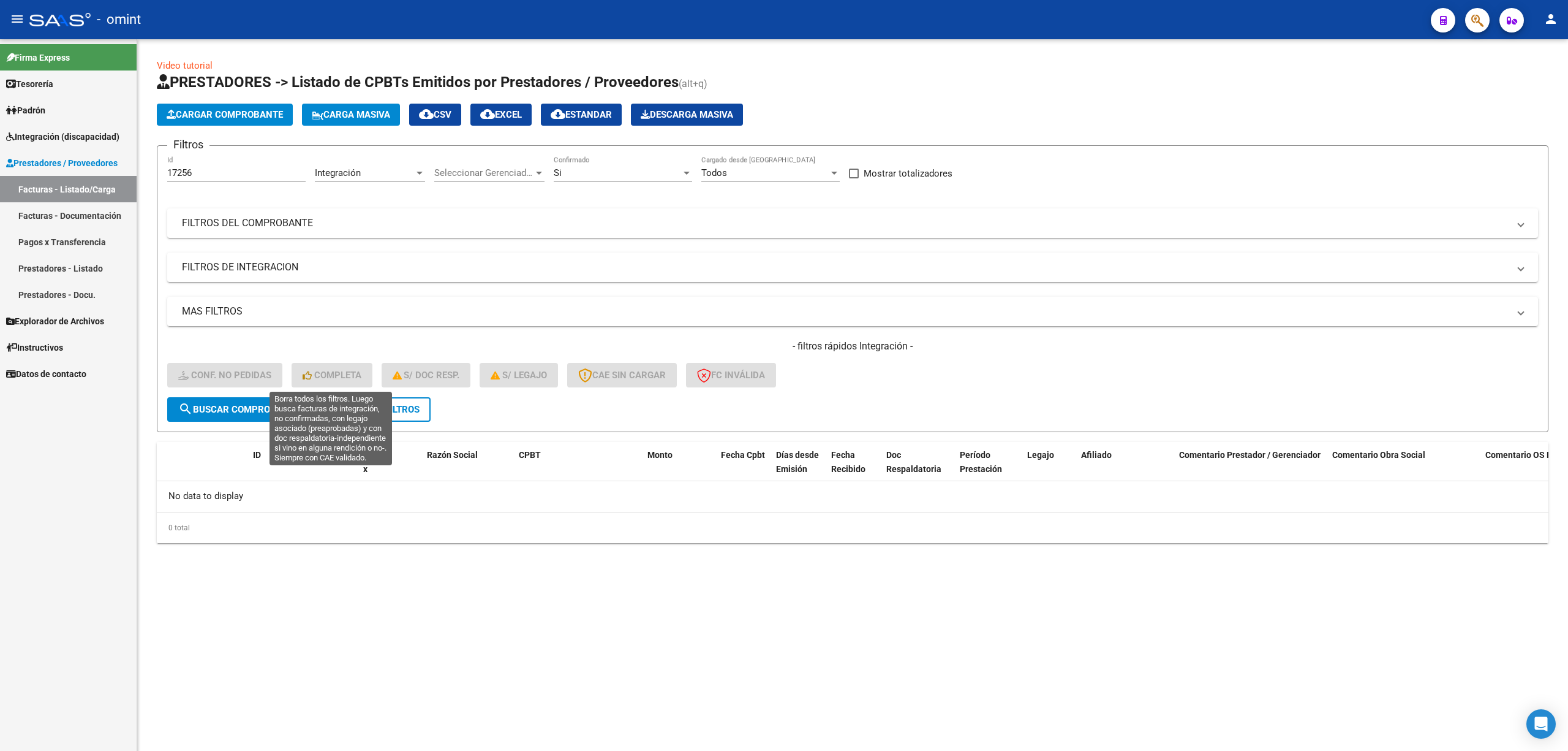
click at [380, 398] on button "delete Borrar Filtros" at bounding box center [375, 409] width 111 height 24
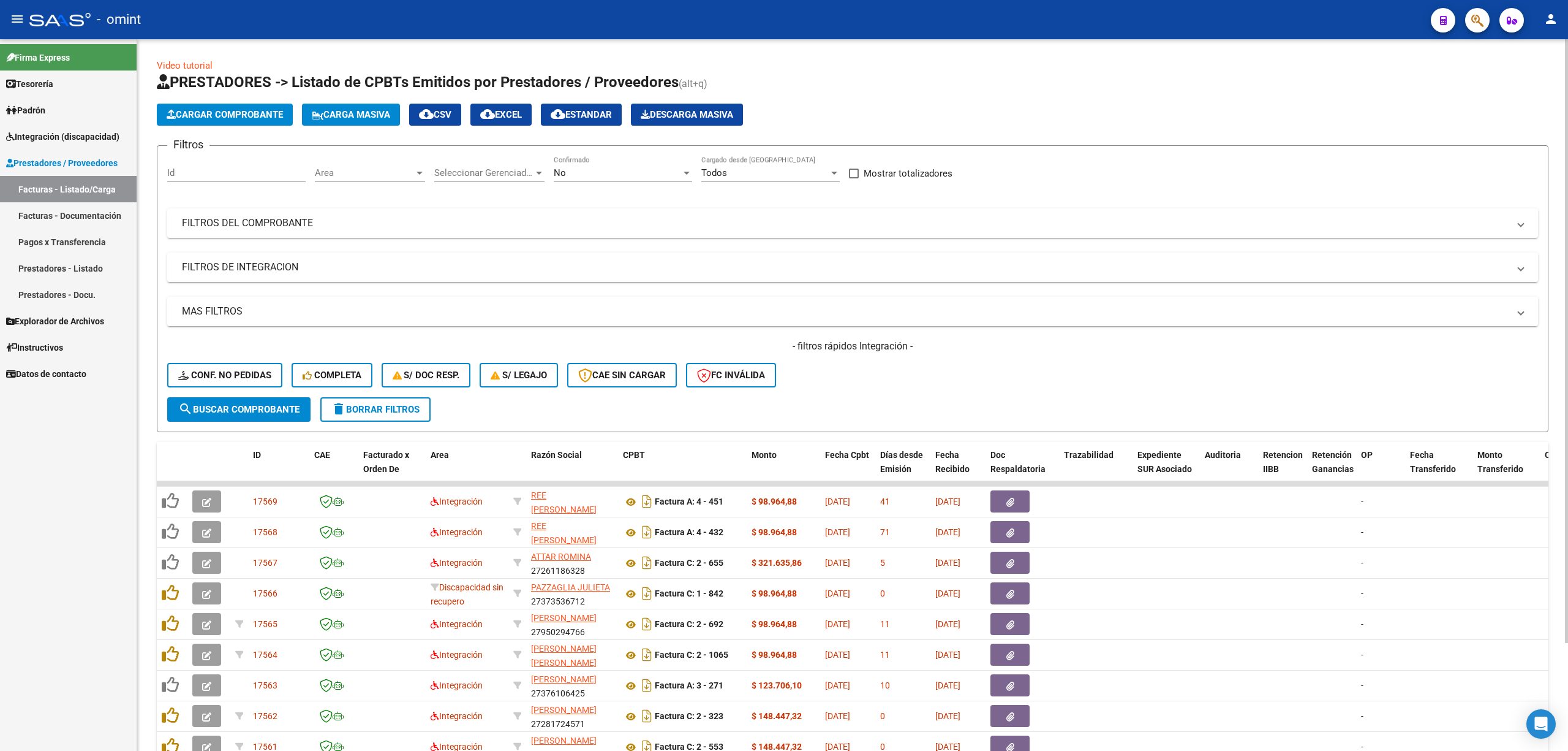
drag, startPoint x: 236, startPoint y: 175, endPoint x: 225, endPoint y: 174, distance: 11.0
click at [231, 175] on input "Id" at bounding box center [236, 172] width 138 height 11
click at [261, 373] on span "Conf. no pedidas" at bounding box center [224, 374] width 93 height 11
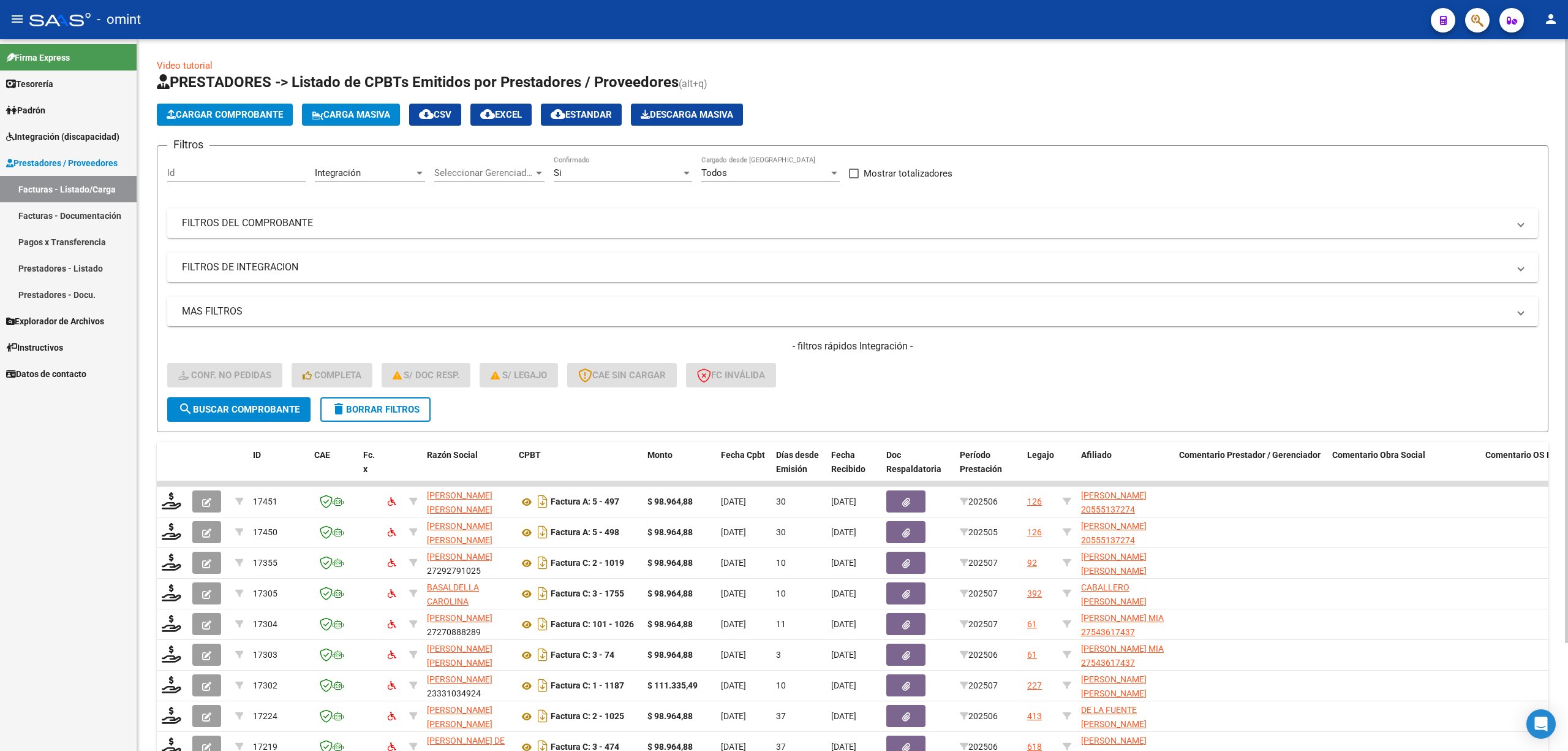
click at [218, 172] on input "Id" at bounding box center [236, 172] width 138 height 11
paste input "15474"
type input "15474"
click at [229, 408] on span "search Buscar Comprobante" at bounding box center [238, 409] width 121 height 11
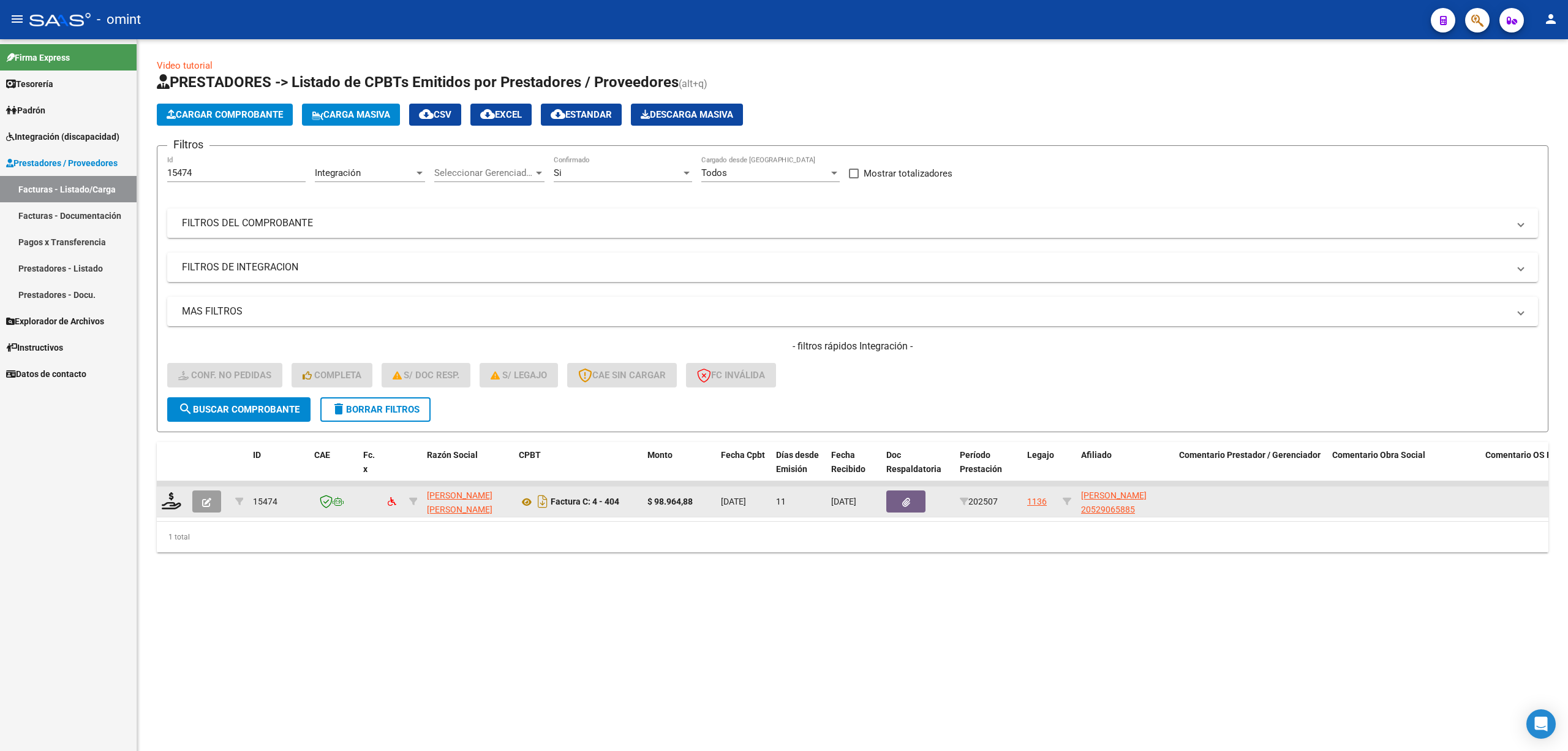
click at [161, 505] on datatable-body-cell at bounding box center [172, 501] width 31 height 30
click at [175, 506] on icon at bounding box center [171, 501] width 19 height 17
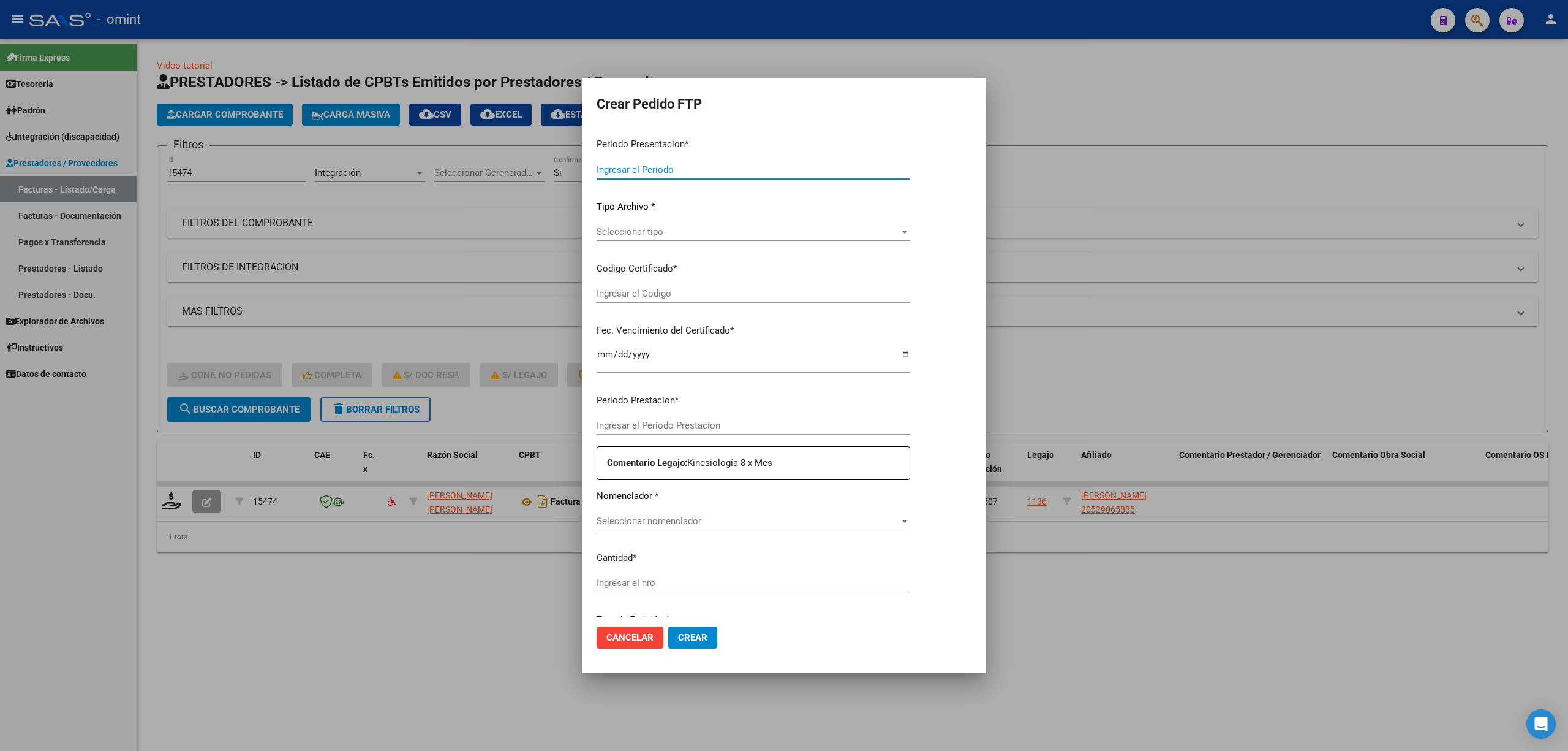
type input "202507"
type input "$ 98.964,88"
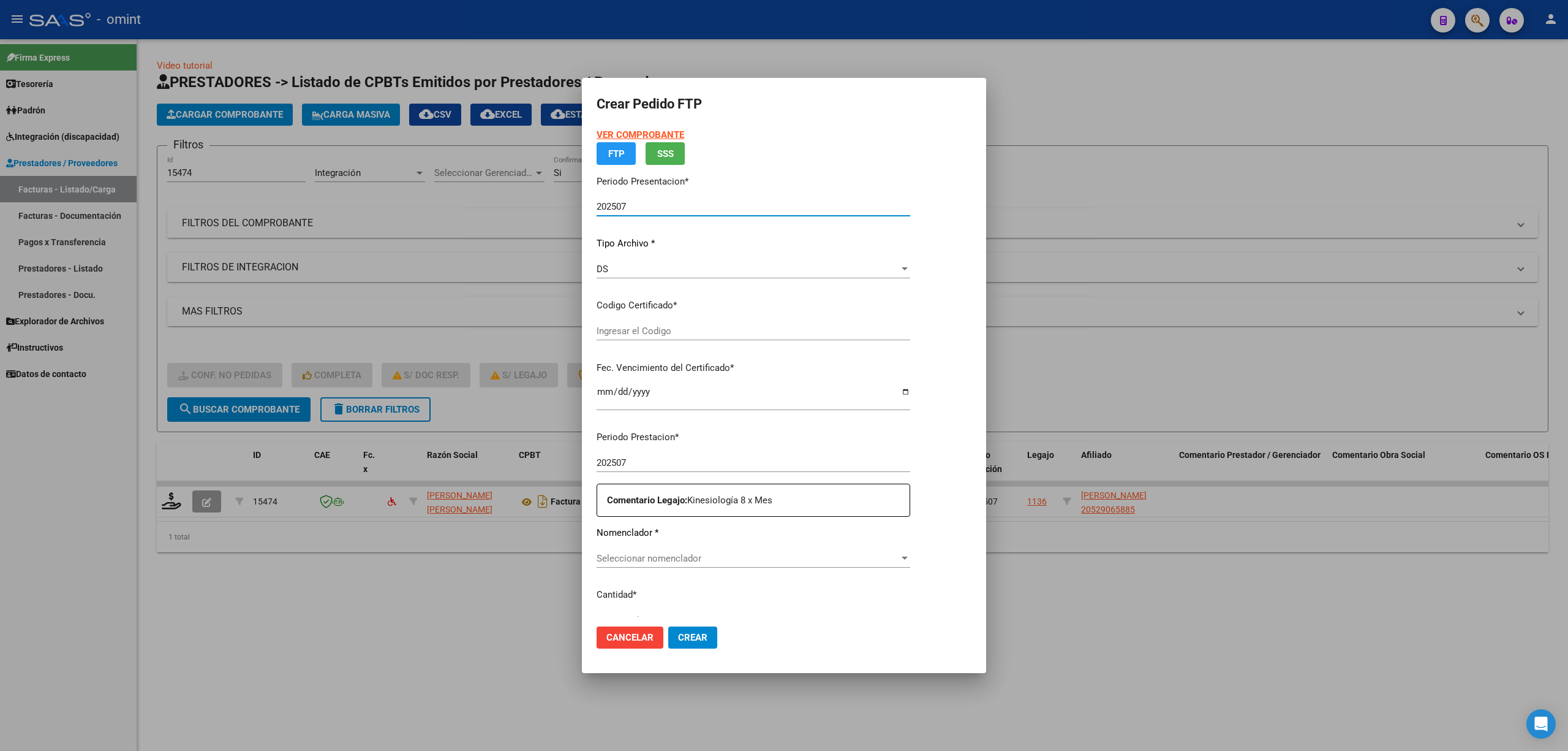
type input "5033845565"
type input "2035-07-31"
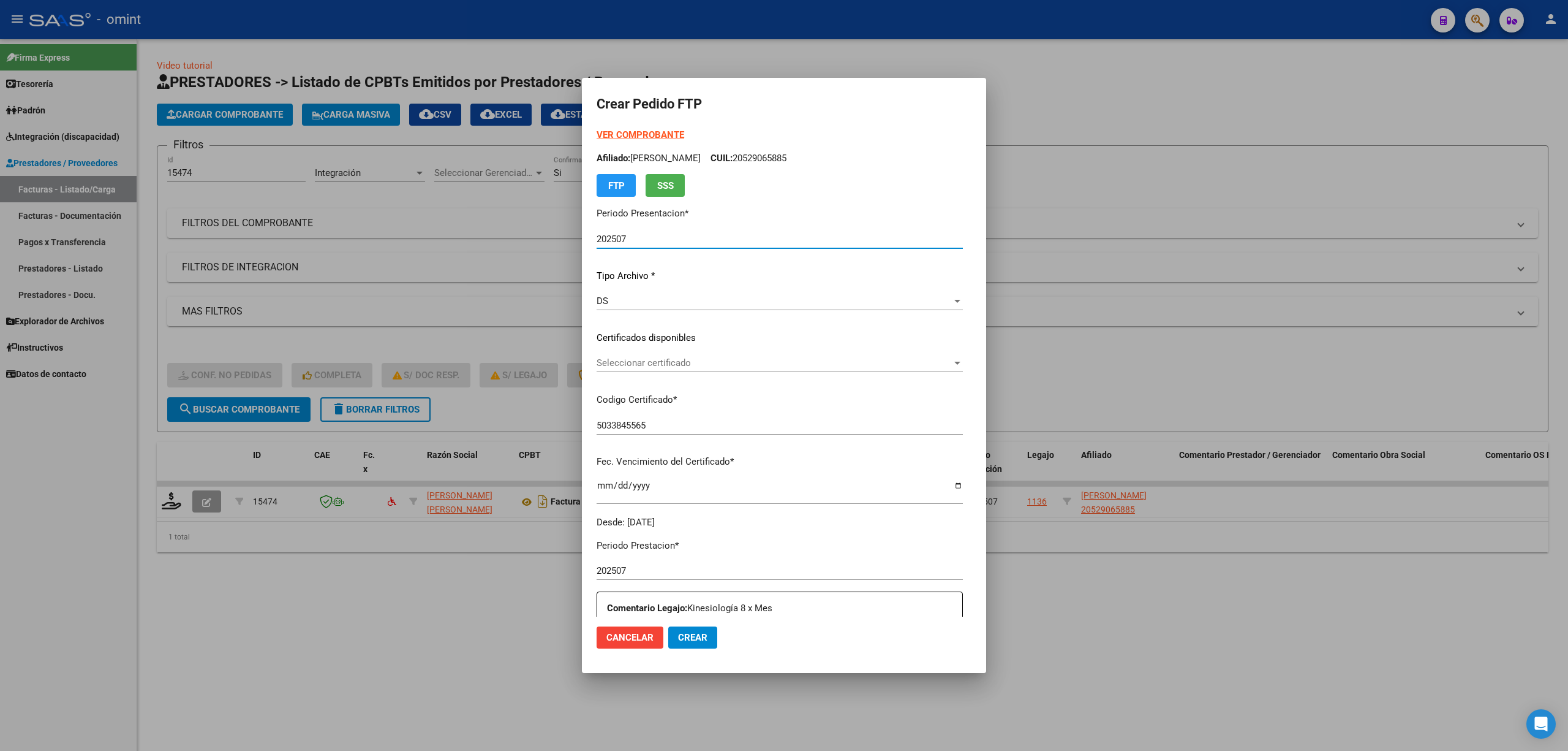
click at [696, 370] on div "Seleccionar certificado Seleccionar certificado" at bounding box center [780, 363] width 366 height 18
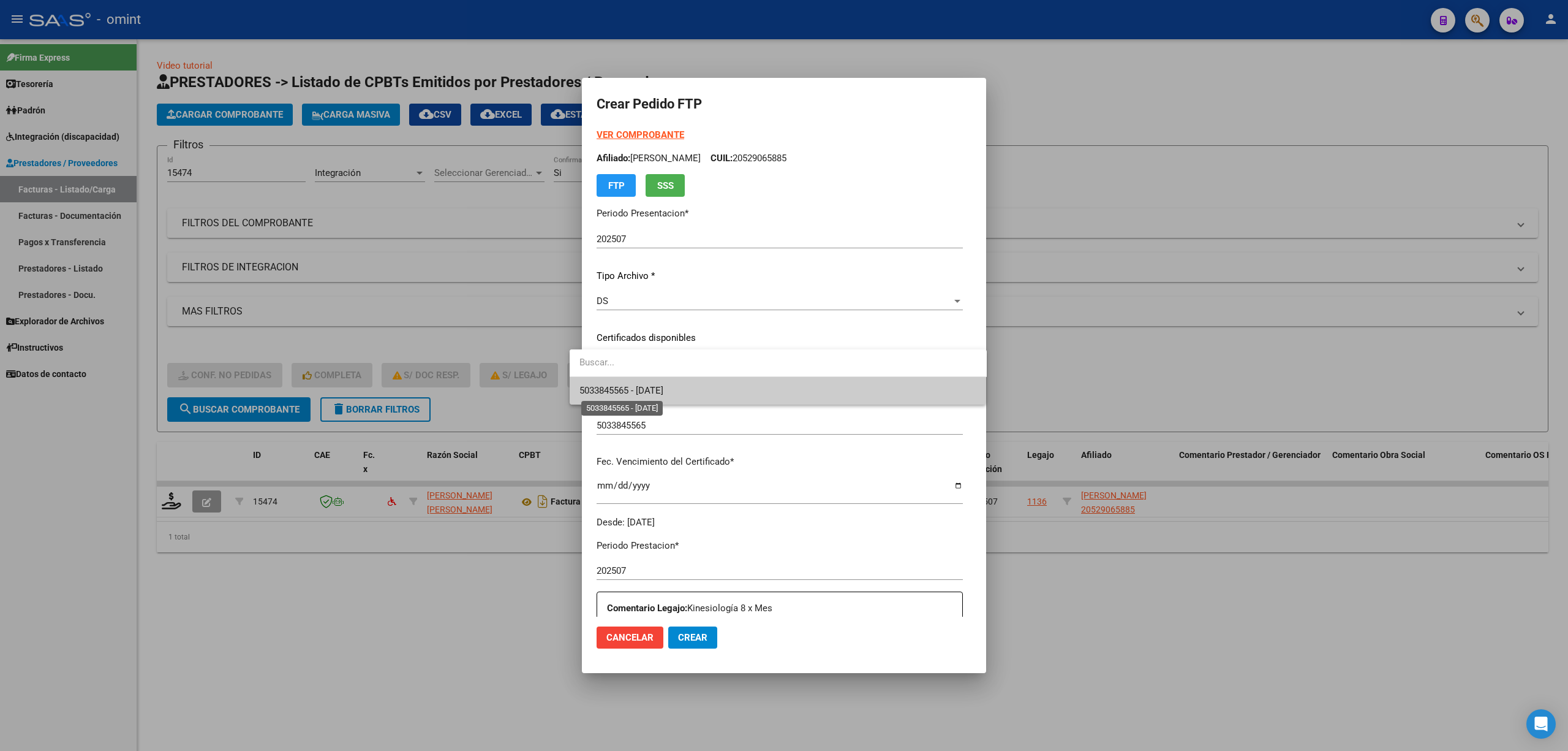
click at [647, 394] on span "5033845565 - 2035-07-31" at bounding box center [621, 389] width 84 height 11
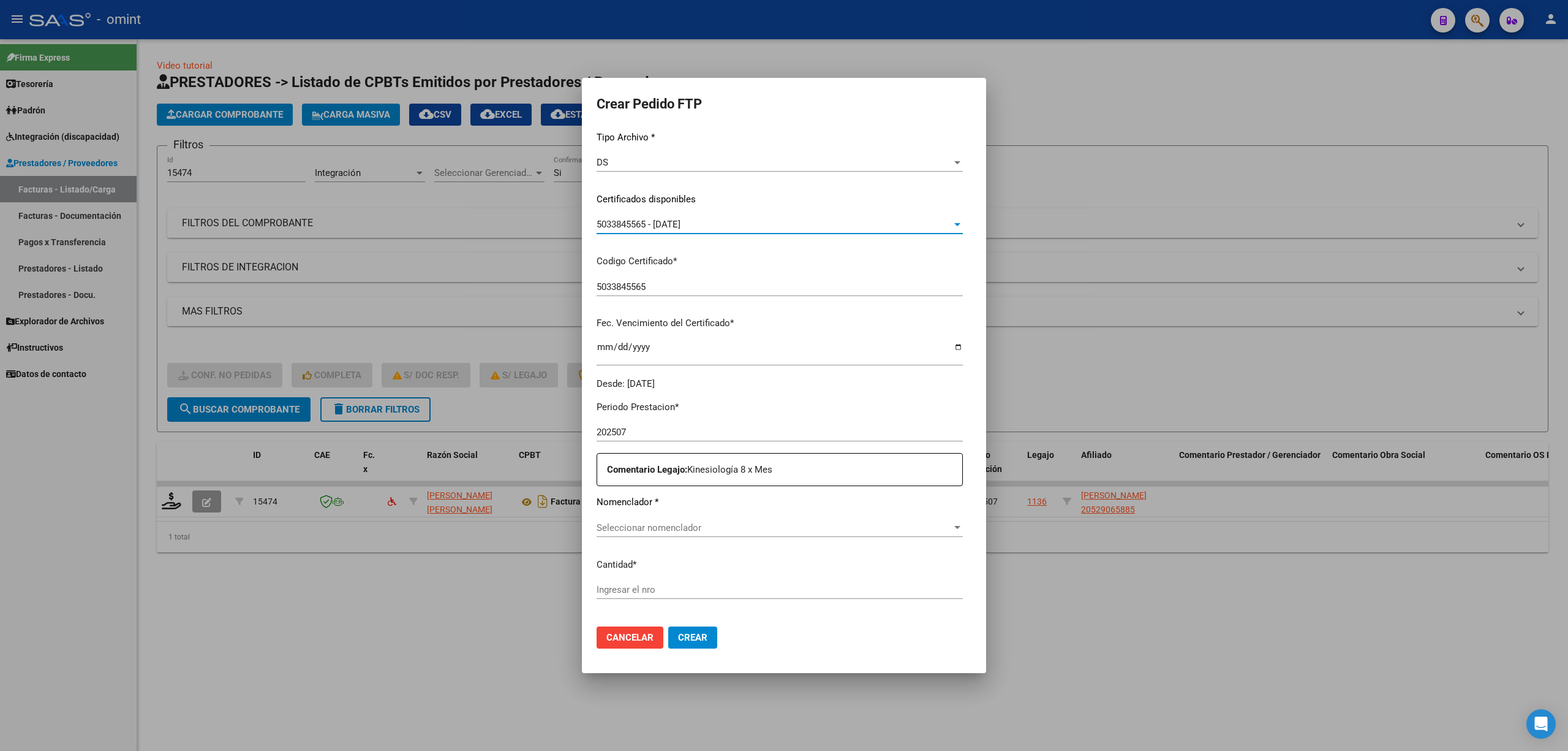
scroll to position [318, 0]
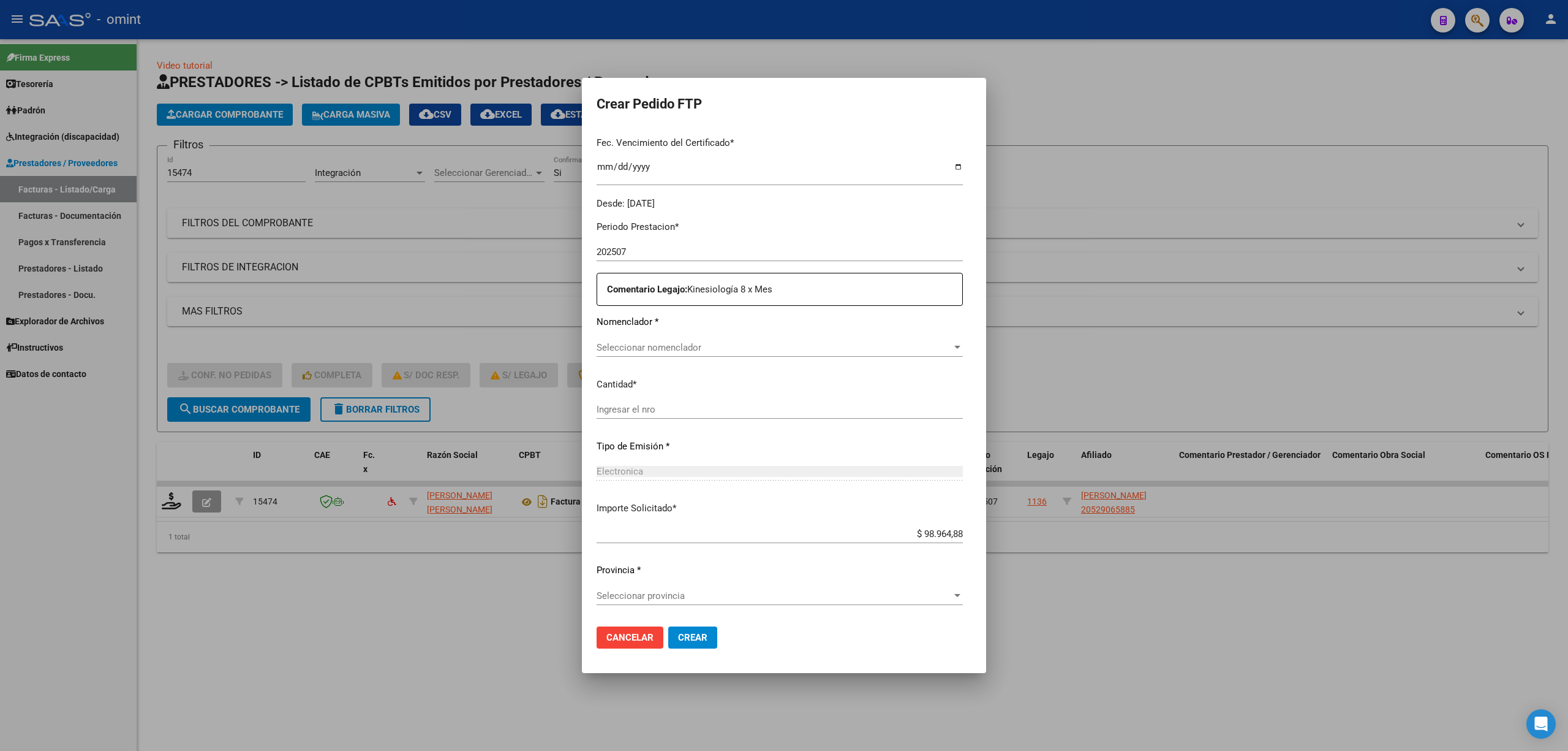
click at [669, 343] on span "Seleccionar nomenclador" at bounding box center [775, 347] width 356 height 11
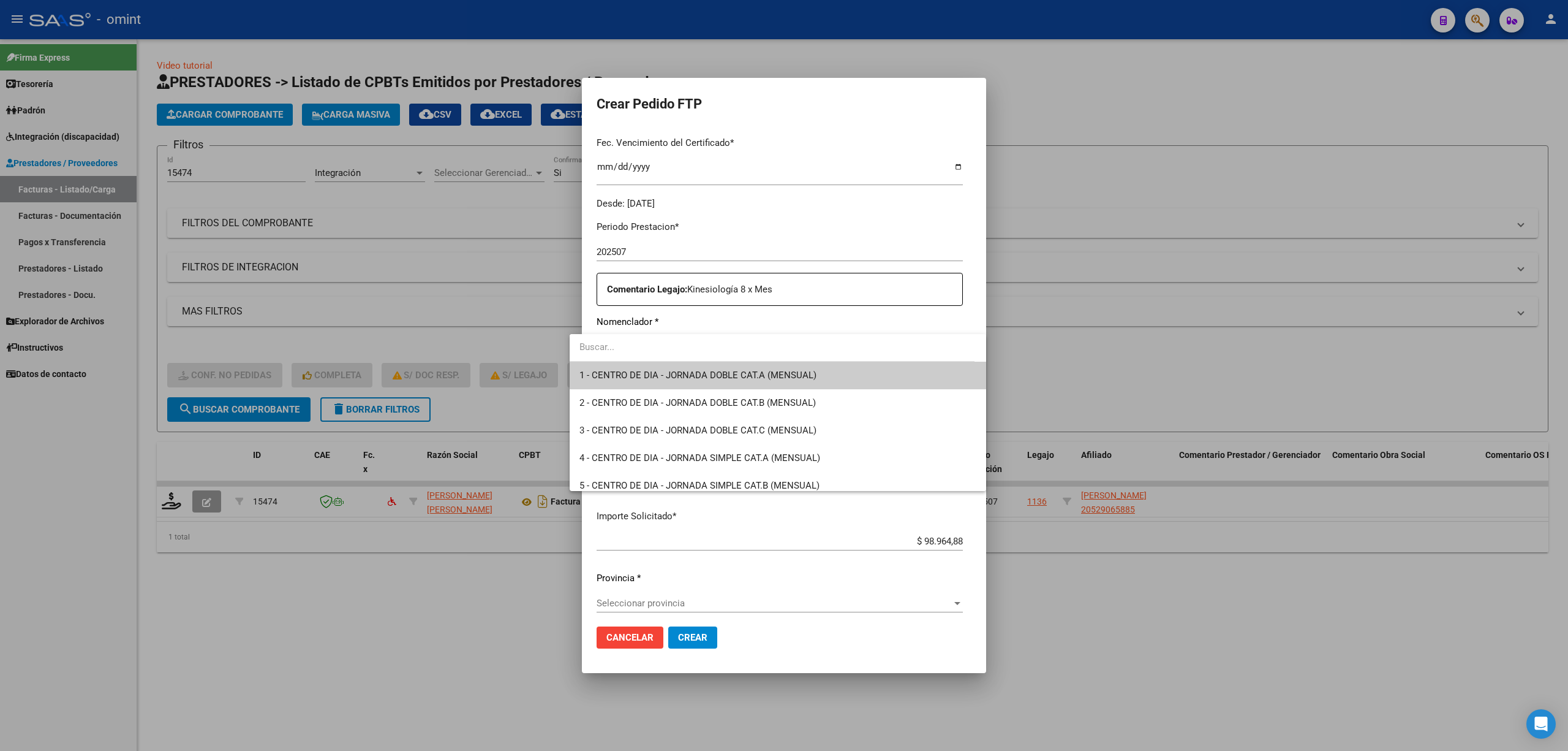
click at [653, 341] on input "dropdown search" at bounding box center [772, 347] width 405 height 28
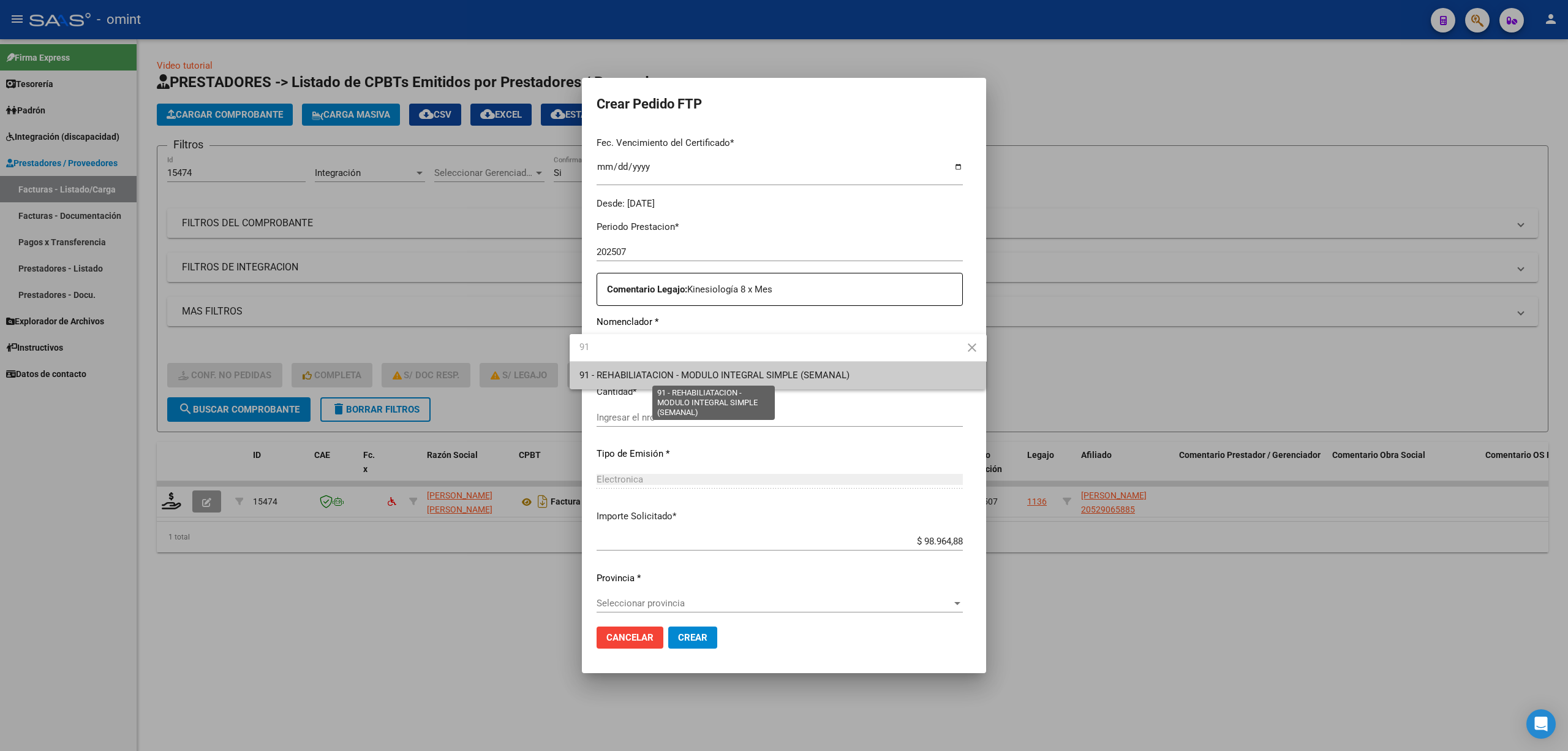
type input "91"
click at [655, 376] on span "91 - REHABILIATACION - MODULO INTEGRAL SIMPLE (SEMANAL)" at bounding box center [714, 374] width 270 height 11
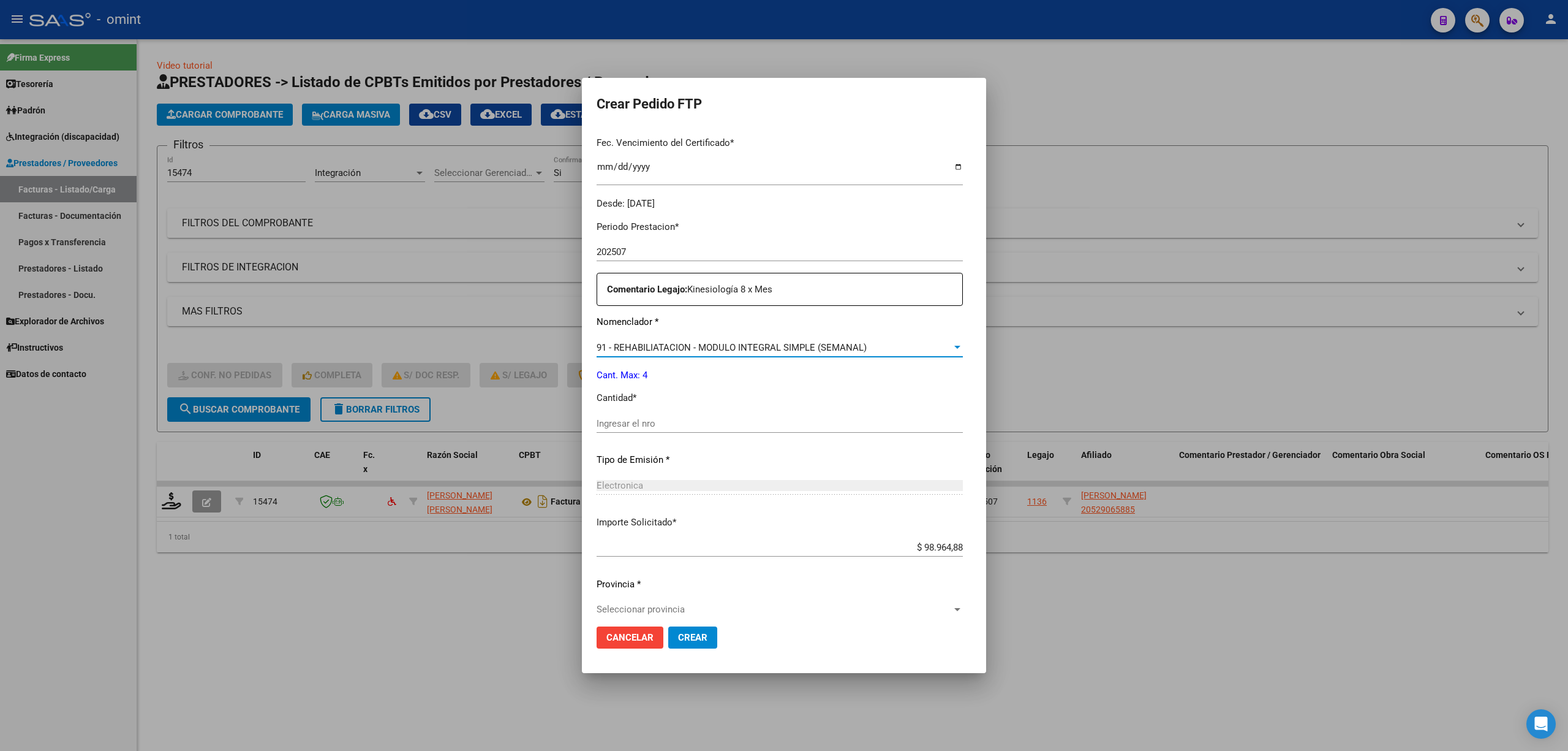
click at [649, 427] on input "Ingresar el nro" at bounding box center [780, 423] width 366 height 11
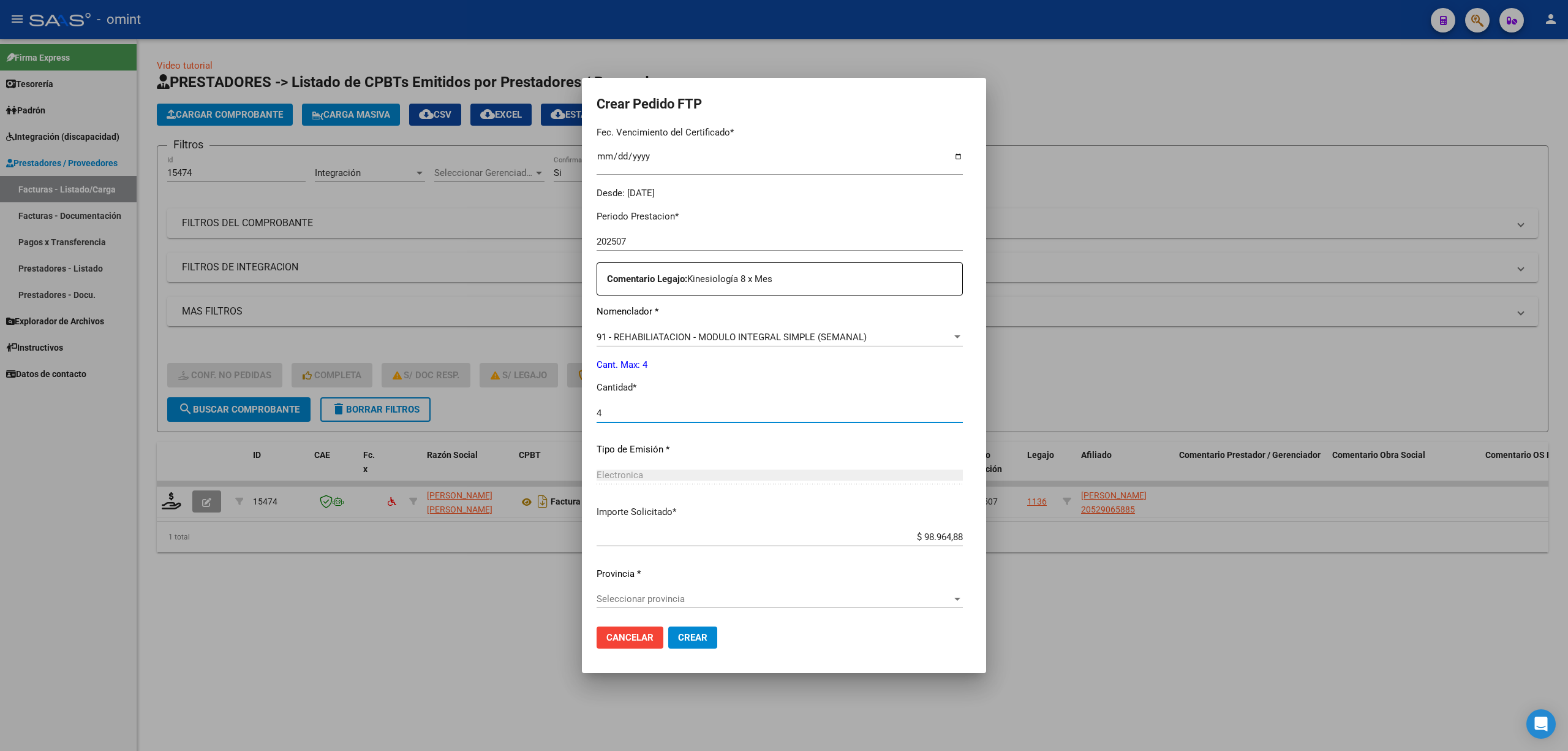
scroll to position [332, 0]
type input "4"
click at [711, 589] on div "Seleccionar provincia Seleccionar provincia" at bounding box center [780, 595] width 366 height 18
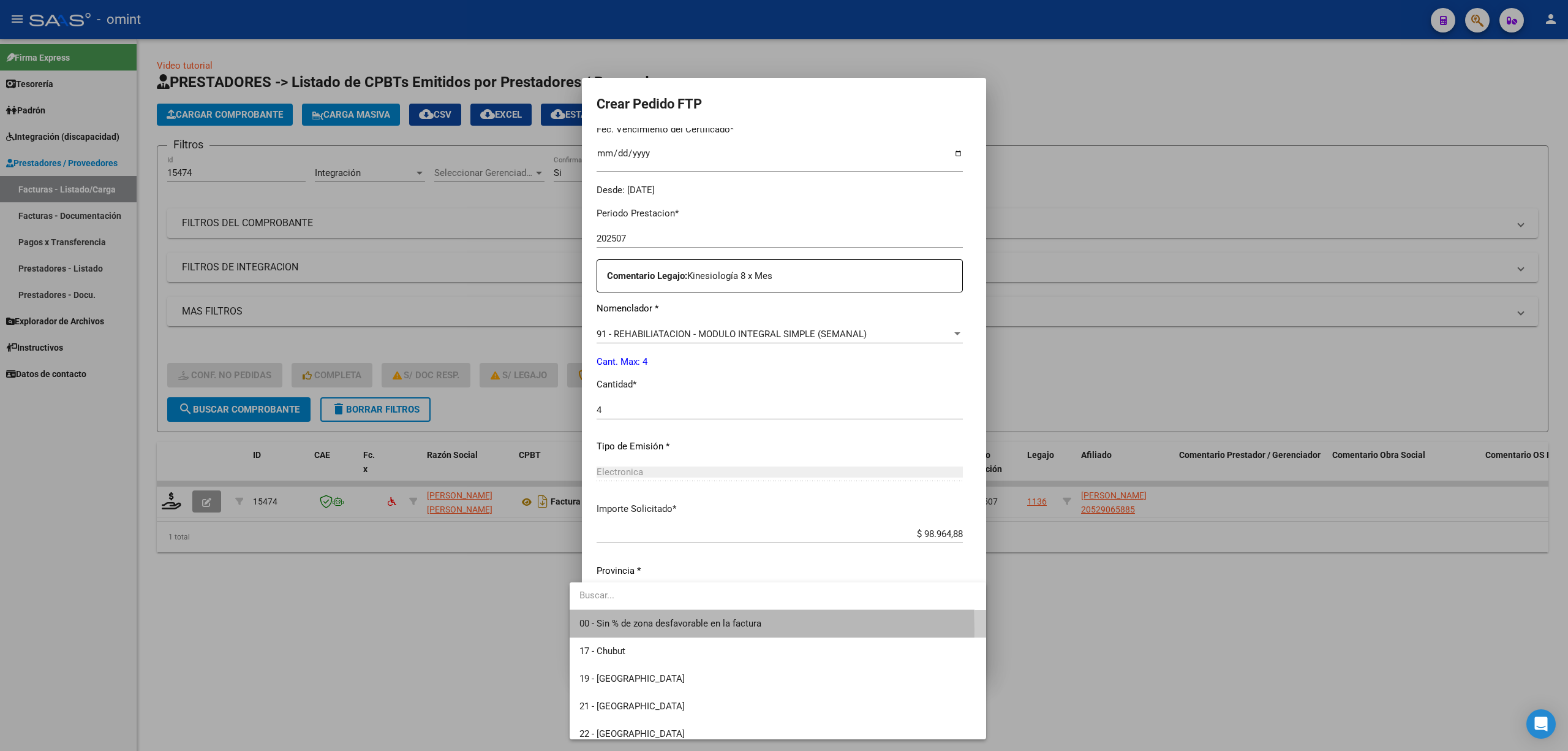
drag, startPoint x: 610, startPoint y: 630, endPoint x: 626, endPoint y: 625, distance: 16.8
click at [613, 630] on span "00 - Sin % de zona desfavorable en la factura" at bounding box center [779, 623] width 398 height 28
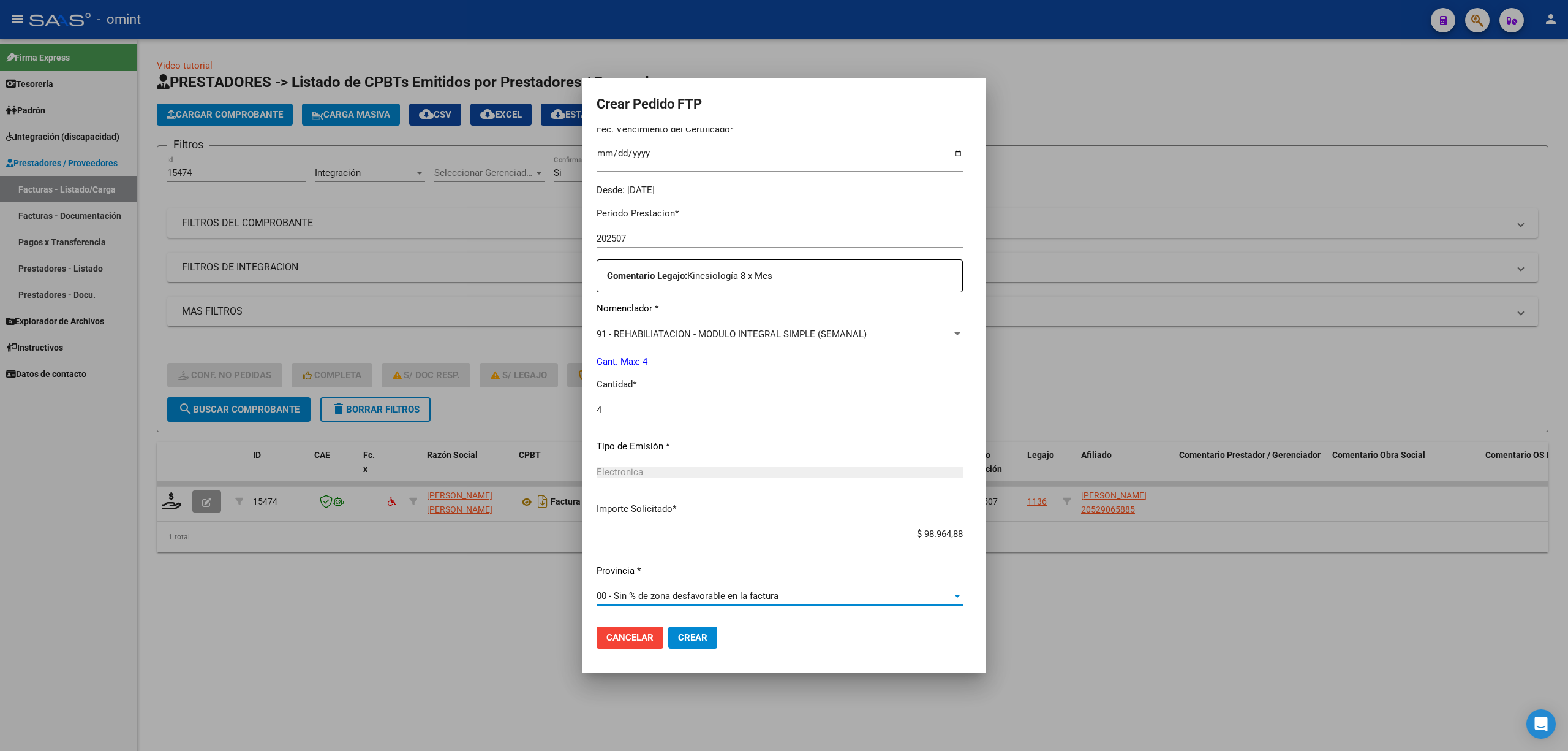
drag, startPoint x: 675, startPoint y: 636, endPoint x: 682, endPoint y: 634, distance: 7.3
click at [679, 635] on span "Crear" at bounding box center [692, 637] width 30 height 11
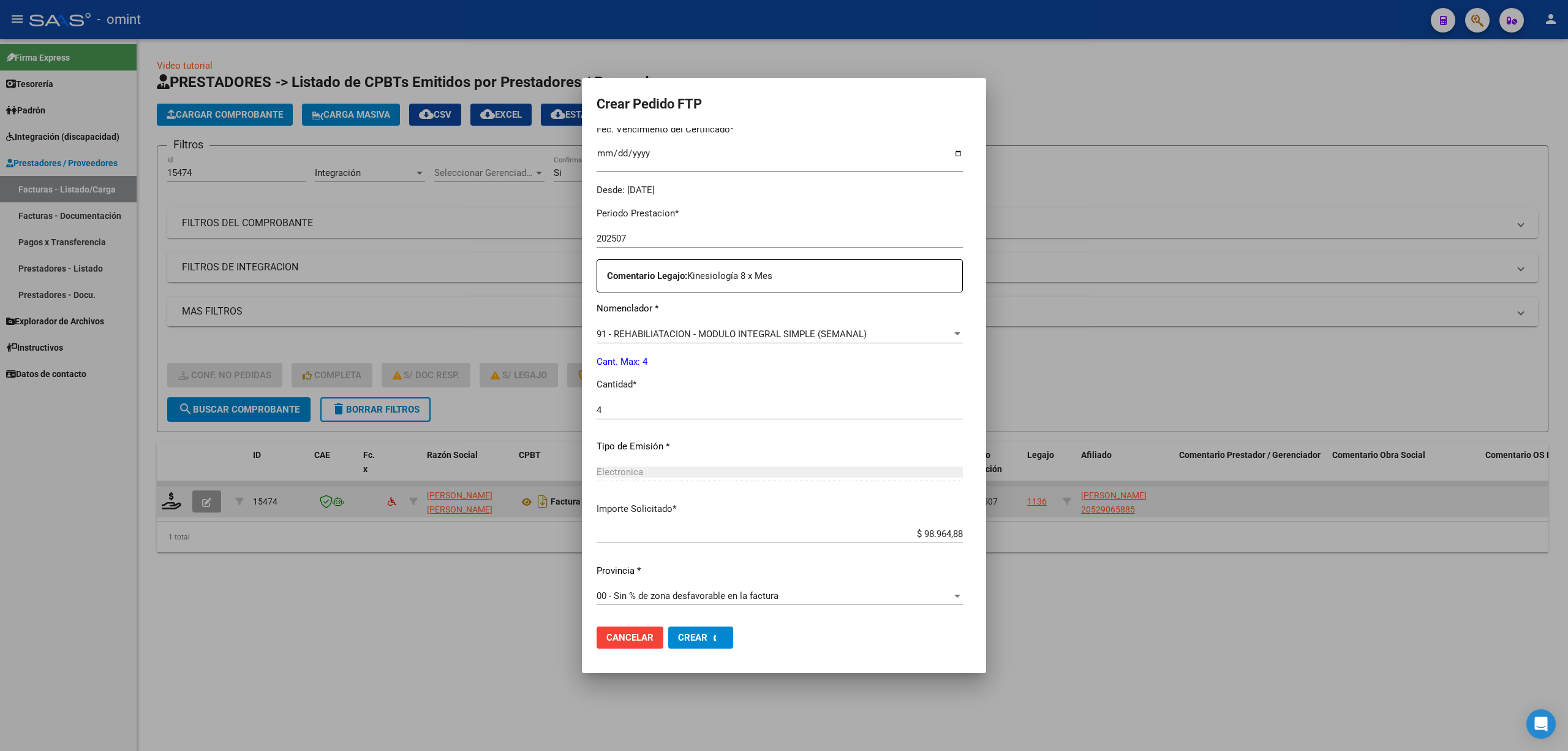
scroll to position [0, 0]
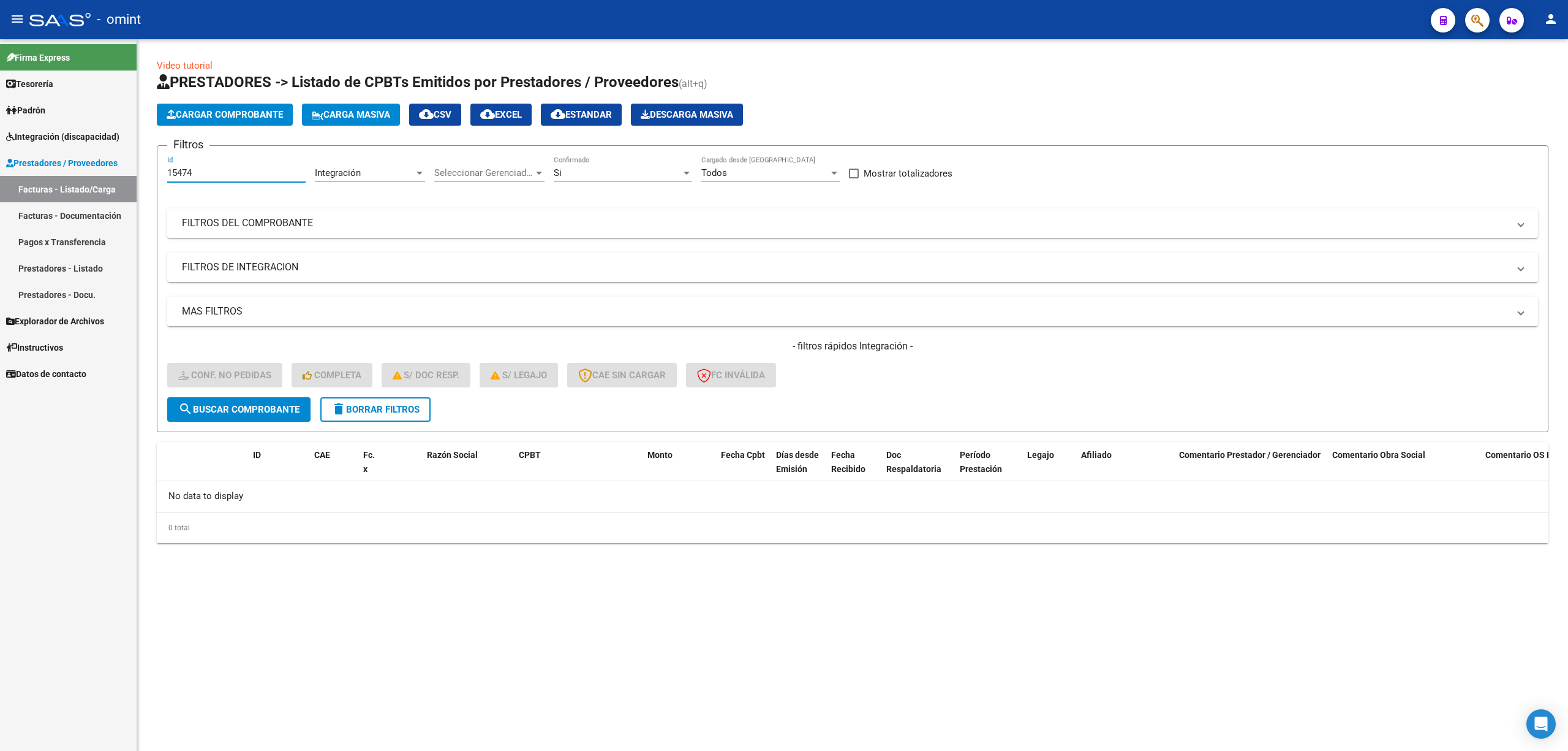
drag, startPoint x: 220, startPoint y: 178, endPoint x: 153, endPoint y: 179, distance: 67.0
click at [156, 179] on div "Video tutorial PRESTADORES -> Listado de CPBTs Emitidos por Prestadores / Prove…" at bounding box center [853, 311] width 1431 height 543
paste input "6660"
type input "16660"
click at [253, 406] on span "search Buscar Comprobante" at bounding box center [238, 409] width 121 height 11
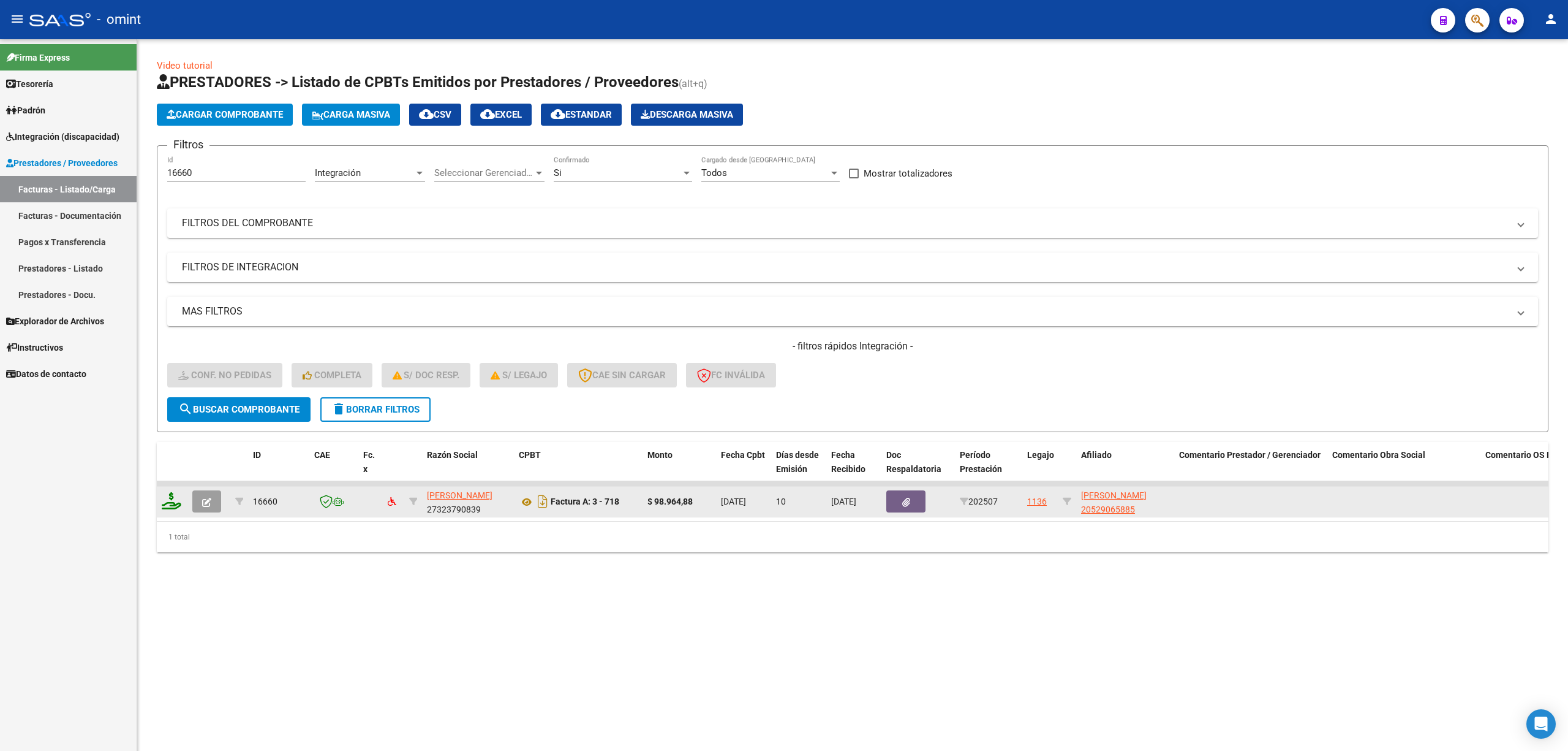
click at [170, 499] on icon at bounding box center [171, 501] width 19 height 17
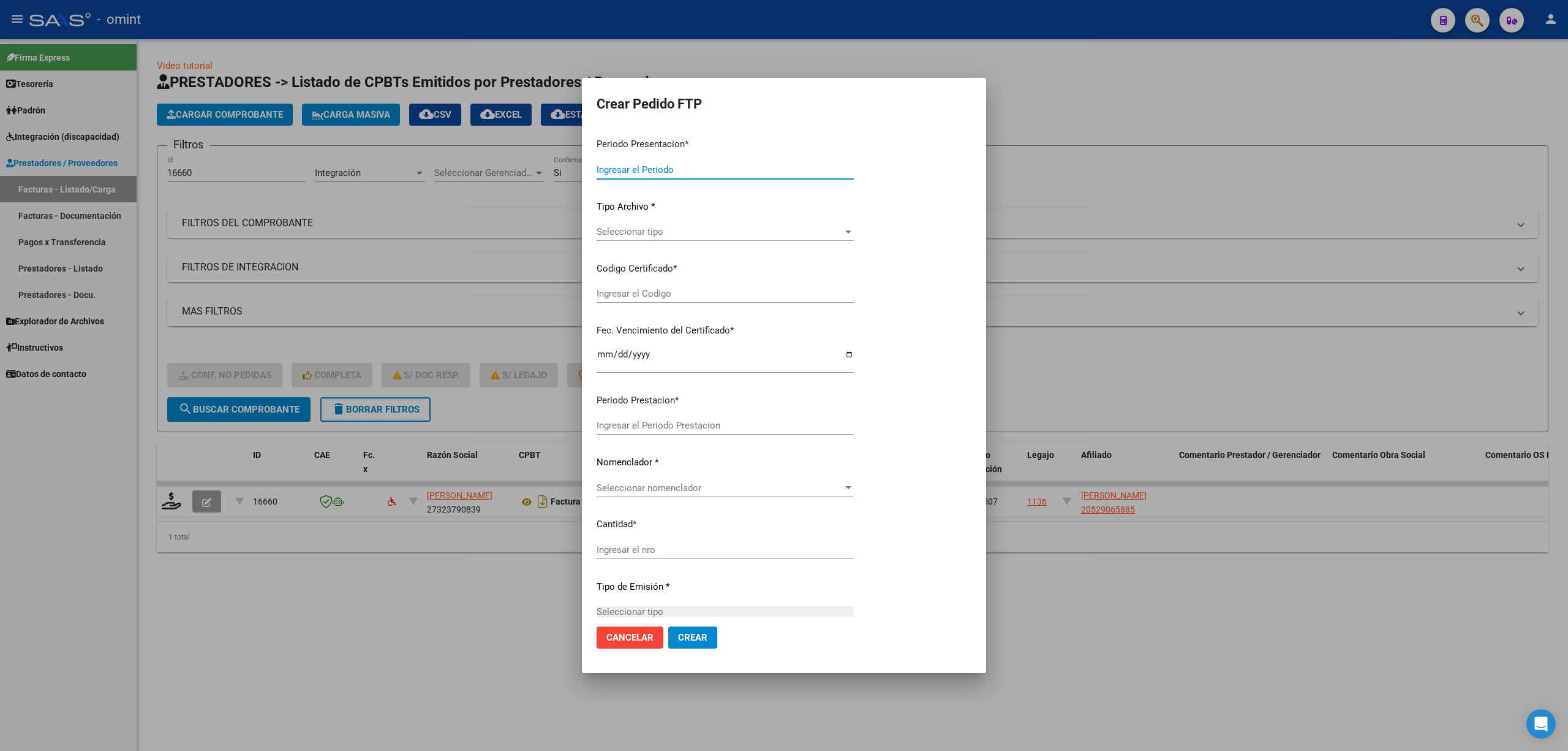
type input "202507"
type input "$ 98.964,88"
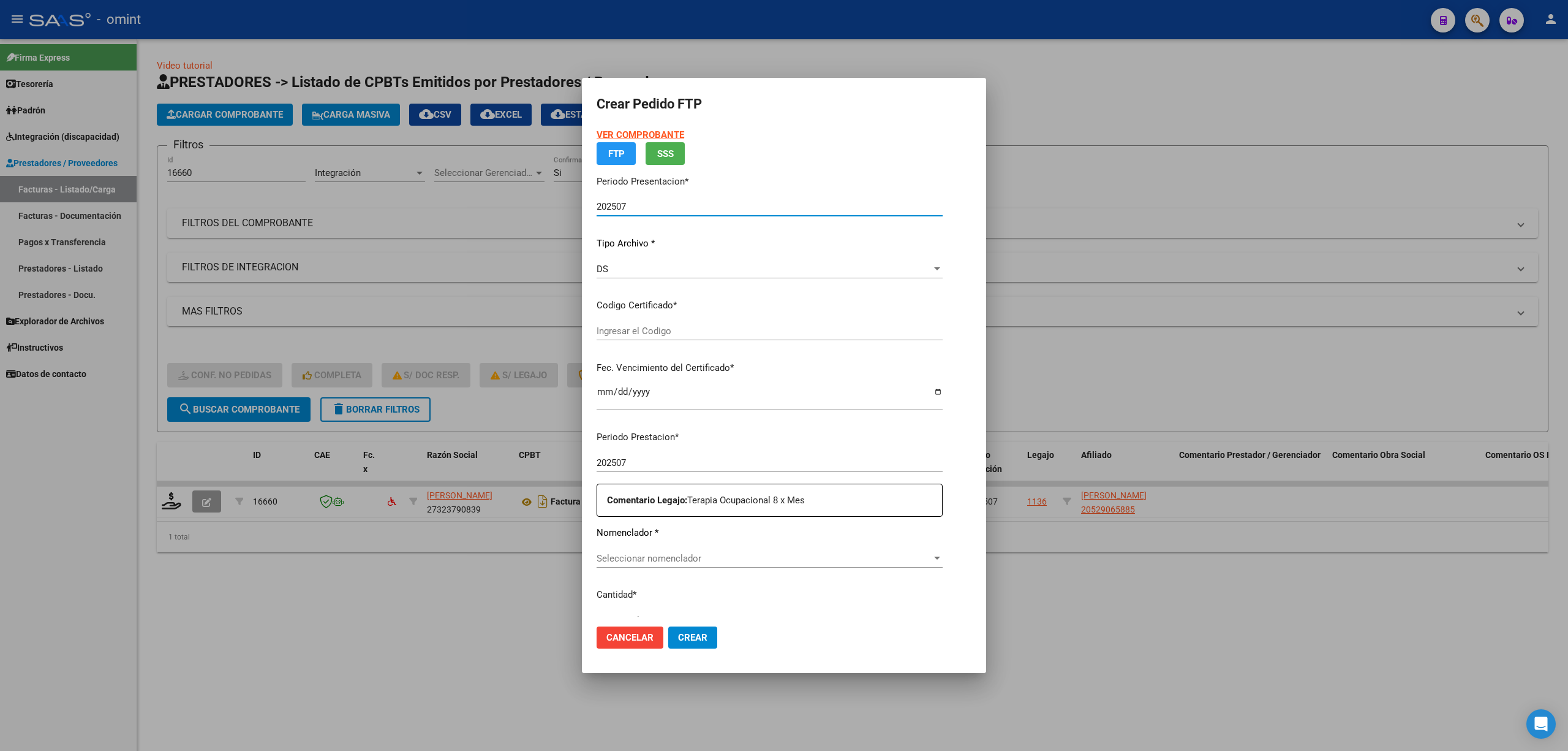
type input "5033845565"
type input "2035-07-31"
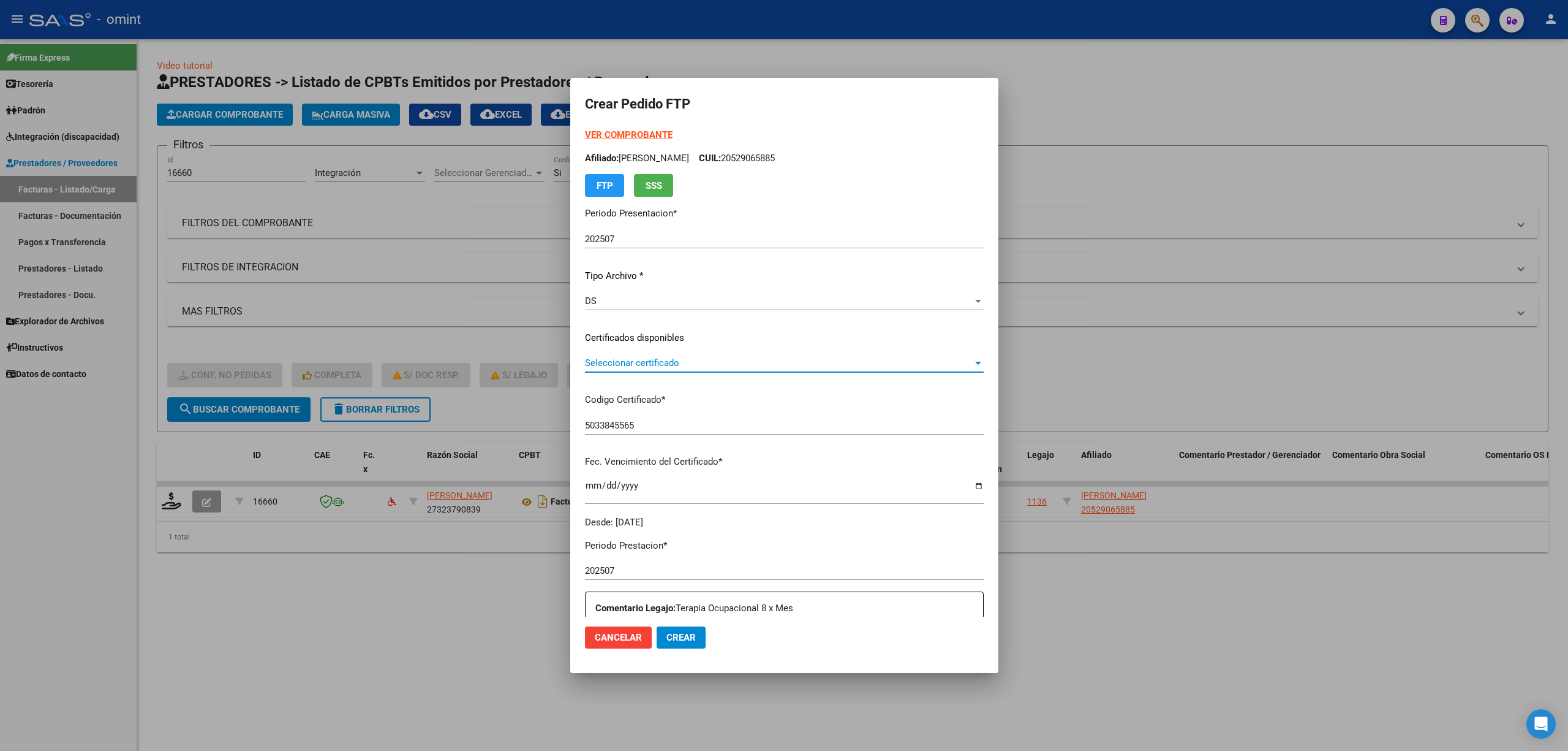
click at [633, 365] on span "Seleccionar certificado" at bounding box center [778, 362] width 387 height 11
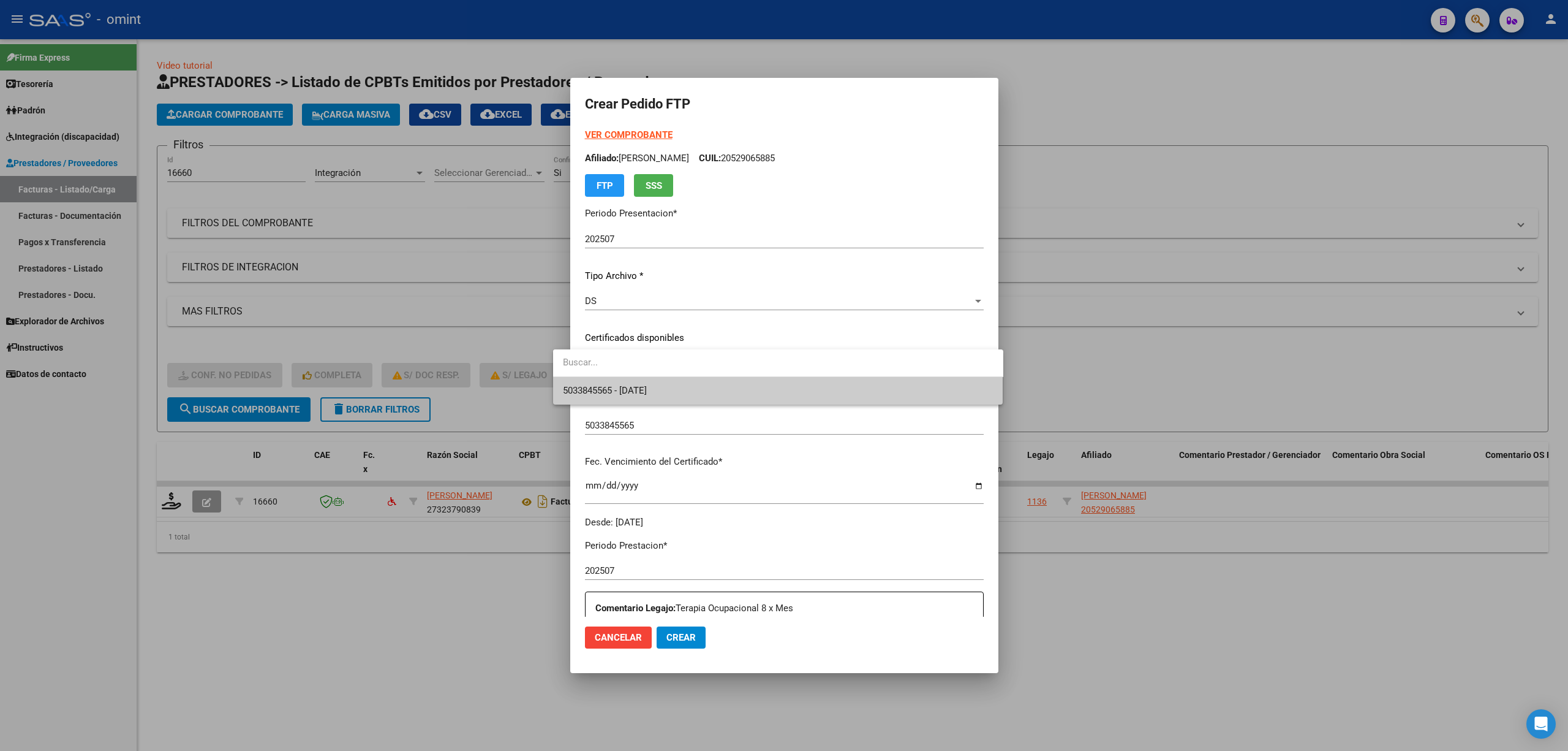
click at [643, 399] on span "5033845565 - 2035-07-31" at bounding box center [779, 390] width 431 height 28
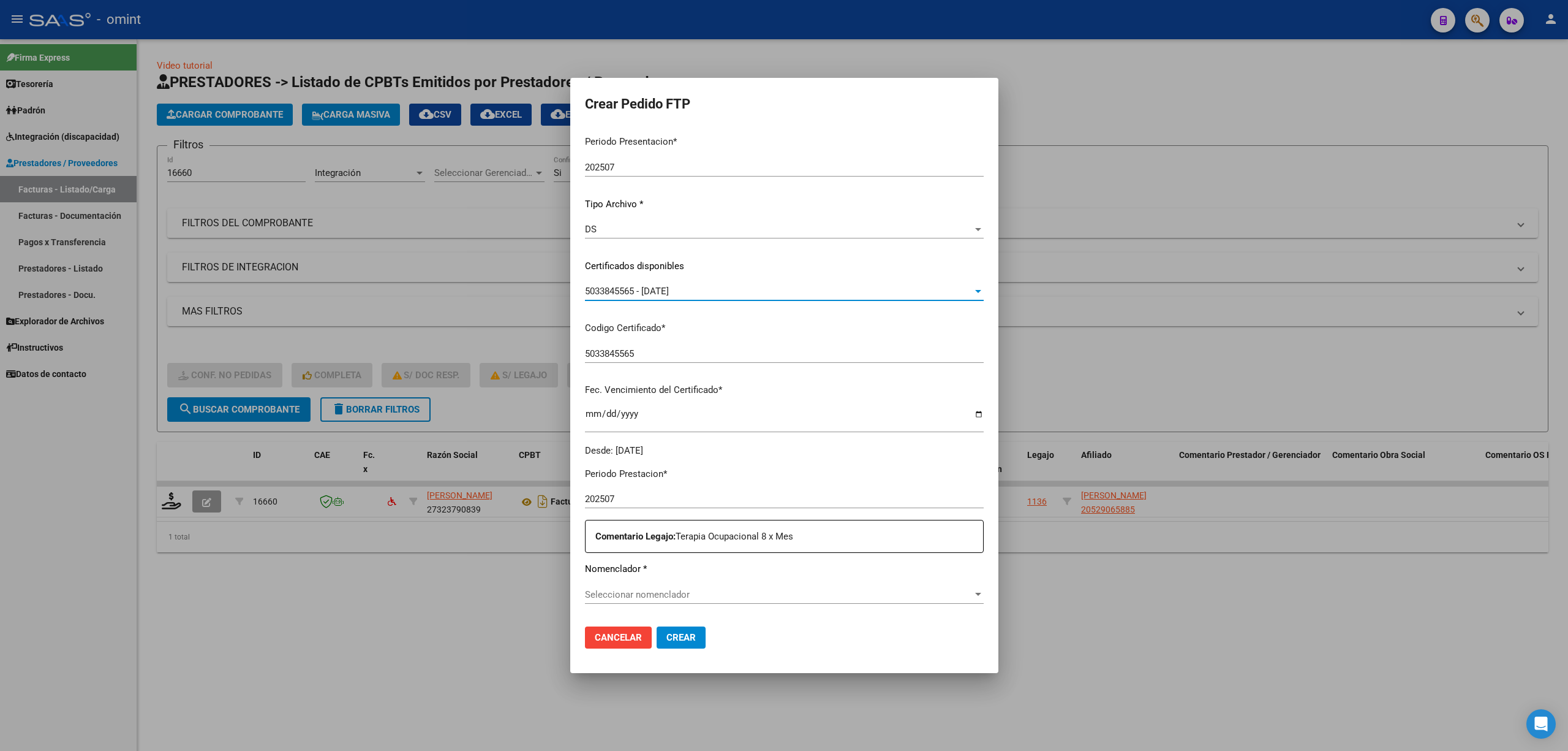
scroll to position [318, 0]
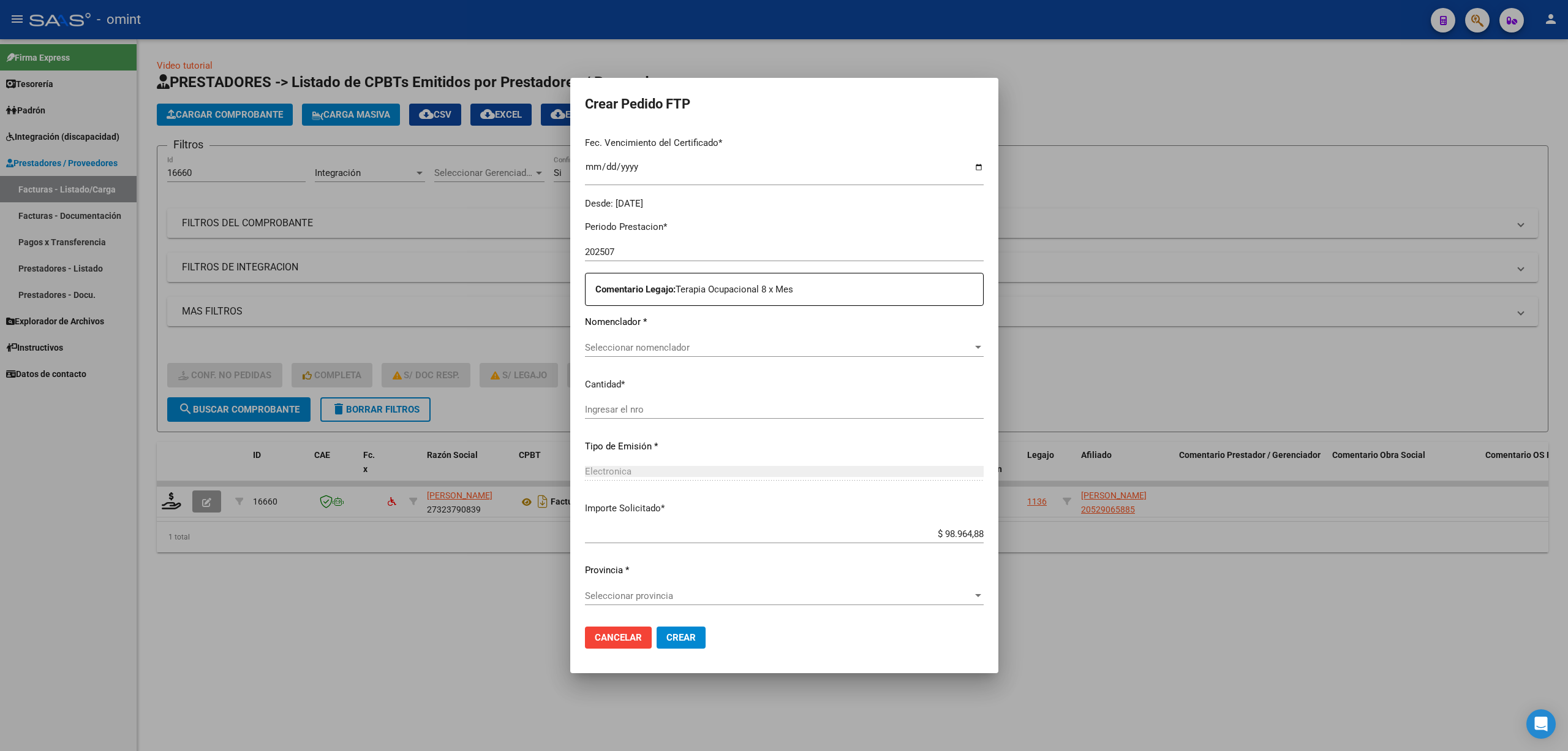
click at [670, 348] on span "Seleccionar nomenclador" at bounding box center [778, 347] width 387 height 11
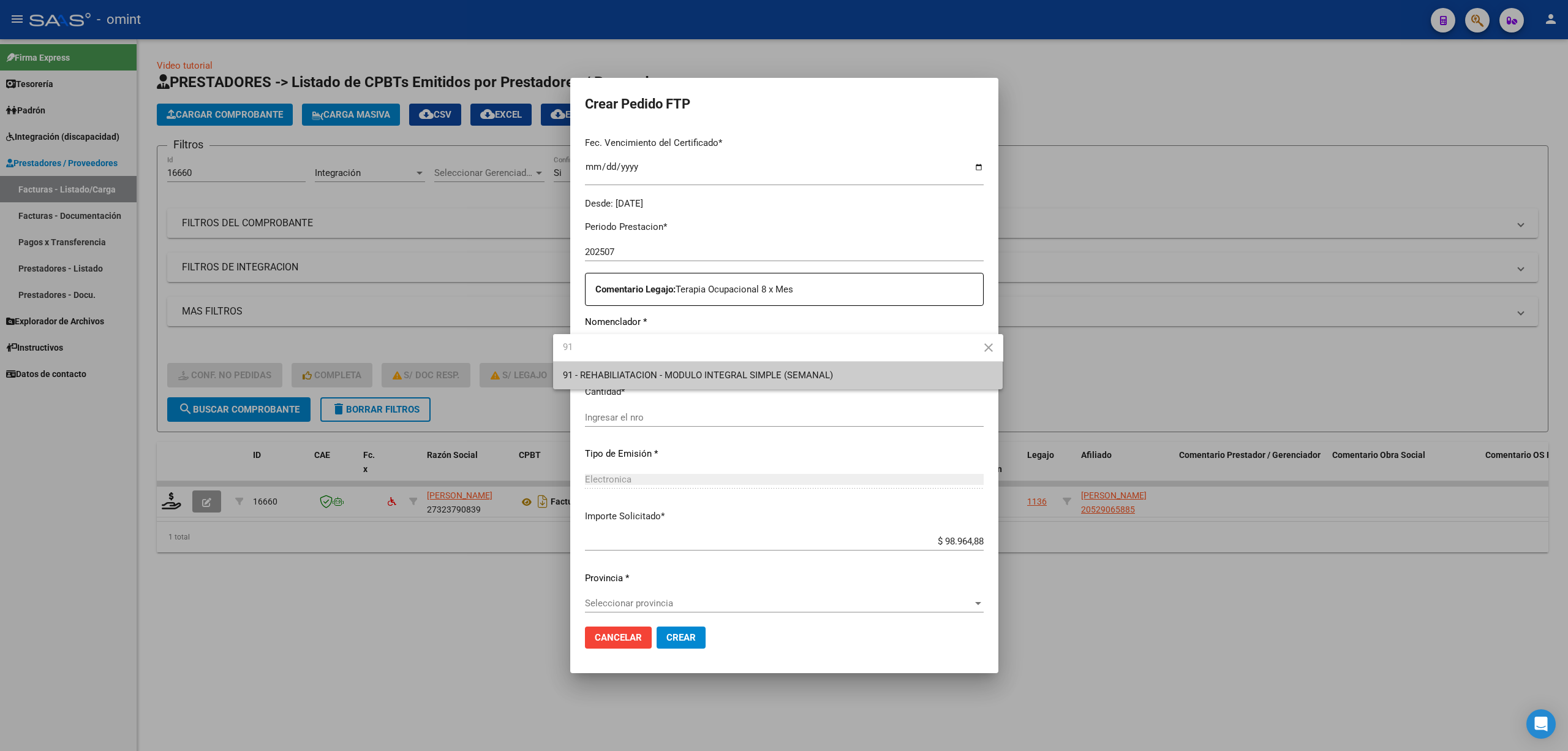
type input "91"
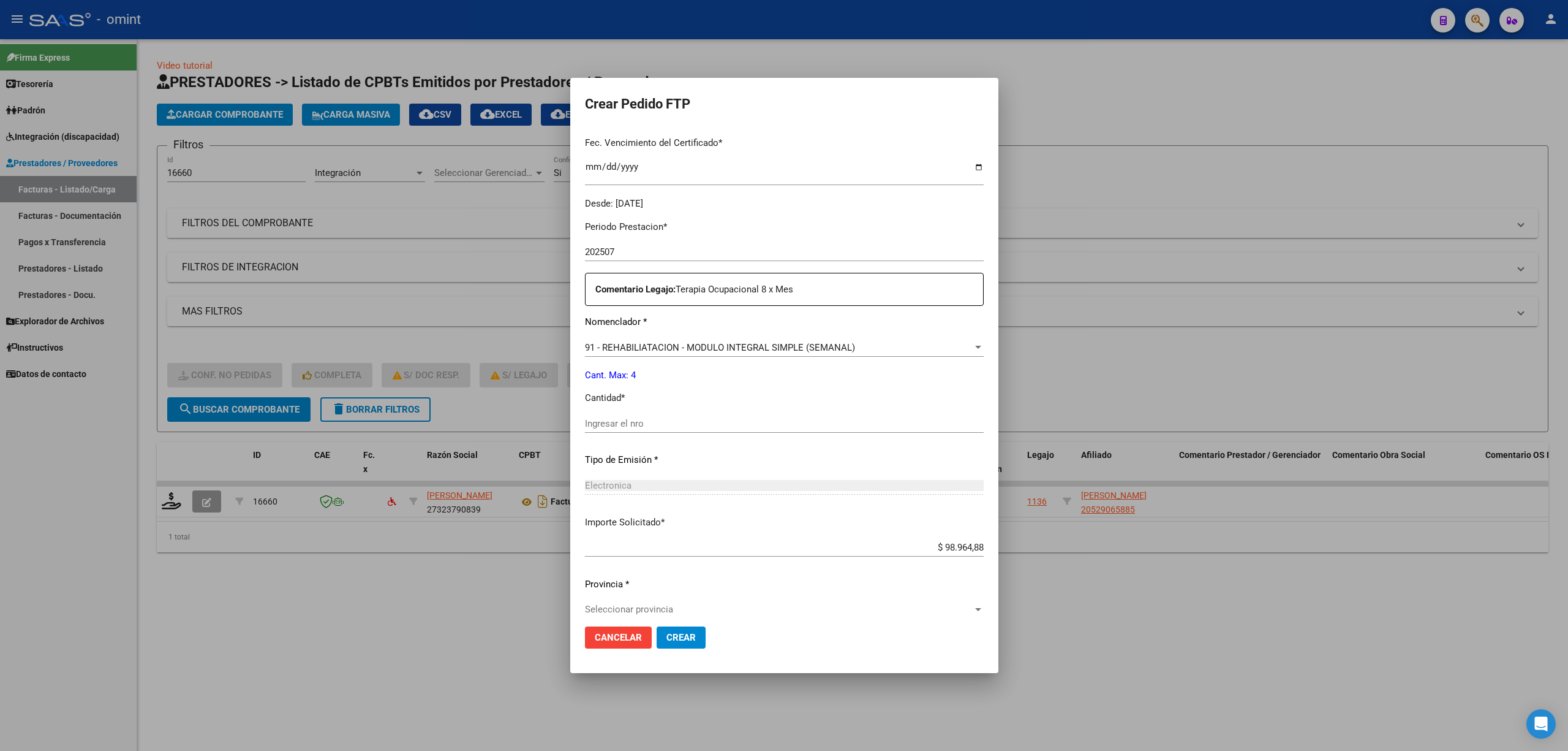
click at [631, 410] on div "Periodo Prestacion * 202507 Ingresar el Periodo Prestacion Comentario Legajo: T…" at bounding box center [784, 420] width 399 height 419
click at [635, 422] on input "Ingresar el nro" at bounding box center [784, 423] width 399 height 11
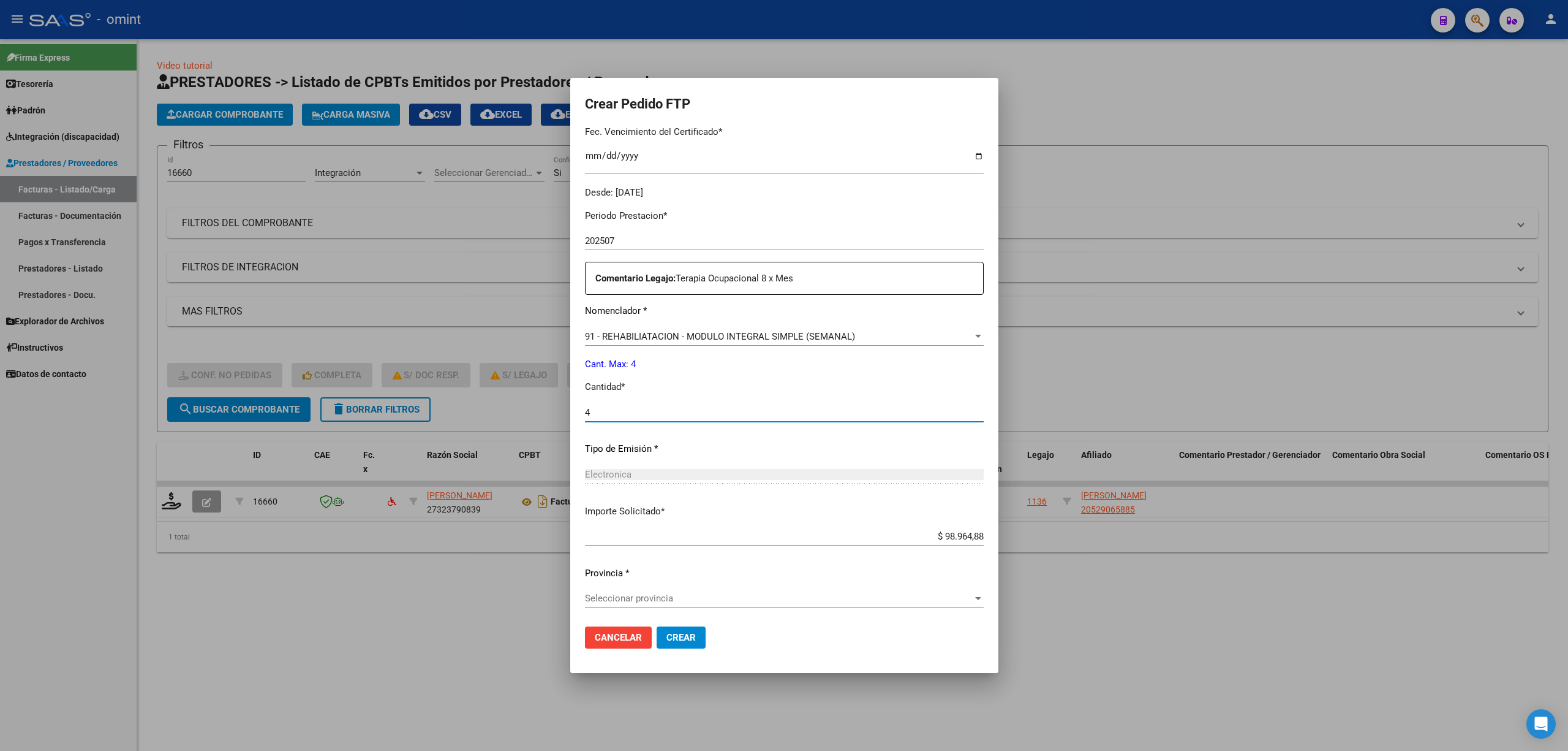
scroll to position [332, 0]
type input "4"
click at [669, 596] on span "Seleccionar provincia" at bounding box center [778, 595] width 387 height 11
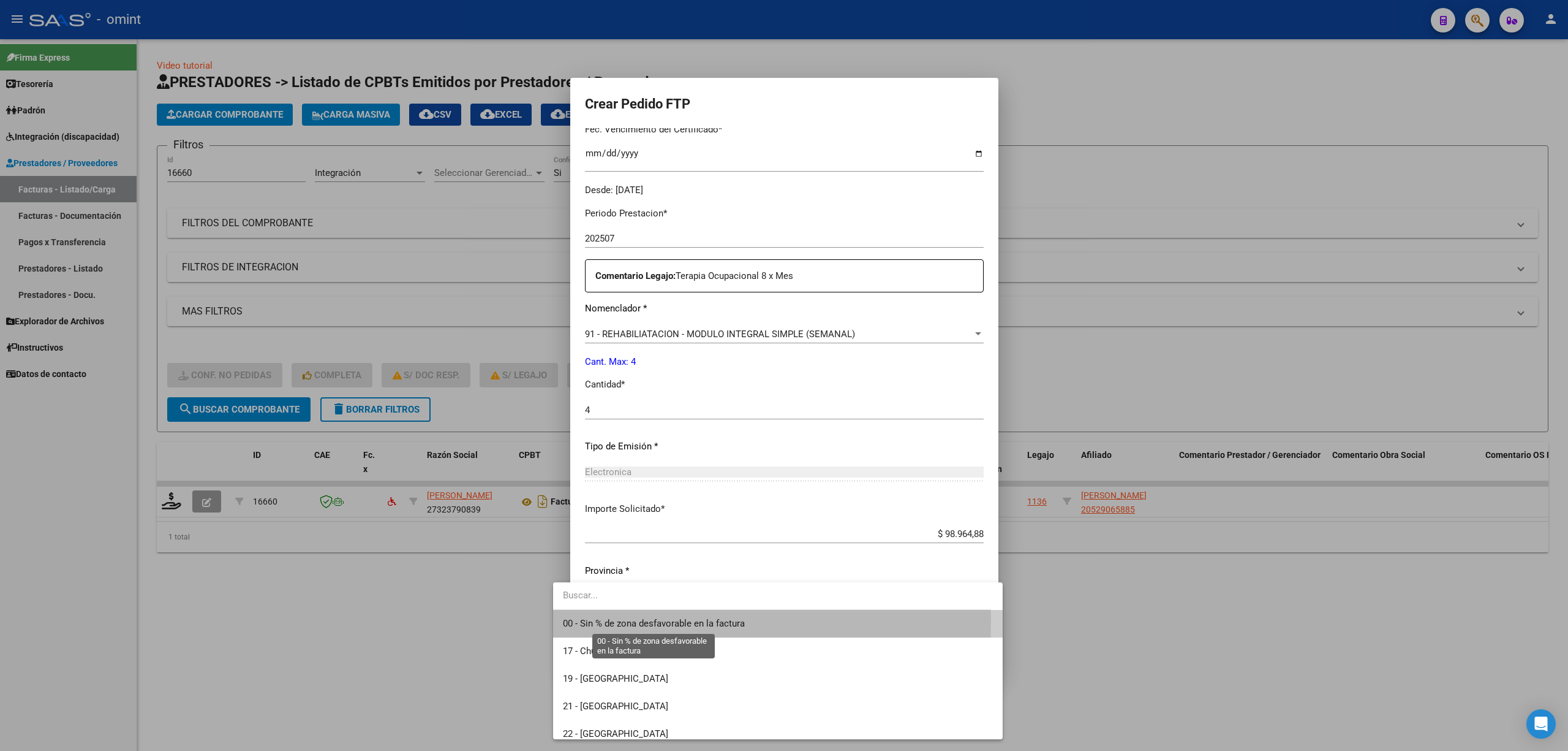
click at [610, 621] on span "00 - Sin % de zona desfavorable en la factura" at bounding box center [654, 622] width 182 height 11
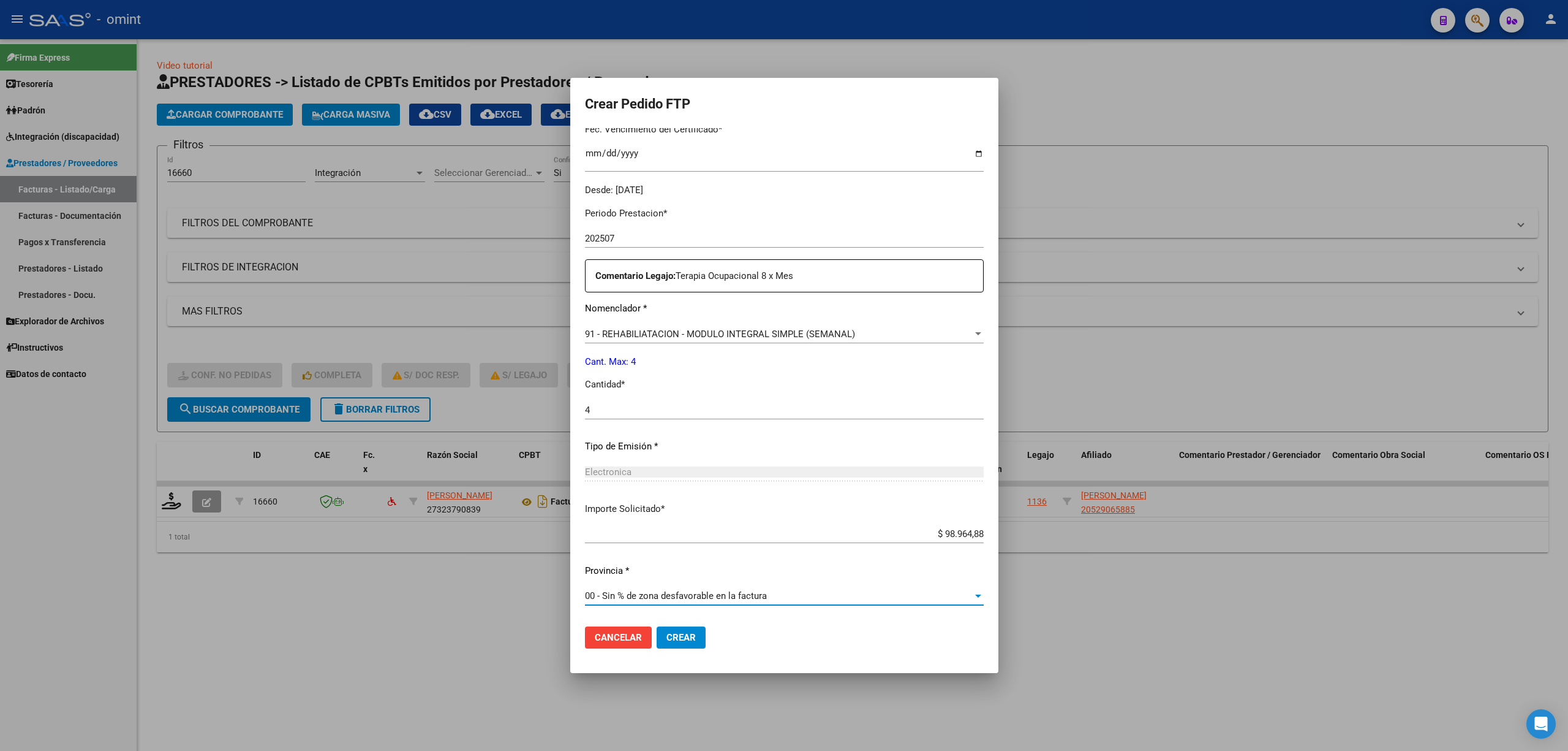
click at [666, 638] on span "Crear" at bounding box center [681, 637] width 30 height 11
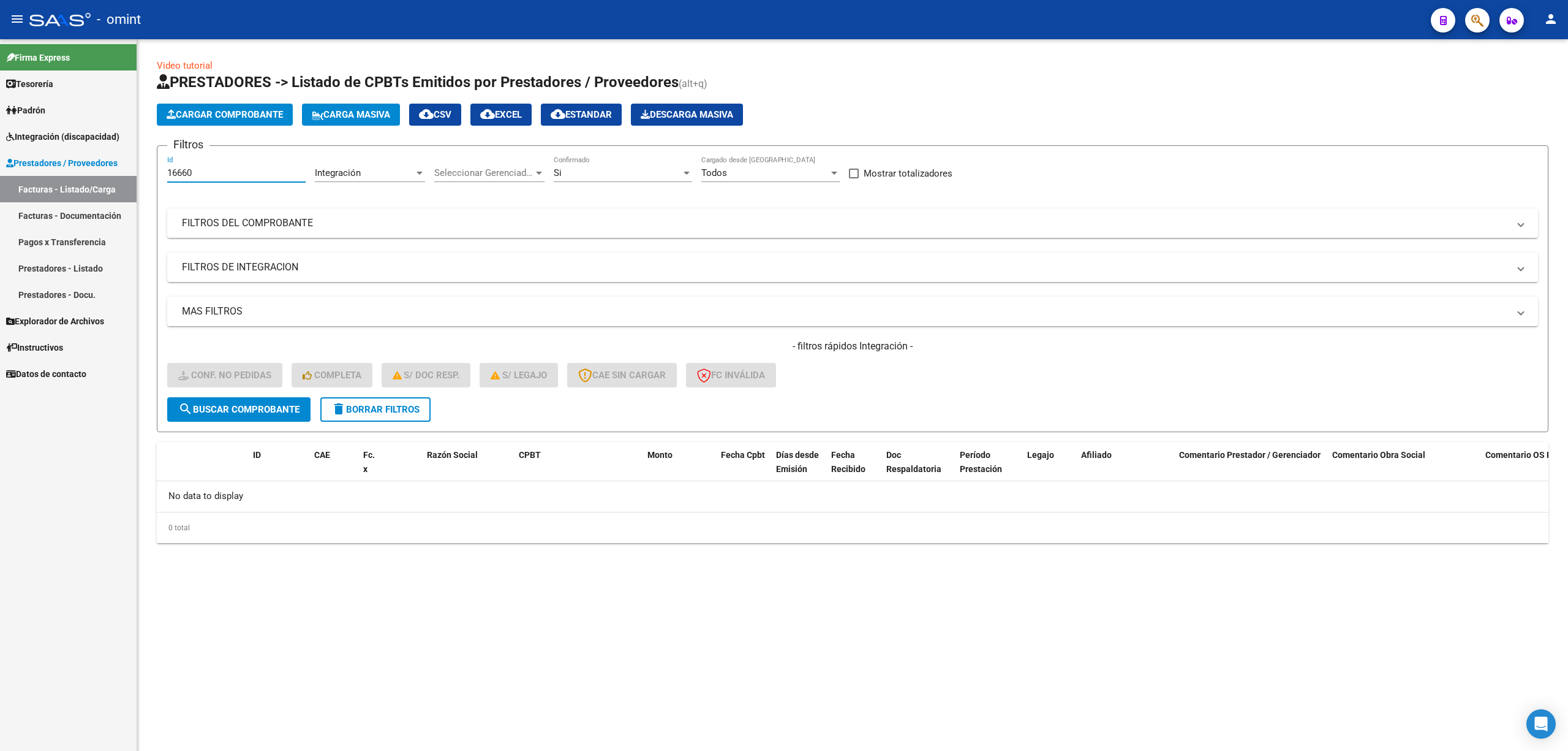
drag, startPoint x: 213, startPoint y: 169, endPoint x: 130, endPoint y: 170, distance: 83.0
click at [131, 170] on mat-sidenav-container "Firma Express Tesorería Extractos Procesados (csv) Extractos Originales (pdf) P…" at bounding box center [784, 395] width 1568 height 712
paste input "749"
type input "17490"
click at [247, 414] on button "search Buscar Comprobante" at bounding box center [238, 409] width 143 height 24
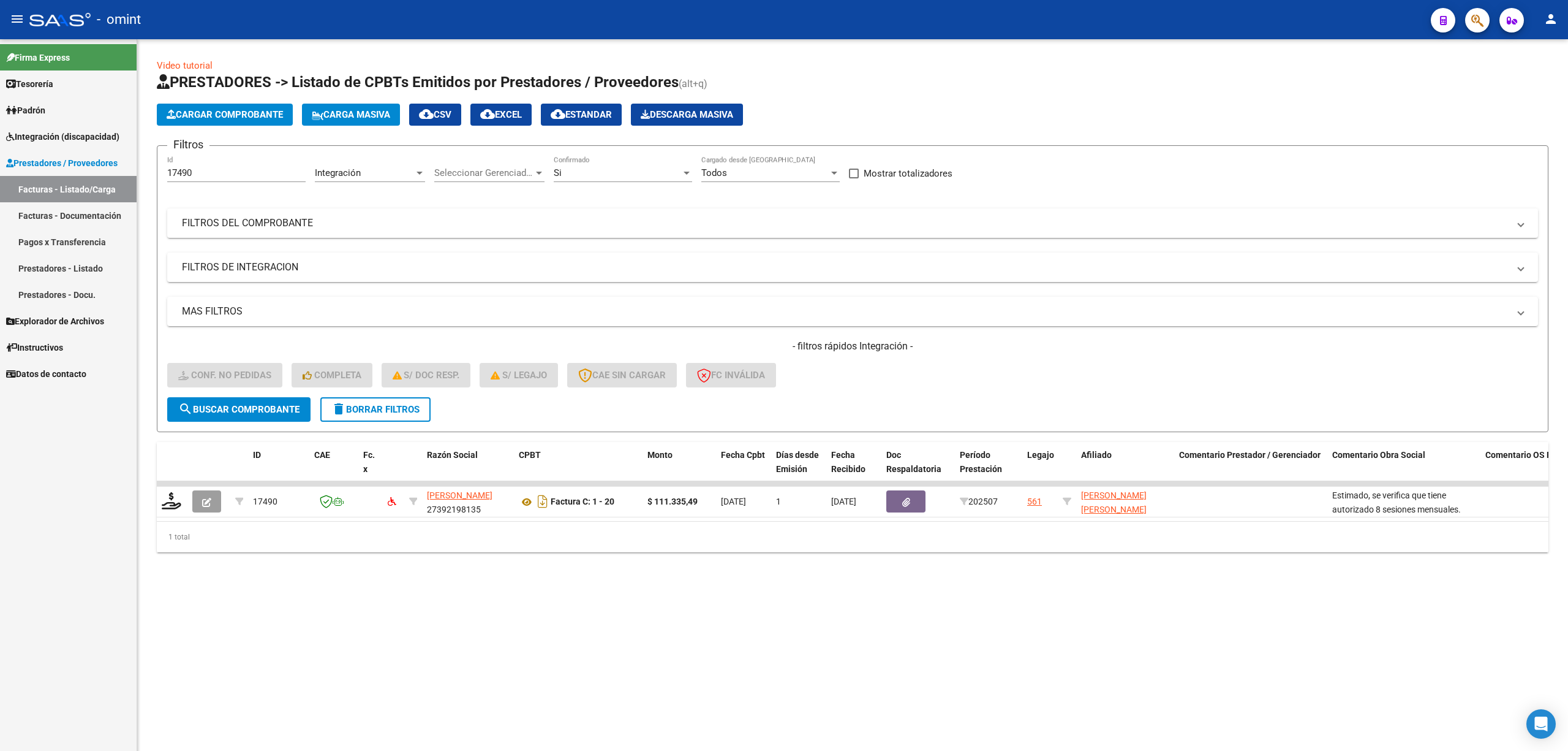
click at [153, 494] on div "Video tutorial PRESTADORES -> Listado de CPBTs Emitidos por Prestadores / Prove…" at bounding box center [853, 315] width 1431 height 552
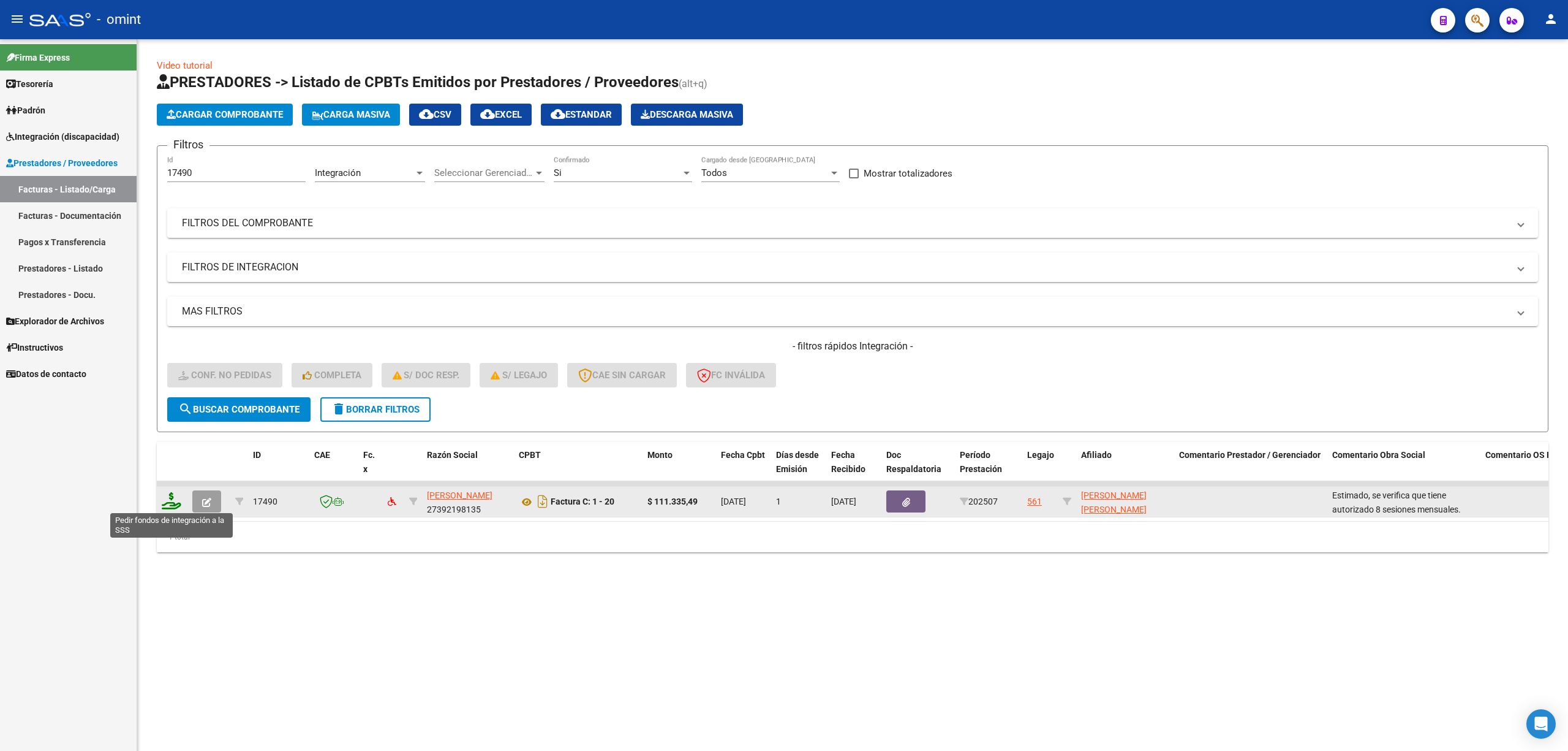
click at [172, 500] on icon at bounding box center [171, 501] width 19 height 17
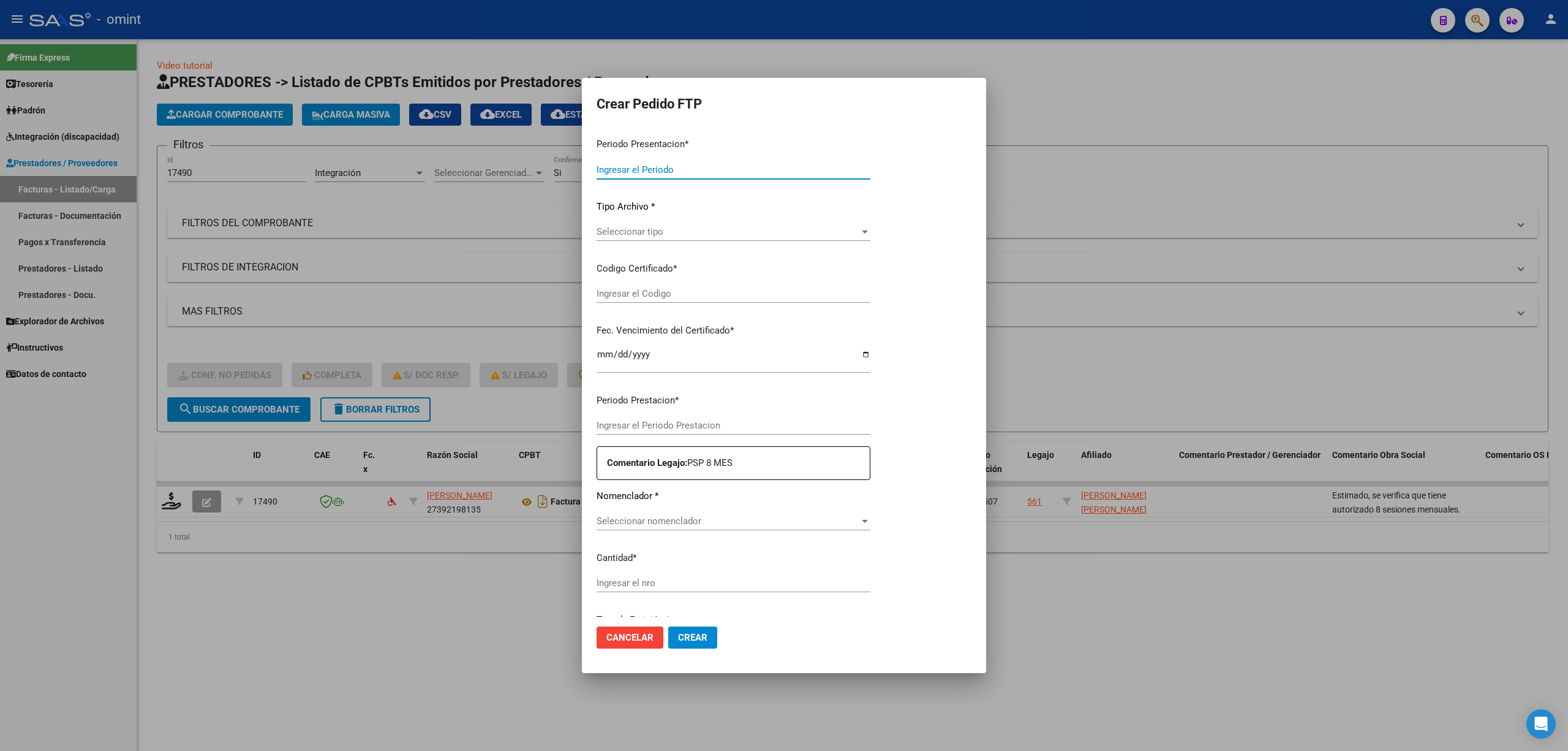
type input "202507"
type input "$ 111.335,49"
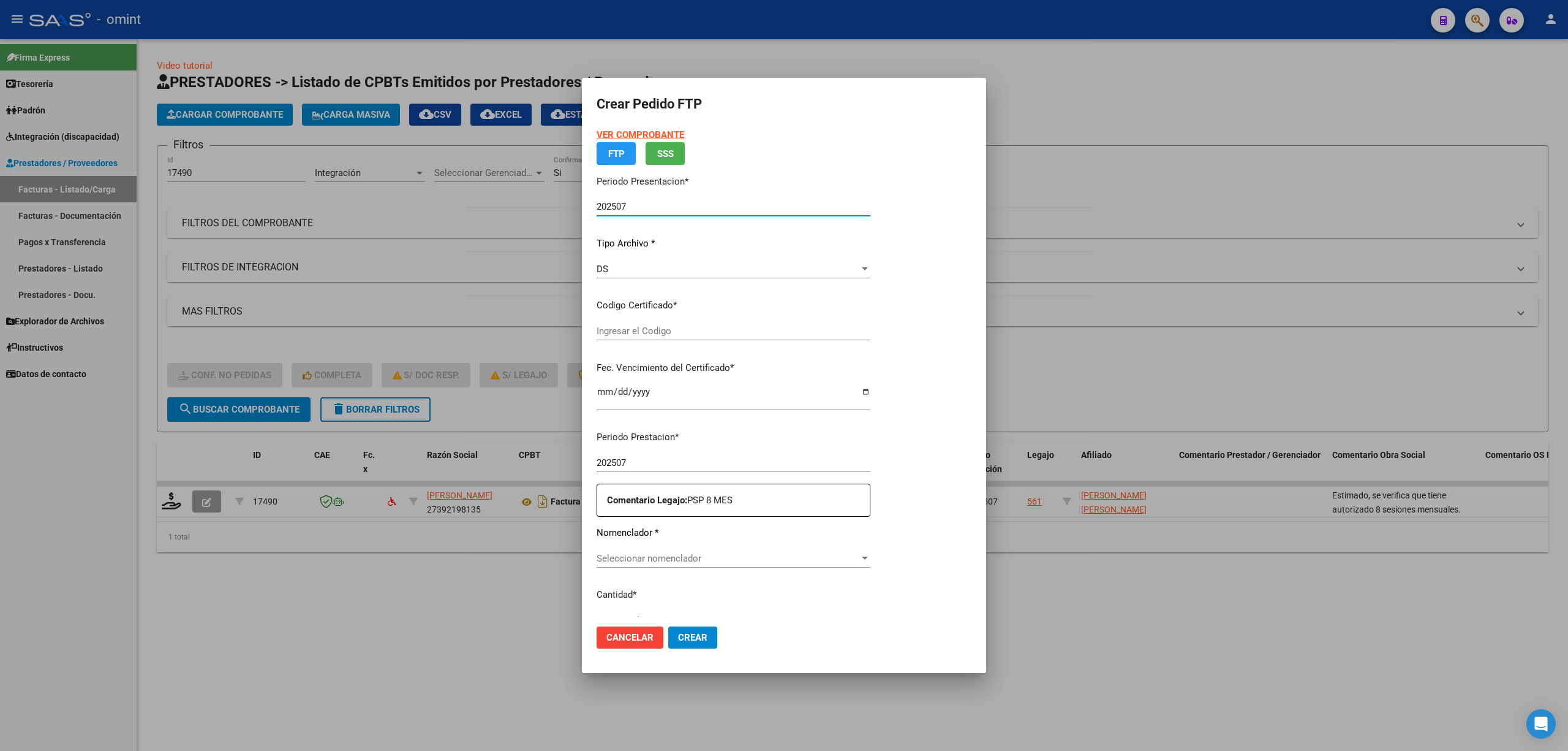
type input "9047395326"
type input "2030-01-08"
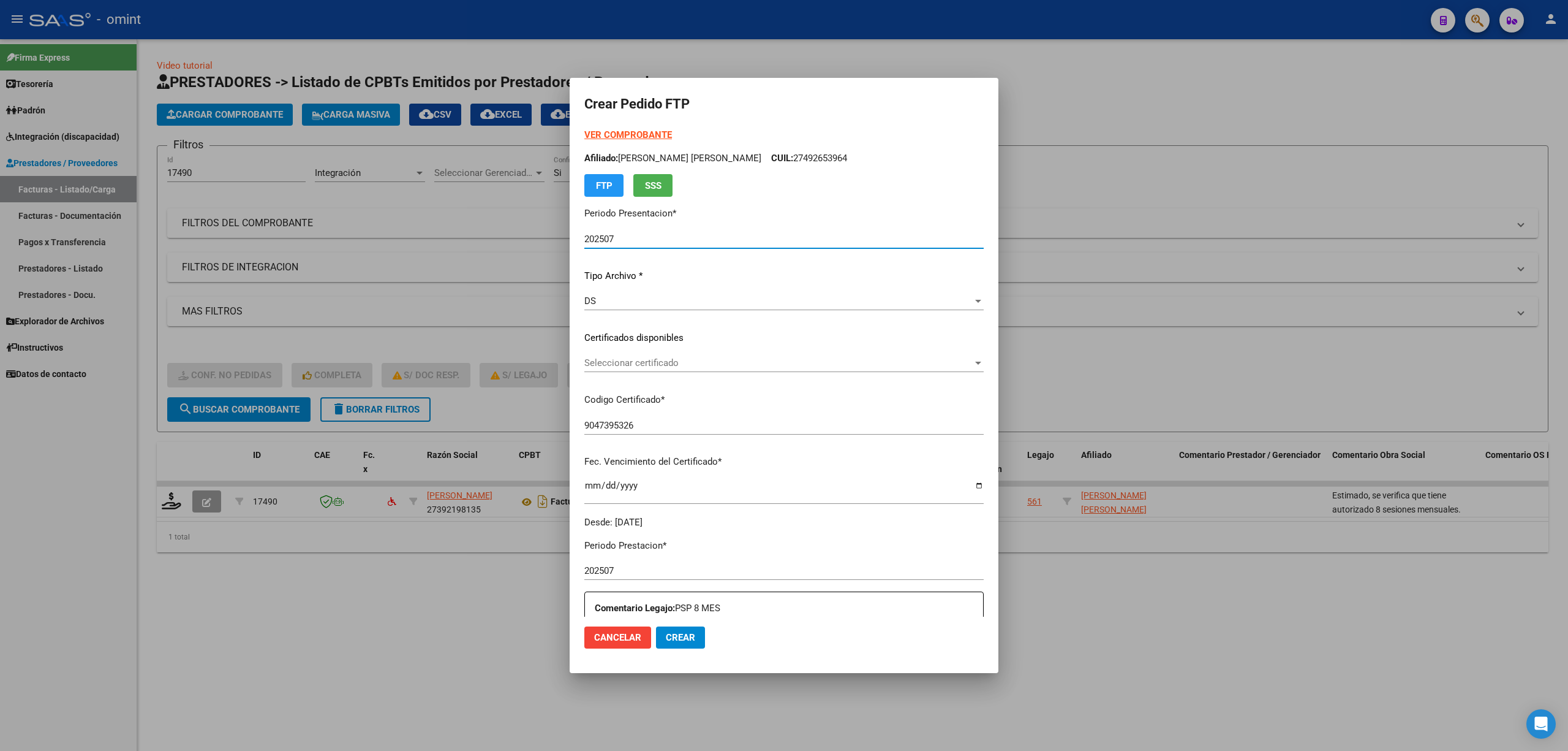
click at [640, 365] on span "Seleccionar certificado" at bounding box center [779, 362] width 388 height 11
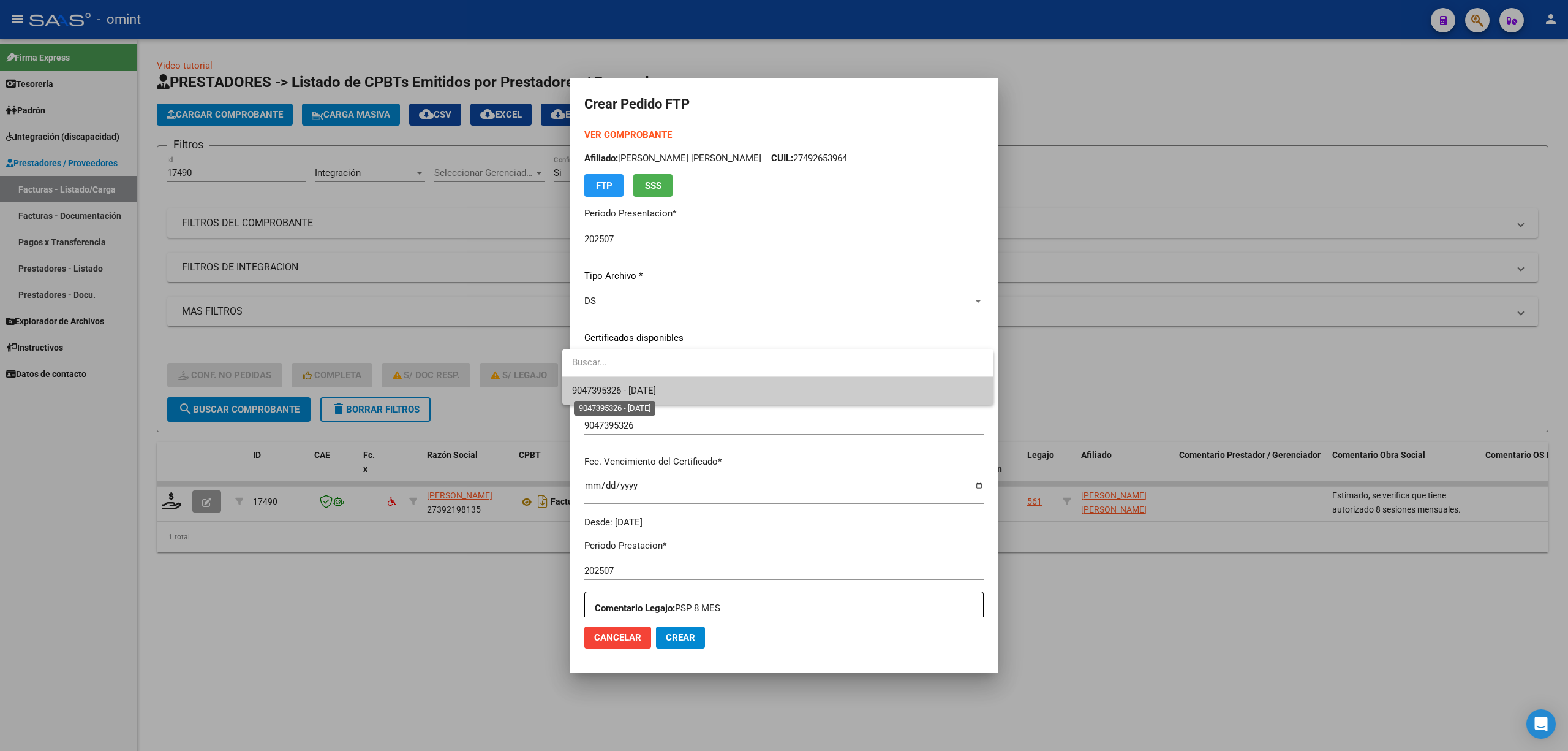
click at [656, 385] on span "9047395326 - 2030-01-08" at bounding box center [613, 389] width 84 height 11
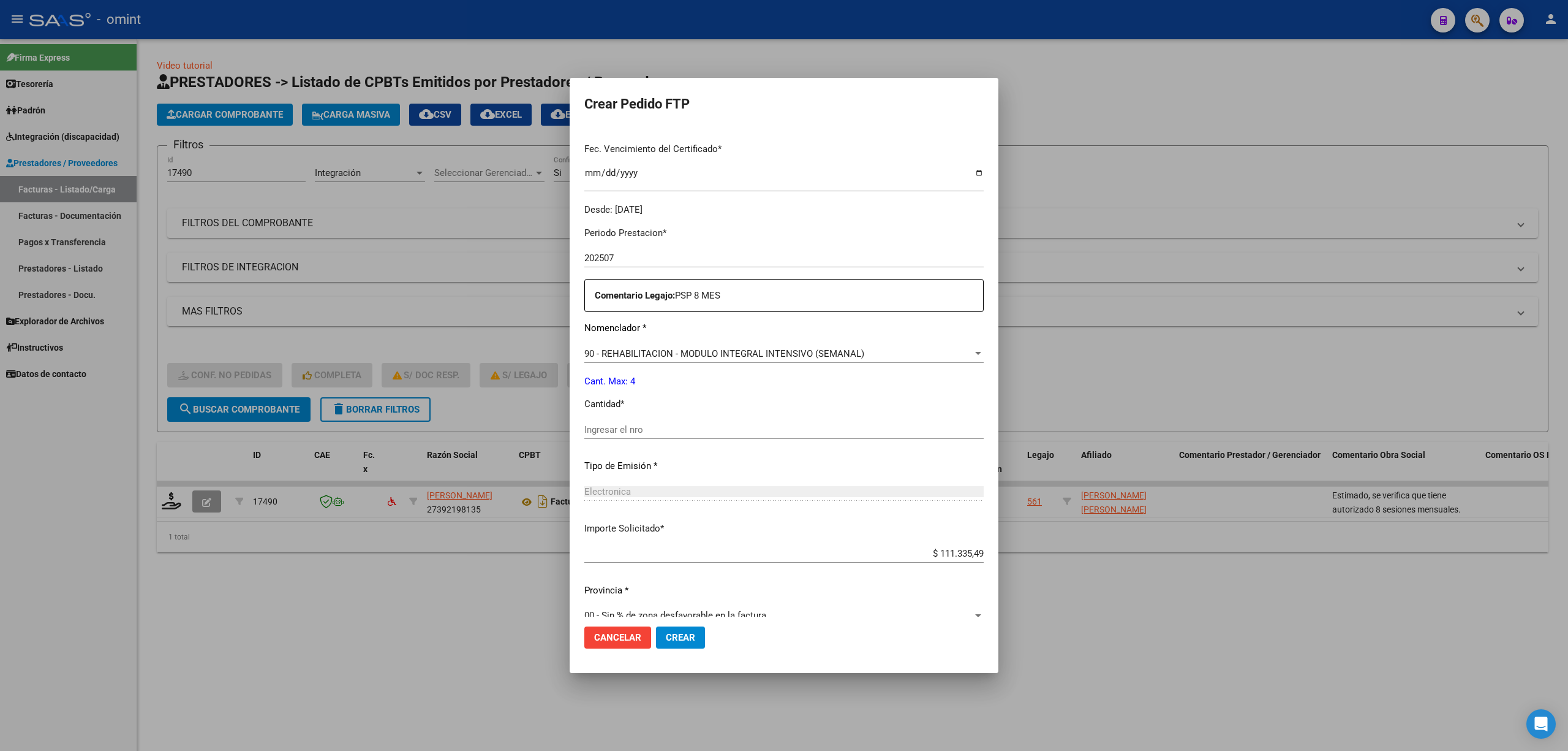
scroll to position [332, 0]
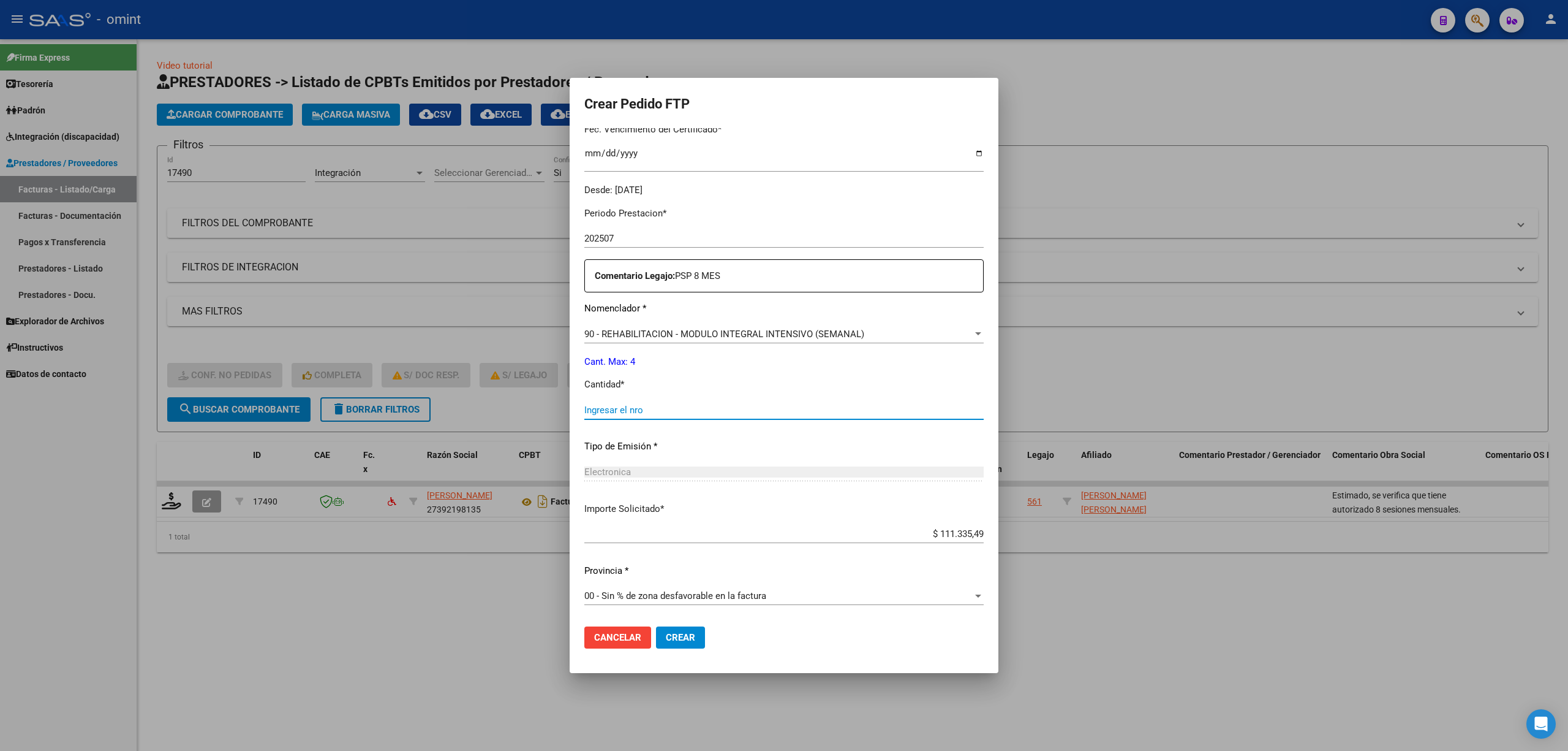
click at [618, 408] on input "Ingresar el nro" at bounding box center [784, 410] width 399 height 11
type input "4"
drag, startPoint x: 657, startPoint y: 511, endPoint x: 566, endPoint y: 506, distance: 91.1
click at [570, 506] on mat-dialog-content "VER COMPROBANTE ARCA Padrón Afiliado: MATTOLINI BUTA MARIA EMILCE CUIL: 2749265…" at bounding box center [784, 371] width 429 height 488
click at [691, 506] on p "Importe Solicitado *" at bounding box center [784, 509] width 399 height 14
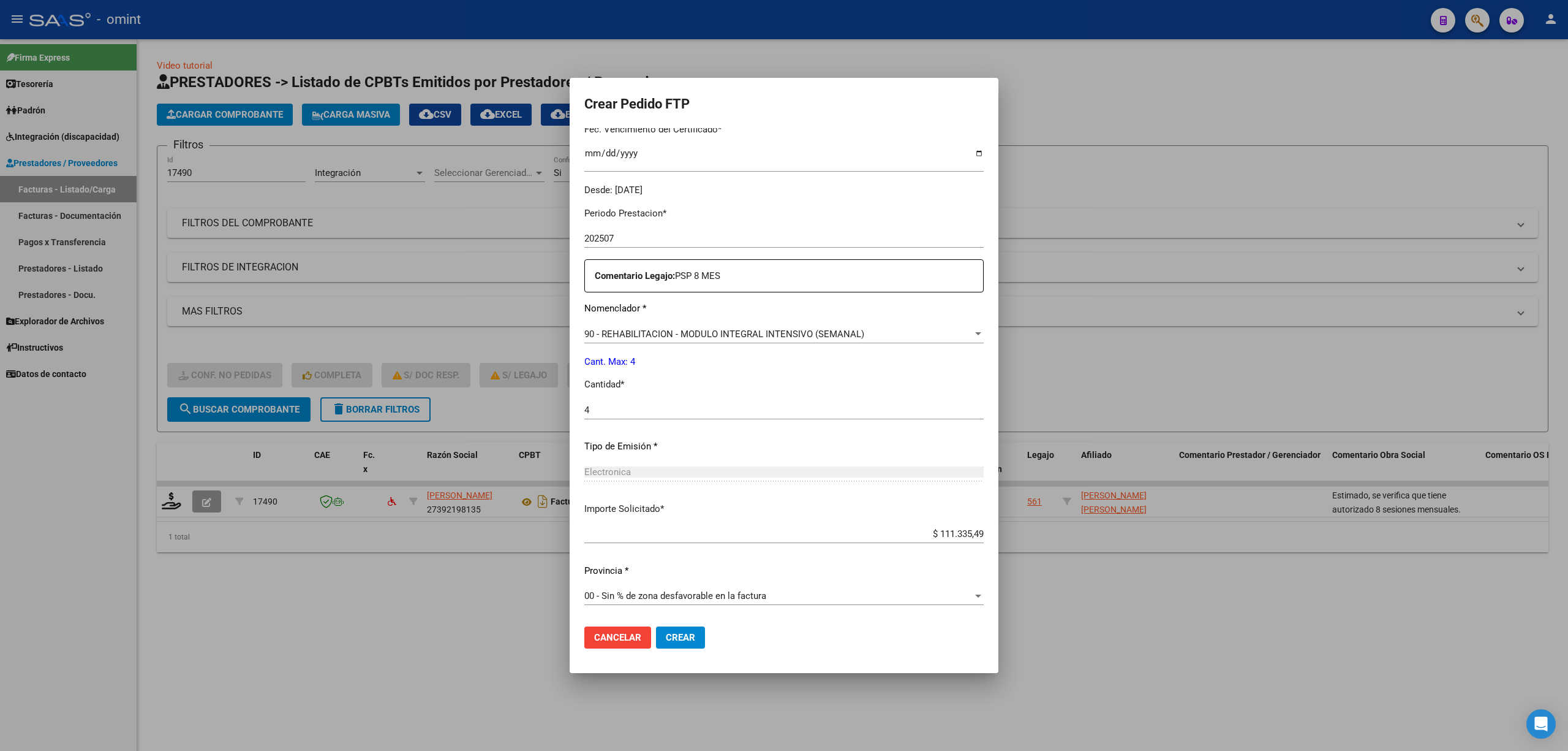
click at [953, 531] on input "$ 111.335,49" at bounding box center [784, 533] width 399 height 11
type input "$ 98.964,88"
click at [671, 640] on span "Crear" at bounding box center [681, 637] width 30 height 11
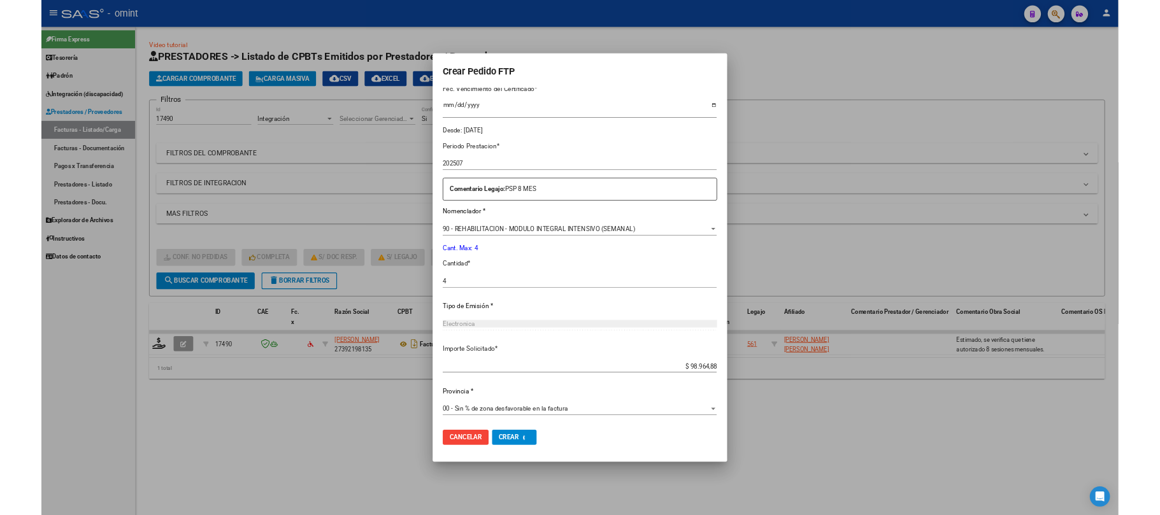
scroll to position [0, 0]
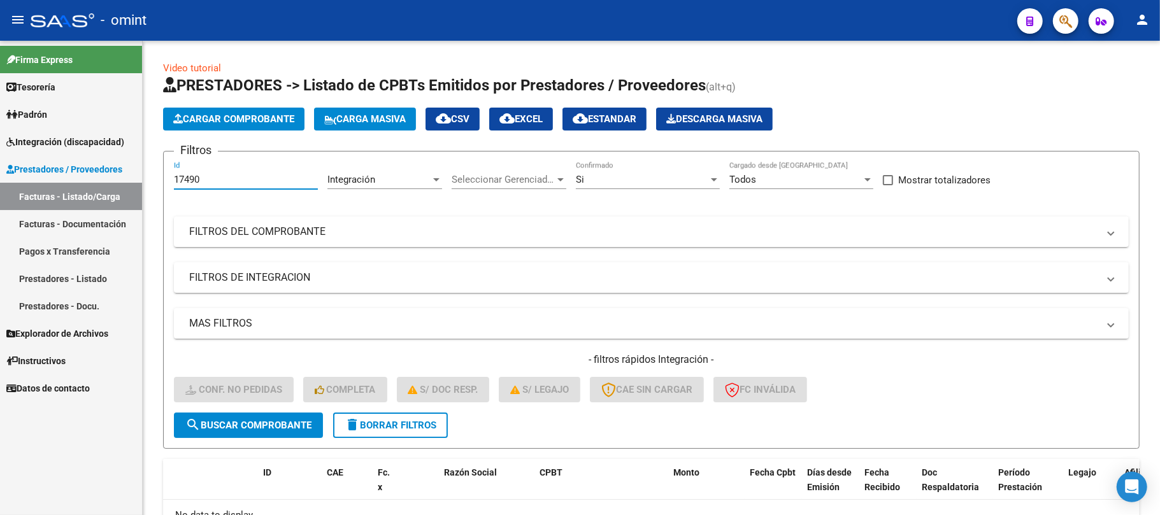
drag, startPoint x: 227, startPoint y: 178, endPoint x: 138, endPoint y: 186, distance: 88.9
click at [138, 186] on mat-sidenav-container "Firma Express Tesorería Extractos Procesados (csv) Extractos Originales (pdf) P…" at bounding box center [580, 278] width 1160 height 475
paste input "4876"
type input "14876"
click at [266, 420] on span "search Buscar Comprobante" at bounding box center [248, 425] width 126 height 11
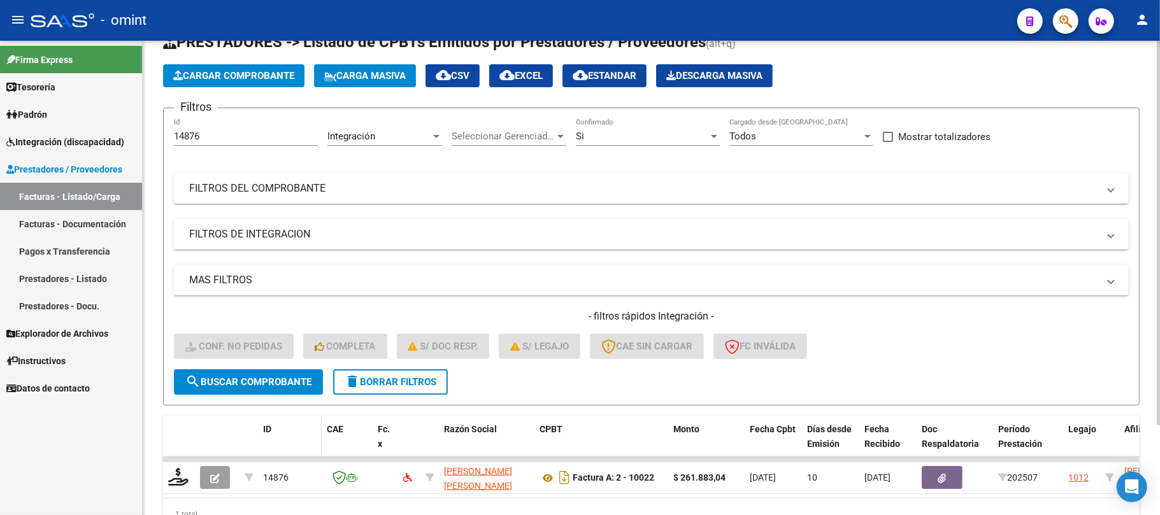
scroll to position [111, 0]
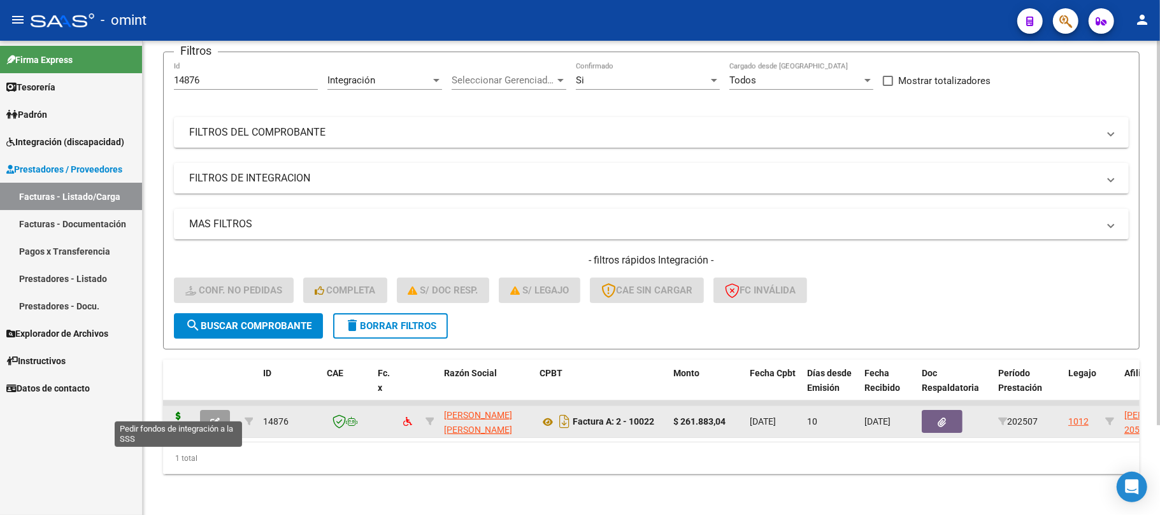
click at [171, 412] on icon at bounding box center [178, 421] width 20 height 18
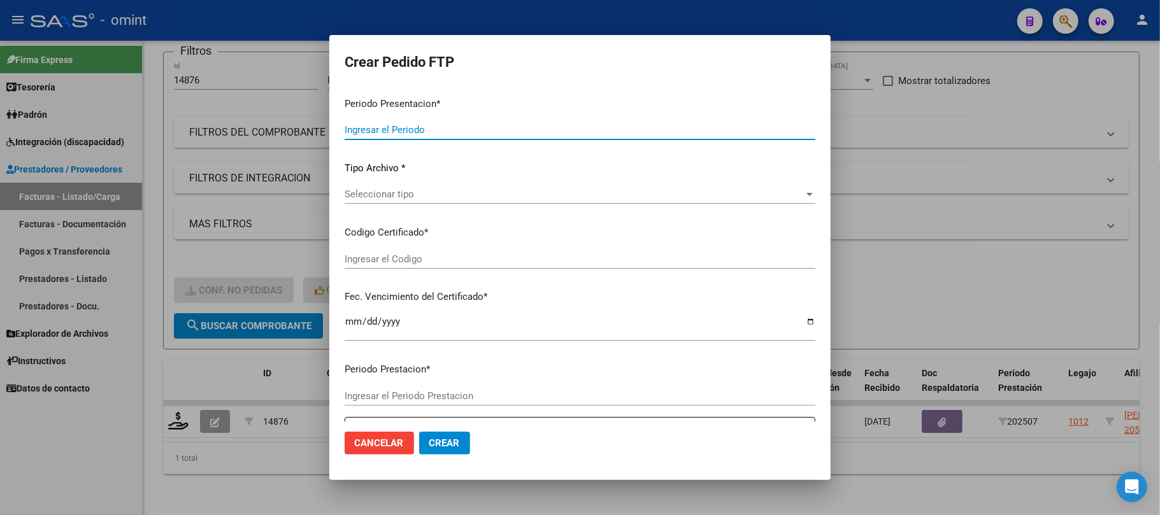
type input "202507"
type input "$ 261.883,04"
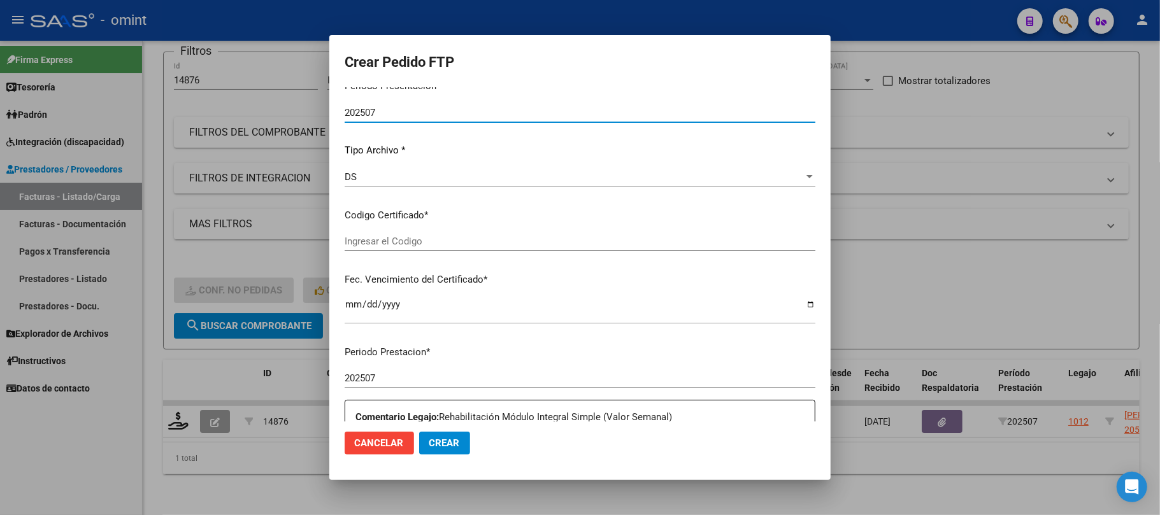
type input "5872666914"
type input "2029-02-04"
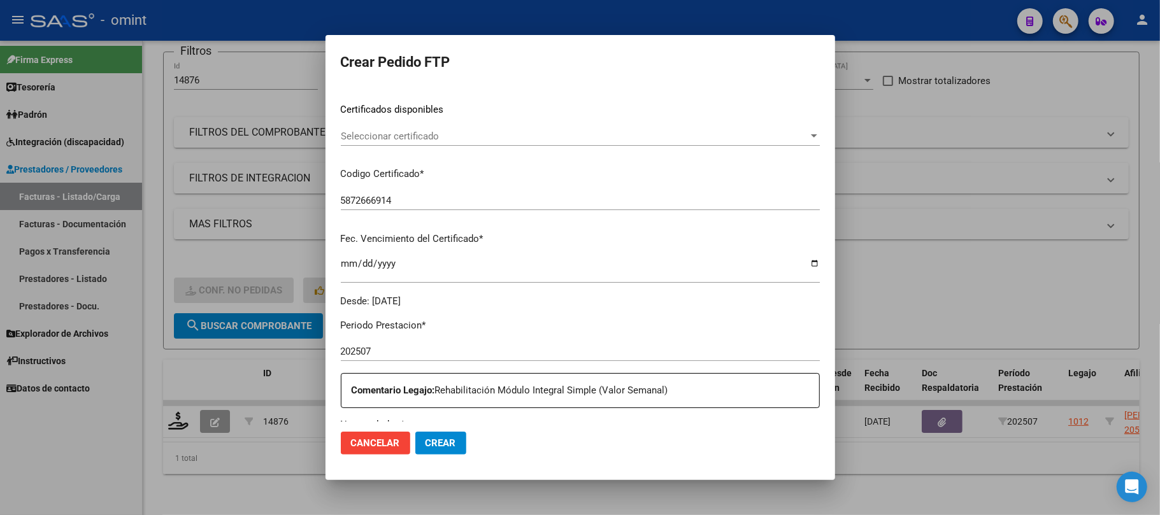
scroll to position [204, 0]
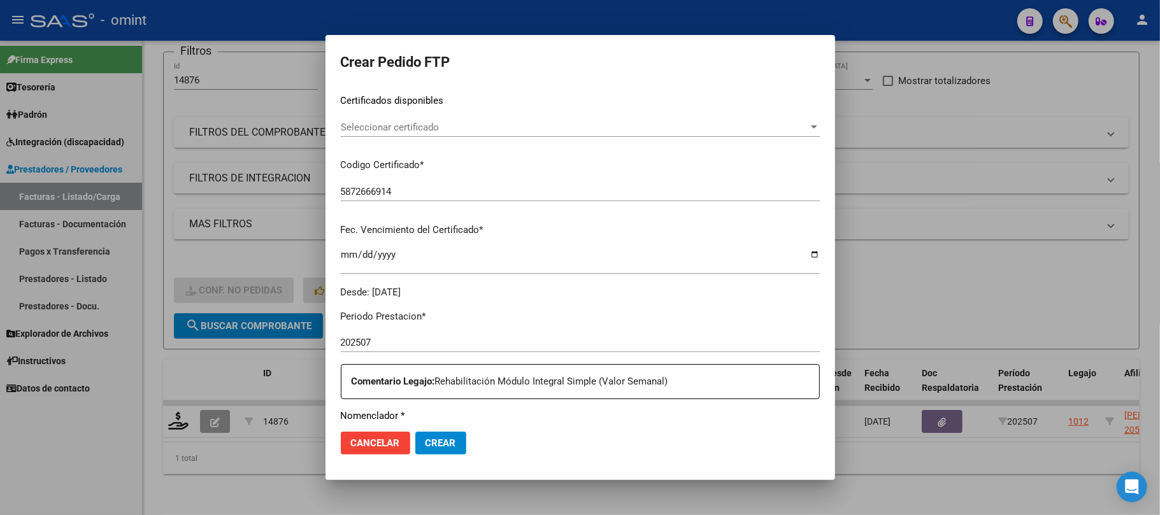
click at [419, 126] on span "Seleccionar certificado" at bounding box center [575, 127] width 468 height 11
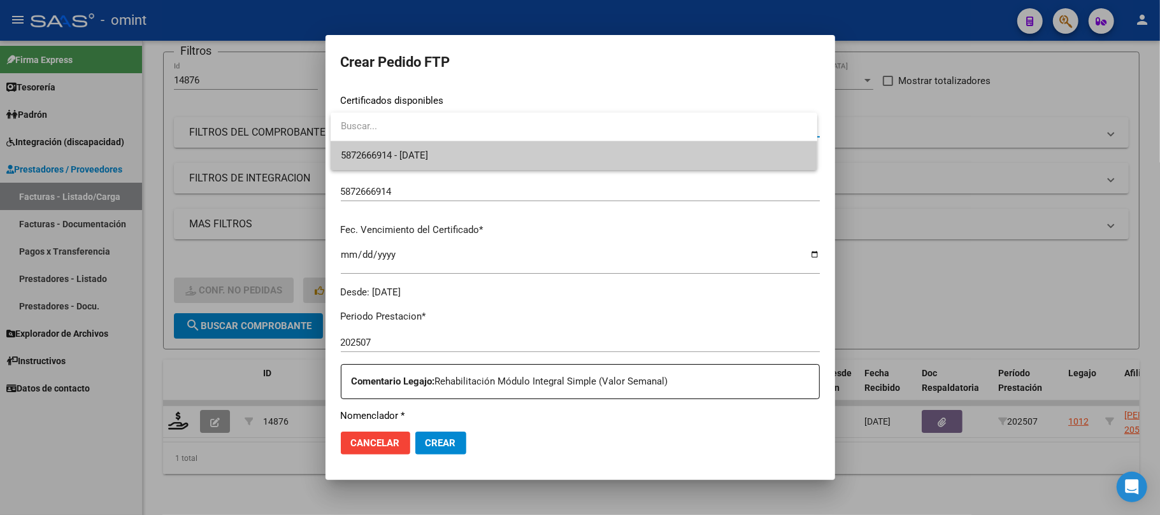
click at [412, 148] on span "5872666914 - 2029-02-04" at bounding box center [574, 155] width 466 height 29
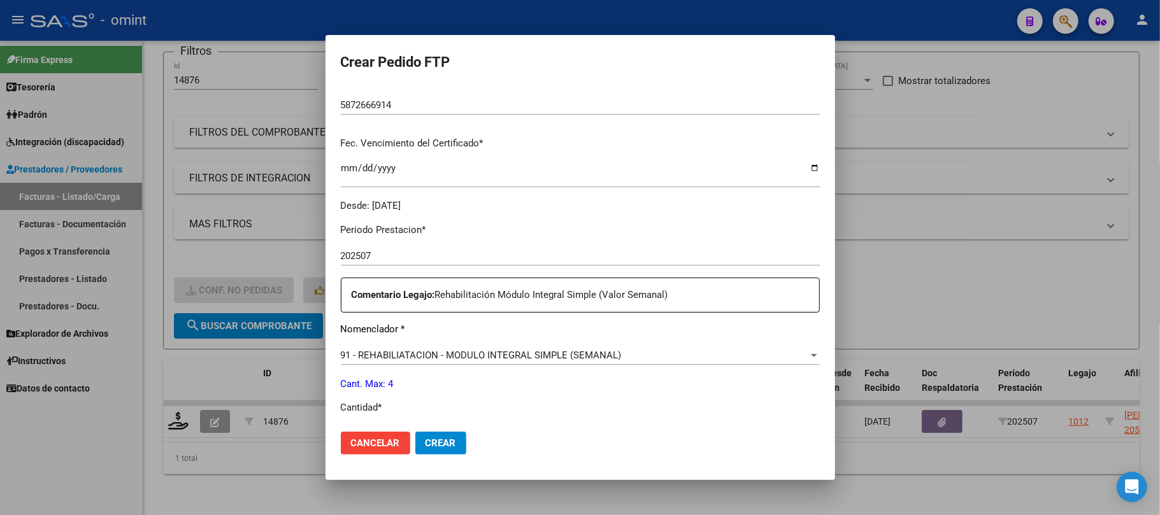
scroll to position [373, 0]
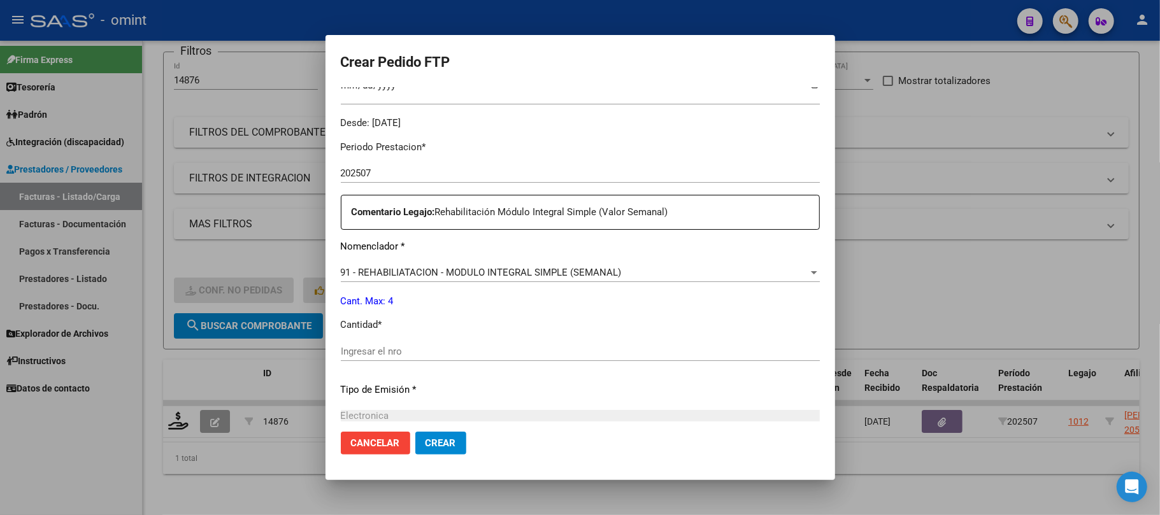
click at [424, 349] on input "Ingresar el nro" at bounding box center [580, 351] width 479 height 11
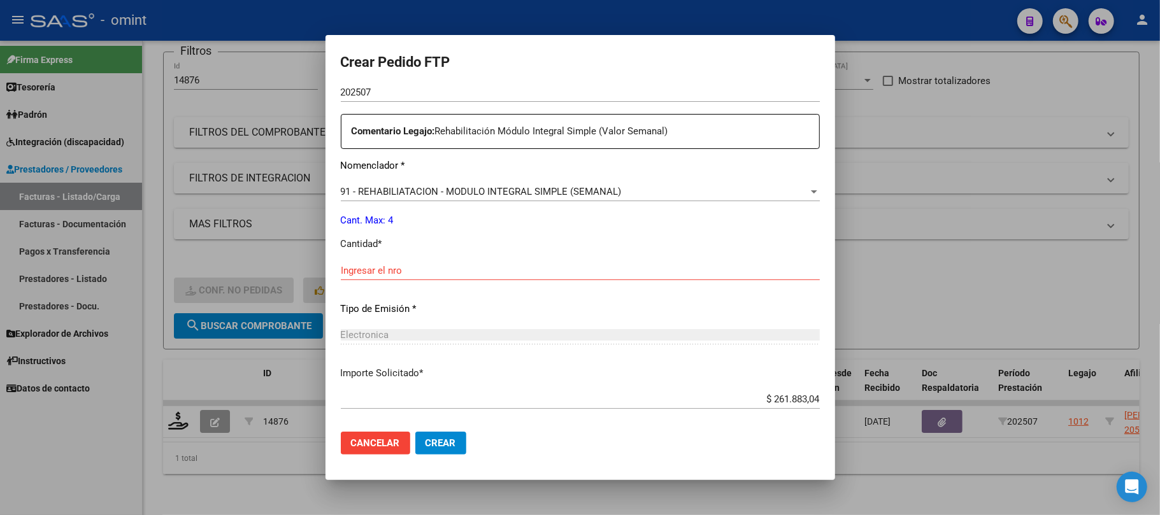
scroll to position [517, 0]
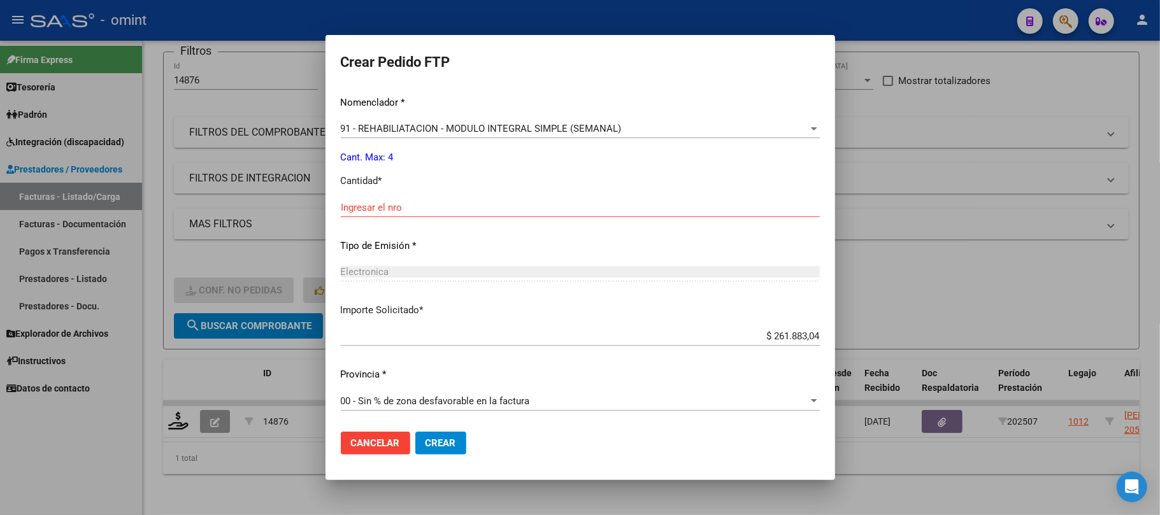
click at [398, 202] on input "Ingresar el nro" at bounding box center [580, 207] width 479 height 11
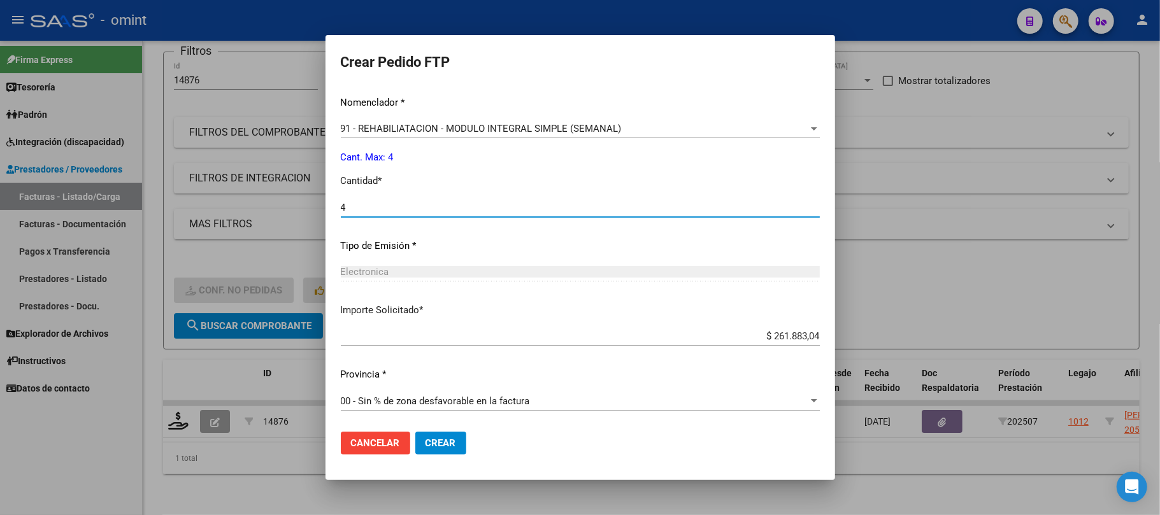
type input "4"
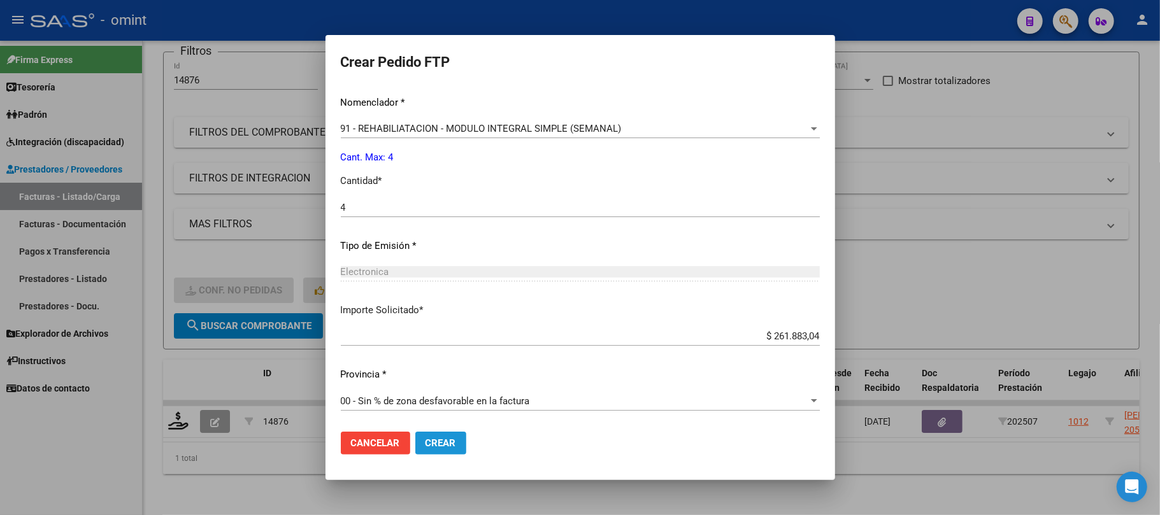
drag, startPoint x: 442, startPoint y: 439, endPoint x: 480, endPoint y: 414, distance: 45.6
click at [443, 439] on span "Crear" at bounding box center [441, 443] width 31 height 11
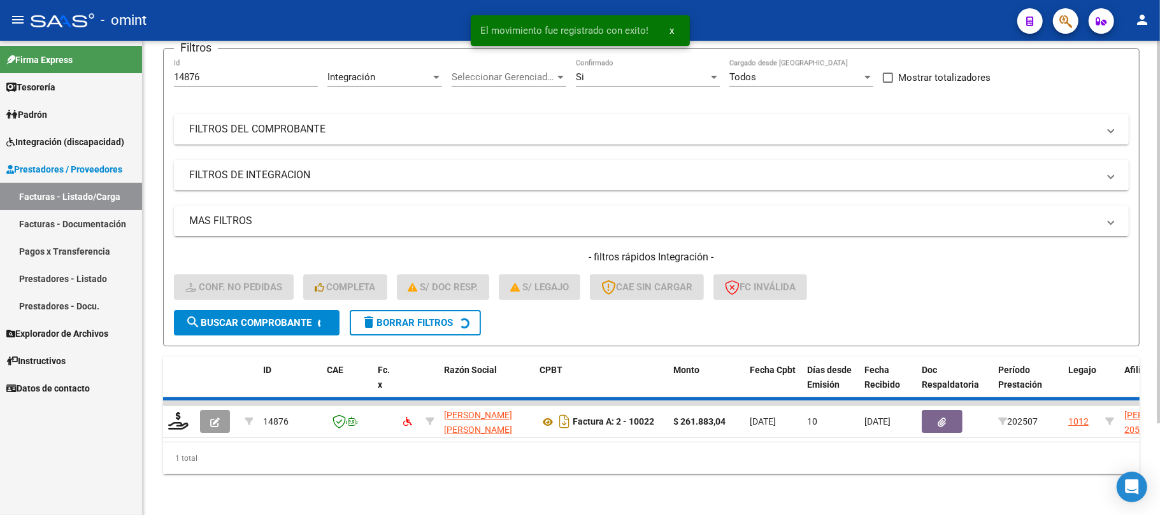
scroll to position [88, 0]
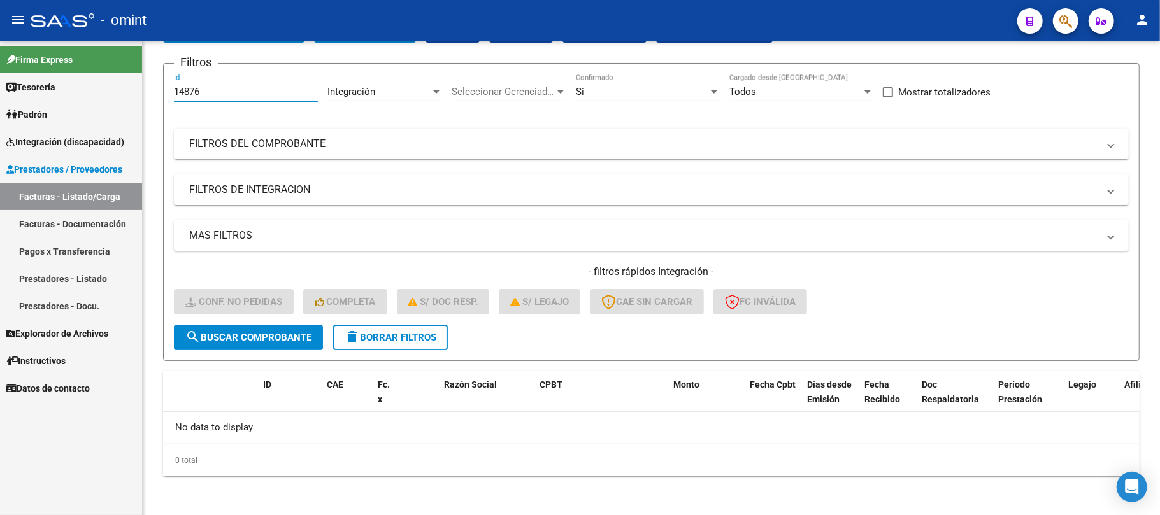
drag, startPoint x: 199, startPoint y: 87, endPoint x: 131, endPoint y: 90, distance: 68.2
click at [112, 88] on mat-sidenav-container "Firma Express Tesorería Extractos Procesados (csv) Extractos Originales (pdf) P…" at bounding box center [580, 278] width 1160 height 475
paste input "730"
type input "14730"
click at [263, 340] on span "search Buscar Comprobante" at bounding box center [248, 337] width 126 height 11
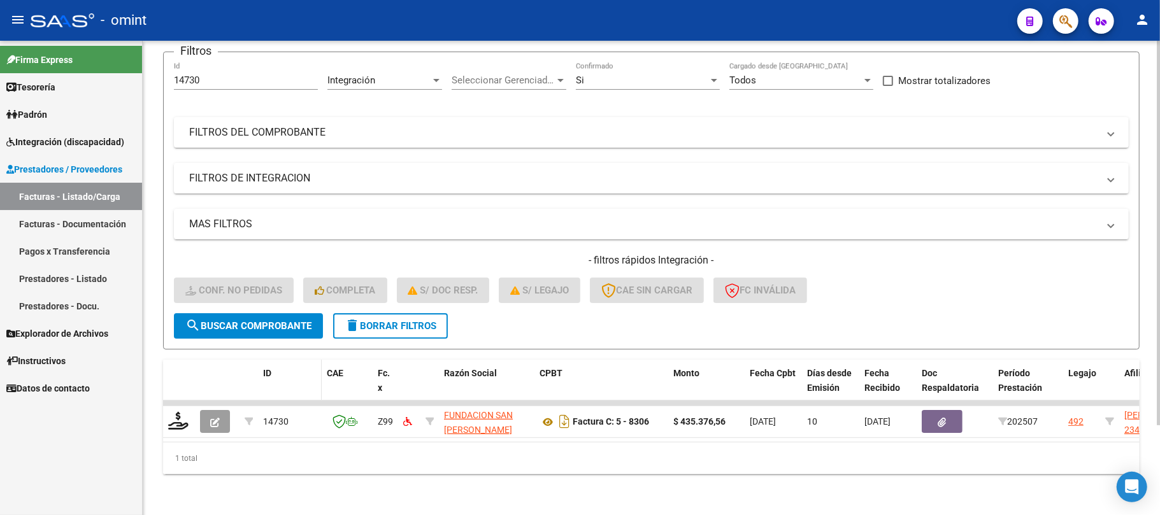
scroll to position [111, 0]
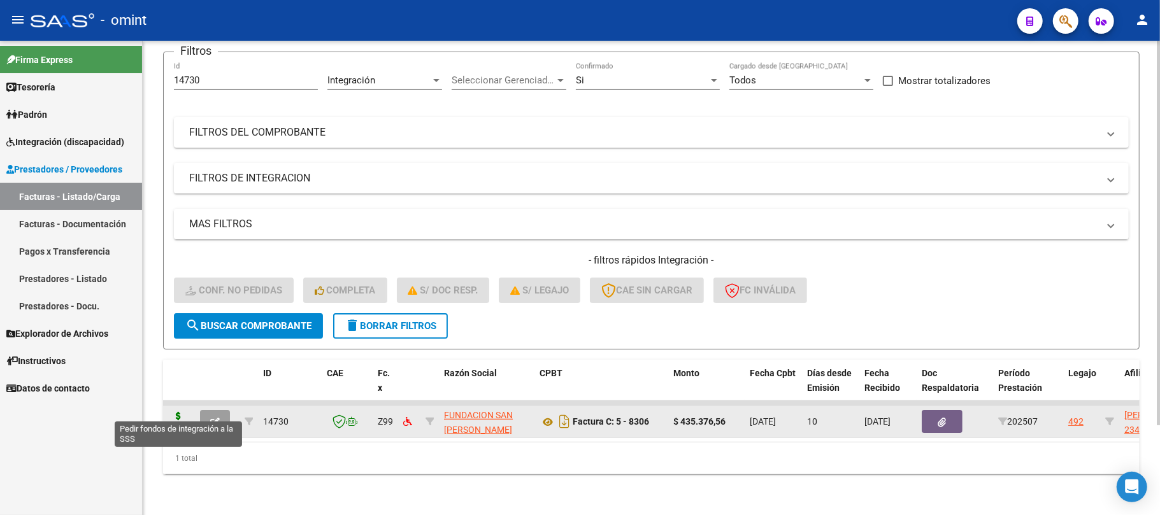
click at [177, 412] on icon at bounding box center [178, 421] width 20 height 18
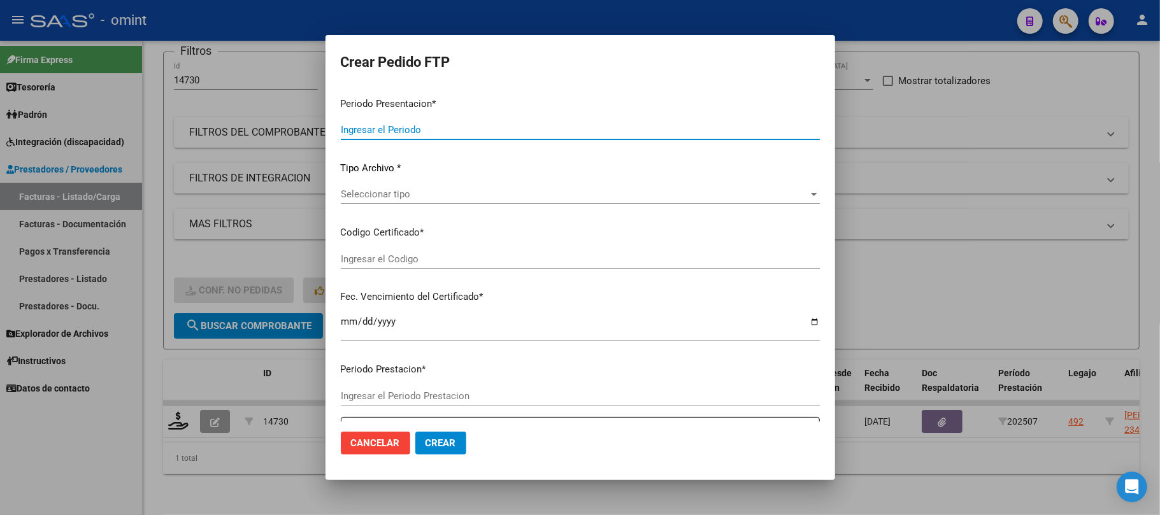
type input "202507"
type input "$ 435.376,56"
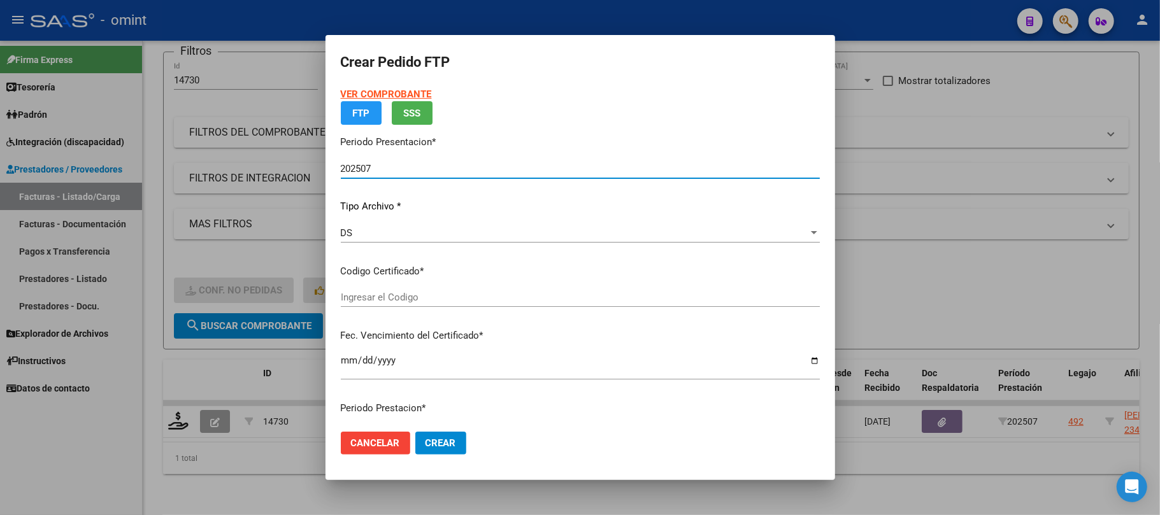
type input "845420629"
type input "2031-09-03"
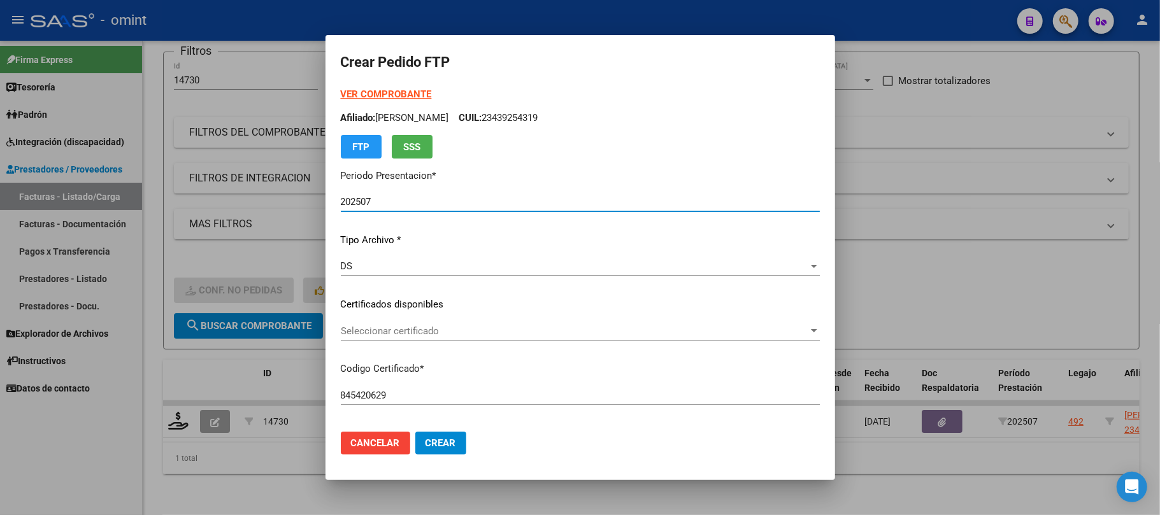
click at [407, 329] on span "Seleccionar certificado" at bounding box center [575, 331] width 468 height 11
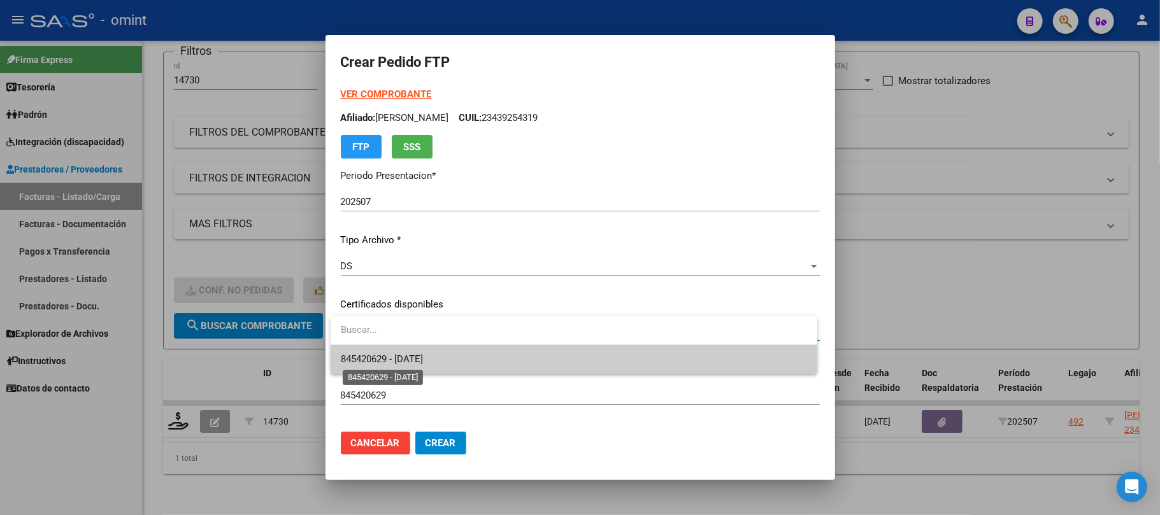
click at [419, 352] on span "845420629 - 2031-09-03" at bounding box center [574, 359] width 466 height 29
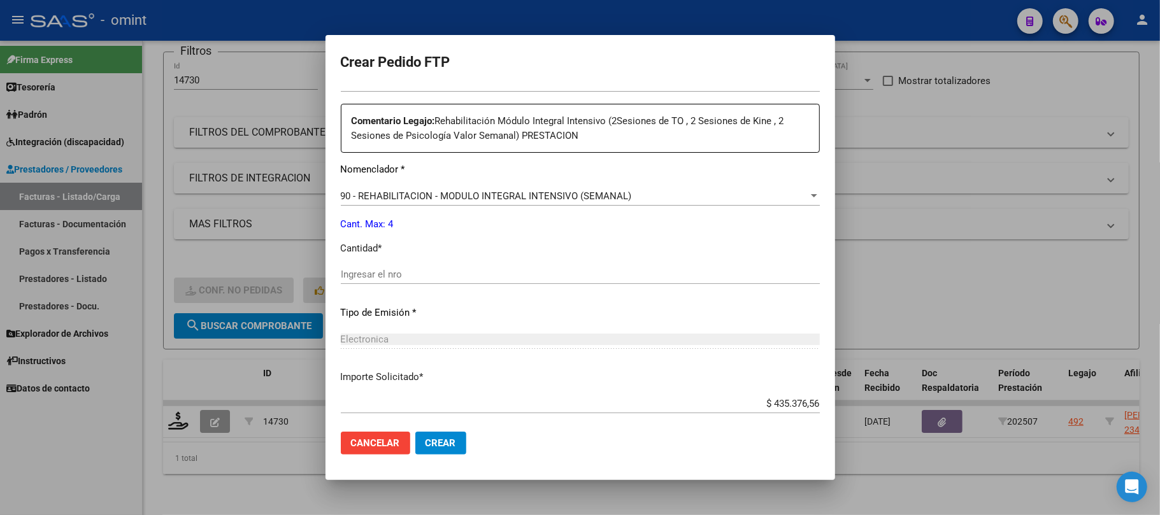
scroll to position [510, 0]
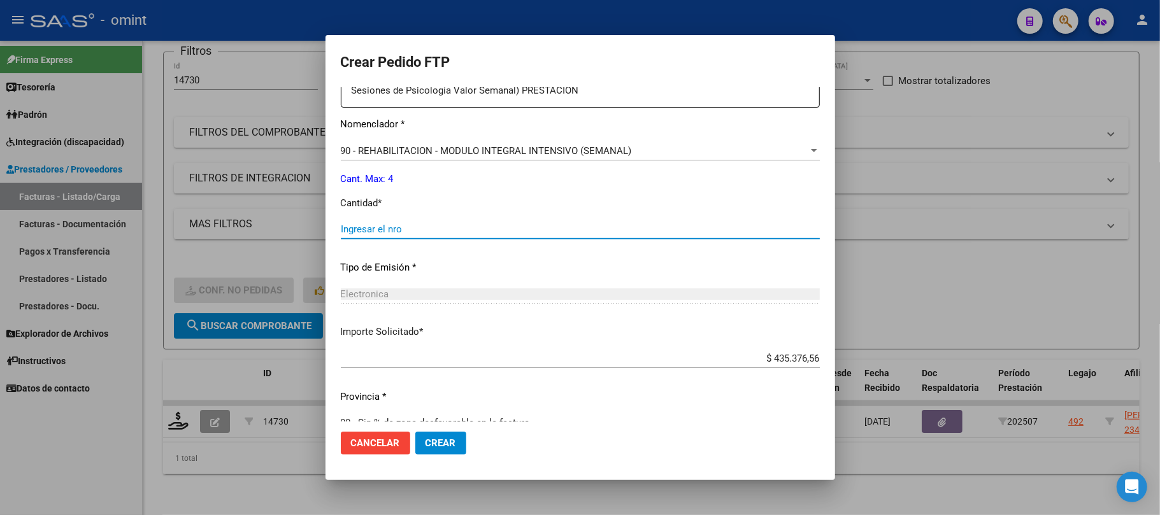
click at [393, 234] on input "Ingresar el nro" at bounding box center [580, 229] width 479 height 11
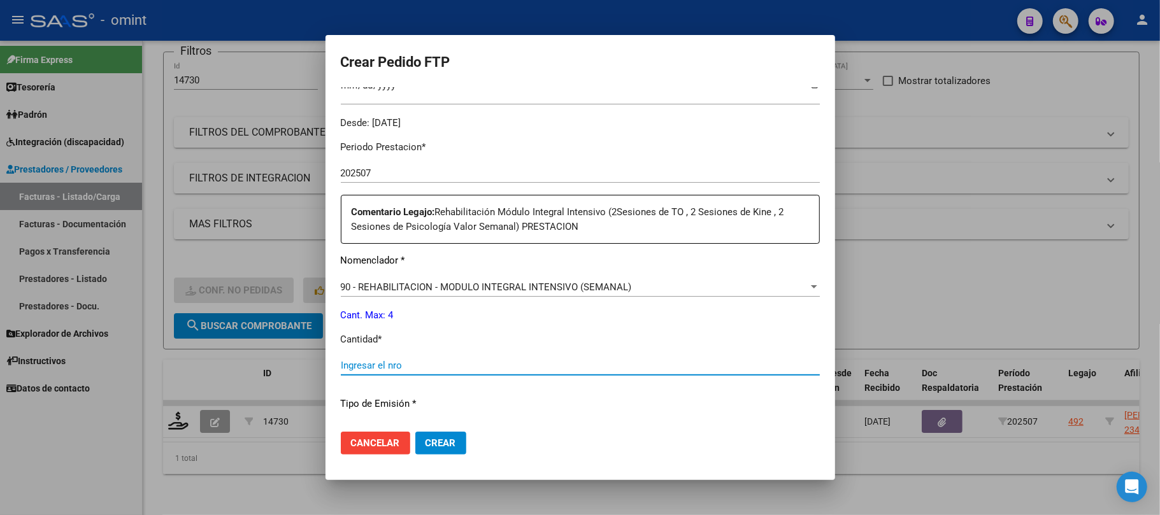
scroll to position [531, 0]
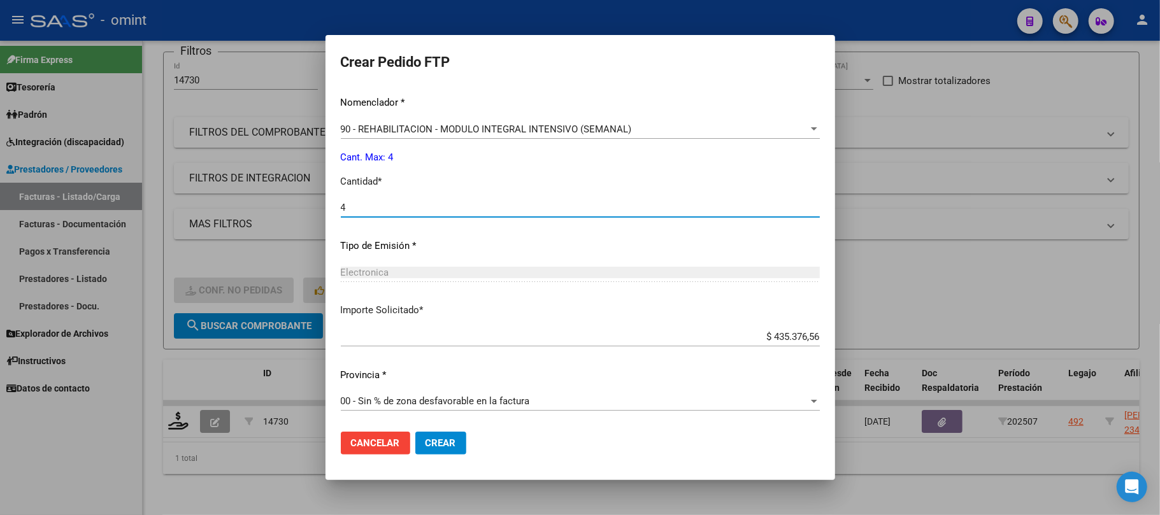
type input "4"
click at [446, 442] on span "Crear" at bounding box center [441, 443] width 31 height 11
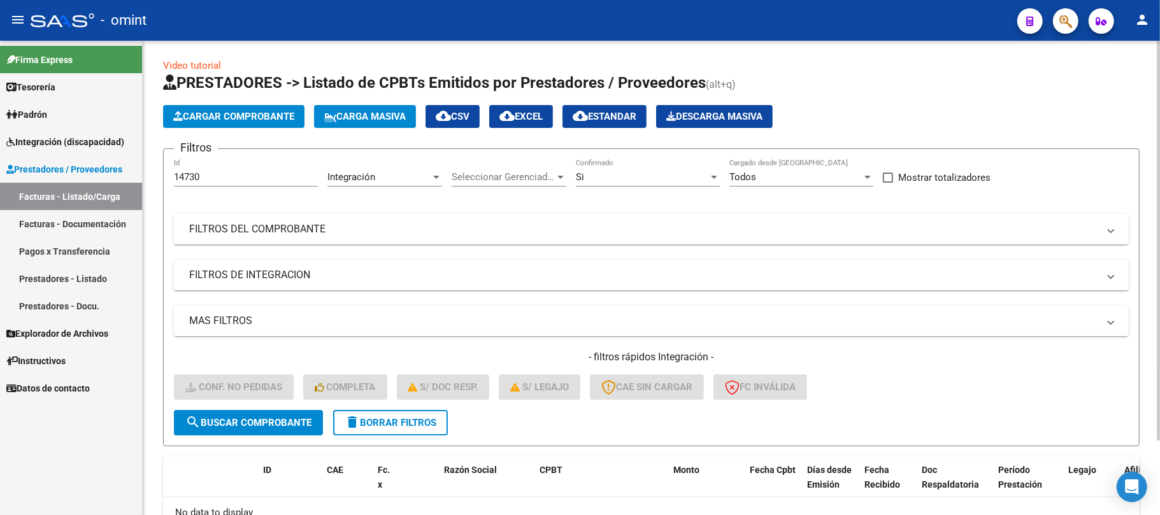
scroll to position [0, 0]
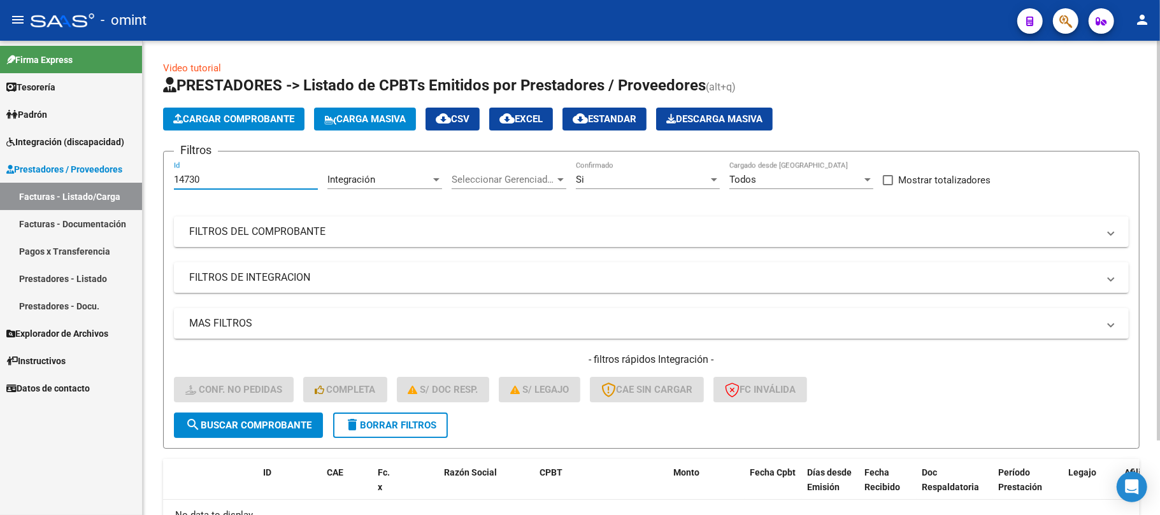
drag, startPoint x: 225, startPoint y: 178, endPoint x: 161, endPoint y: 182, distance: 63.8
click at [159, 182] on div "Video tutorial PRESTADORES -> Listado de CPBTs Emitidos por Prestadores / Prove…" at bounding box center [652, 323] width 1018 height 565
paste input "987"
type input "14987"
click at [255, 436] on button "search Buscar Comprobante" at bounding box center [248, 425] width 149 height 25
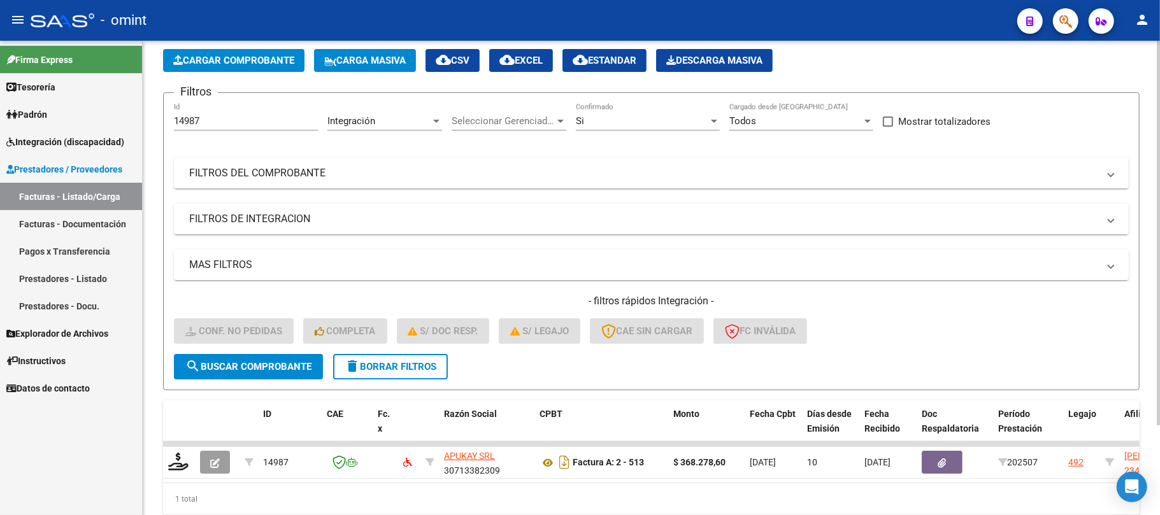
scroll to position [111, 0]
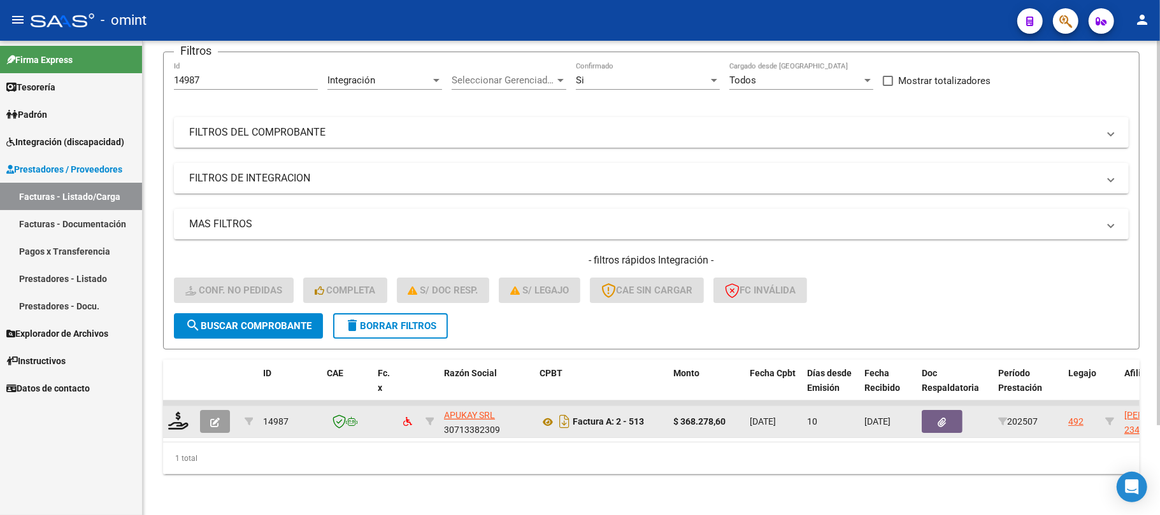
click at [164, 409] on datatable-body-cell at bounding box center [179, 422] width 32 height 31
click at [179, 412] on icon at bounding box center [178, 421] width 20 height 18
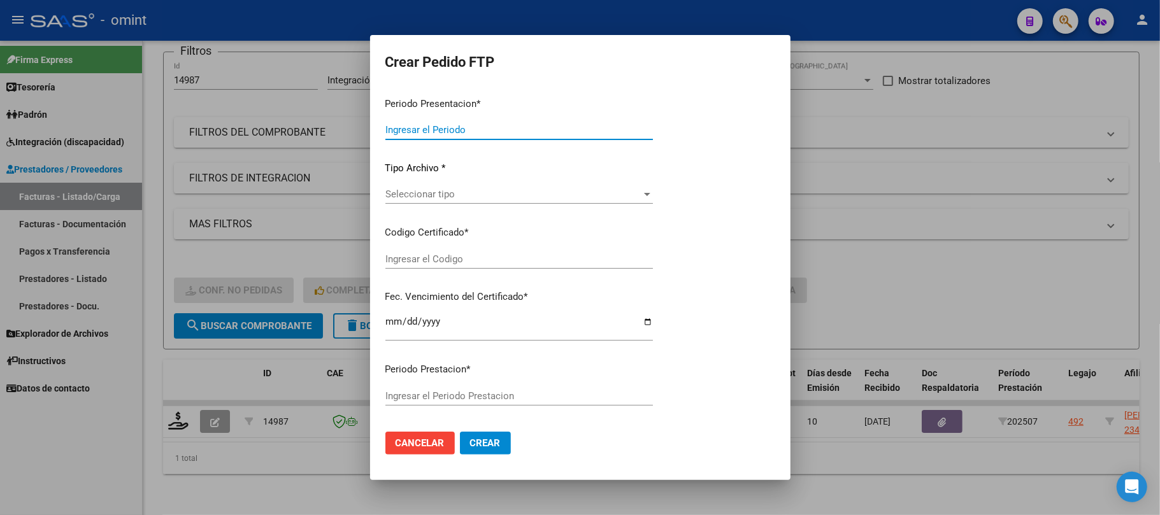
type input "202507"
type input "$ 368.278,60"
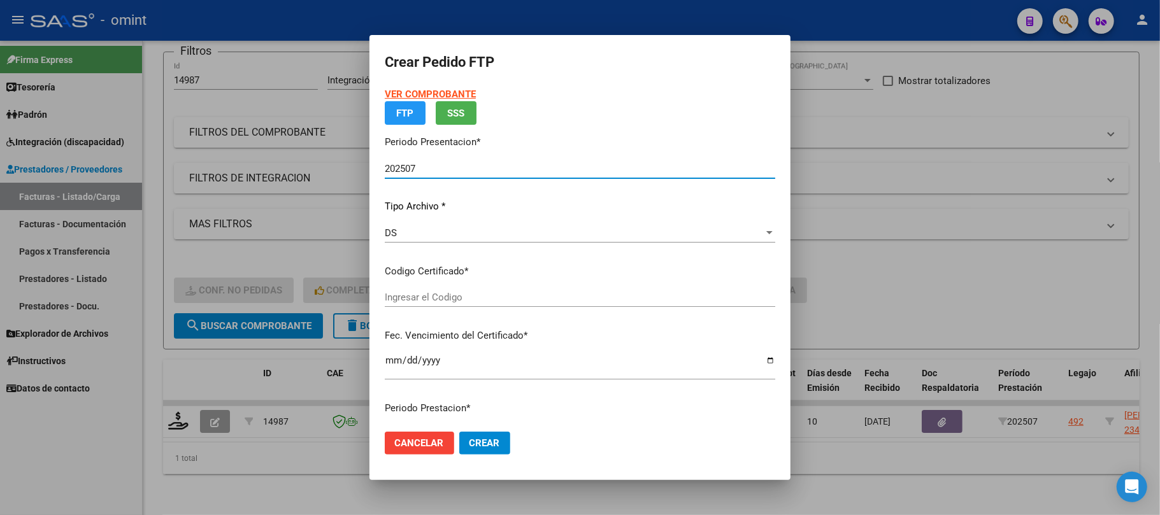
type input "845420629"
type input "2031-09-03"
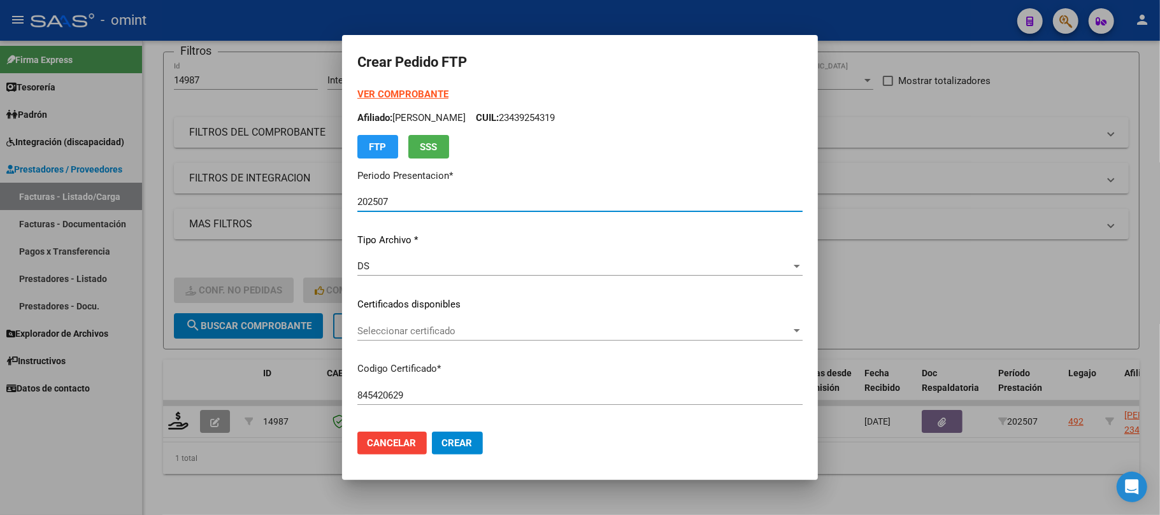
click at [389, 335] on span "Seleccionar certificado" at bounding box center [574, 331] width 434 height 11
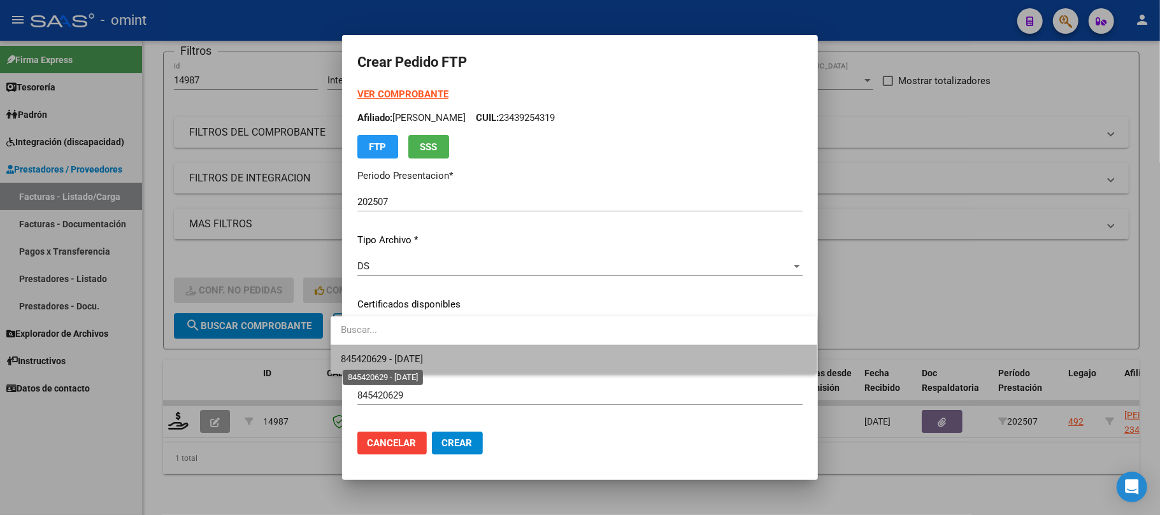
click at [396, 359] on span "845420629 - 2031-09-03" at bounding box center [382, 359] width 82 height 11
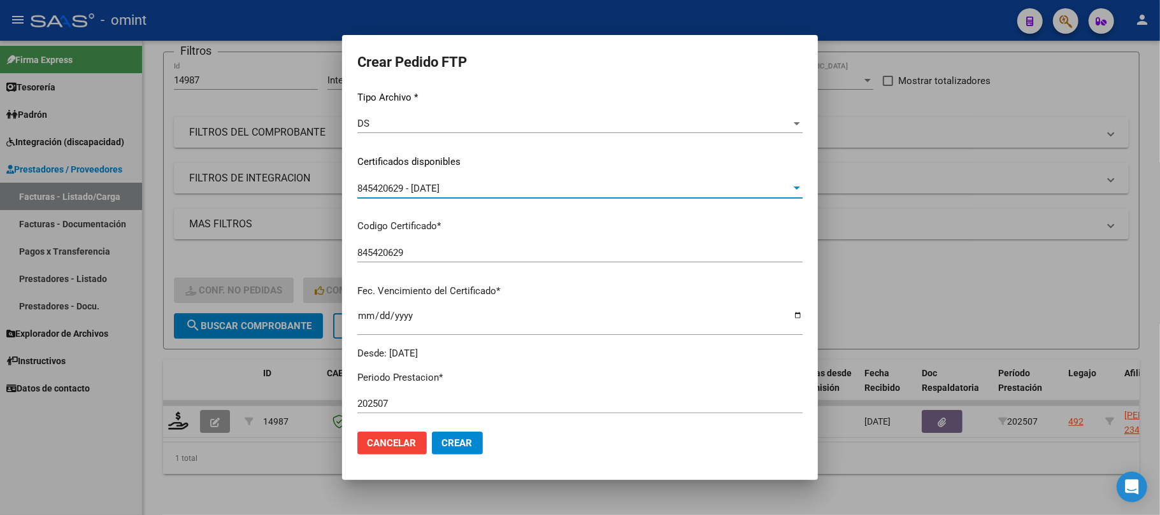
scroll to position [424, 0]
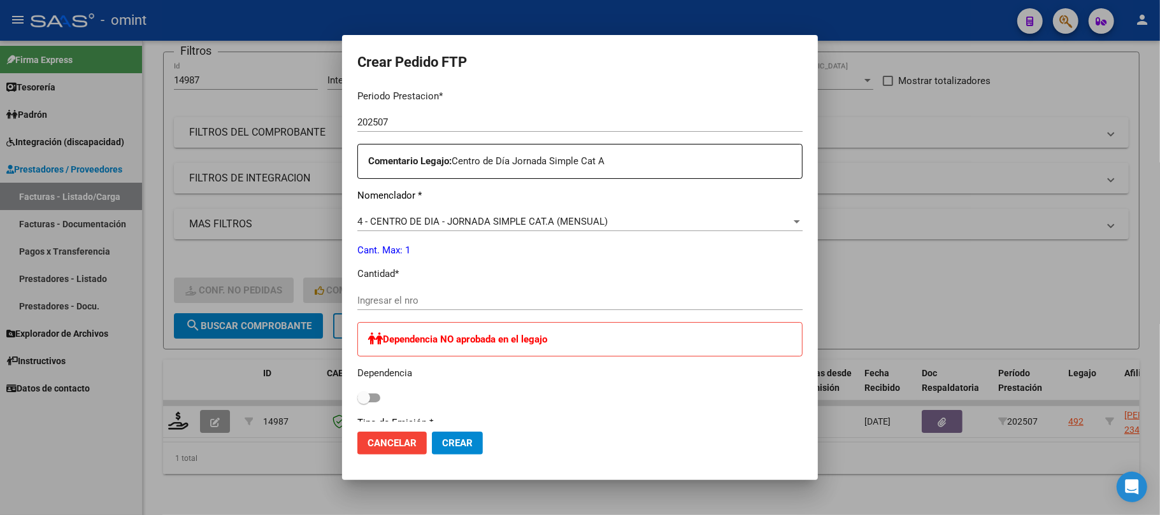
click at [394, 302] on input "Ingresar el nro" at bounding box center [579, 300] width 445 height 11
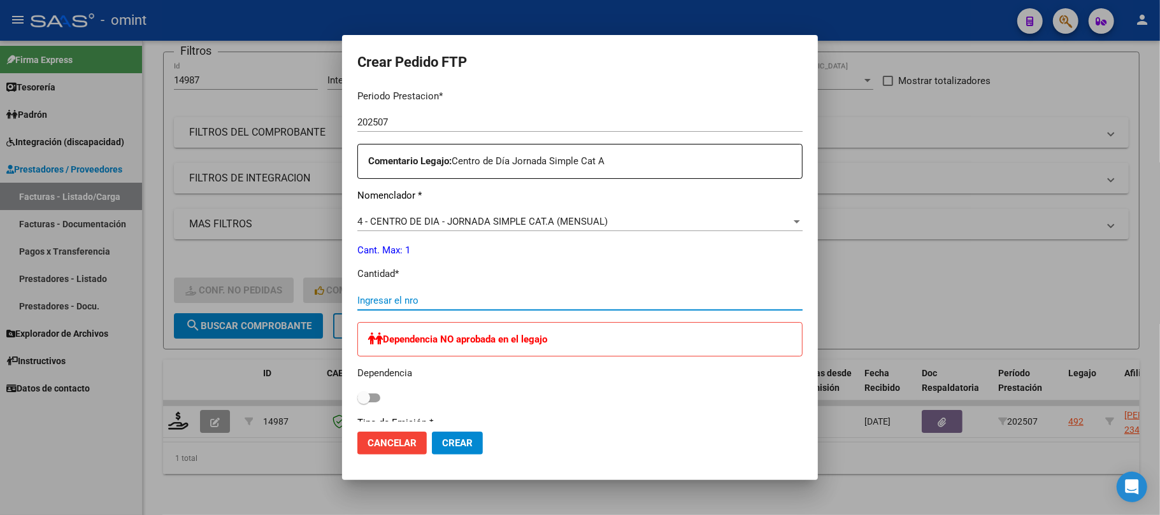
type input "4"
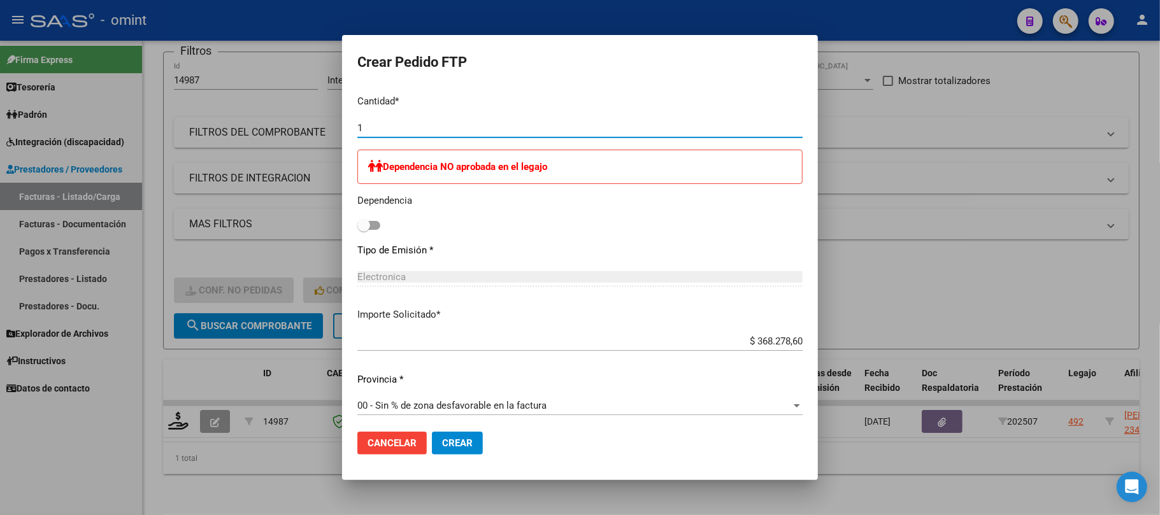
scroll to position [602, 0]
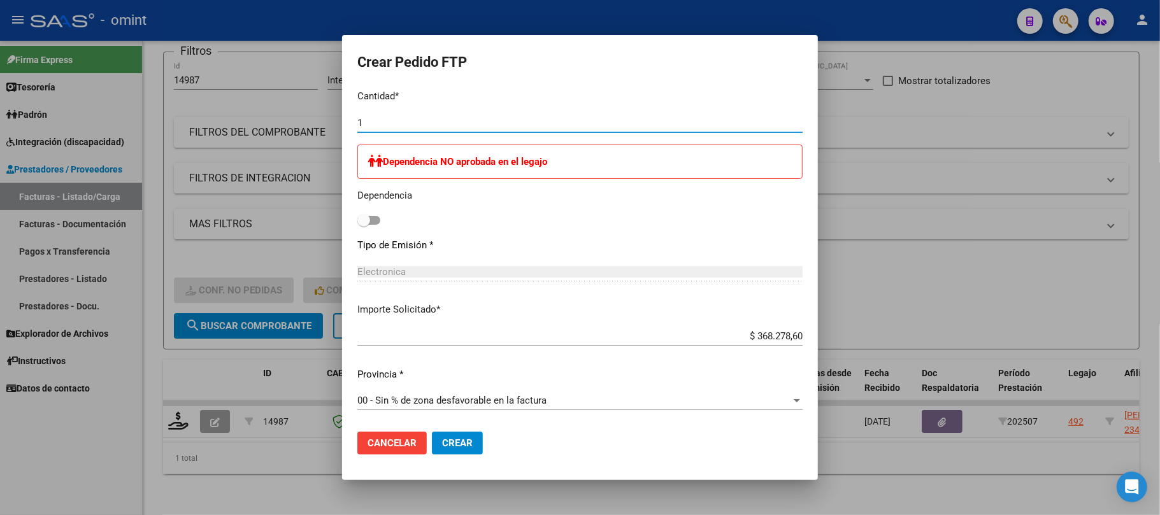
type input "1"
click at [449, 447] on span "Crear" at bounding box center [457, 443] width 31 height 11
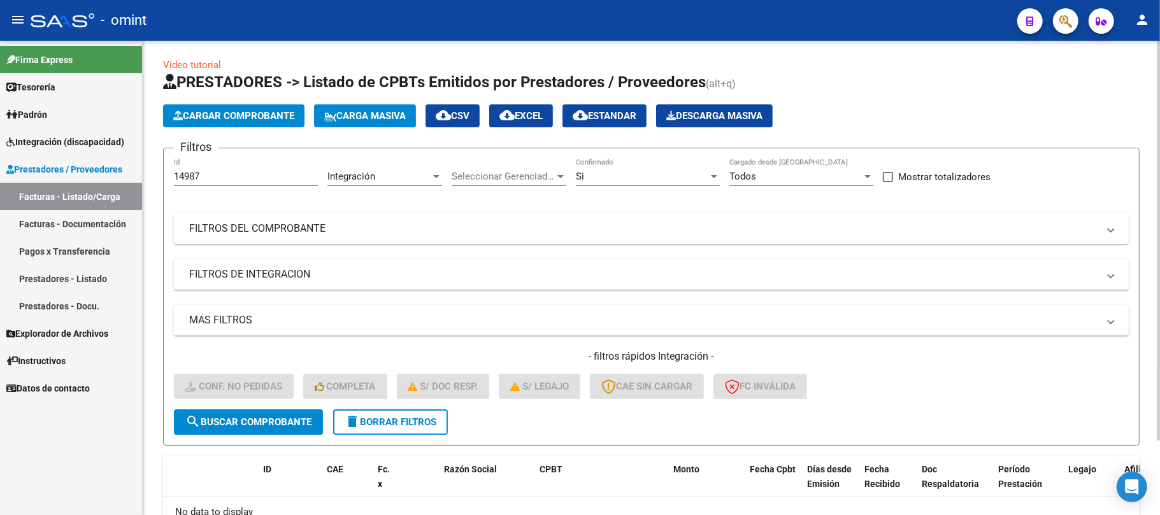
scroll to position [0, 0]
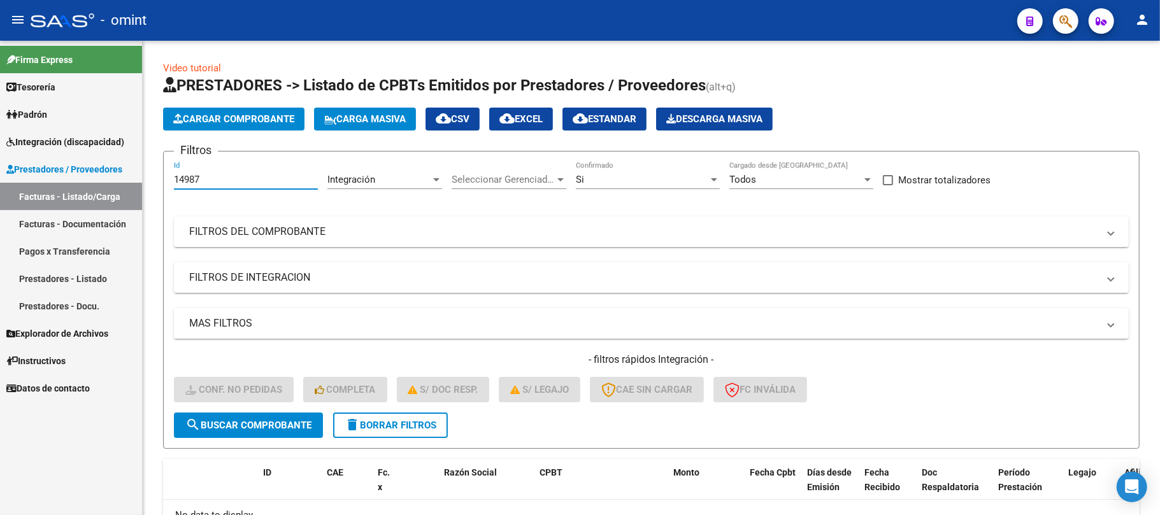
drag, startPoint x: 219, startPoint y: 180, endPoint x: 93, endPoint y: 179, distance: 126.2
click at [93, 179] on mat-sidenav-container "Firma Express Tesorería Extractos Procesados (csv) Extractos Originales (pdf) P…" at bounding box center [580, 278] width 1160 height 475
paste input "5521"
type input "15521"
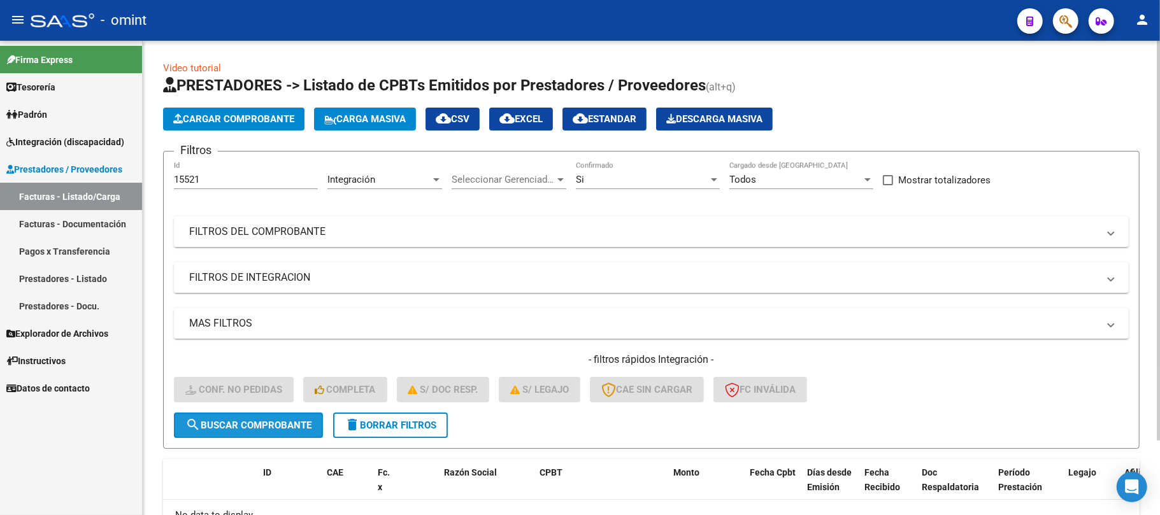
click at [271, 427] on span "search Buscar Comprobante" at bounding box center [248, 425] width 126 height 11
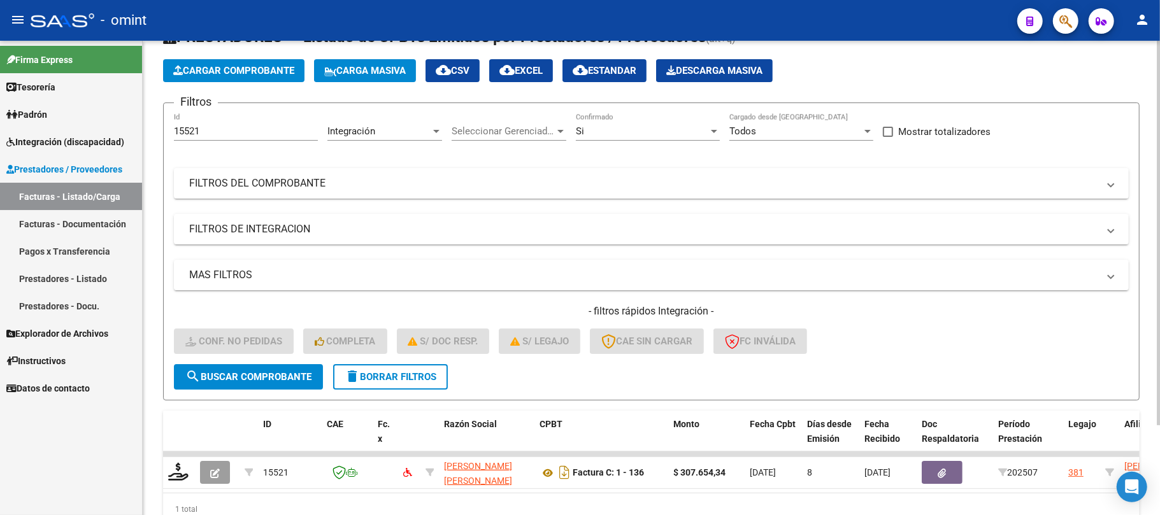
scroll to position [85, 0]
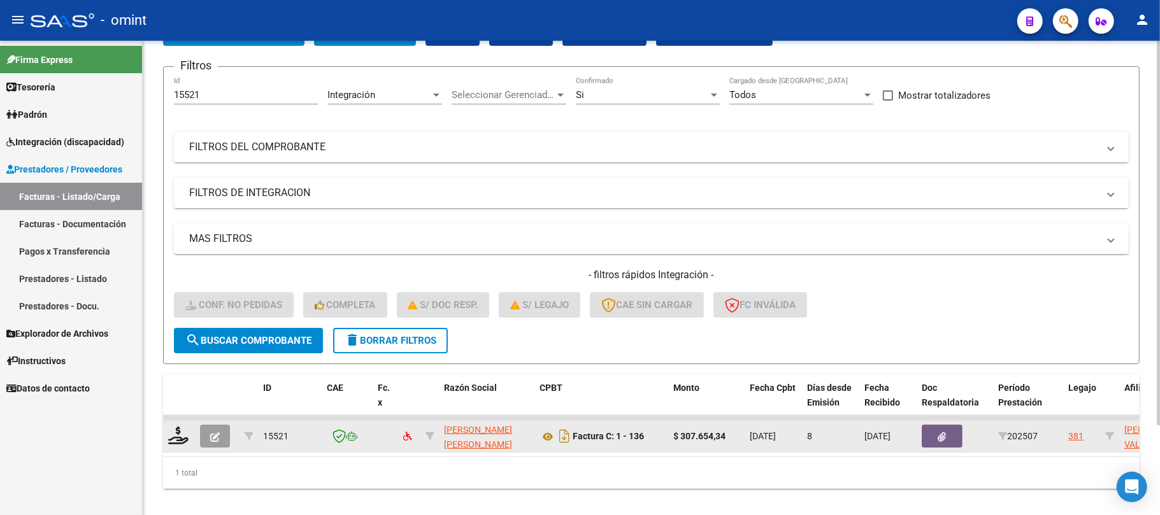
click at [175, 449] on datatable-body-cell at bounding box center [179, 436] width 32 height 31
click at [176, 436] on icon at bounding box center [178, 436] width 20 height 18
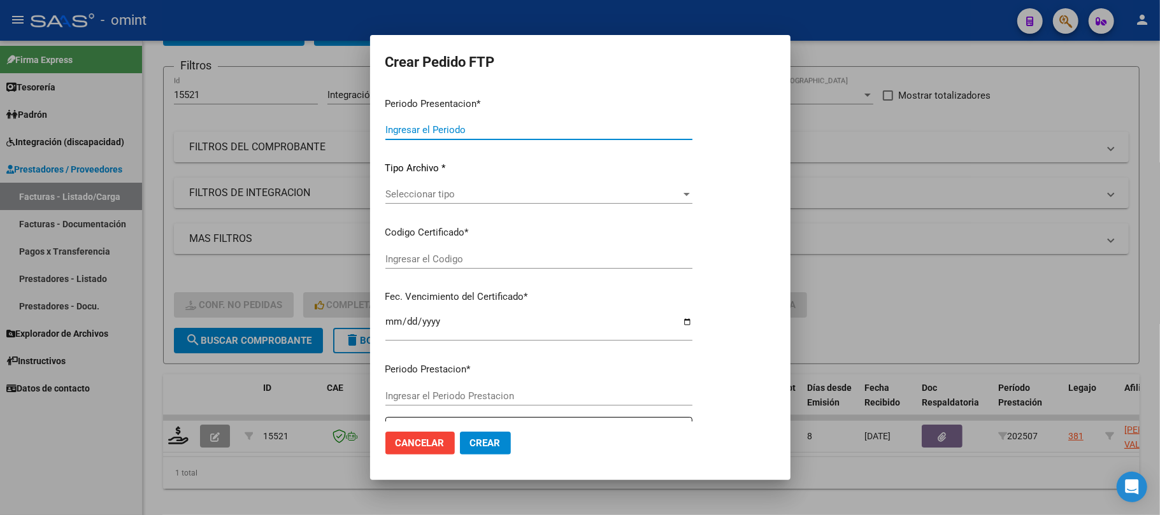
type input "202507"
type input "$ 307.654,34"
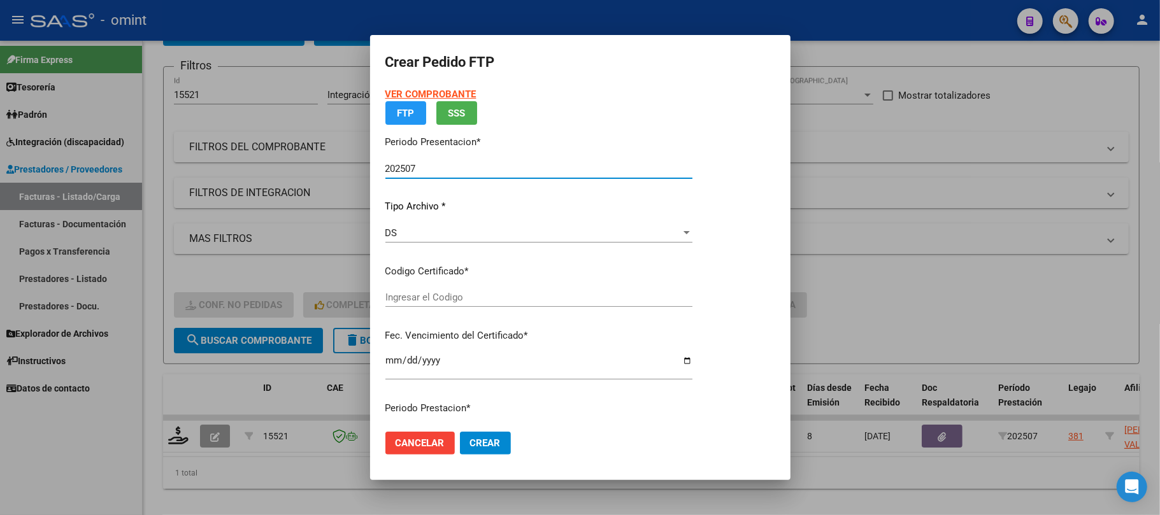
type input "466223803"
type input "2030-11-29"
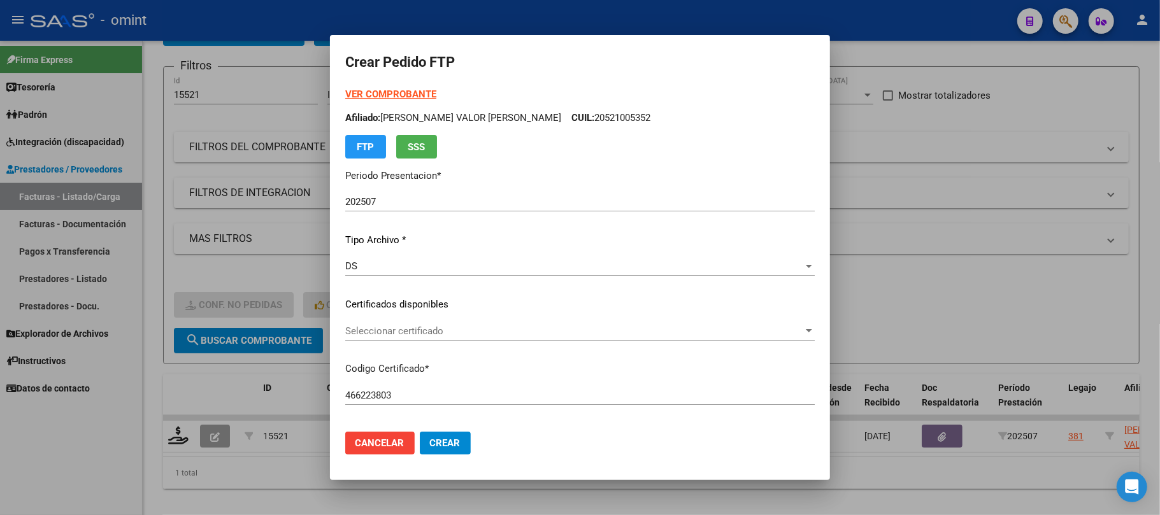
click at [449, 320] on div "VER COMPROBANTE ARCA Padrón Afiliado: MONTOYA VALOR TOMAS AUGUSTO CUIL: 2052100…" at bounding box center [580, 295] width 470 height 417
click at [431, 329] on span "Seleccionar certificado" at bounding box center [574, 331] width 458 height 11
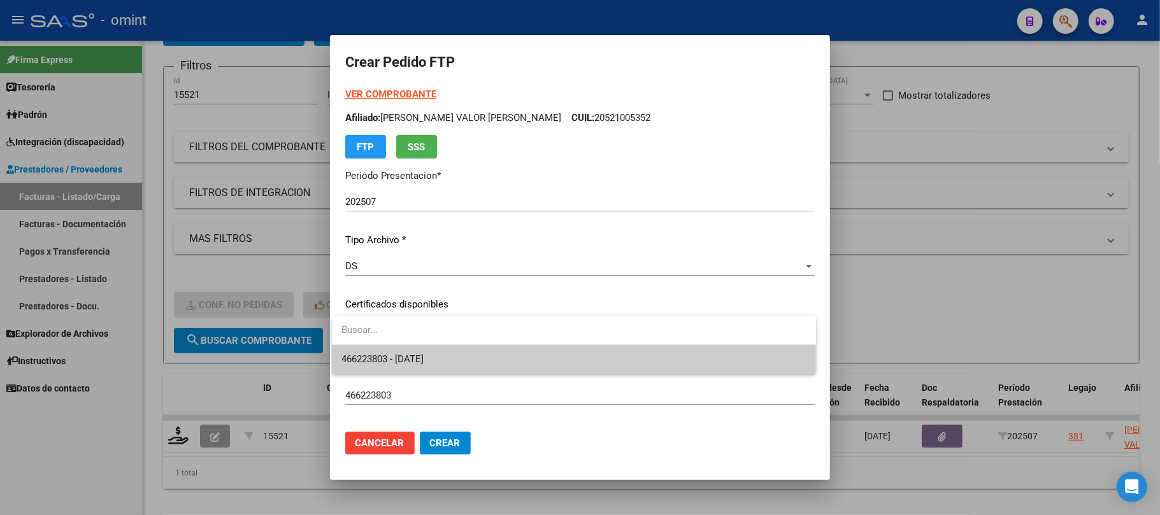
click at [384, 354] on span "466223803 - 2030-11-29" at bounding box center [383, 359] width 82 height 11
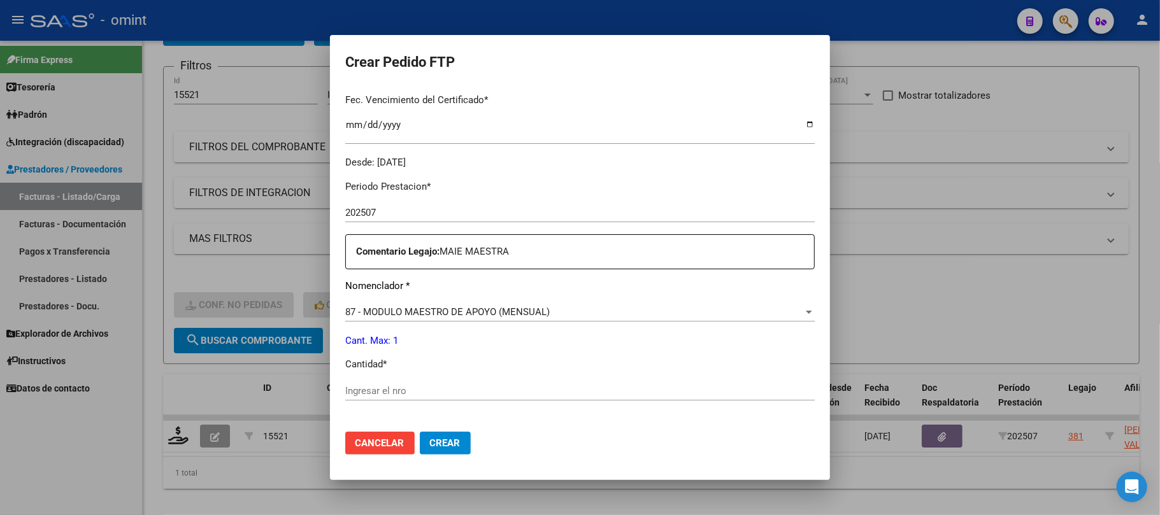
scroll to position [340, 0]
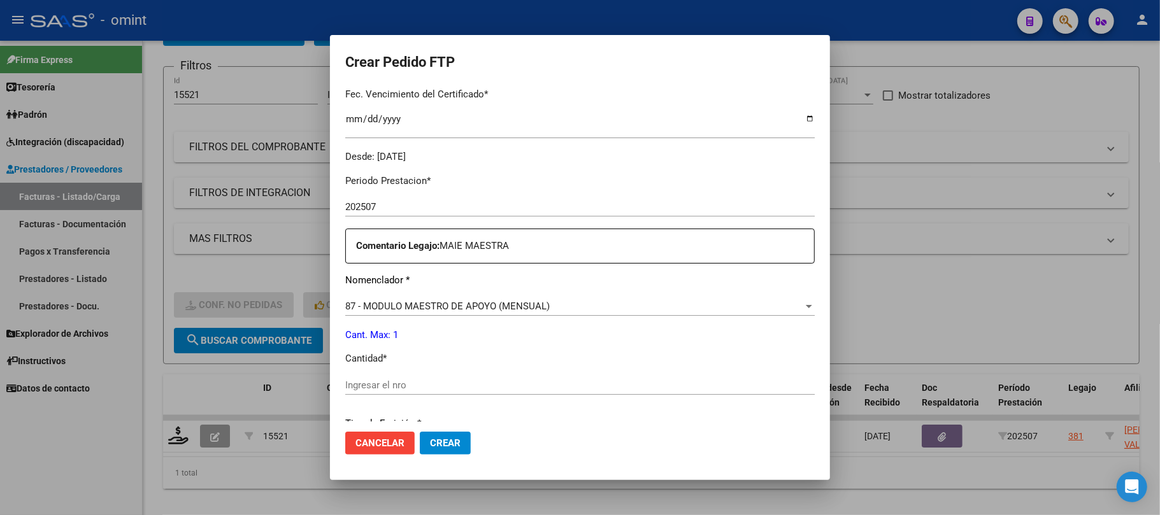
click at [408, 377] on div "Ingresar el nro" at bounding box center [580, 385] width 470 height 19
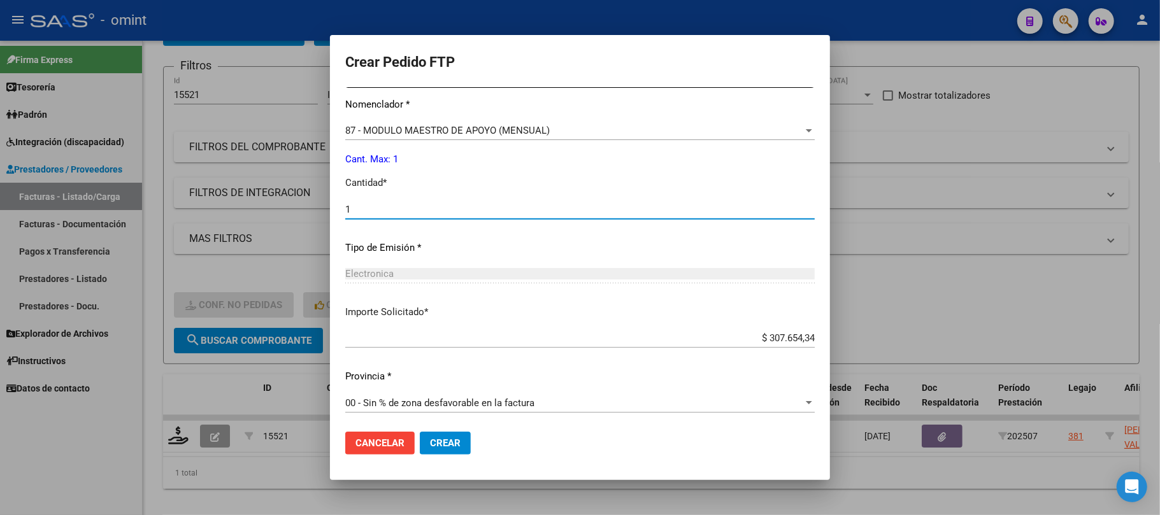
scroll to position [517, 0]
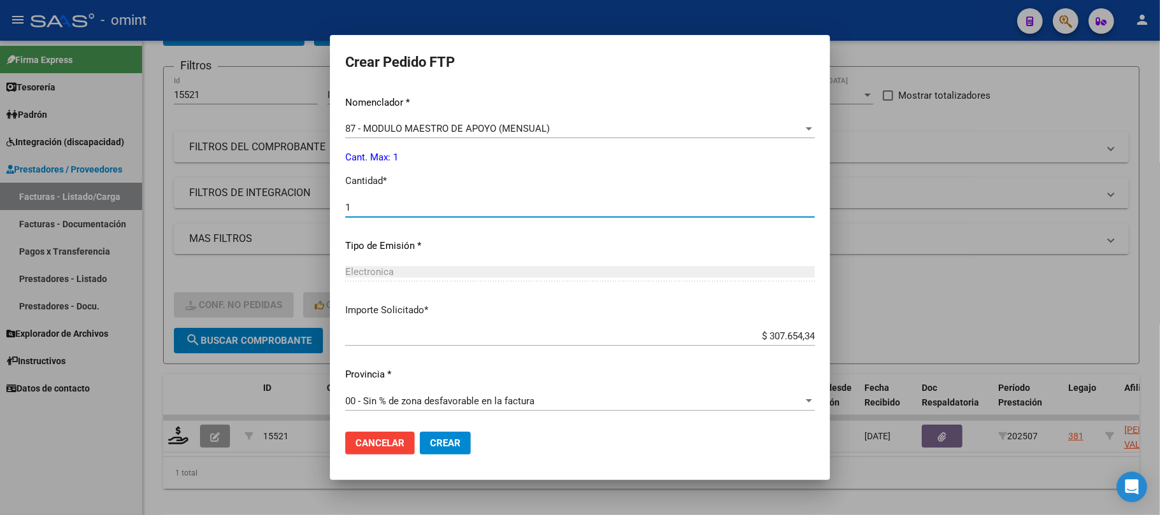
type input "1"
drag, startPoint x: 447, startPoint y: 446, endPoint x: 466, endPoint y: 445, distance: 19.8
click at [447, 447] on span "Crear" at bounding box center [445, 443] width 31 height 11
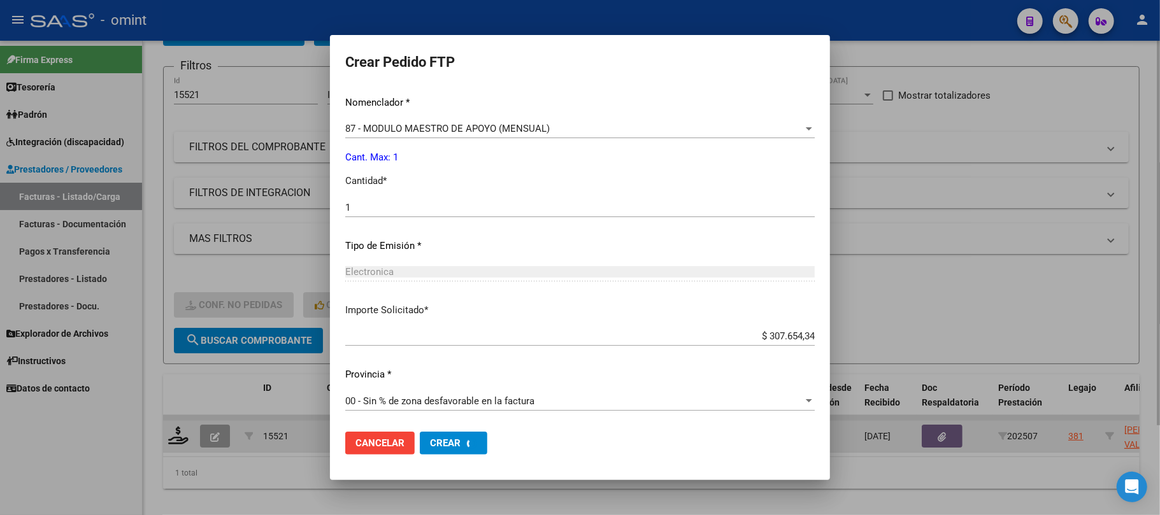
scroll to position [0, 0]
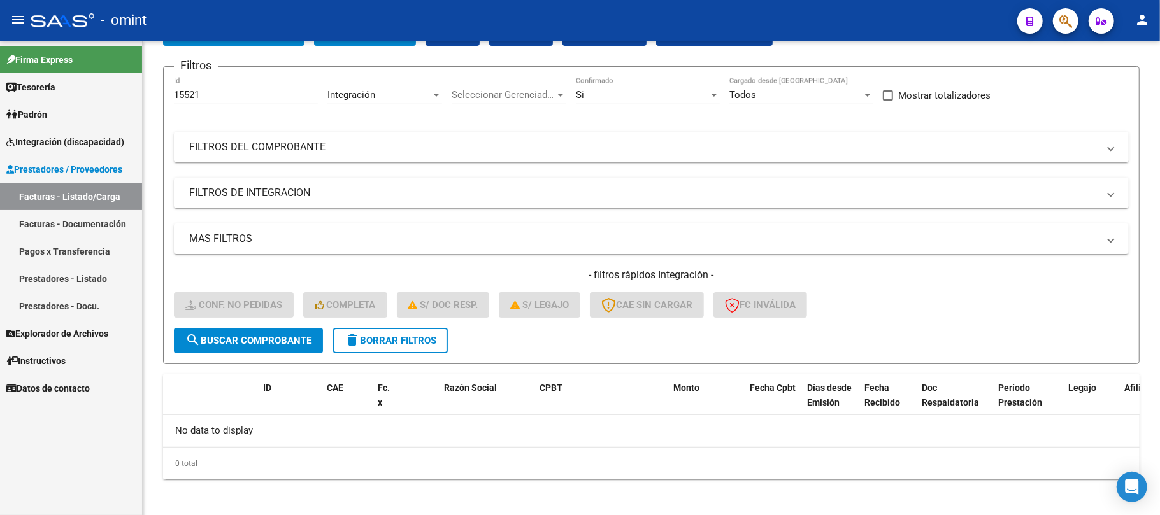
drag, startPoint x: 212, startPoint y: 87, endPoint x: 117, endPoint y: 92, distance: 94.4
click at [118, 90] on mat-sidenav-container "Firma Express Tesorería Extractos Procesados (csv) Extractos Originales (pdf) P…" at bounding box center [580, 278] width 1160 height 475
click at [209, 95] on input "15521" at bounding box center [246, 94] width 144 height 11
click at [208, 95] on input "15521" at bounding box center [246, 94] width 144 height 11
click at [191, 92] on input "15521" at bounding box center [246, 94] width 144 height 11
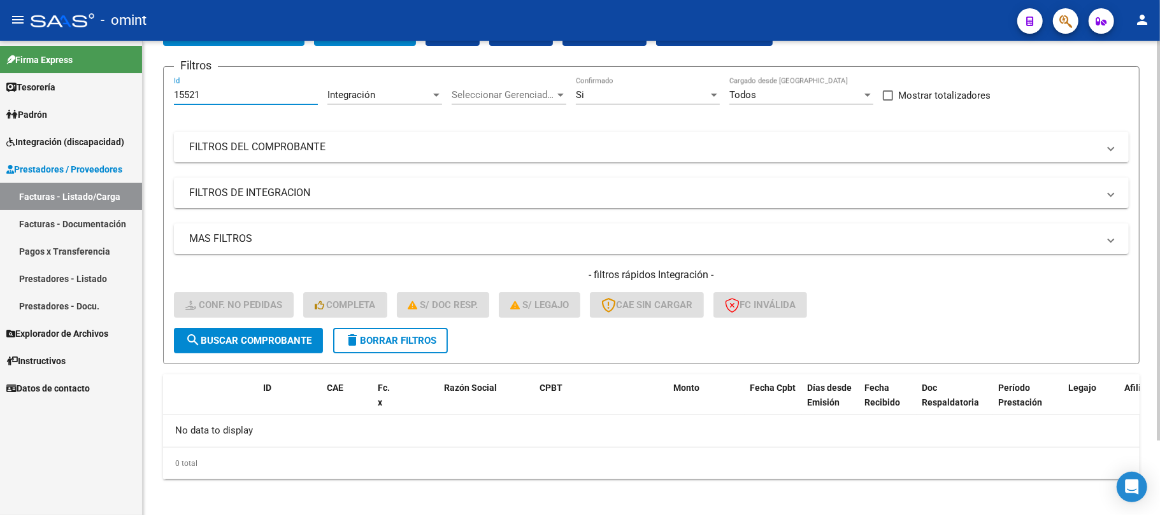
click at [191, 92] on input "15521" at bounding box center [246, 94] width 144 height 11
paste input "612"
type input "15612"
click at [252, 340] on span "search Buscar Comprobante" at bounding box center [248, 340] width 126 height 11
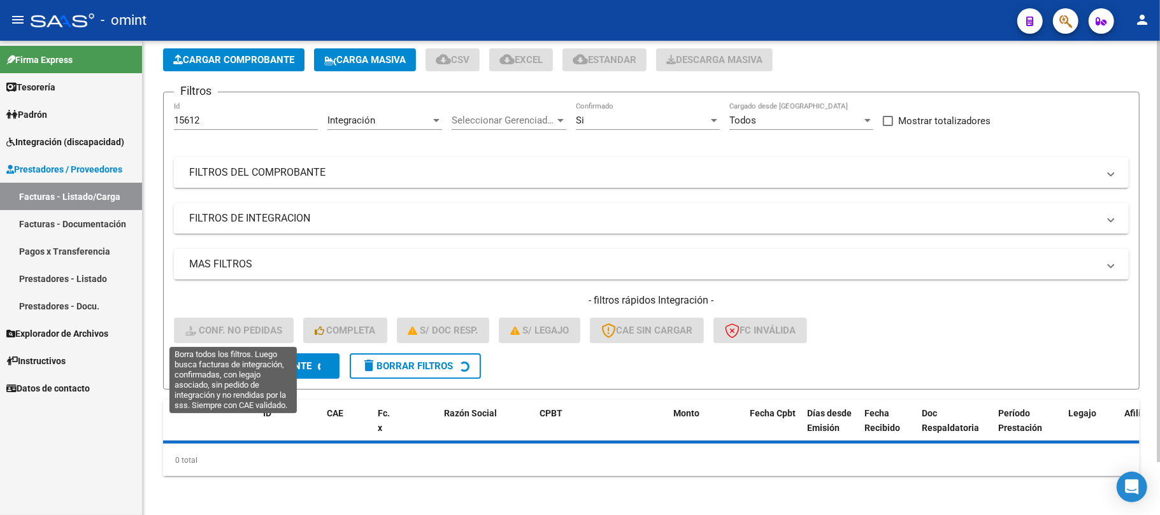
scroll to position [85, 0]
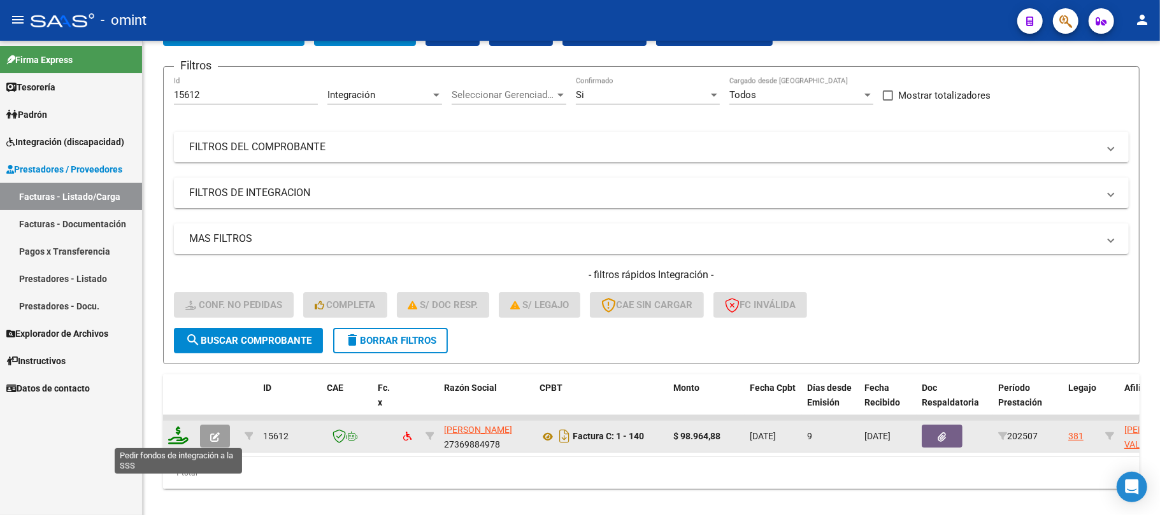
click at [172, 435] on icon at bounding box center [178, 436] width 20 height 18
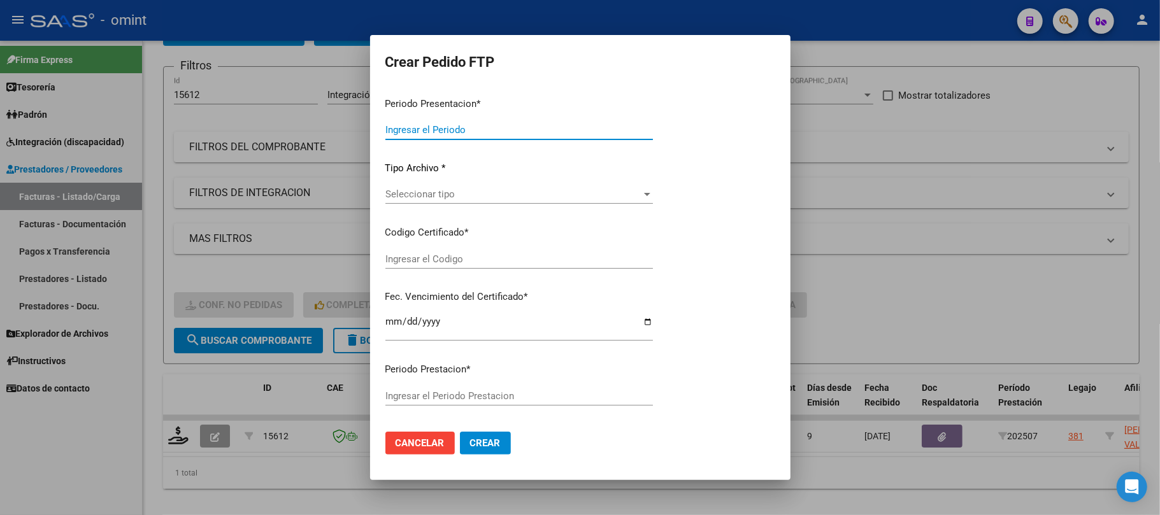
type input "202507"
type input "$ 98.964,88"
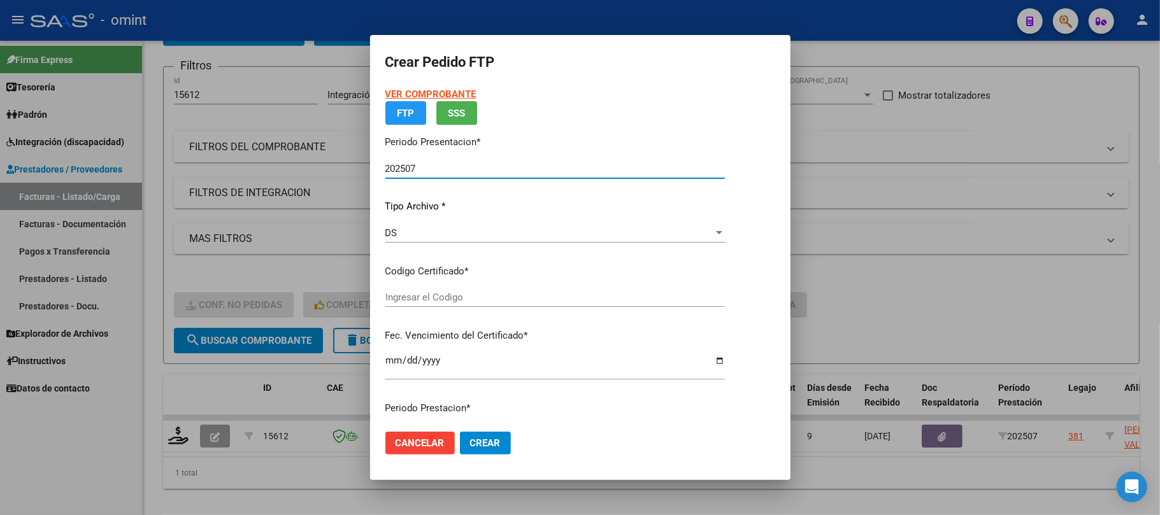
type input "466223803"
type input "2030-11-29"
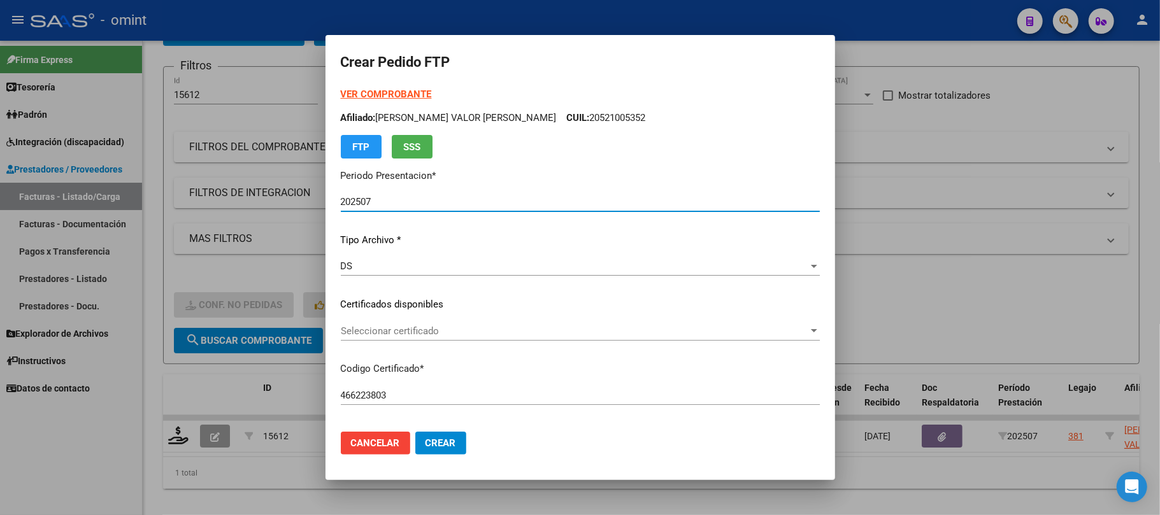
click at [421, 334] on span "Seleccionar certificado" at bounding box center [575, 331] width 468 height 11
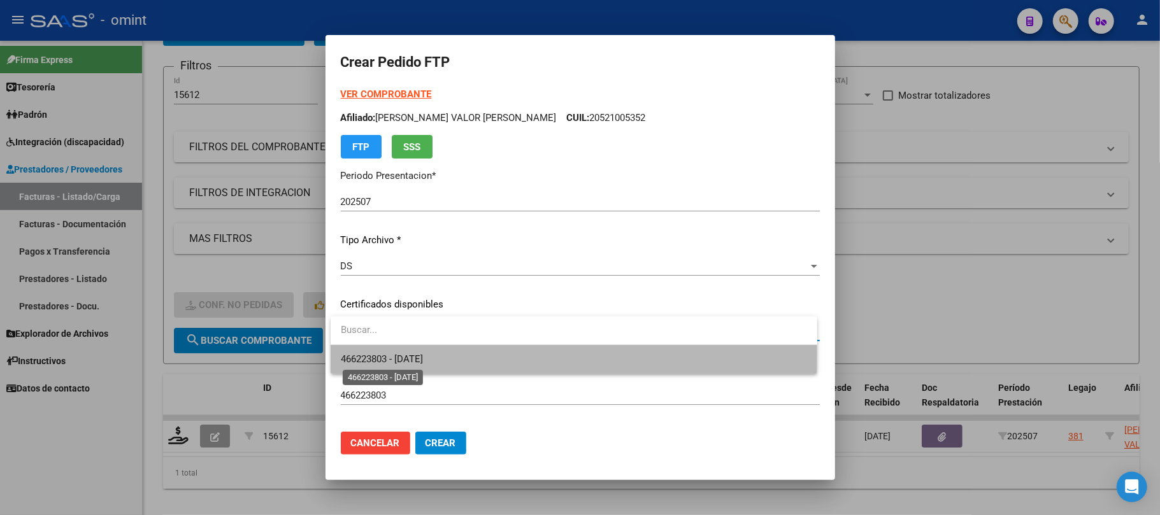
click at [409, 354] on span "466223803 - 2030-11-29" at bounding box center [382, 359] width 82 height 11
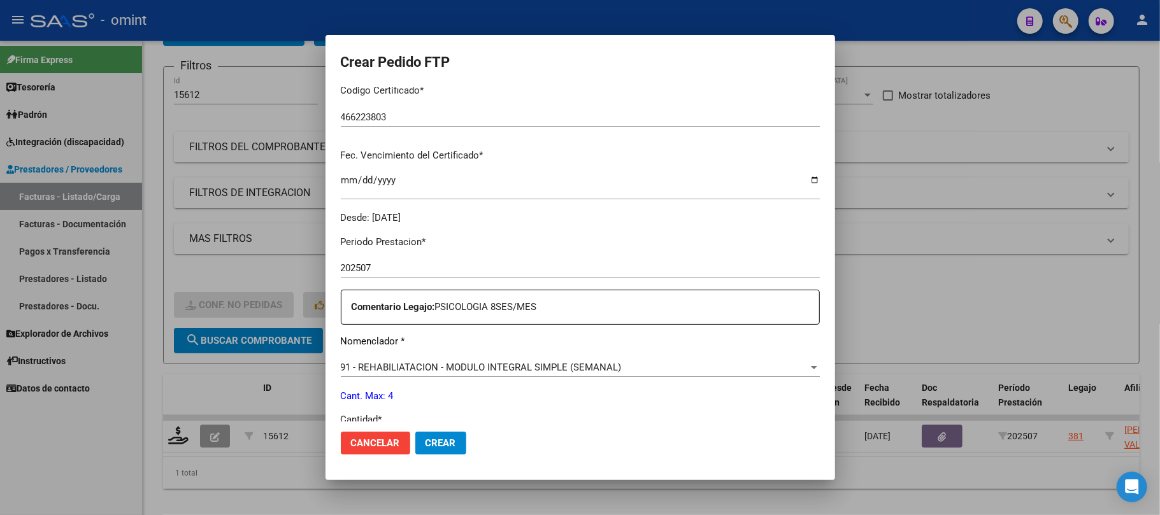
scroll to position [424, 0]
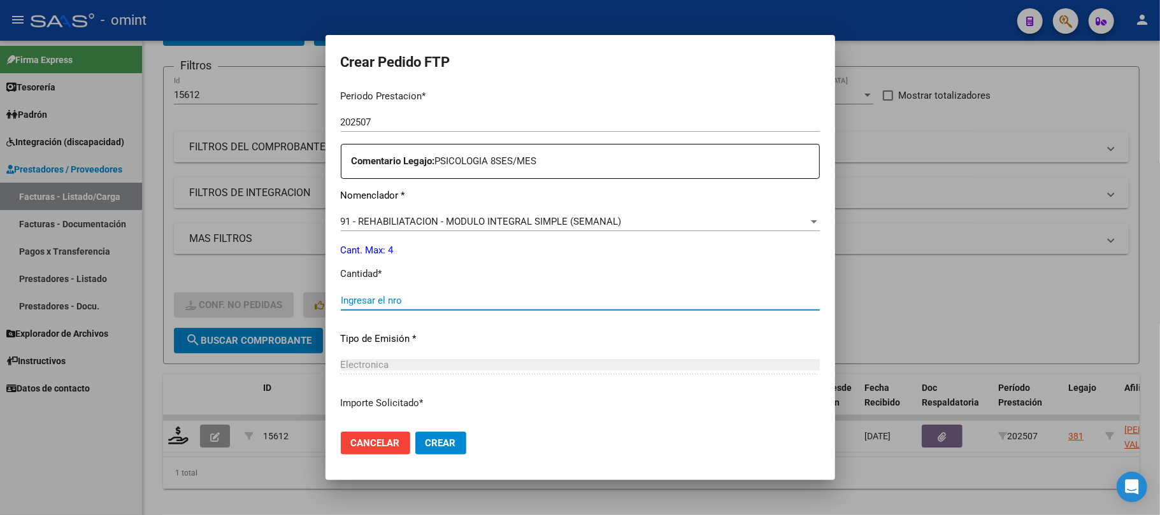
click at [380, 296] on input "Ingresar el nro" at bounding box center [580, 300] width 479 height 11
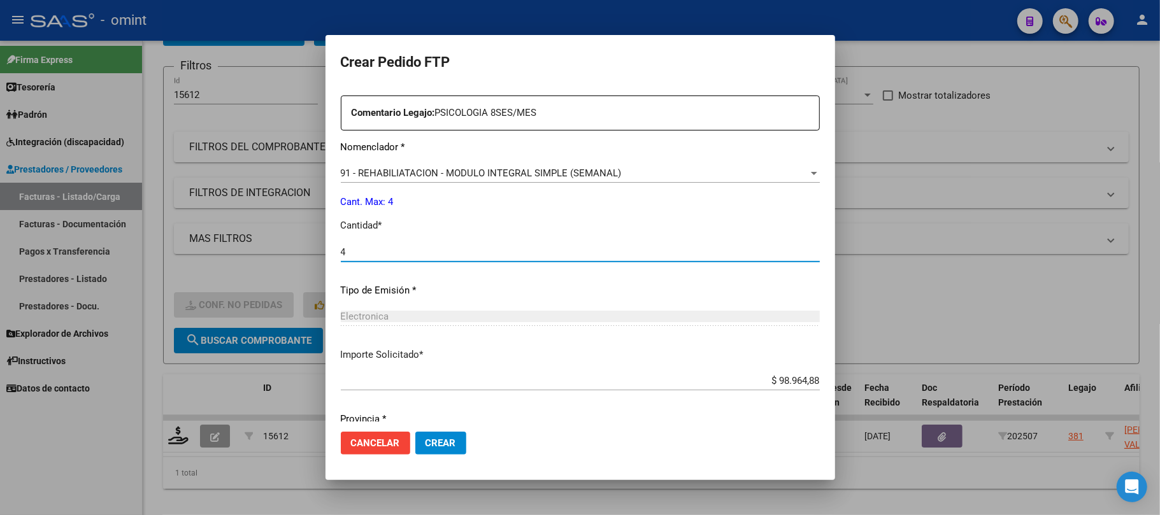
scroll to position [517, 0]
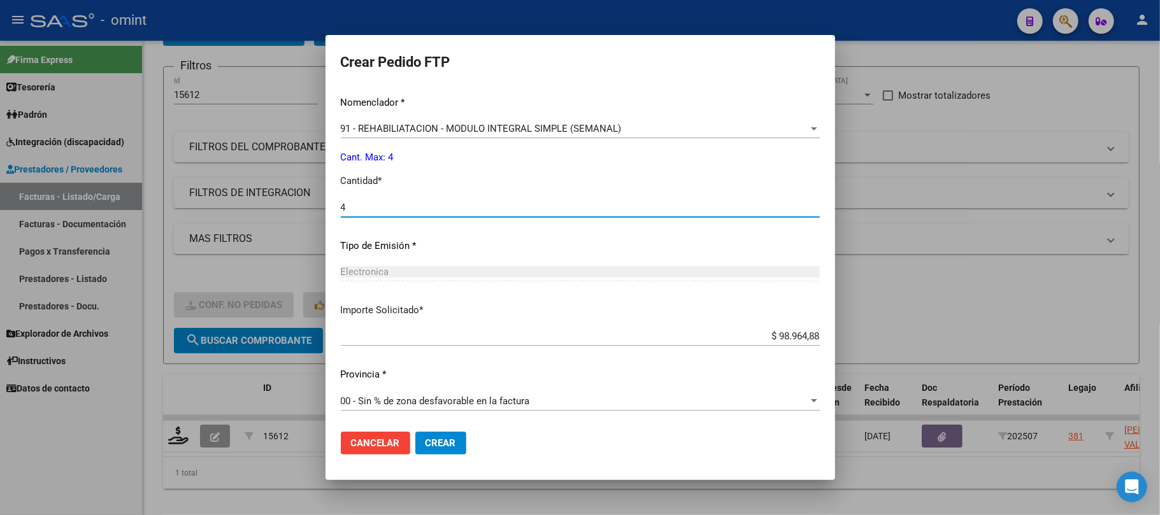
type input "4"
click at [431, 439] on span "Crear" at bounding box center [441, 443] width 31 height 11
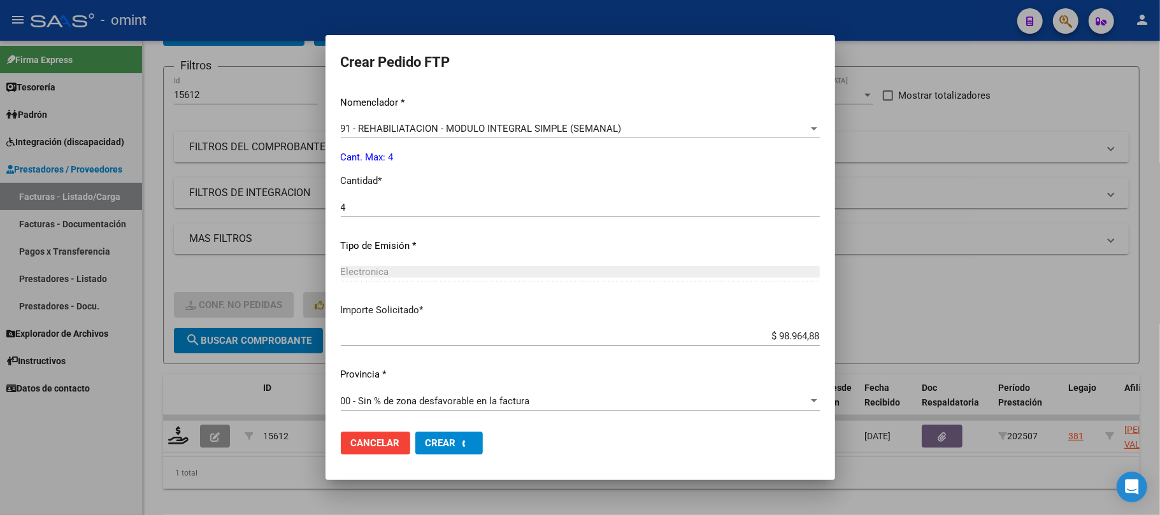
scroll to position [0, 0]
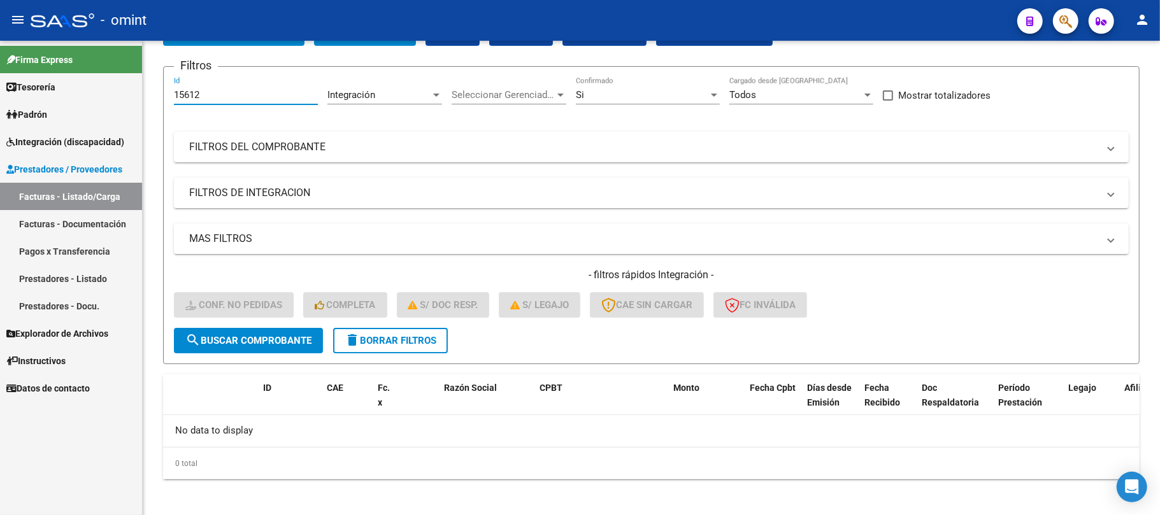
drag, startPoint x: 223, startPoint y: 99, endPoint x: 121, endPoint y: 97, distance: 102.0
click at [118, 97] on mat-sidenav-container "Firma Express Tesorería Extractos Procesados (csv) Extractos Originales (pdf) P…" at bounding box center [580, 278] width 1160 height 475
paste input "6018"
type input "16018"
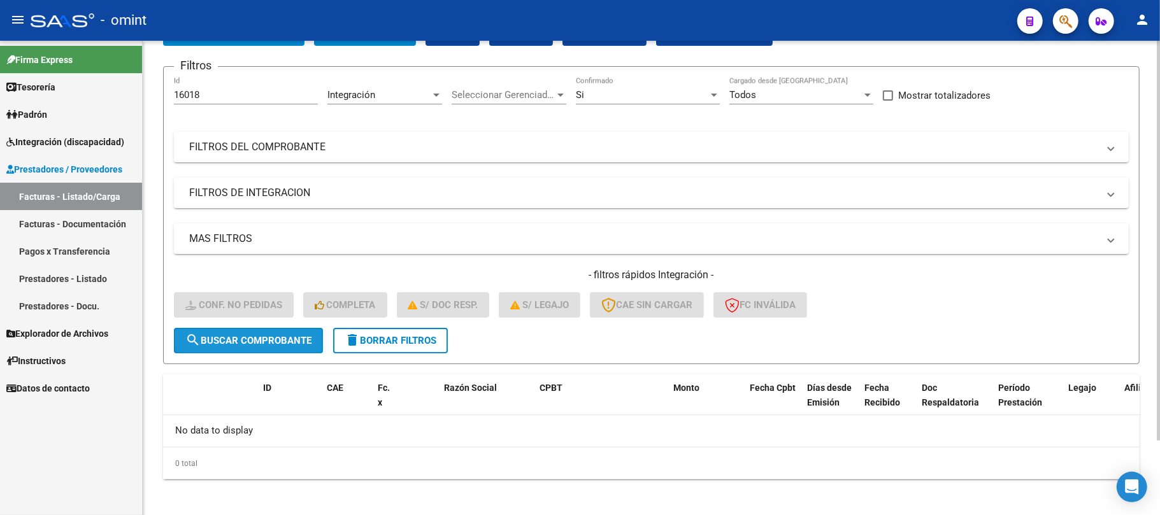
click at [255, 333] on button "search Buscar Comprobante" at bounding box center [248, 340] width 149 height 25
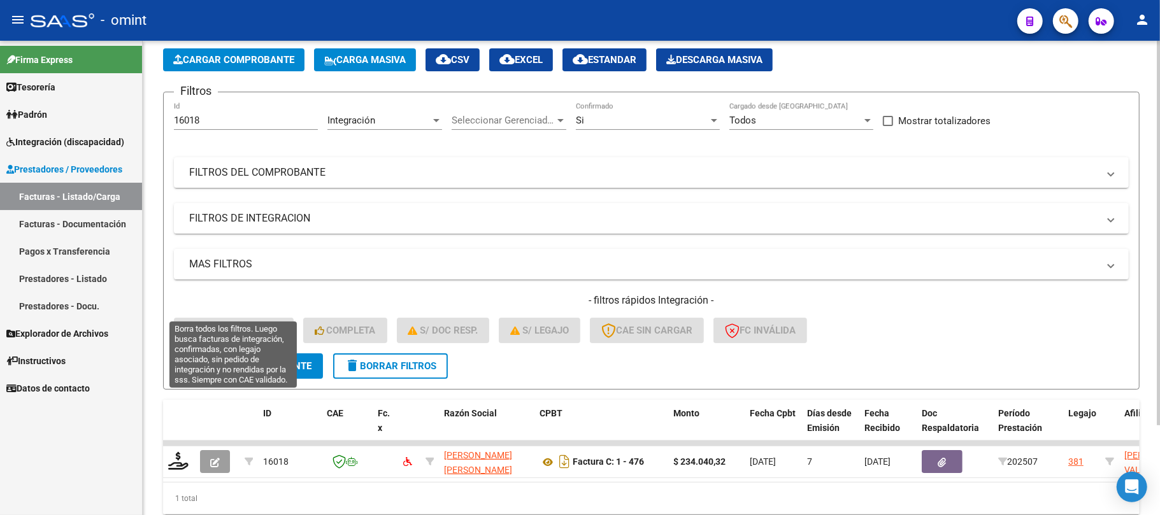
scroll to position [85, 0]
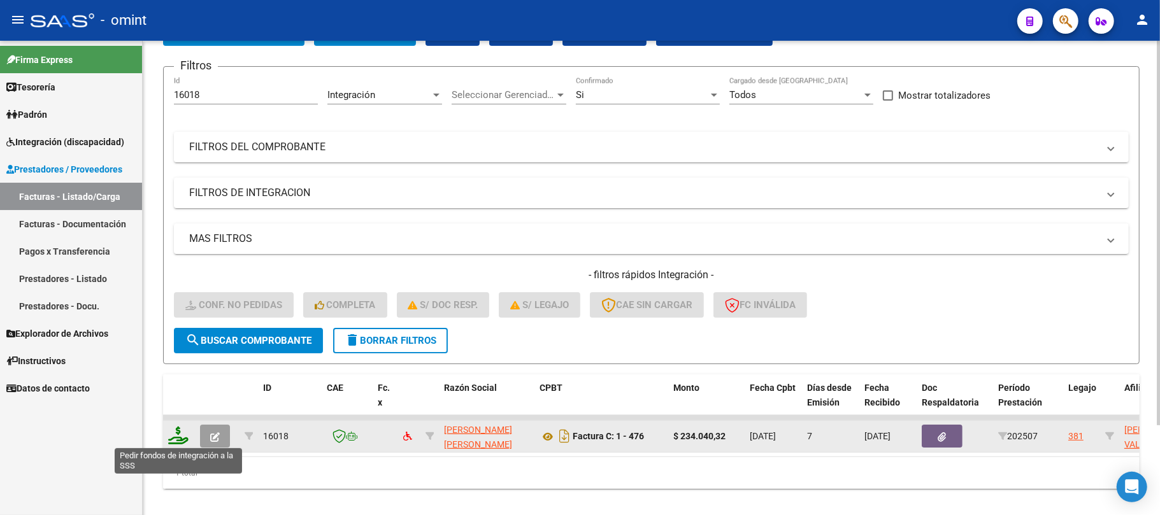
click at [171, 436] on icon at bounding box center [178, 436] width 20 height 18
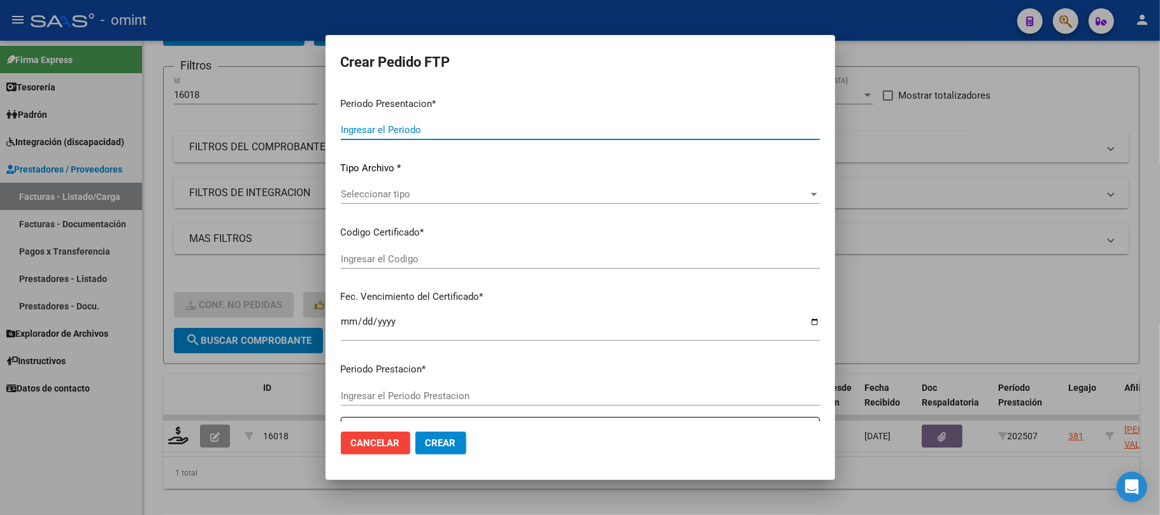
type input "202507"
type input "$ 234.040,32"
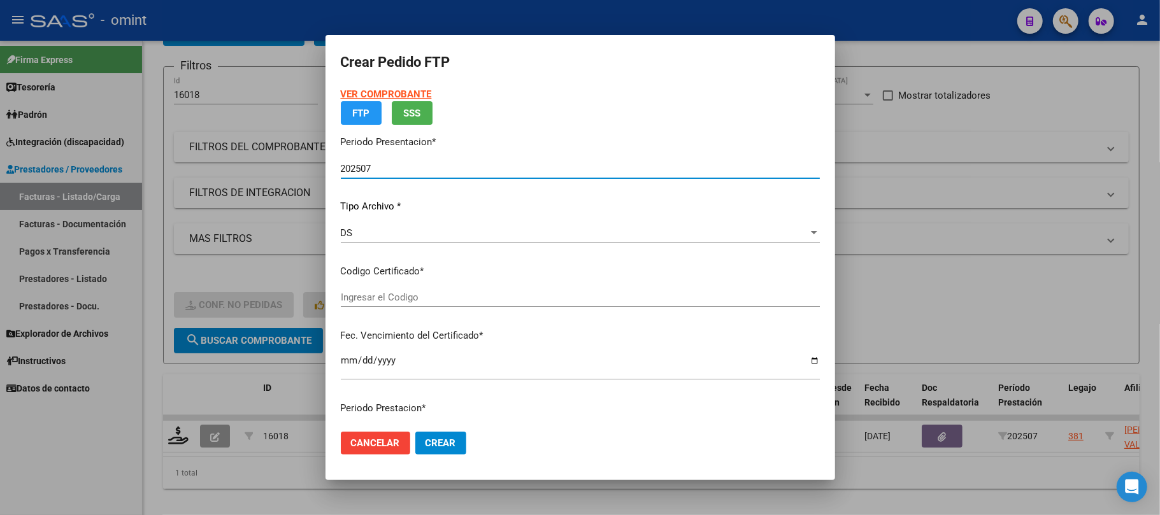
type input "466223803"
type input "2030-11-29"
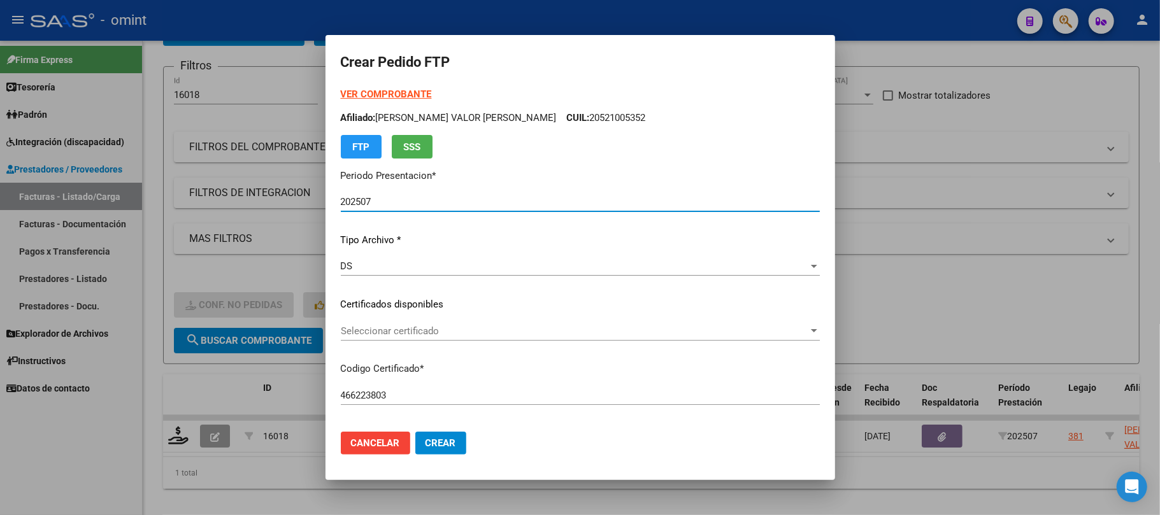
click at [405, 332] on span "Seleccionar certificado" at bounding box center [575, 331] width 468 height 11
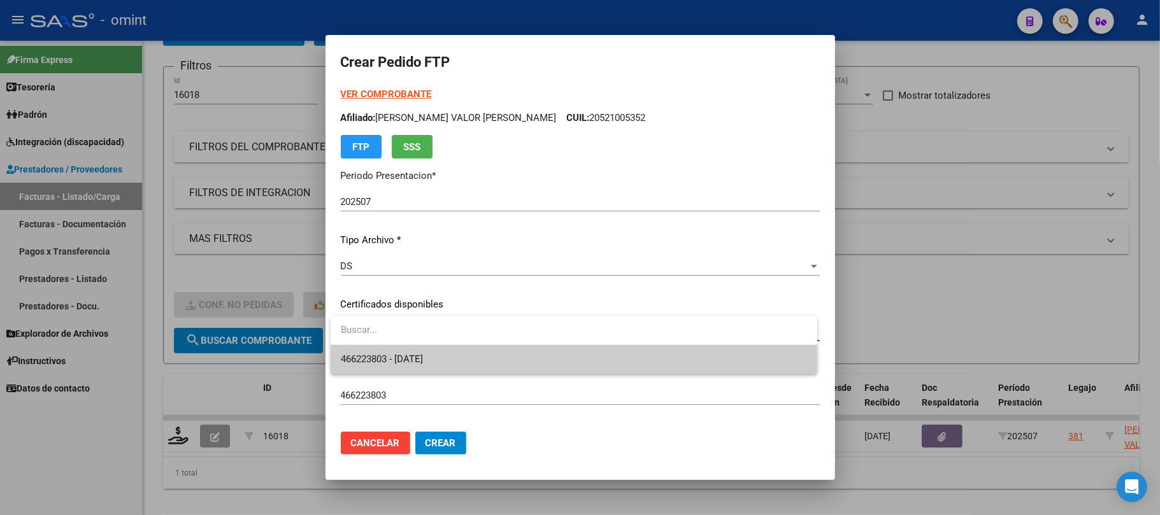
click at [391, 355] on span "466223803 - 2030-11-29" at bounding box center [382, 359] width 82 height 11
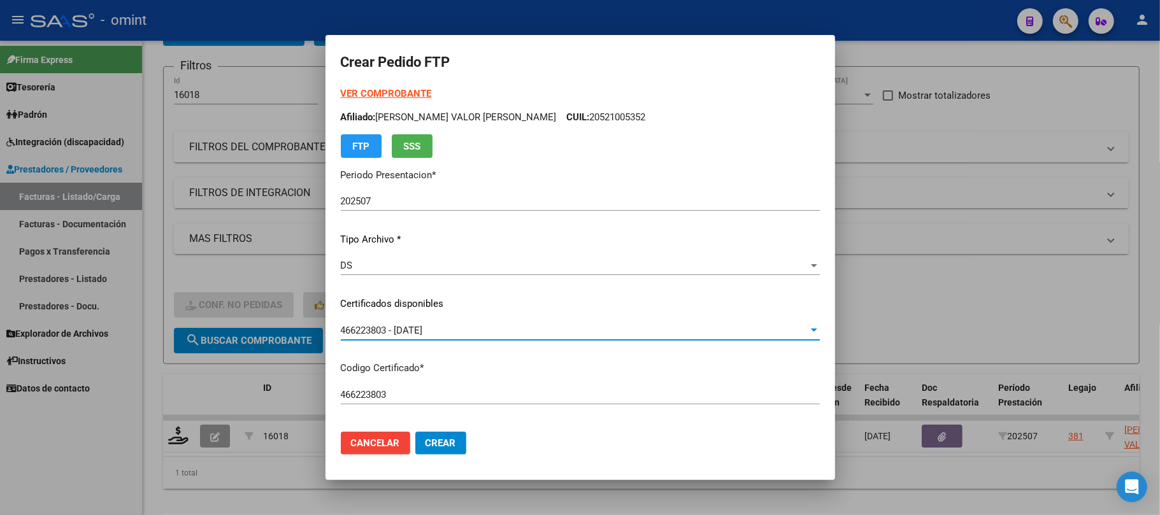
scroll to position [0, 0]
click at [411, 90] on strong "VER COMPROBANTE" at bounding box center [386, 94] width 91 height 11
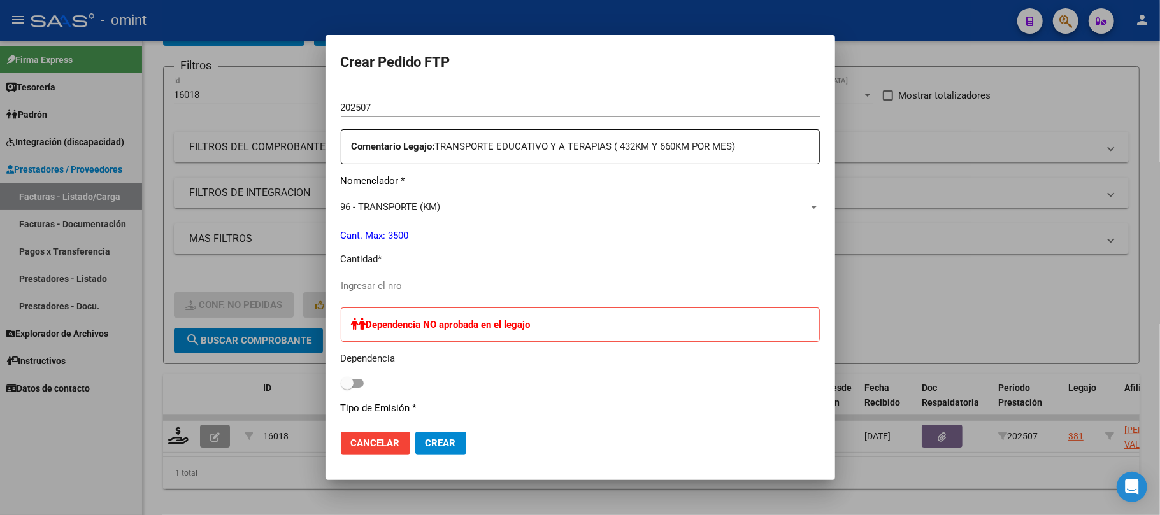
scroll to position [424, 0]
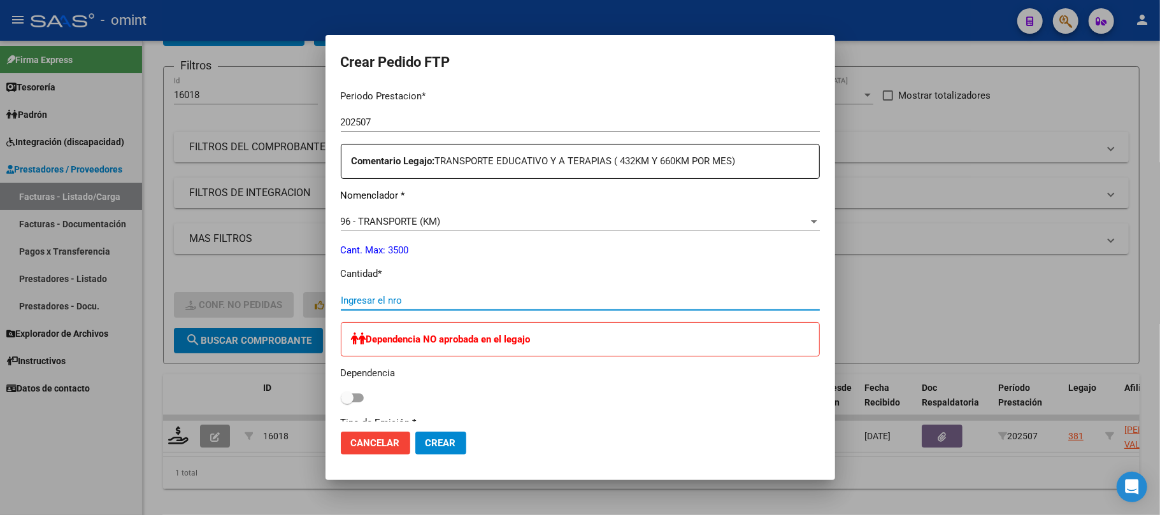
click at [417, 296] on input "Ingresar el nro" at bounding box center [580, 300] width 479 height 11
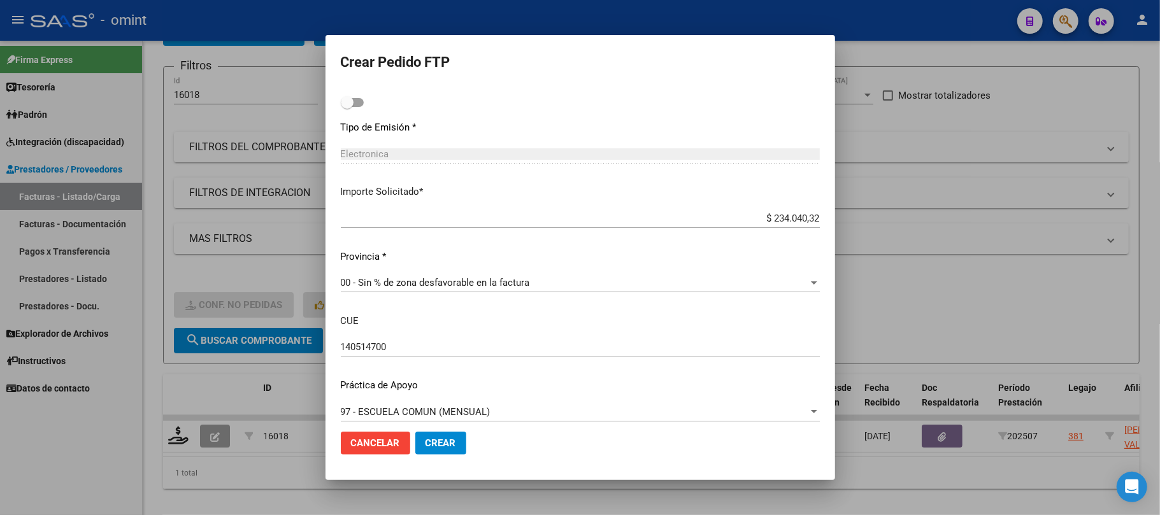
scroll to position [731, 0]
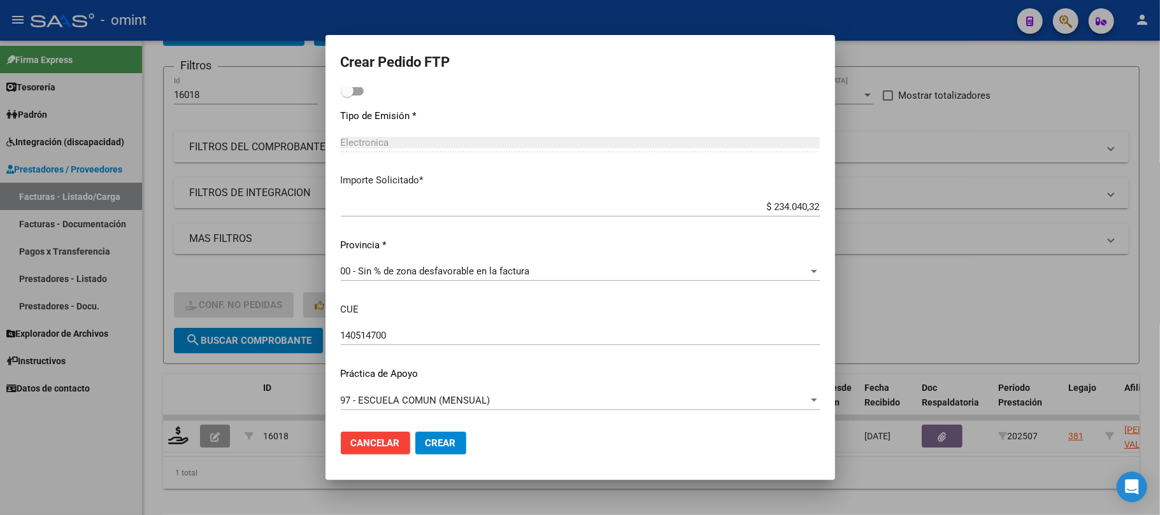
type input "432"
click at [456, 442] on button "Crear" at bounding box center [440, 443] width 51 height 23
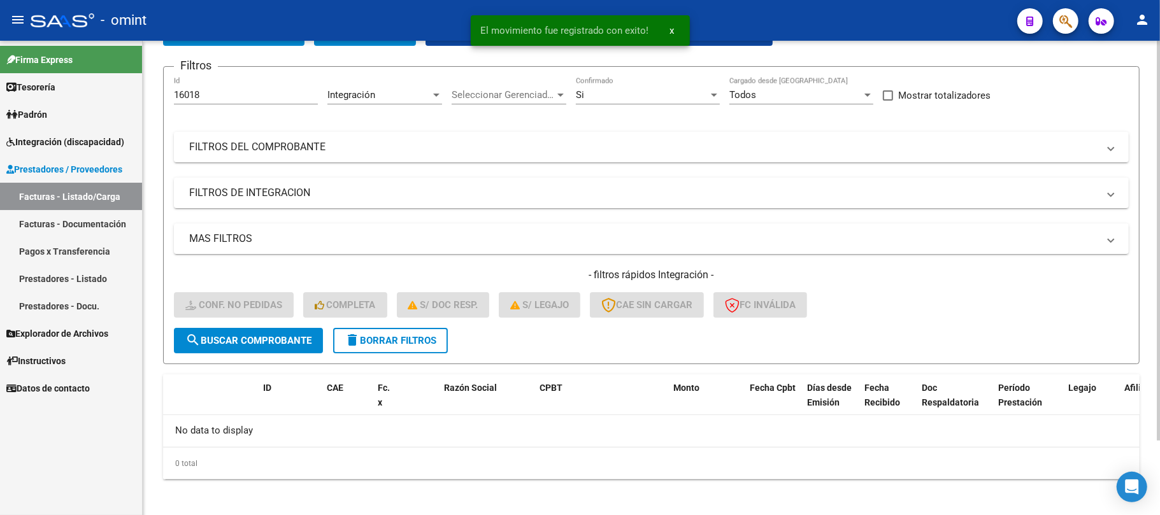
click at [220, 90] on input "16018" at bounding box center [246, 94] width 144 height 11
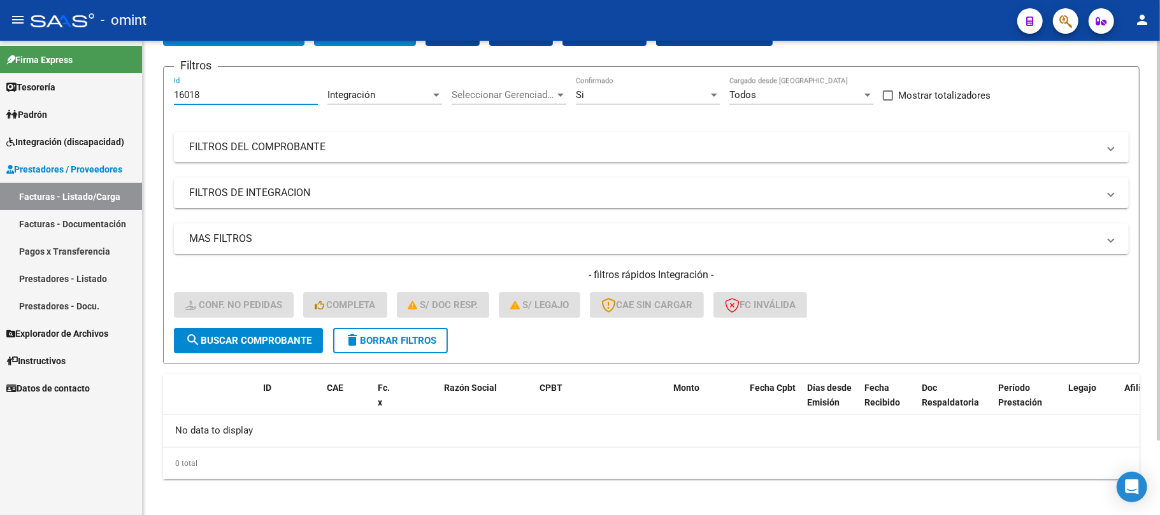
click at [220, 90] on input "16018" at bounding box center [246, 94] width 144 height 11
click at [222, 90] on input "16018" at bounding box center [246, 94] width 144 height 11
paste input "7"
type input "16017"
drag, startPoint x: 240, startPoint y: 343, endPoint x: 250, endPoint y: 348, distance: 12.0
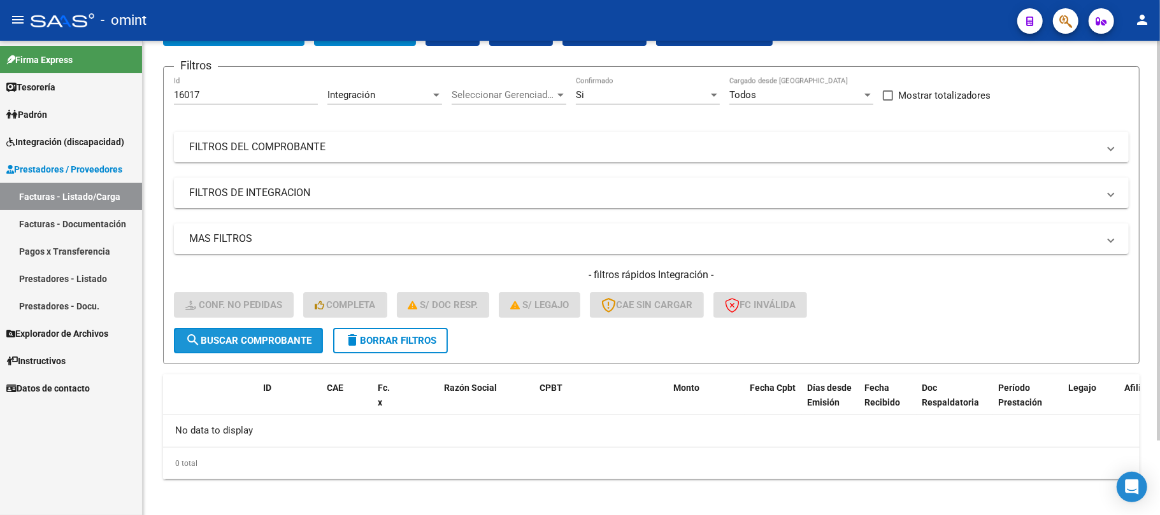
click at [241, 343] on span "search Buscar Comprobante" at bounding box center [248, 340] width 126 height 11
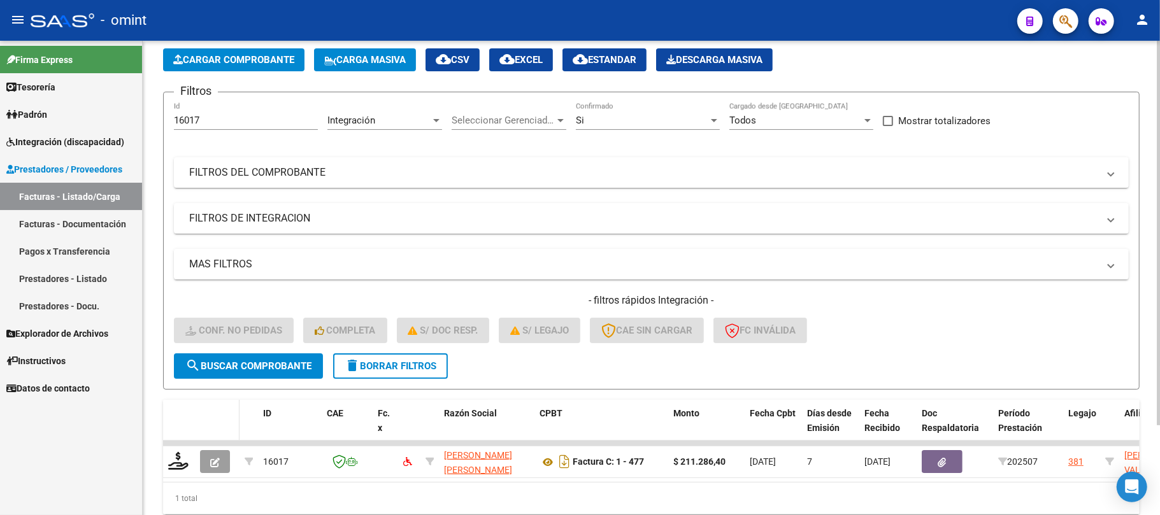
scroll to position [85, 0]
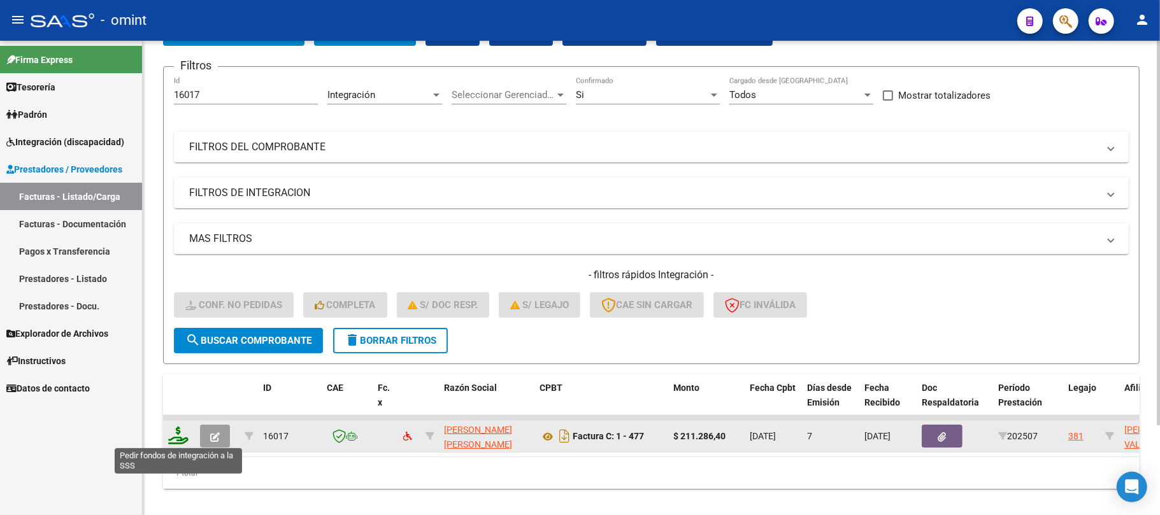
click at [179, 434] on icon at bounding box center [178, 436] width 20 height 18
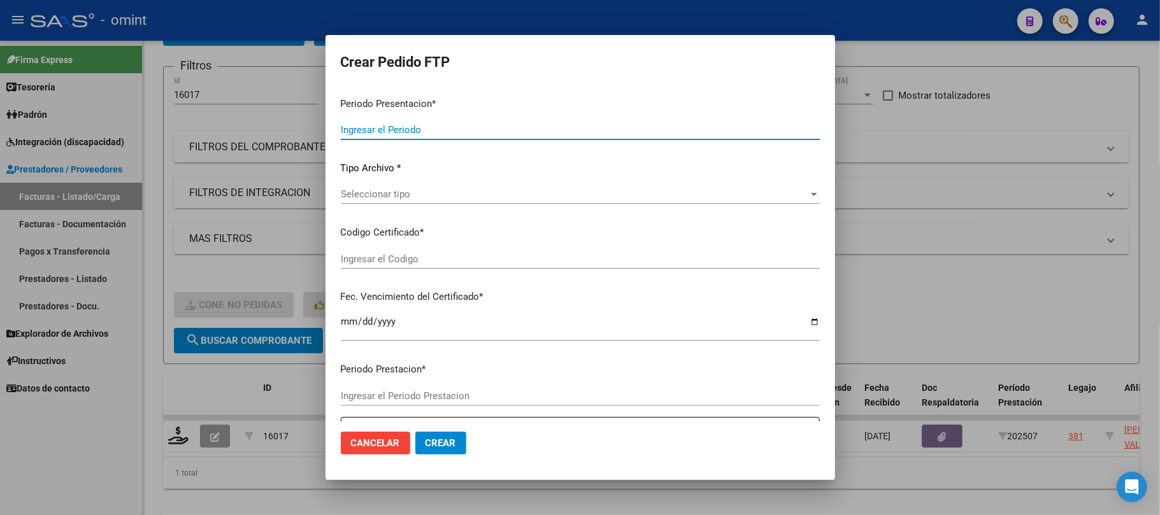
type input "202507"
type input "$ 211.286,40"
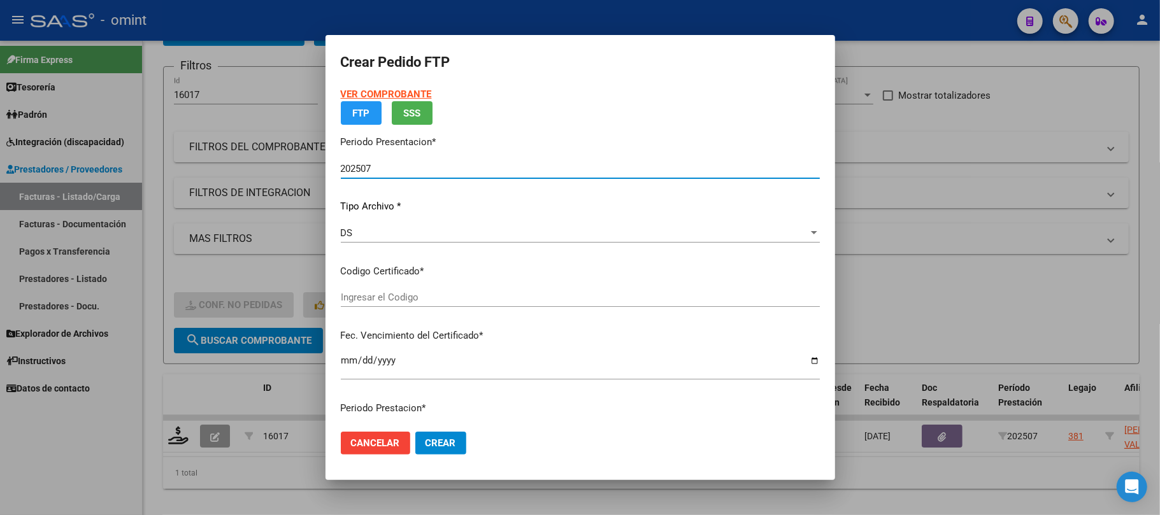
type input "466223803"
type input "2030-11-29"
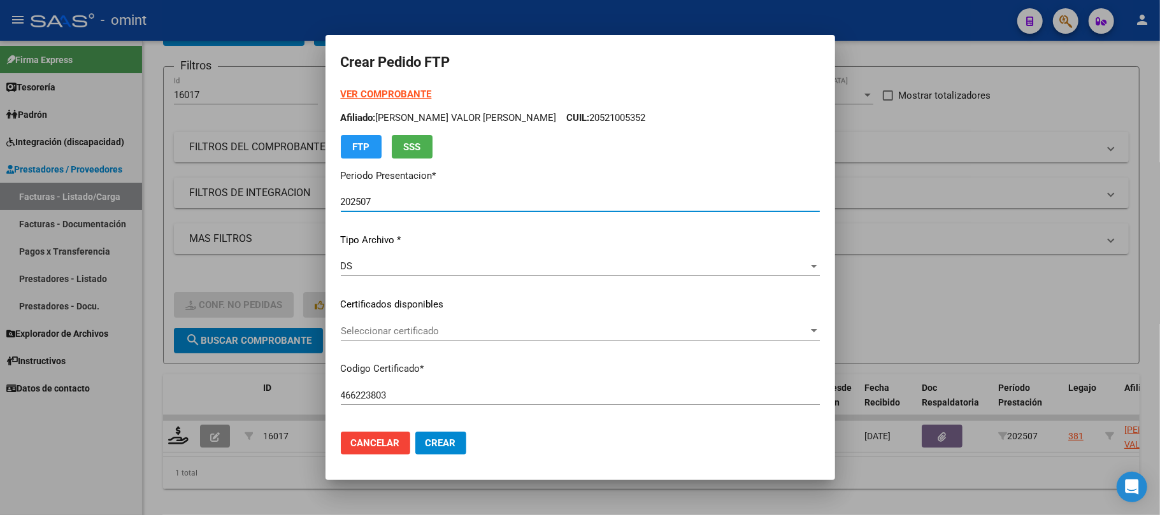
click at [401, 93] on strong "VER COMPROBANTE" at bounding box center [386, 94] width 91 height 11
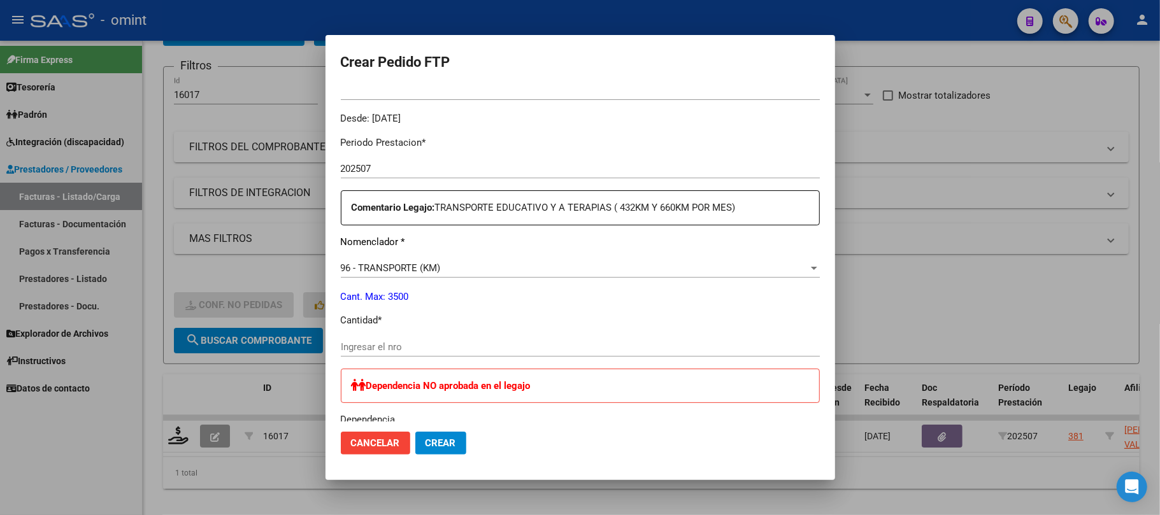
scroll to position [510, 0]
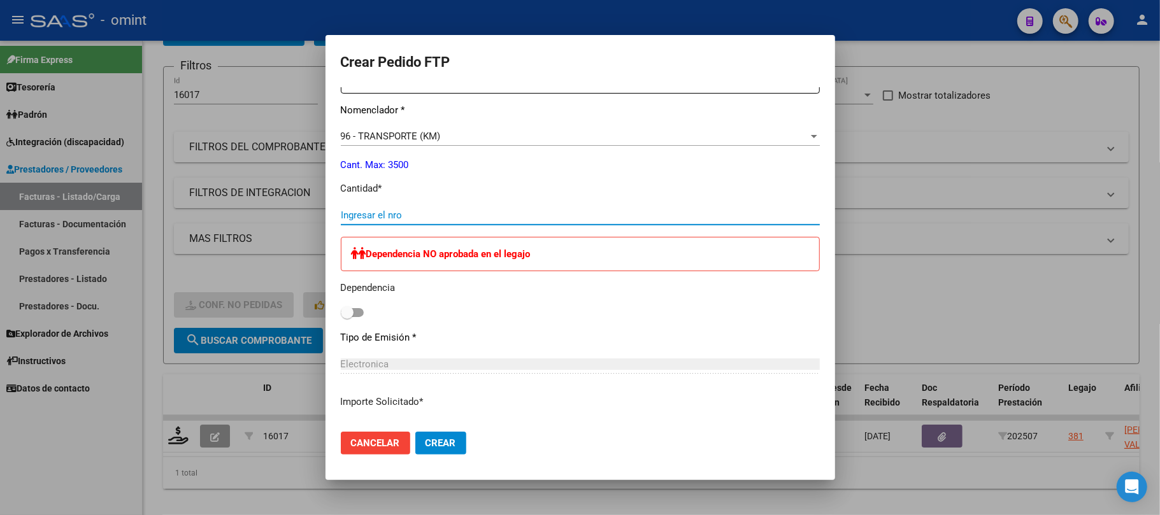
click at [373, 217] on input "Ingresar el nro" at bounding box center [580, 215] width 479 height 11
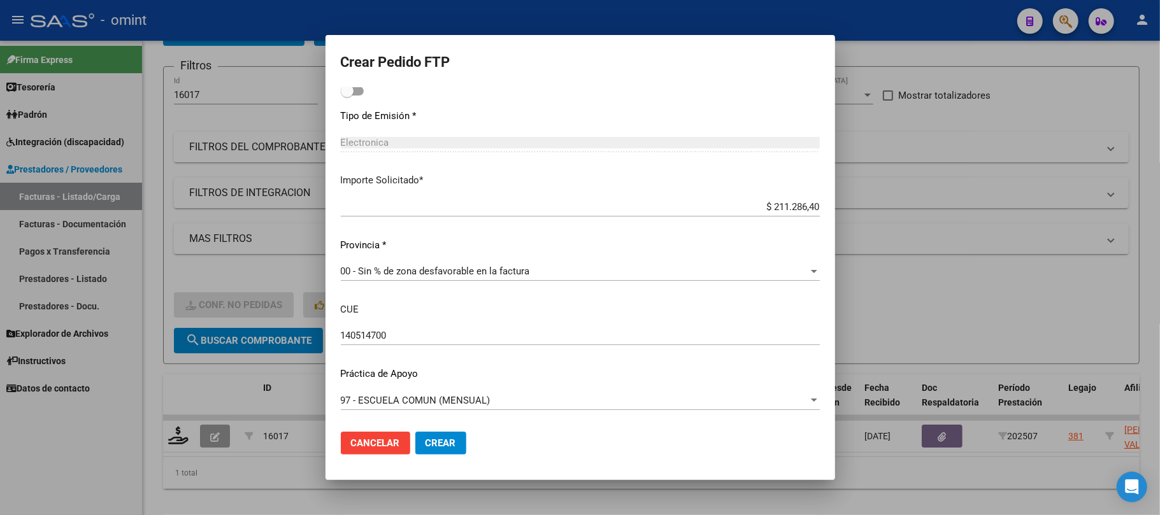
type input "390"
click at [440, 445] on span "Crear" at bounding box center [441, 443] width 31 height 11
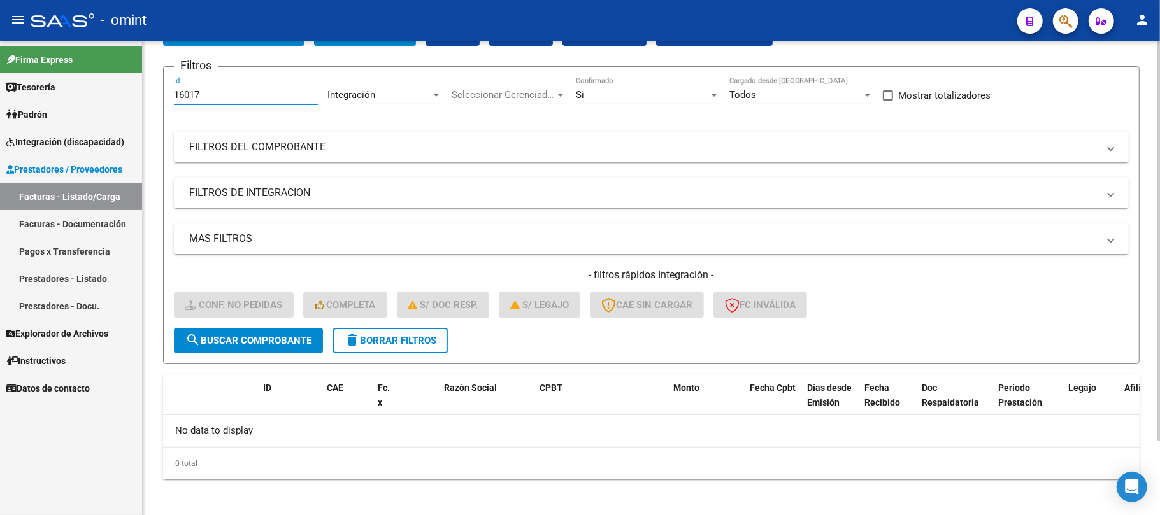
drag, startPoint x: 213, startPoint y: 92, endPoint x: 159, endPoint y: 96, distance: 54.3
click at [154, 96] on div "Video tutorial PRESTADORES -> Listado de CPBTs Emitidos por Prestadores / Prove…" at bounding box center [652, 238] width 1018 height 565
paste input "4723"
type input "14723"
click at [271, 342] on span "search Buscar Comprobante" at bounding box center [248, 340] width 126 height 11
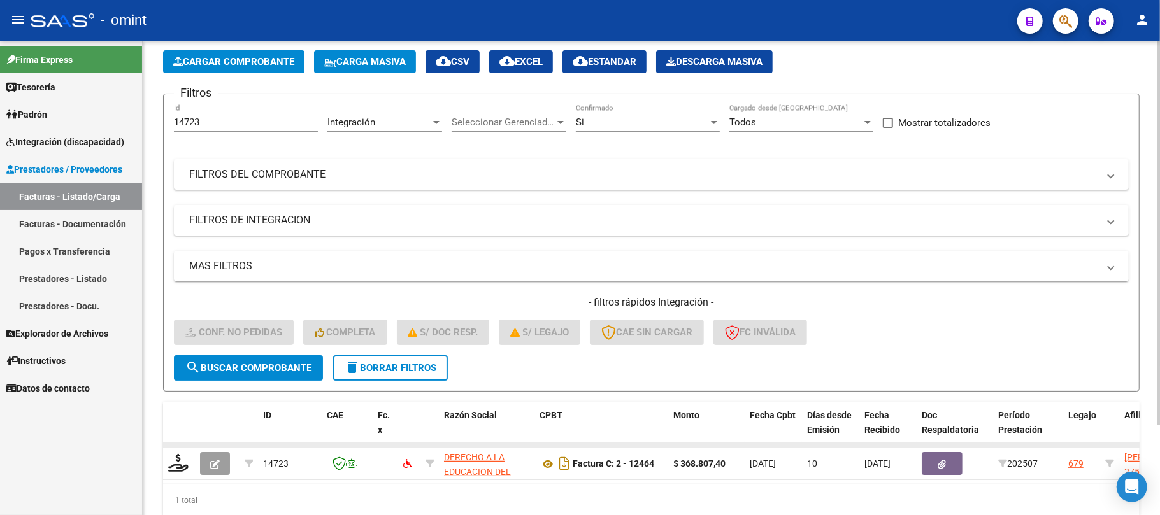
scroll to position [111, 0]
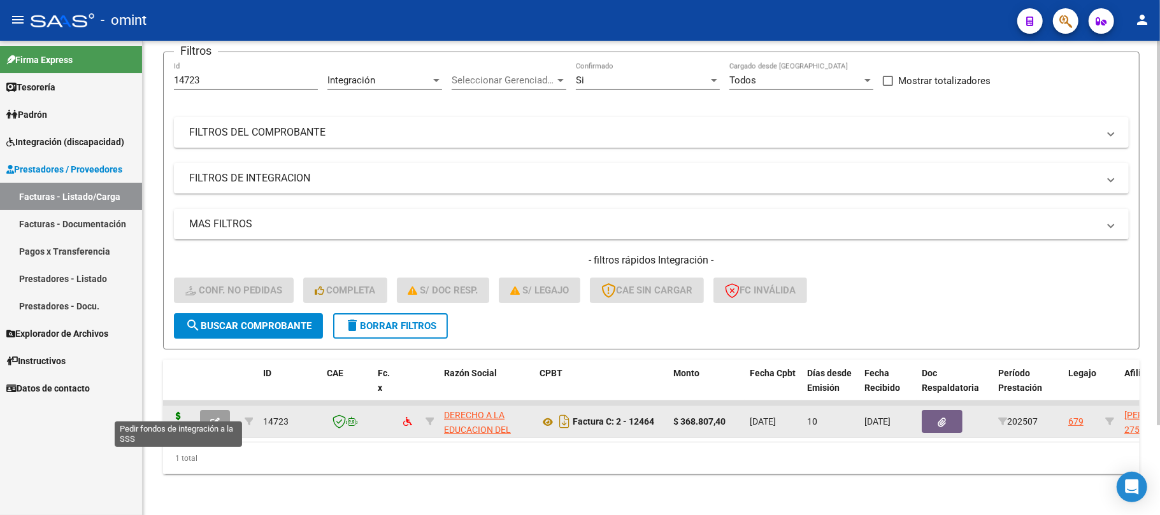
click at [178, 415] on icon at bounding box center [178, 421] width 20 height 18
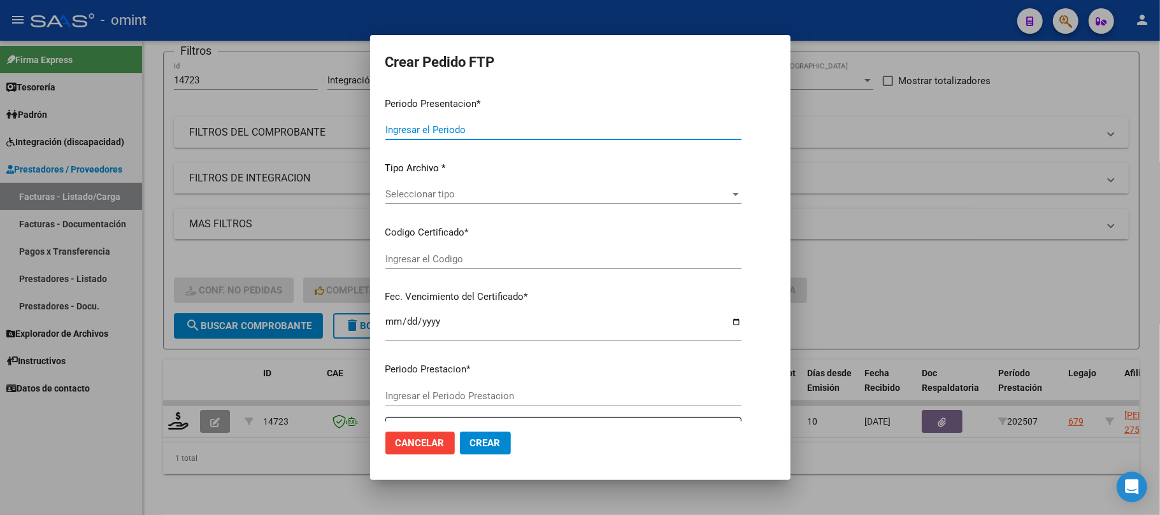
type input "202507"
type input "$ 368.807,40"
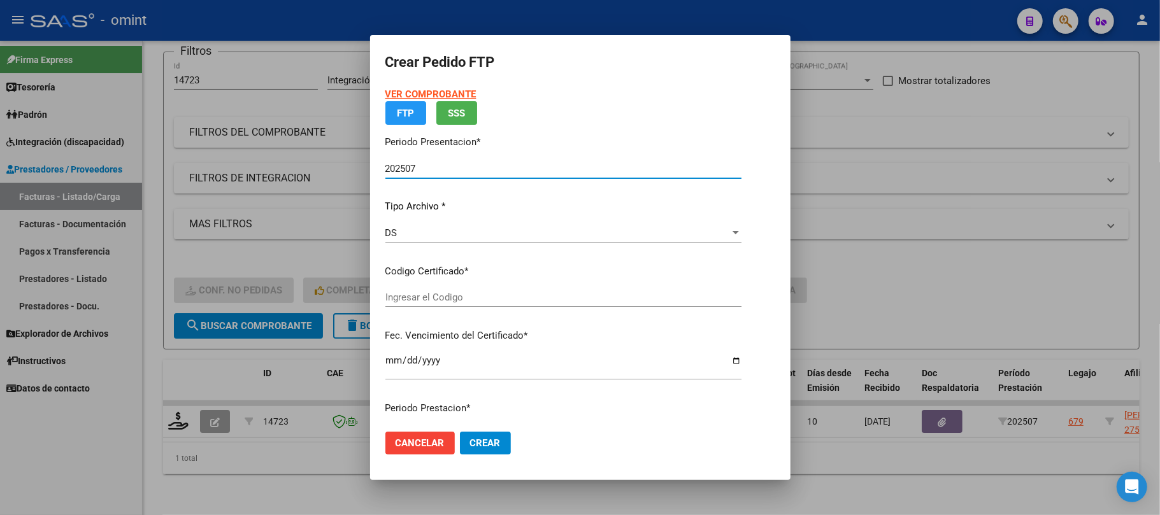
type input "1128712420"
type input "2029-05-26"
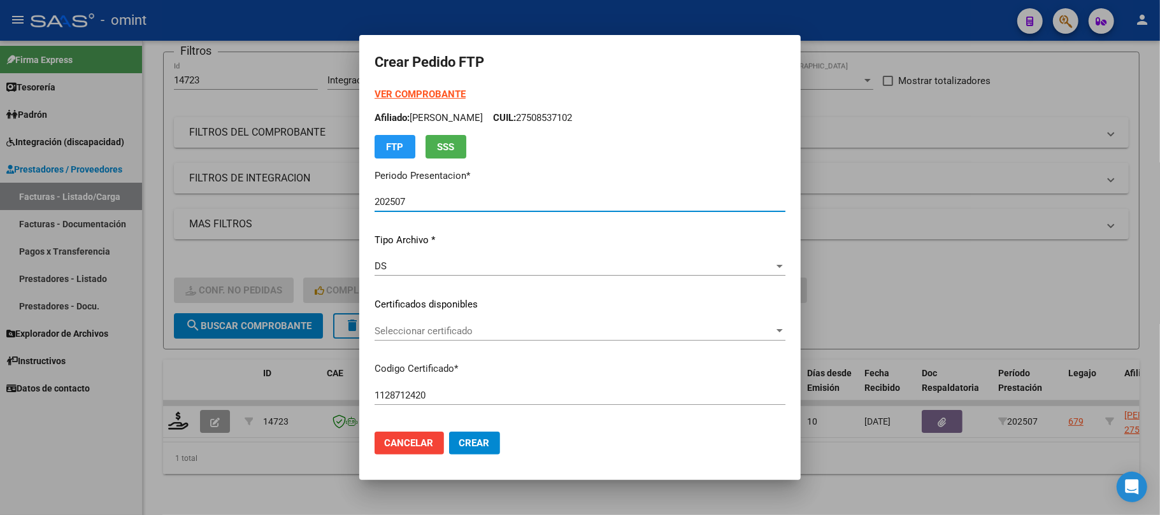
click at [444, 340] on div "Seleccionar certificado Seleccionar certificado" at bounding box center [580, 331] width 411 height 19
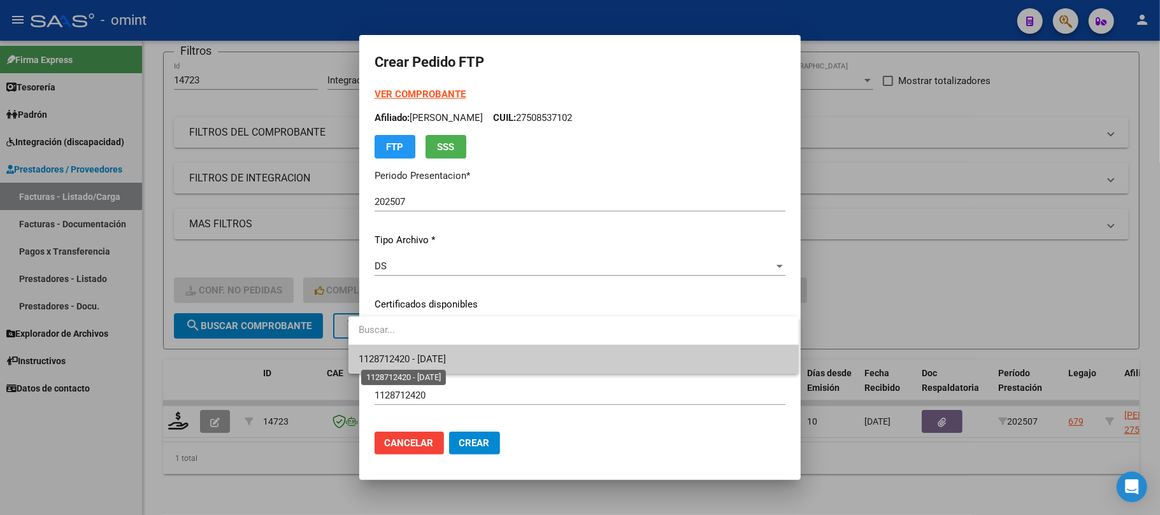
click at [436, 357] on span "1128712420 - 2029-05-26" at bounding box center [402, 359] width 87 height 11
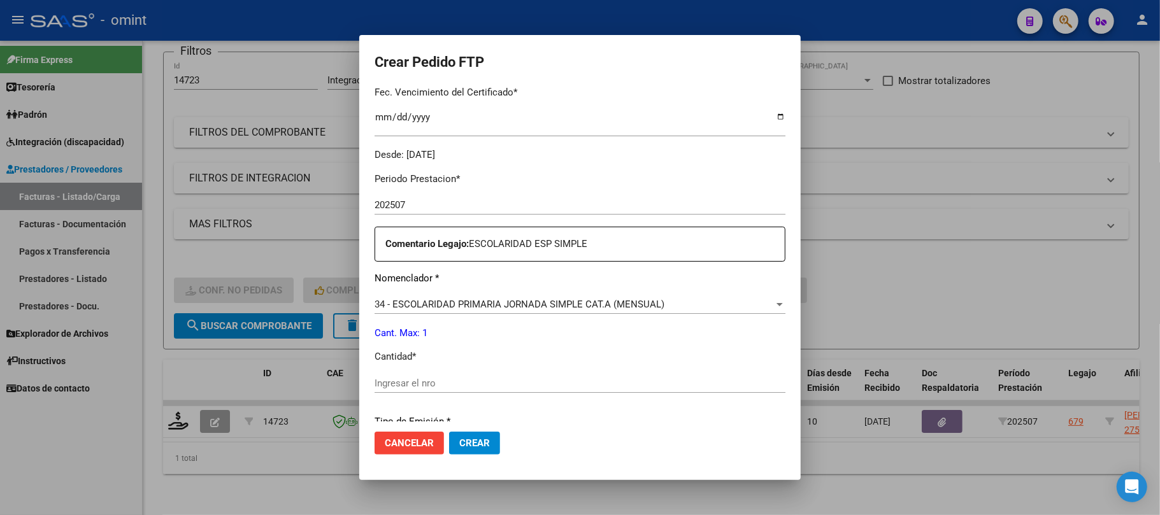
scroll to position [424, 0]
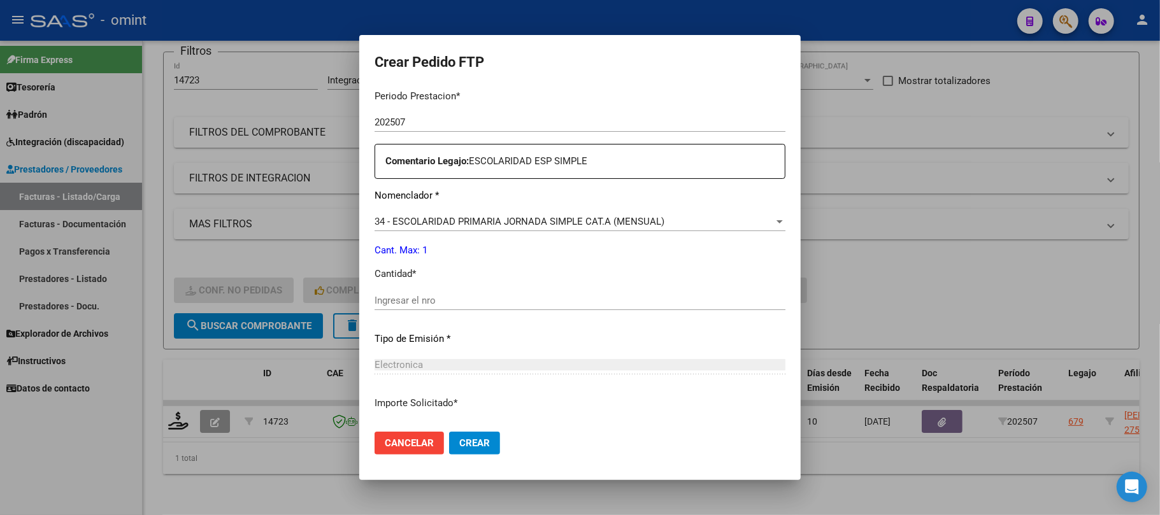
click at [419, 299] on input "Ingresar el nro" at bounding box center [580, 300] width 411 height 11
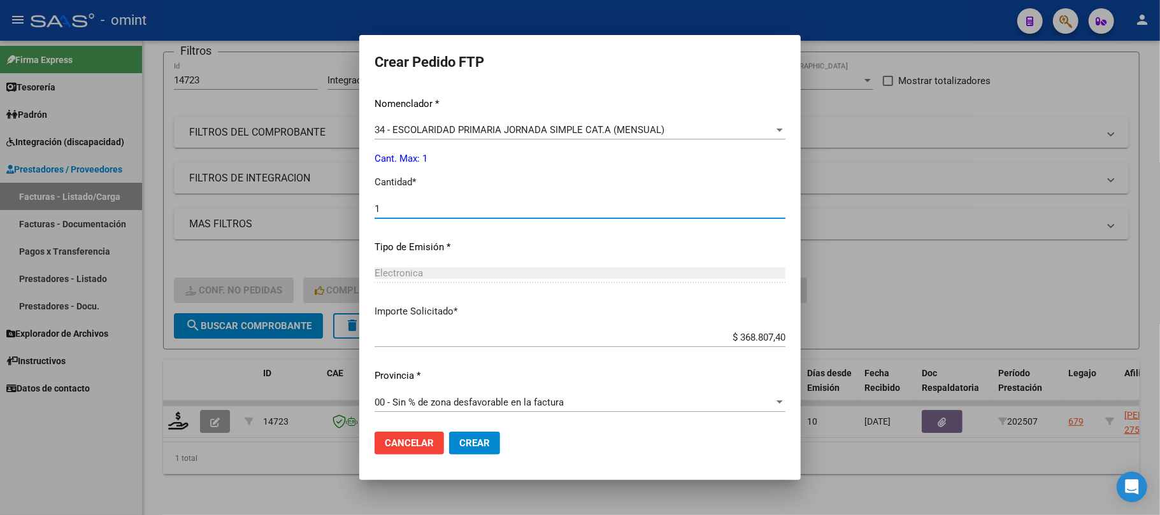
scroll to position [517, 0]
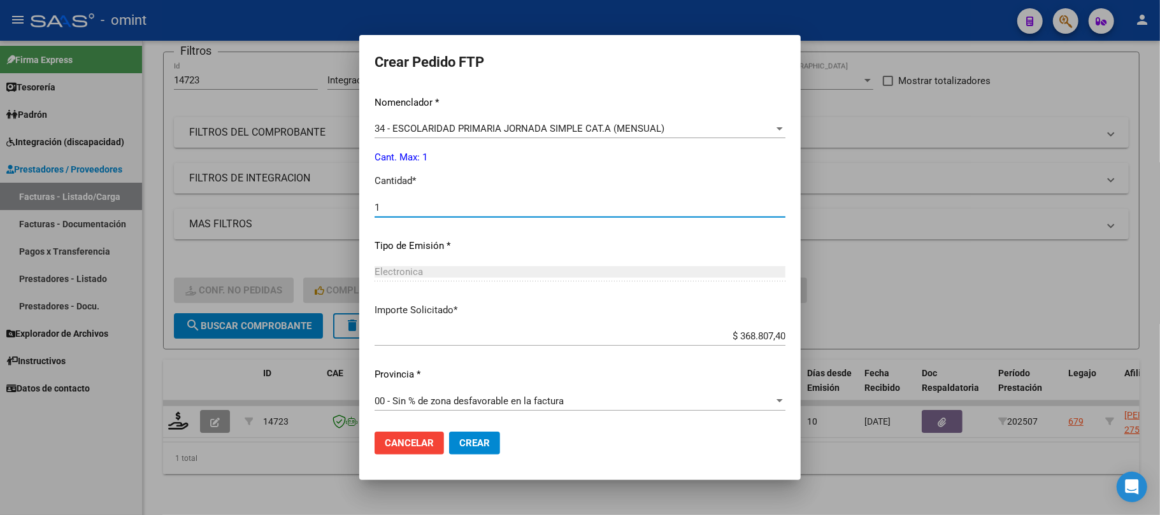
type input "1"
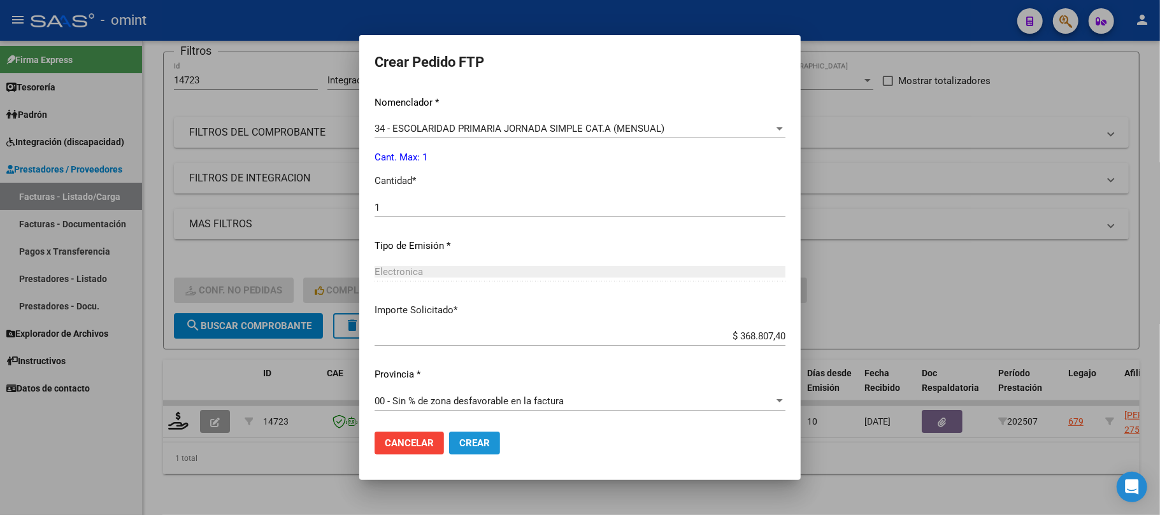
click at [459, 443] on span "Crear" at bounding box center [474, 443] width 31 height 11
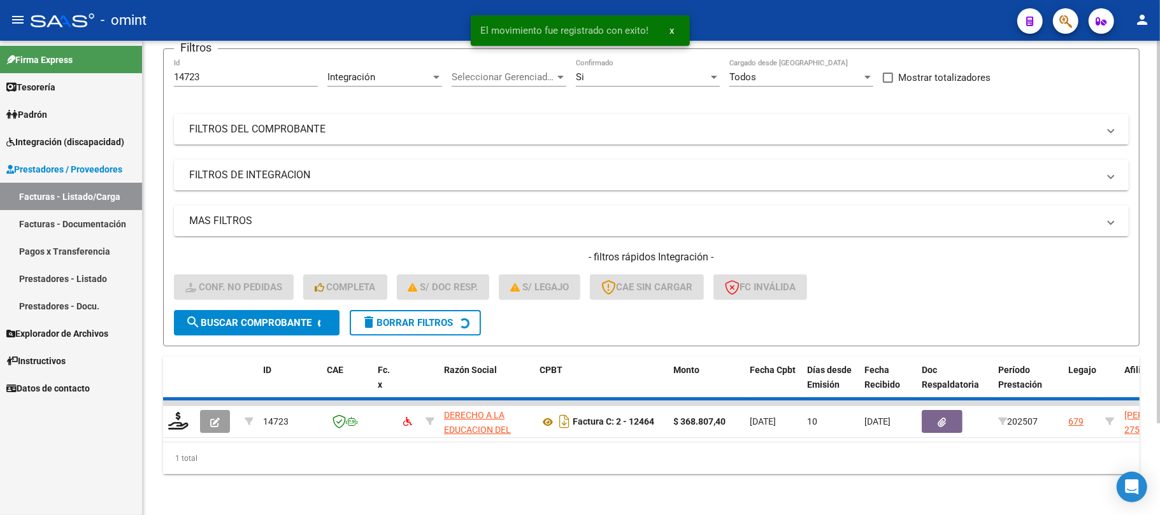
scroll to position [88, 0]
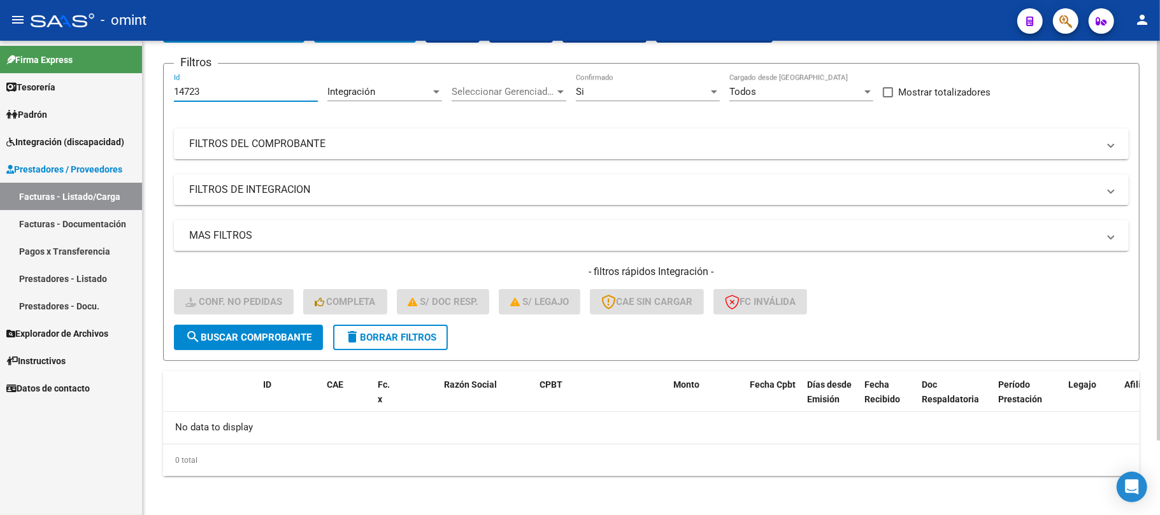
drag, startPoint x: 231, startPoint y: 96, endPoint x: 173, endPoint y: 92, distance: 57.4
click at [161, 92] on div "Video tutorial PRESTADORES -> Listado de CPBTs Emitidos por Prestadores / Prove…" at bounding box center [652, 235] width 1018 height 565
paste input "6795"
type input "16795"
click at [257, 338] on span "search Buscar Comprobante" at bounding box center [248, 337] width 126 height 11
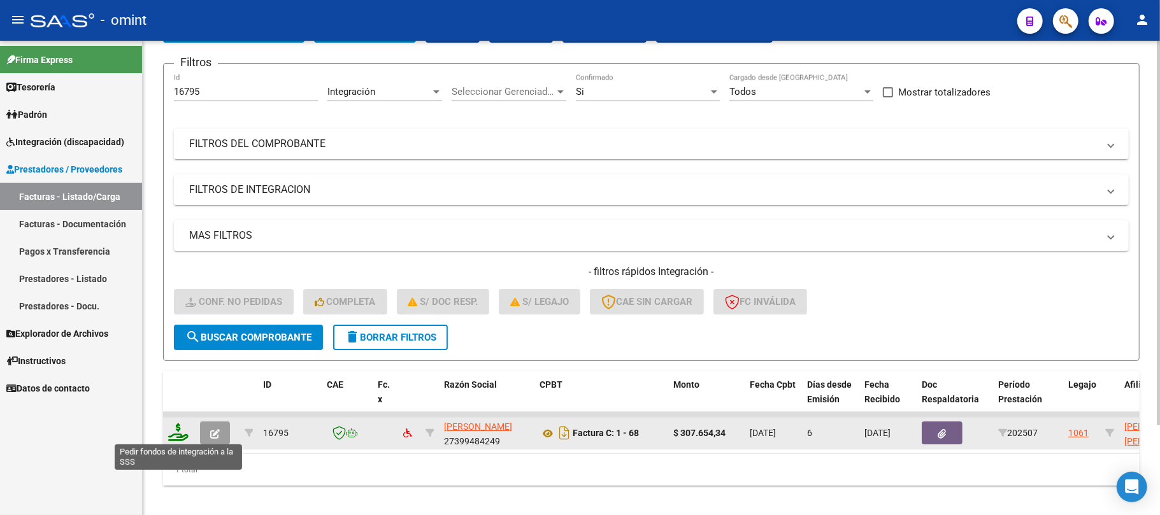
click at [180, 436] on icon at bounding box center [178, 433] width 20 height 18
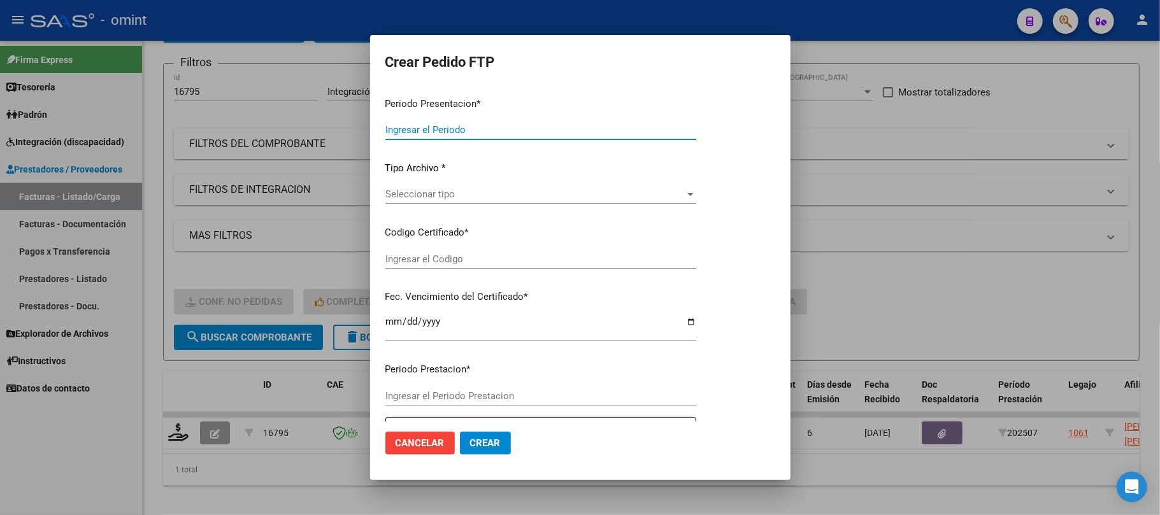
type input "202507"
type input "$ 307.654,34"
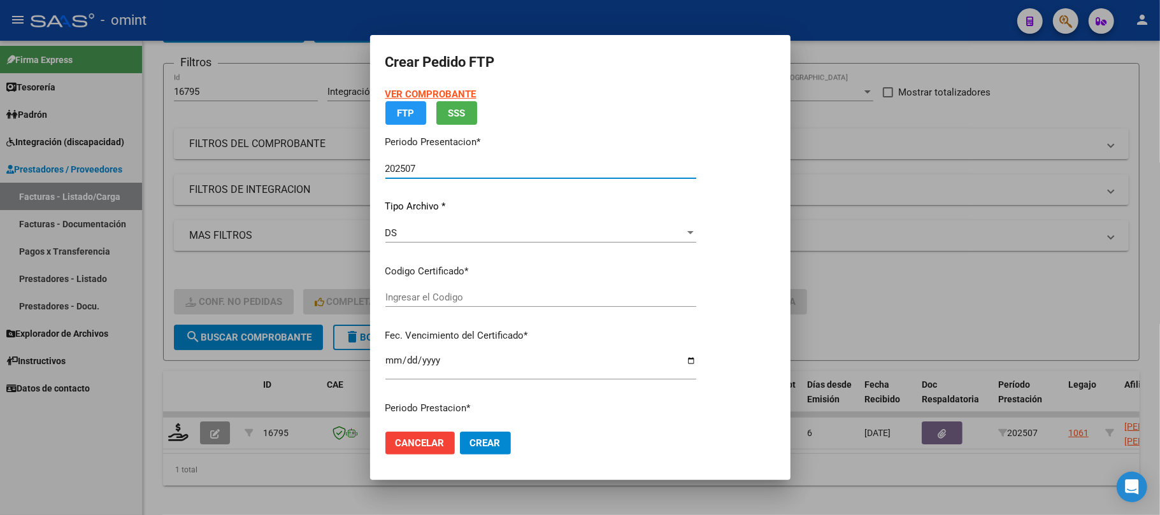
type input "1879876162"
type input "2027-08-31"
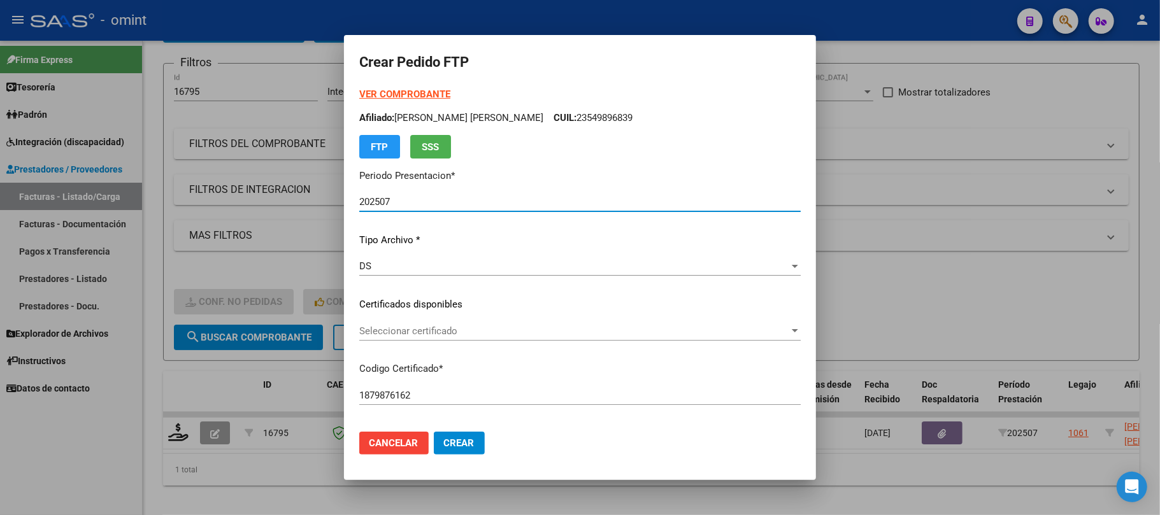
click at [412, 330] on span "Seleccionar certificado" at bounding box center [574, 331] width 430 height 11
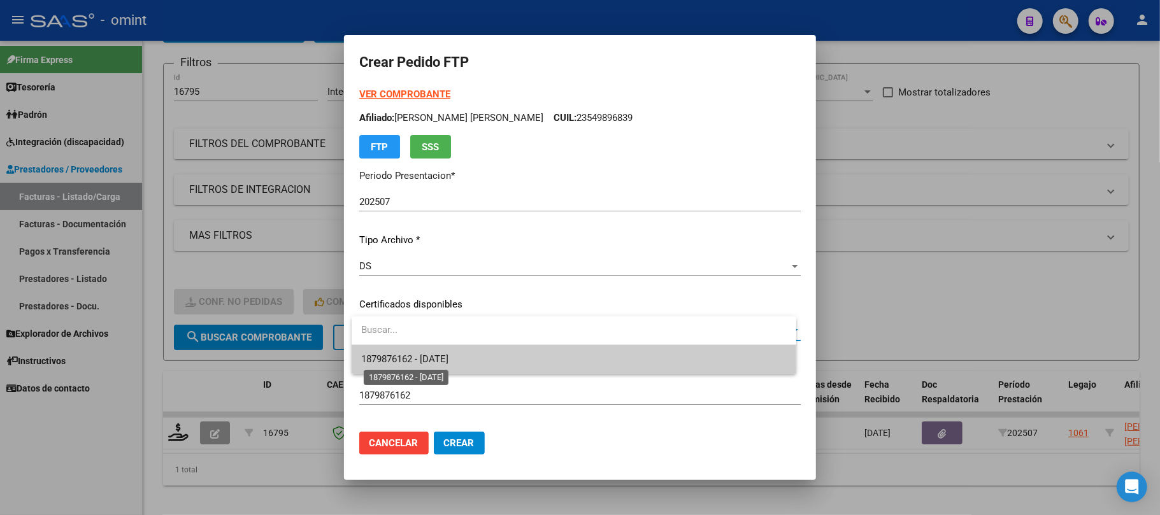
drag, startPoint x: 419, startPoint y: 360, endPoint x: 457, endPoint y: 338, distance: 44.8
click at [419, 361] on span "1879876162 - 2027-08-31" at bounding box center [405, 359] width 87 height 11
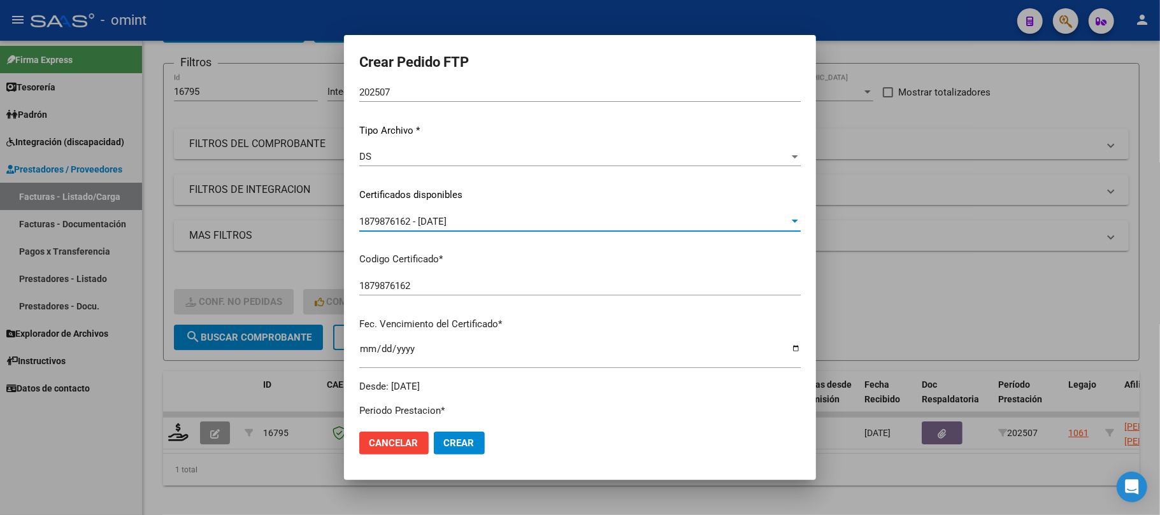
scroll to position [340, 0]
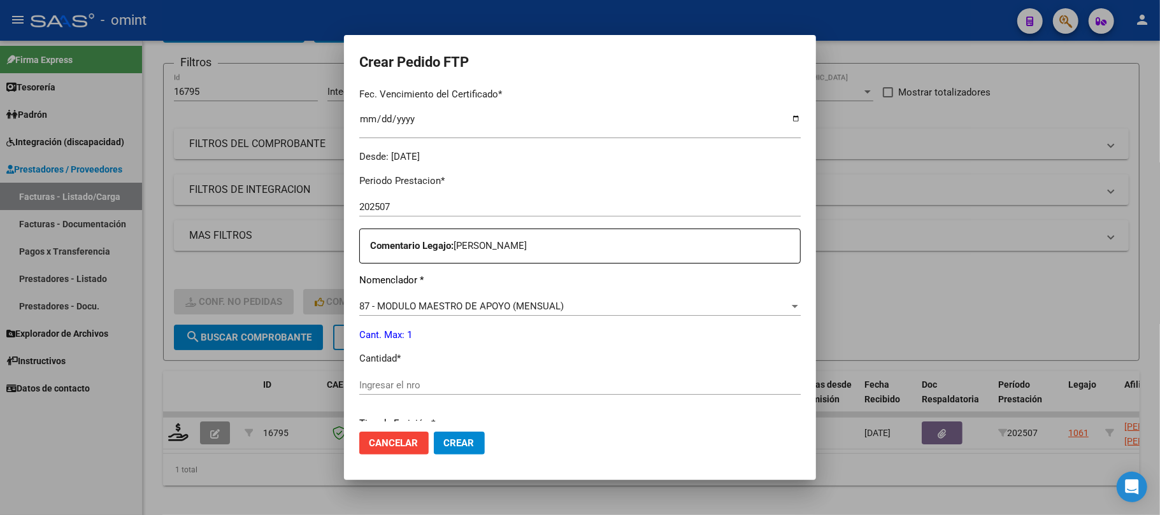
click at [414, 387] on input "Ingresar el nro" at bounding box center [580, 385] width 442 height 11
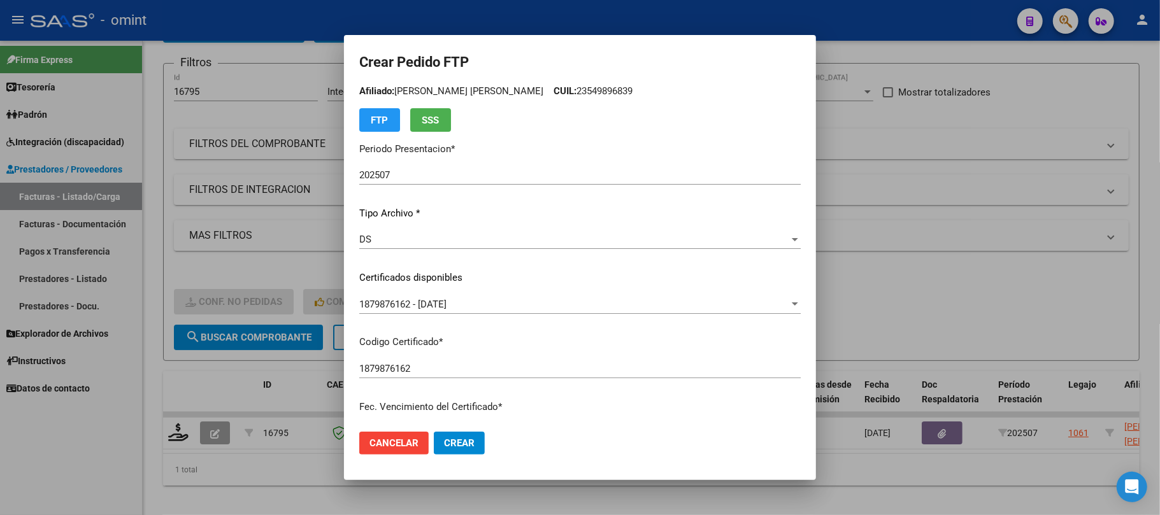
scroll to position [0, 0]
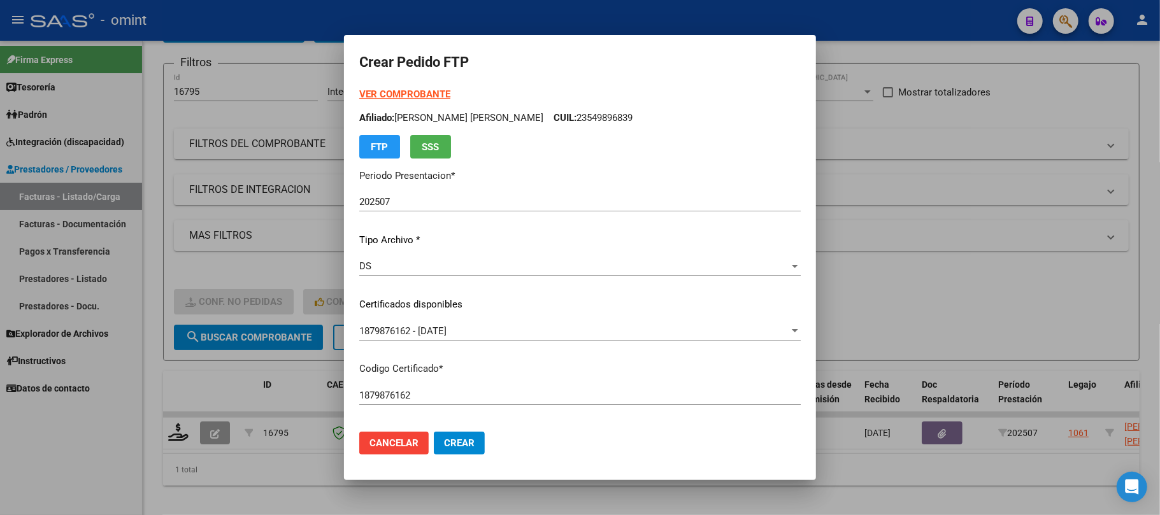
type input "1"
click at [434, 94] on strong "VER COMPROBANTE" at bounding box center [404, 94] width 91 height 11
click at [464, 441] on span "Crear" at bounding box center [459, 443] width 31 height 11
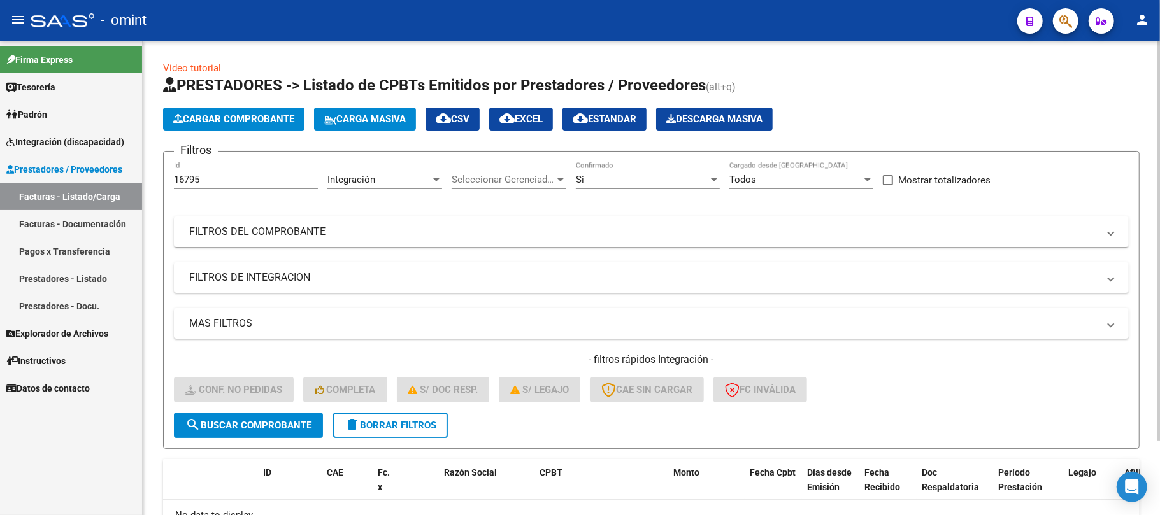
drag, startPoint x: 217, startPoint y: 169, endPoint x: 153, endPoint y: 176, distance: 64.1
click at [149, 175] on div "Video tutorial PRESTADORES -> Listado de CPBTs Emitidos por Prestadores / Prove…" at bounding box center [652, 323] width 1018 height 565
click at [201, 178] on input "16795" at bounding box center [246, 179] width 144 height 11
click at [202, 178] on input "16795" at bounding box center [246, 179] width 144 height 11
click at [200, 178] on input "16795" at bounding box center [246, 179] width 144 height 11
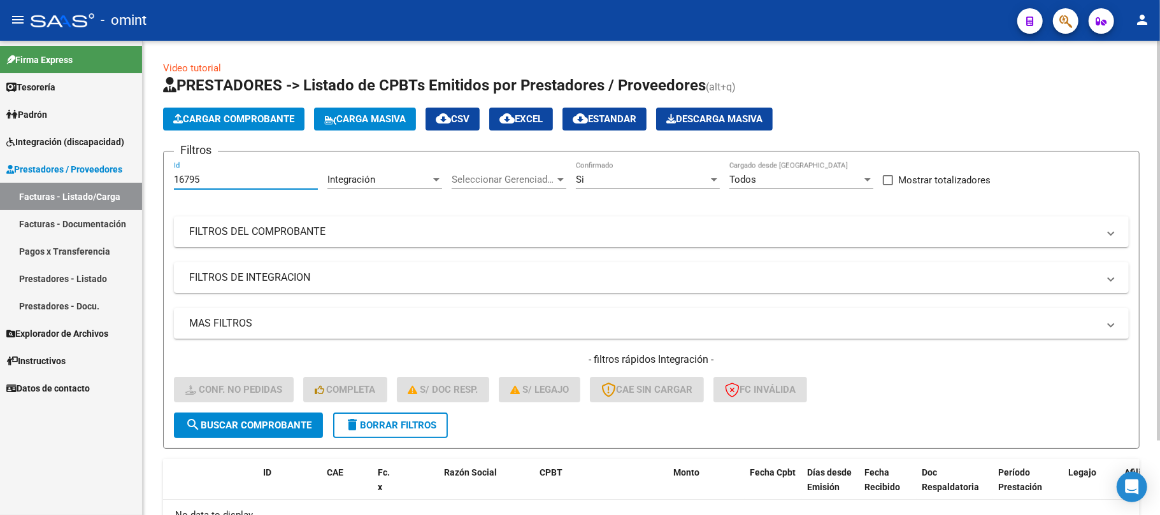
paste input "5986"
type input "15986"
drag, startPoint x: 265, startPoint y: 431, endPoint x: 273, endPoint y: 429, distance: 8.4
click at [269, 431] on button "search Buscar Comprobante" at bounding box center [248, 425] width 149 height 25
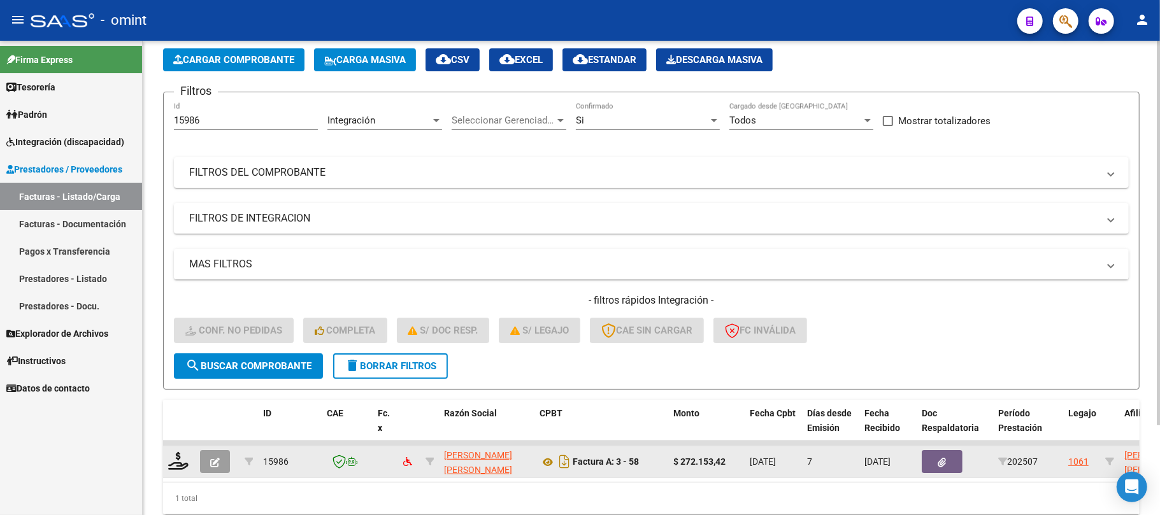
scroll to position [111, 0]
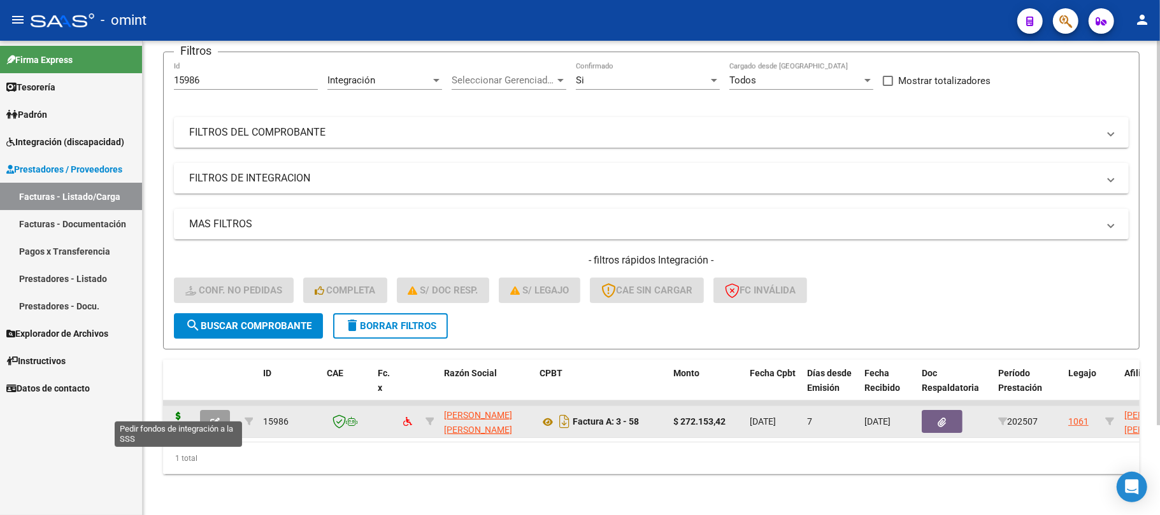
click at [175, 415] on icon at bounding box center [178, 421] width 20 height 18
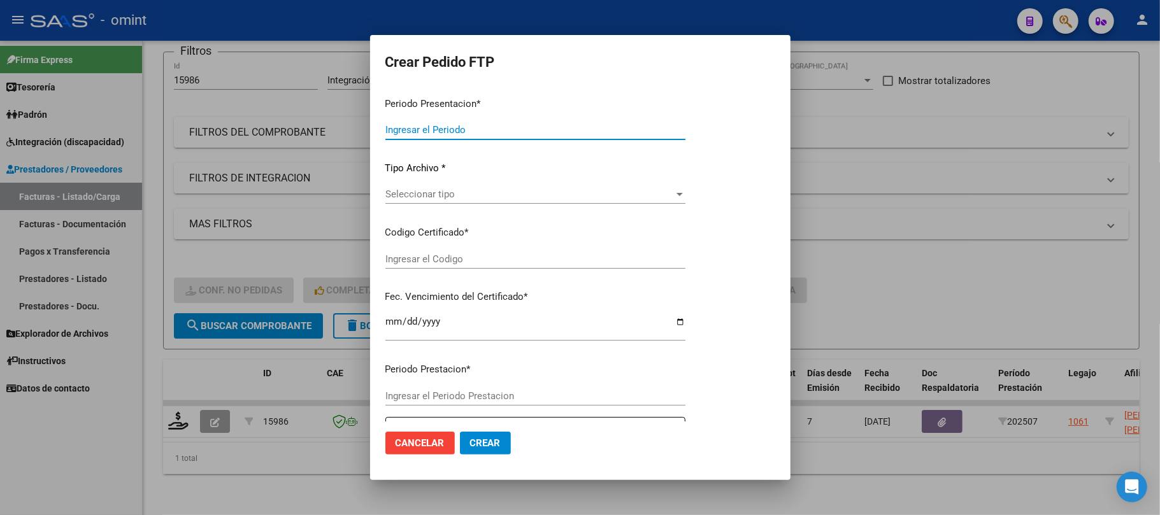
type input "202507"
type input "$ 272.153,42"
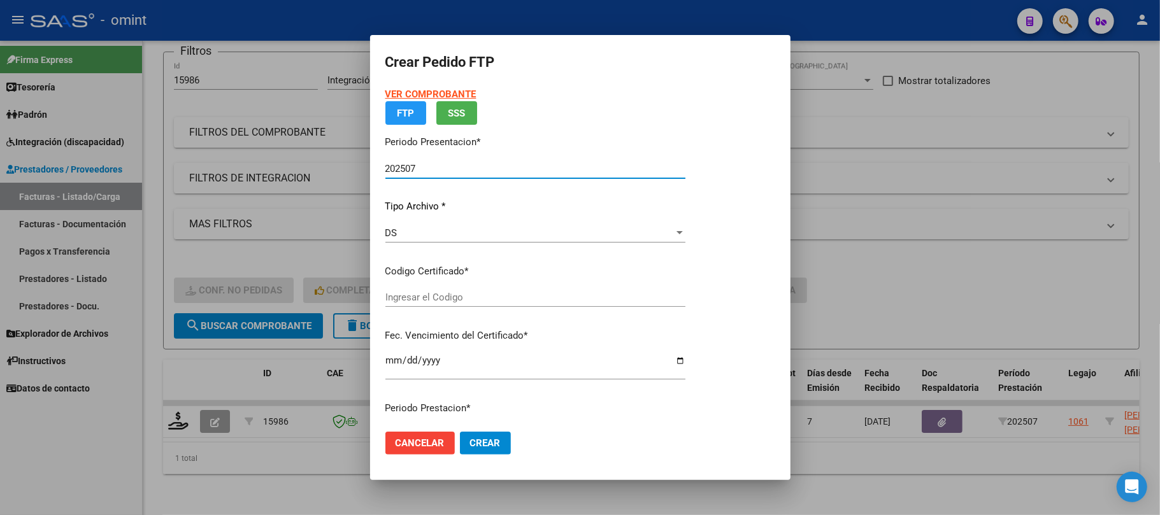
type input "1879876162"
type input "2027-08-31"
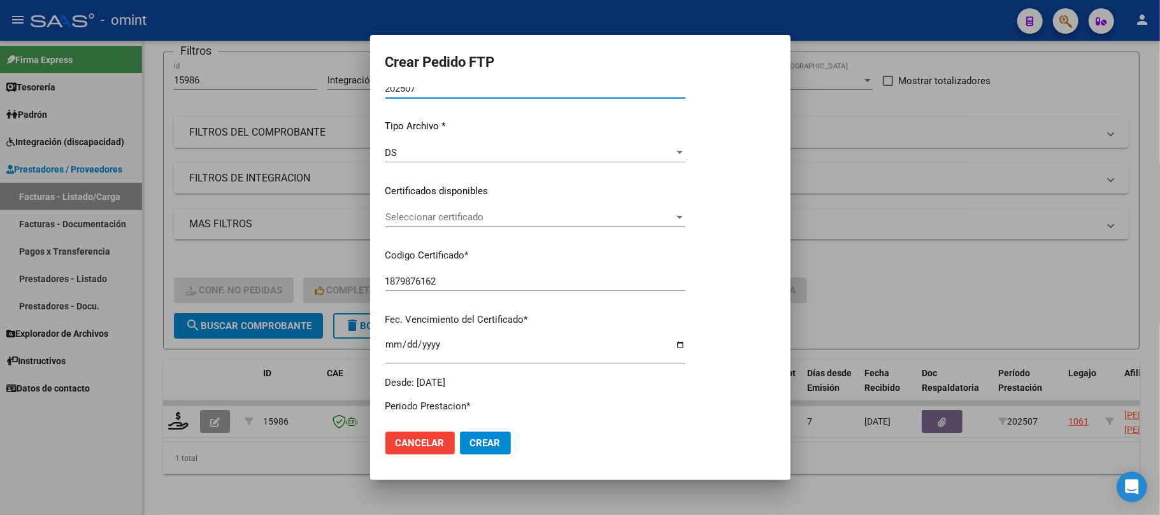
scroll to position [204, 0]
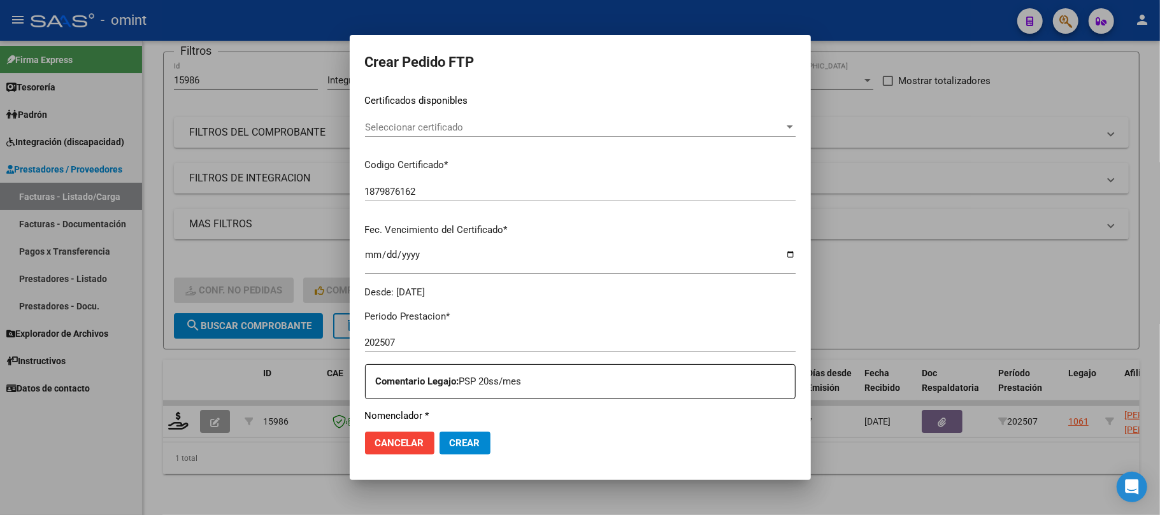
click at [434, 131] on span "Seleccionar certificado" at bounding box center [574, 127] width 419 height 11
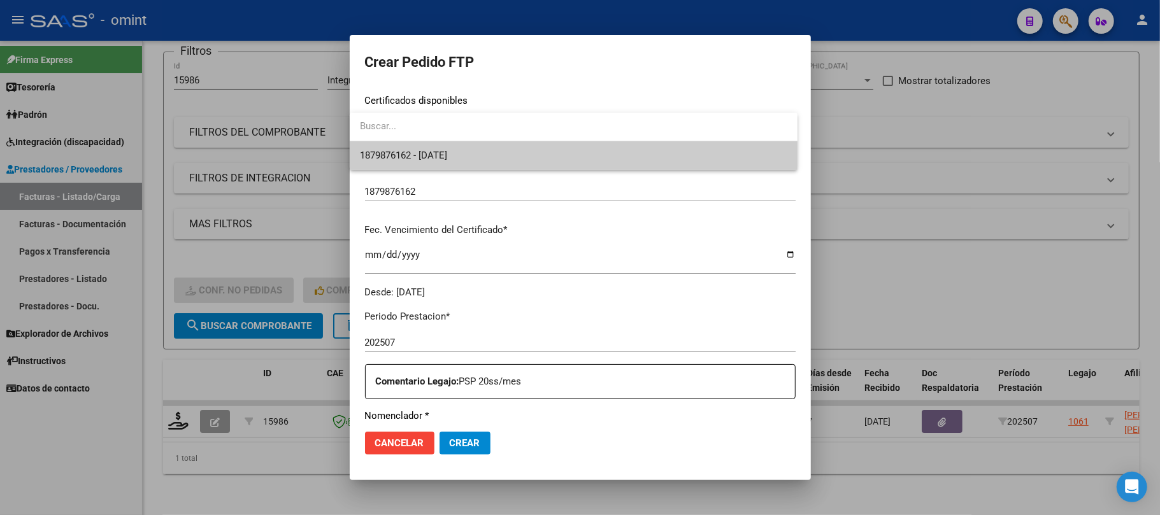
click at [429, 167] on span "1879876162 - 2027-08-31" at bounding box center [574, 155] width 428 height 29
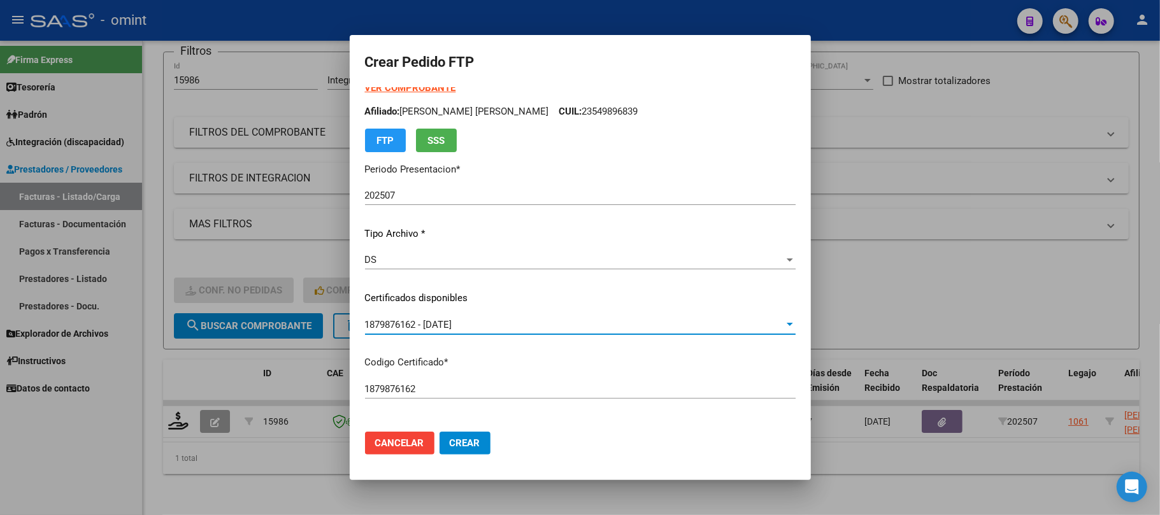
scroll to position [0, 0]
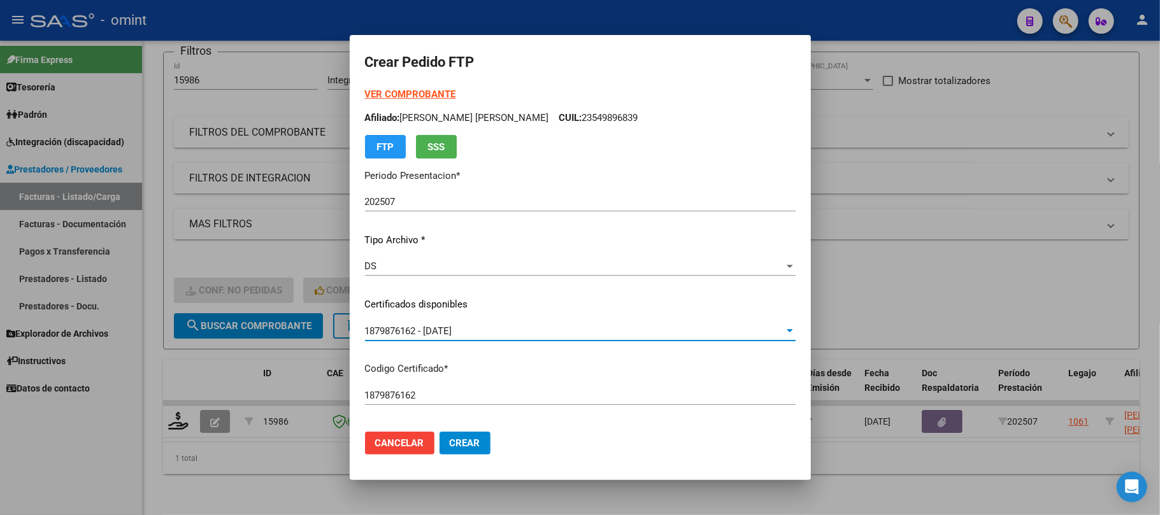
click at [414, 92] on strong "VER COMPROBANTE" at bounding box center [410, 94] width 91 height 11
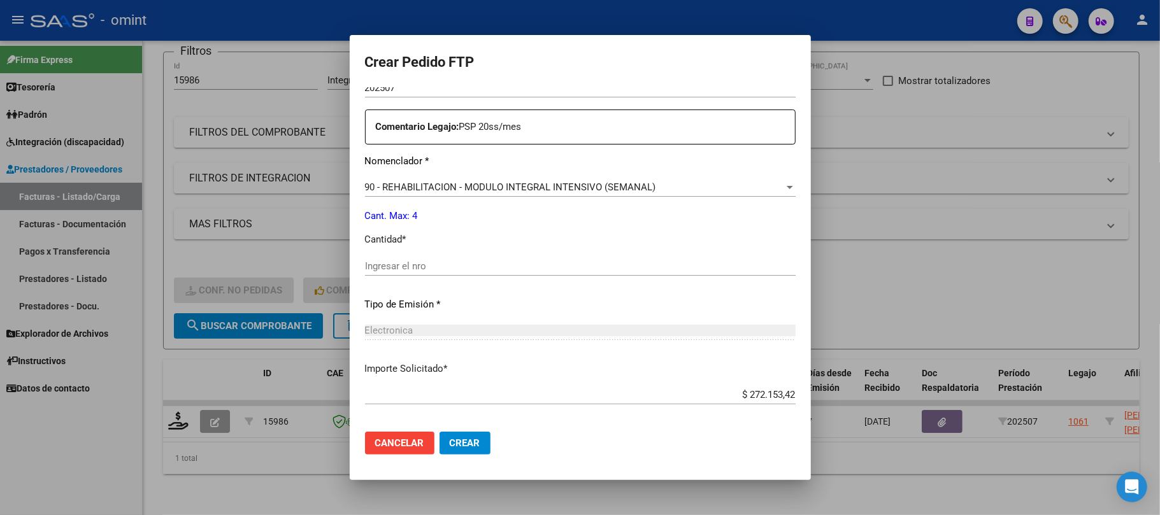
scroll to position [517, 0]
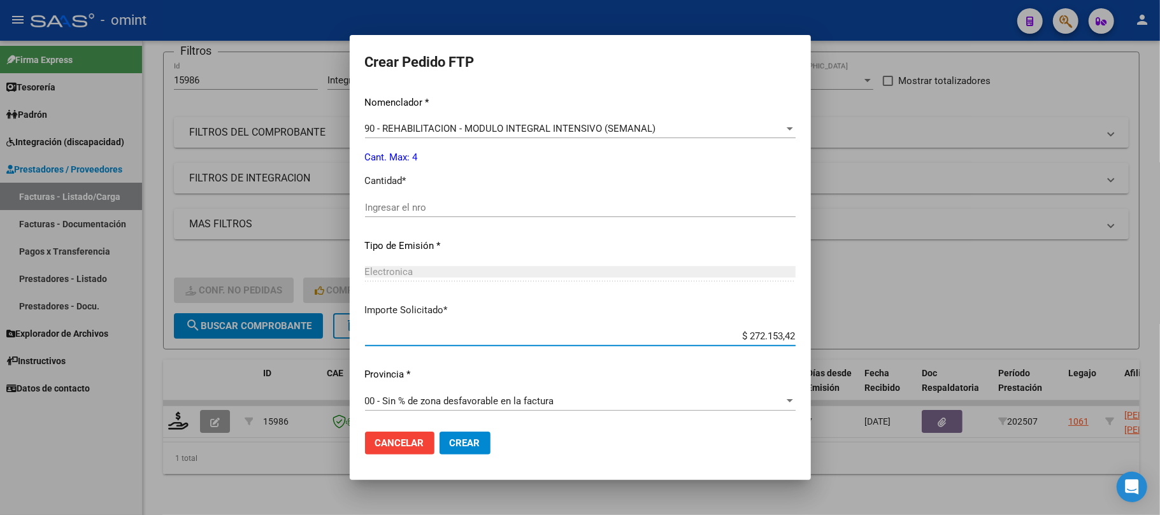
drag, startPoint x: 768, startPoint y: 340, endPoint x: 814, endPoint y: 342, distance: 46.6
click at [811, 342] on mat-dialog-content "VER COMPROBANTE ARCA Padrón Afiliado: MORA GIULIANI FELIPE JOSE CUIL: 235498968…" at bounding box center [580, 254] width 461 height 335
type input "$ 247.412,20"
click at [485, 449] on mat-dialog-actions "Cancelar Crear" at bounding box center [580, 443] width 431 height 43
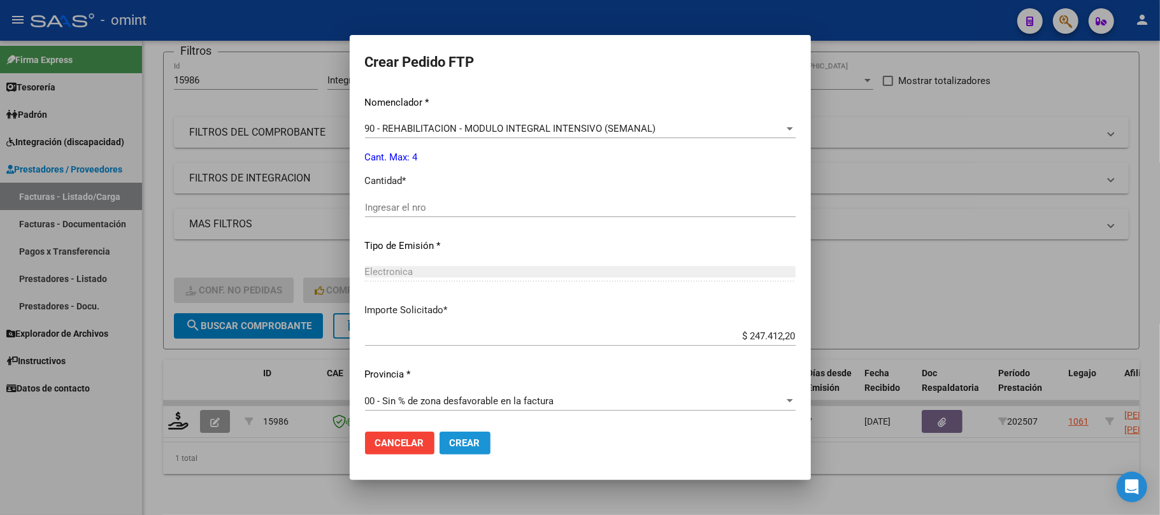
click at [467, 444] on span "Crear" at bounding box center [465, 443] width 31 height 11
click at [464, 445] on span "Crear" at bounding box center [465, 443] width 31 height 11
click at [412, 222] on div "Ingresar el nro" at bounding box center [580, 213] width 431 height 31
click at [405, 210] on input "Ingresar el nro" at bounding box center [580, 207] width 431 height 11
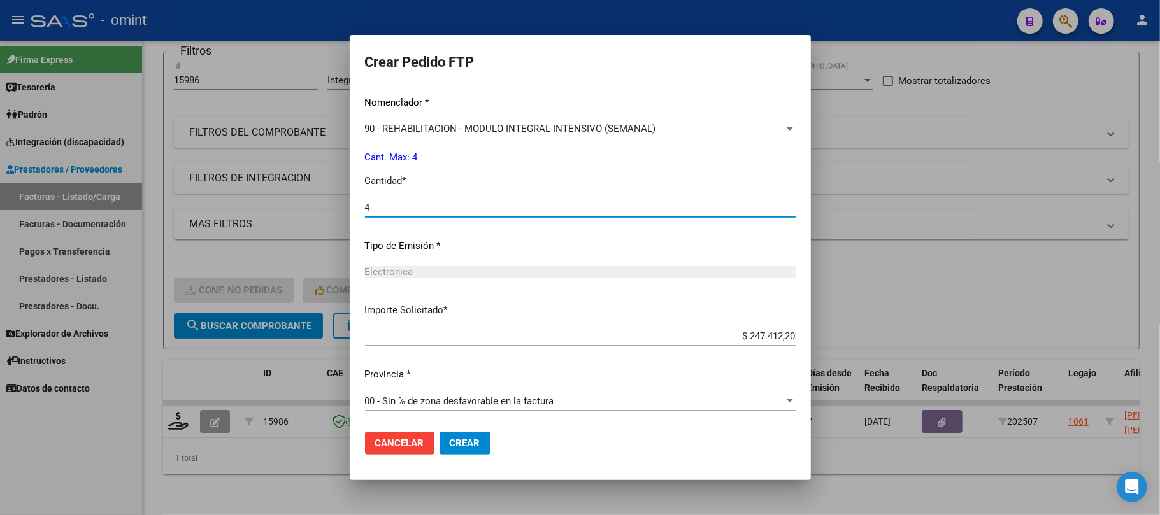
type input "4"
click at [472, 443] on span "Crear" at bounding box center [465, 443] width 31 height 11
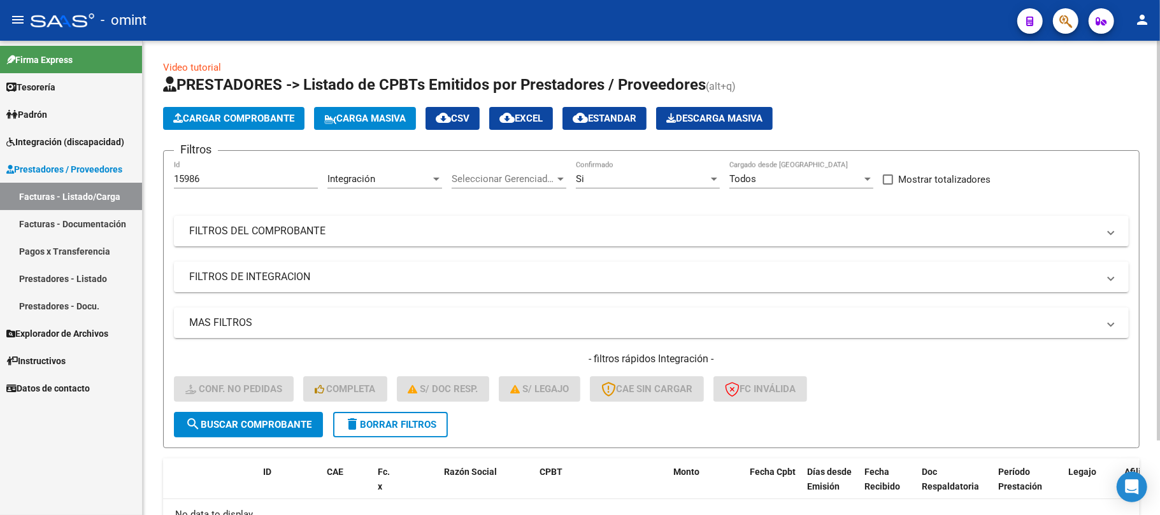
scroll to position [0, 0]
drag, startPoint x: 236, startPoint y: 169, endPoint x: 169, endPoint y: 176, distance: 66.6
click at [155, 176] on div "Video tutorial PRESTADORES -> Listado de CPBTs Emitidos por Prestadores / Prove…" at bounding box center [652, 323] width 1018 height 565
click at [199, 180] on input "15986" at bounding box center [246, 179] width 144 height 11
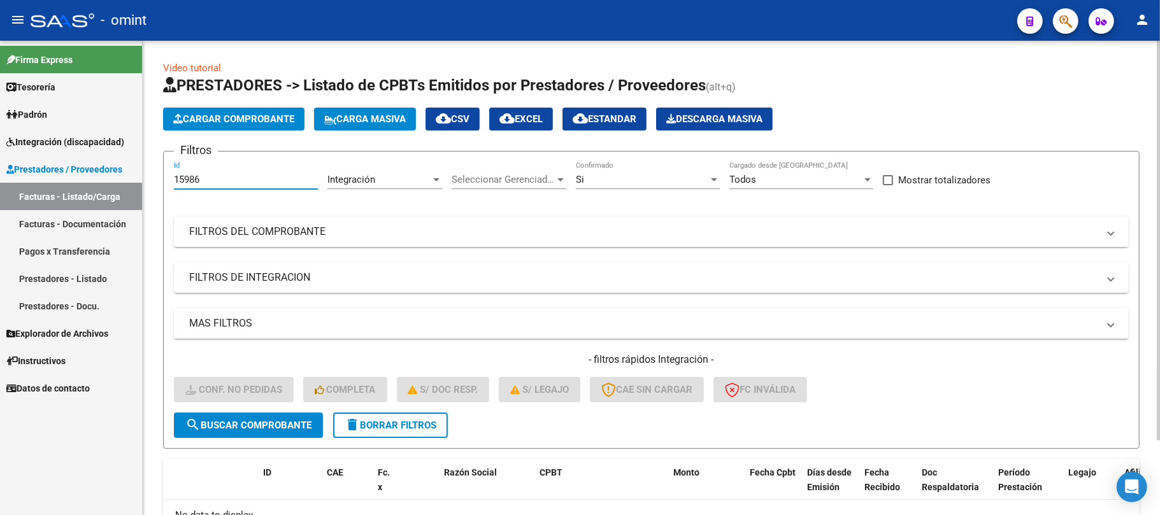
drag, startPoint x: 185, startPoint y: 183, endPoint x: 175, endPoint y: 186, distance: 10.5
click at [149, 186] on div "Video tutorial PRESTADORES -> Listado de CPBTs Emitidos por Prestadores / Prove…" at bounding box center [652, 323] width 1018 height 565
paste input "6655"
type input "16655"
click at [250, 428] on span "search Buscar Comprobante" at bounding box center [248, 425] width 126 height 11
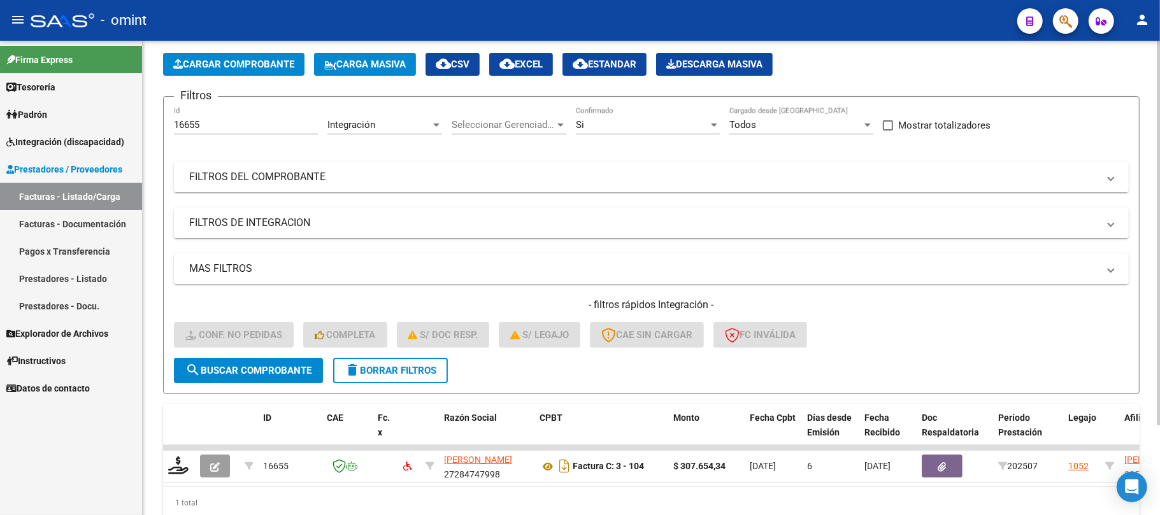
scroll to position [111, 0]
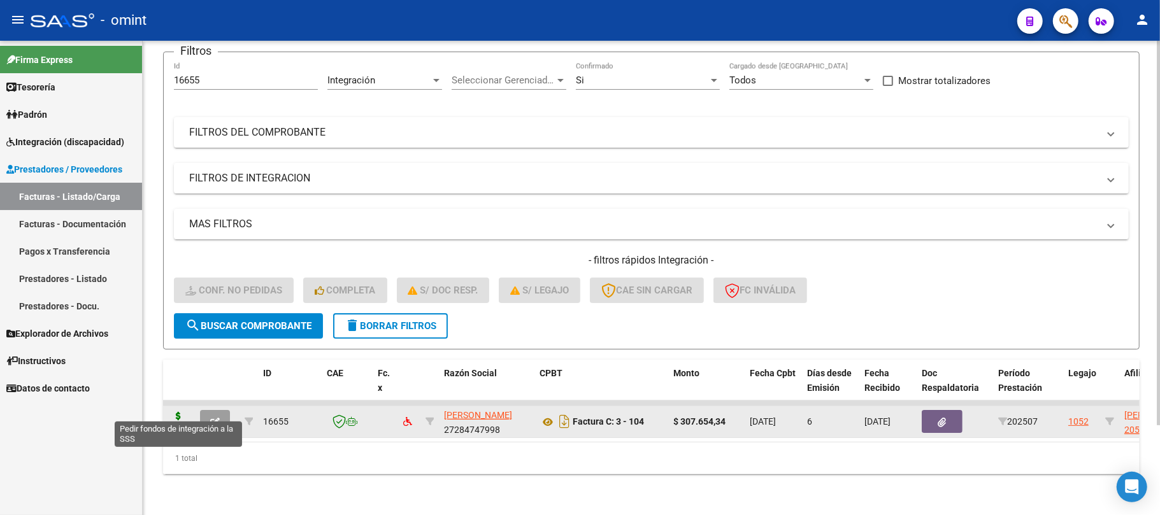
click at [171, 412] on icon at bounding box center [178, 421] width 20 height 18
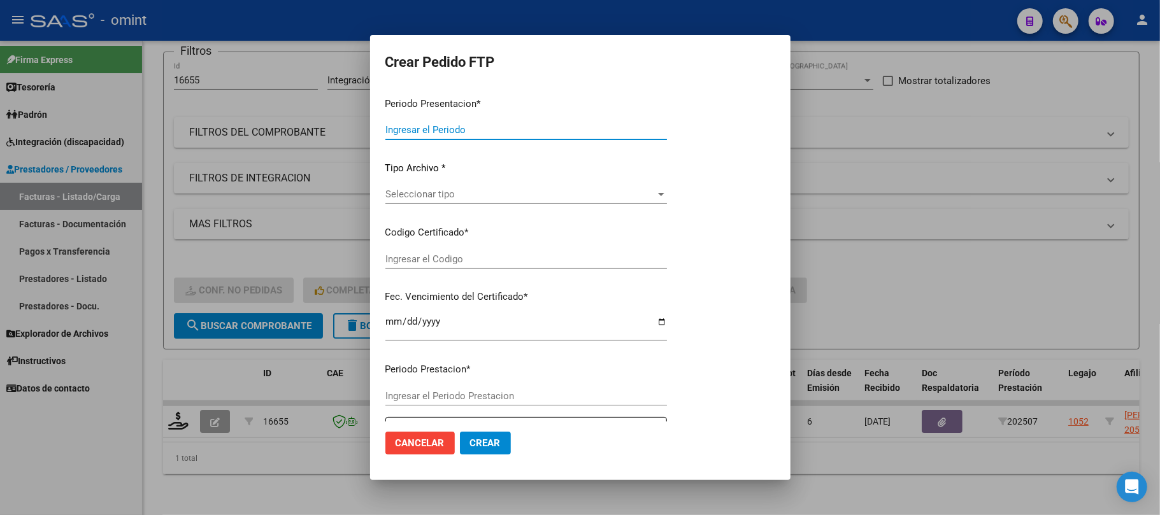
type input "202507"
type input "$ 307.654,34"
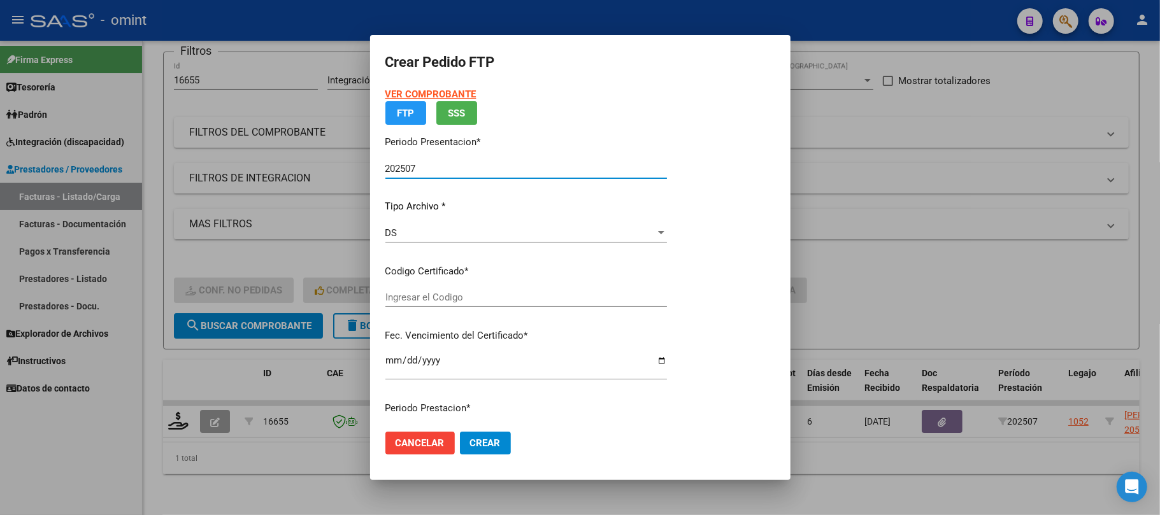
type input "X"
type input "2025-08-25"
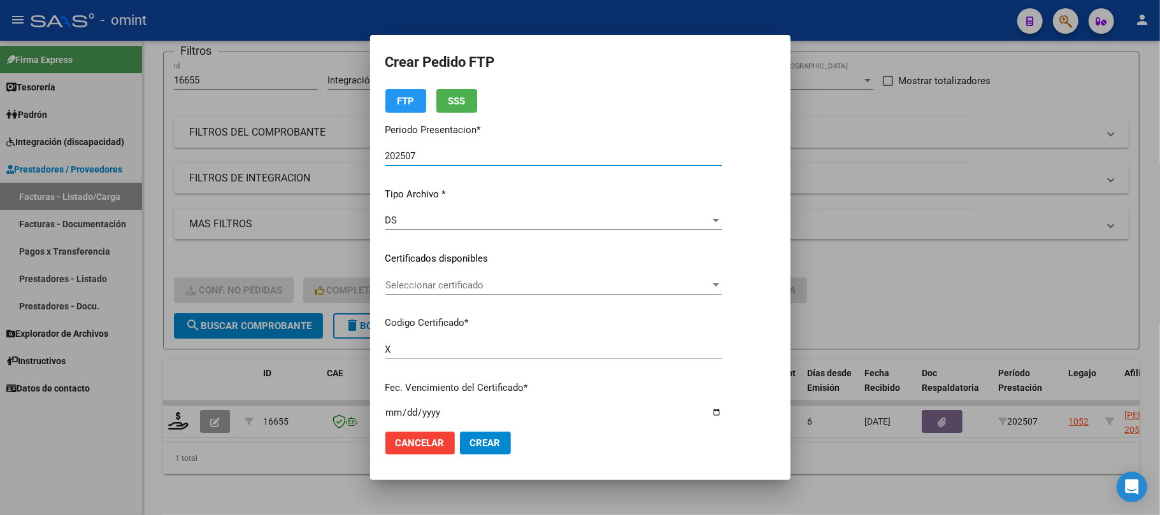
scroll to position [85, 0]
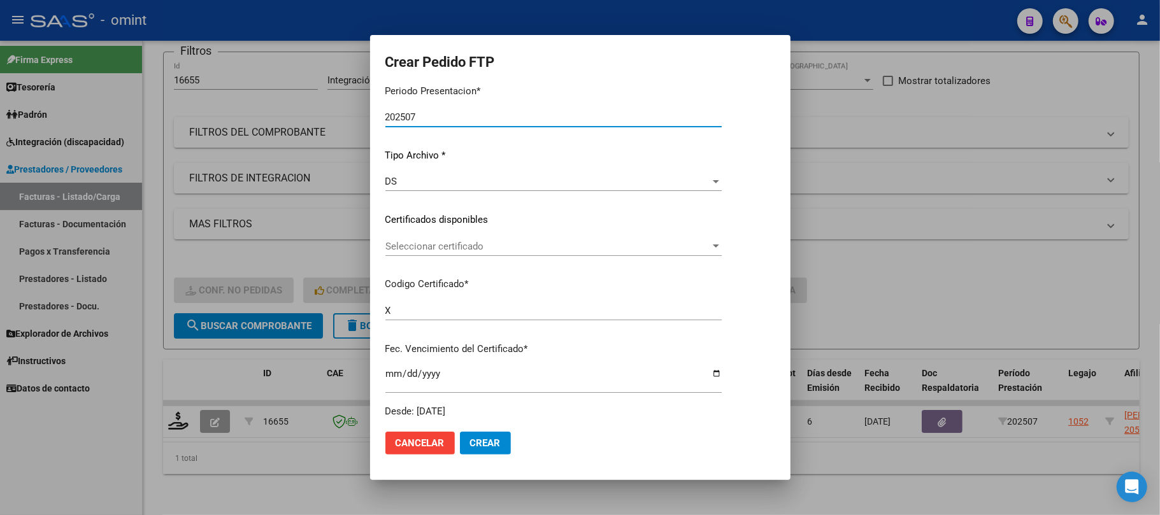
click at [459, 250] on span "Seleccionar certificado" at bounding box center [547, 246] width 325 height 11
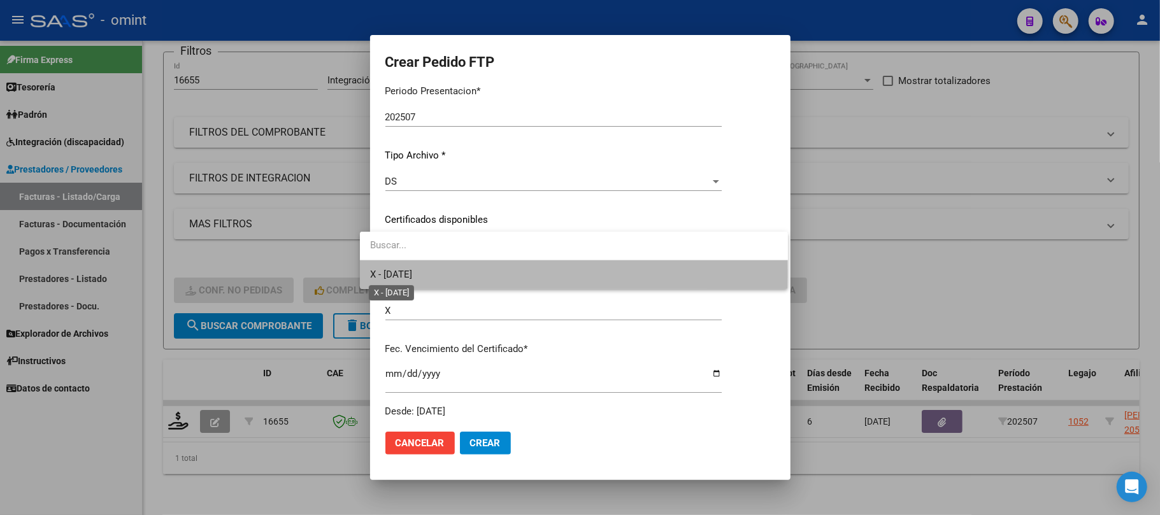
click at [412, 275] on span "X - 2025-08-25" at bounding box center [391, 274] width 42 height 11
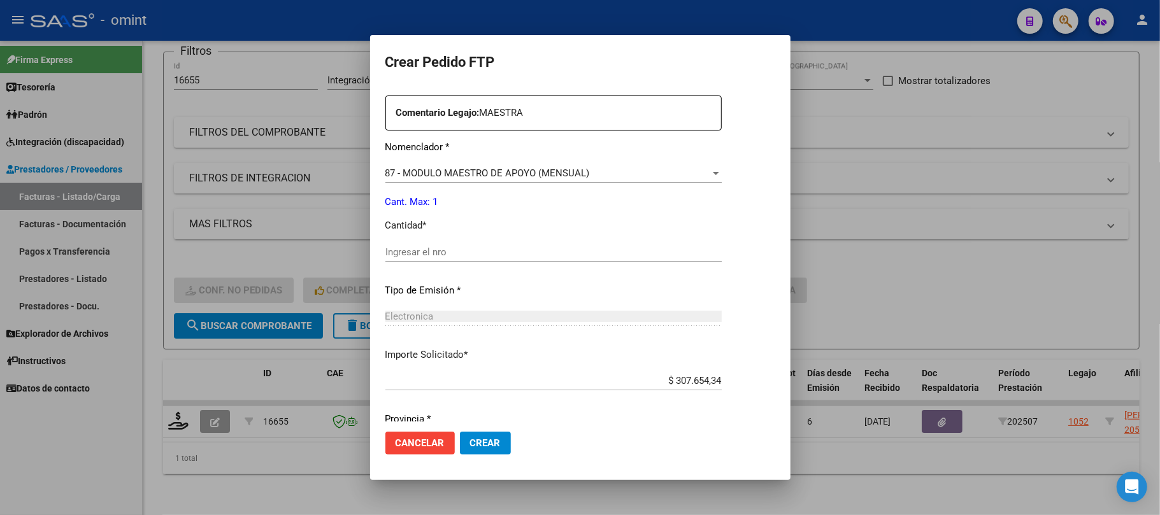
scroll to position [517, 0]
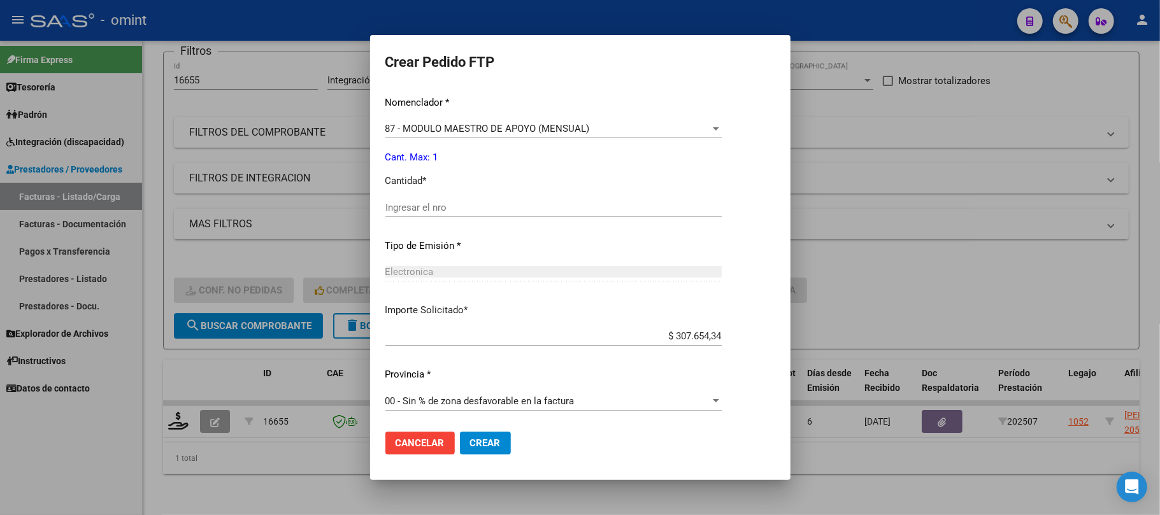
click at [385, 207] on input "Ingresar el nro" at bounding box center [553, 207] width 336 height 11
type input "1"
drag, startPoint x: 478, startPoint y: 438, endPoint x: 496, endPoint y: 431, distance: 19.4
click at [478, 439] on span "Crear" at bounding box center [485, 443] width 31 height 11
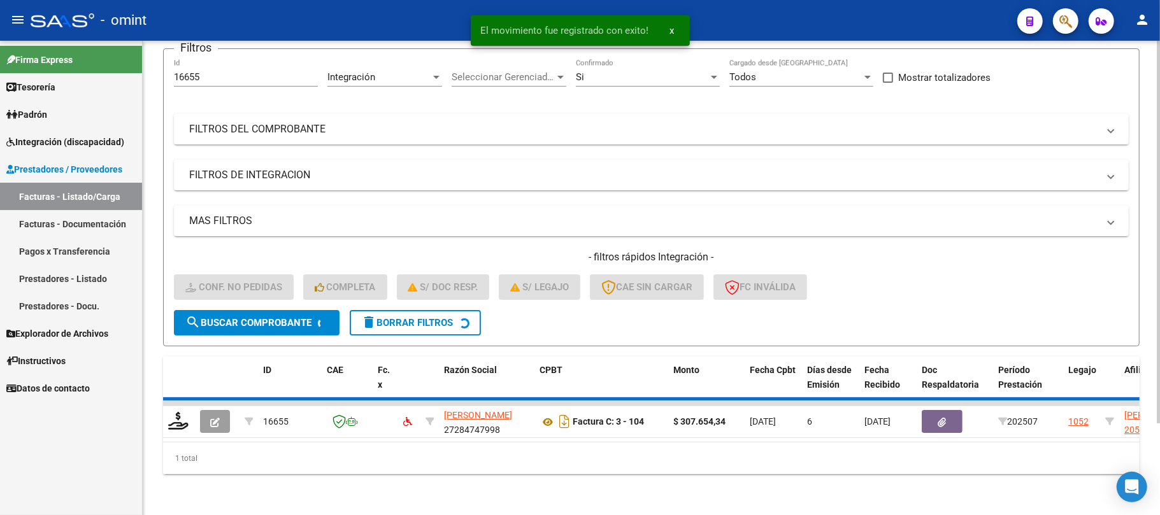
scroll to position [88, 0]
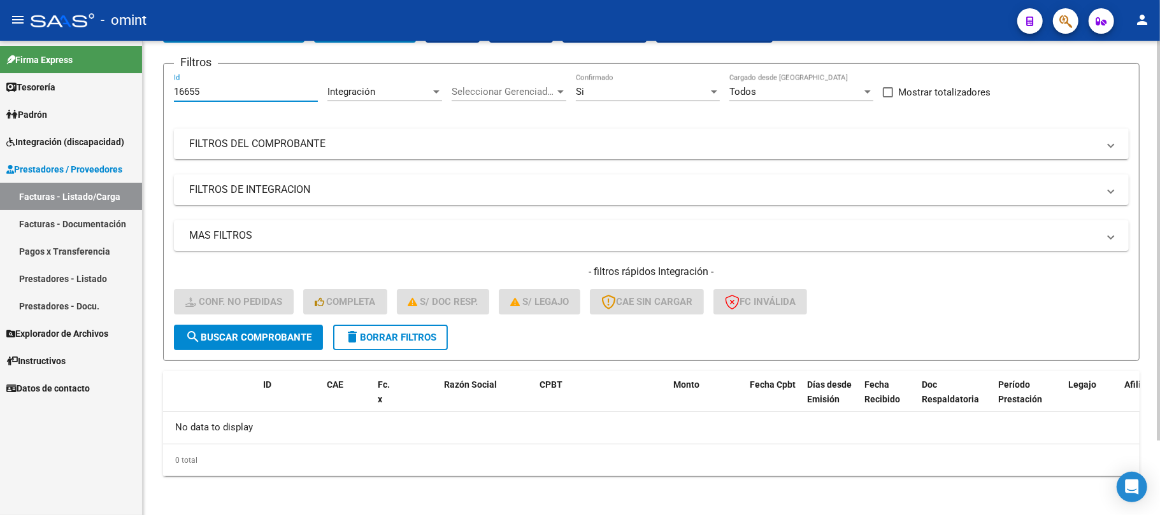
drag, startPoint x: 209, startPoint y: 89, endPoint x: 189, endPoint y: 89, distance: 19.8
click at [168, 90] on form "Filtros 16655 Id Integración Area Seleccionar Gerenciador Seleccionar Gerenciad…" at bounding box center [651, 212] width 977 height 298
paste input "5864"
type input "15864"
click at [250, 339] on span "search Buscar Comprobante" at bounding box center [248, 337] width 126 height 11
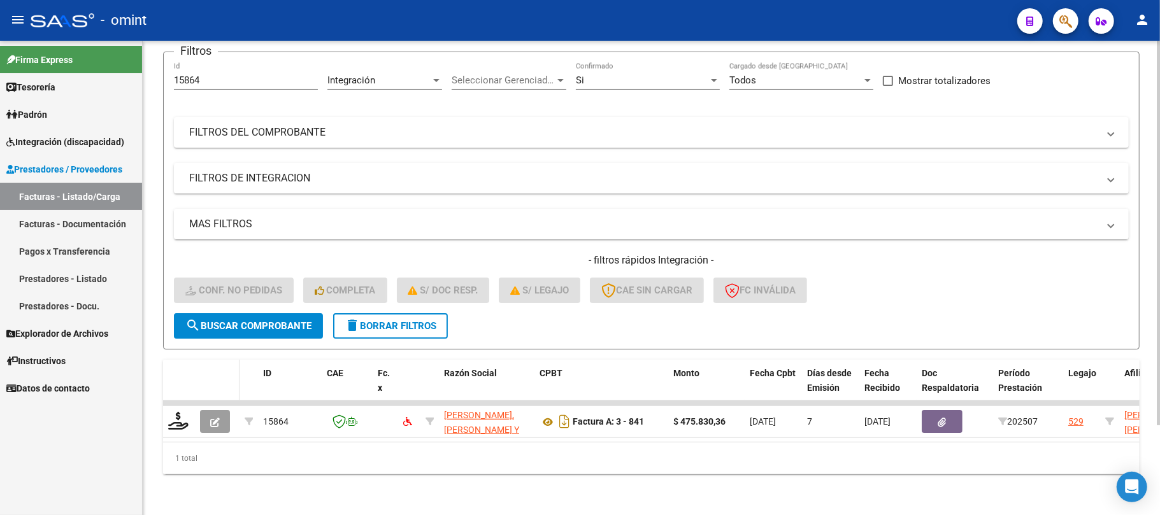
scroll to position [111, 0]
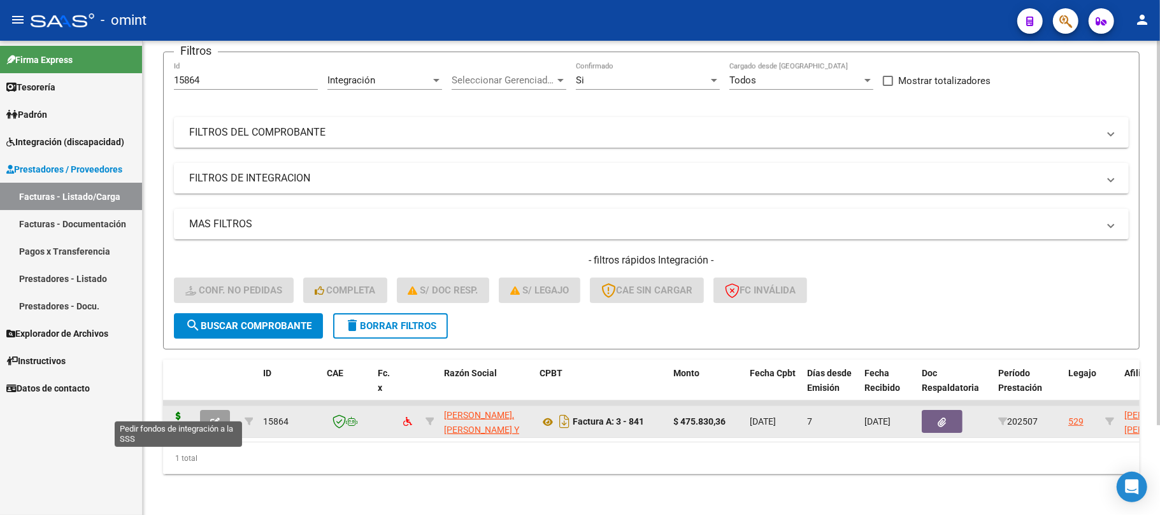
click at [179, 412] on icon at bounding box center [178, 421] width 20 height 18
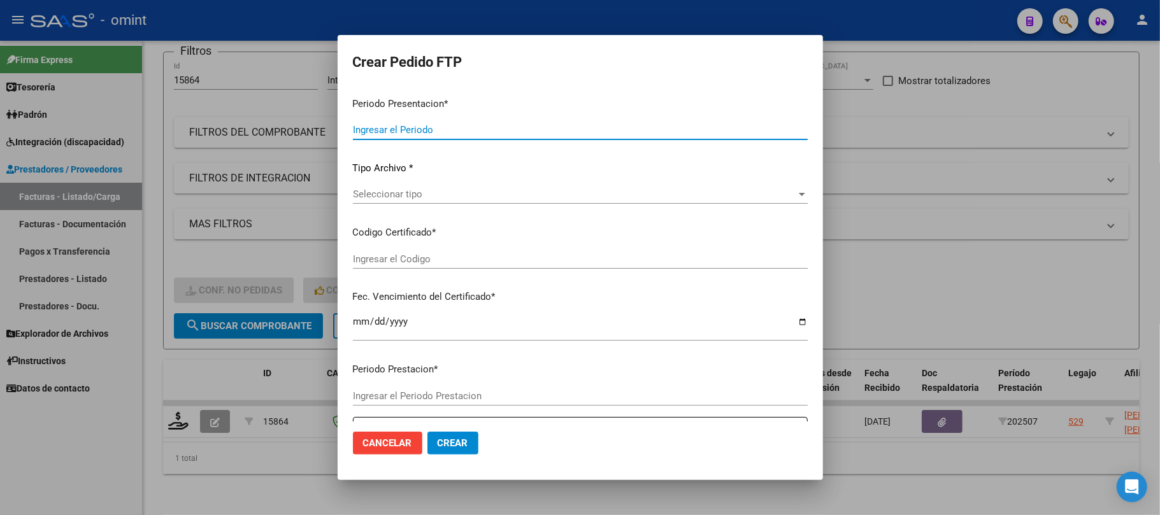
type input "202507"
type input "$ 475.830,36"
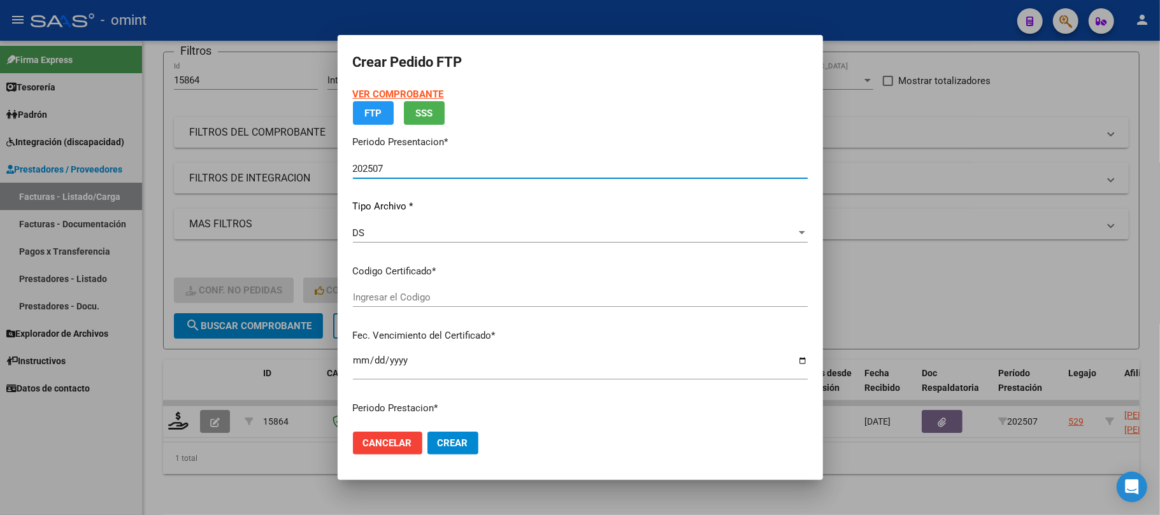
type input "9056166536"
type input "2027-06-10"
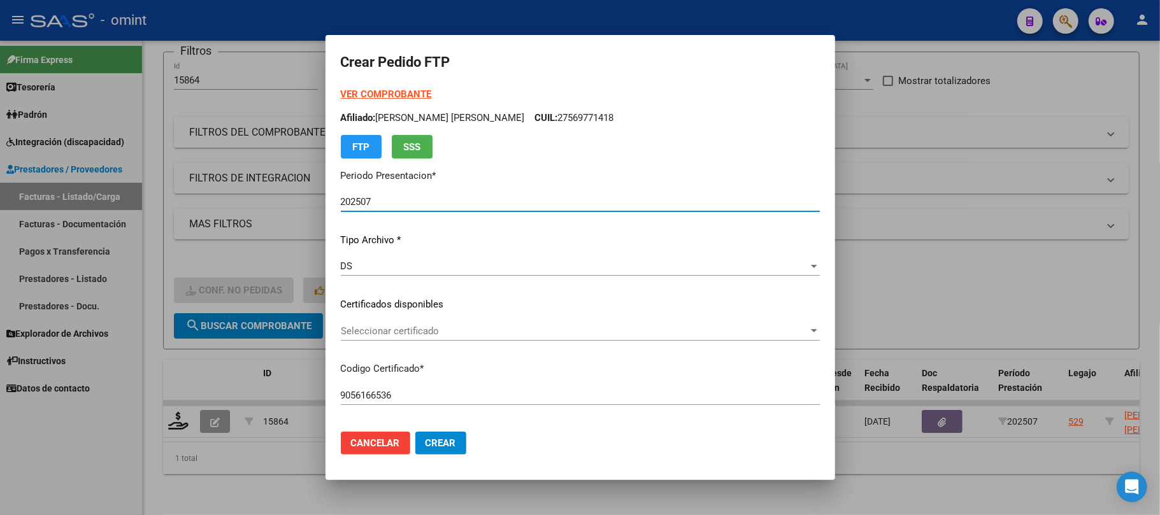
click at [378, 344] on div "Seleccionar certificado Seleccionar certificado" at bounding box center [580, 337] width 479 height 31
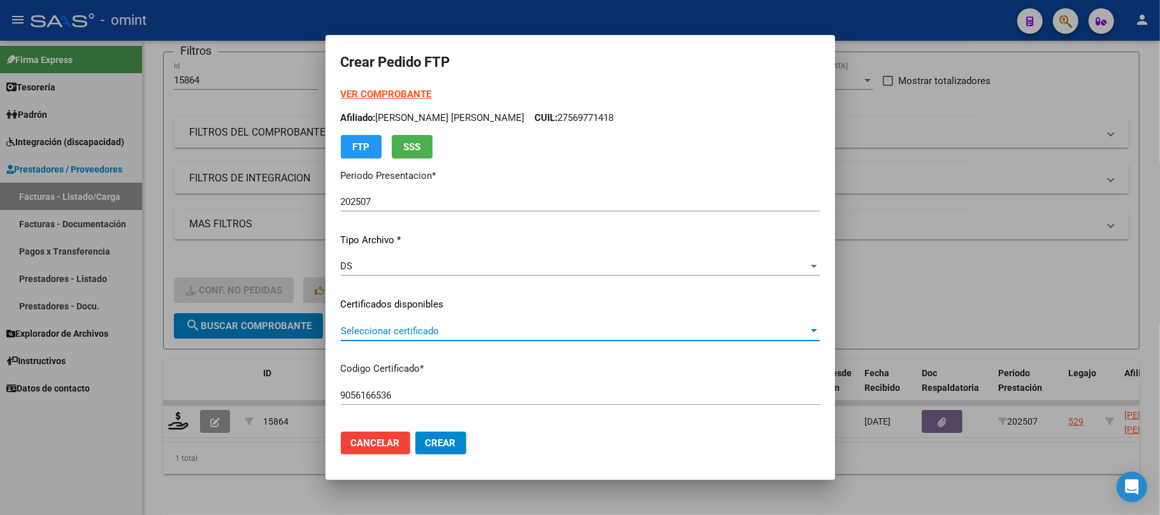
click at [380, 333] on span "Seleccionar certificado" at bounding box center [575, 331] width 468 height 11
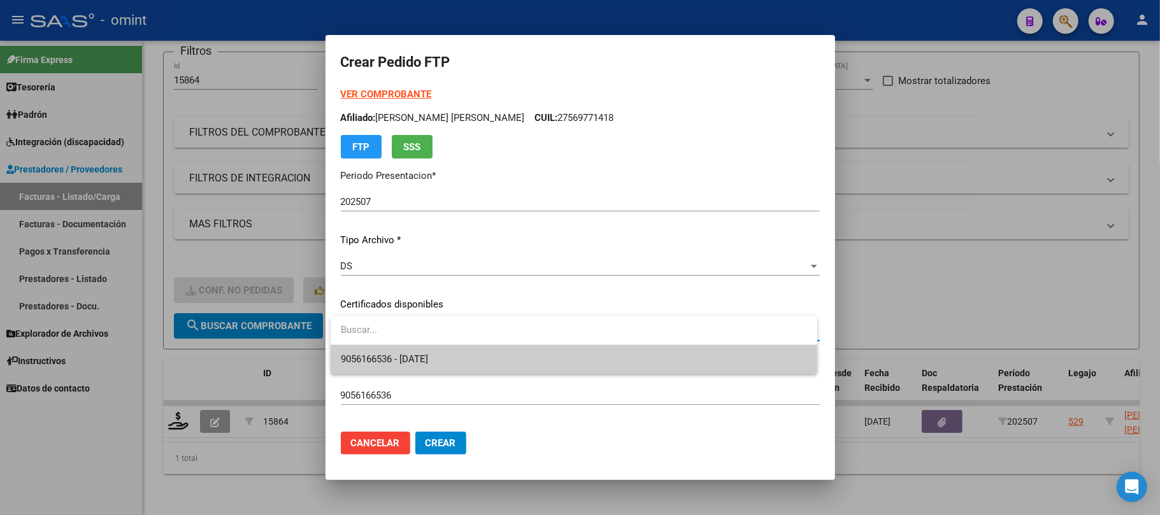
click at [373, 354] on span "9056166536 - 2027-06-10" at bounding box center [384, 359] width 87 height 11
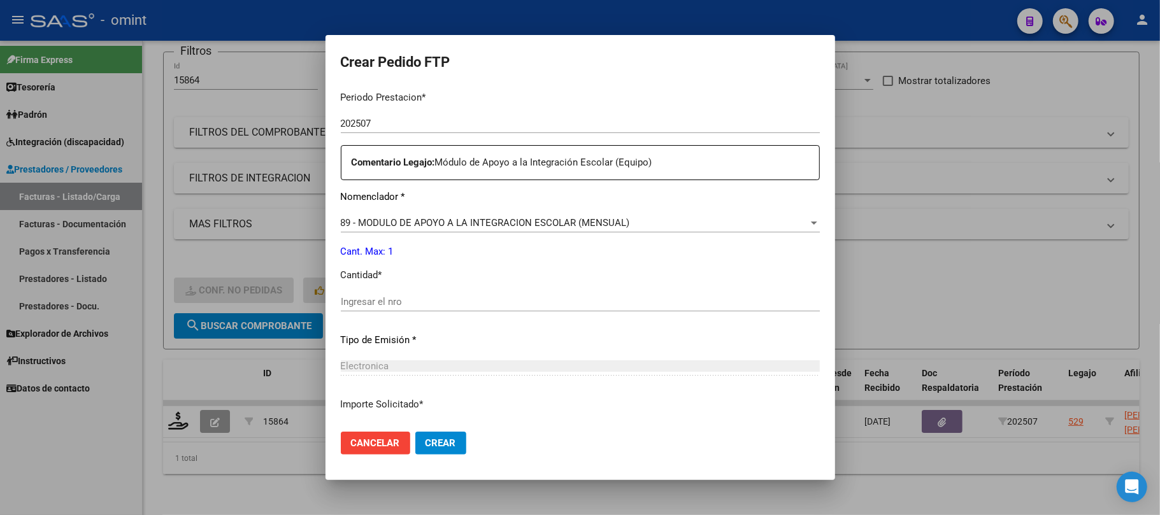
scroll to position [424, 0]
click at [409, 308] on div "Ingresar el nro" at bounding box center [580, 300] width 479 height 19
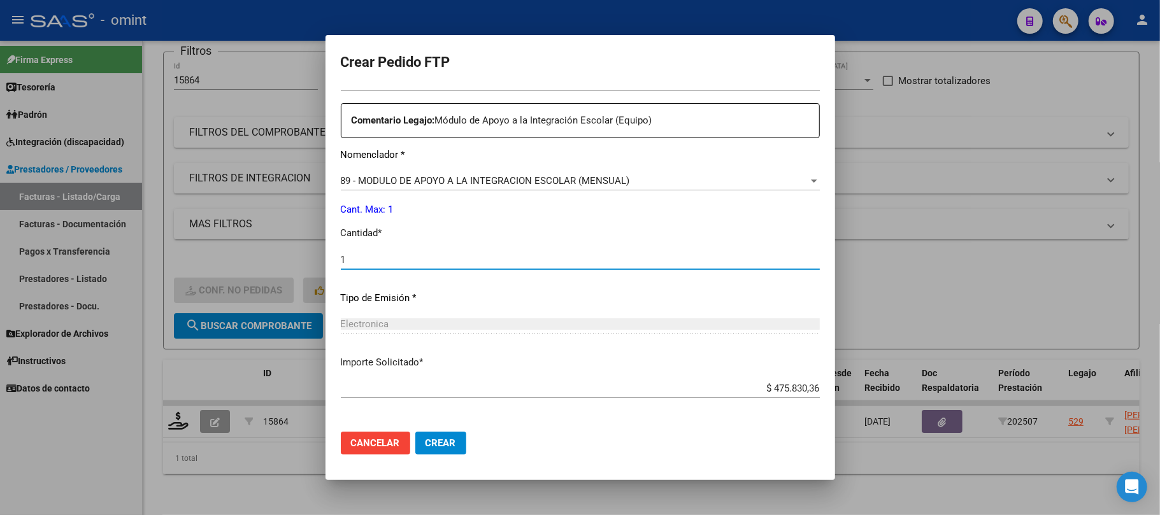
scroll to position [517, 0]
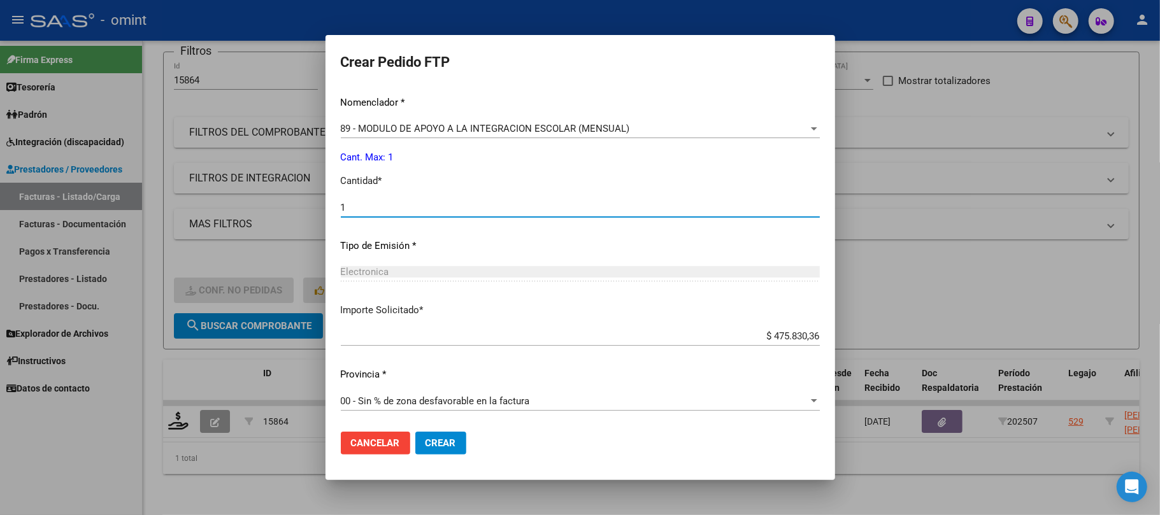
type input "1"
click at [429, 445] on span "Crear" at bounding box center [441, 443] width 31 height 11
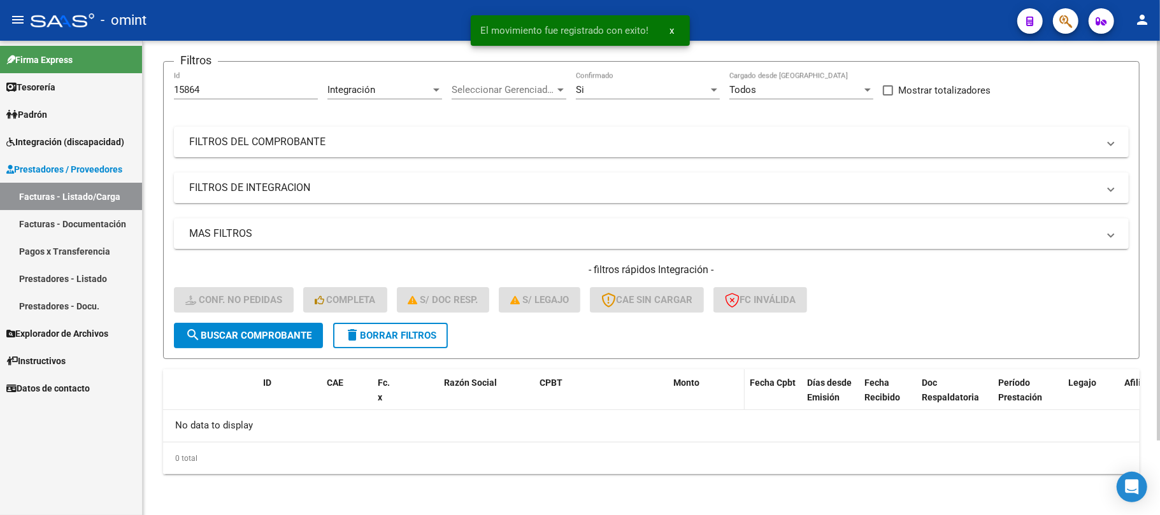
scroll to position [88, 0]
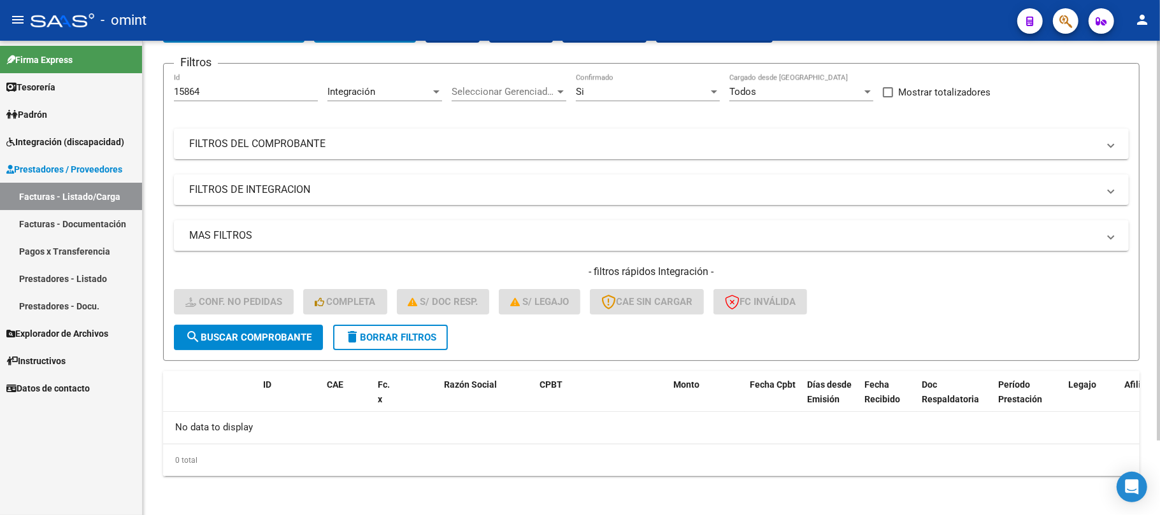
drag, startPoint x: 228, startPoint y: 92, endPoint x: 150, endPoint y: 99, distance: 78.0
click at [134, 95] on mat-sidenav-container "Firma Express Tesorería Extractos Procesados (csv) Extractos Originales (pdf) P…" at bounding box center [580, 278] width 1160 height 475
paste input "4879"
type input "14879"
click at [257, 336] on span "search Buscar Comprobante" at bounding box center [248, 337] width 126 height 11
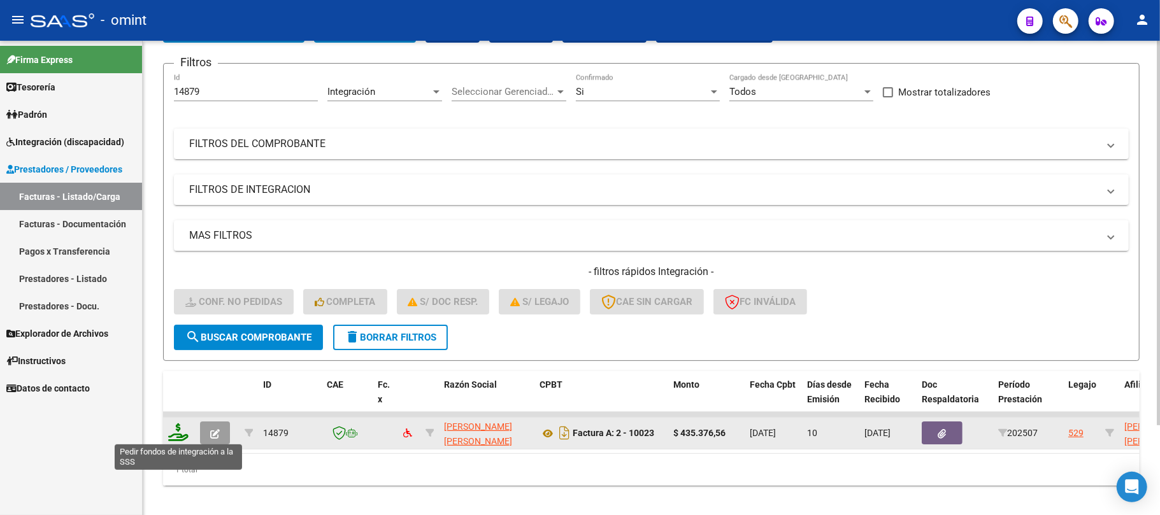
click at [171, 431] on icon at bounding box center [178, 433] width 20 height 18
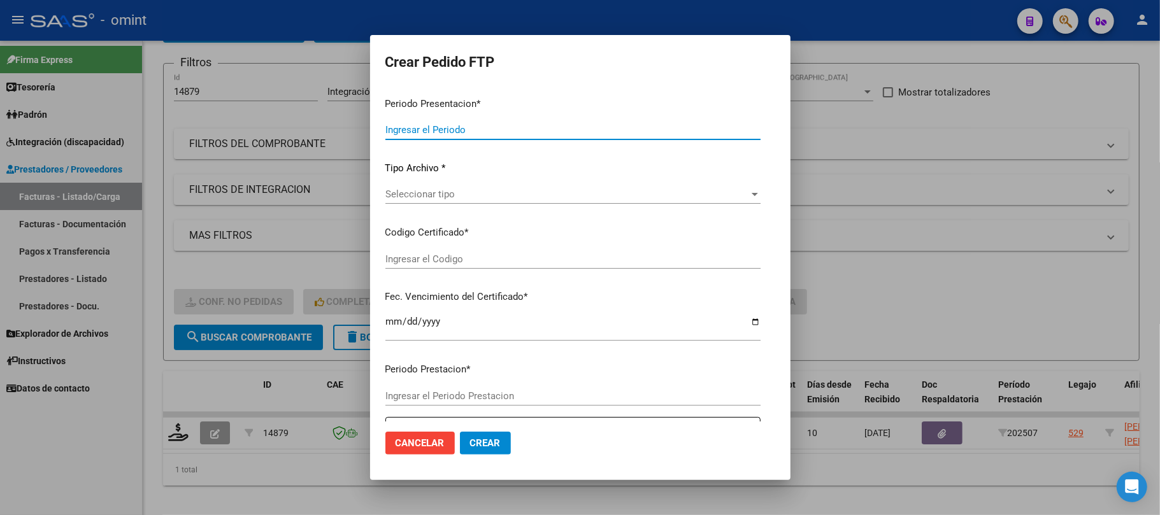
type input "202507"
type input "$ 435.376,56"
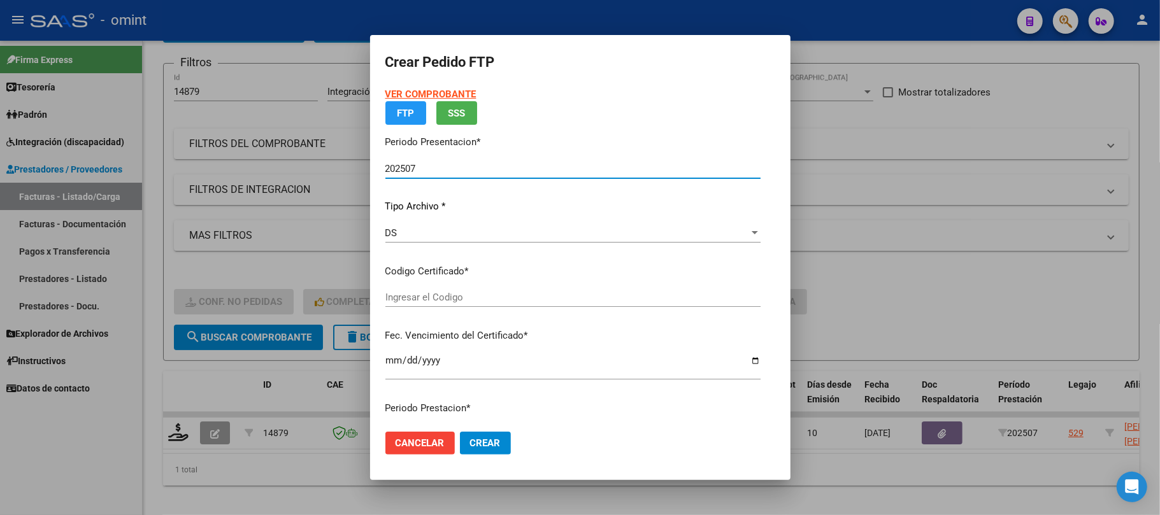
type input "9056166536"
type input "2027-06-10"
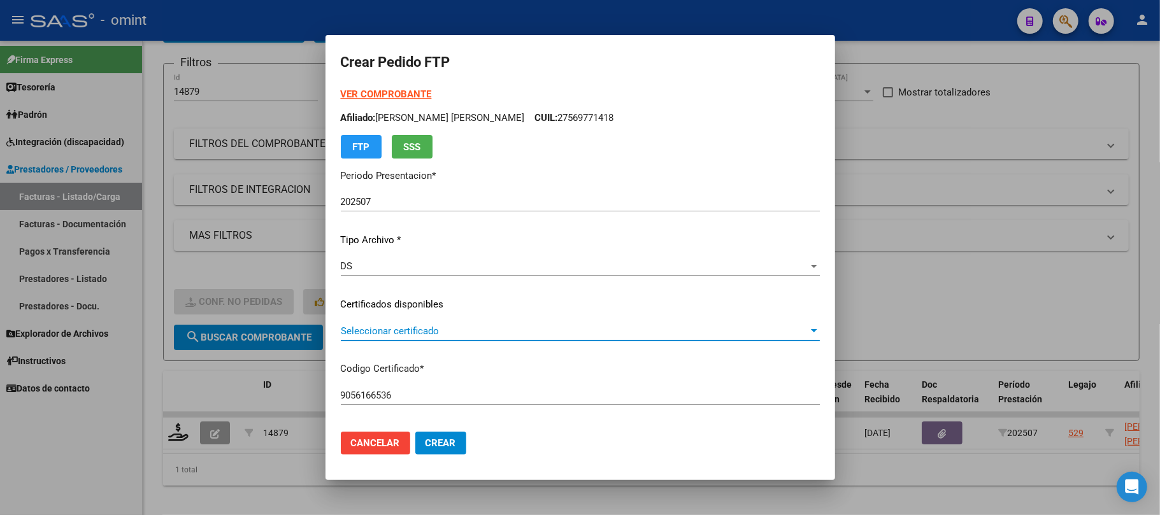
click at [407, 336] on span "Seleccionar certificado" at bounding box center [575, 331] width 468 height 11
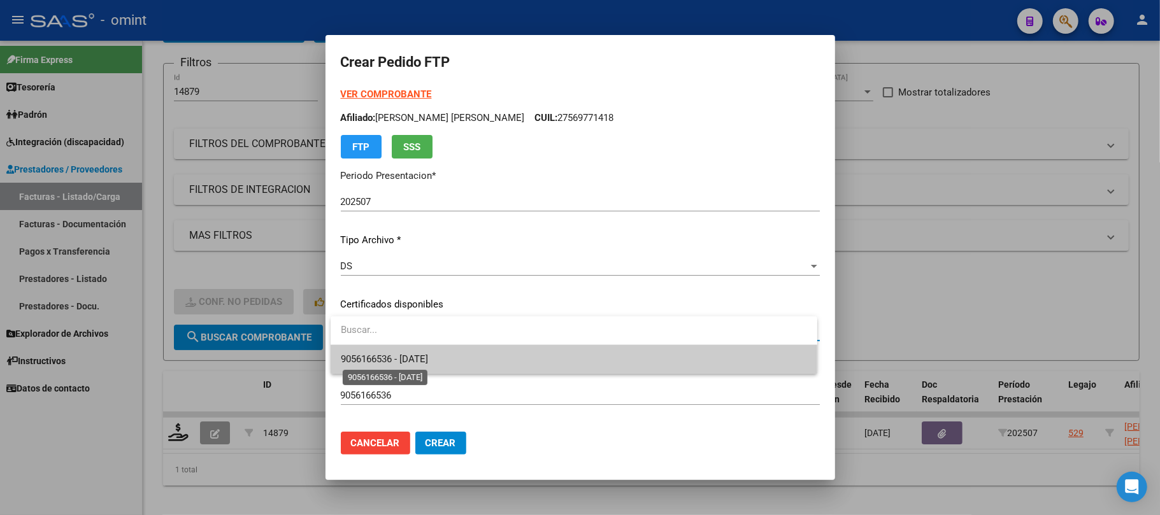
click at [414, 358] on span "9056166536 - 2027-06-10" at bounding box center [384, 359] width 87 height 11
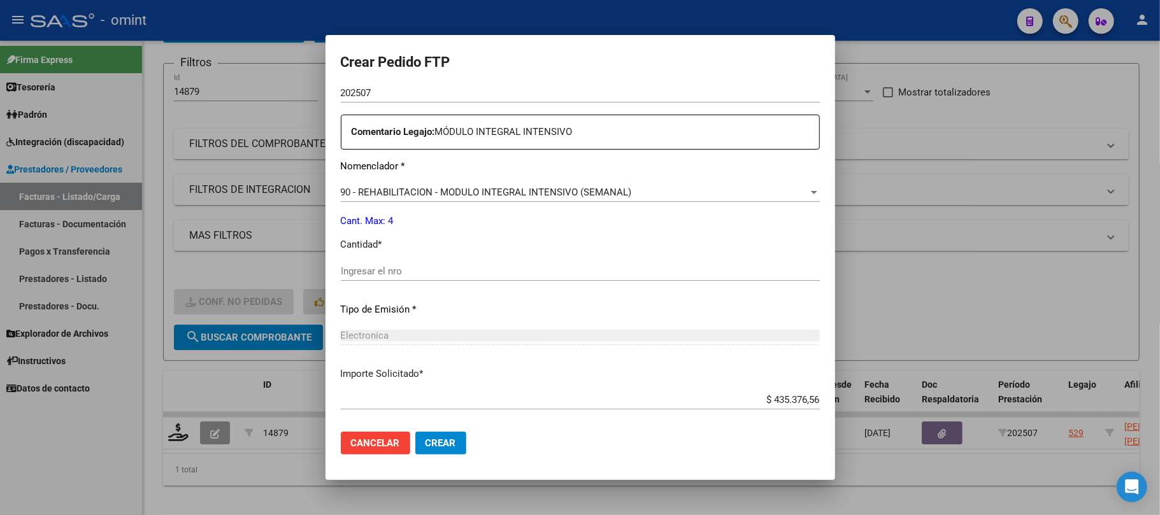
scroll to position [517, 0]
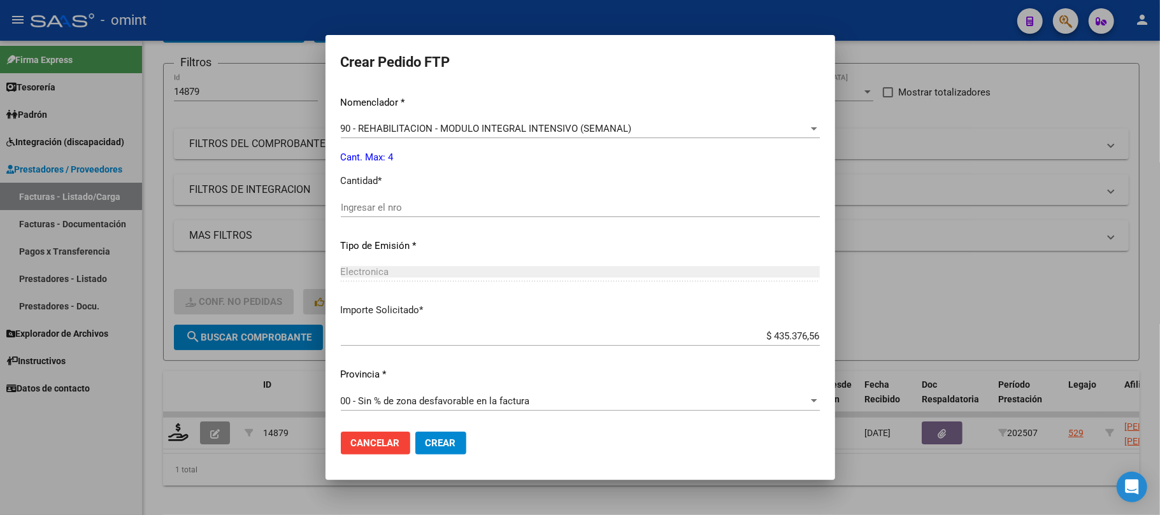
click at [403, 199] on div "Ingresar el nro" at bounding box center [580, 207] width 479 height 19
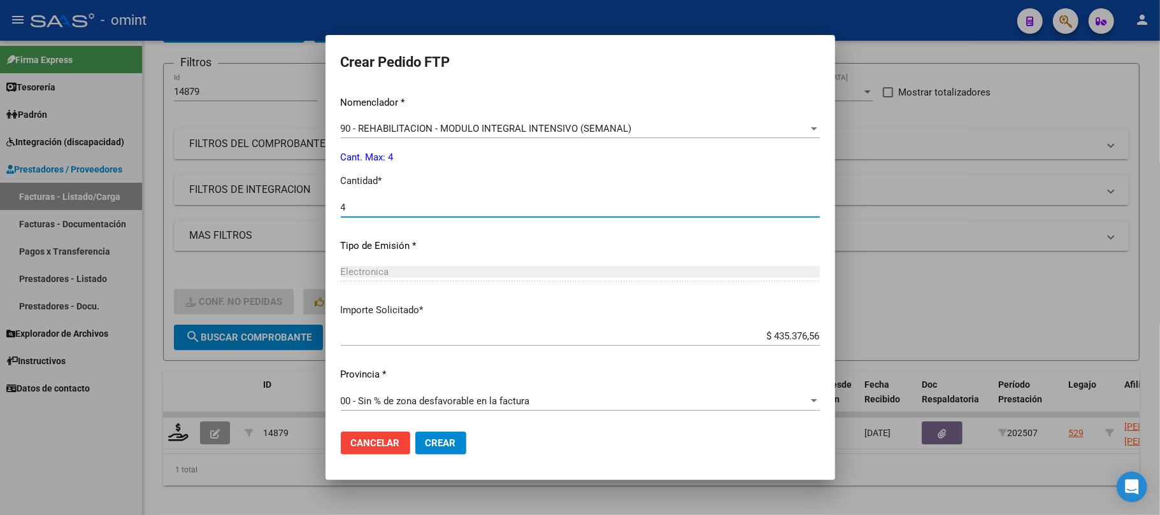
type input "4"
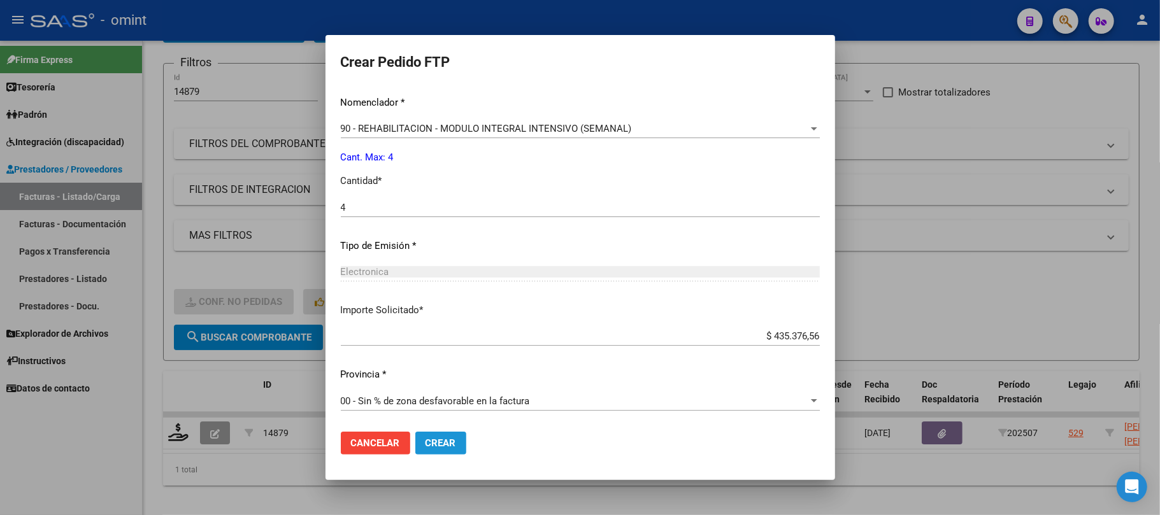
click at [442, 442] on span "Crear" at bounding box center [441, 443] width 31 height 11
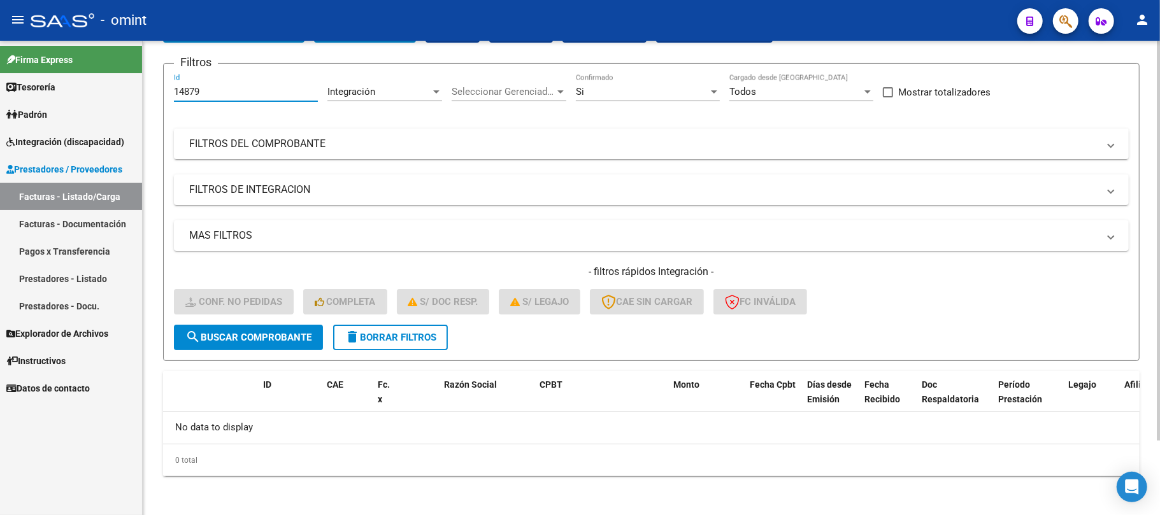
drag, startPoint x: 167, startPoint y: 95, endPoint x: 199, endPoint y: 98, distance: 32.7
click at [159, 95] on div "Video tutorial PRESTADORES -> Listado de CPBTs Emitidos por Prestadores / Prove…" at bounding box center [652, 235] width 1018 height 565
paste input "6861"
type input "16861"
click at [245, 340] on span "search Buscar Comprobante" at bounding box center [248, 337] width 126 height 11
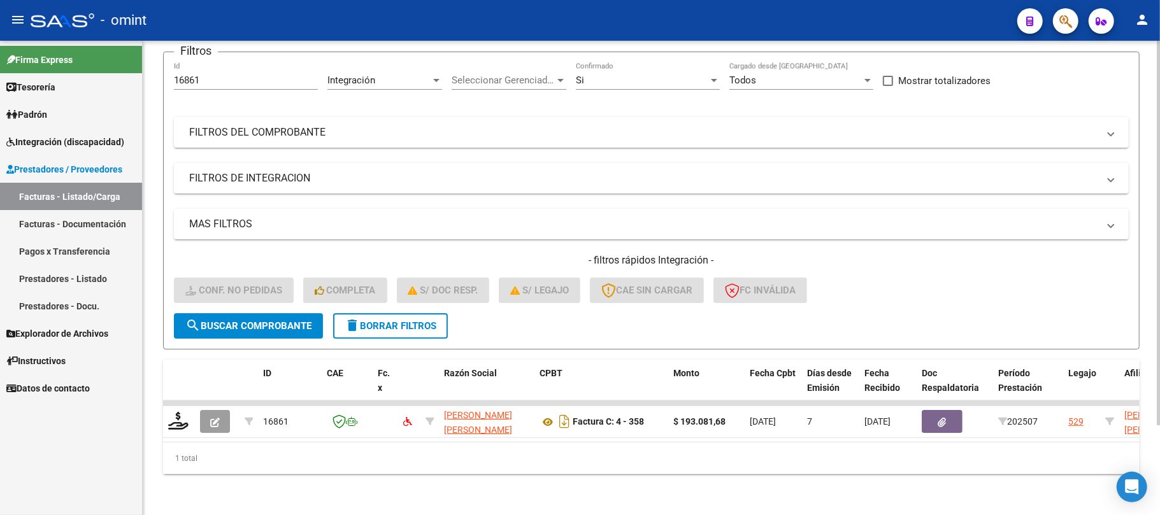
scroll to position [111, 0]
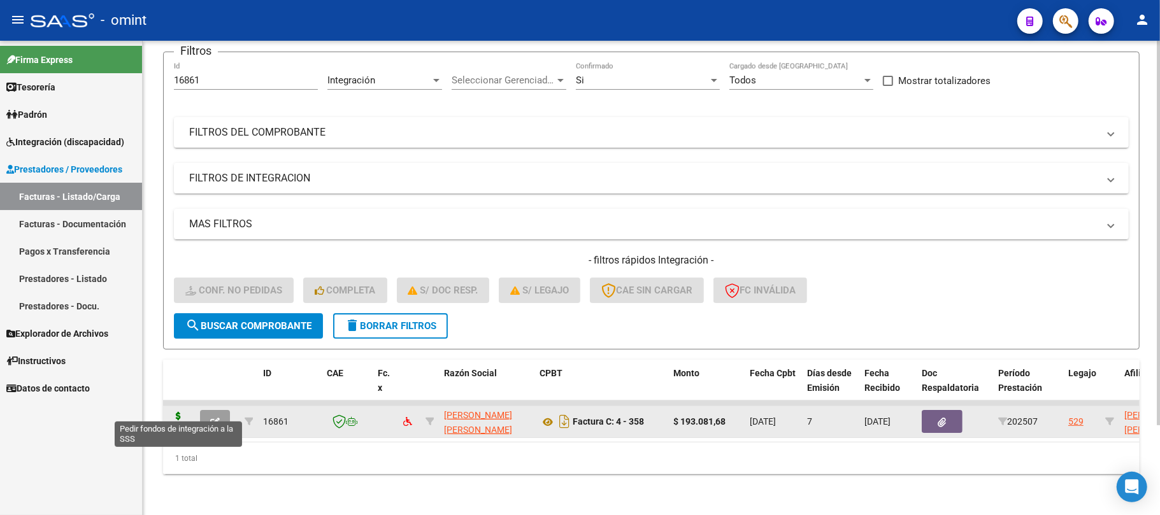
click at [169, 412] on icon at bounding box center [178, 421] width 20 height 18
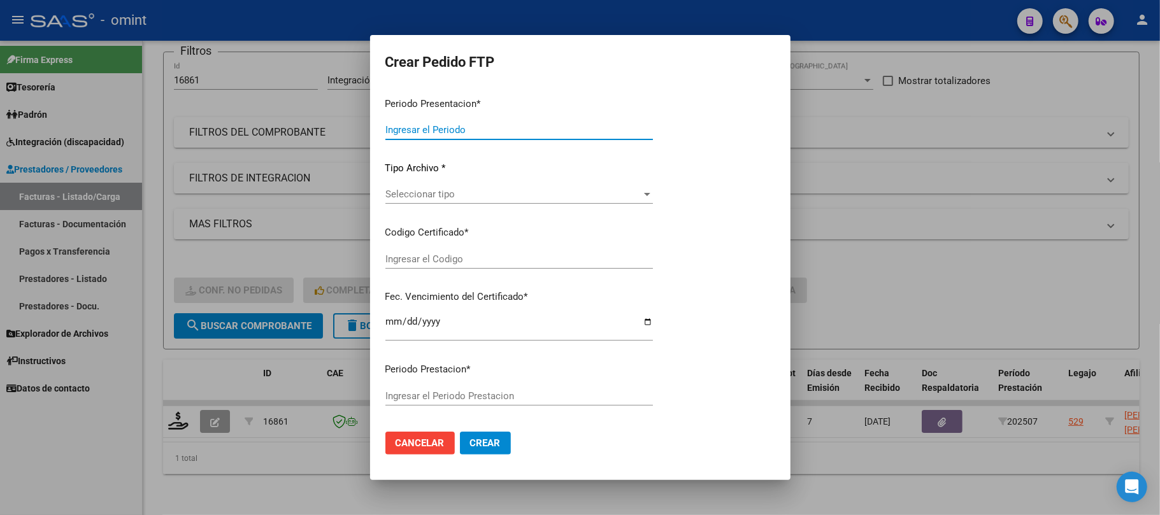
type input "202507"
type input "$ 193.081,68"
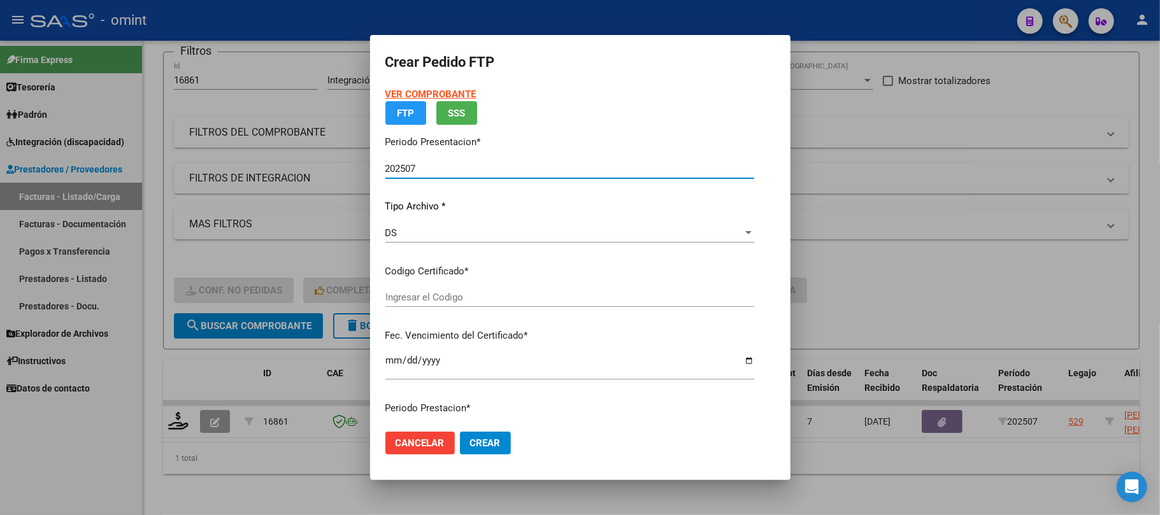
type input "9056166536"
type input "2027-06-10"
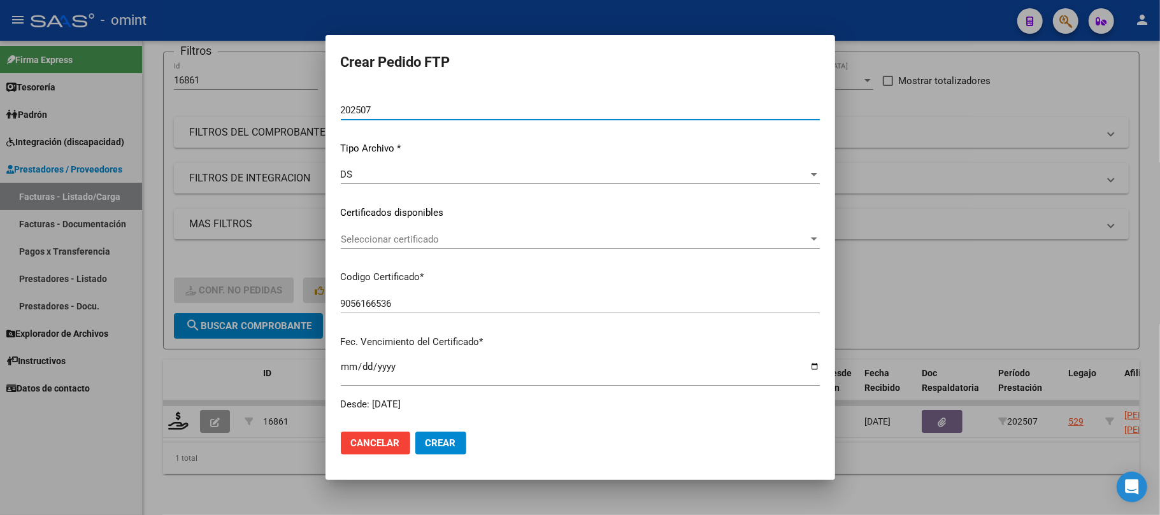
scroll to position [85, 0]
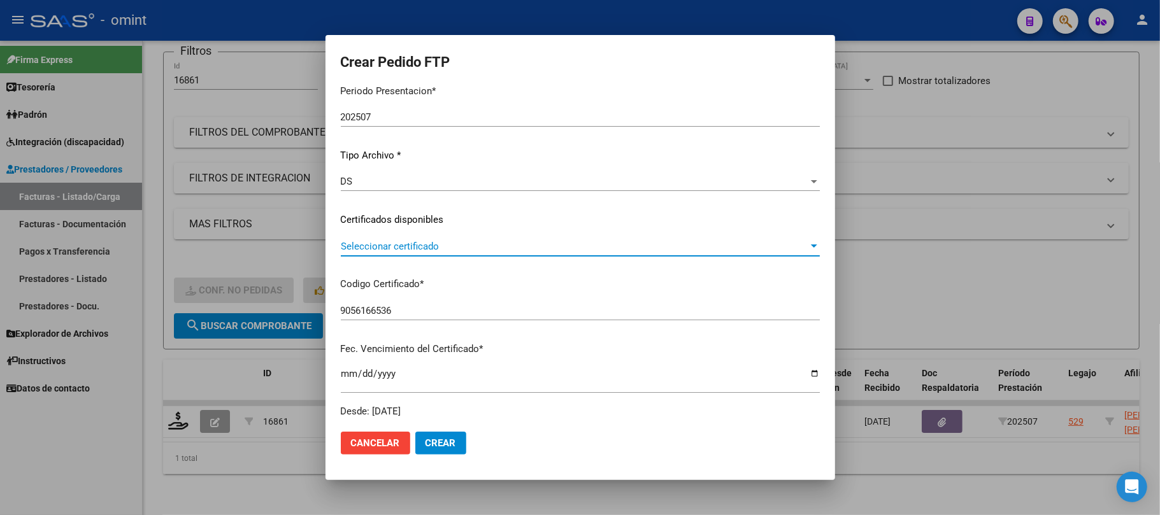
click at [393, 255] on div "Seleccionar certificado Seleccionar certificado" at bounding box center [580, 252] width 479 height 31
click at [391, 245] on span "Seleccionar certificado" at bounding box center [575, 246] width 468 height 11
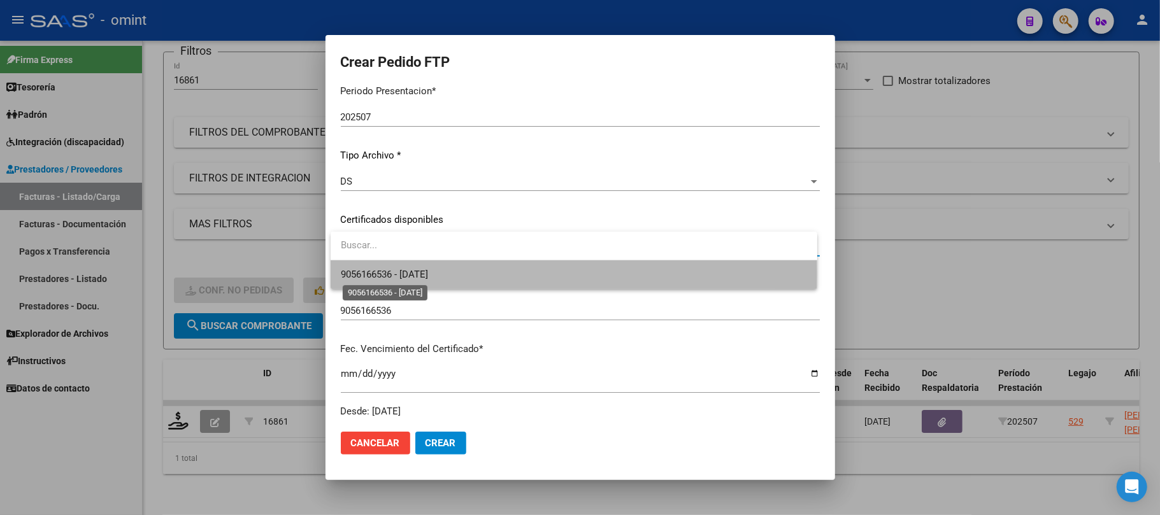
click at [391, 276] on span "9056166536 - 2027-06-10" at bounding box center [384, 274] width 87 height 11
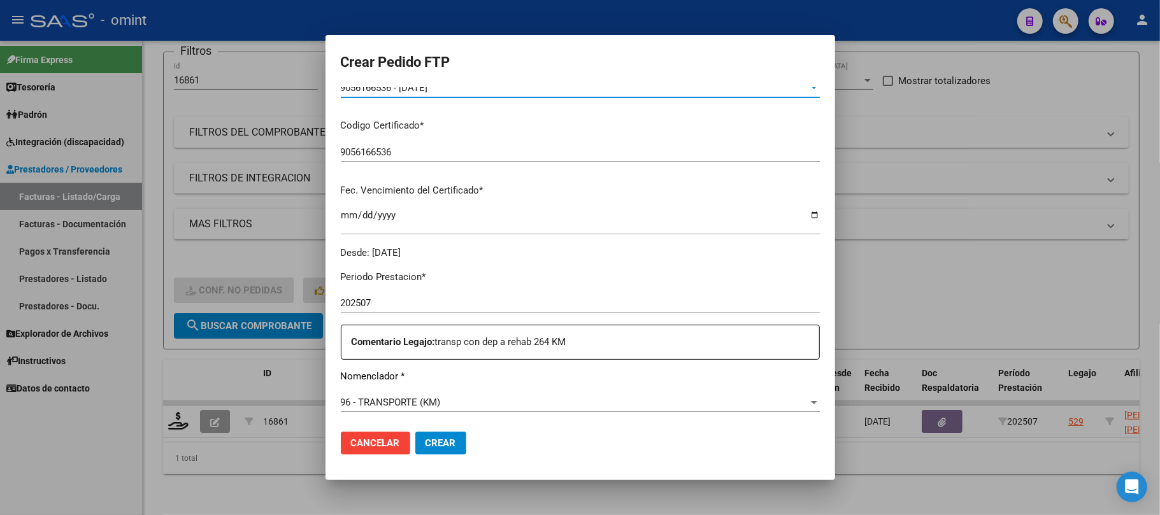
scroll to position [340, 0]
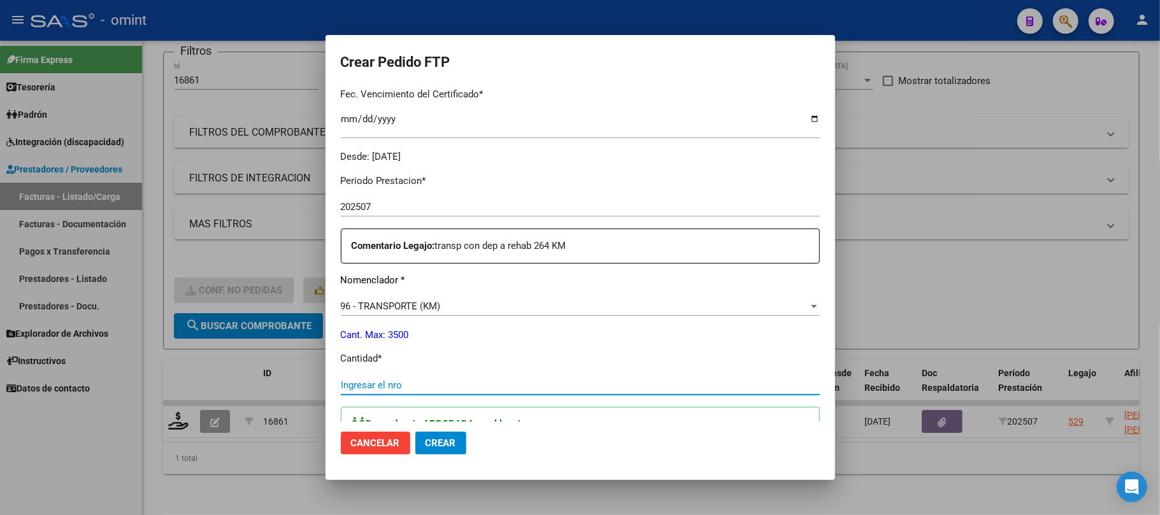
click at [392, 385] on input "Ingresar el nro" at bounding box center [580, 385] width 479 height 11
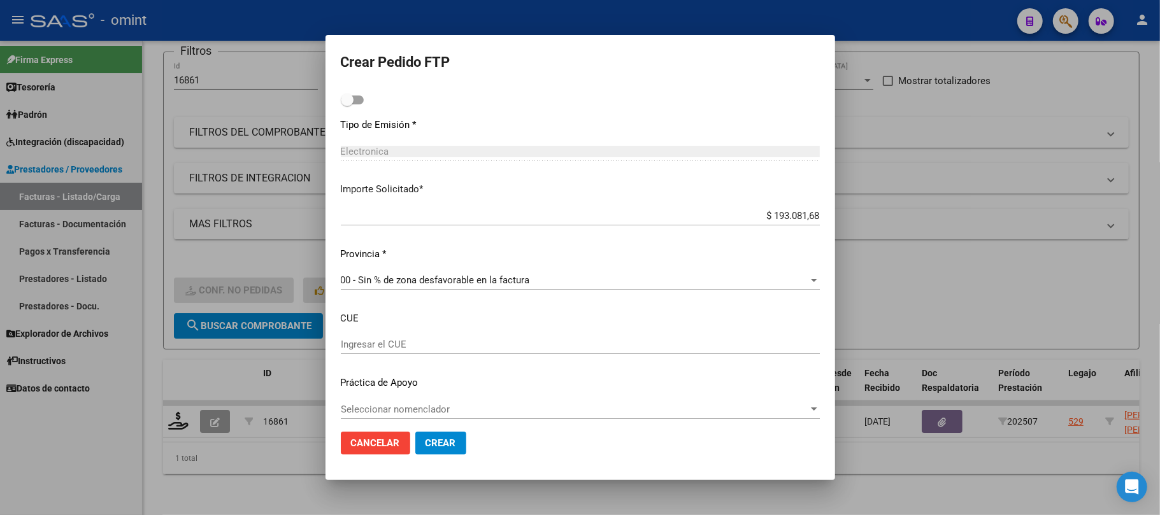
scroll to position [731, 0]
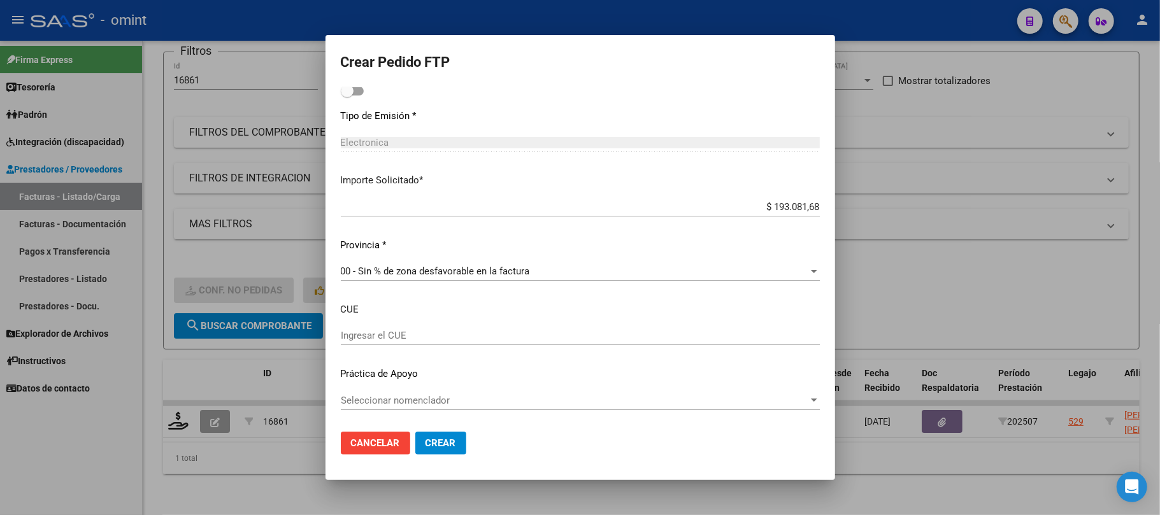
type input "264"
click at [437, 449] on span "Crear" at bounding box center [441, 443] width 31 height 11
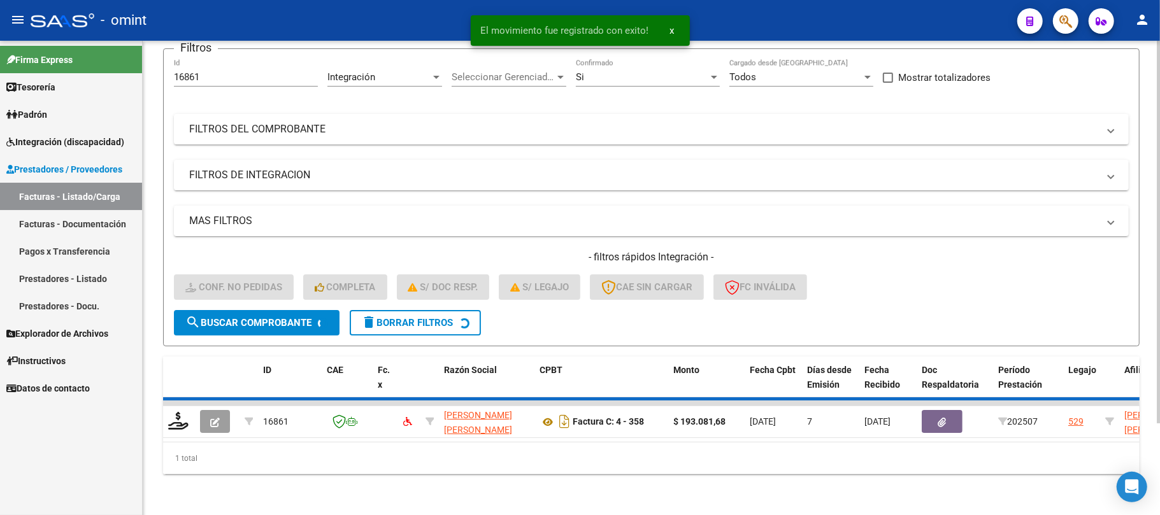
scroll to position [88, 0]
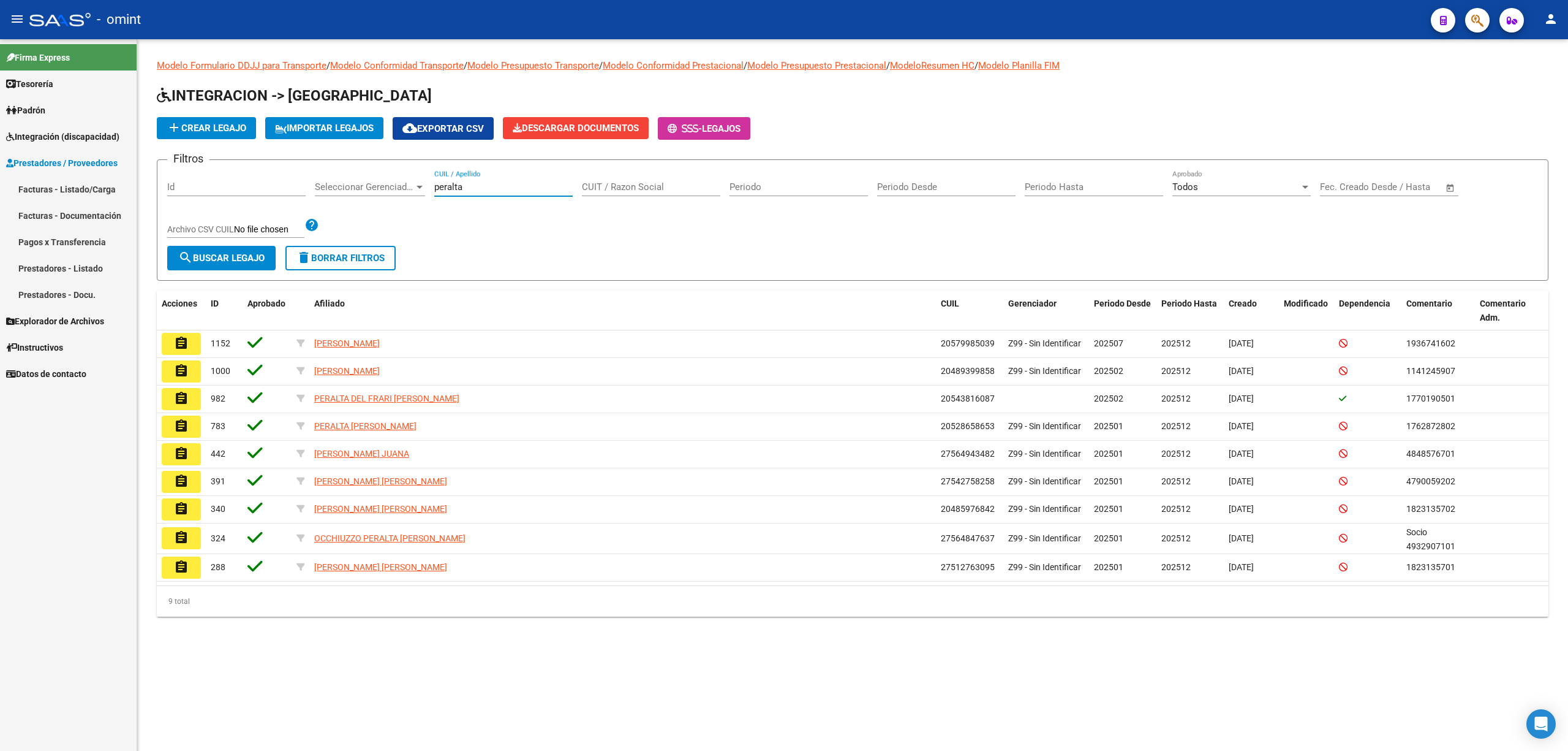
drag, startPoint x: 493, startPoint y: 185, endPoint x: 338, endPoint y: 187, distance: 155.0
click at [336, 185] on div "Filtros Id Seleccionar Gerenciador Seleccionar Gerenciador peralta CUIL / Apell…" at bounding box center [853, 207] width 1371 height 76
type input "27560164292"
click at [221, 254] on span "search Buscar Legajo" at bounding box center [221, 258] width 87 height 11
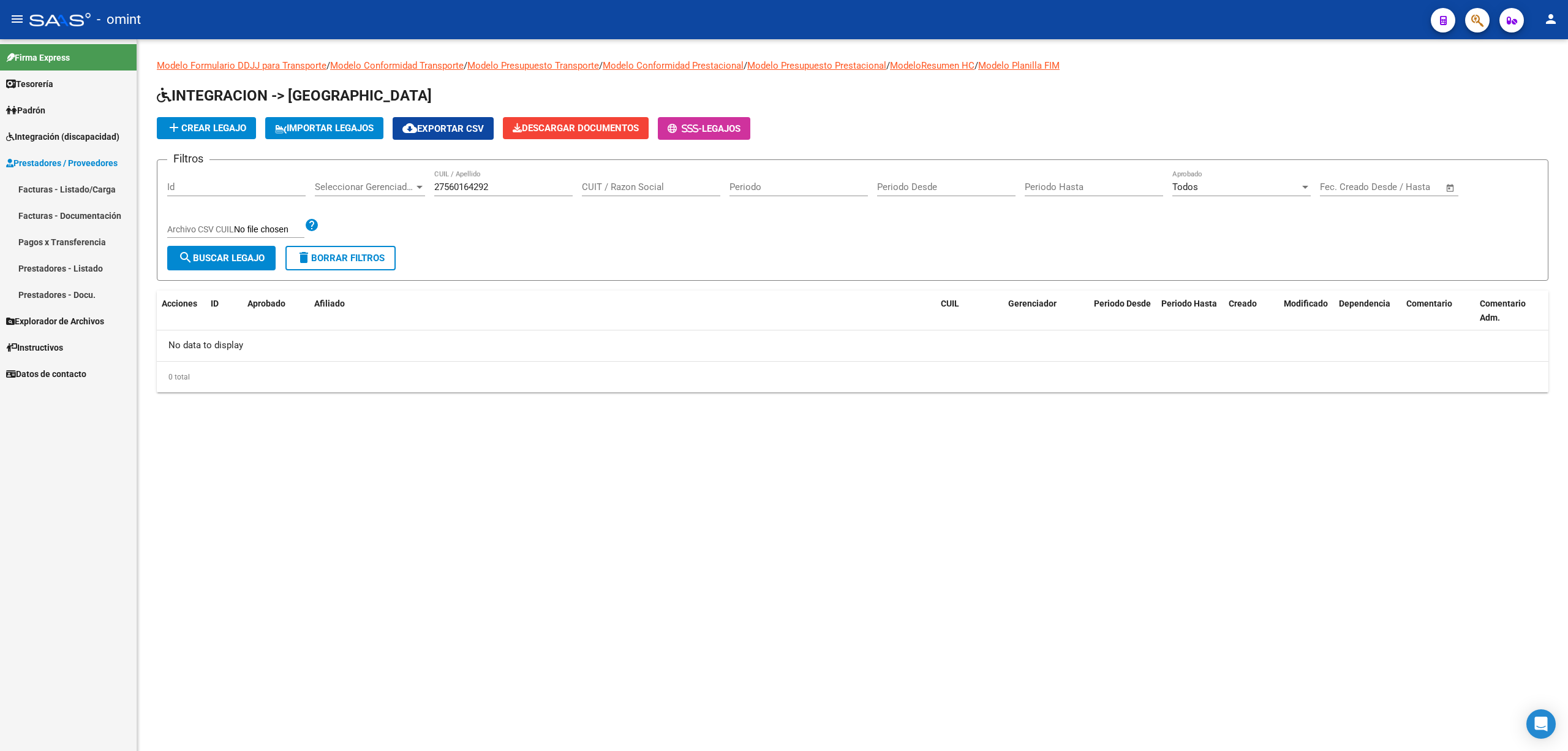
click at [215, 264] on button "search Buscar Legajo" at bounding box center [221, 257] width 109 height 24
click at [342, 256] on span "delete Borrar Filtros" at bounding box center [340, 258] width 88 height 11
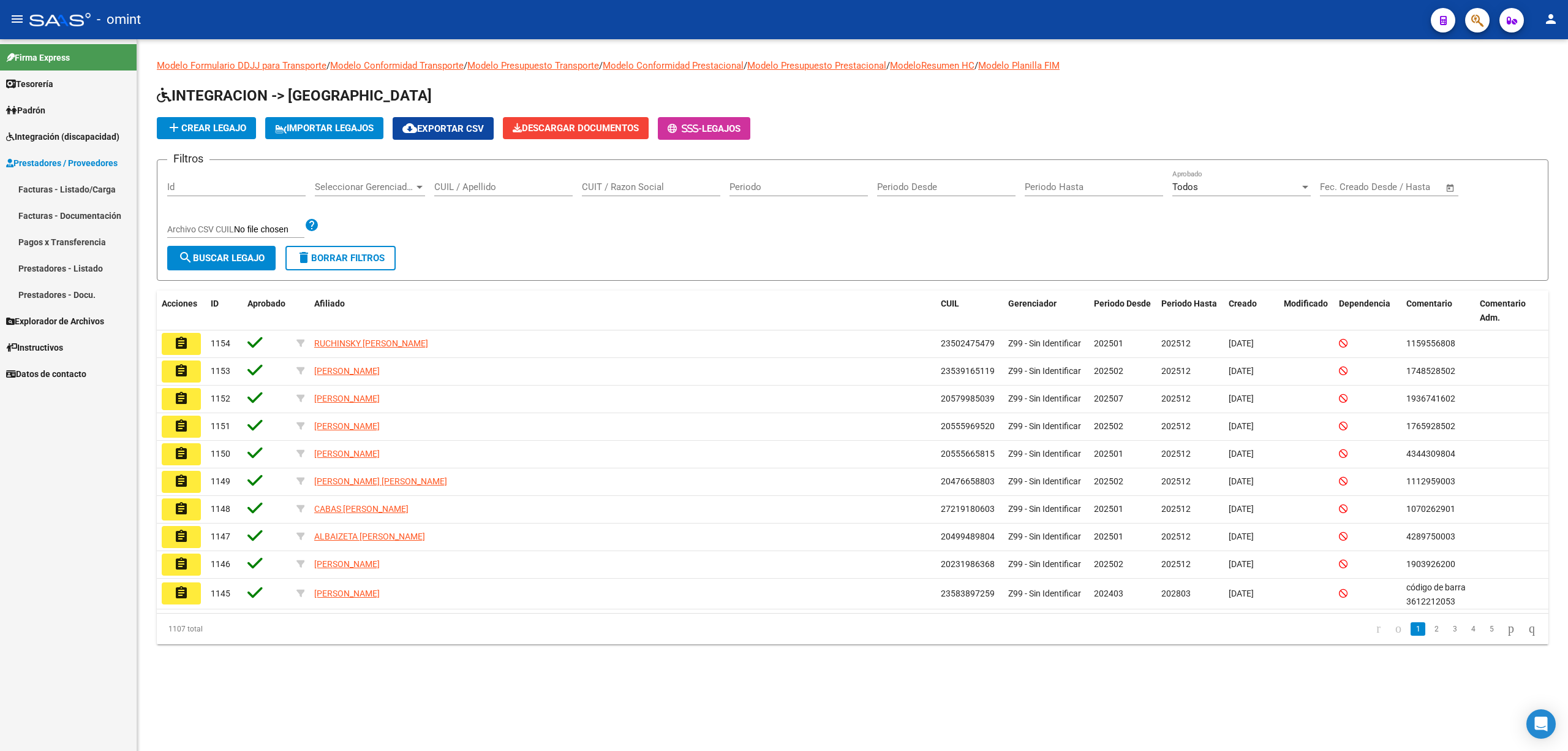
click at [472, 180] on div "CUIL / Apellido" at bounding box center [504, 182] width 138 height 26
paste input "27560164292"
type input "27560164292"
click at [330, 264] on button "delete Borrar Filtros" at bounding box center [340, 257] width 111 height 24
click at [473, 183] on input "CUIL / Apellido" at bounding box center [504, 187] width 138 height 11
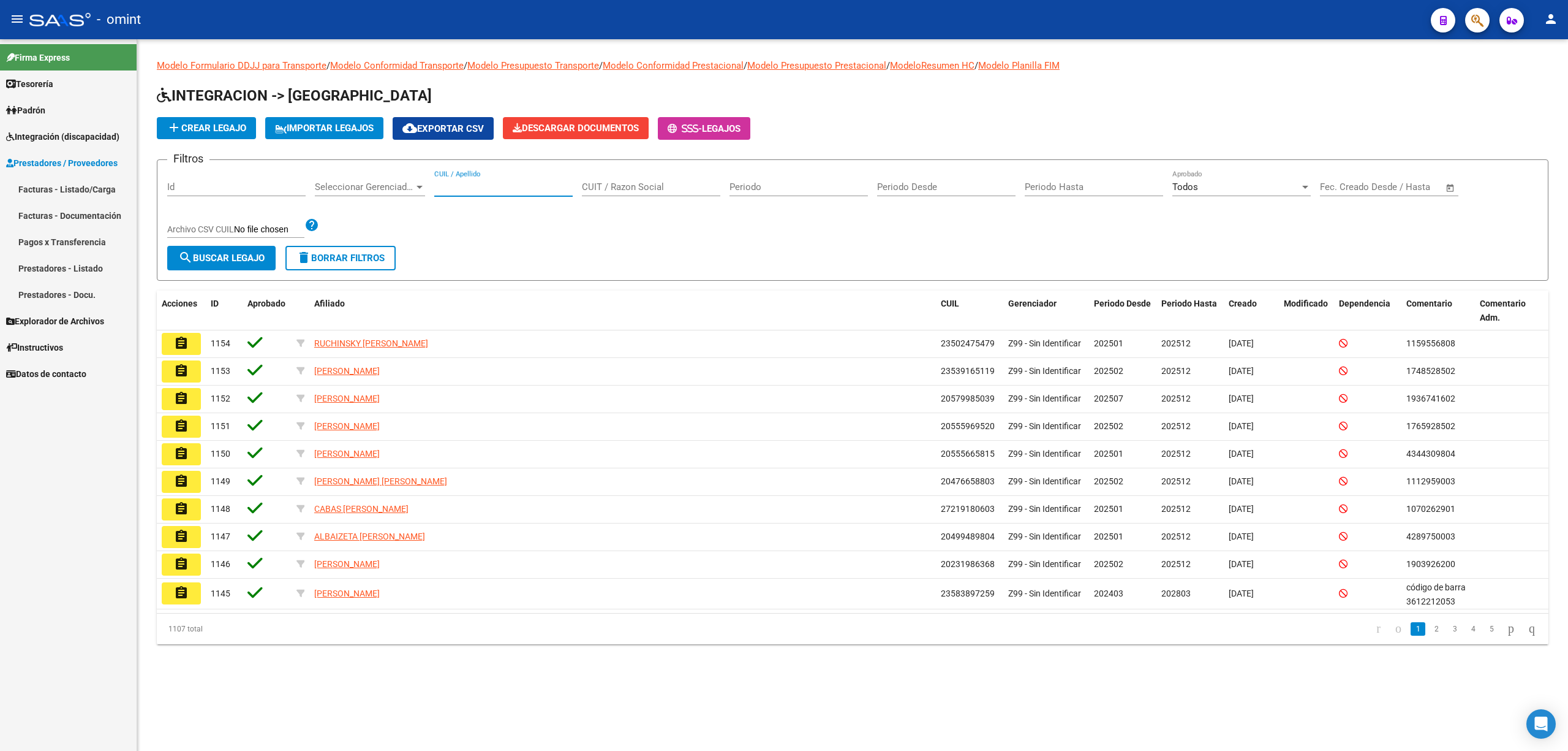
paste input "27560164292"
type input "27560164292"
click at [262, 254] on span "search Buscar Legajo" at bounding box center [221, 258] width 87 height 11
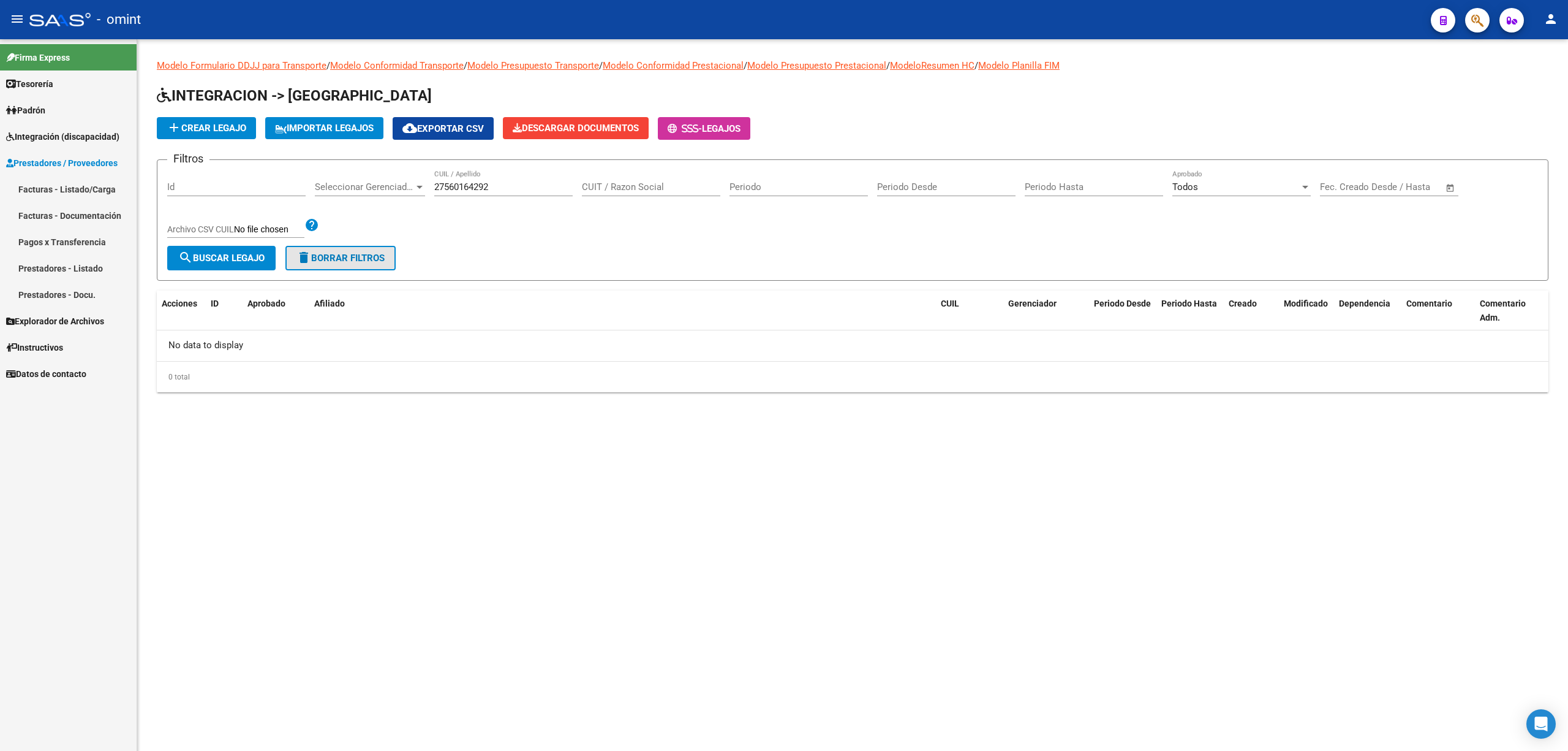
drag, startPoint x: 361, startPoint y: 268, endPoint x: 370, endPoint y: 268, distance: 9.0
click at [367, 268] on button "delete Borrar Filtros" at bounding box center [340, 257] width 111 height 24
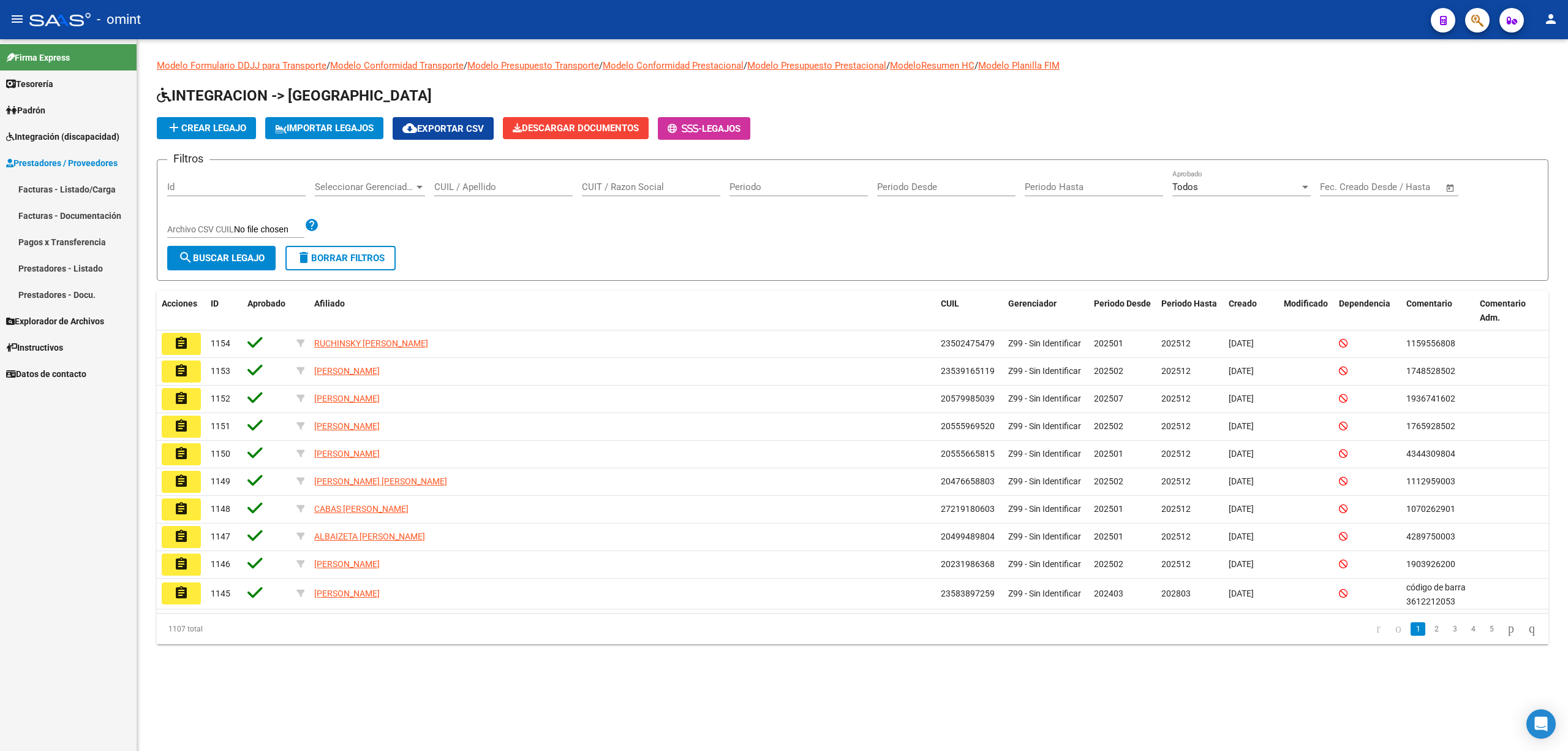
click at [491, 192] on div "CUIL / Apellido" at bounding box center [504, 182] width 138 height 26
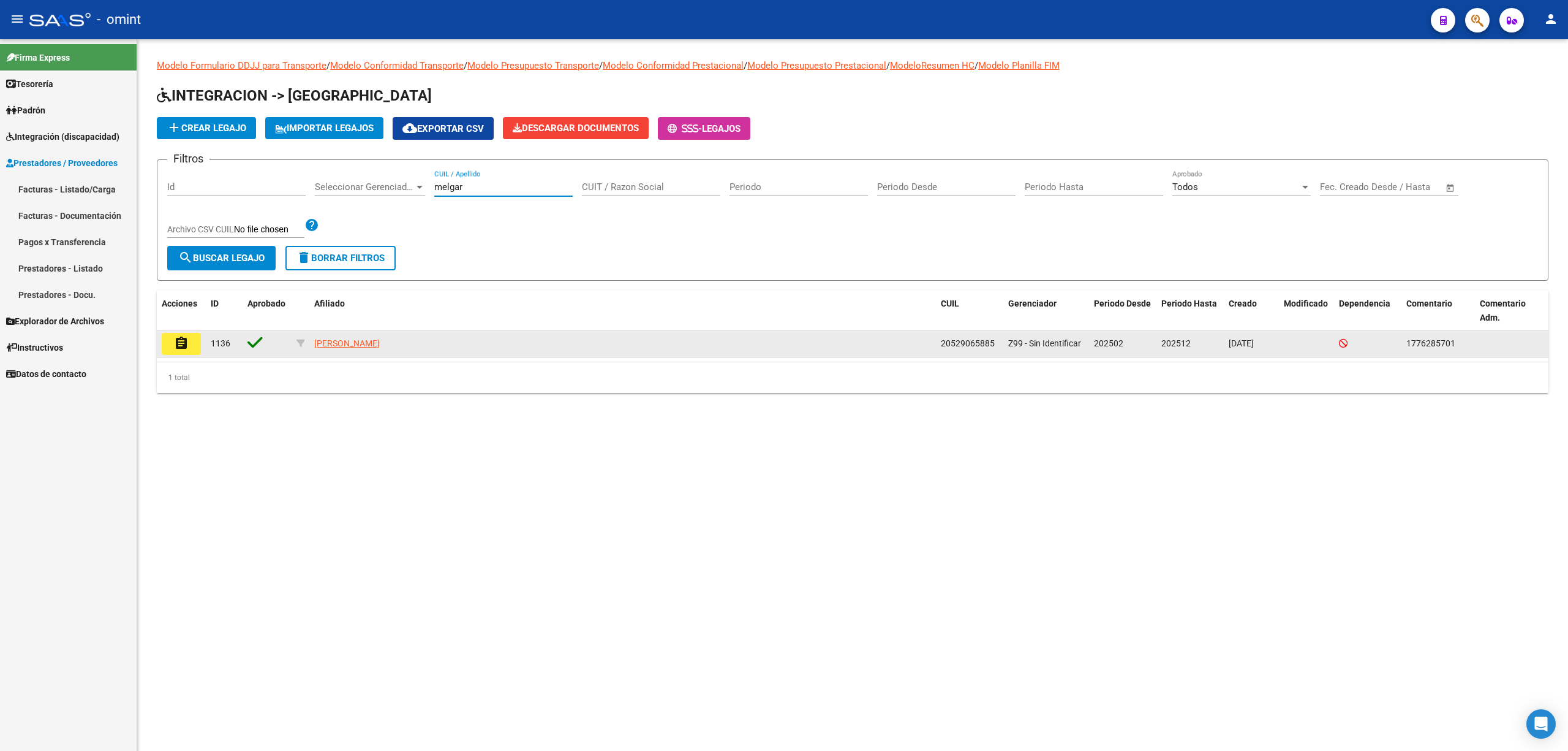
type input "melgar"
click at [175, 345] on mat-icon "assignment" at bounding box center [181, 342] width 14 height 14
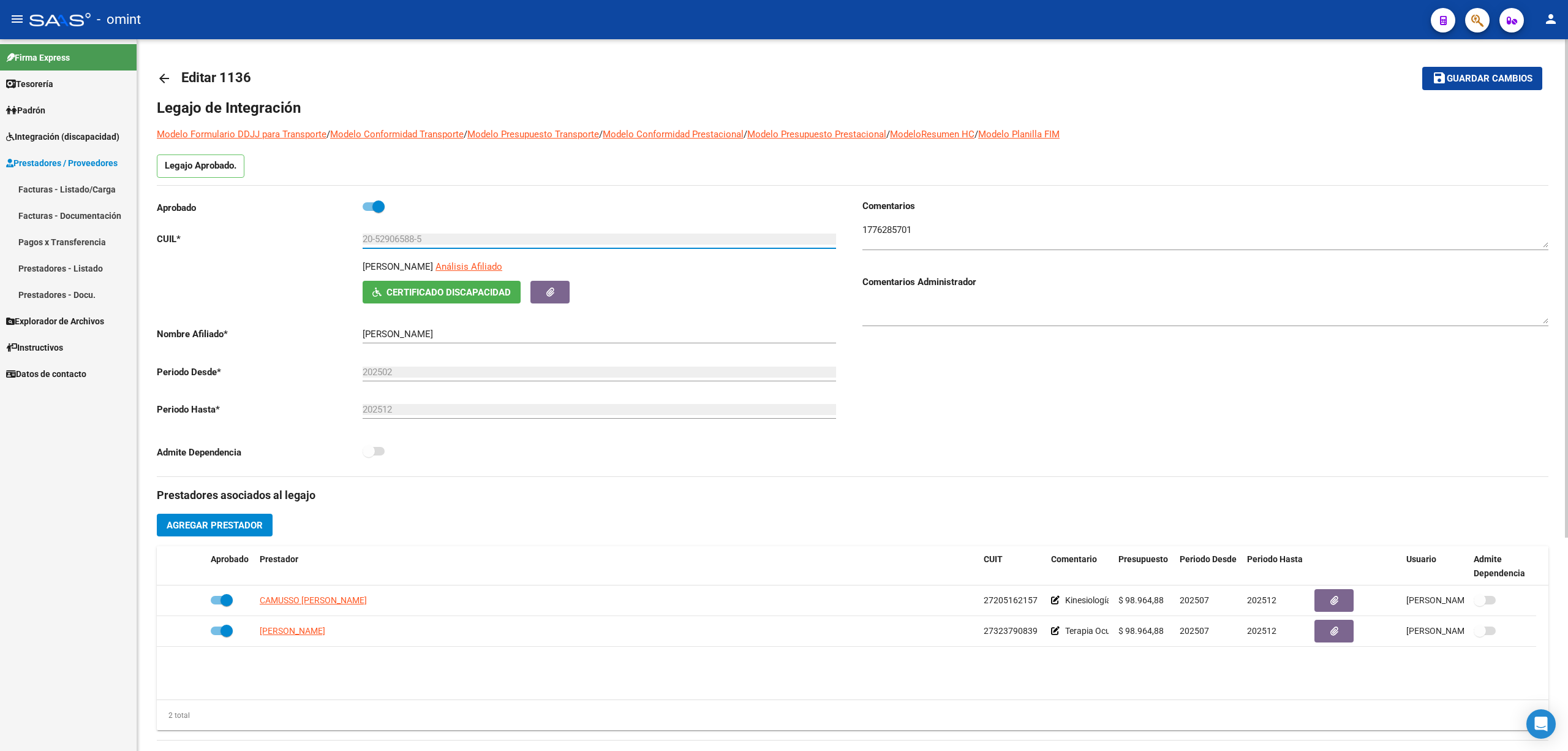
drag, startPoint x: 367, startPoint y: 245, endPoint x: 347, endPoint y: 245, distance: 20.0
click at [340, 244] on app-form-text-field "CUIL * 20-52906588-5 Ingresar CUIL" at bounding box center [496, 238] width 680 height 11
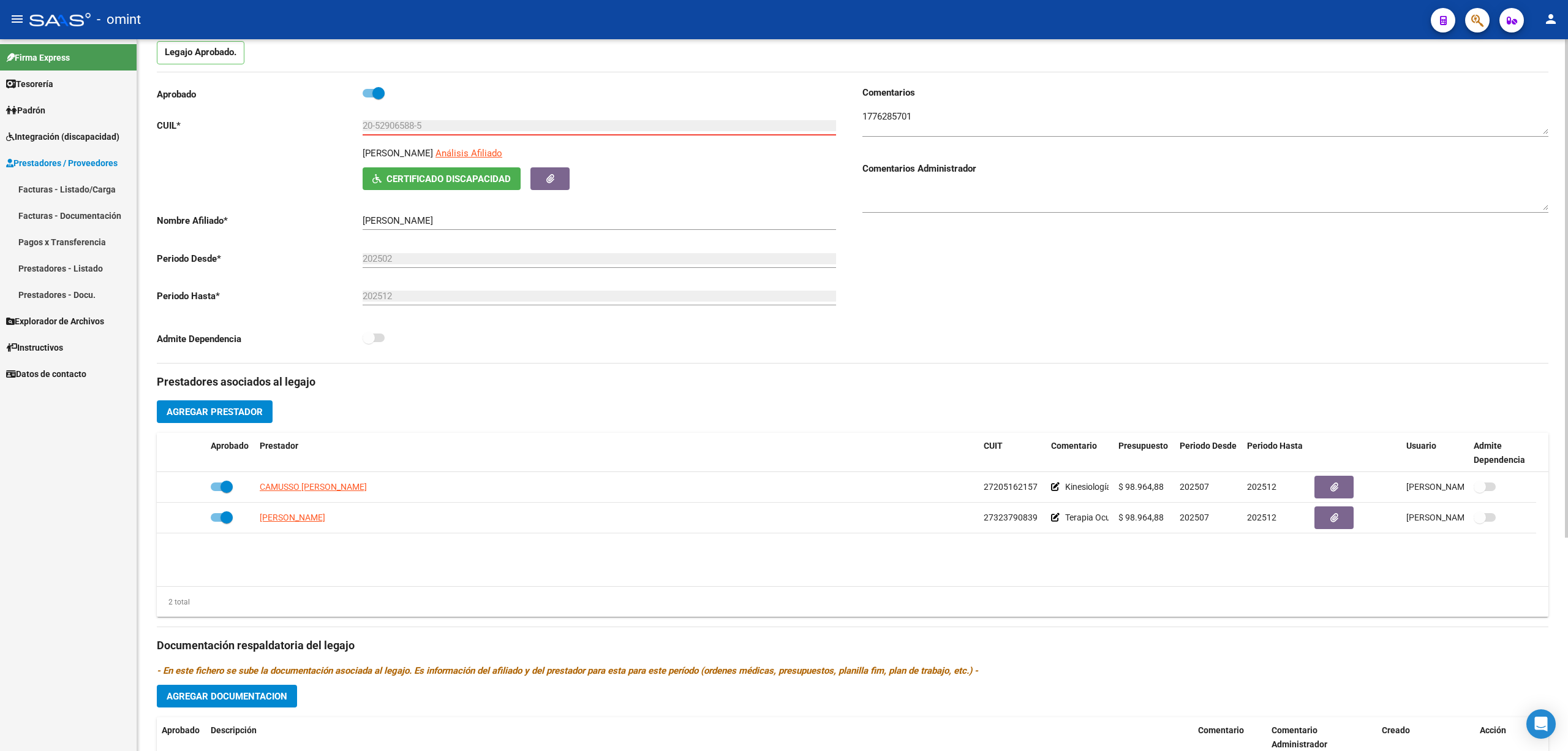
scroll to position [245, 0]
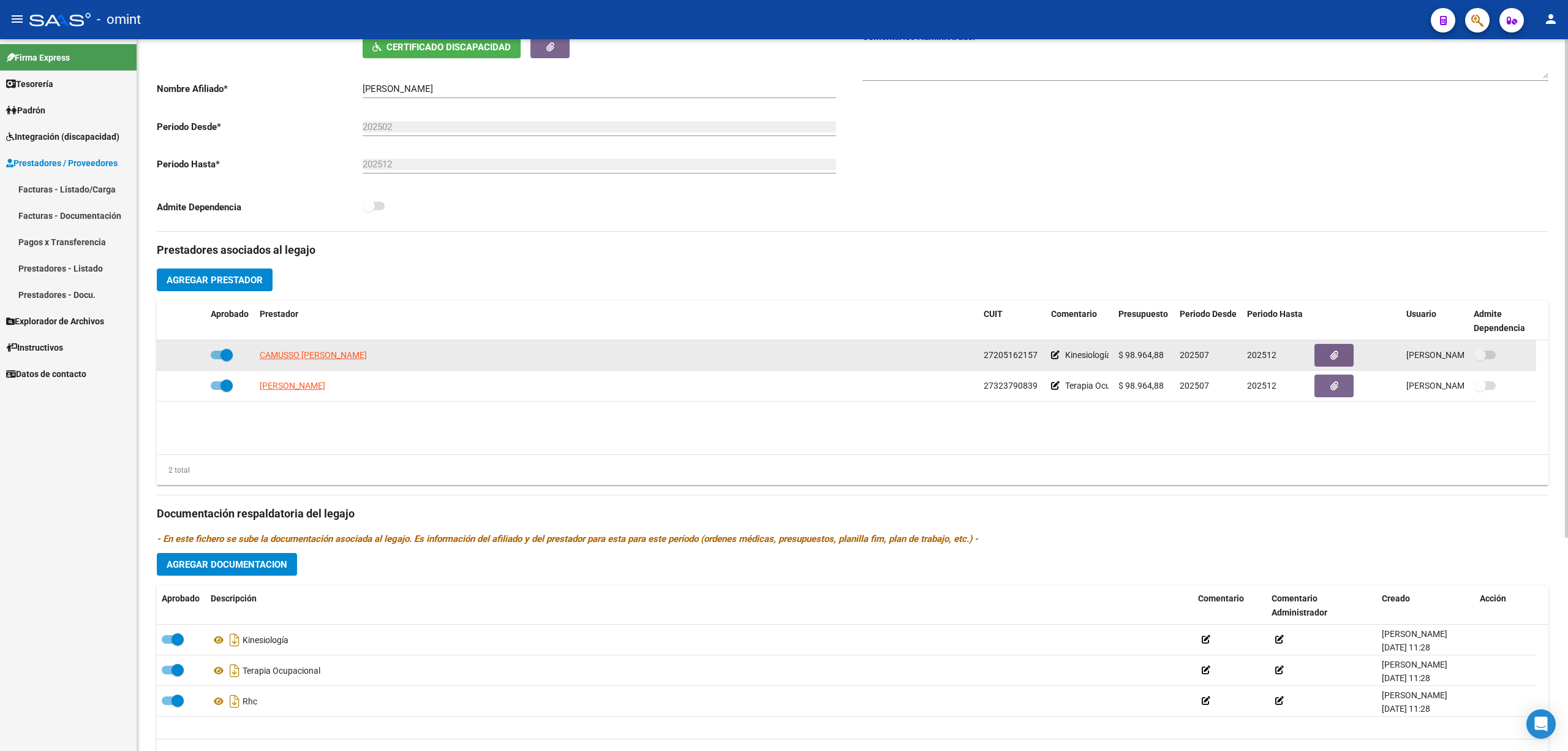
click at [310, 356] on span "CAMUSSO [PERSON_NAME]" at bounding box center [313, 355] width 108 height 10
type textarea "27205162157"
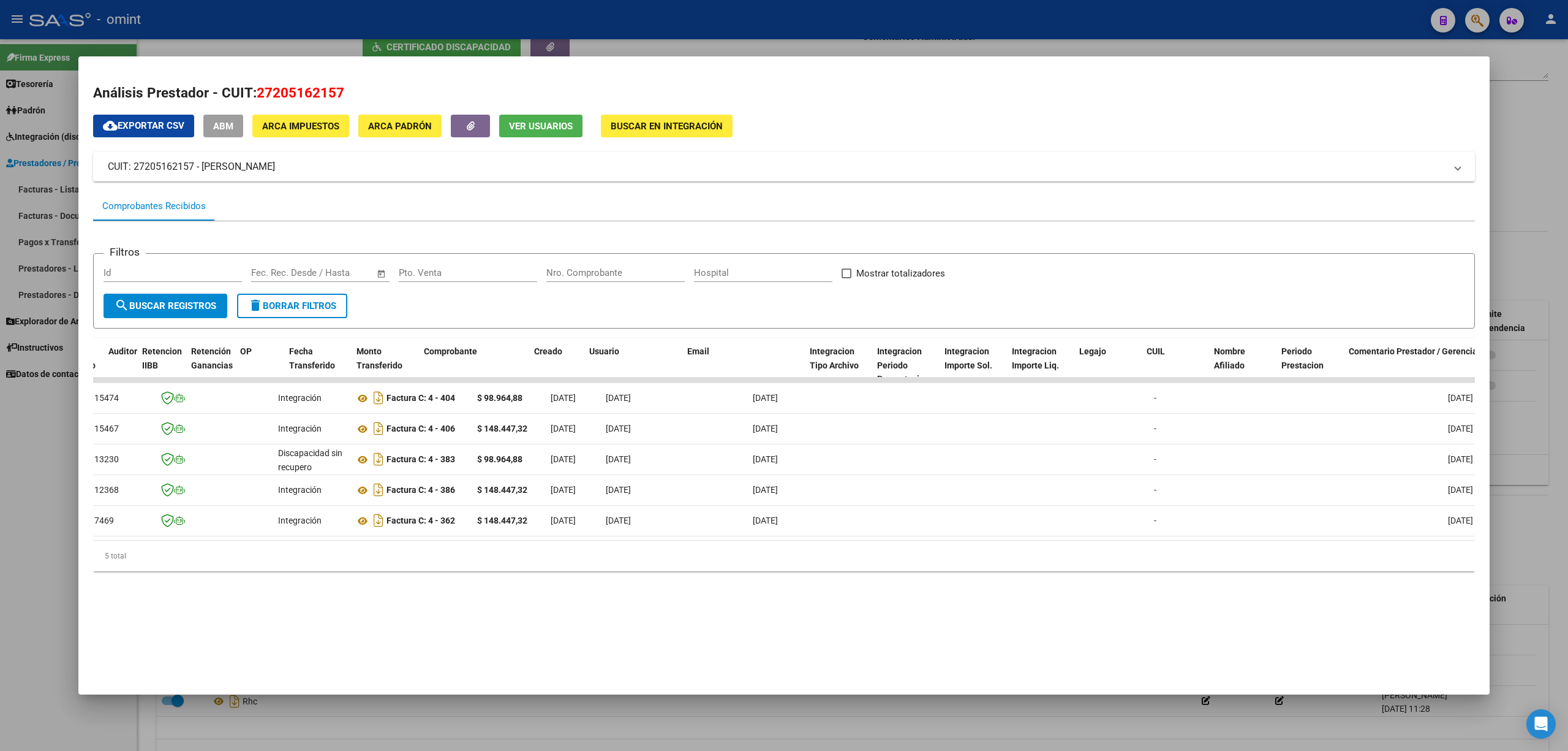
scroll to position [0, 0]
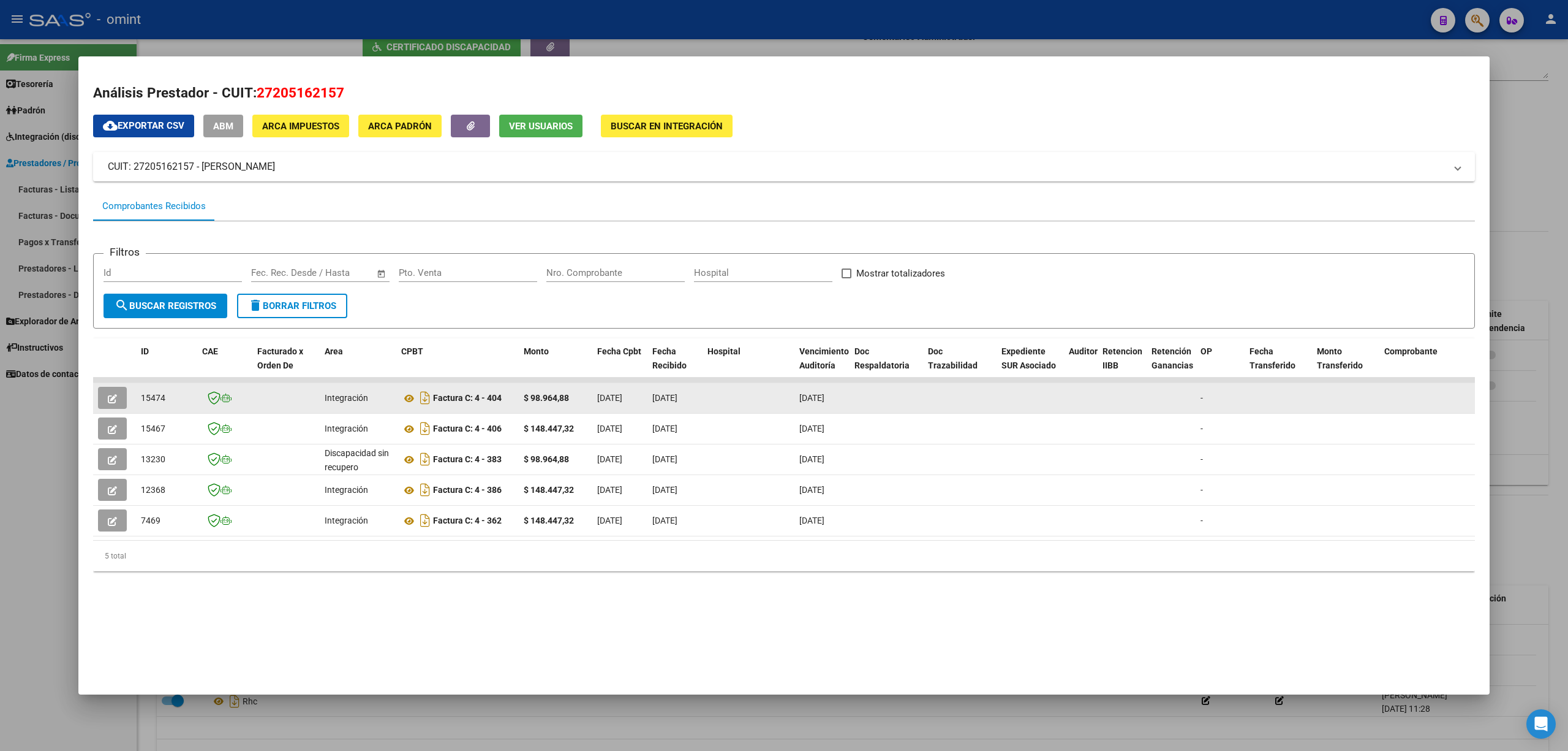
click at [107, 398] on button "button" at bounding box center [112, 397] width 29 height 22
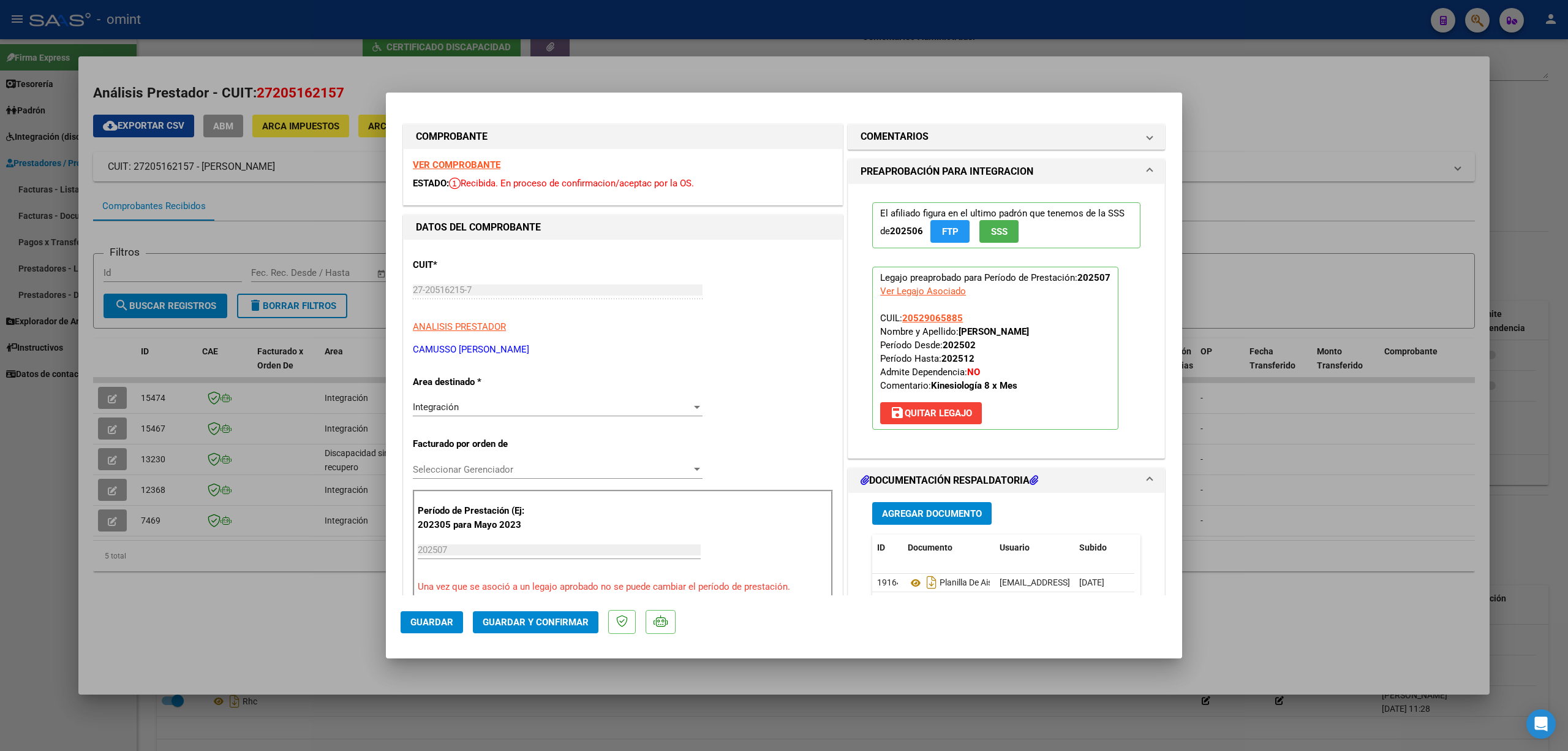
click at [436, 163] on strong "VER COMPROBANTE" at bounding box center [456, 164] width 87 height 11
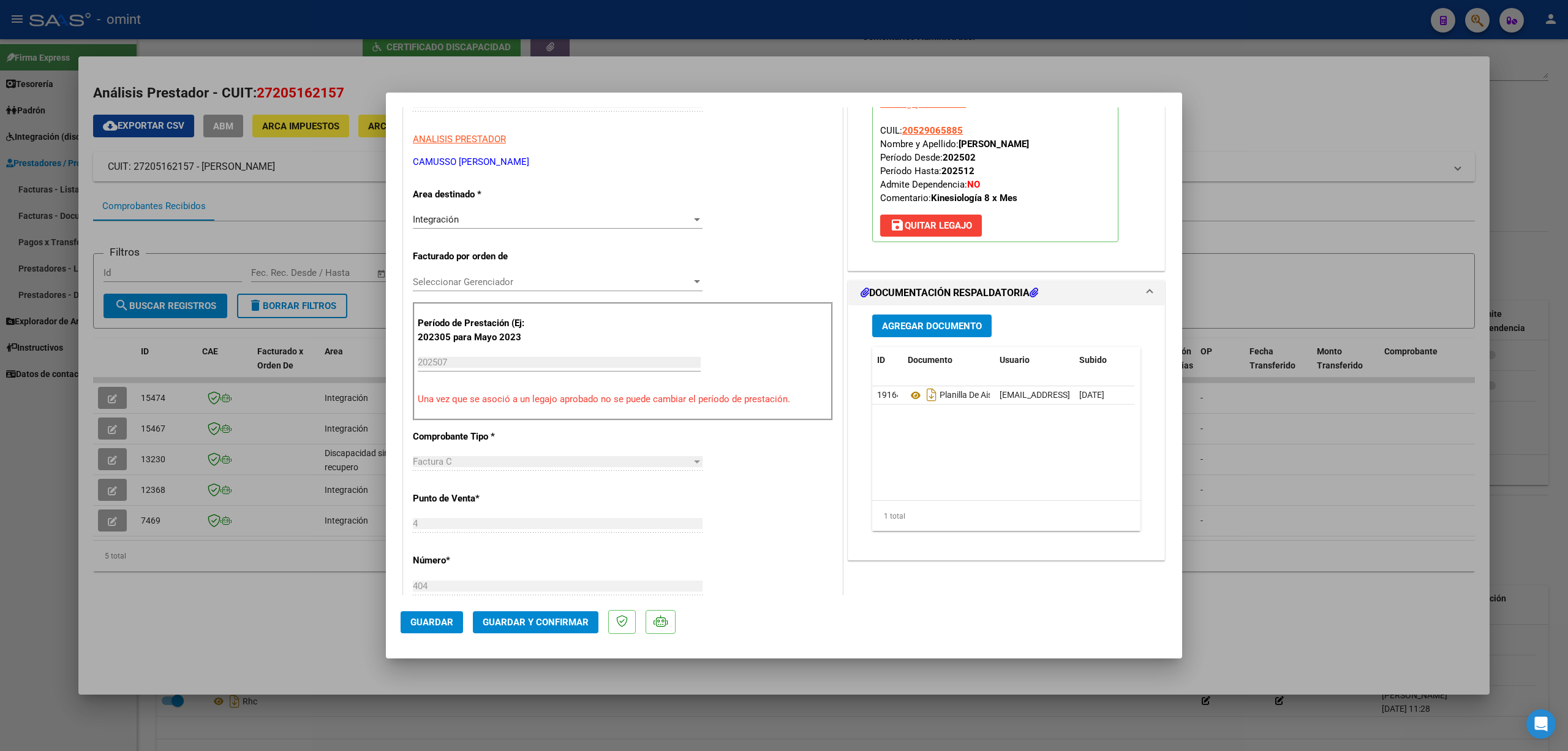
scroll to position [408, 0]
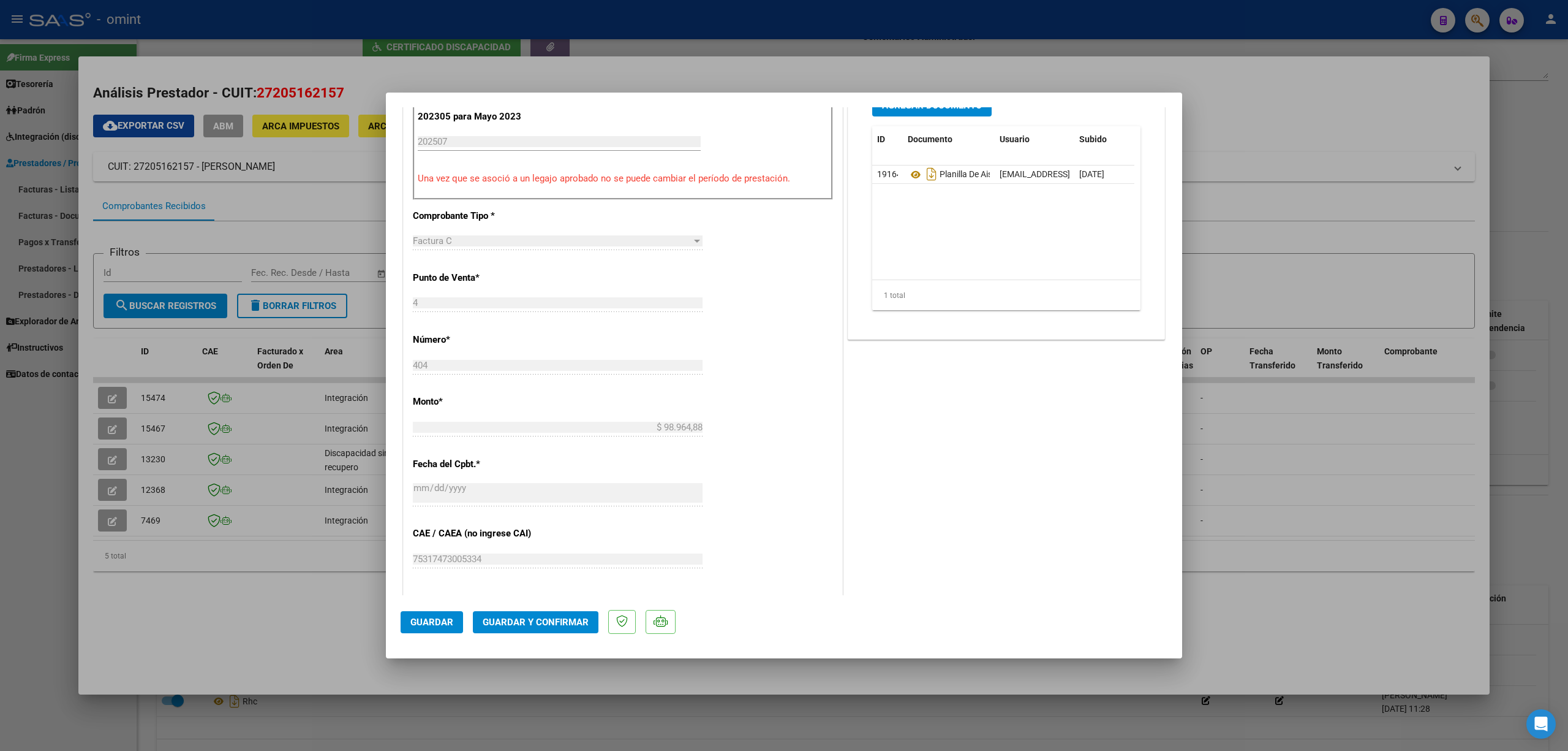
click at [547, 617] on span "Guardar y Confirmar" at bounding box center [535, 621] width 106 height 11
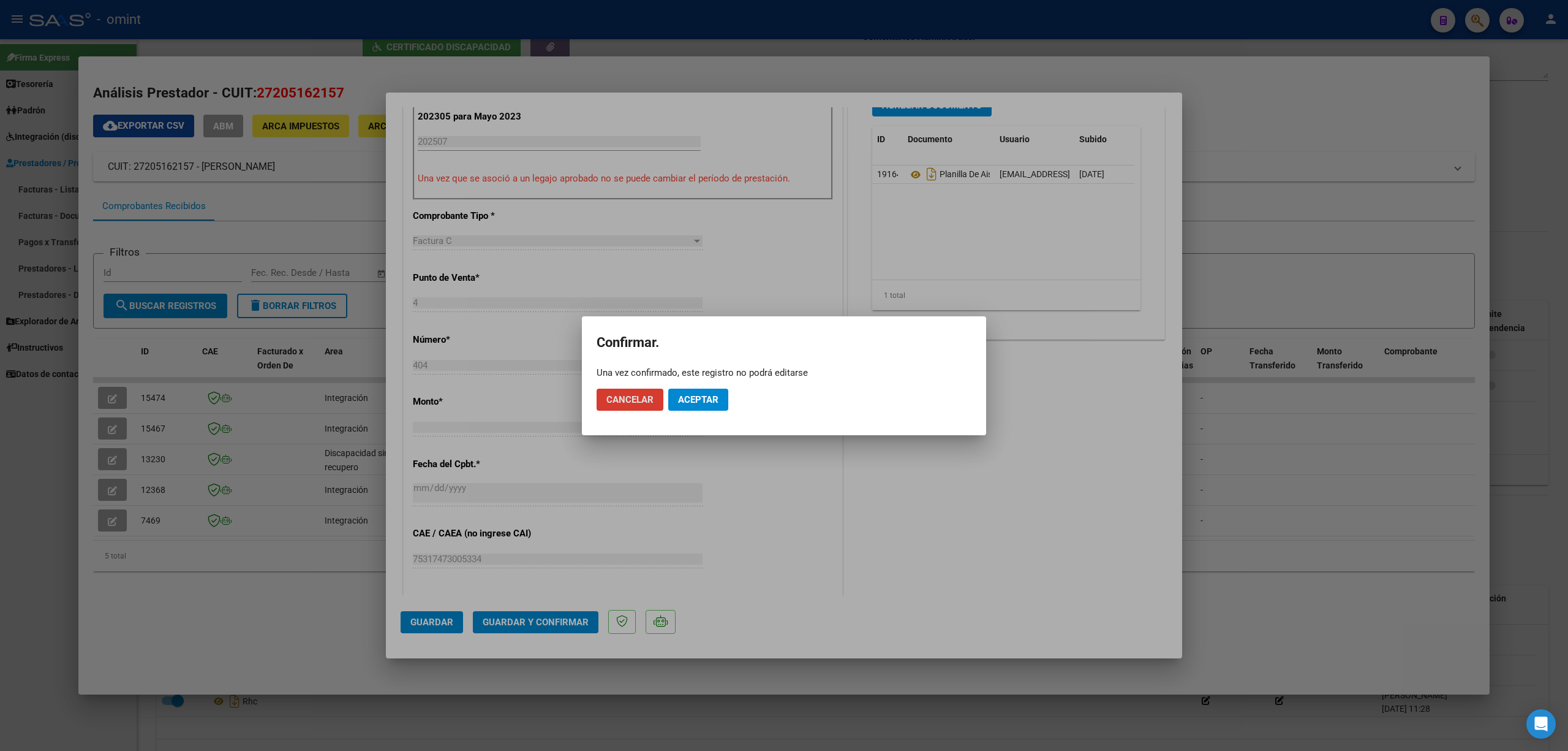
click at [706, 398] on span "Aceptar" at bounding box center [698, 399] width 40 height 11
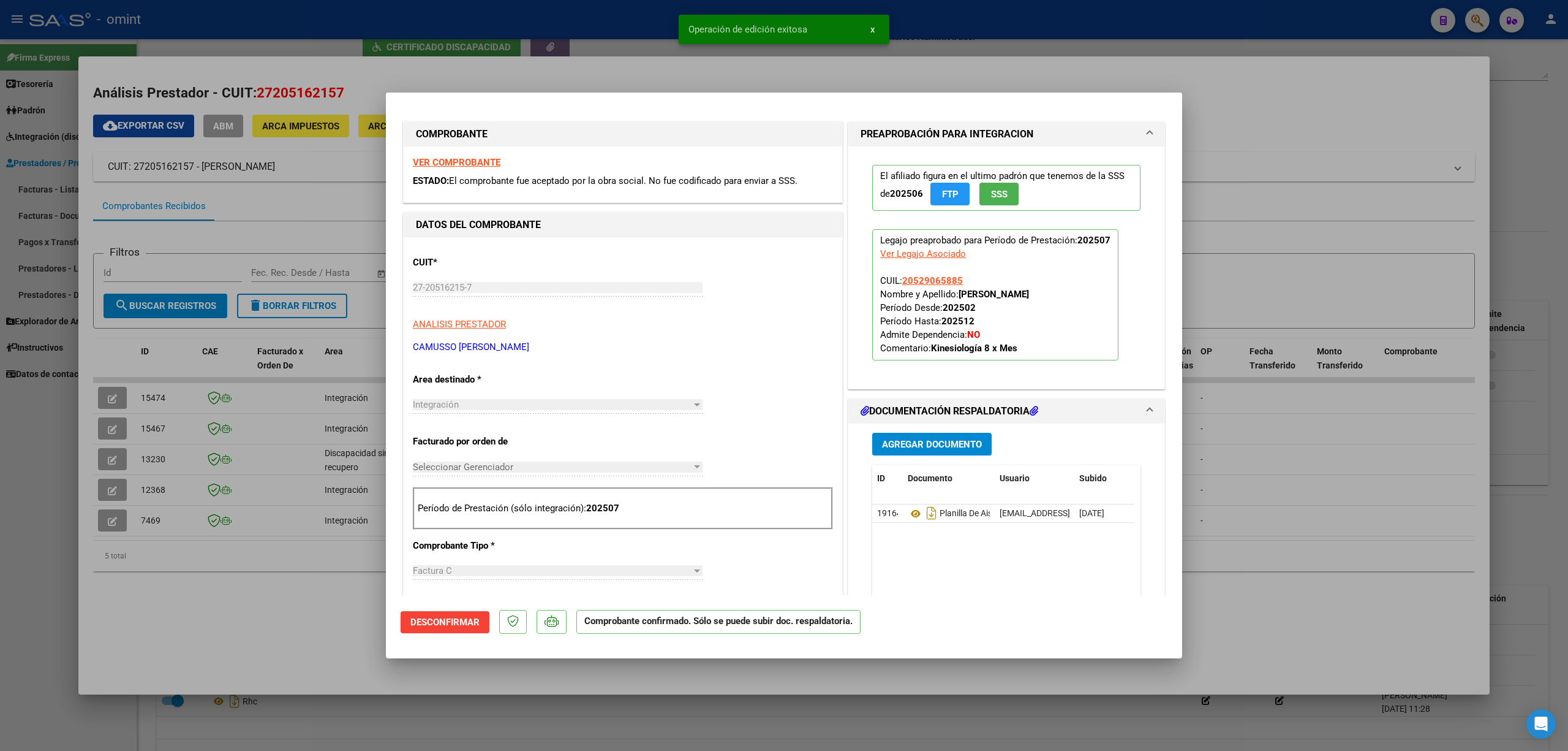
scroll to position [0, 0]
click at [266, 224] on div at bounding box center [784, 375] width 1568 height 751
type input "$ 0,00"
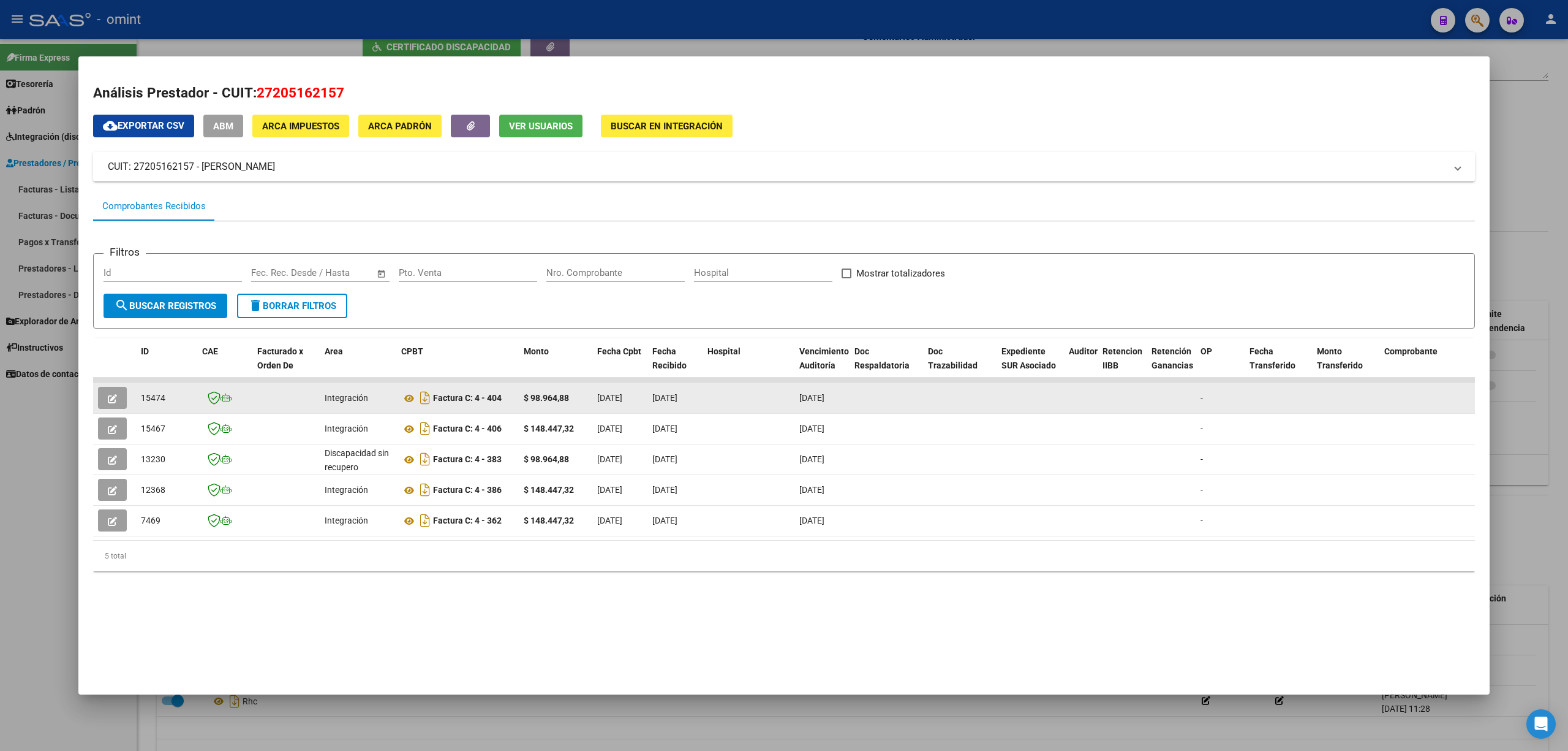
click at [162, 392] on span "15474" at bounding box center [153, 397] width 24 height 10
copy span "15474"
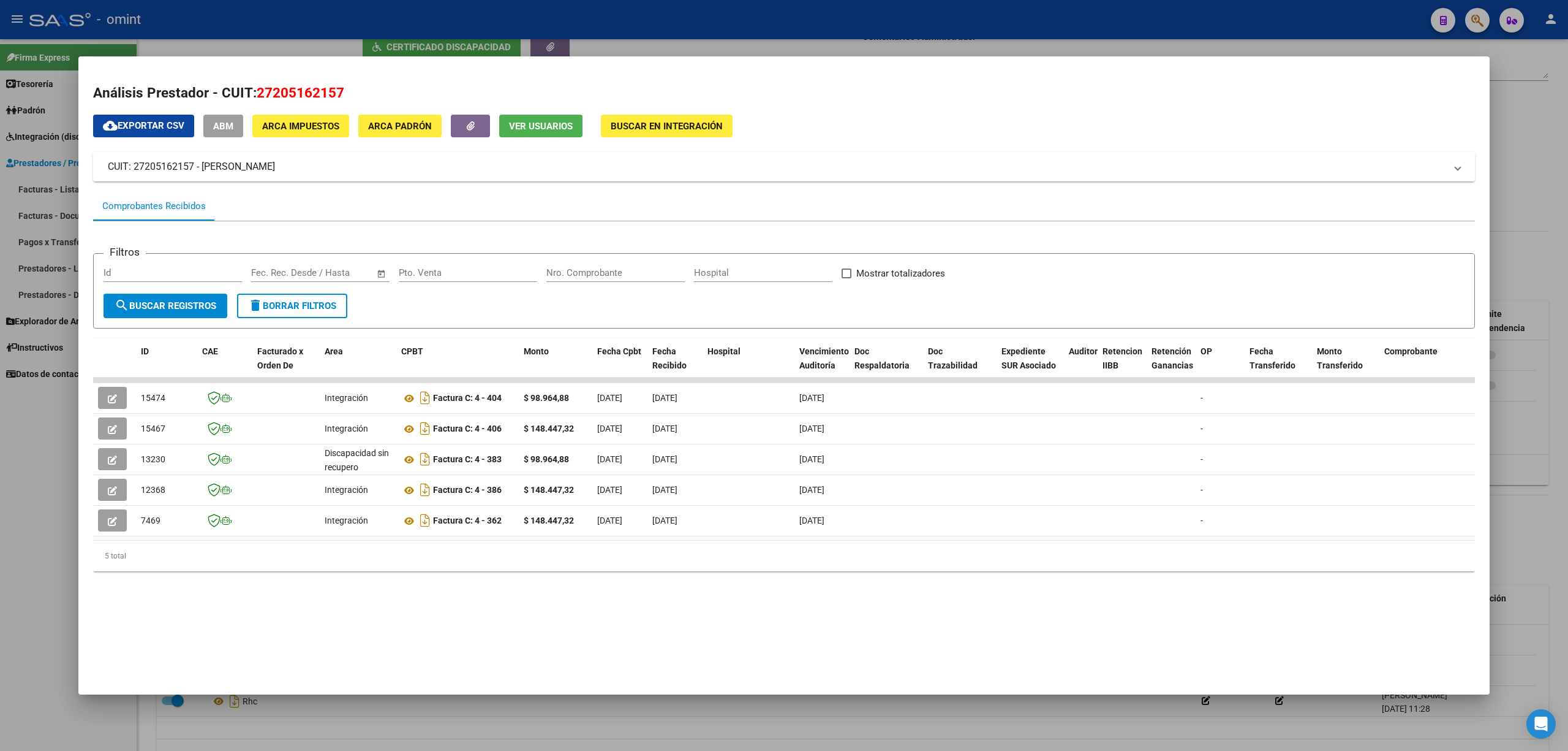
click at [344, 25] on div at bounding box center [784, 375] width 1568 height 751
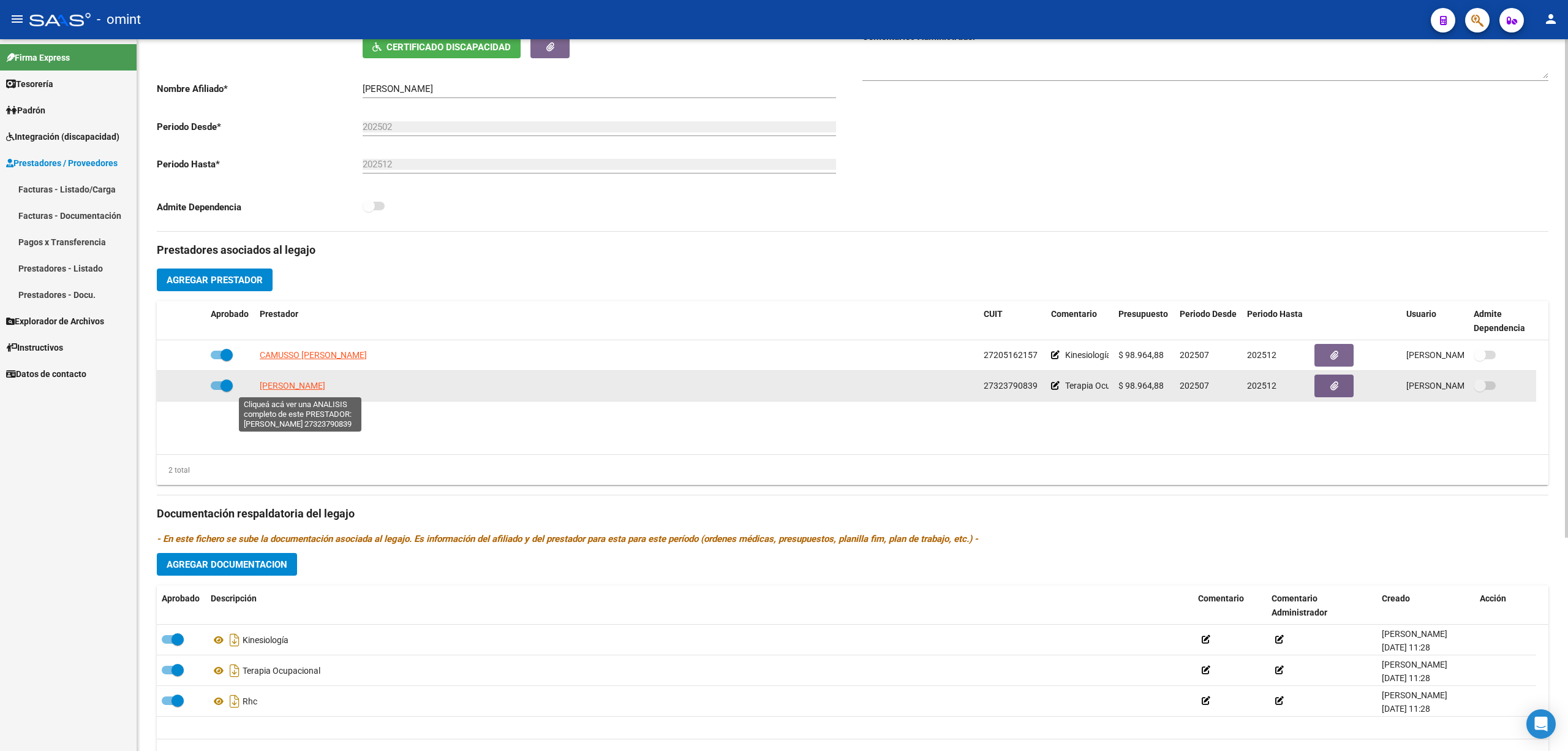
click at [302, 381] on app-link-go-to "[PERSON_NAME]" at bounding box center [292, 386] width 65 height 14
click at [307, 381] on span "[PERSON_NAME]" at bounding box center [292, 386] width 65 height 10
type textarea "27323790839"
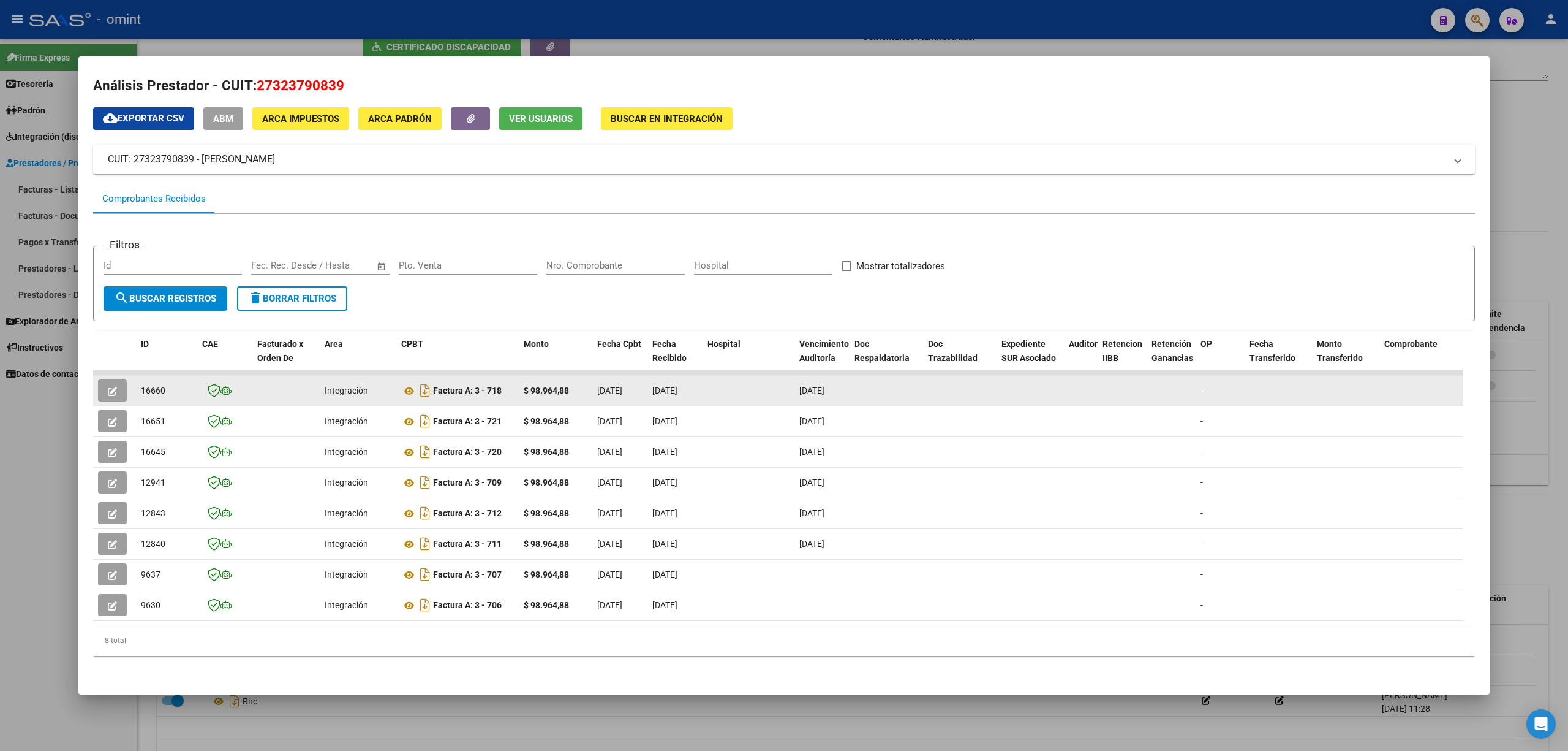
click at [137, 379] on datatable-body-cell "16660" at bounding box center [166, 390] width 62 height 30
click at [138, 379] on datatable-body-cell "16660" at bounding box center [166, 390] width 62 height 30
copy span "16660"
click at [115, 387] on icon "button" at bounding box center [112, 391] width 10 height 10
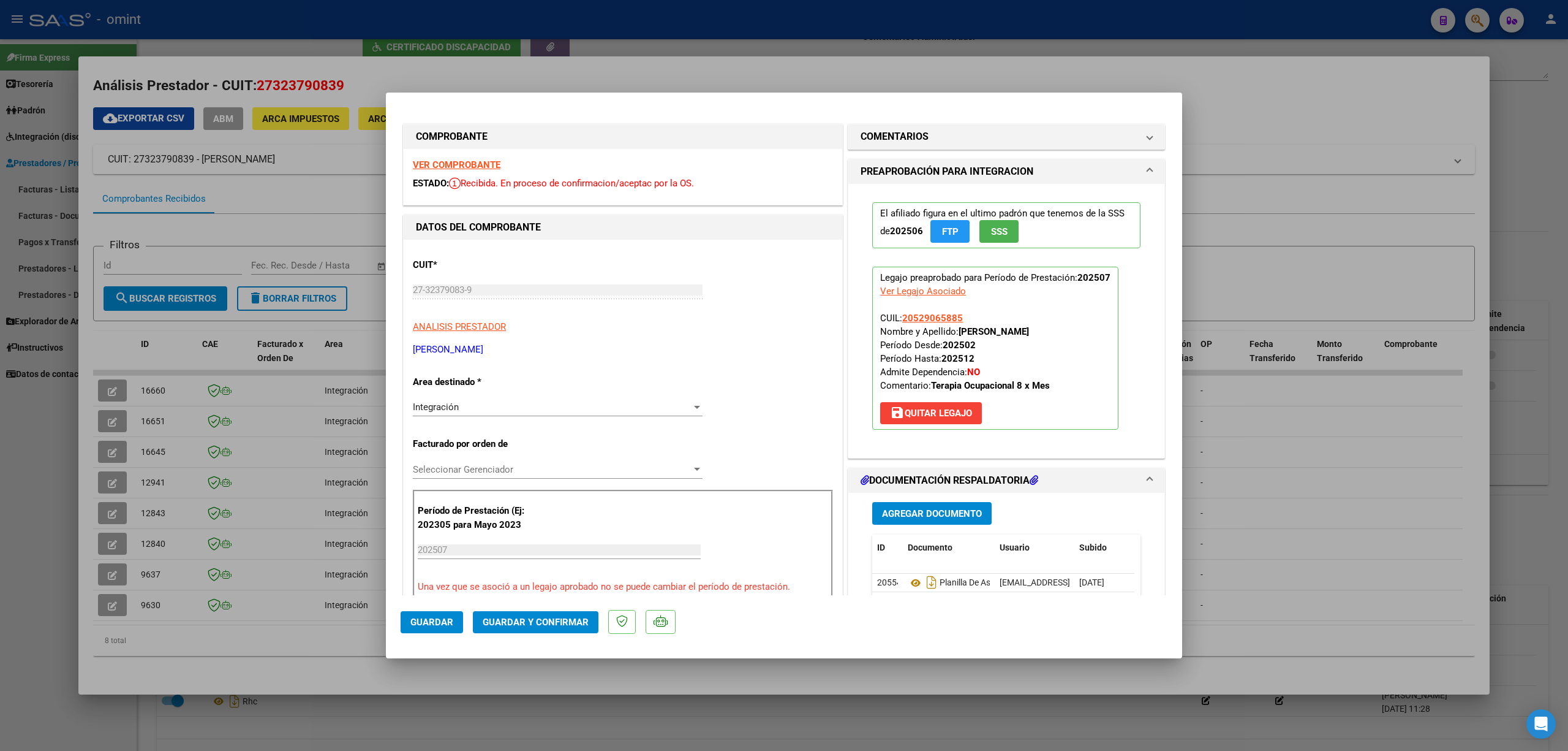
click at [469, 150] on div "VER COMPROBANTE ESTADO: Recibida. En proceso de confirmacion/aceptac por la OS." at bounding box center [623, 177] width 438 height 56
click at [465, 168] on strong "VER COMPROBANTE" at bounding box center [456, 164] width 87 height 11
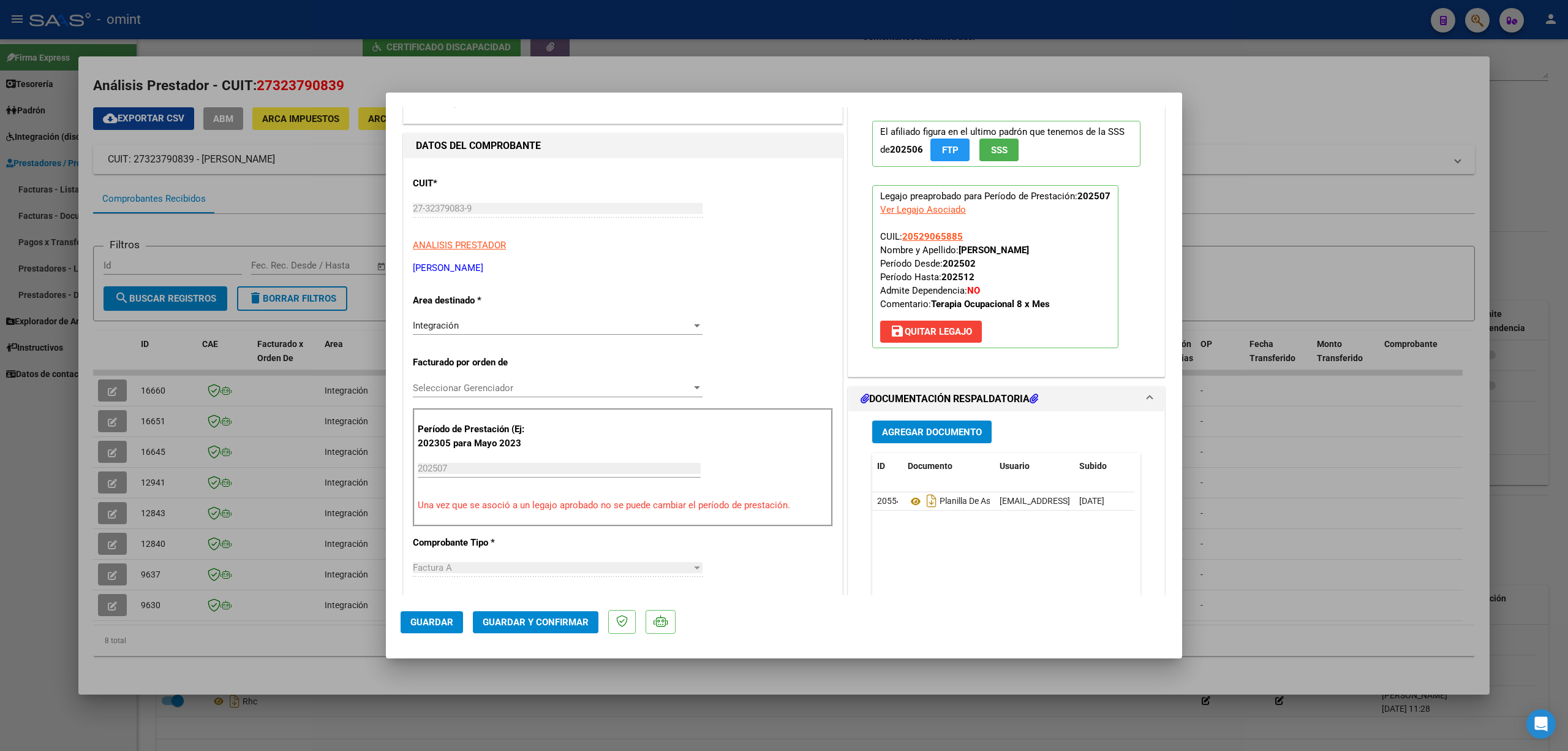
click at [539, 621] on span "Guardar y Confirmar" at bounding box center [535, 621] width 106 height 11
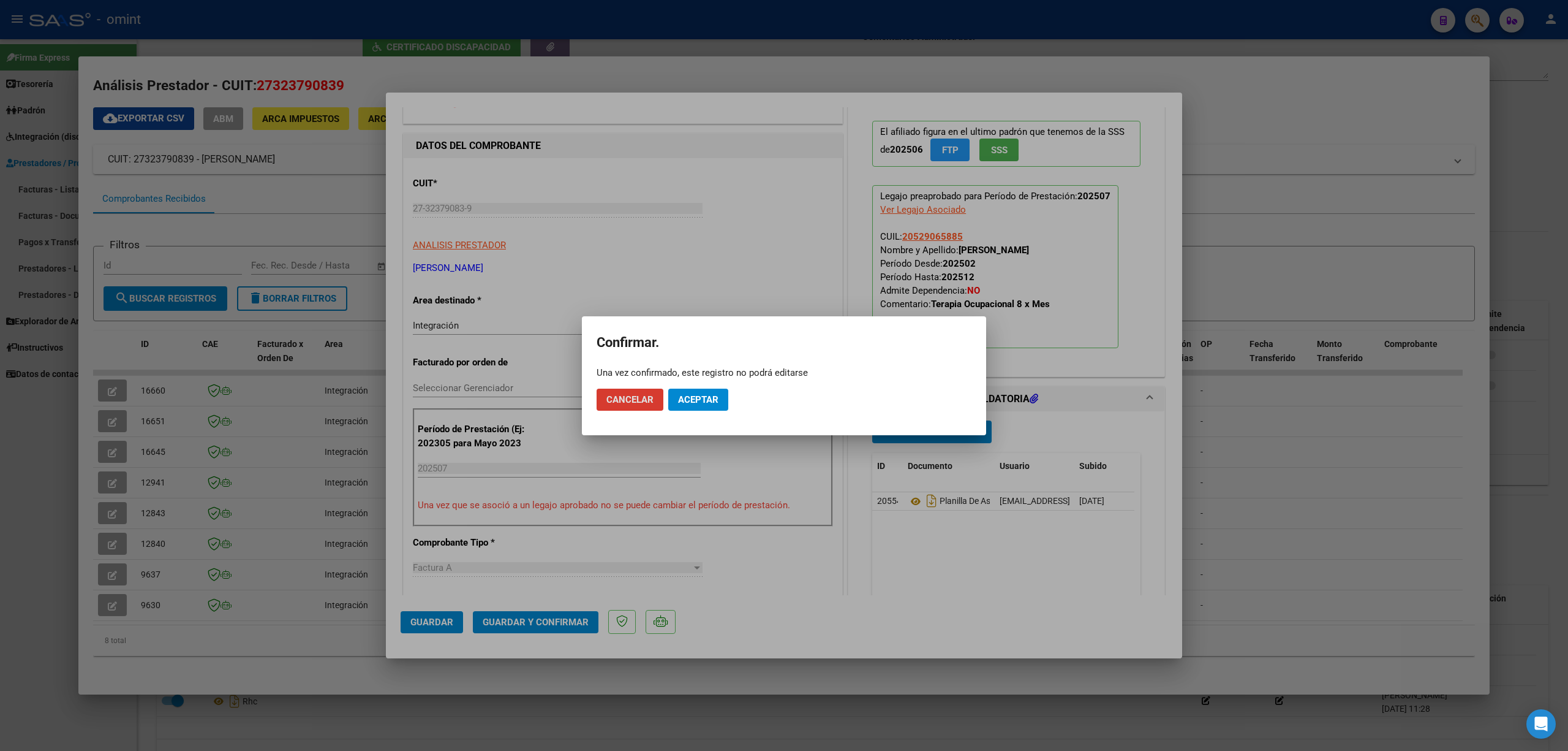
click at [702, 397] on span "Aceptar" at bounding box center [698, 399] width 40 height 11
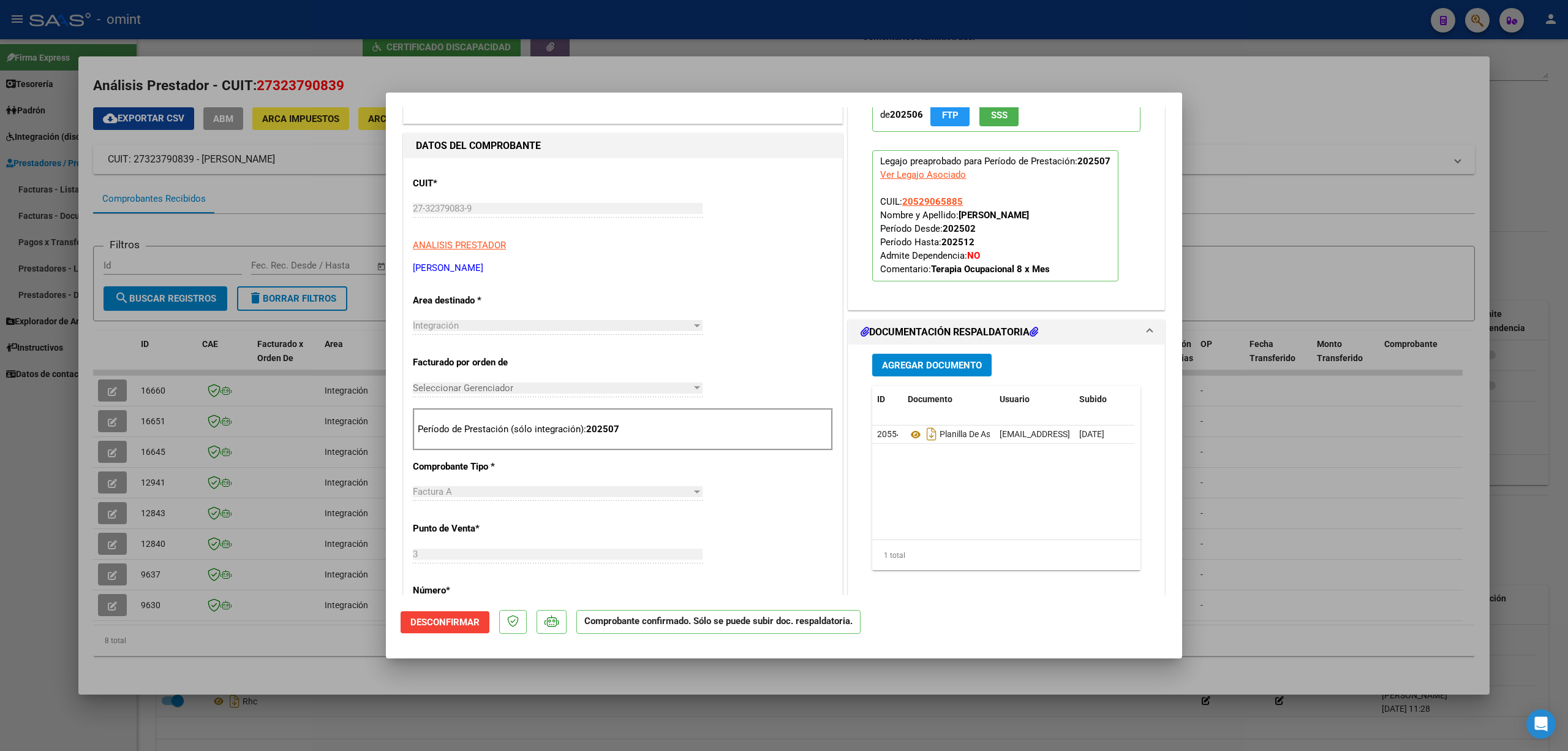
click at [293, 182] on div at bounding box center [784, 375] width 1568 height 751
type input "$ 0,00"
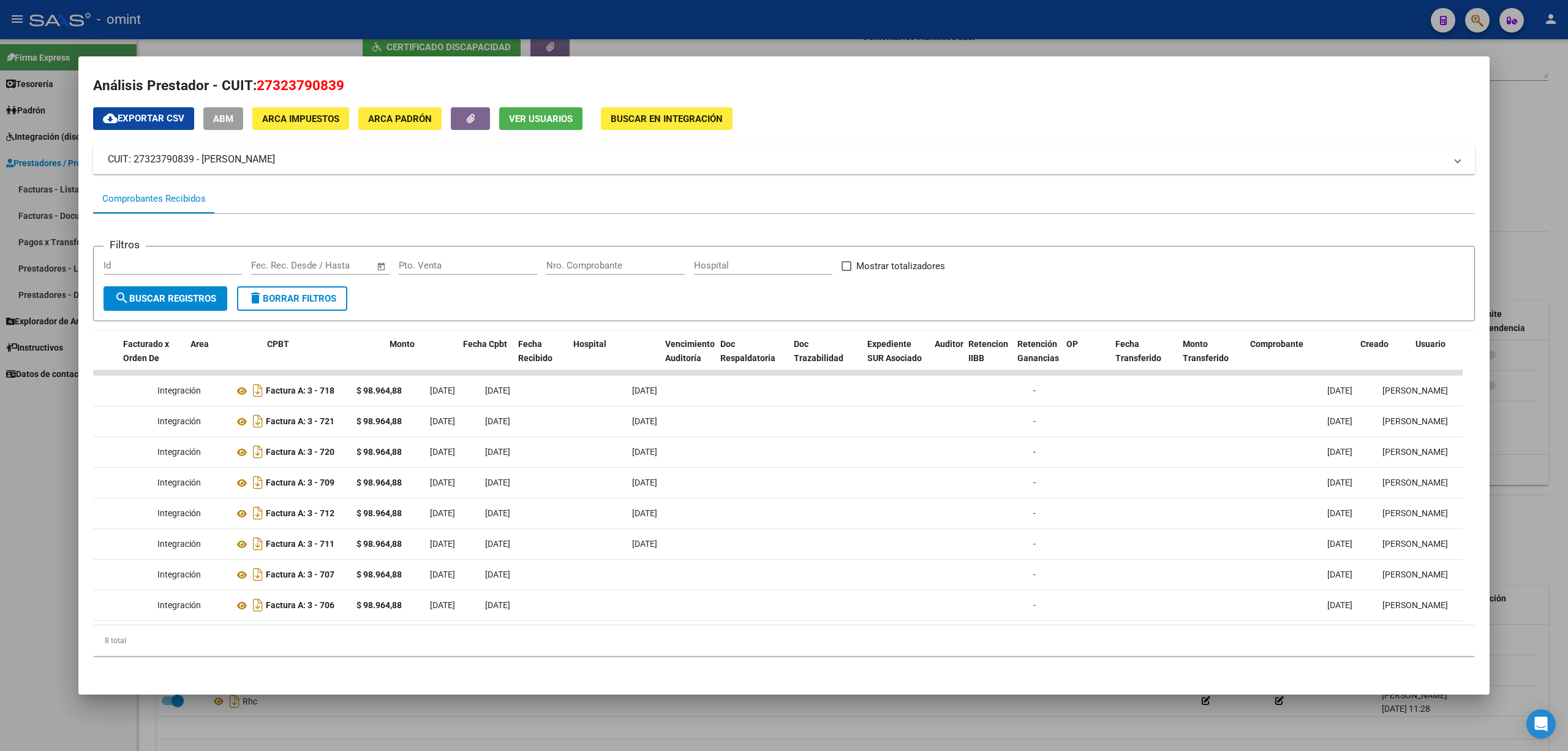
scroll to position [0, 0]
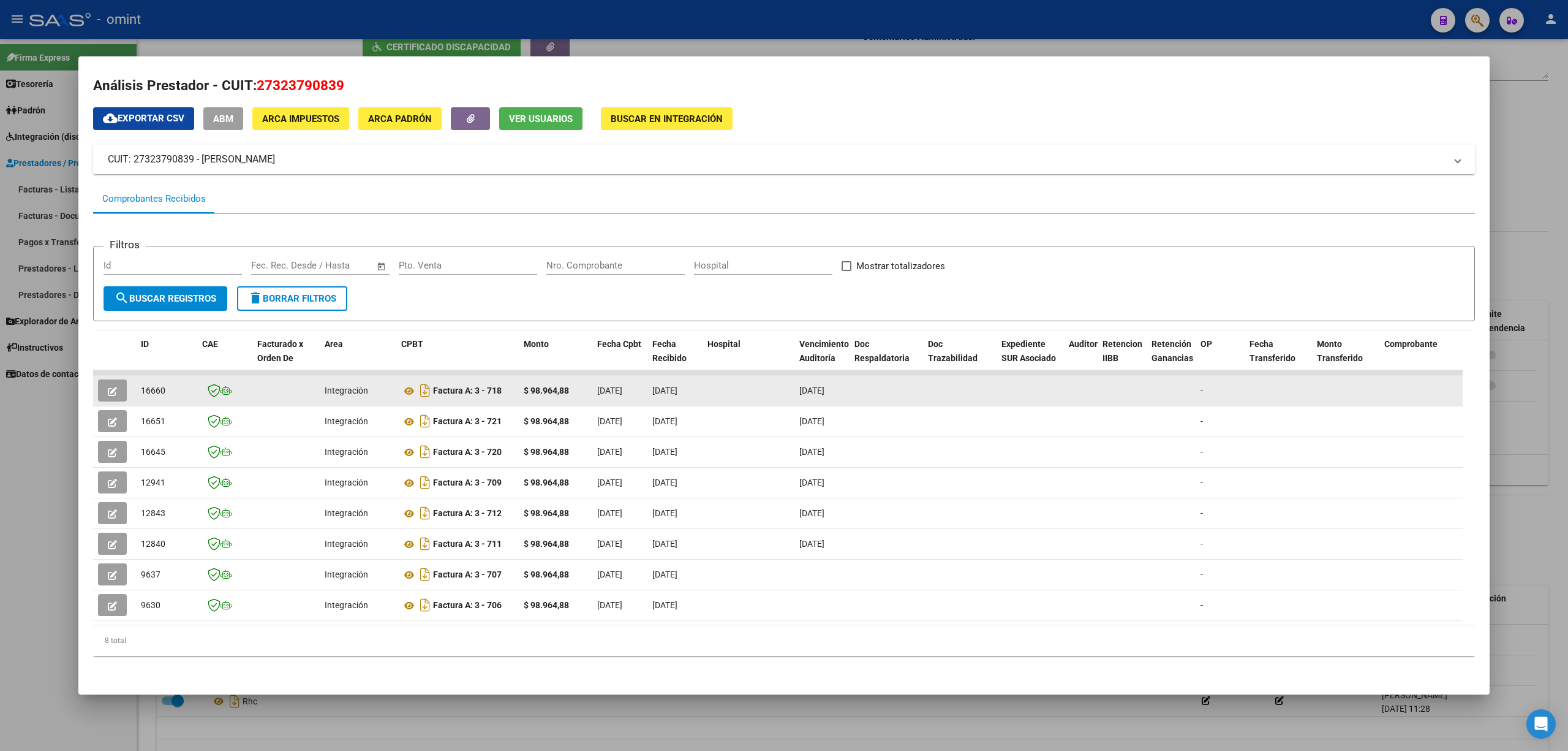
click at [155, 386] on span "16660" at bounding box center [153, 390] width 24 height 10
copy span "16660"
click at [112, 387] on icon "button" at bounding box center [112, 391] width 10 height 10
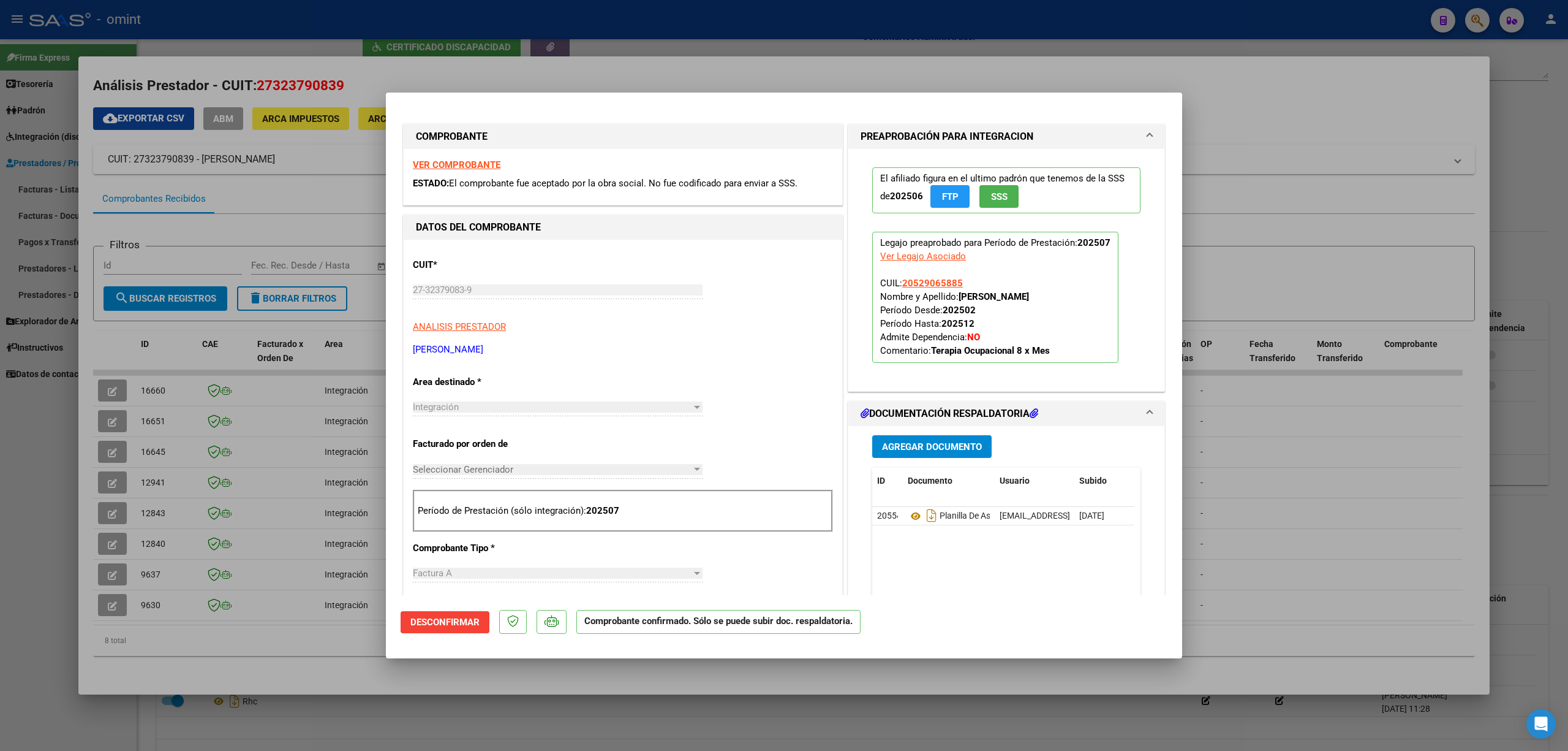
drag, startPoint x: 259, startPoint y: 28, endPoint x: 260, endPoint y: 0, distance: 28.0
click at [259, 27] on div at bounding box center [784, 375] width 1568 height 751
type input "$ 0,00"
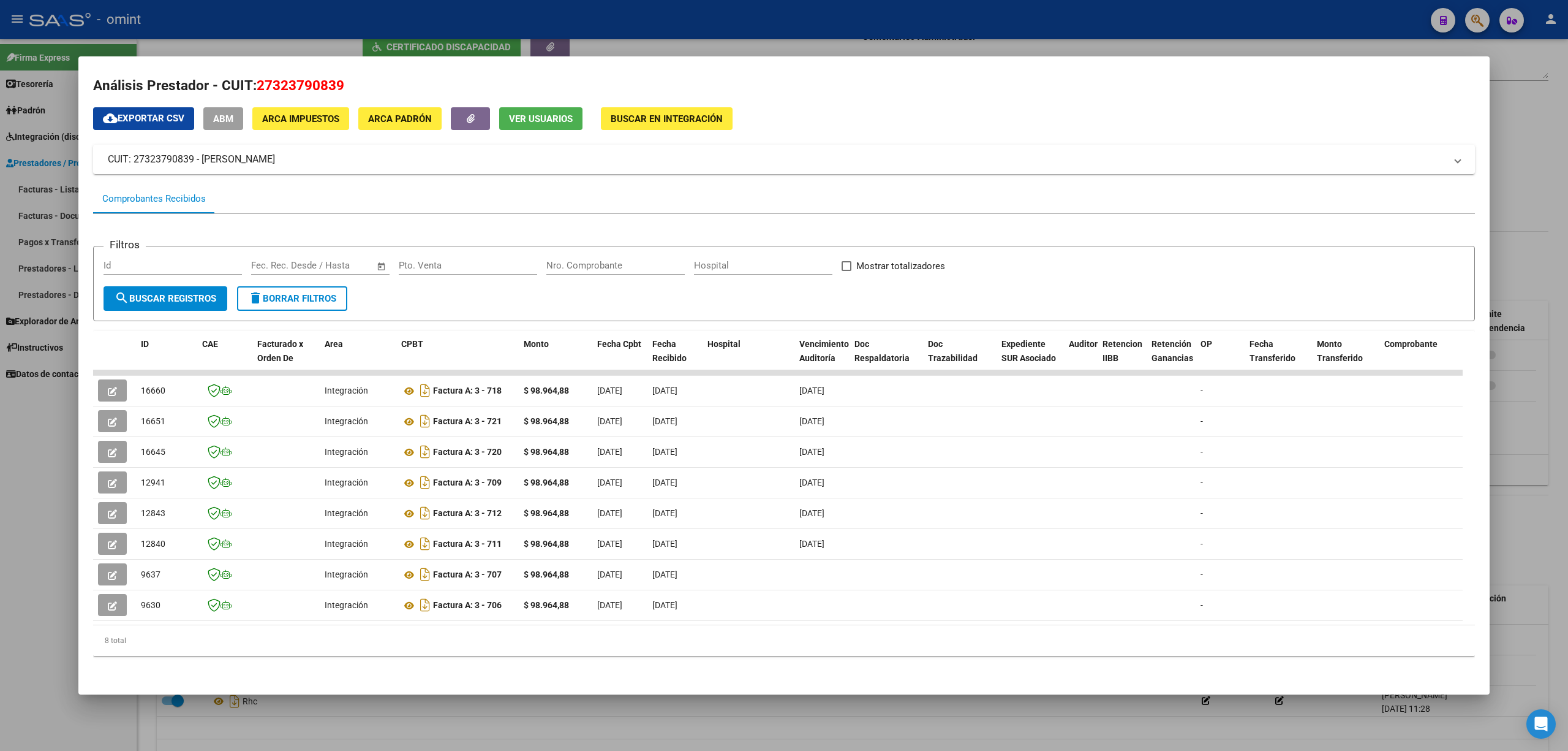
click at [256, 28] on div at bounding box center [784, 375] width 1568 height 751
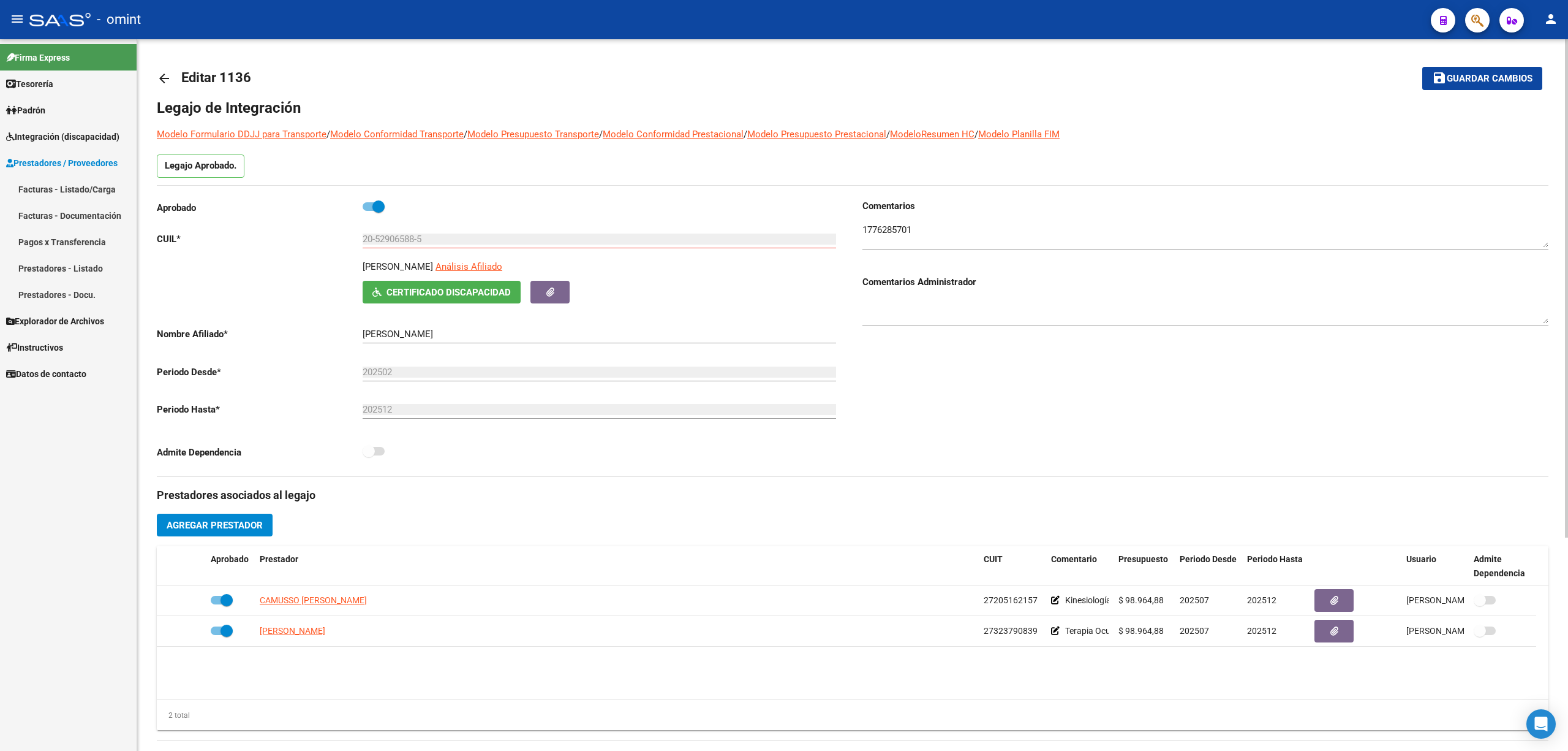
click at [161, 72] on mat-icon "arrow_back" at bounding box center [163, 78] width 14 height 14
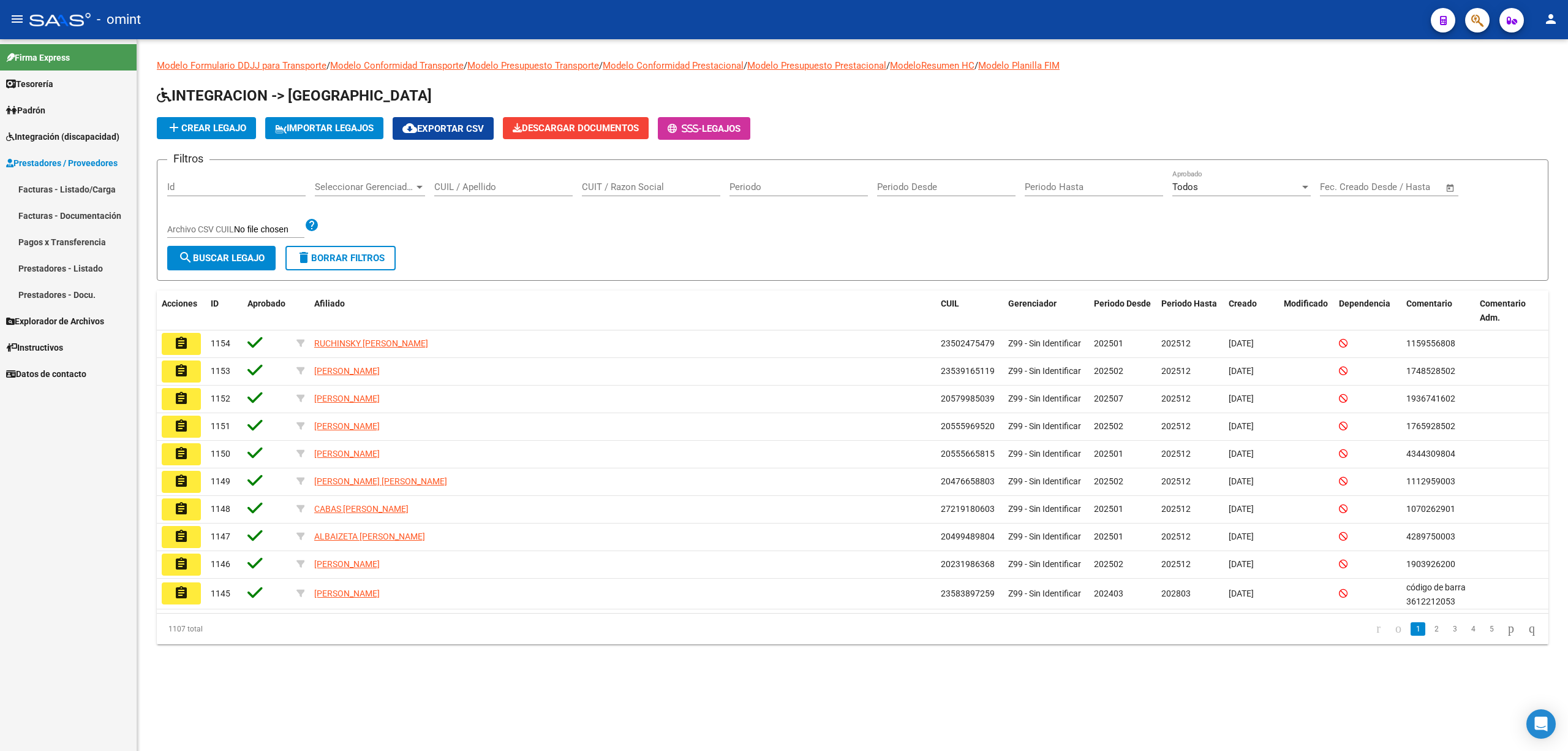
click at [472, 180] on div "CUIL / Apellido" at bounding box center [504, 182] width 138 height 26
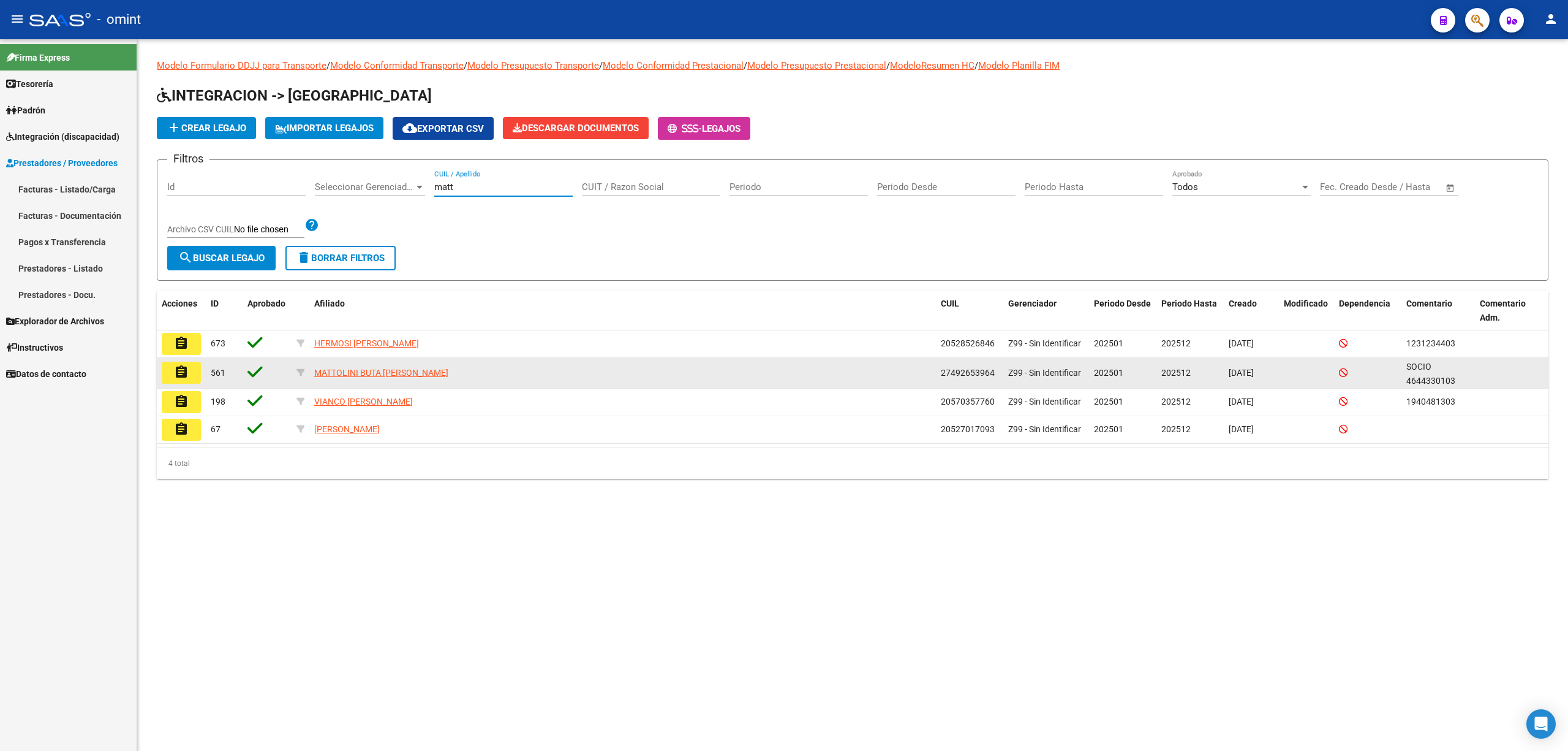
type input "matt"
click at [180, 376] on mat-icon "assignment" at bounding box center [181, 371] width 14 height 14
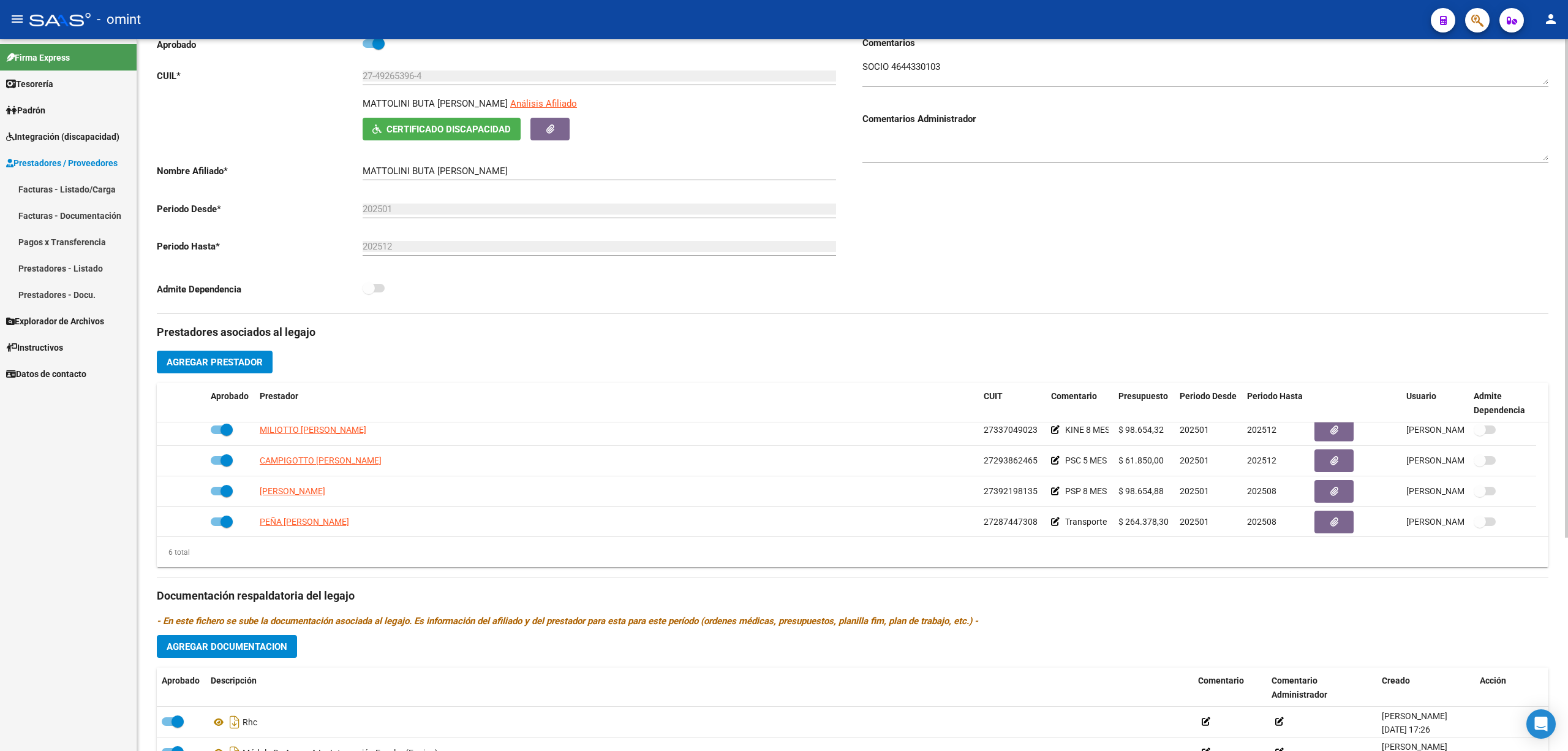
scroll to position [73, 0]
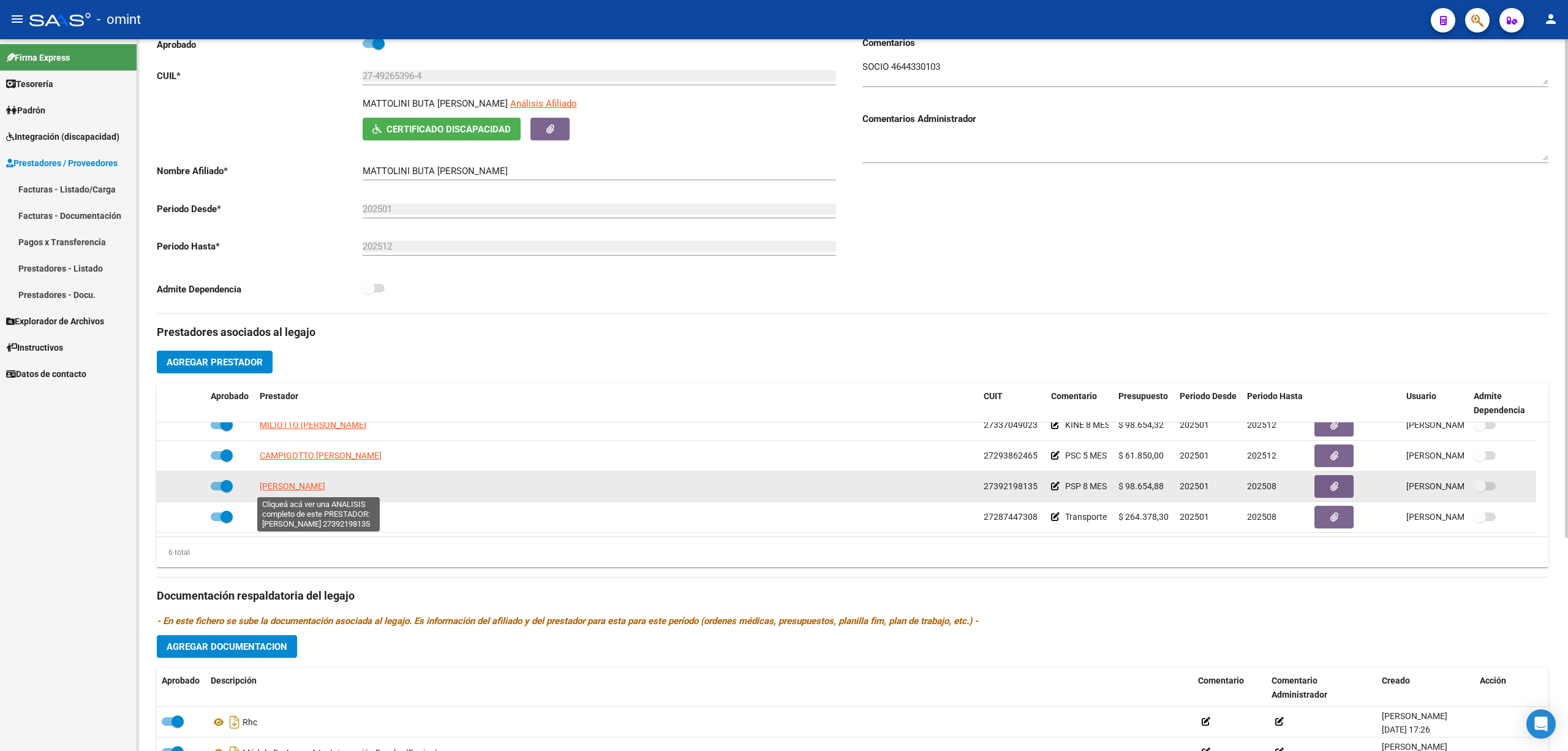
click at [273, 488] on span "[PERSON_NAME]" at bounding box center [292, 486] width 65 height 10
type textarea "27392198135"
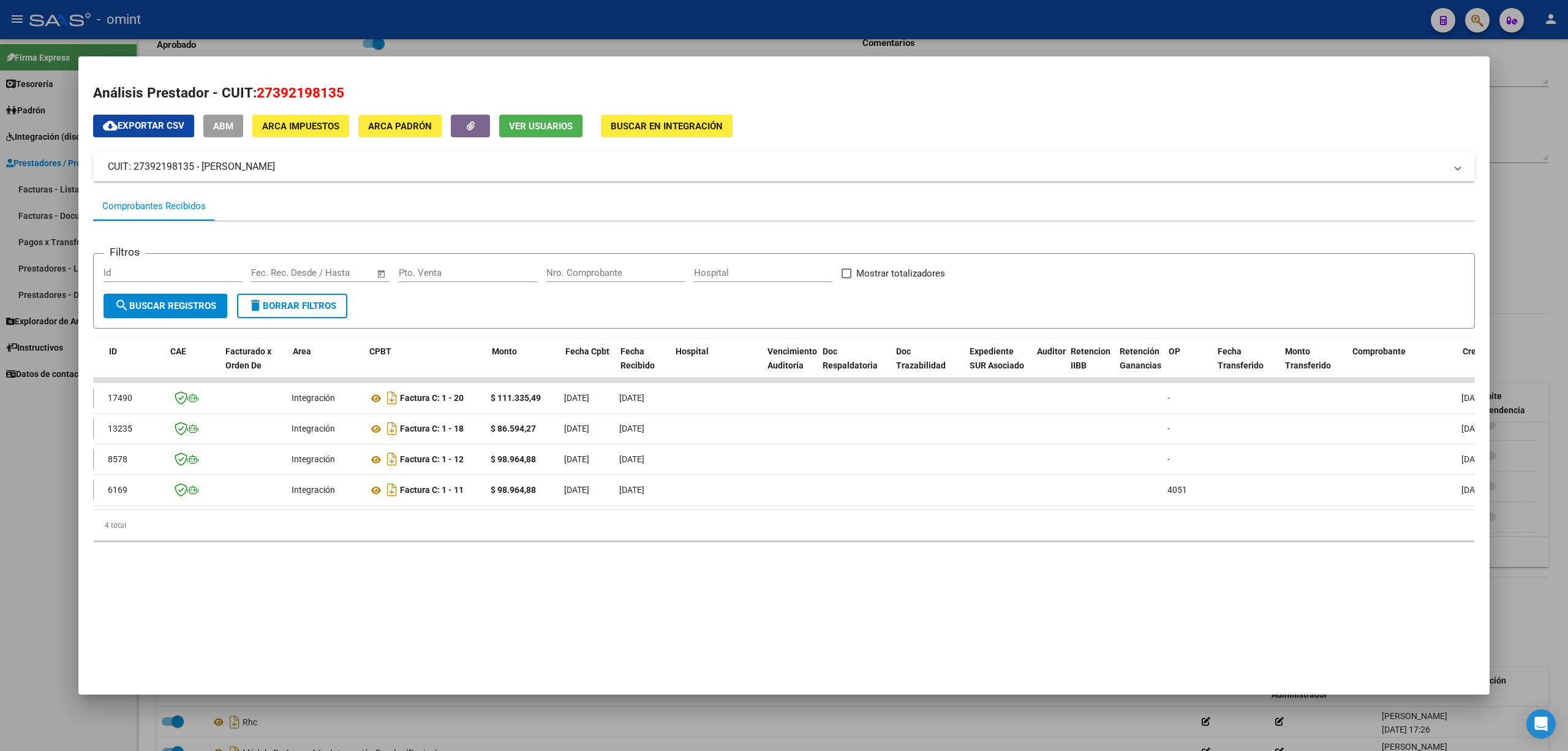
scroll to position [0, 0]
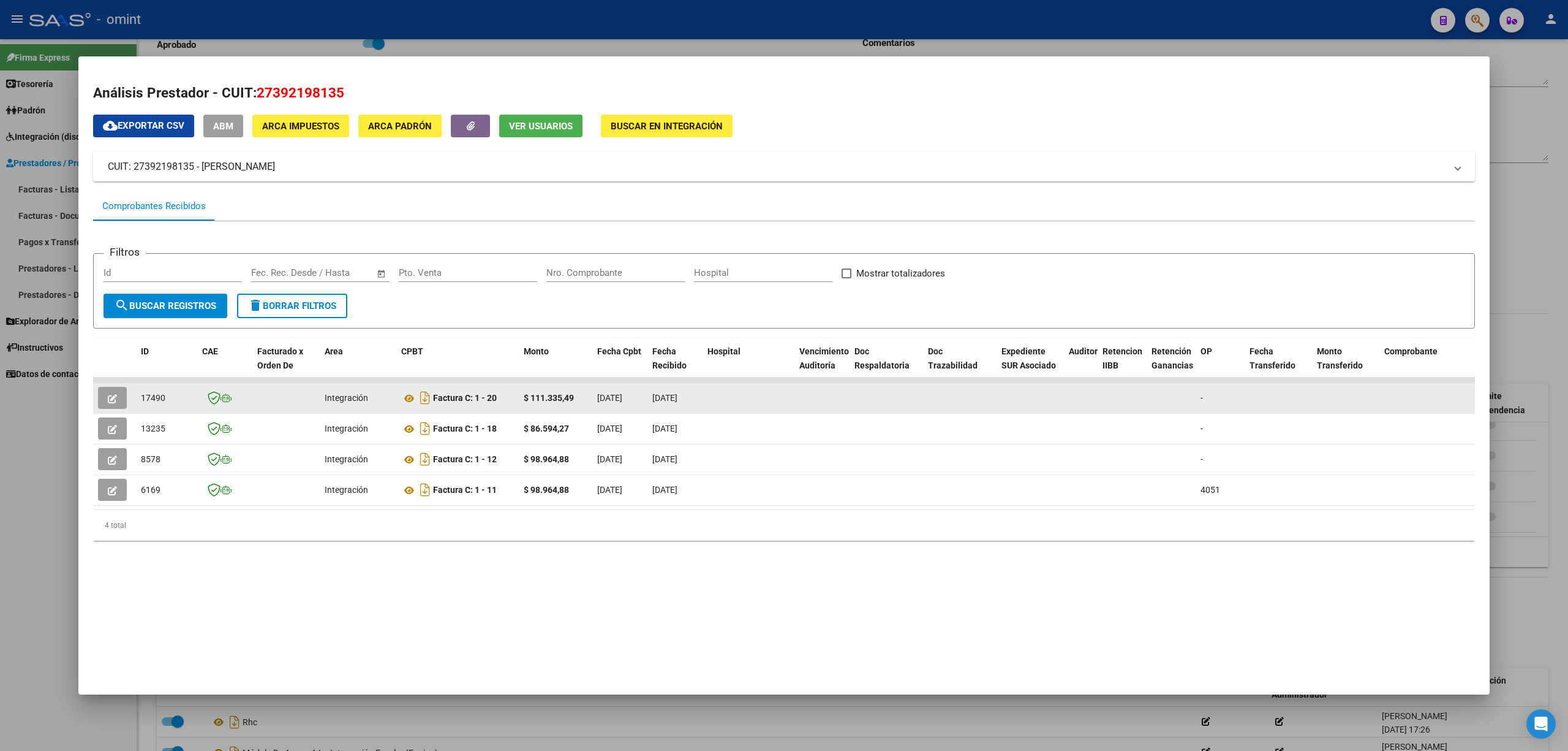
click at [112, 394] on icon "button" at bounding box center [112, 399] width 10 height 10
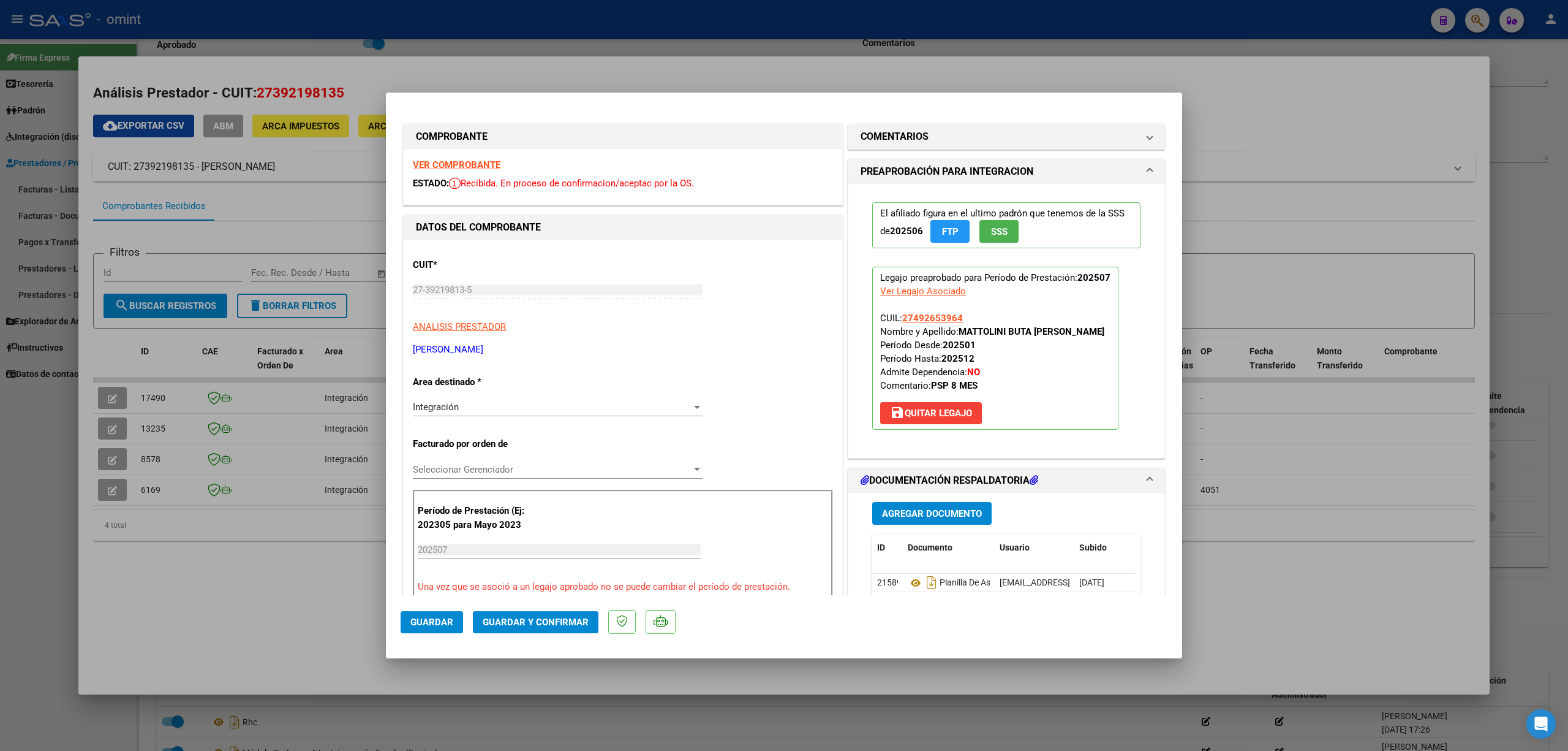
click at [450, 165] on strong "VER COMPROBANTE" at bounding box center [456, 164] width 87 height 11
click at [911, 126] on mat-expansion-panel-header "COMENTARIOS" at bounding box center [1006, 136] width 316 height 24
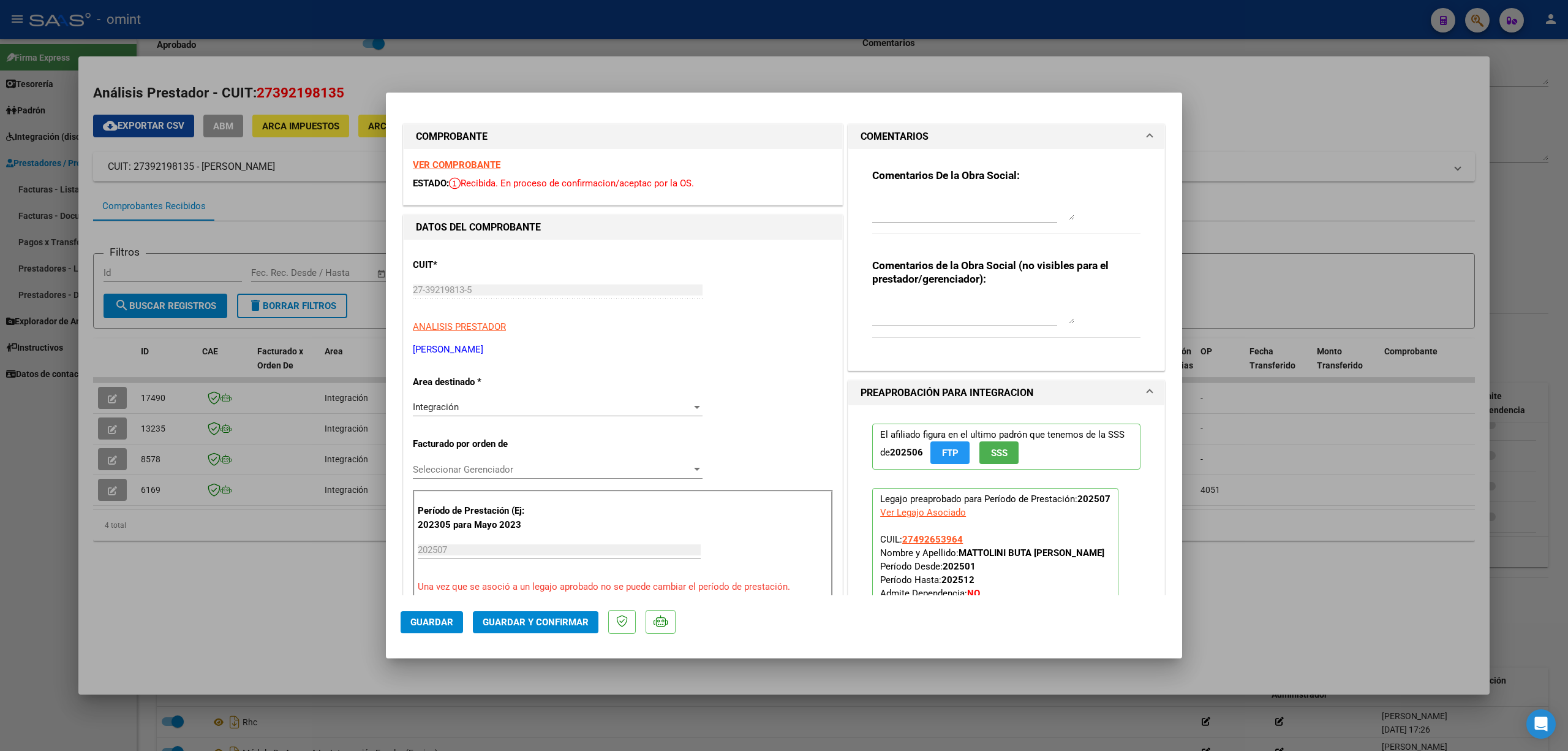
click at [921, 207] on textarea at bounding box center [973, 207] width 202 height 24
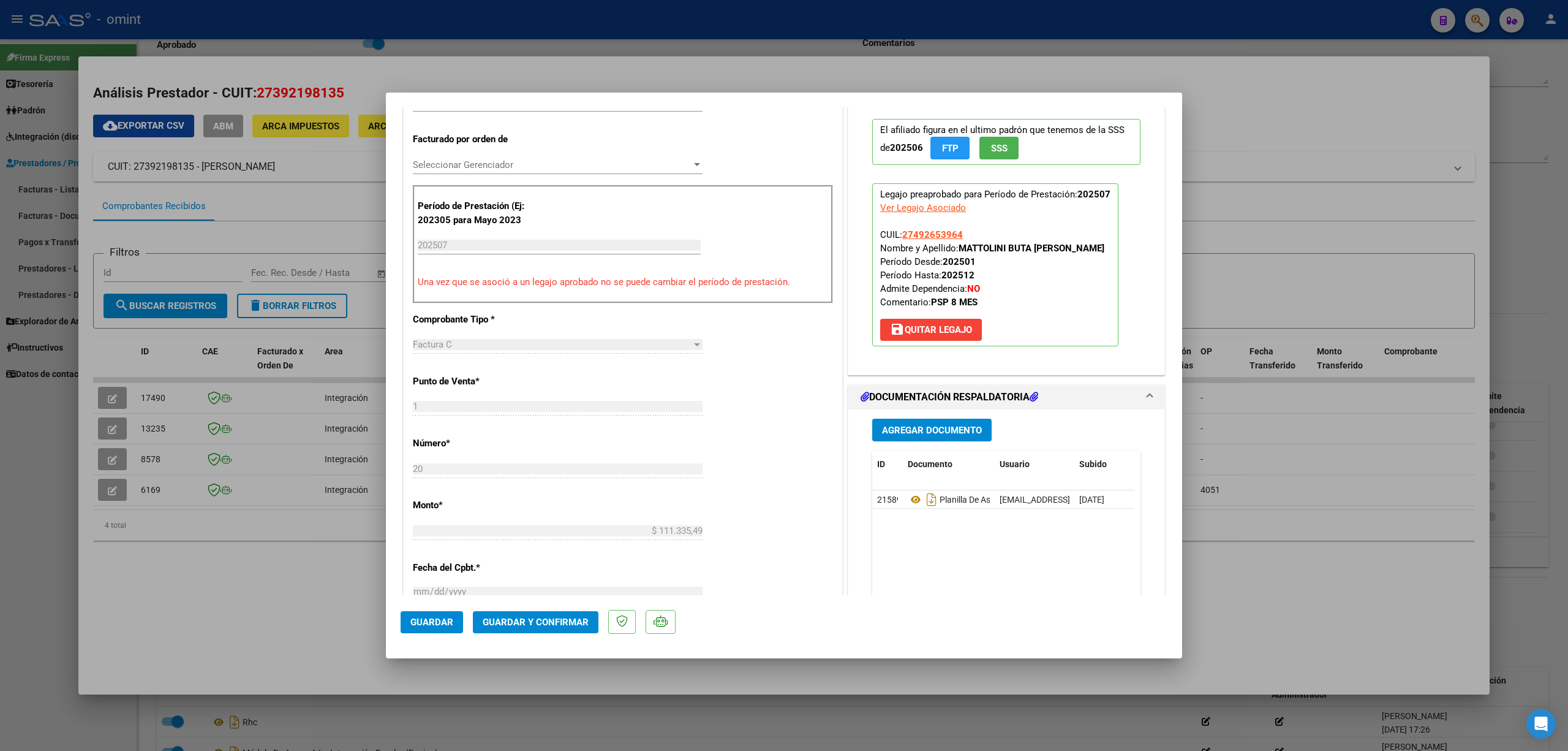
scroll to position [408, 0]
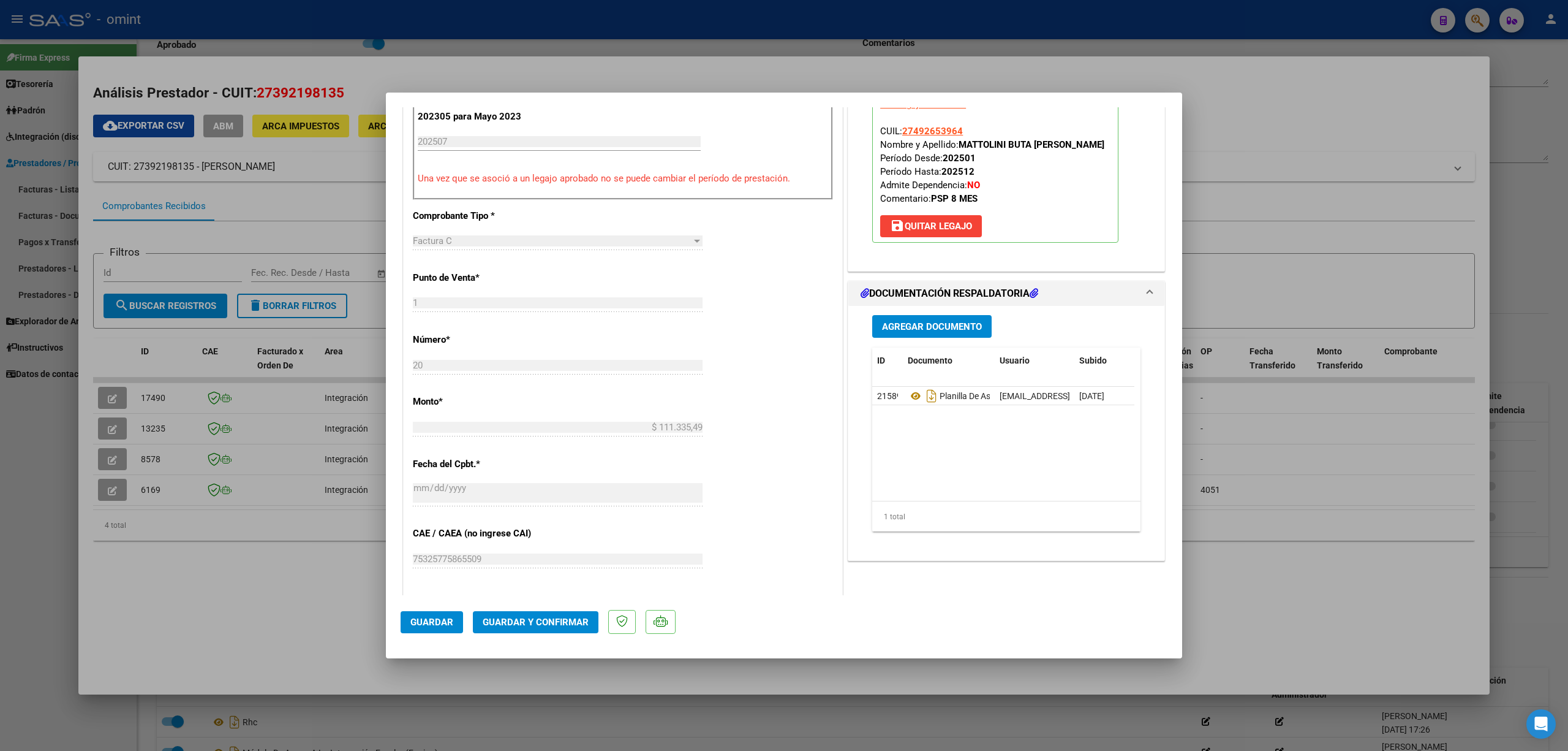
type textarea "Estimado, se verifica que tiene autorizado 8 sesiones mensuales. Procesaremos l…"
click at [539, 622] on span "Guardar y Confirmar" at bounding box center [535, 621] width 106 height 11
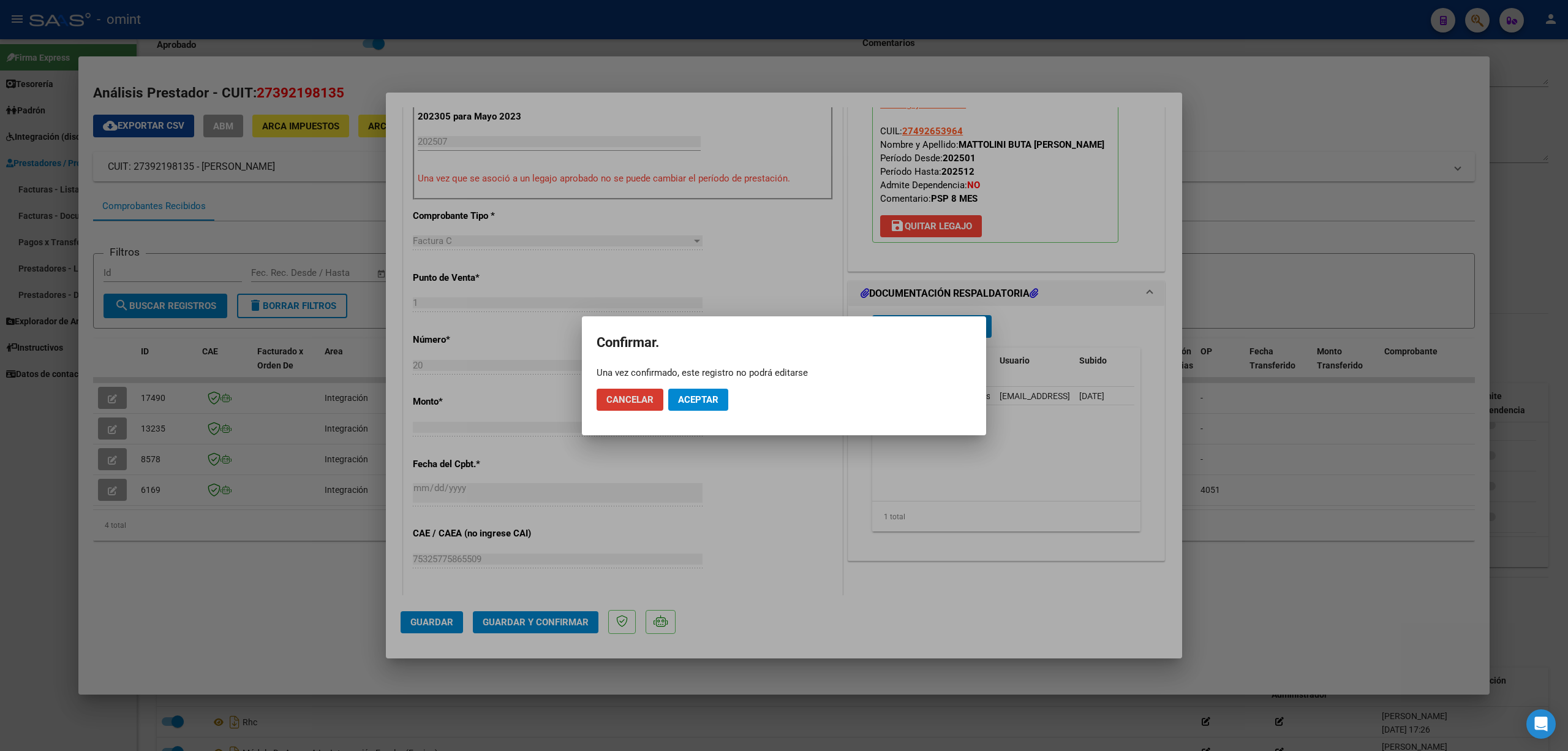
click at [701, 391] on button "Aceptar" at bounding box center [698, 399] width 60 height 22
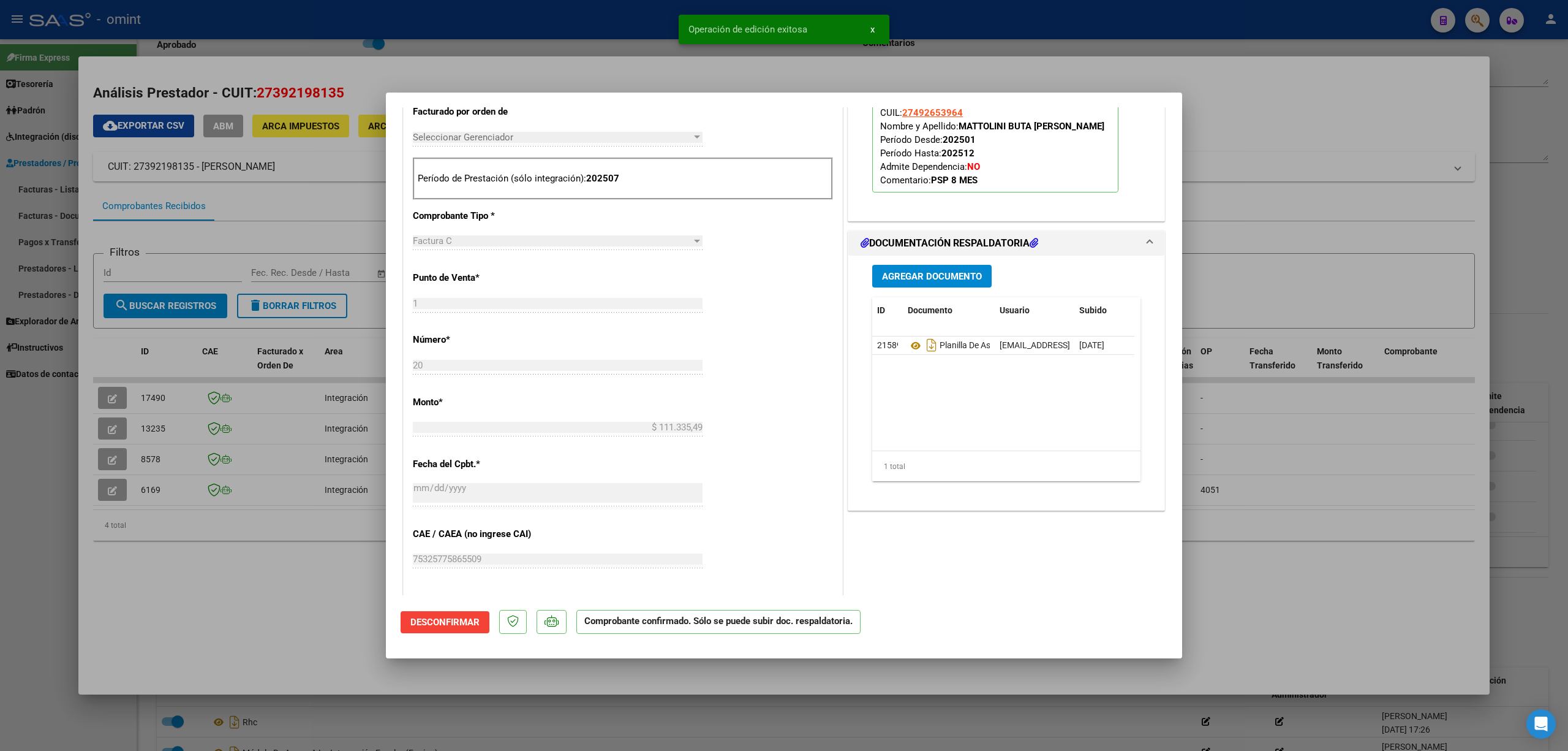
click at [153, 397] on div at bounding box center [784, 375] width 1568 height 751
type input "$ 0,00"
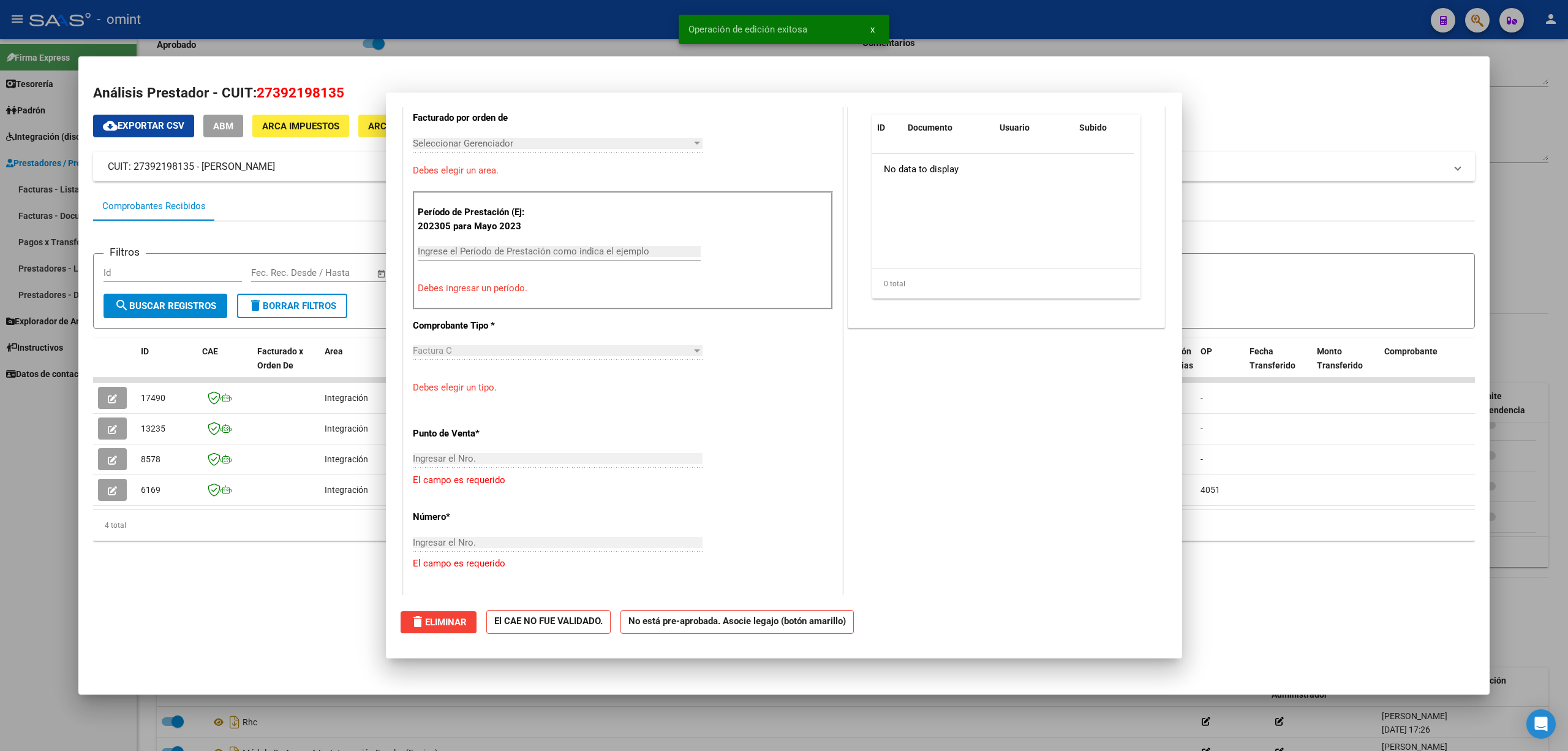
scroll to position [0, 0]
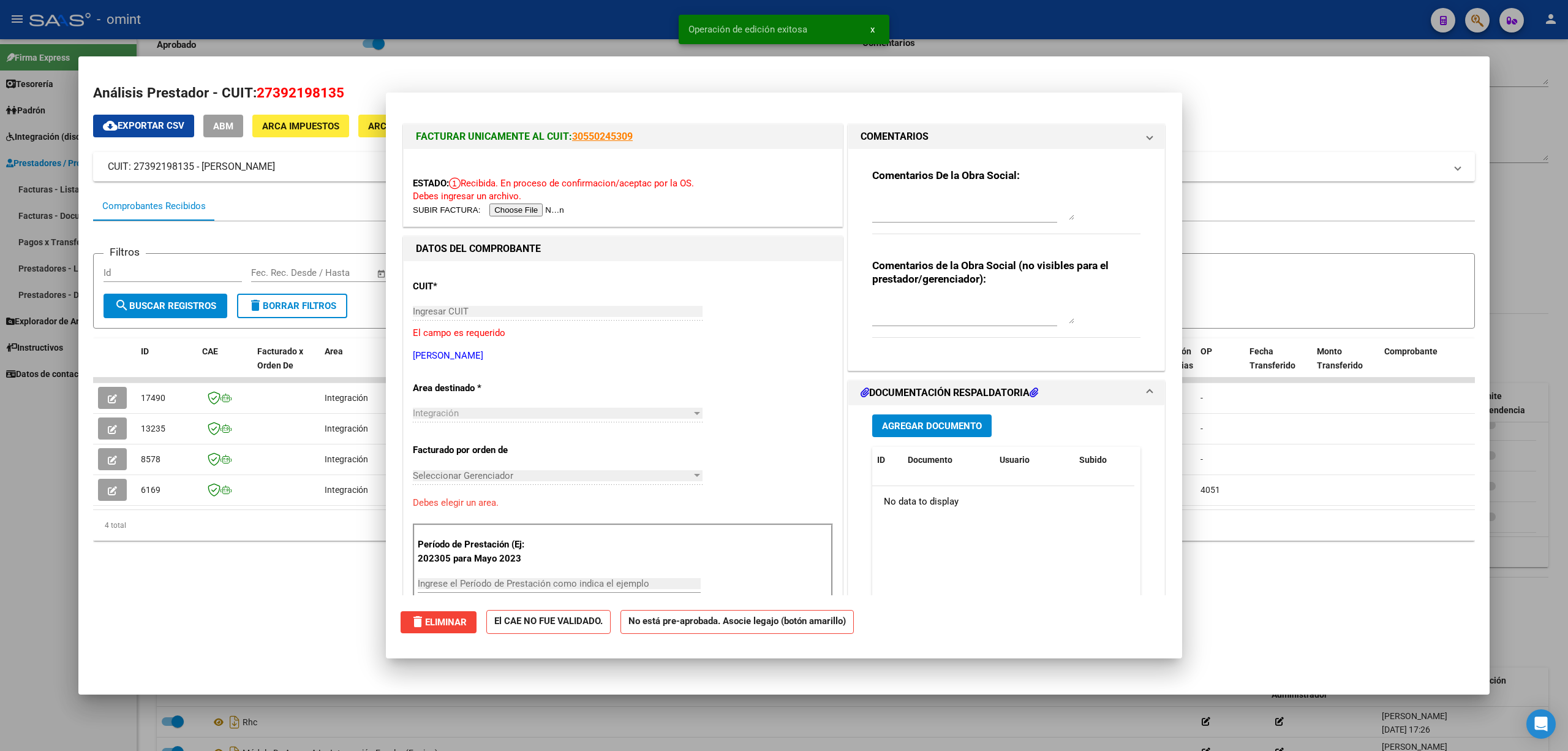
click at [153, 397] on span "17490" at bounding box center [153, 397] width 24 height 10
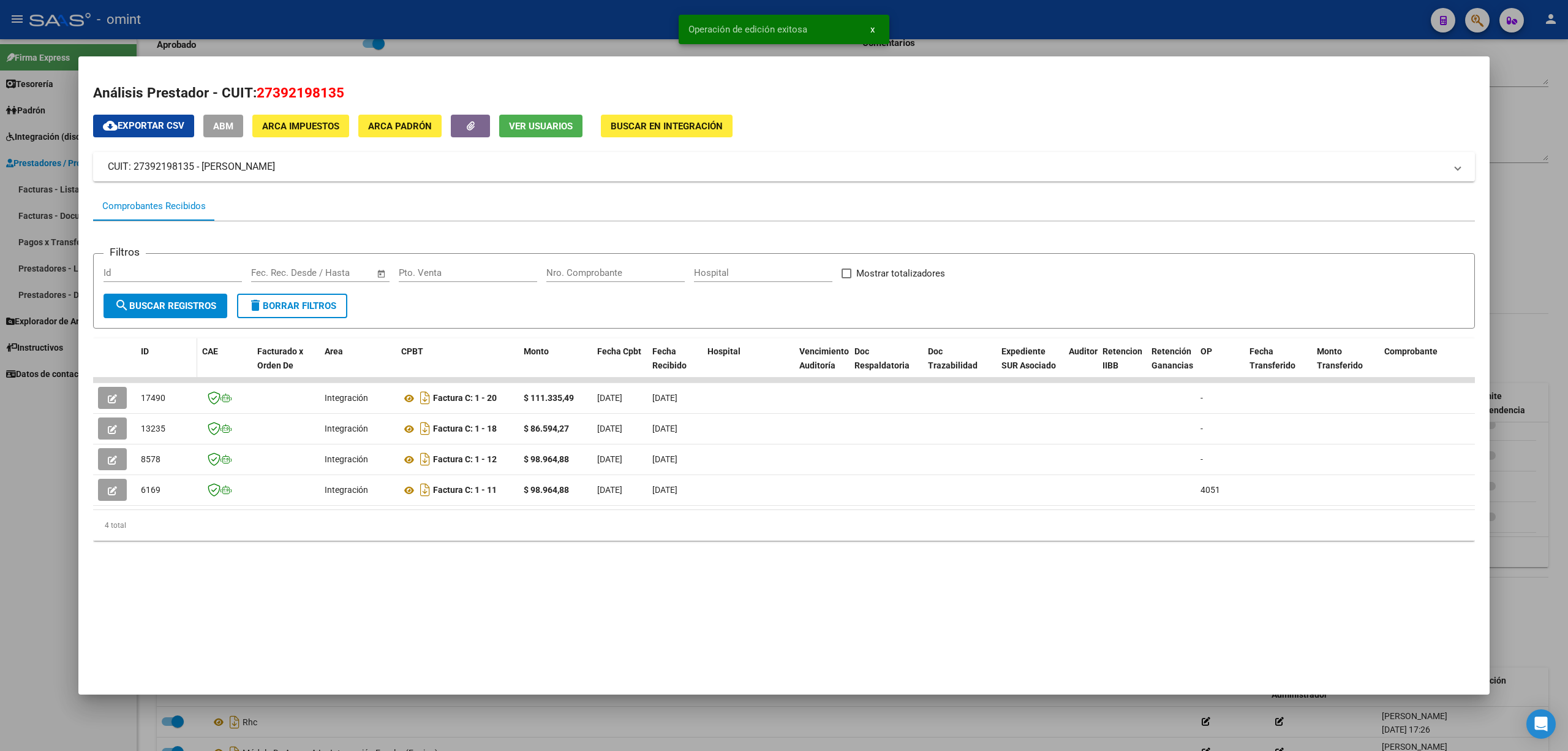
copy span "17490"
click at [589, 39] on div at bounding box center [784, 375] width 1568 height 751
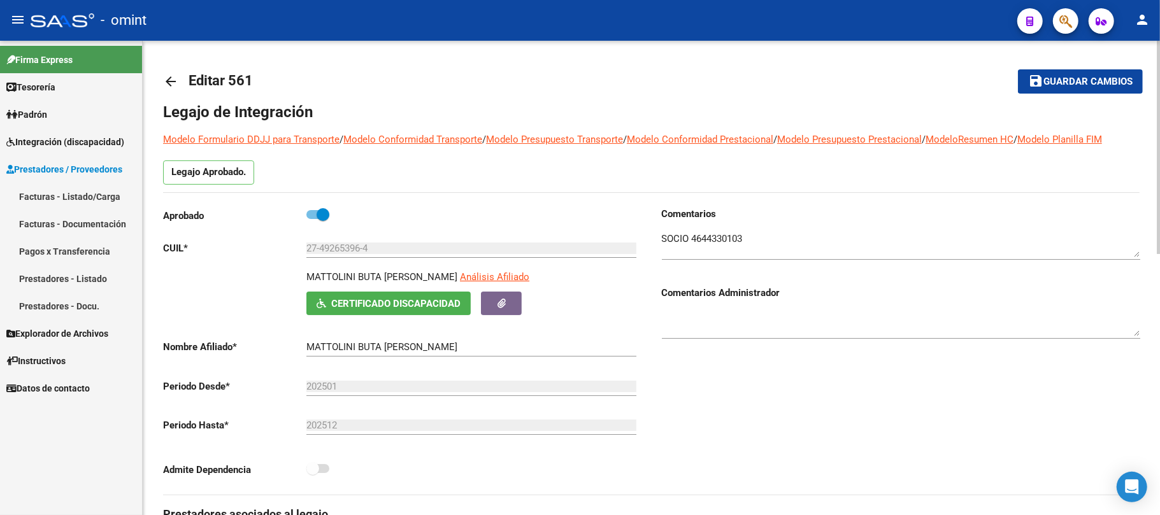
click at [168, 79] on mat-icon "arrow_back" at bounding box center [170, 81] width 15 height 15
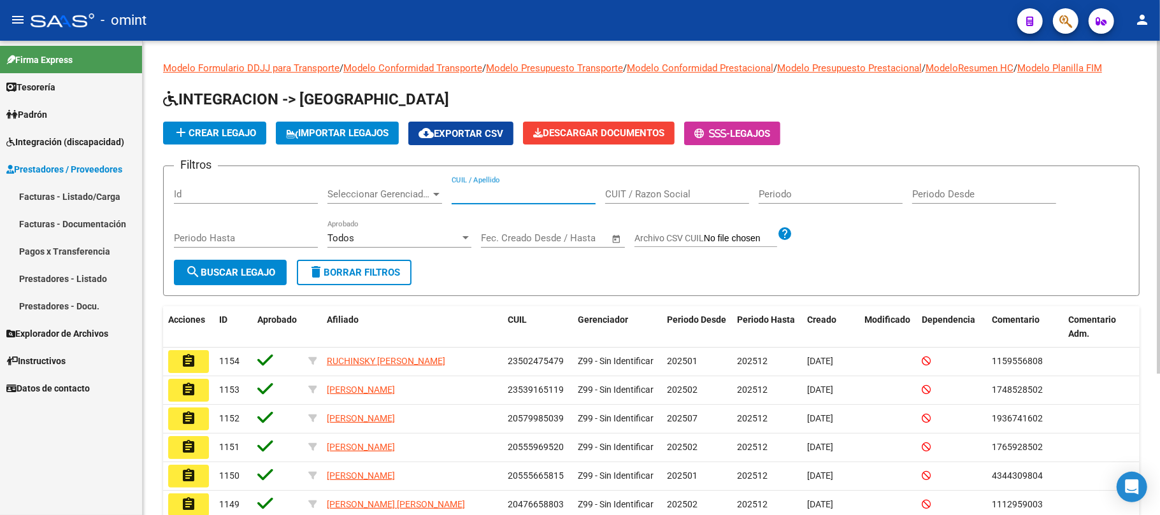
click at [475, 196] on input "CUIL / Apellido" at bounding box center [524, 194] width 144 height 11
paste input "20529065885"
type input "20529065885"
click at [215, 282] on button "search Buscar Legajo" at bounding box center [230, 272] width 113 height 25
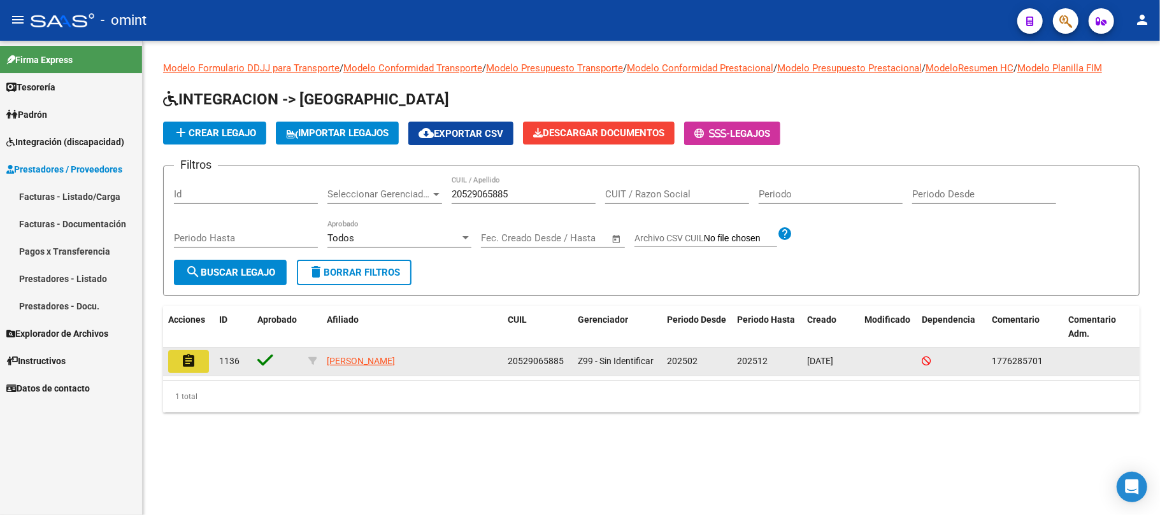
click at [184, 368] on button "assignment" at bounding box center [188, 361] width 41 height 23
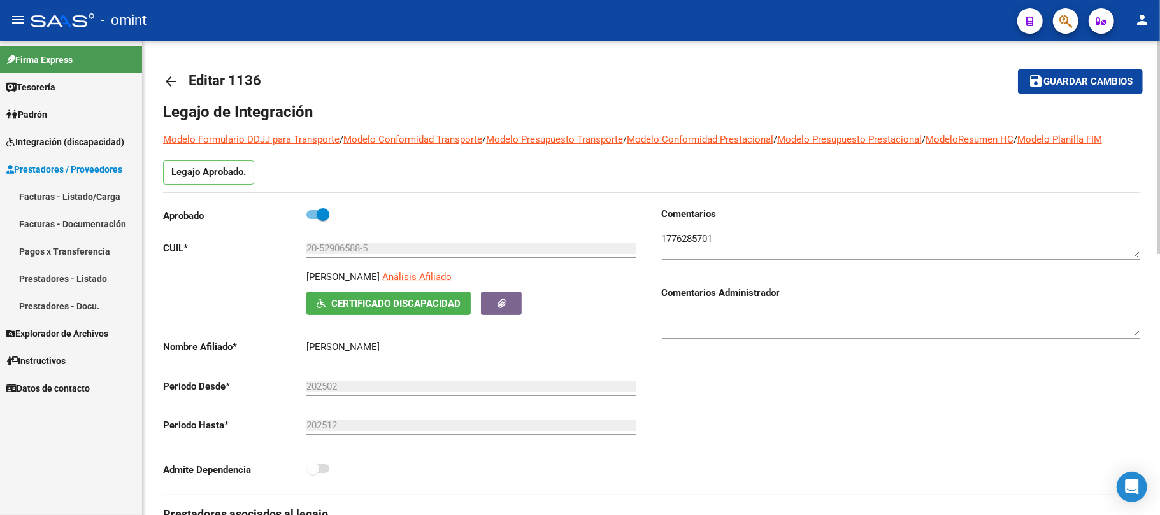
click at [163, 82] on mat-icon "arrow_back" at bounding box center [170, 81] width 15 height 15
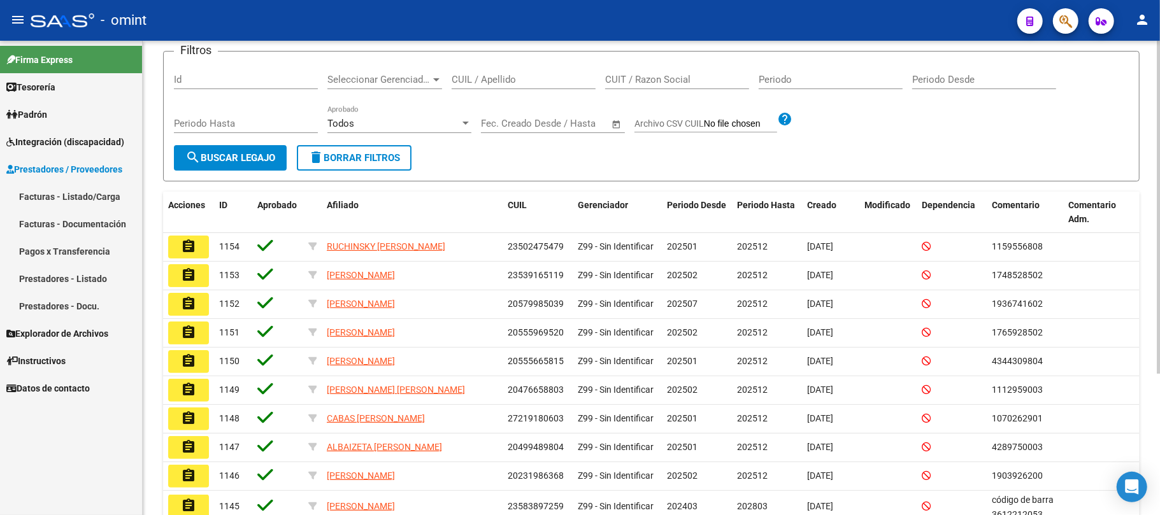
scroll to position [85, 0]
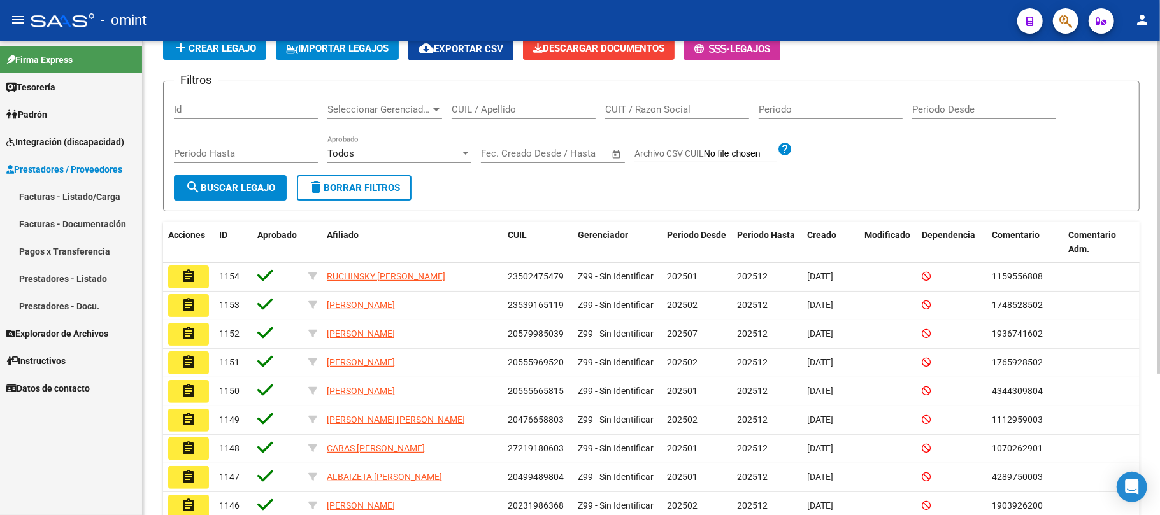
click at [490, 106] on input "CUIL / Apellido" at bounding box center [524, 109] width 144 height 11
paste input "20532658439"
type input "20532658439"
click at [275, 187] on span "search Buscar Legajo" at bounding box center [230, 187] width 90 height 11
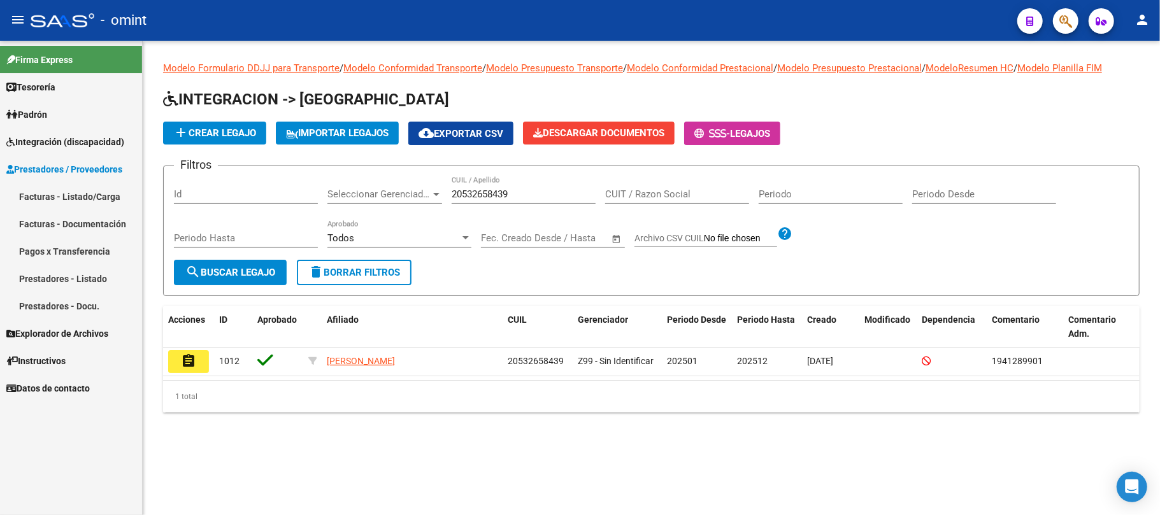
scroll to position [0, 0]
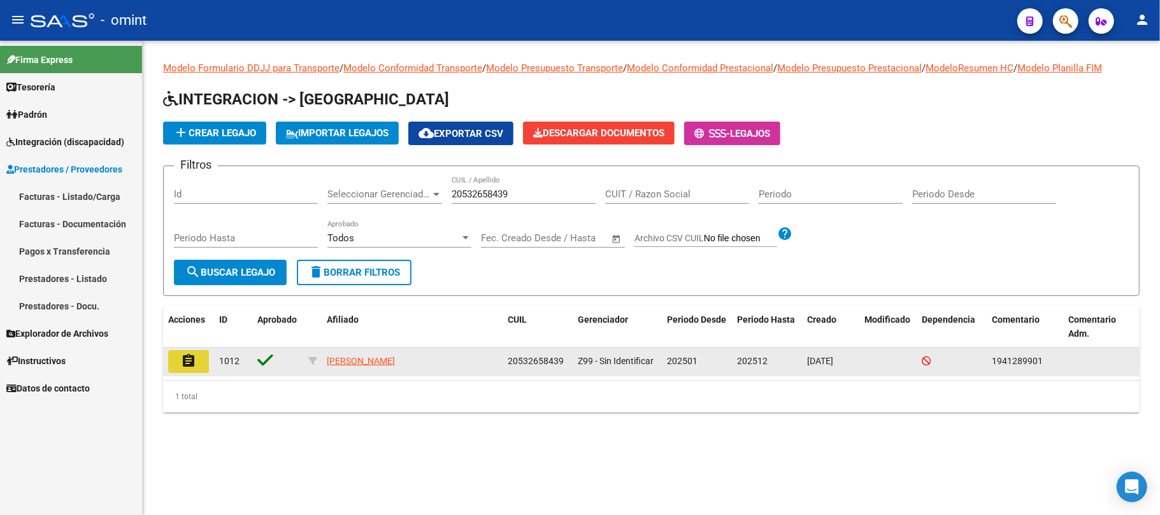
click at [183, 362] on mat-icon "assignment" at bounding box center [188, 361] width 15 height 15
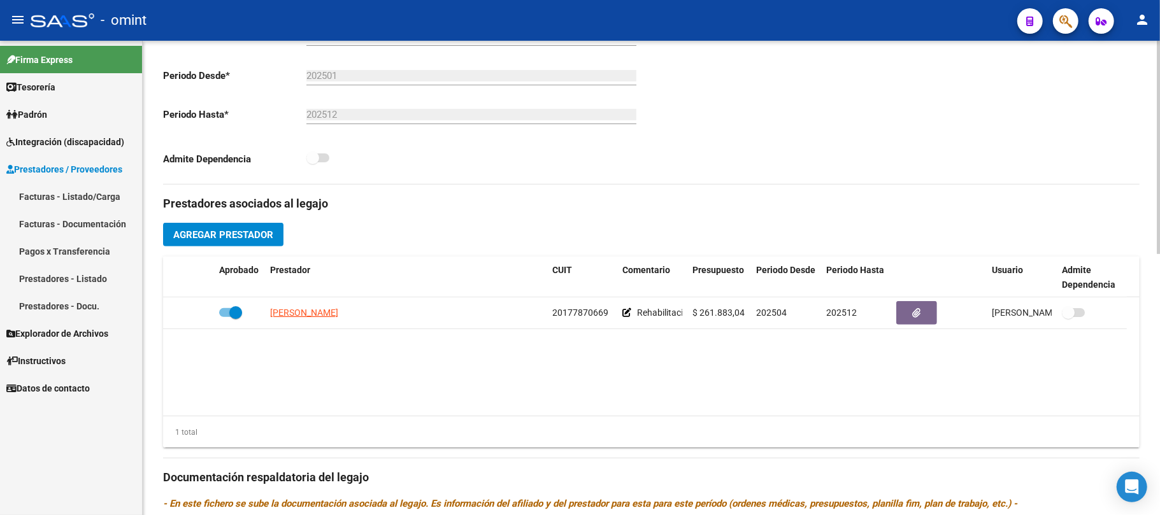
scroll to position [510, 0]
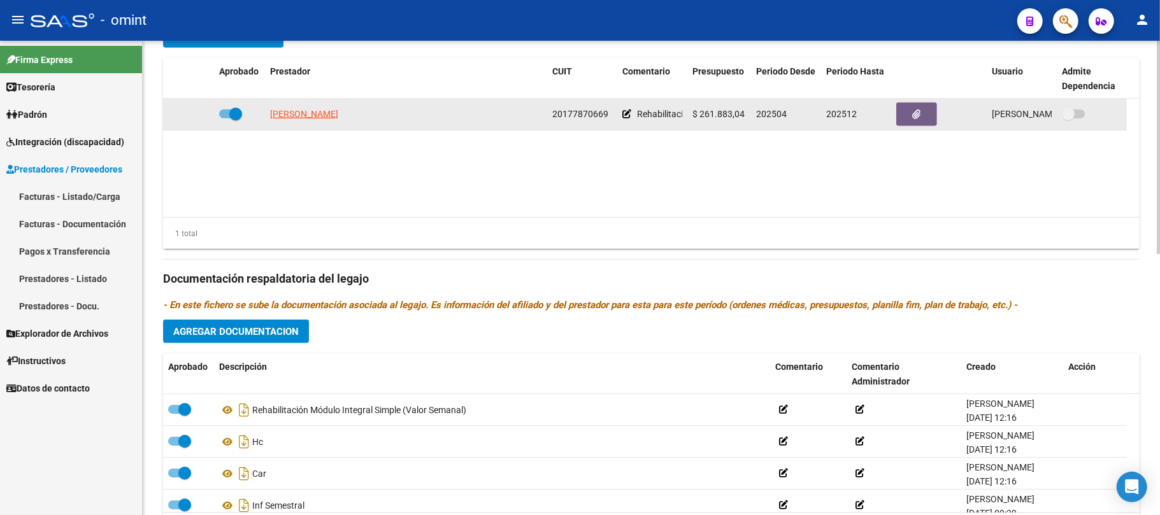
click at [321, 115] on span "[PERSON_NAME]" at bounding box center [304, 114] width 68 height 10
type textarea "20177870669"
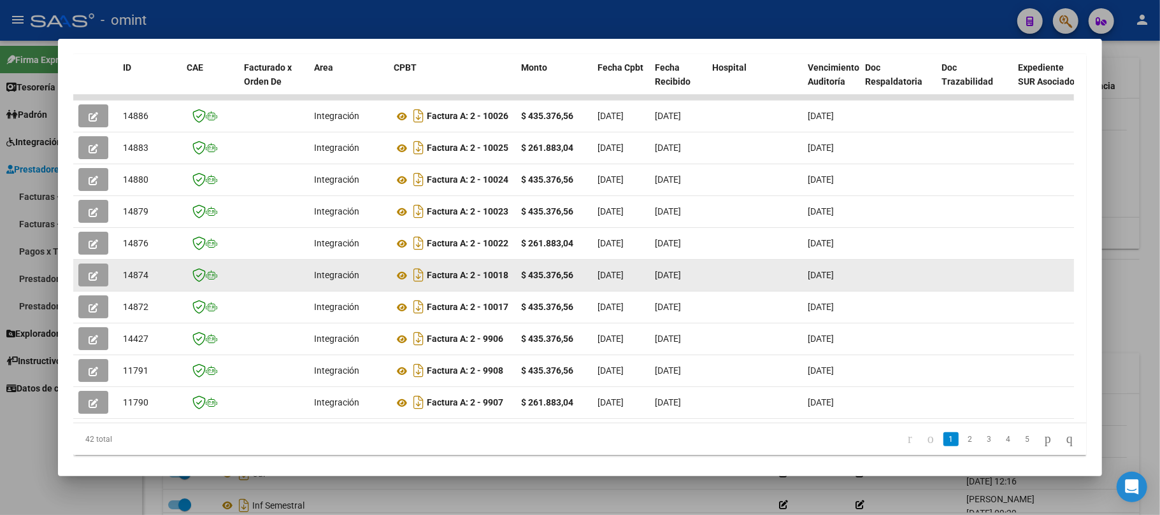
scroll to position [309, 0]
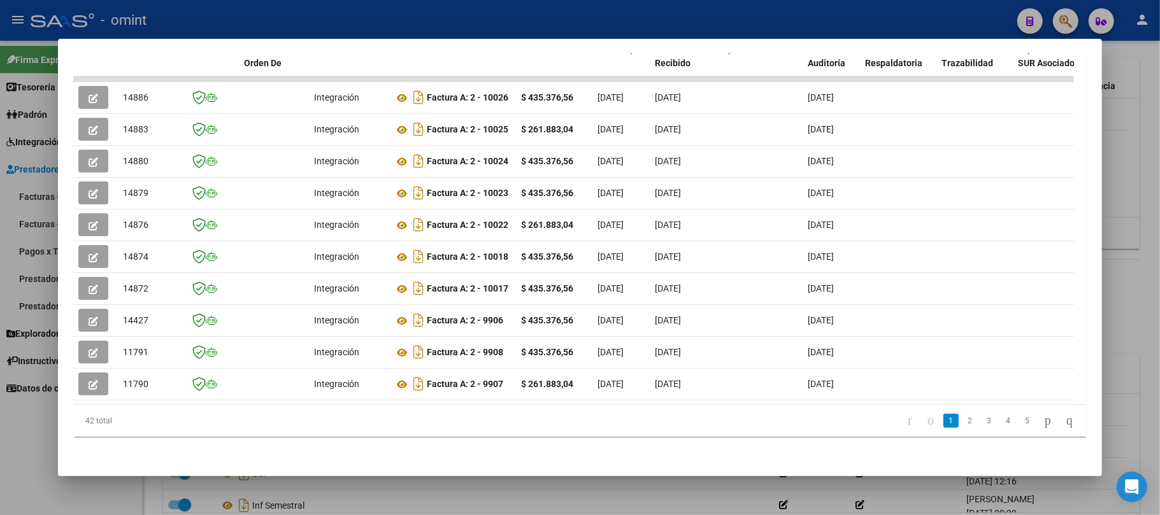
drag, startPoint x: 350, startPoint y: 388, endPoint x: 742, endPoint y: 393, distance: 391.9
click at [749, 393] on datatable-body "14886 Integración Factura A: 2 - 10026 $ 435.376,56 [DATE] [DATE] [DATE] - [DAT…" at bounding box center [573, 240] width 1001 height 329
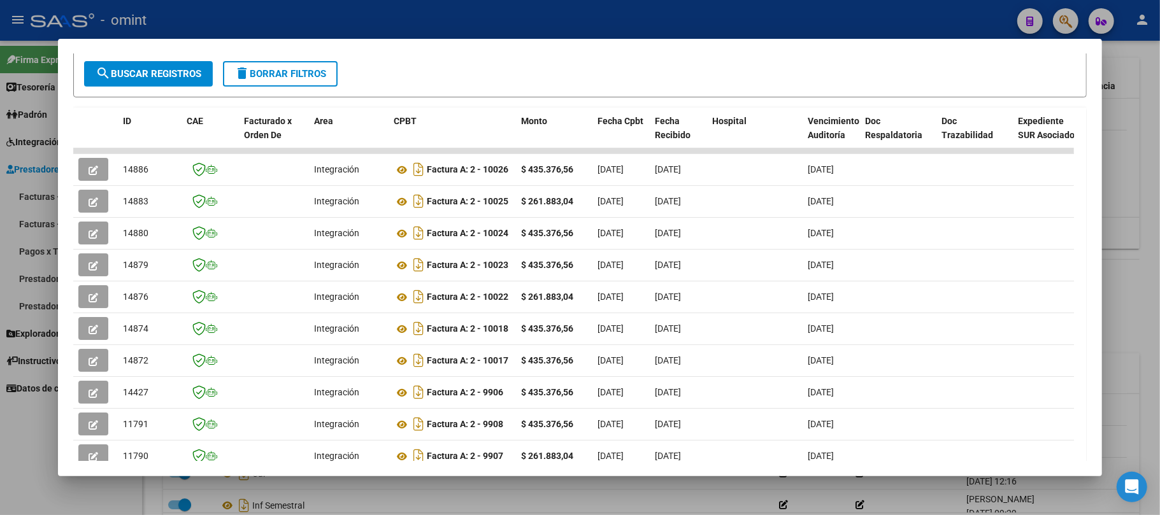
scroll to position [0, 0]
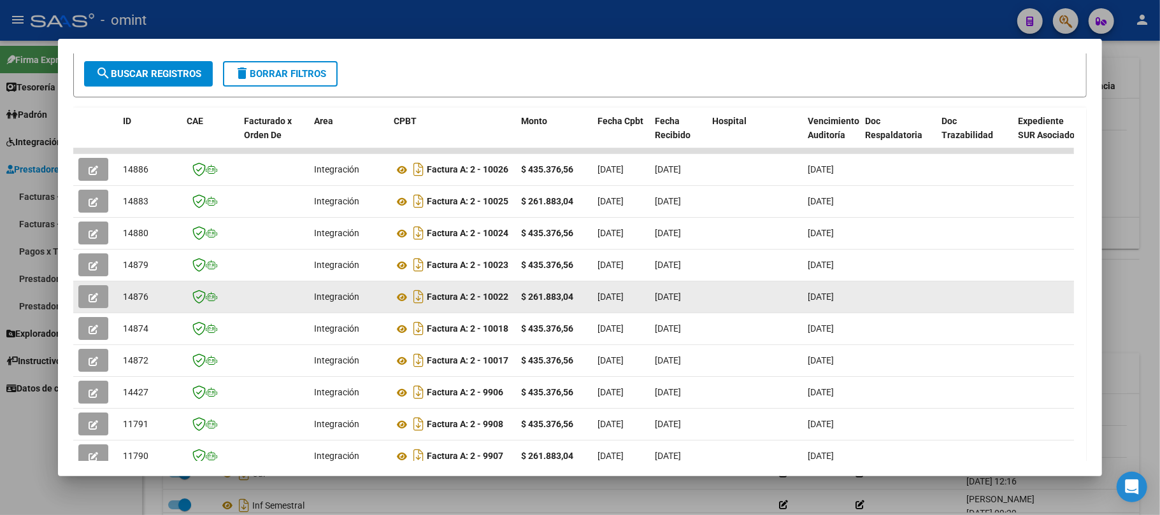
drag, startPoint x: 653, startPoint y: 302, endPoint x: 138, endPoint y: 297, distance: 515.5
click at [138, 299] on span "14876" at bounding box center [135, 297] width 25 height 10
click at [97, 296] on icon "button" at bounding box center [94, 298] width 10 height 10
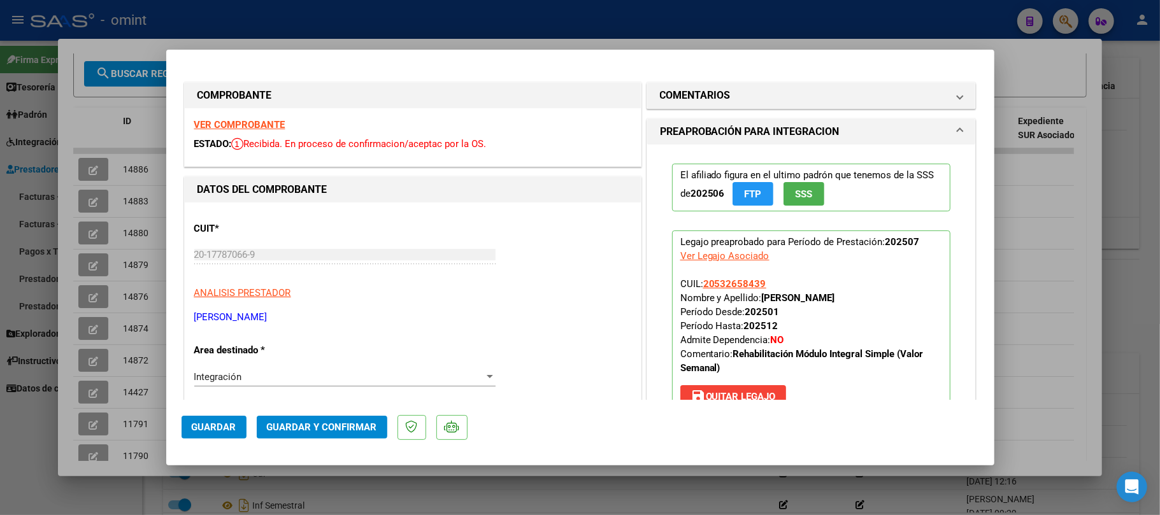
click at [233, 130] on strong "VER COMPROBANTE" at bounding box center [239, 124] width 91 height 11
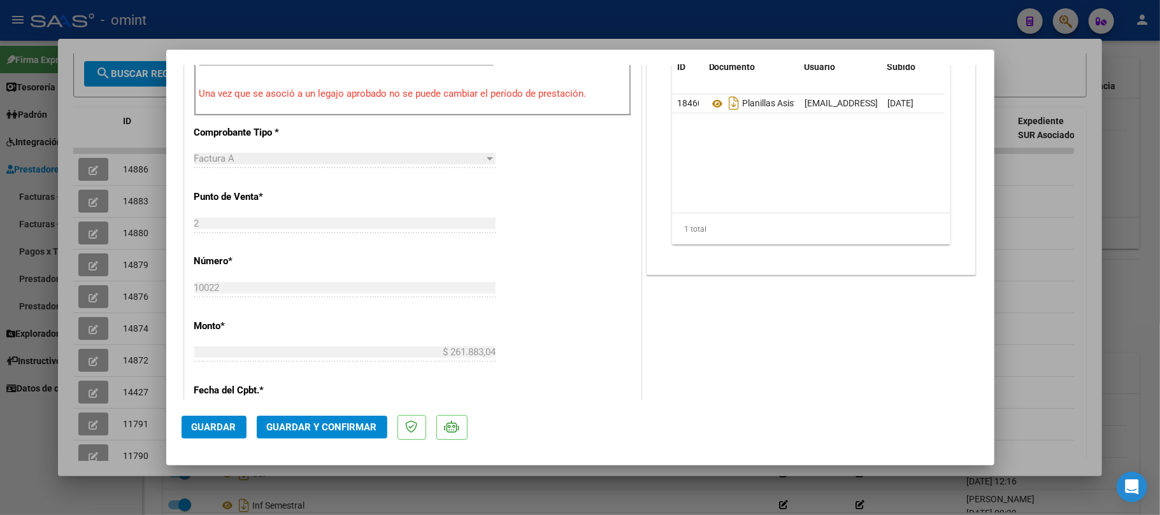
scroll to position [510, 0]
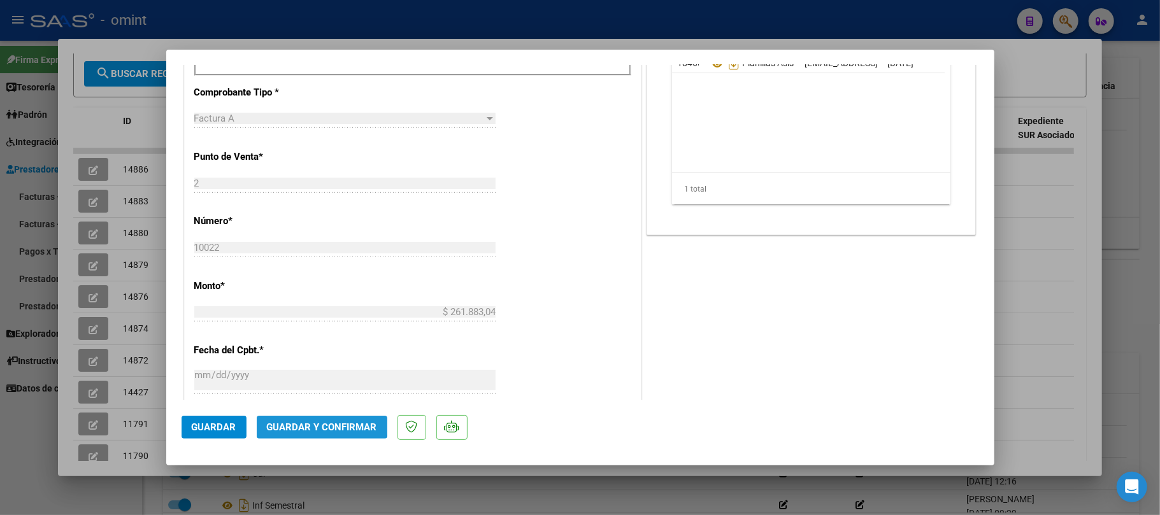
click at [312, 429] on span "Guardar y Confirmar" at bounding box center [322, 427] width 110 height 11
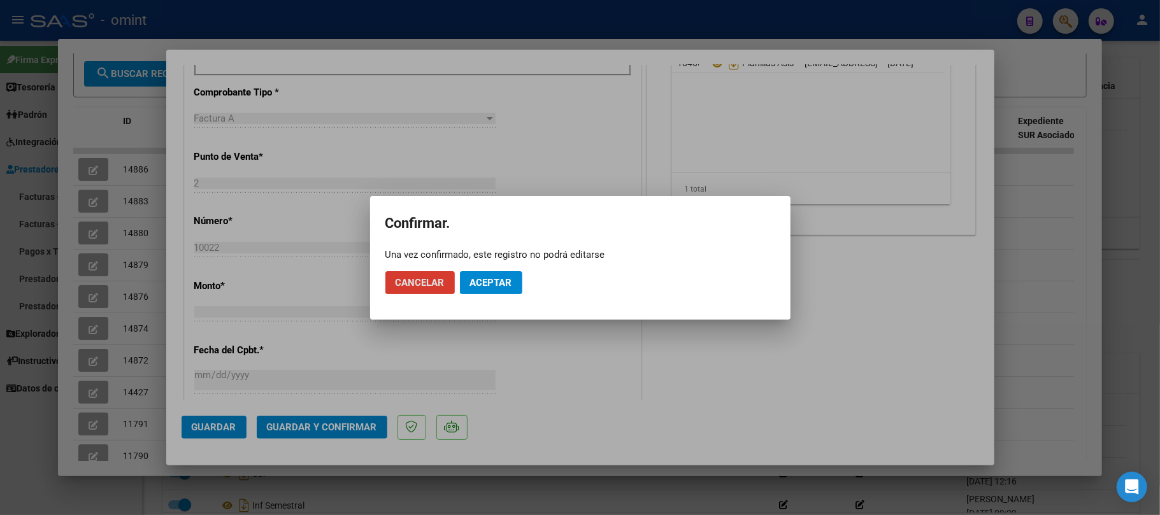
click at [497, 283] on span "Aceptar" at bounding box center [491, 282] width 42 height 11
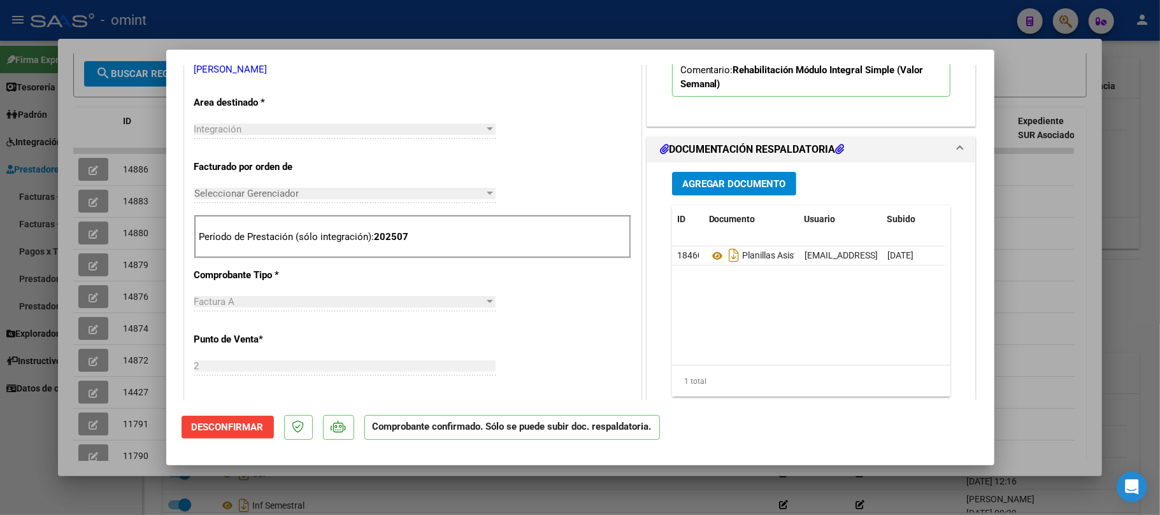
scroll to position [255, 0]
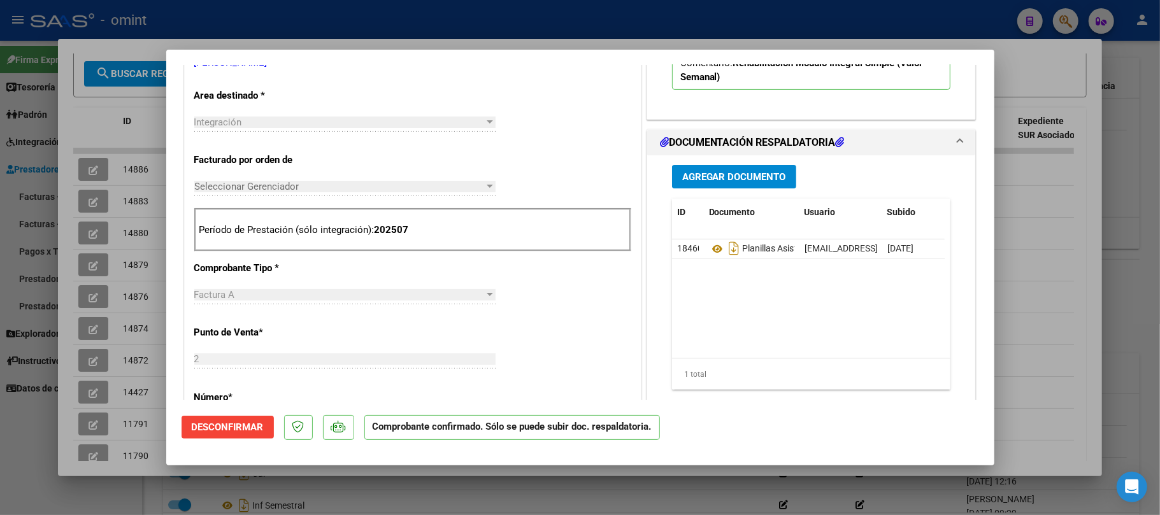
click at [129, 164] on div at bounding box center [580, 257] width 1160 height 515
type input "$ 0,00"
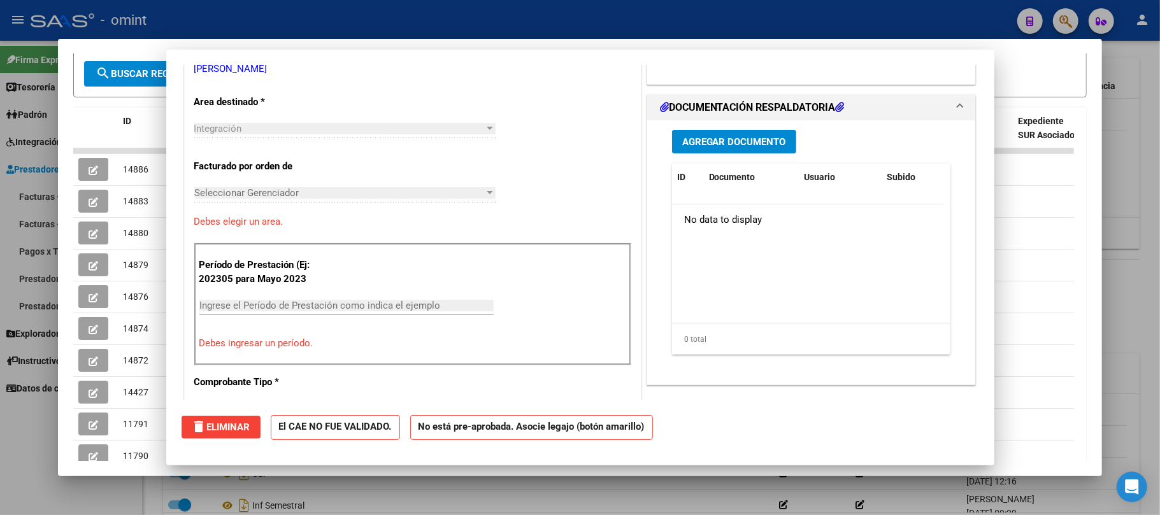
scroll to position [261, 0]
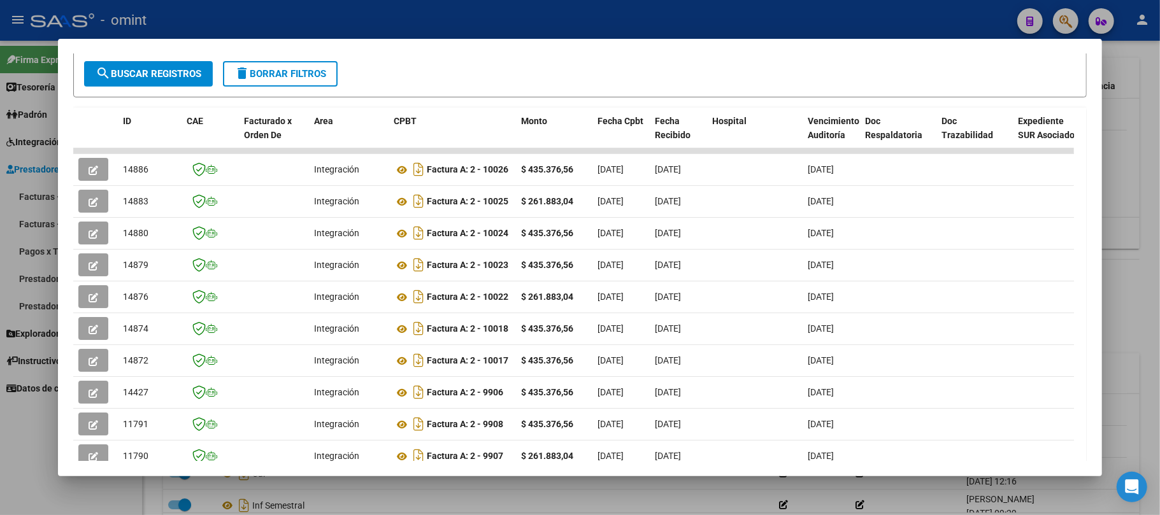
click at [18, 113] on div at bounding box center [580, 257] width 1160 height 515
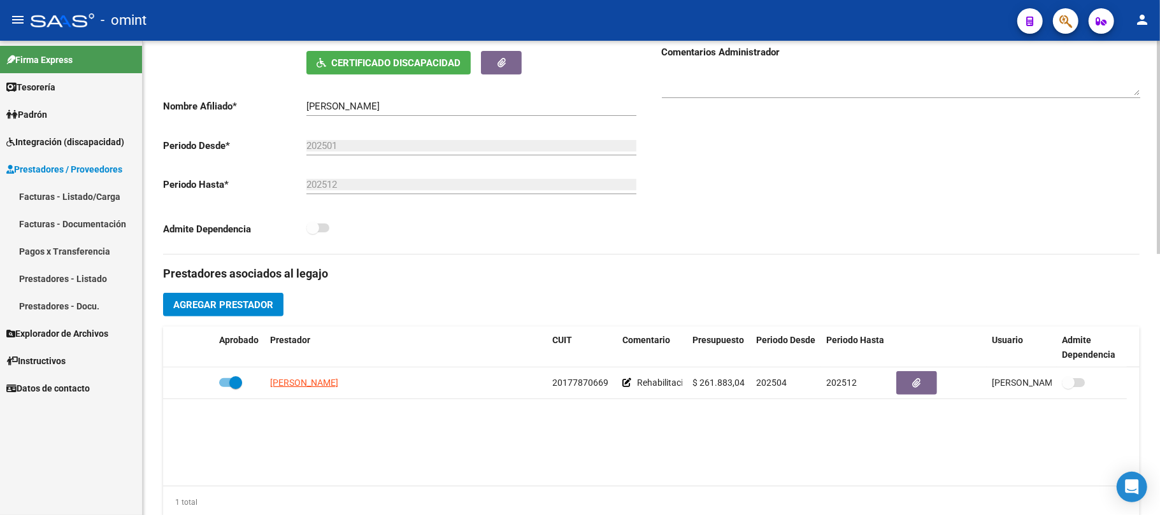
scroll to position [0, 0]
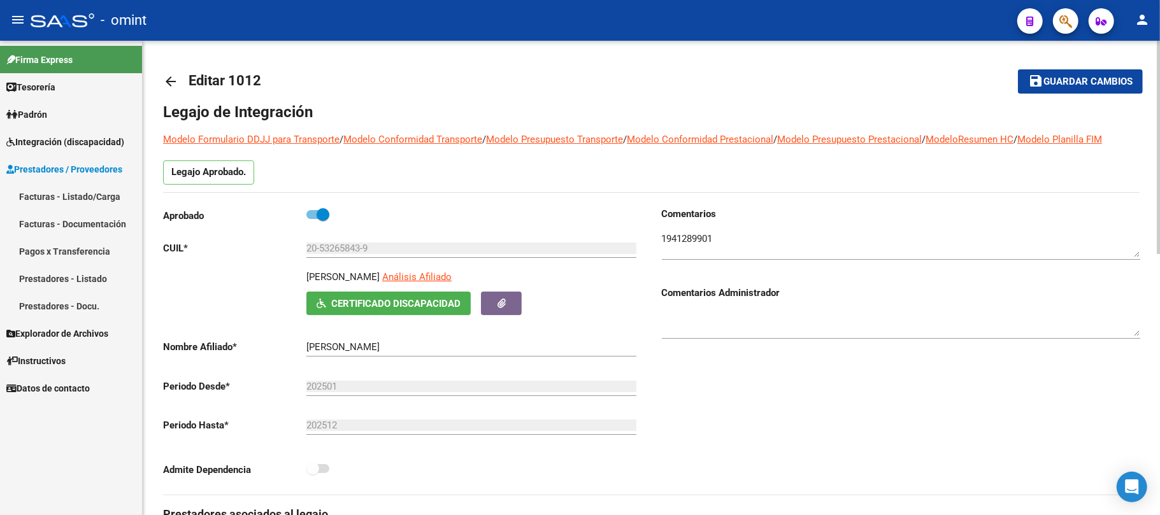
click at [182, 83] on link "arrow_back" at bounding box center [175, 81] width 25 height 30
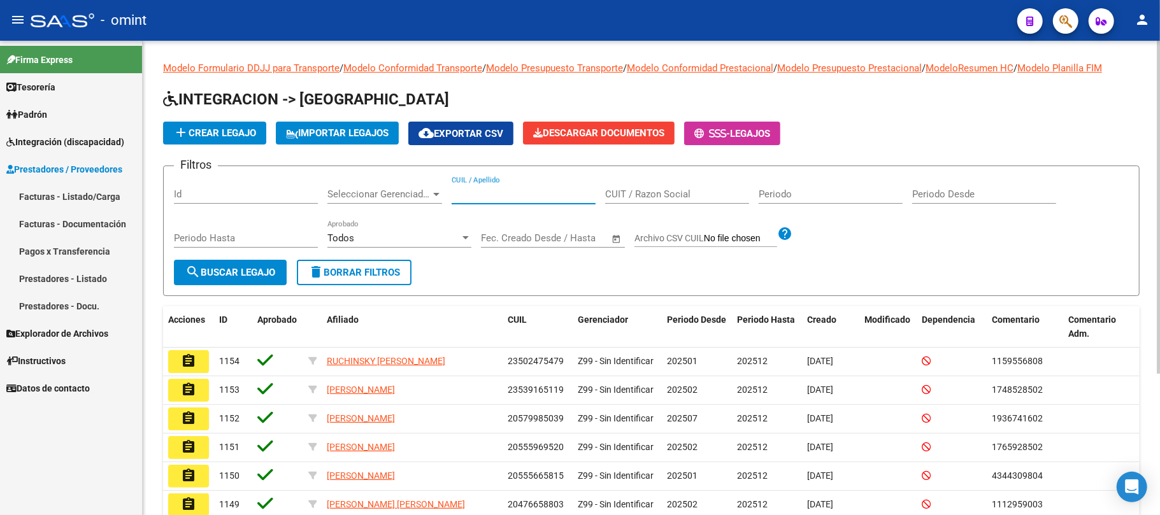
click at [484, 189] on input "CUIL / Apellido" at bounding box center [524, 194] width 144 height 11
paste input "23439254319"
type input "23439254319"
drag, startPoint x: 248, startPoint y: 263, endPoint x: 252, endPoint y: 273, distance: 10.9
click at [250, 263] on button "search Buscar Legajo" at bounding box center [230, 272] width 113 height 25
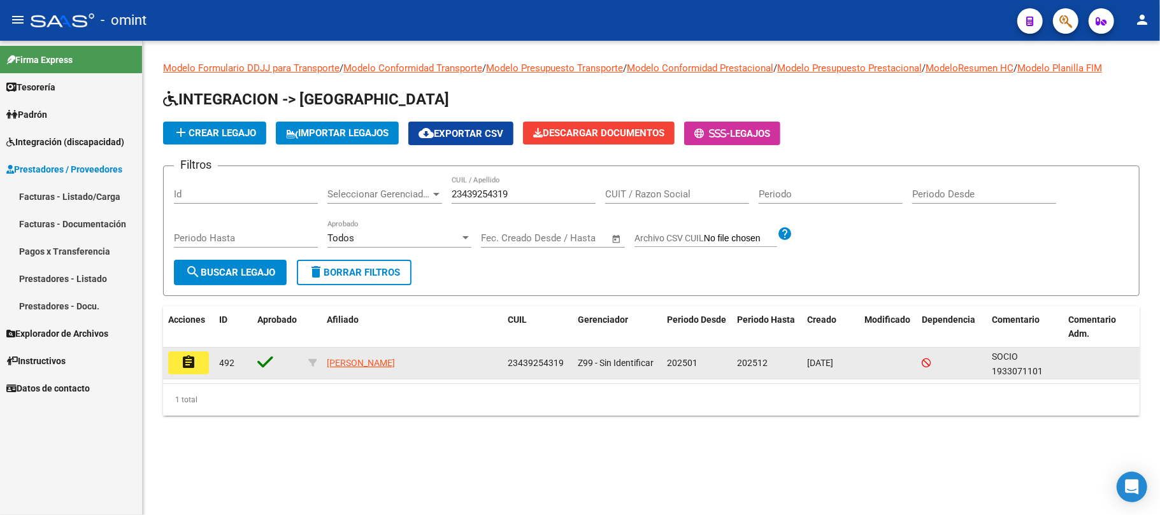
click at [187, 364] on mat-icon "assignment" at bounding box center [188, 362] width 15 height 15
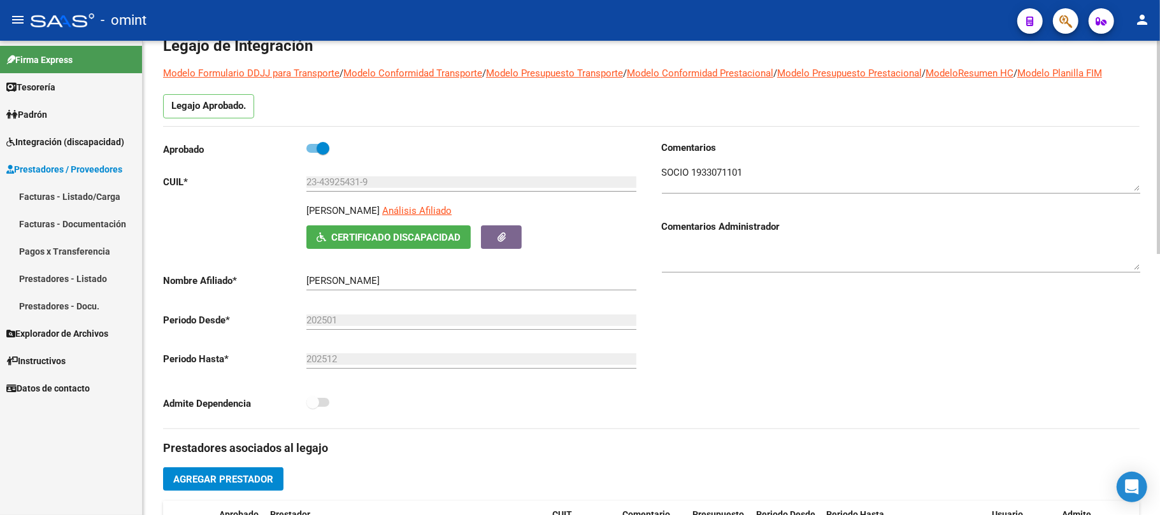
scroll to position [255, 0]
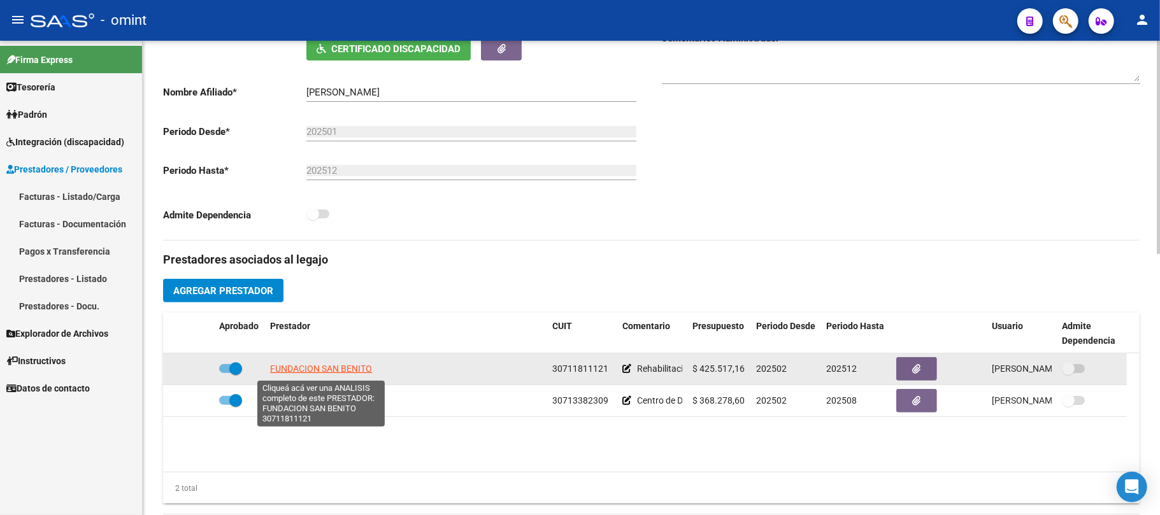
click at [330, 373] on span "FUNDACION SAN BENITO" at bounding box center [321, 369] width 102 height 10
type textarea "30711811121"
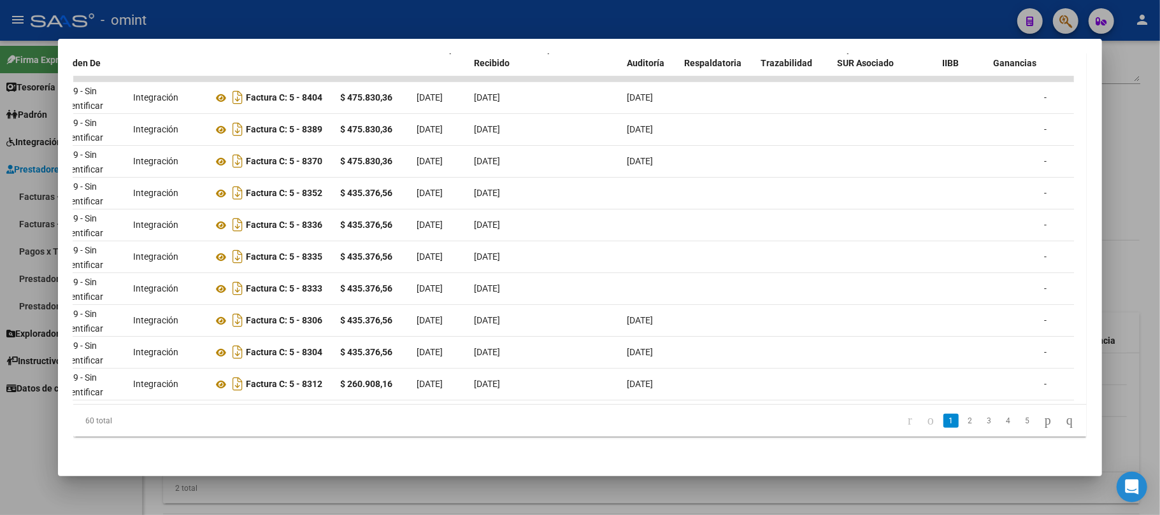
scroll to position [0, 0]
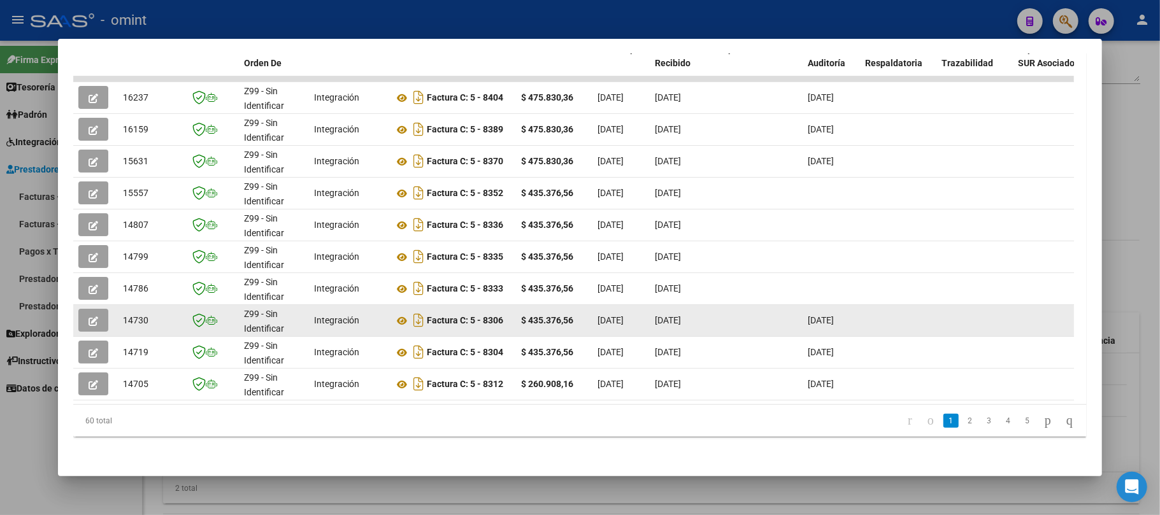
click at [136, 315] on span "14730" at bounding box center [135, 320] width 25 height 10
copy span "14730"
click at [85, 309] on button "button" at bounding box center [93, 320] width 30 height 23
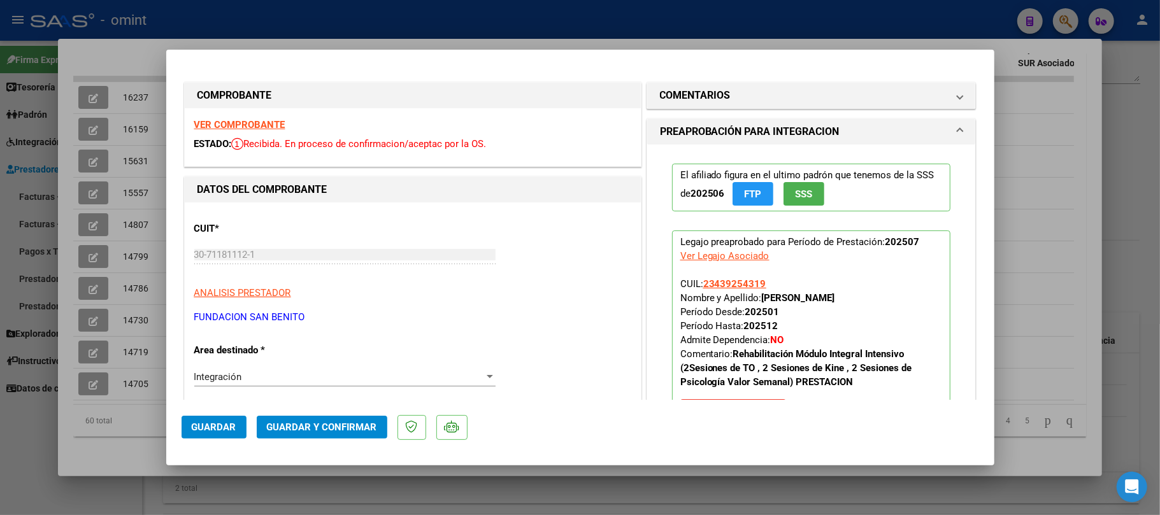
click at [260, 123] on strong "VER COMPROBANTE" at bounding box center [239, 124] width 91 height 11
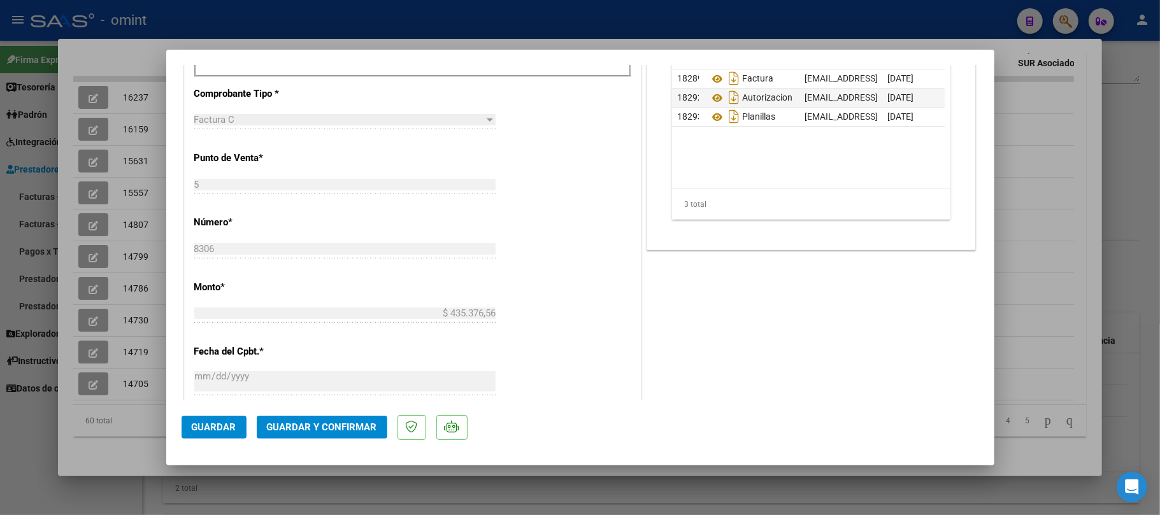
scroll to position [510, 0]
click at [335, 424] on span "Guardar y Confirmar" at bounding box center [322, 427] width 110 height 11
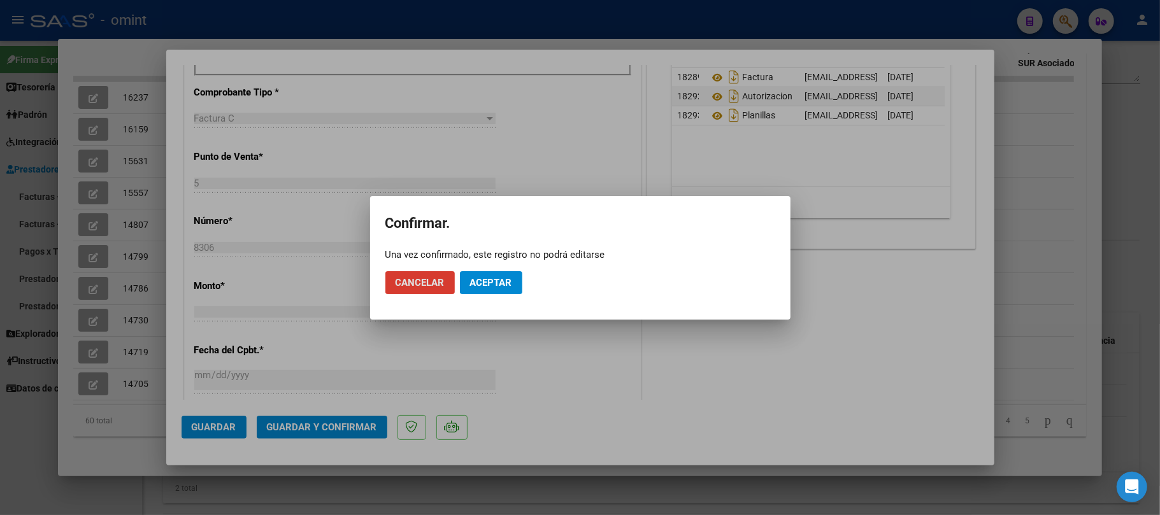
click at [503, 271] on button "Aceptar" at bounding box center [491, 282] width 62 height 23
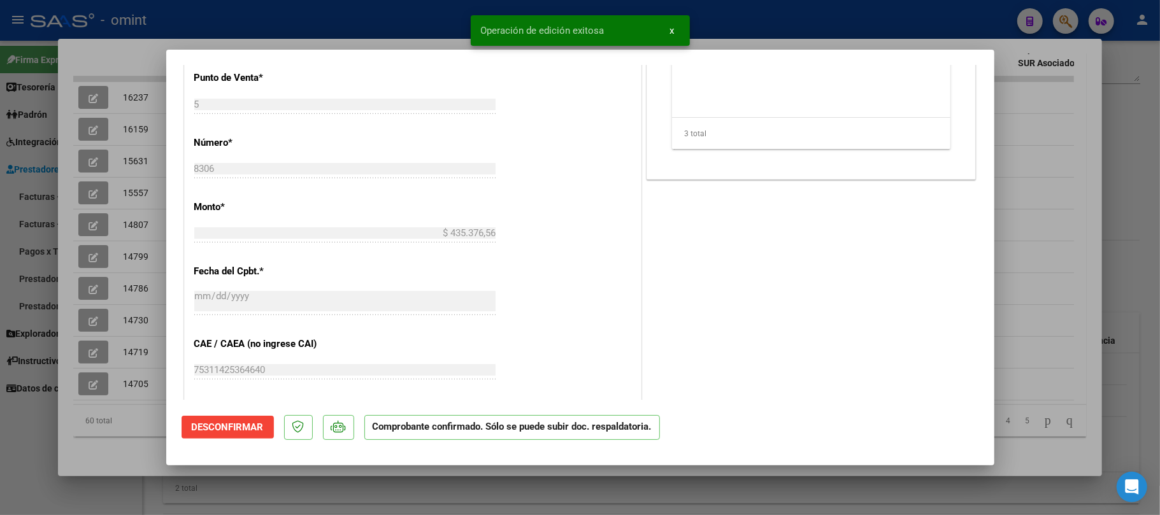
click at [354, 21] on div at bounding box center [580, 257] width 1160 height 515
type input "$ 0,00"
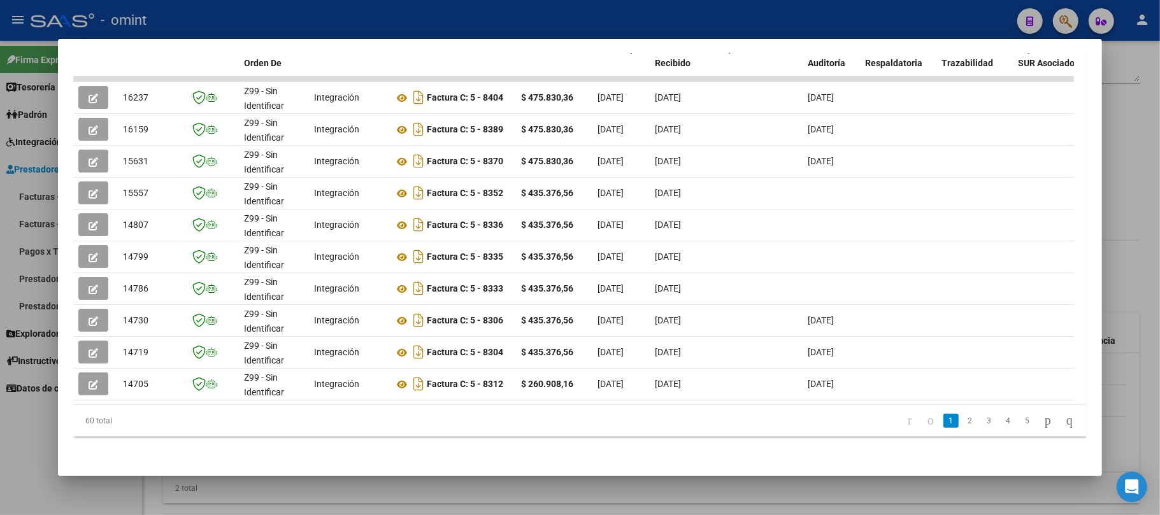
click at [26, 204] on div at bounding box center [580, 257] width 1160 height 515
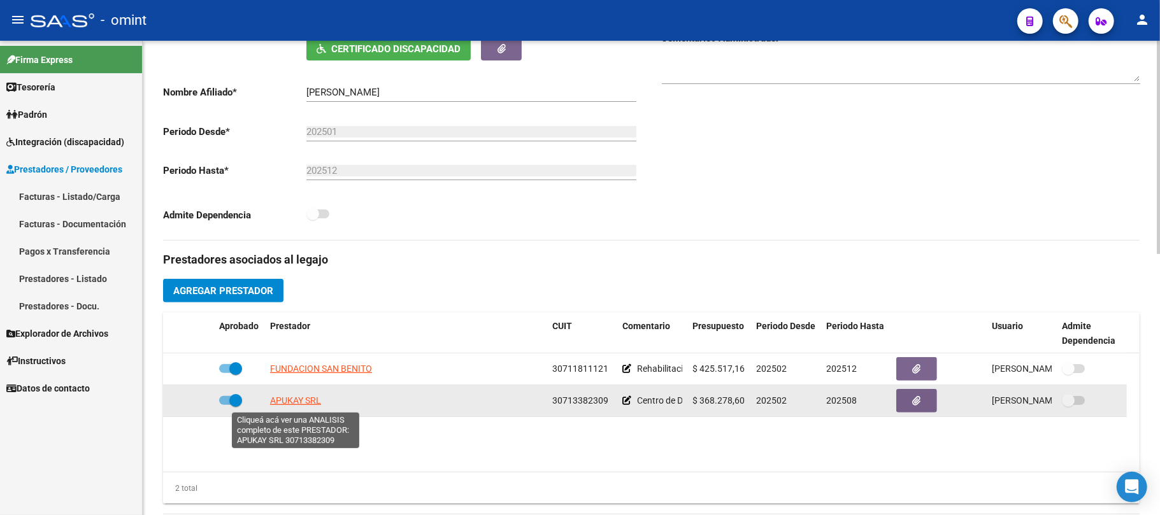
click at [307, 403] on span "APUKAY SRL" at bounding box center [295, 401] width 51 height 10
type textarea "30713382309"
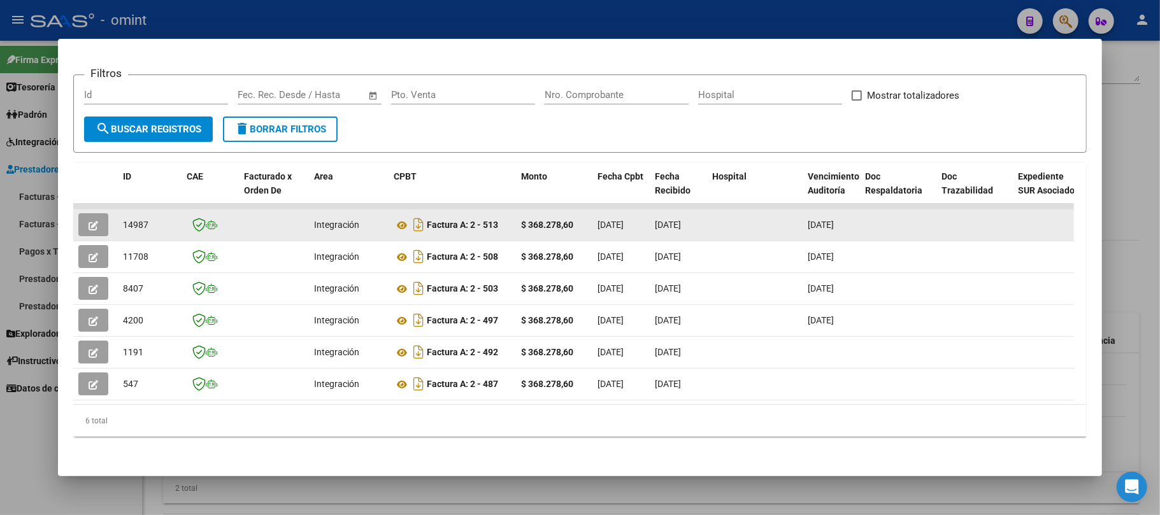
click at [147, 210] on datatable-body-cell "14987" at bounding box center [150, 225] width 64 height 31
click at [135, 220] on span "14987" at bounding box center [135, 225] width 25 height 10
copy span "14987"
click at [107, 217] on button "button" at bounding box center [93, 224] width 30 height 23
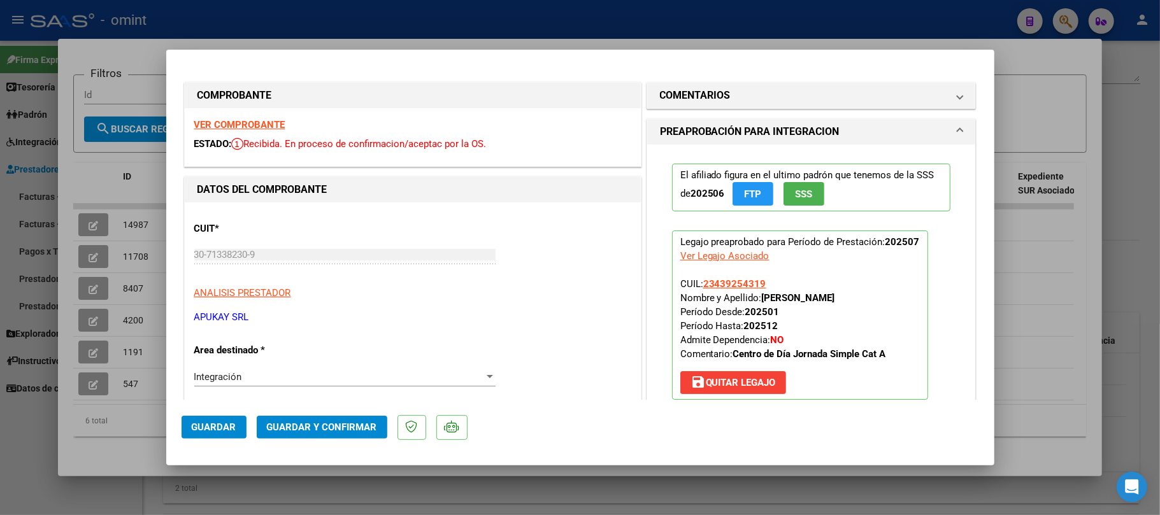
click at [327, 427] on span "Guardar y Confirmar" at bounding box center [322, 427] width 110 height 11
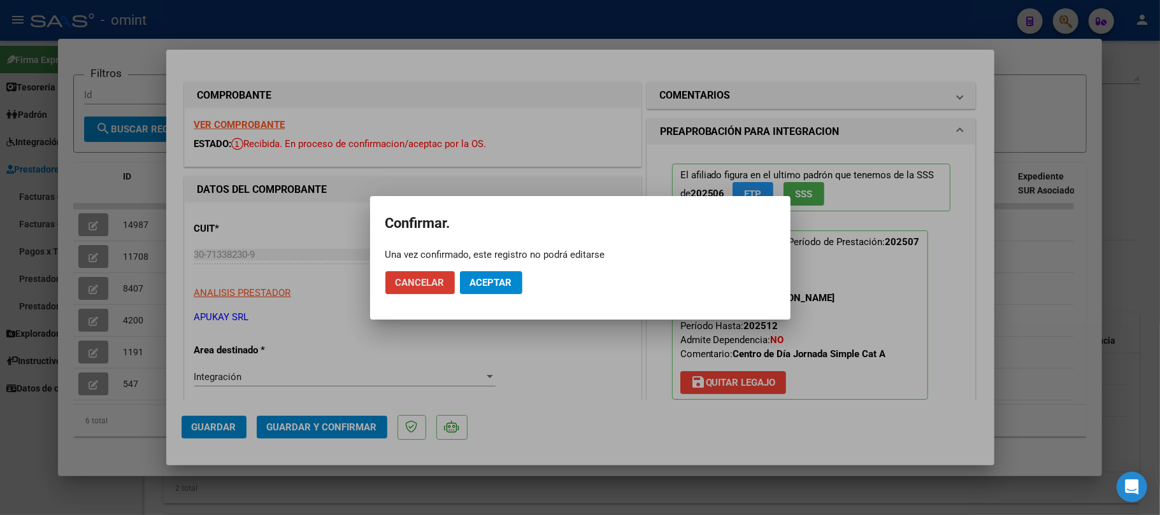
click at [503, 287] on span "Aceptar" at bounding box center [491, 282] width 42 height 11
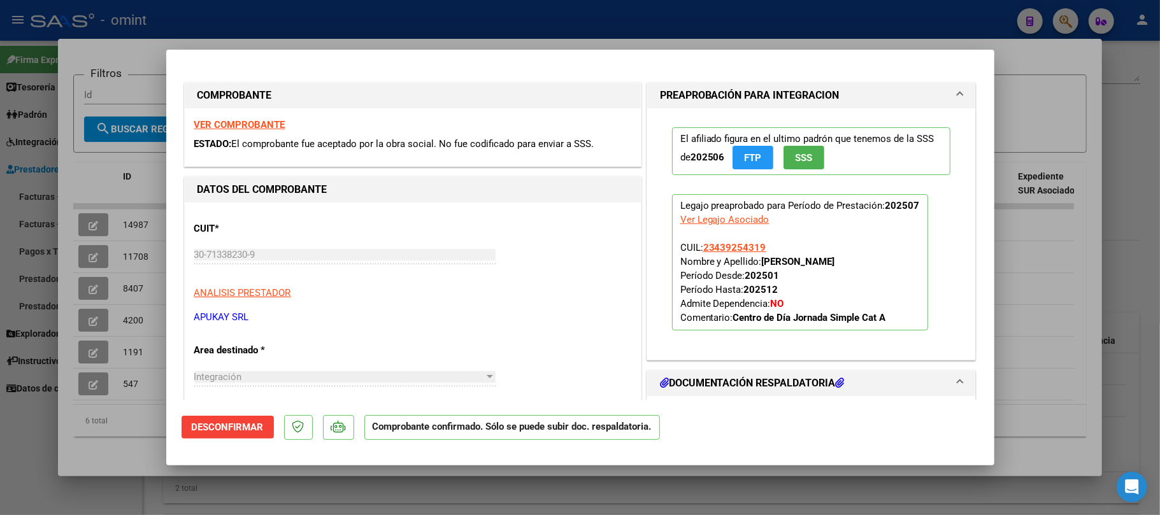
click at [129, 141] on div at bounding box center [580, 257] width 1160 height 515
type input "$ 0,00"
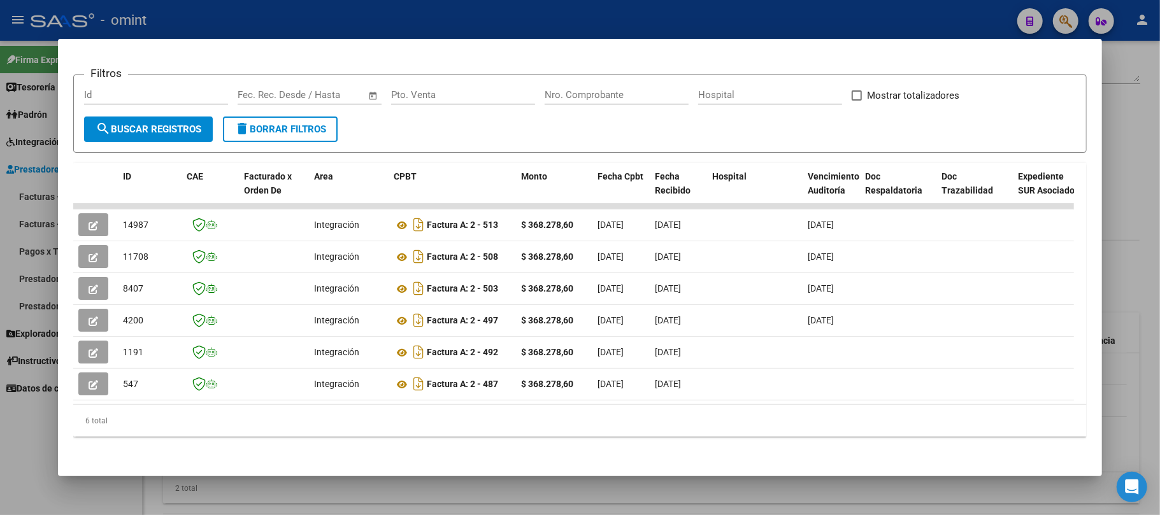
click at [136, 13] on div at bounding box center [580, 257] width 1160 height 515
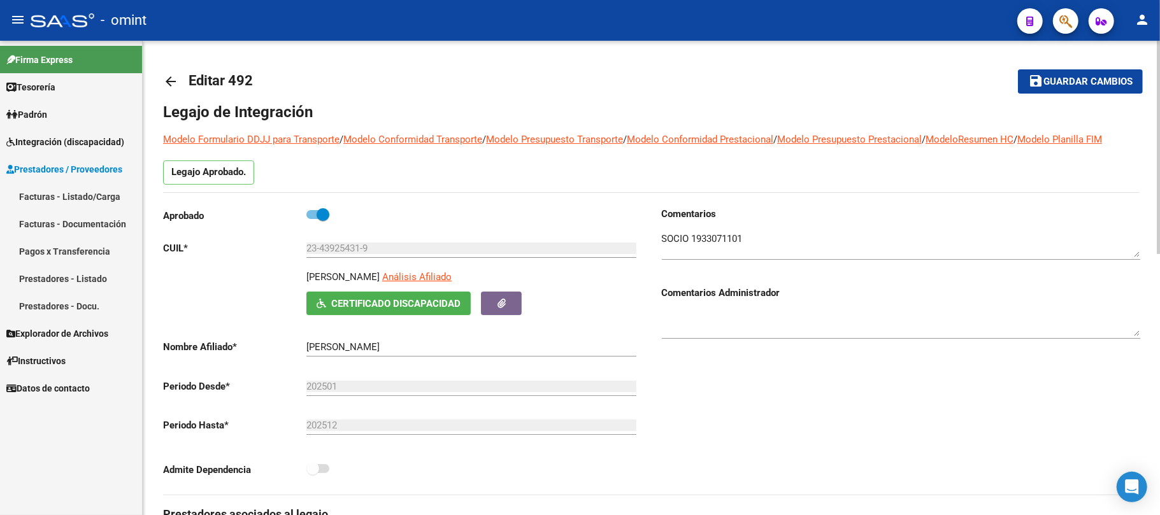
click at [171, 82] on mat-icon "arrow_back" at bounding box center [170, 81] width 15 height 15
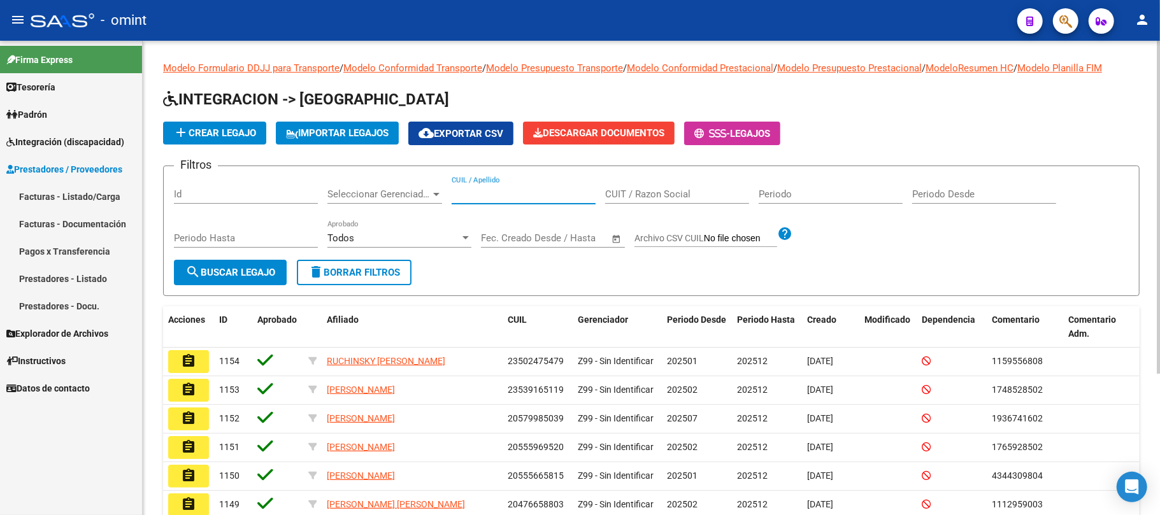
click at [477, 192] on input "CUIL / Apellido" at bounding box center [524, 194] width 144 height 11
paste input "20521005352"
type input "20521005352"
click at [252, 271] on span "search Buscar Legajo" at bounding box center [230, 272] width 90 height 11
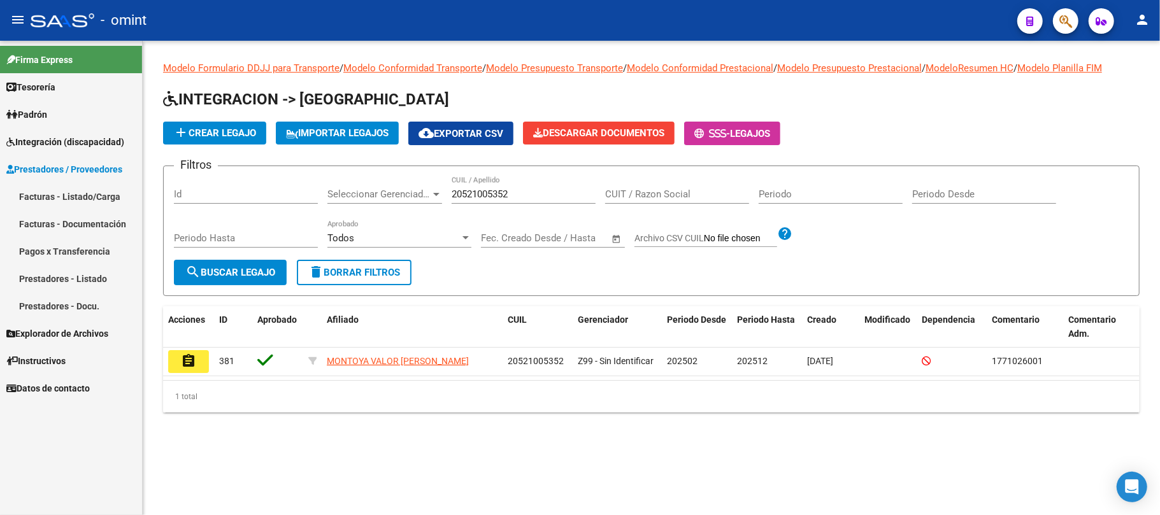
drag, startPoint x: 190, startPoint y: 368, endPoint x: 189, endPoint y: 375, distance: 7.1
click at [191, 368] on mat-icon "assignment" at bounding box center [188, 361] width 15 height 15
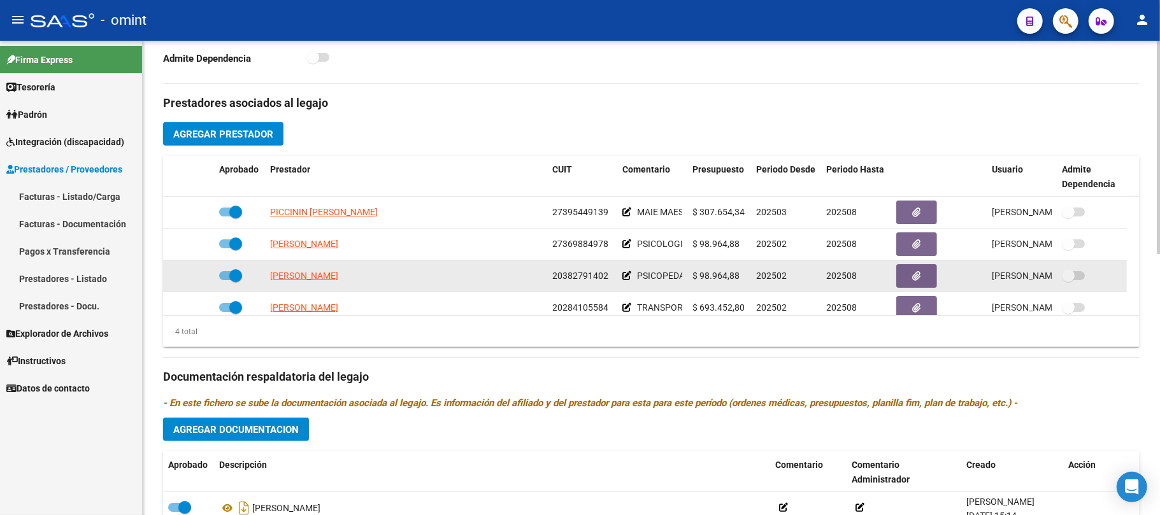
scroll to position [411, 0]
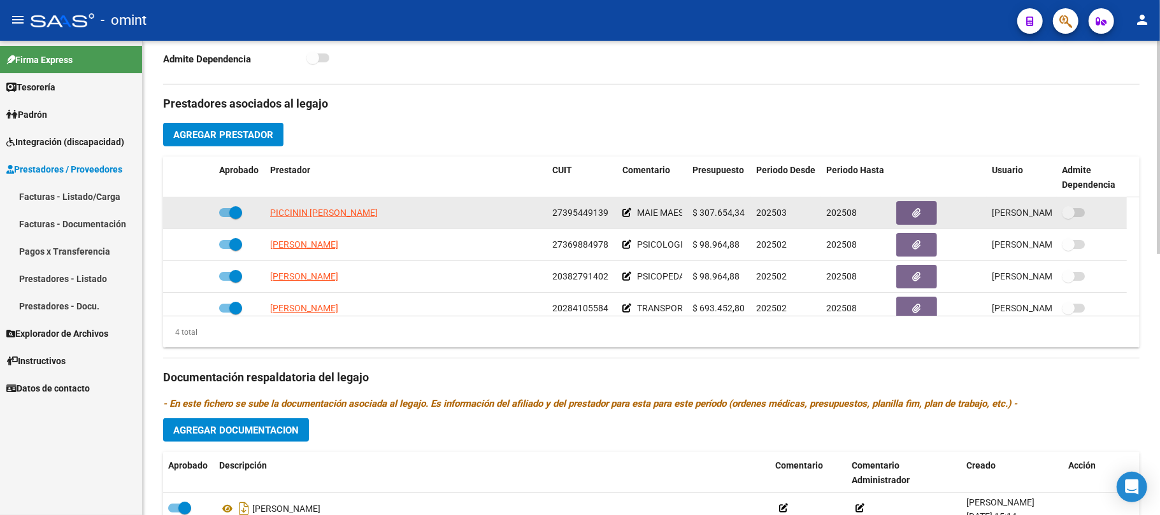
click at [359, 220] on app-link-go-to "PICCININ [PERSON_NAME]" at bounding box center [324, 213] width 108 height 15
click at [367, 217] on span "PICCININ [PERSON_NAME]" at bounding box center [324, 213] width 108 height 10
type textarea "27395449139"
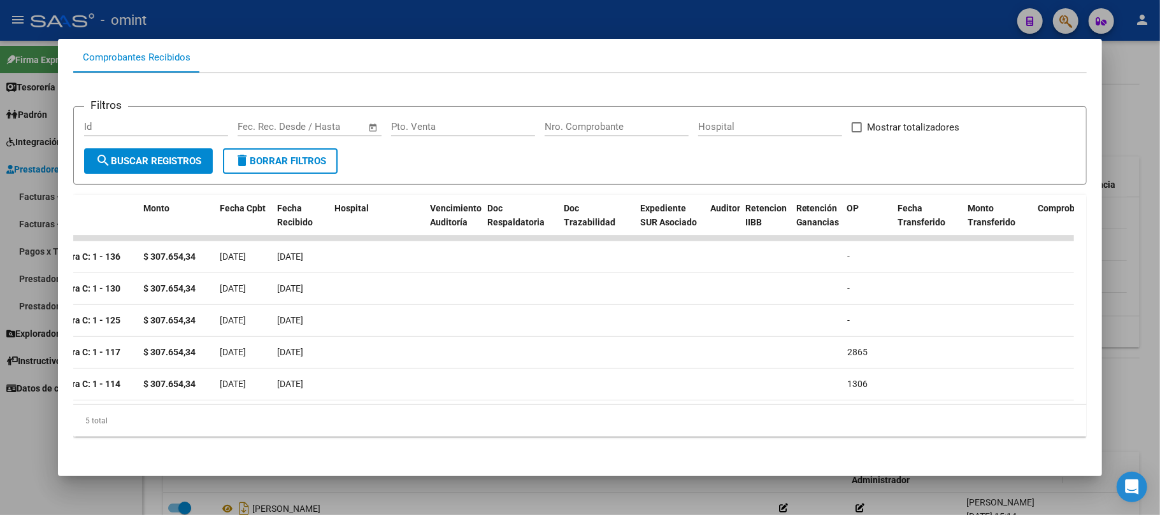
scroll to position [0, 0]
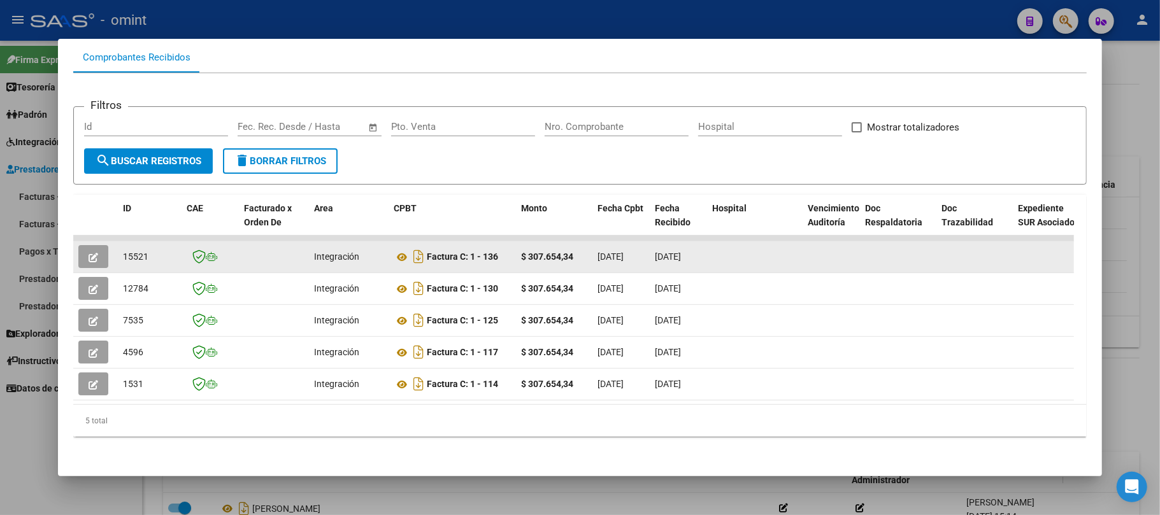
click at [123, 252] on span "15521" at bounding box center [135, 257] width 25 height 10
click at [136, 252] on span "15521" at bounding box center [135, 257] width 25 height 10
click at [130, 252] on span "15521" at bounding box center [135, 257] width 25 height 10
click at [131, 252] on span "15521" at bounding box center [135, 257] width 25 height 10
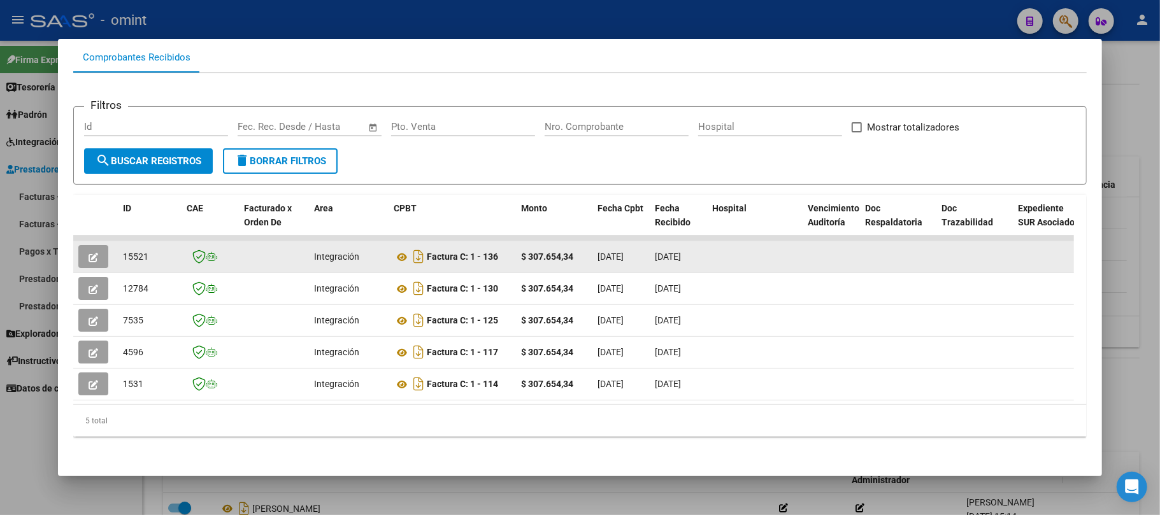
copy span "15521"
click at [104, 245] on button "button" at bounding box center [93, 256] width 30 height 23
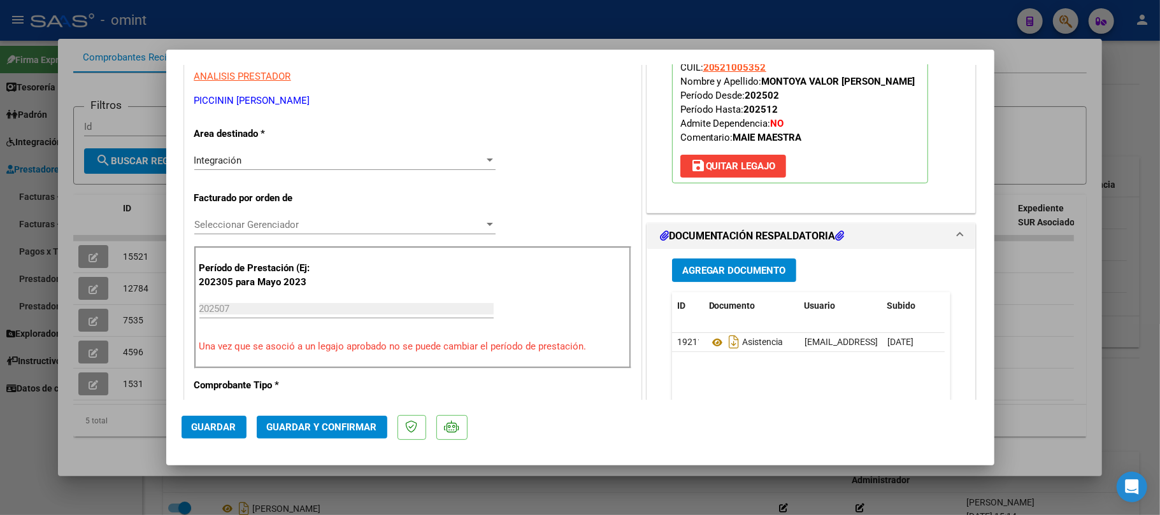
scroll to position [255, 0]
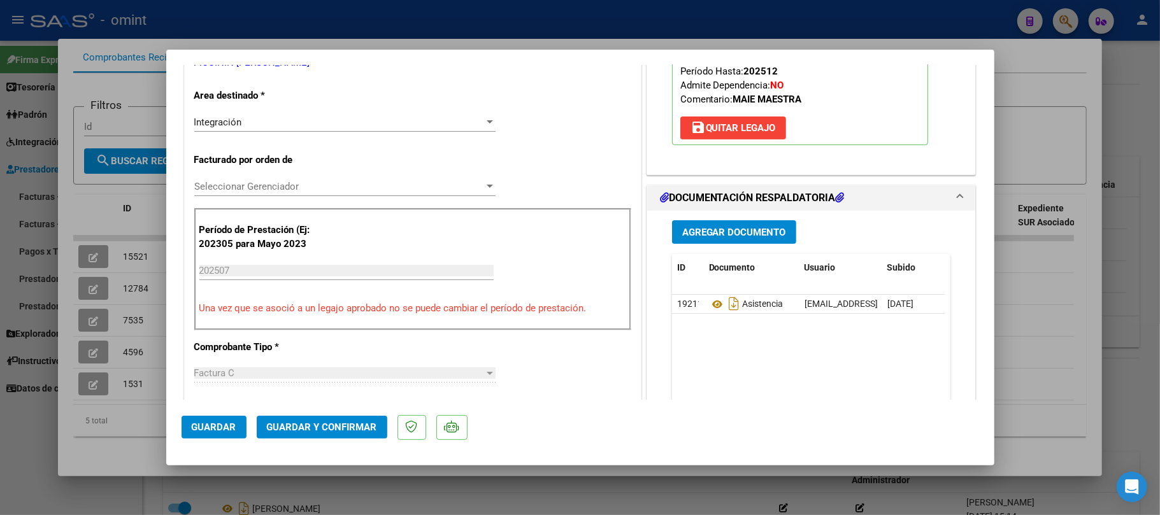
click at [324, 429] on span "Guardar y Confirmar" at bounding box center [322, 427] width 110 height 11
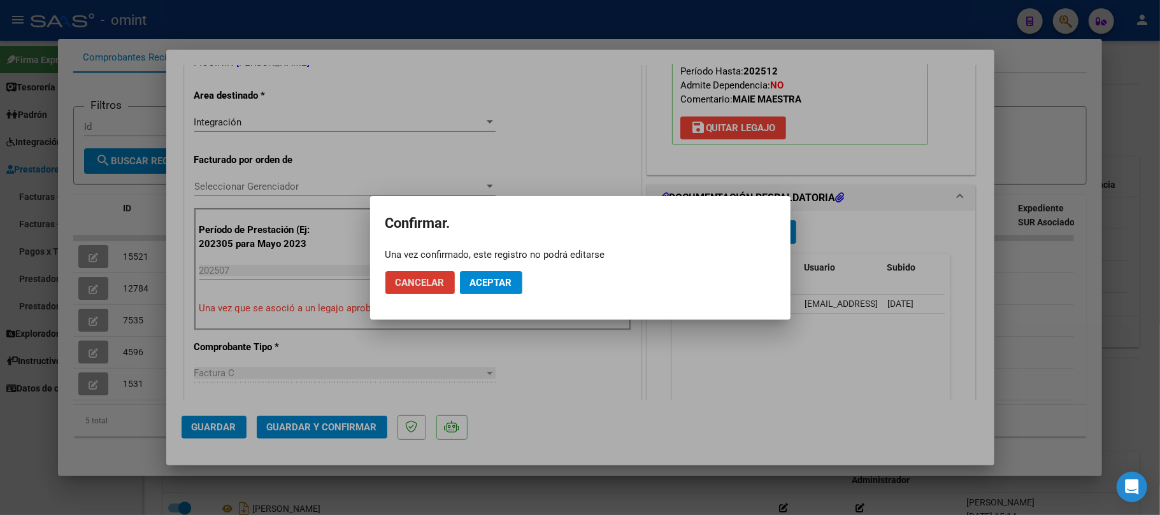
click at [503, 279] on span "Aceptar" at bounding box center [491, 282] width 42 height 11
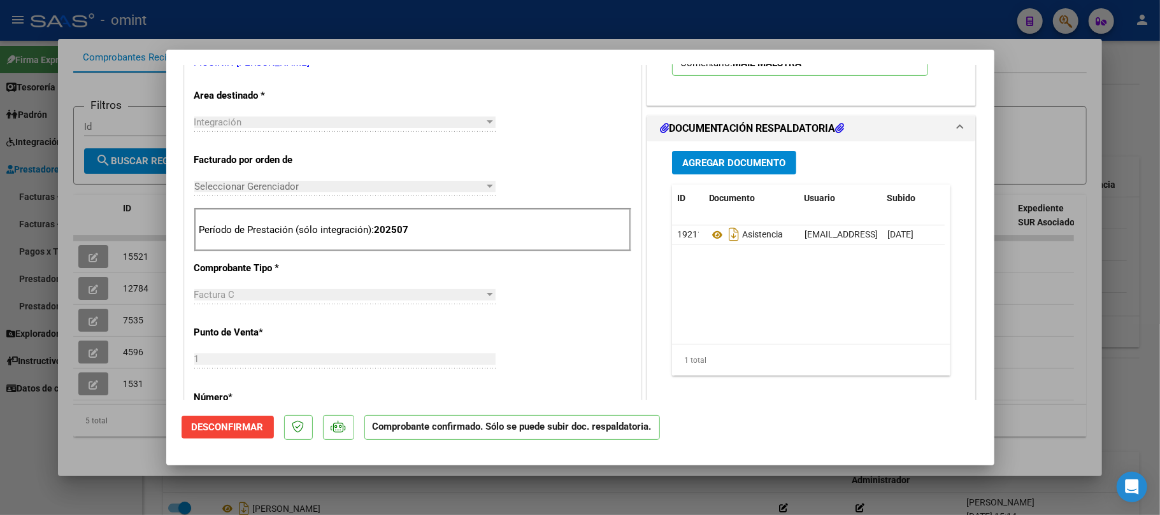
click at [473, 29] on div at bounding box center [580, 257] width 1160 height 515
type input "$ 0,00"
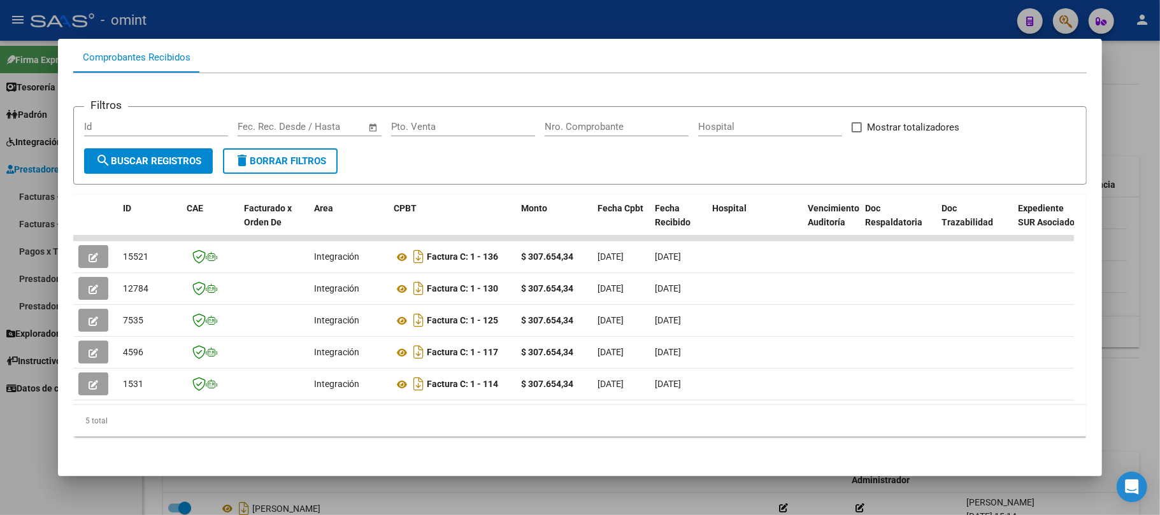
click at [404, 13] on div at bounding box center [580, 257] width 1160 height 515
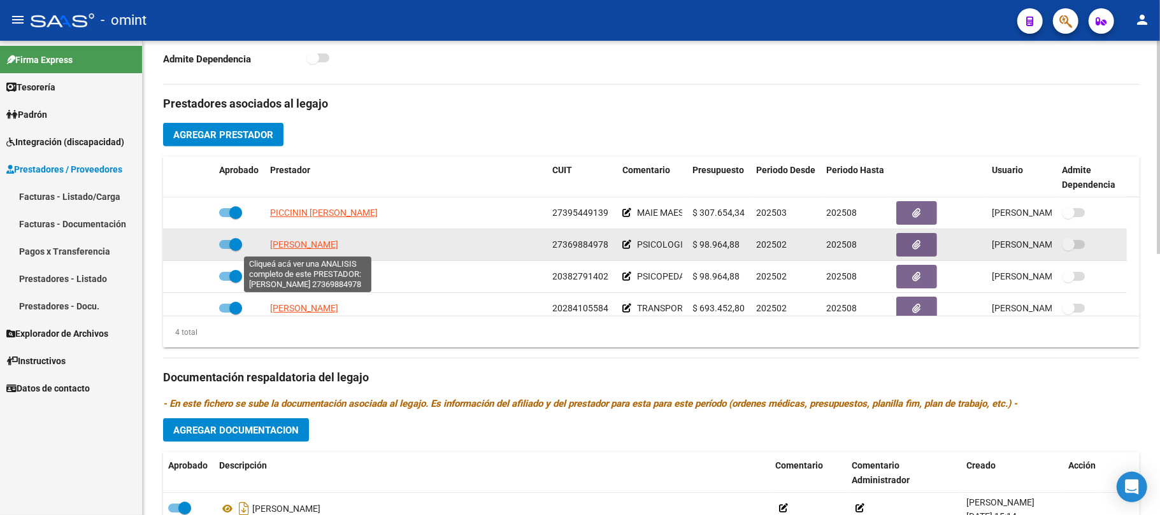
click at [291, 243] on span "[PERSON_NAME]" at bounding box center [304, 245] width 68 height 10
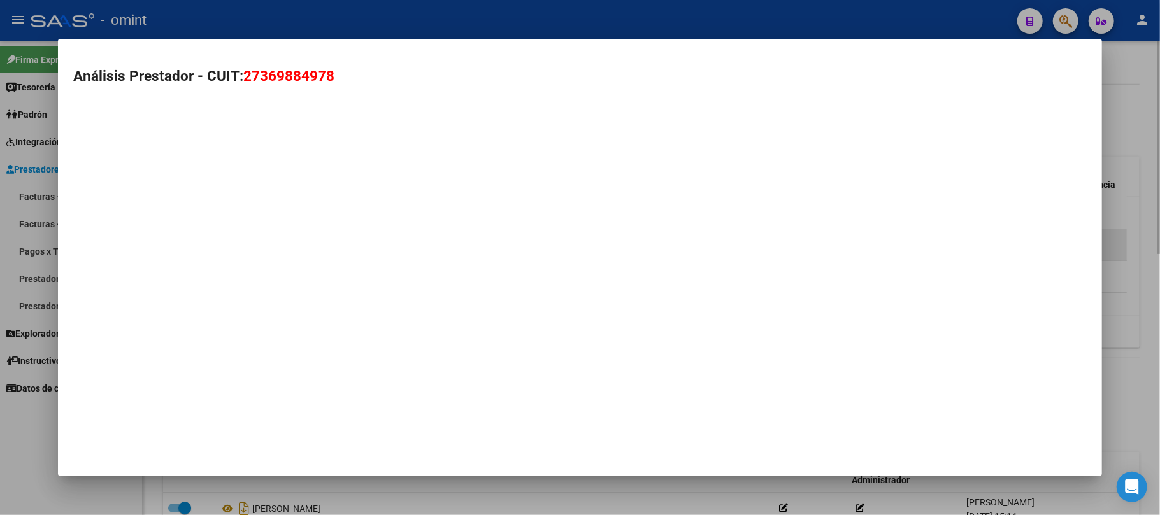
type textarea "27369884978"
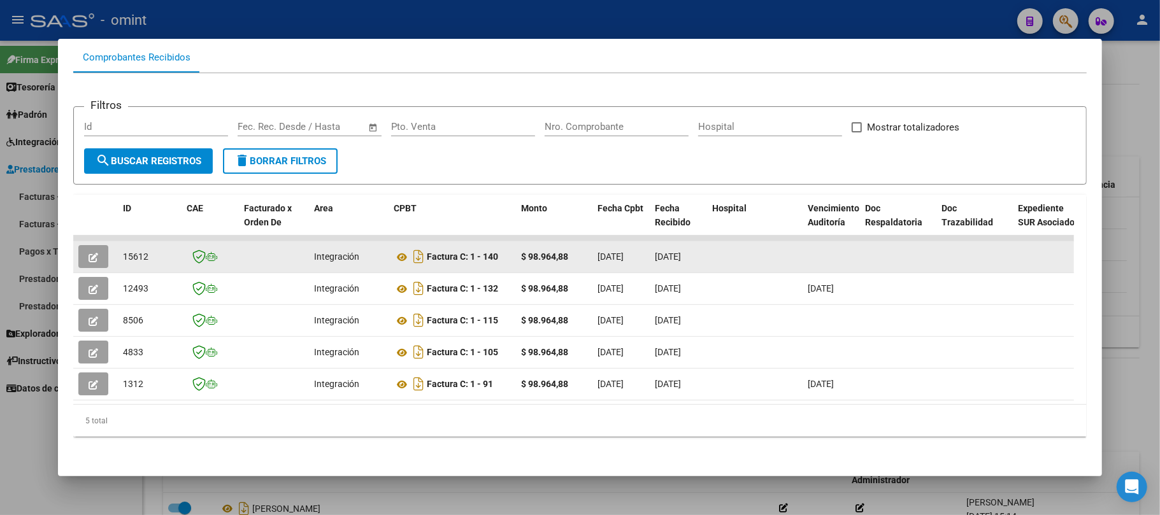
click at [140, 252] on span "15612" at bounding box center [135, 257] width 25 height 10
copy span "15612"
click at [96, 253] on icon "button" at bounding box center [94, 258] width 10 height 10
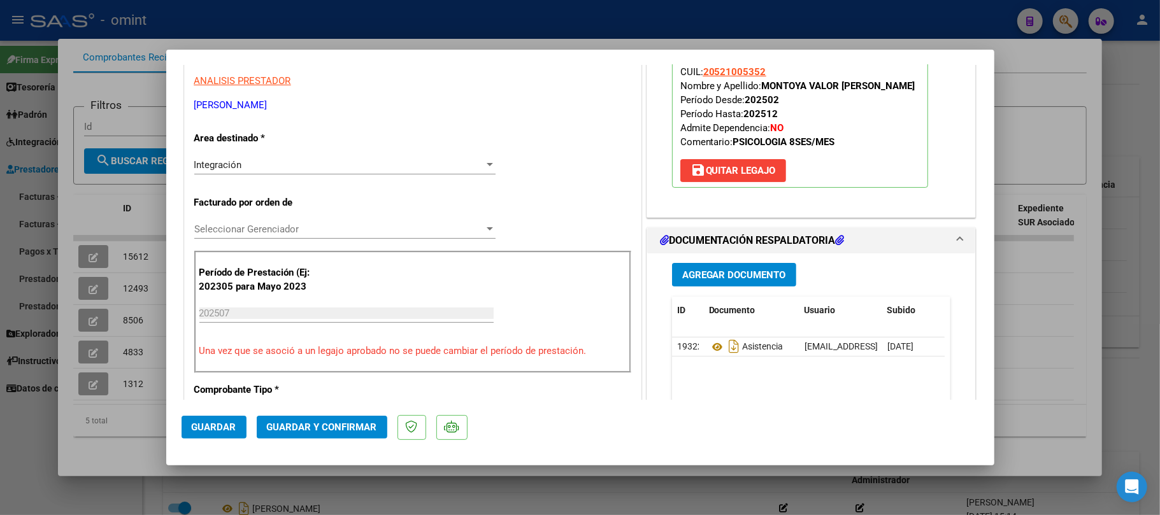
scroll to position [255, 0]
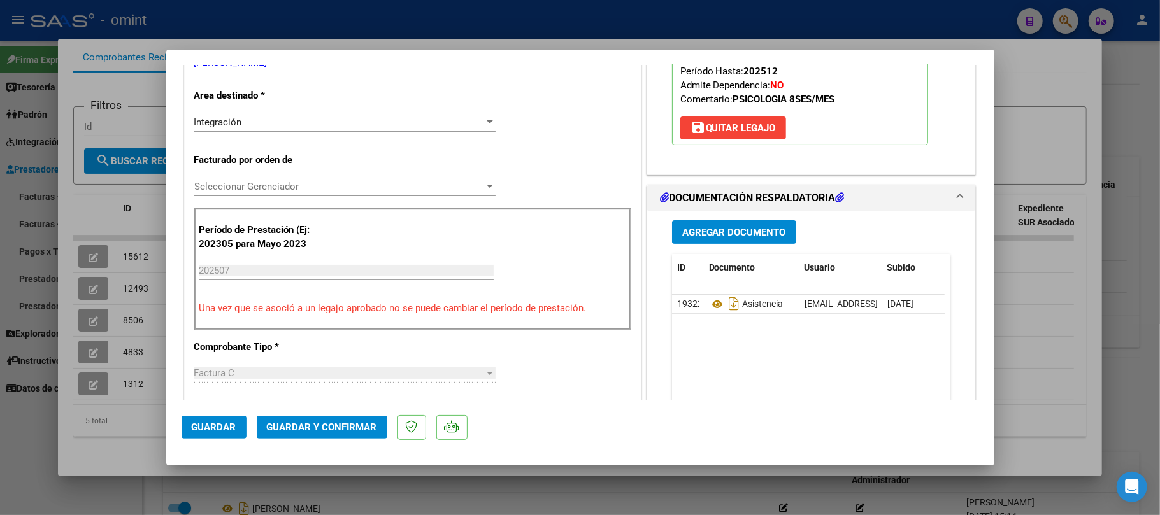
click at [339, 427] on span "Guardar y Confirmar" at bounding box center [322, 427] width 110 height 11
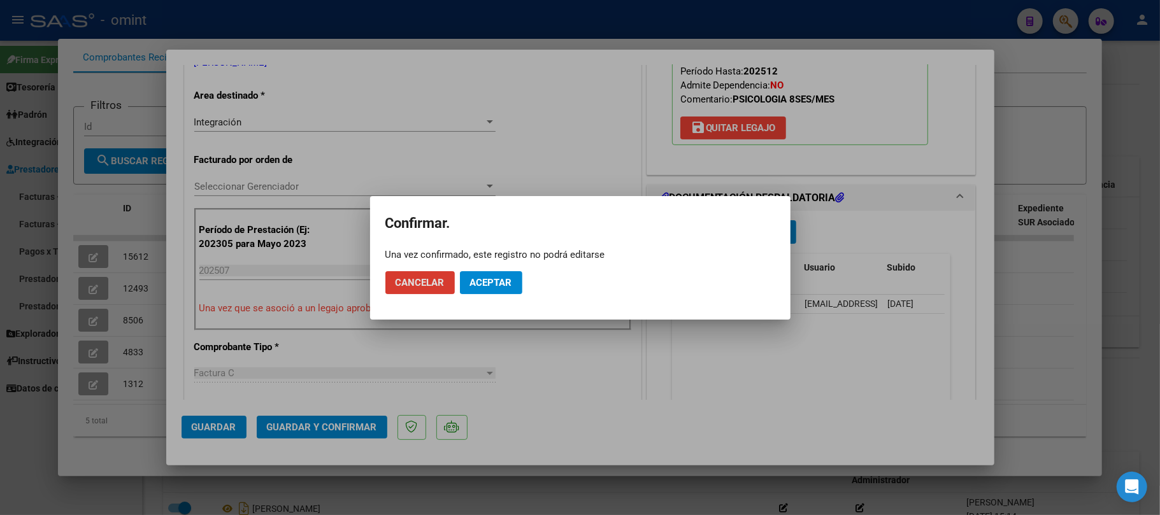
click at [496, 284] on span "Aceptar" at bounding box center [491, 282] width 42 height 11
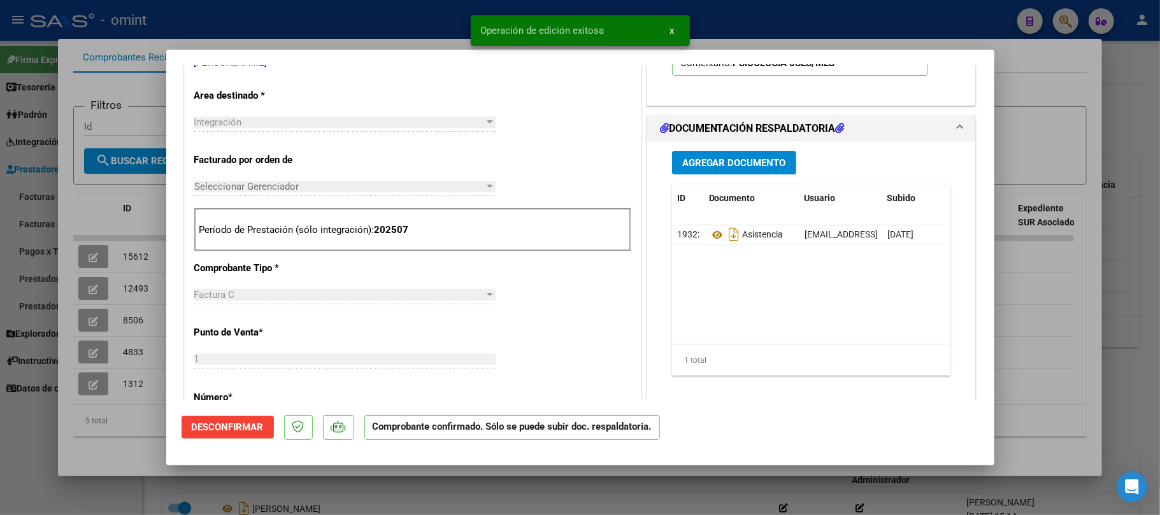
click at [283, 27] on div at bounding box center [580, 257] width 1160 height 515
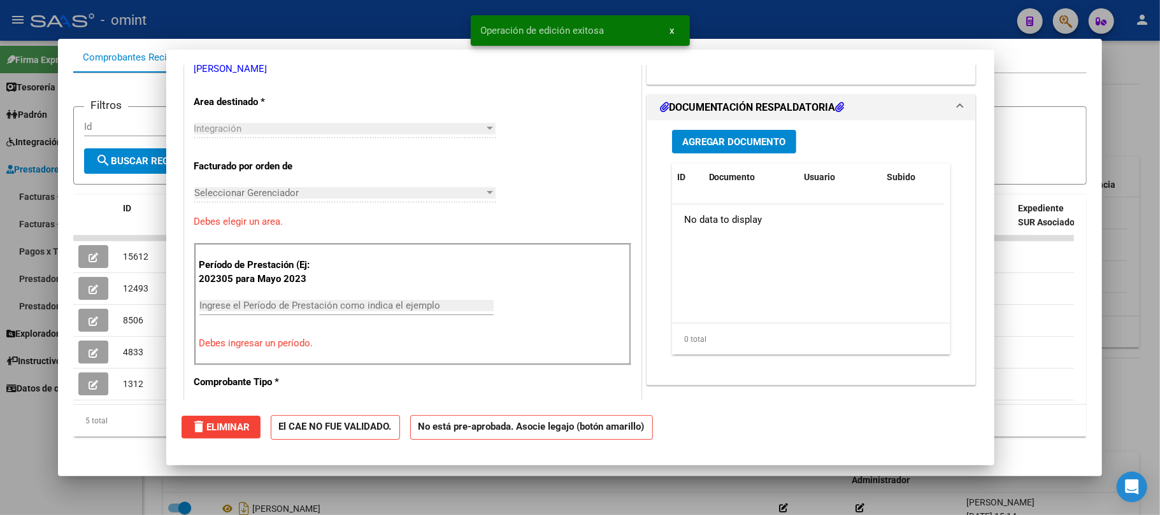
type input "$ 0,00"
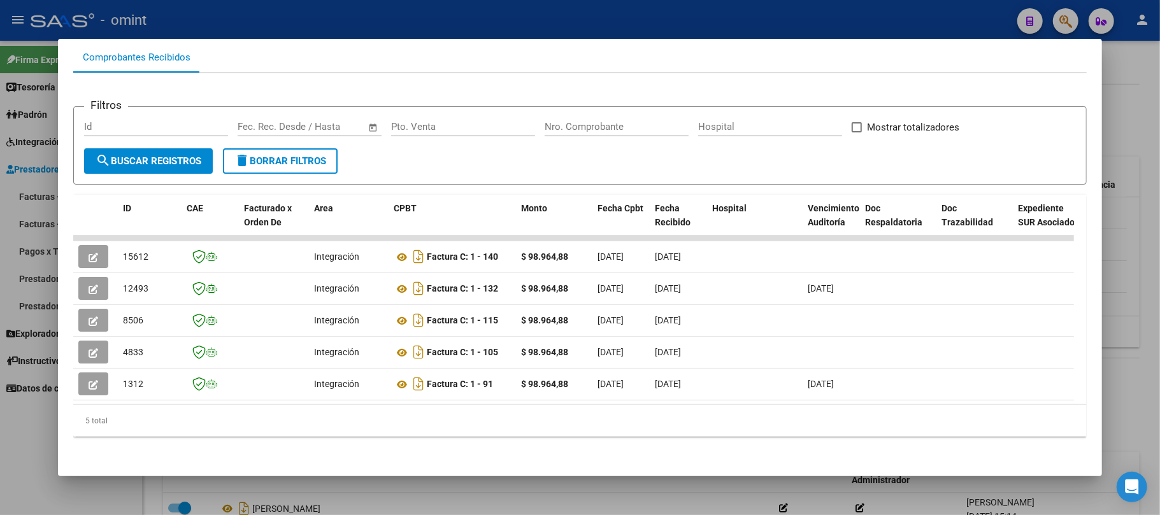
click at [357, 45] on mat-dialog-container "Análisis Prestador - CUIT: 27369884978 cloud_download Exportar CSV ABM ARCA Imp…" at bounding box center [580, 258] width 1044 height 438
click at [356, 13] on div at bounding box center [580, 257] width 1160 height 515
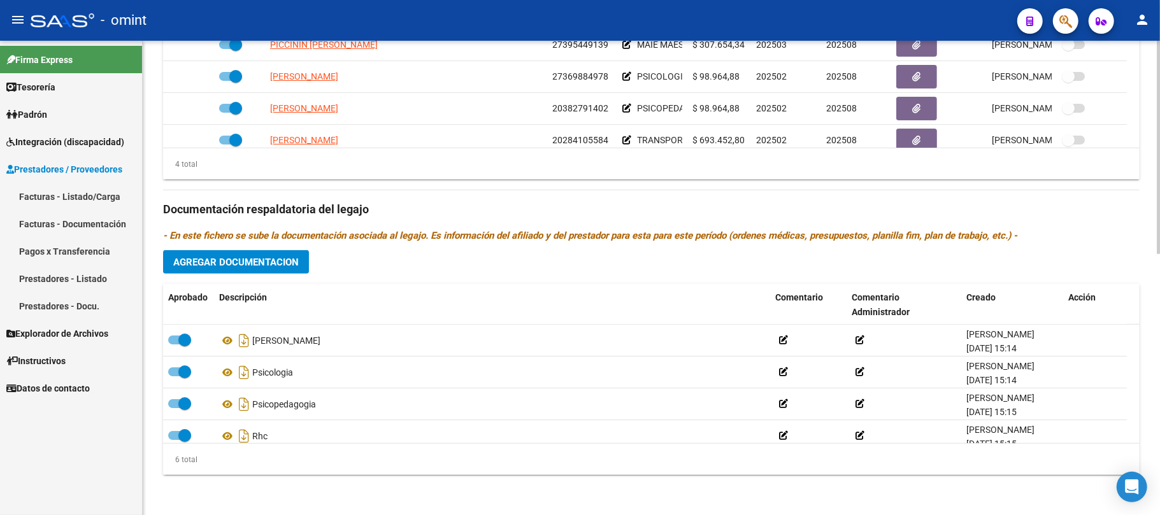
scroll to position [581, 0]
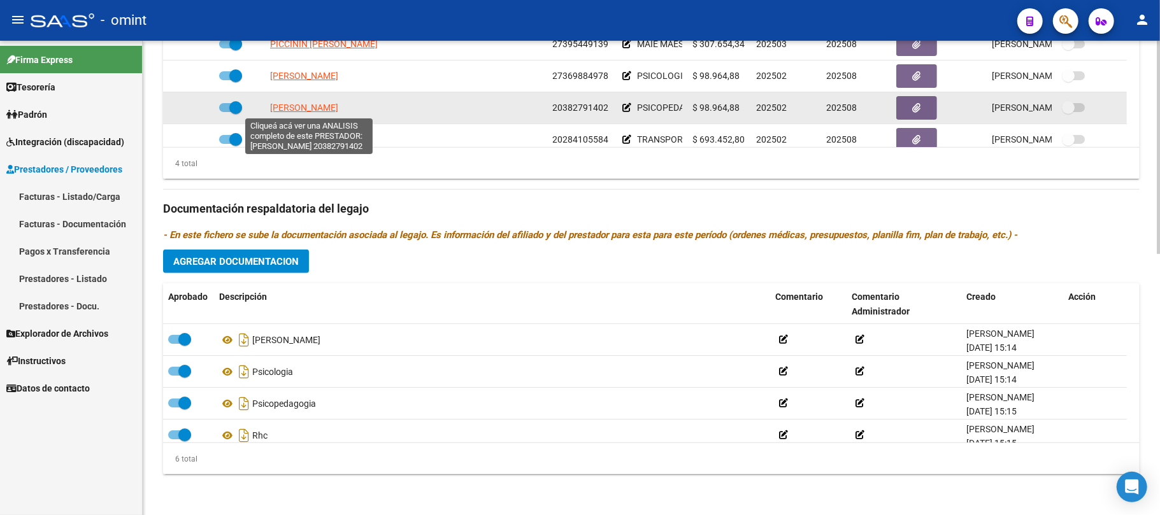
click at [305, 107] on span "[PERSON_NAME]" at bounding box center [304, 108] width 68 height 10
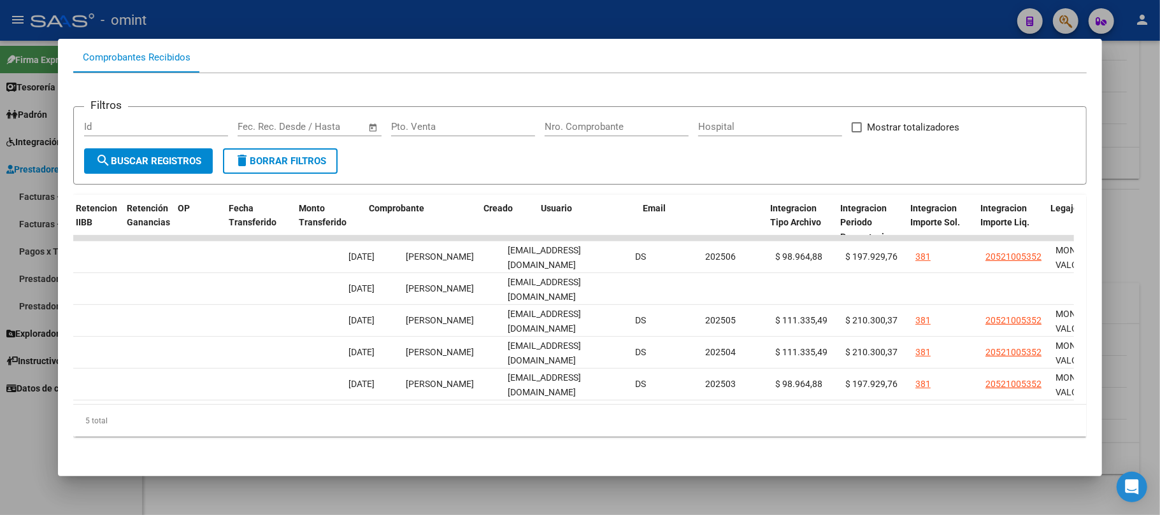
scroll to position [0, 0]
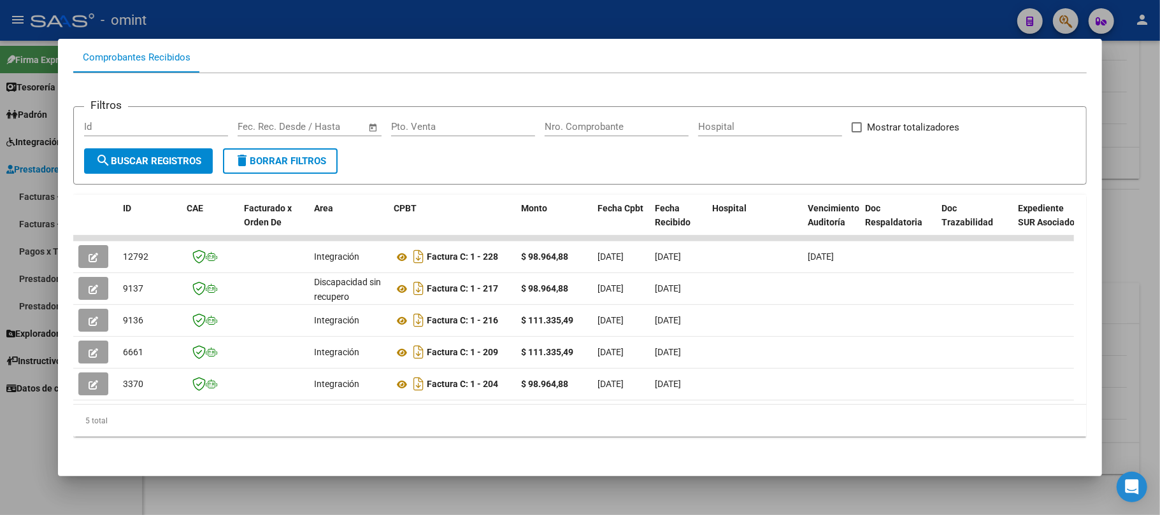
click at [313, 23] on div at bounding box center [580, 257] width 1160 height 515
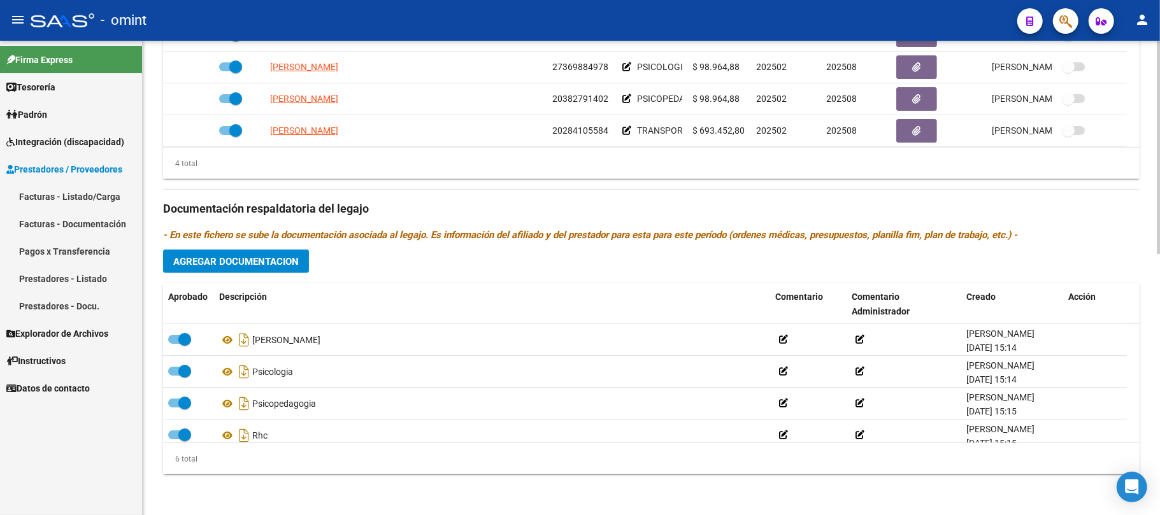
scroll to position [13, 0]
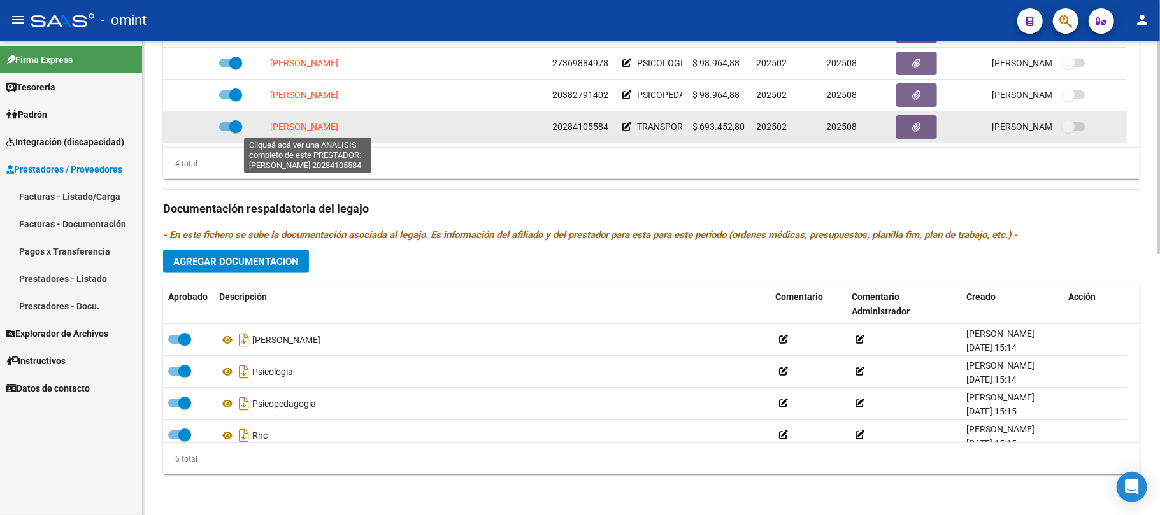
click at [309, 126] on span "[PERSON_NAME]" at bounding box center [304, 127] width 68 height 10
type textarea "20284105584"
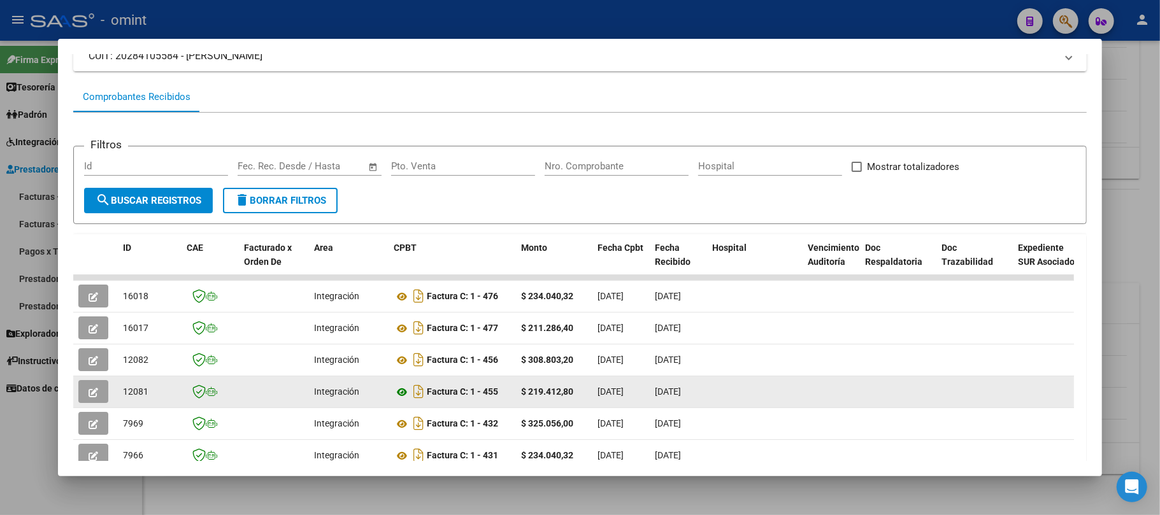
scroll to position [309, 0]
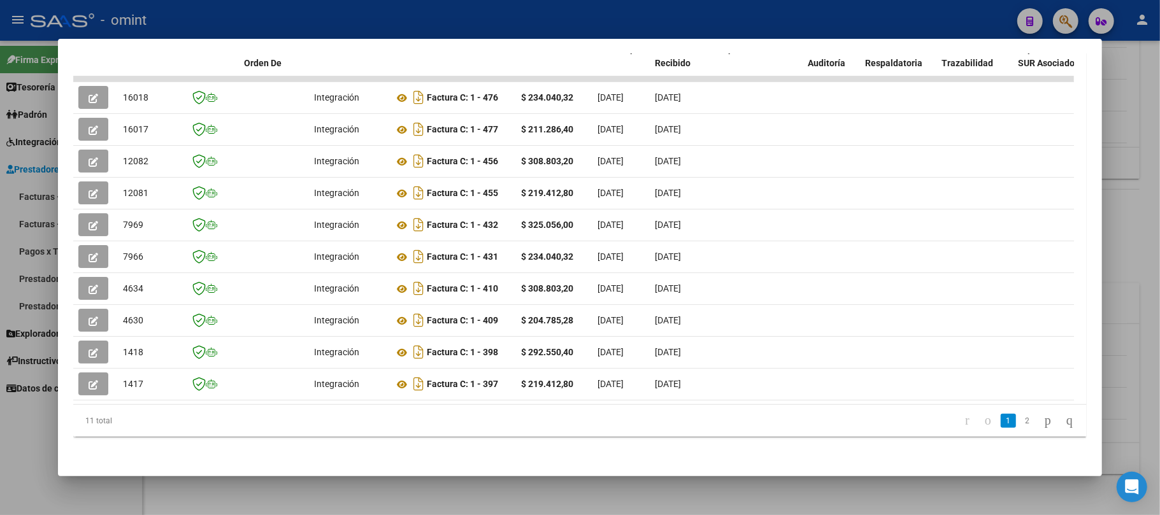
drag, startPoint x: 339, startPoint y: 388, endPoint x: 348, endPoint y: 388, distance: 8.9
click at [348, 392] on datatable-selection "16018 Integración Factura C: 1 - 476 $ 234.040,32 [DATE] [DATE] - [DATE] [PERSO…" at bounding box center [573, 397] width 1001 height 11
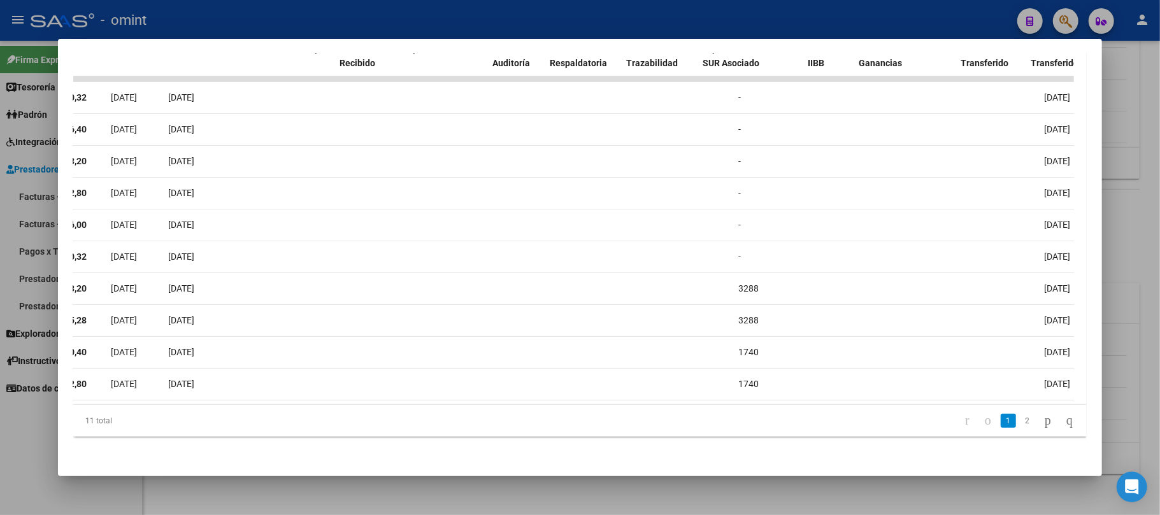
scroll to position [0, 0]
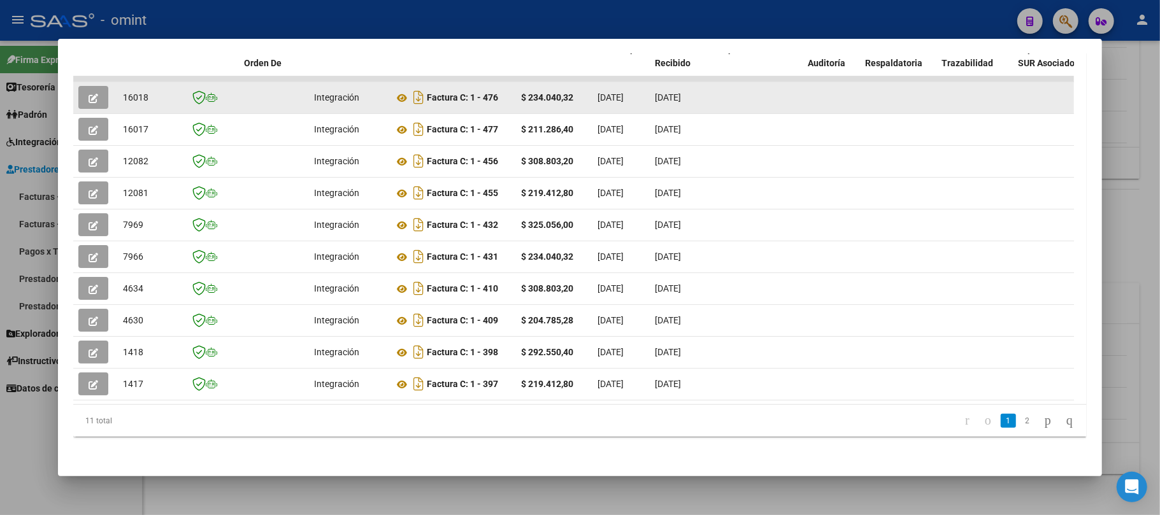
click at [98, 86] on button "button" at bounding box center [93, 97] width 30 height 23
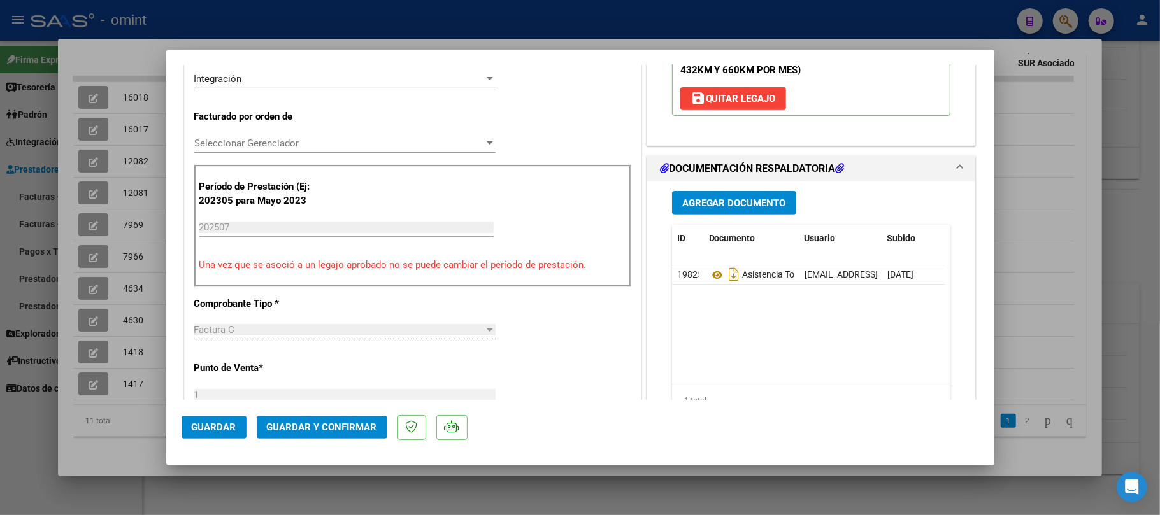
scroll to position [340, 0]
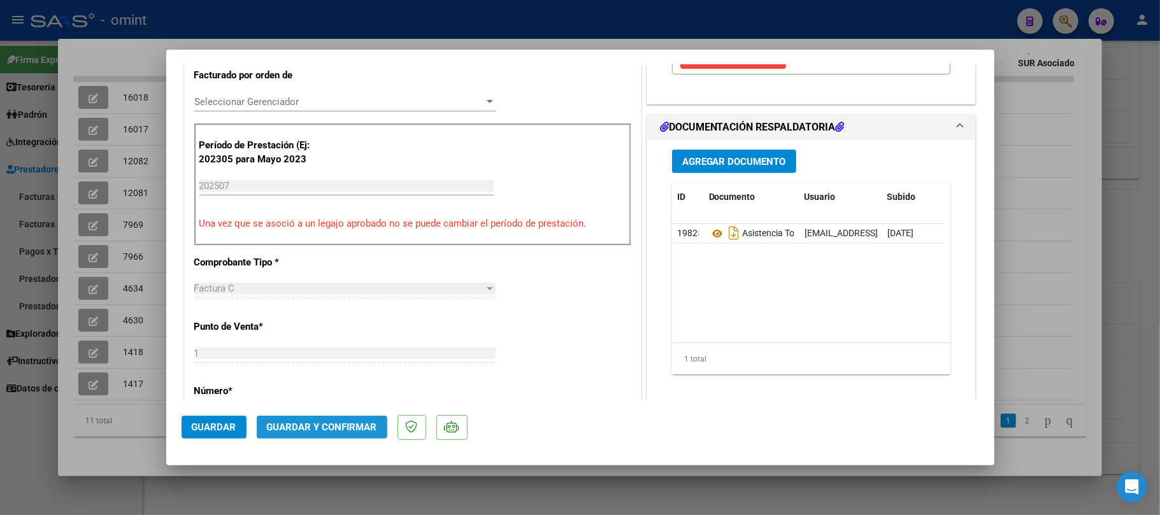
click at [327, 429] on span "Guardar y Confirmar" at bounding box center [322, 427] width 110 height 11
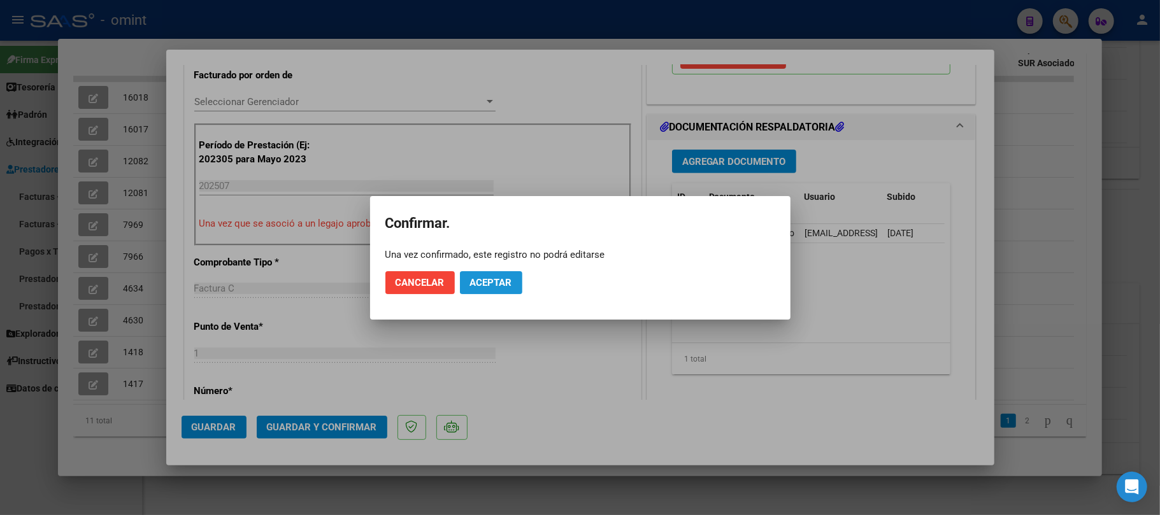
click at [493, 277] on span "Aceptar" at bounding box center [491, 282] width 42 height 11
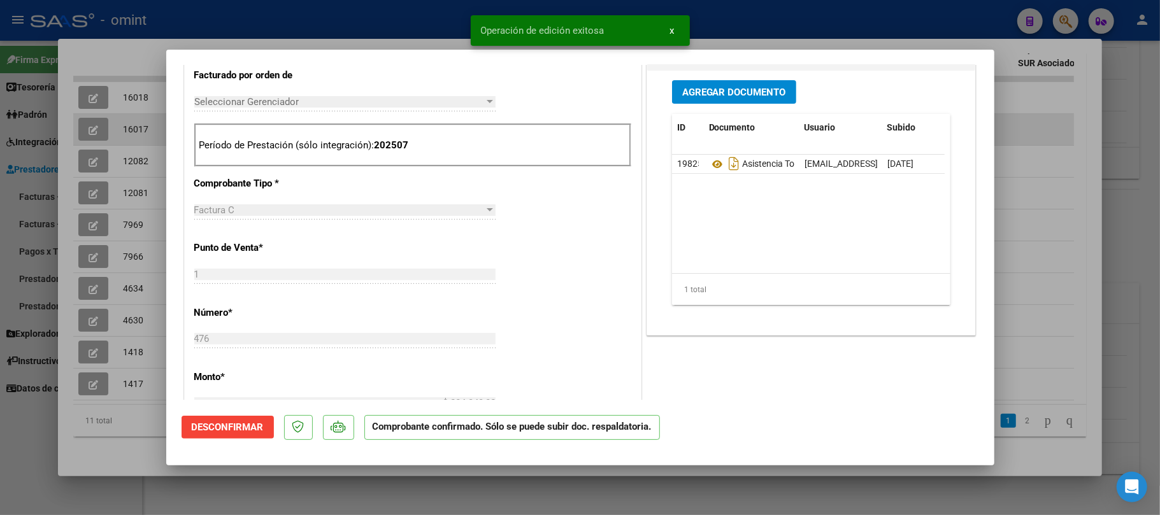
click at [147, 104] on div at bounding box center [580, 257] width 1160 height 515
type input "$ 0,00"
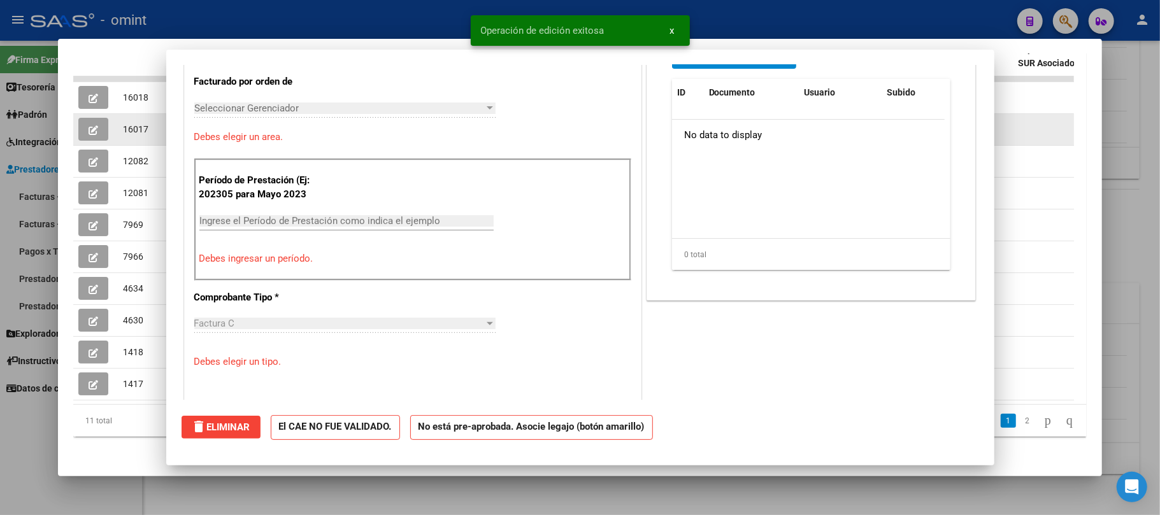
scroll to position [0, 0]
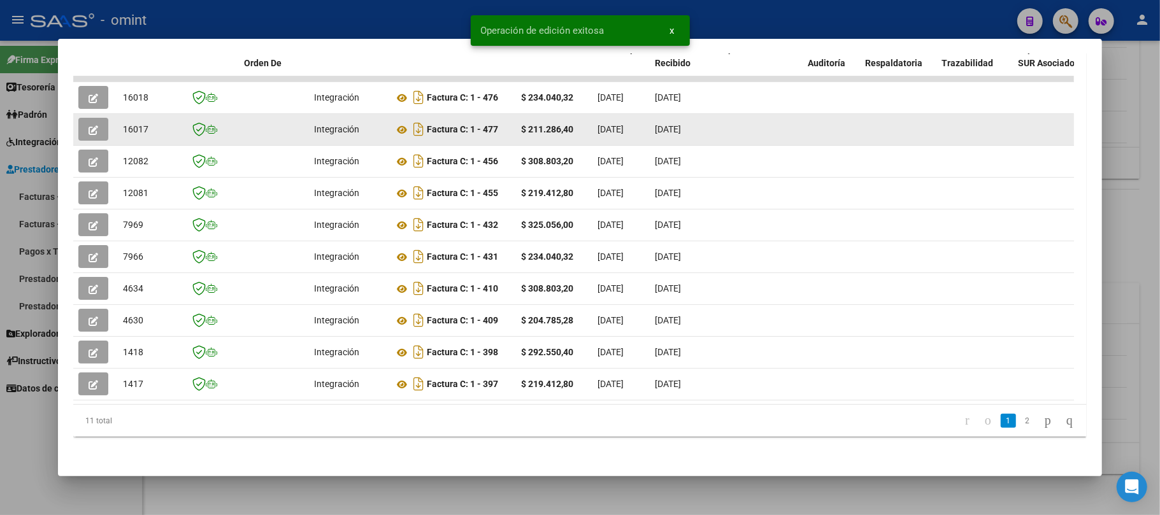
click at [103, 118] on button "button" at bounding box center [93, 129] width 30 height 23
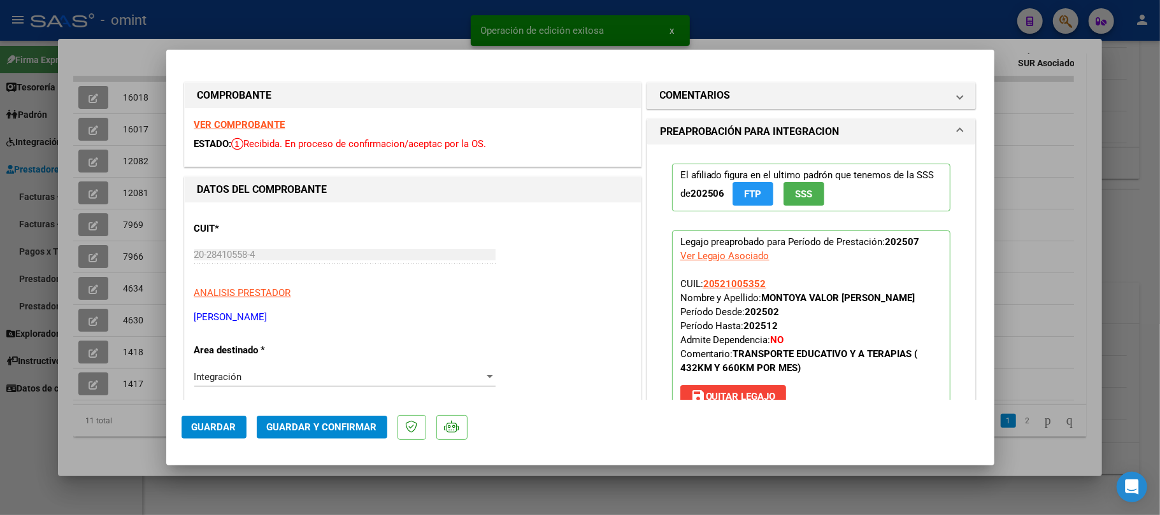
click at [344, 428] on span "Guardar y Confirmar" at bounding box center [322, 427] width 110 height 11
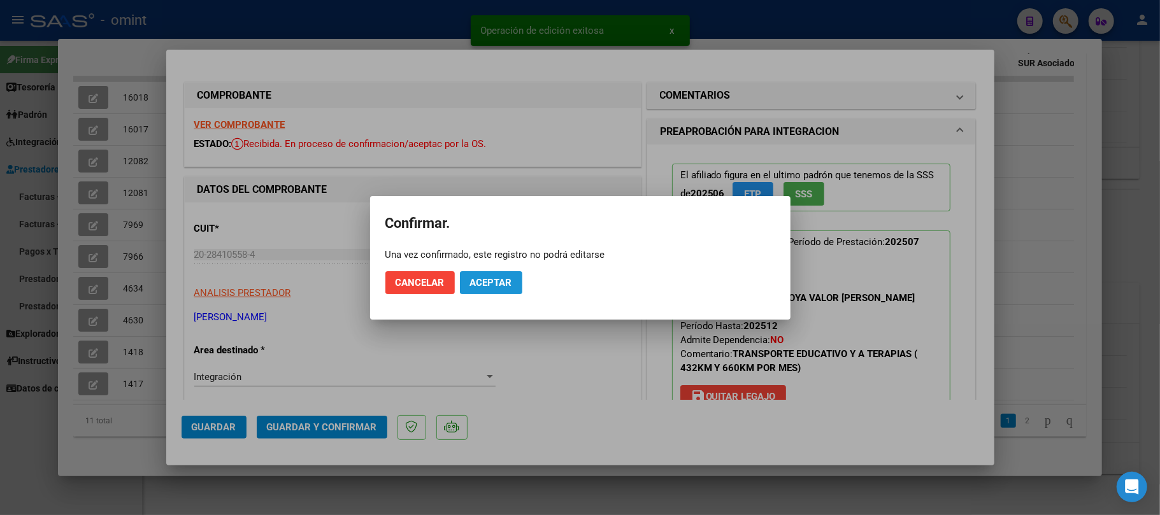
click at [500, 284] on span "Aceptar" at bounding box center [491, 282] width 42 height 11
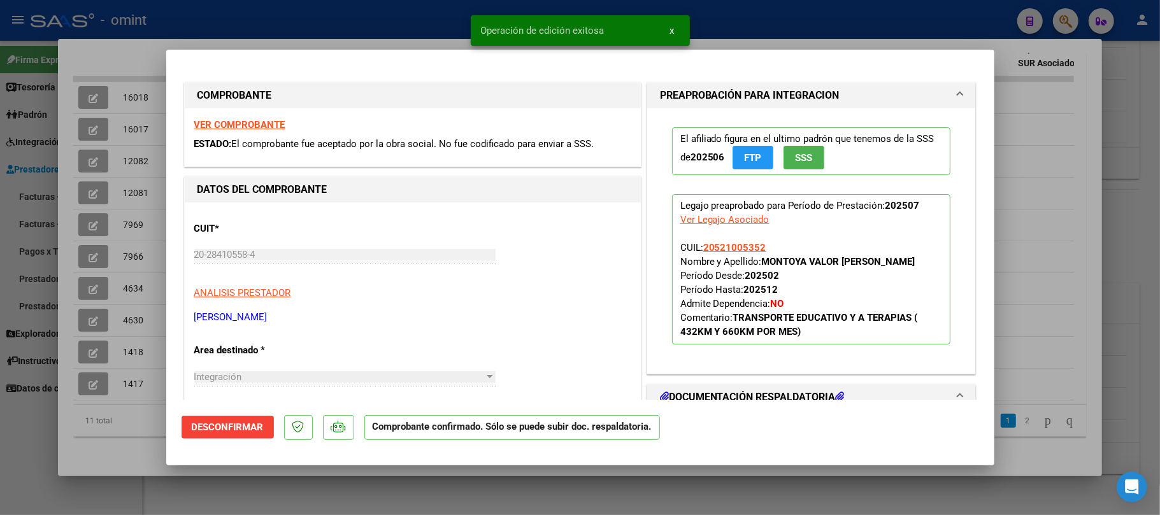
click at [135, 84] on div at bounding box center [580, 257] width 1160 height 515
type input "$ 0,00"
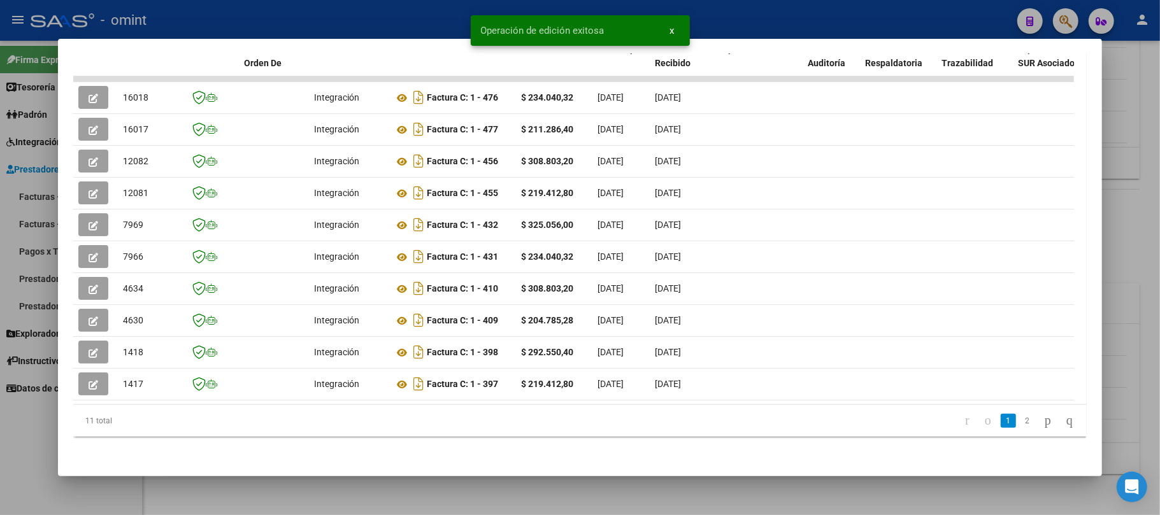
click at [135, 92] on span "16018" at bounding box center [135, 97] width 25 height 10
copy span "16018"
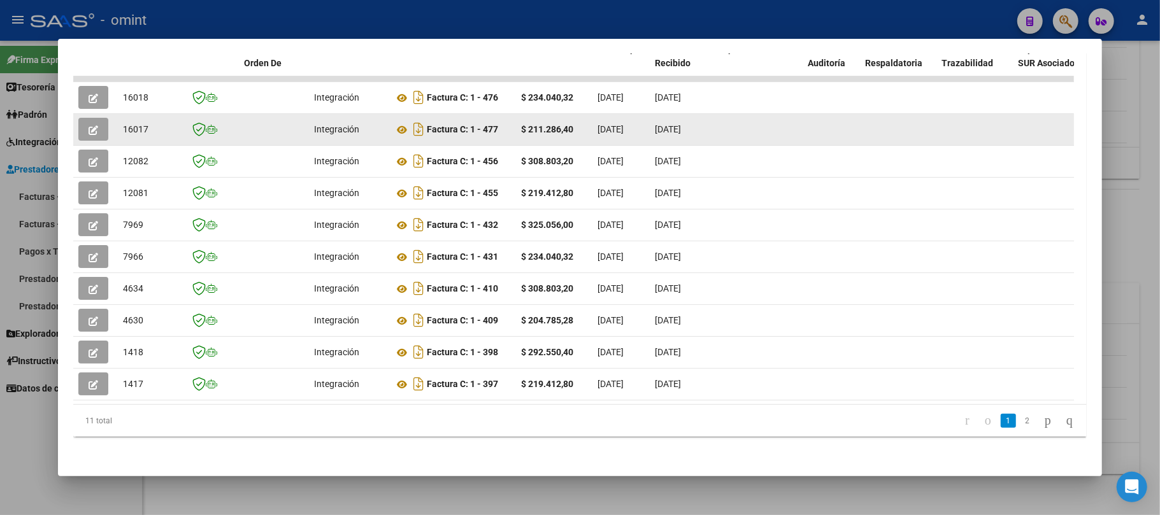
click at [133, 124] on span "16017" at bounding box center [135, 129] width 25 height 10
copy span "16017"
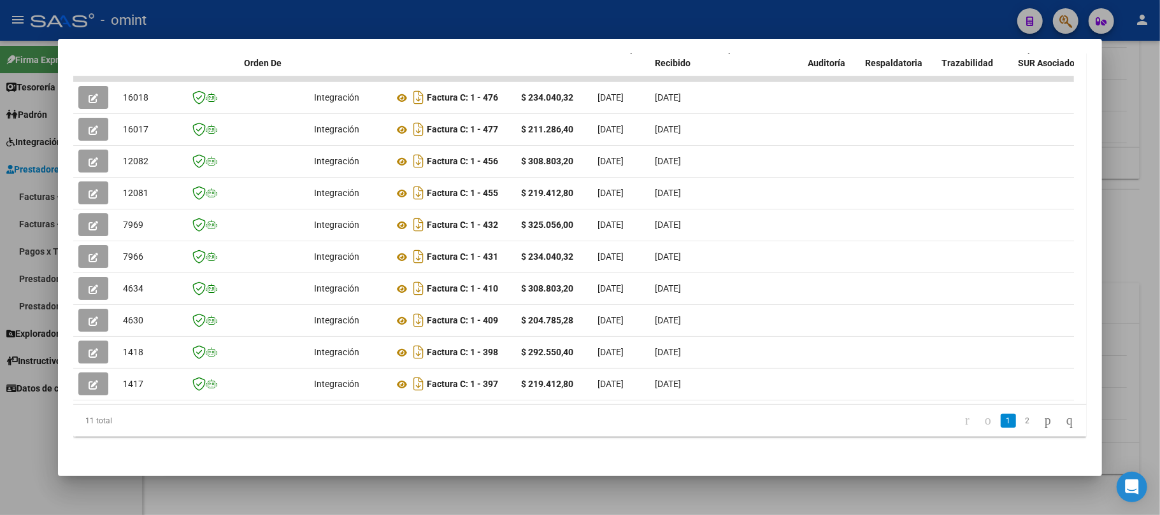
click at [366, 22] on div at bounding box center [580, 257] width 1160 height 515
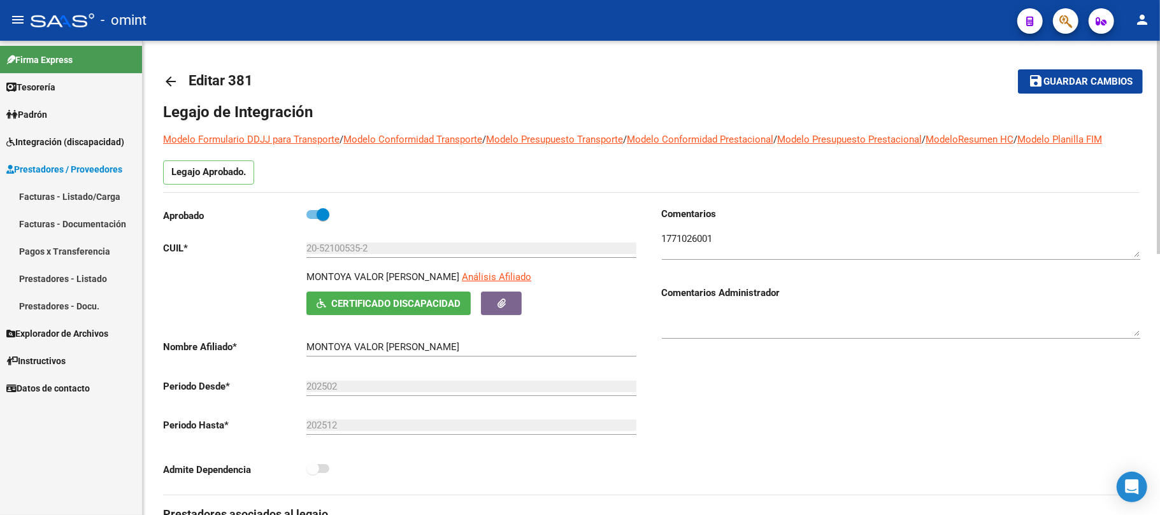
click at [163, 80] on mat-icon "arrow_back" at bounding box center [170, 81] width 15 height 15
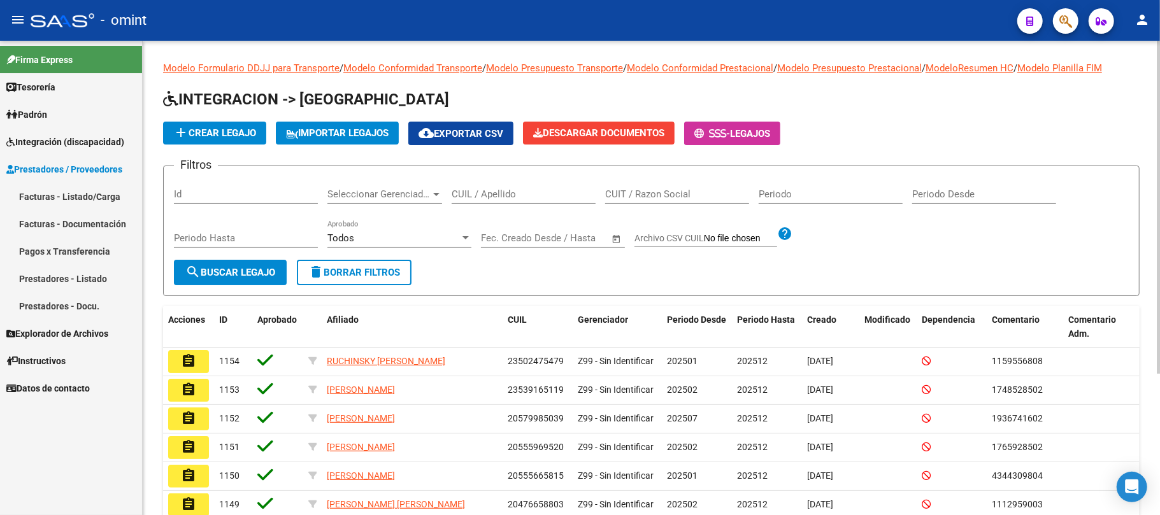
click at [487, 187] on div "CUIL / Apellido" at bounding box center [524, 189] width 144 height 27
paste input "27508537102"
type input "27508537102"
click at [260, 266] on button "search Buscar Legajo" at bounding box center [230, 272] width 113 height 25
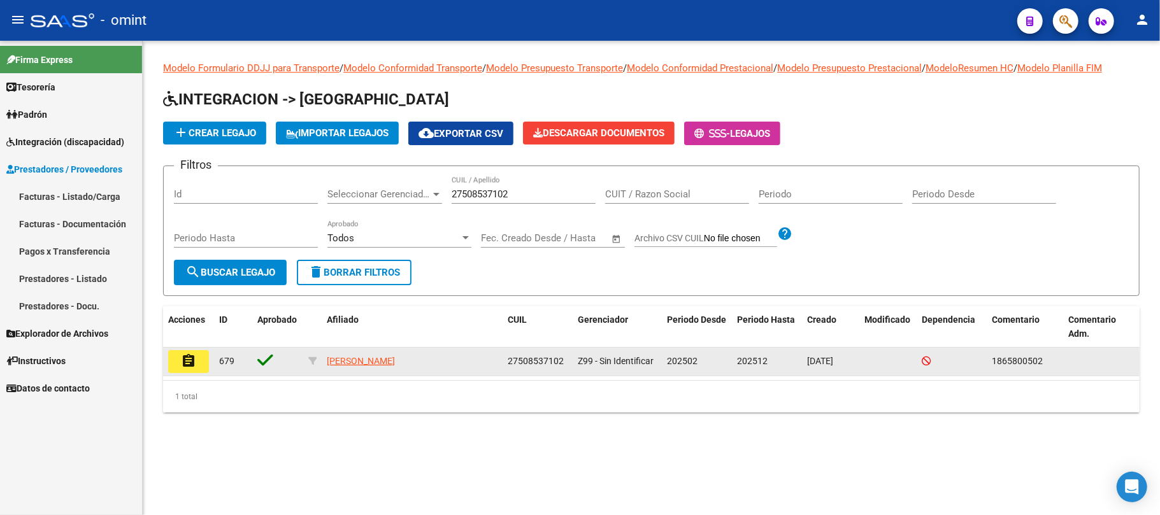
click at [200, 368] on button "assignment" at bounding box center [188, 361] width 41 height 23
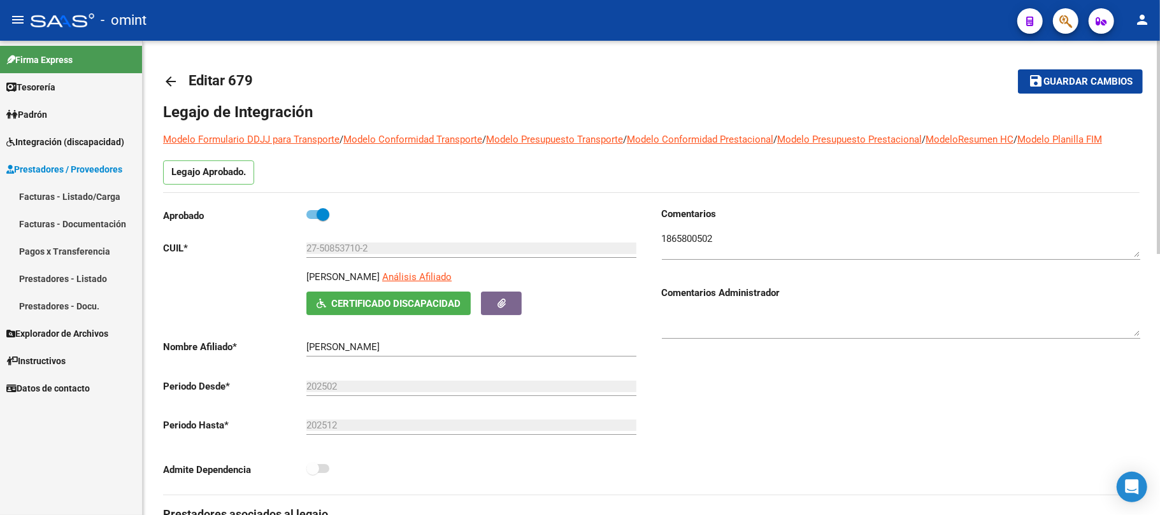
click at [166, 85] on mat-icon "arrow_back" at bounding box center [170, 81] width 15 height 15
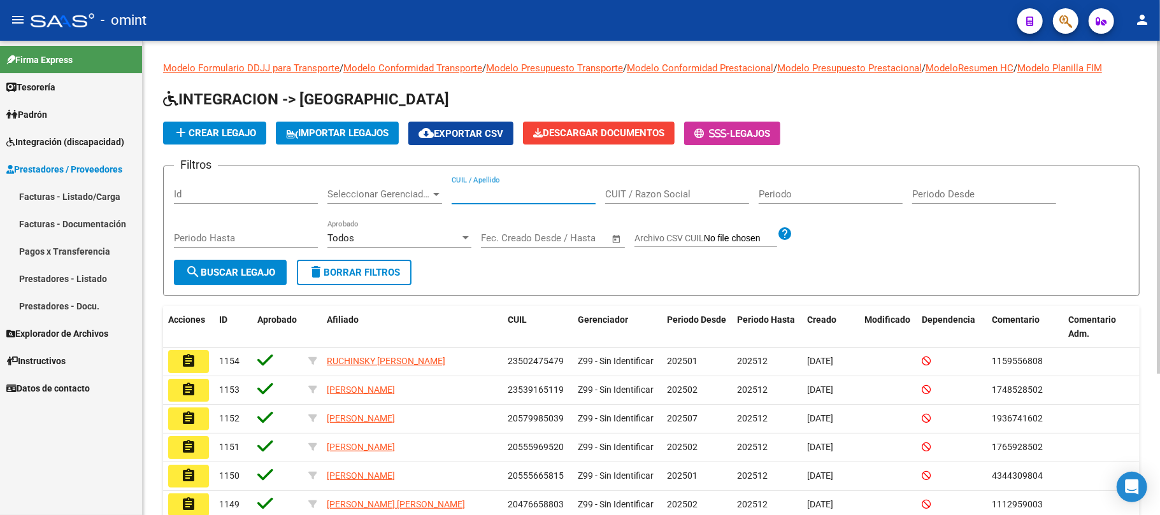
click at [505, 196] on input "CUIL / Apellido" at bounding box center [524, 194] width 144 height 11
paste input "27508537102"
type input "27508537102"
click at [273, 261] on button "search Buscar Legajo" at bounding box center [230, 272] width 113 height 25
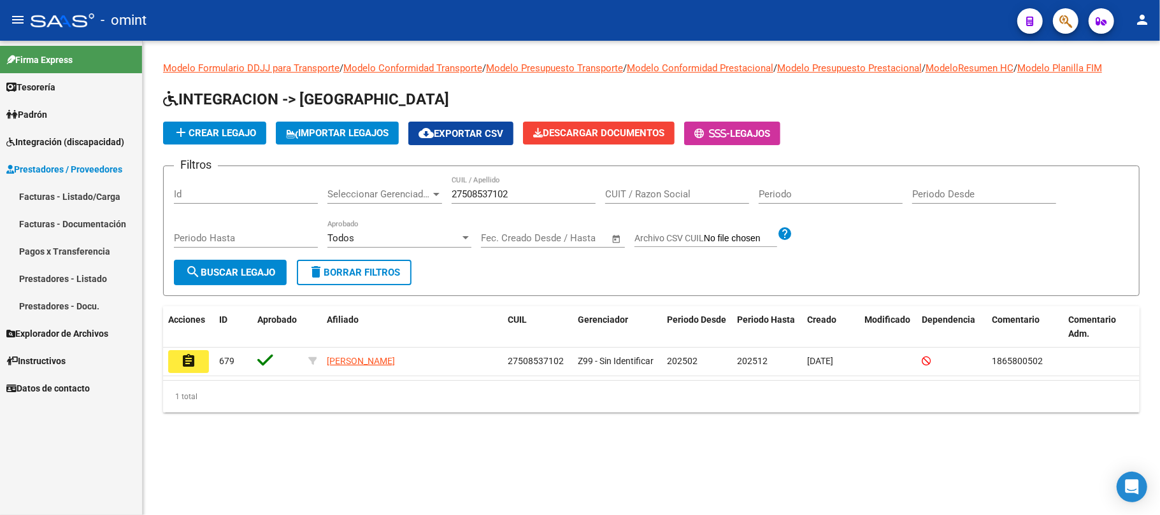
click at [195, 357] on mat-icon "assignment" at bounding box center [188, 361] width 15 height 15
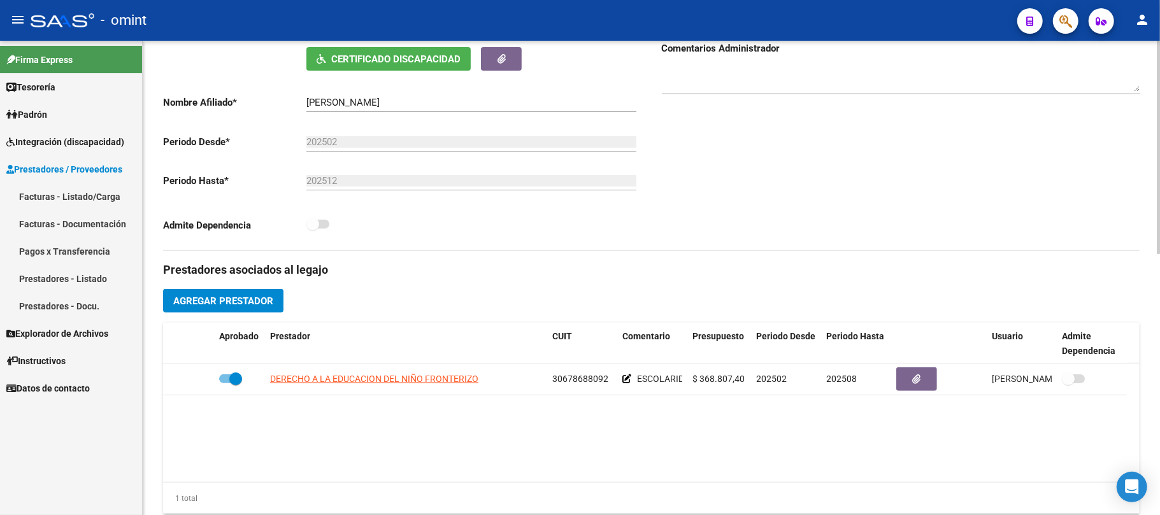
scroll to position [255, 0]
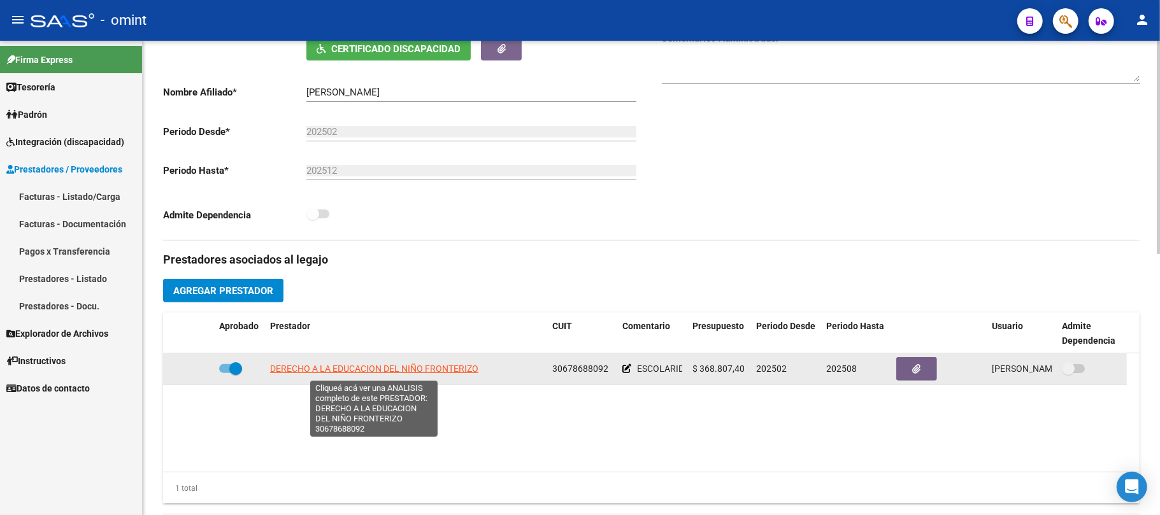
click at [370, 373] on span "DERECHO A LA EDUCACION DEL NIÑO FRONTERIZO" at bounding box center [374, 369] width 208 height 10
type textarea "30678688092"
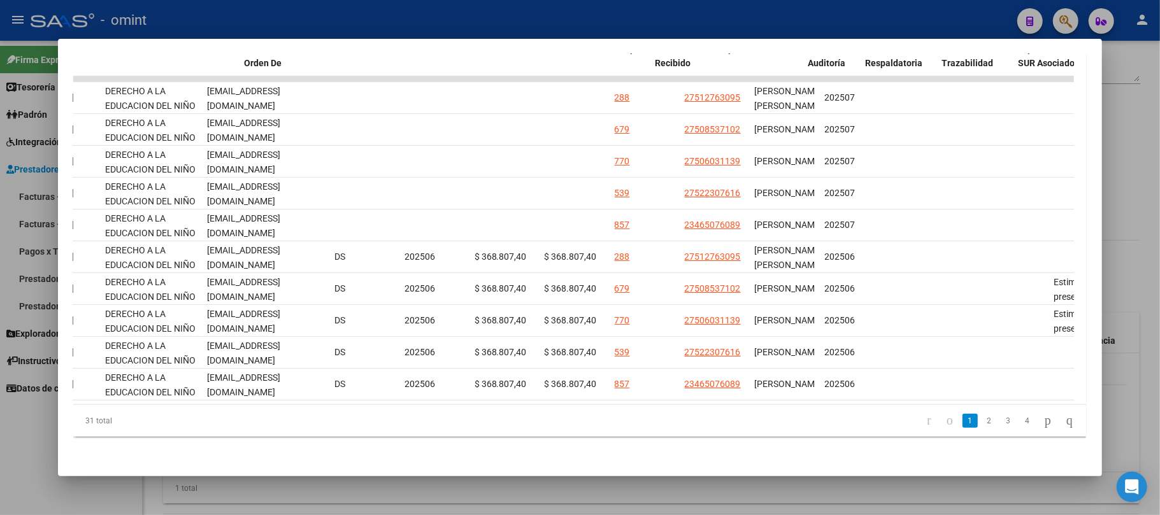
scroll to position [0, 0]
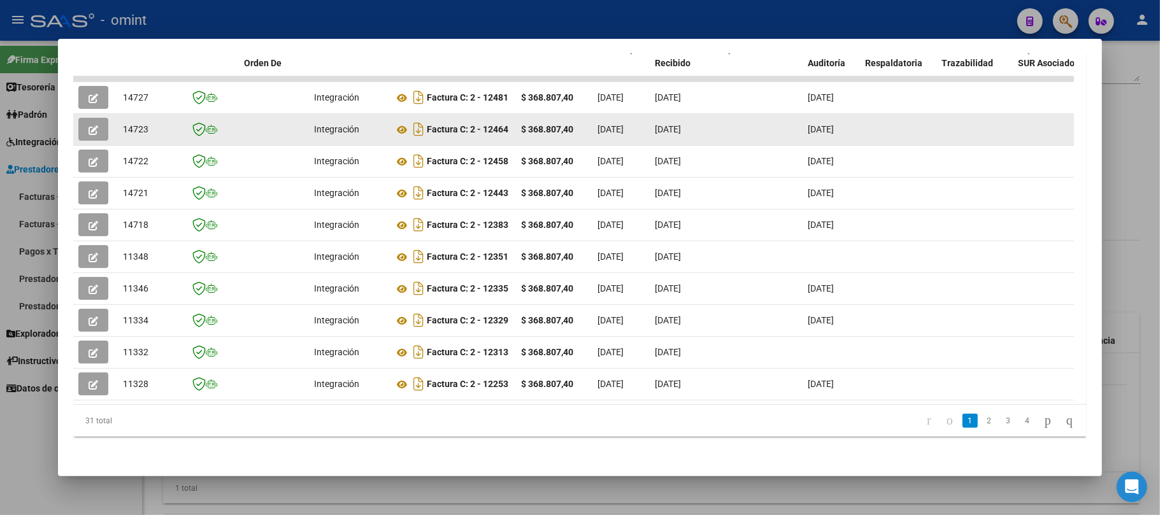
drag, startPoint x: 858, startPoint y: 113, endPoint x: 120, endPoint y: 108, distance: 737.2
click at [139, 124] on span "14723" at bounding box center [135, 129] width 25 height 10
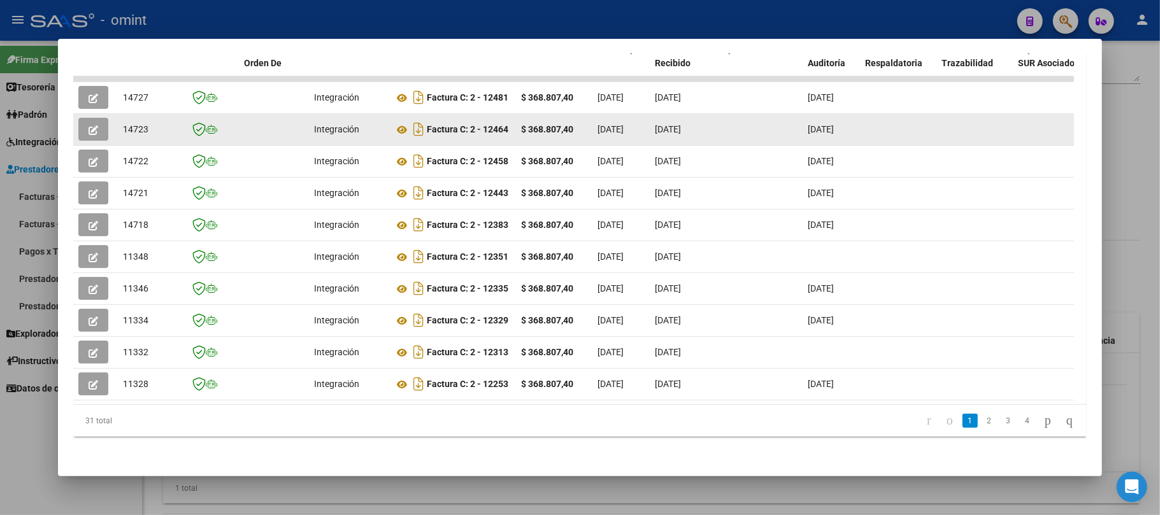
click at [140, 124] on span "14723" at bounding box center [135, 129] width 25 height 10
click at [96, 126] on icon "button" at bounding box center [94, 131] width 10 height 10
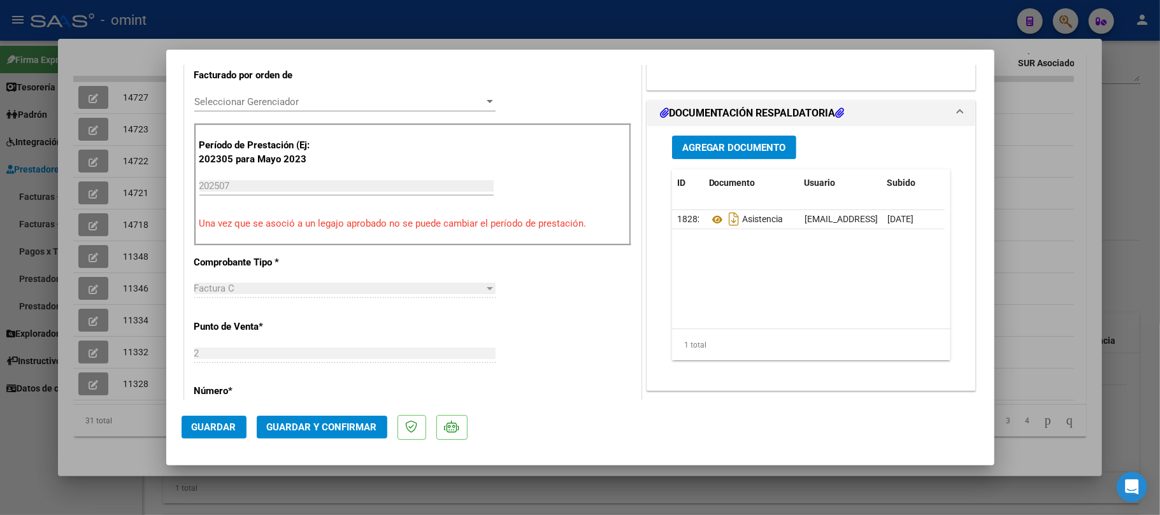
scroll to position [85, 0]
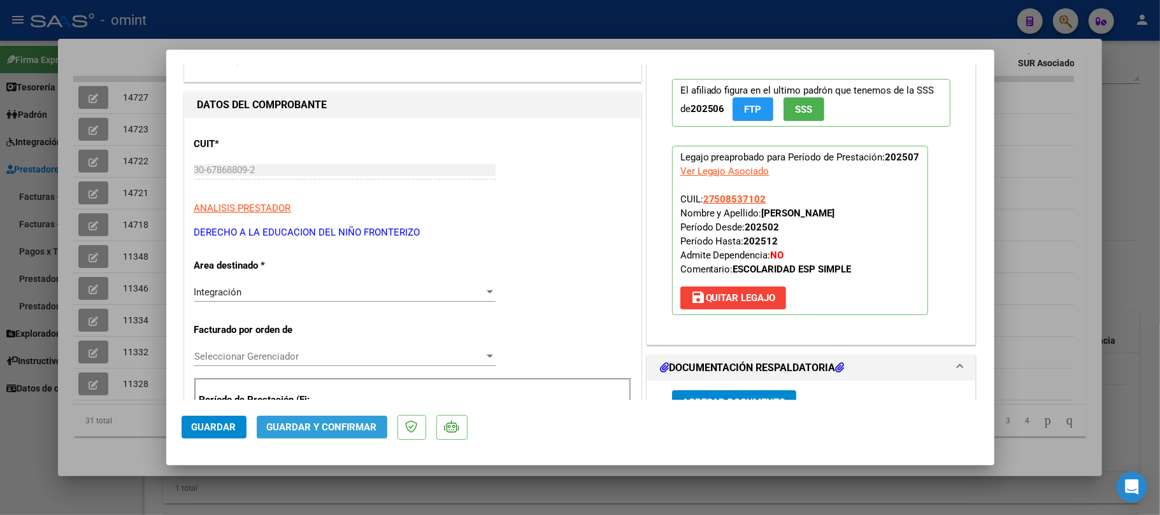
click at [334, 436] on button "Guardar y Confirmar" at bounding box center [322, 427] width 131 height 23
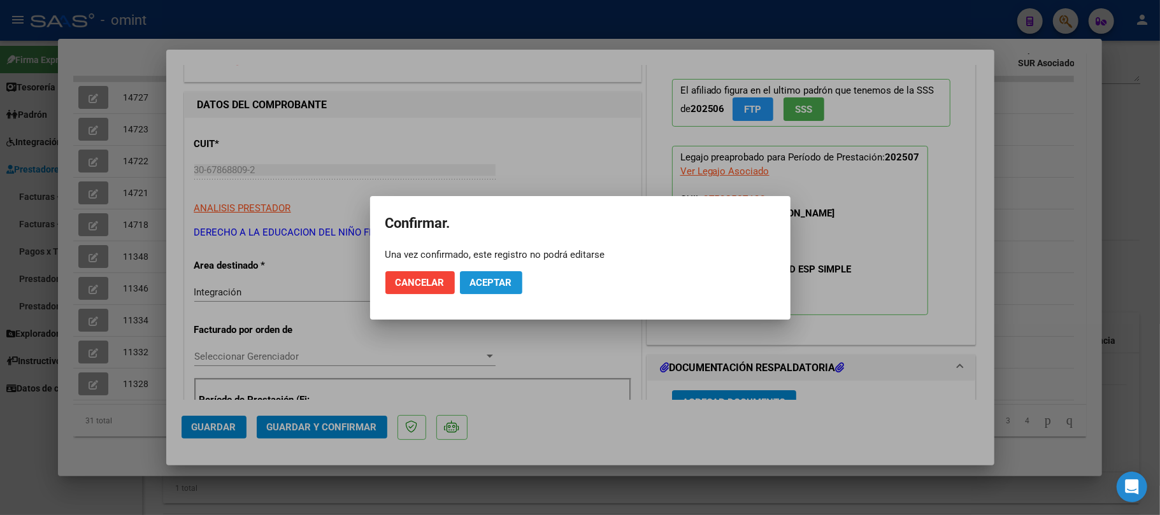
click at [482, 285] on span "Aceptar" at bounding box center [491, 282] width 42 height 11
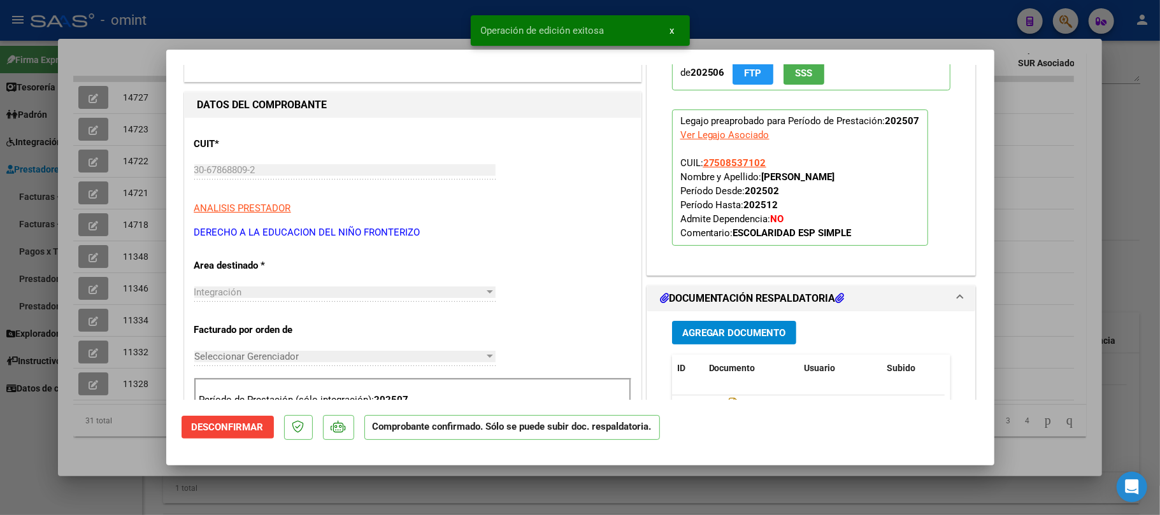
click at [283, 19] on div at bounding box center [580, 257] width 1160 height 515
type input "$ 0,00"
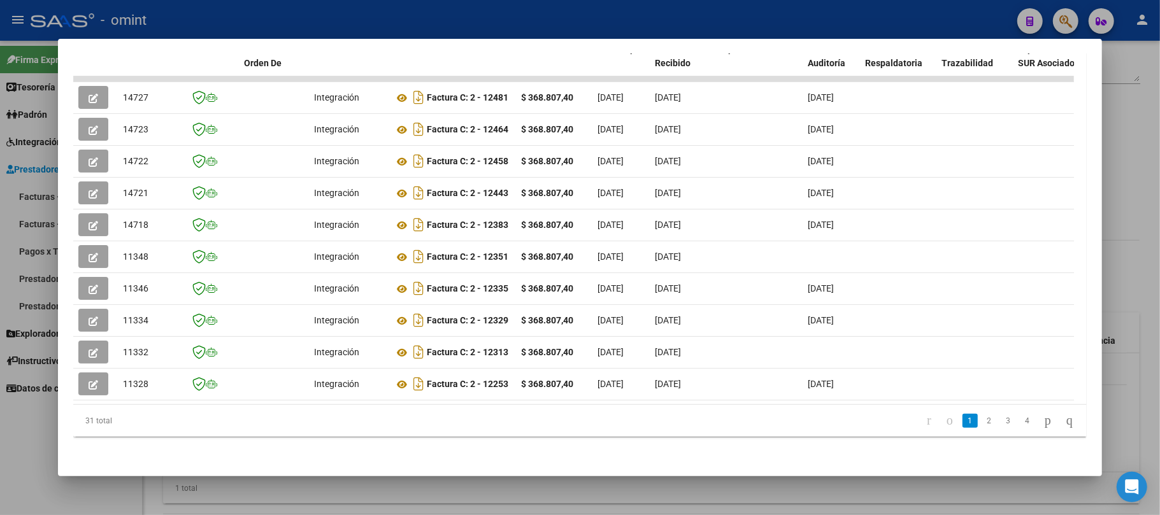
click at [111, 468] on mat-dialog-container "Análisis Prestador - CUIT: 30678688092 cloud_download Exportar CSV ABM ARCA Imp…" at bounding box center [580, 258] width 1044 height 438
click at [65, 485] on div at bounding box center [580, 257] width 1160 height 515
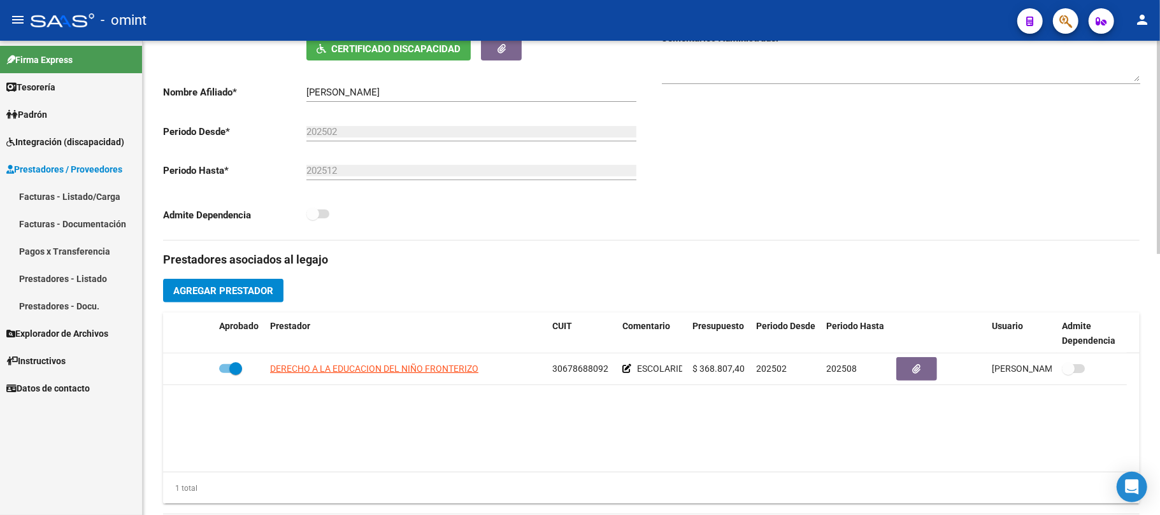
scroll to position [0, 0]
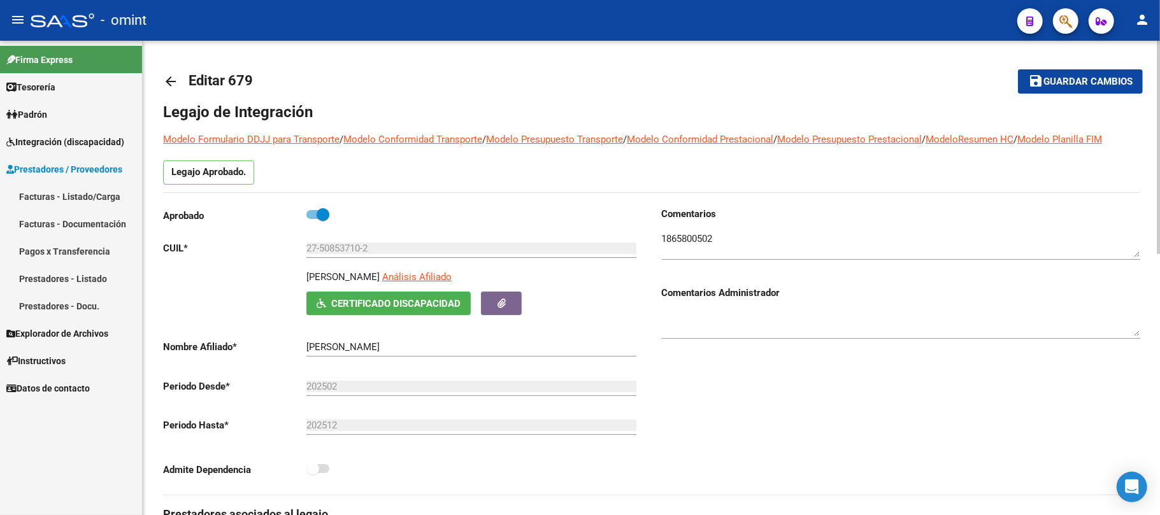
click at [171, 83] on mat-icon "arrow_back" at bounding box center [170, 81] width 15 height 15
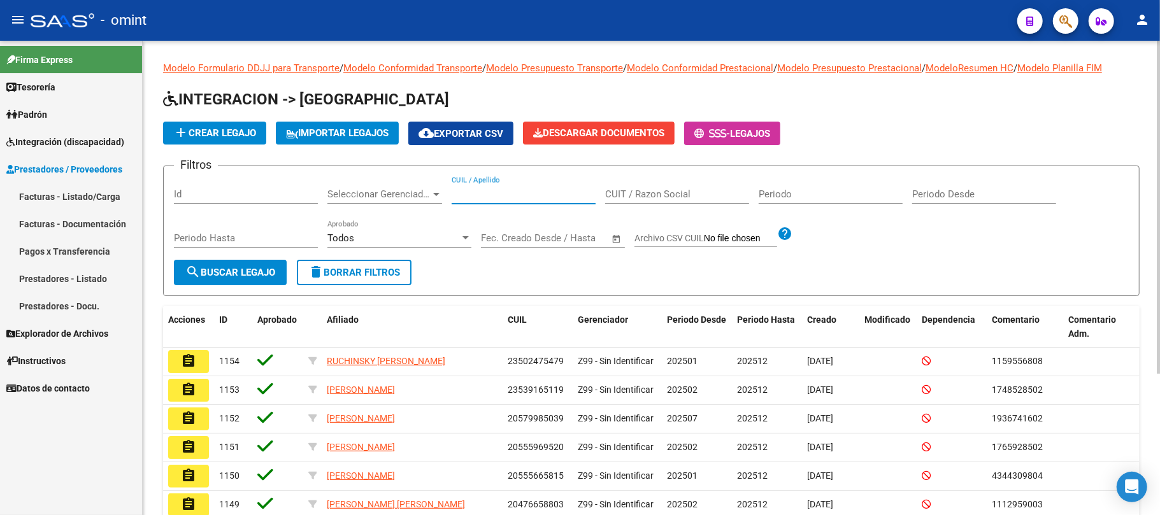
click at [486, 194] on input "CUIL / Apellido" at bounding box center [524, 194] width 144 height 11
paste input "23549896839"
type input "23549896839"
click at [227, 268] on span "search Buscar Legajo" at bounding box center [230, 272] width 90 height 11
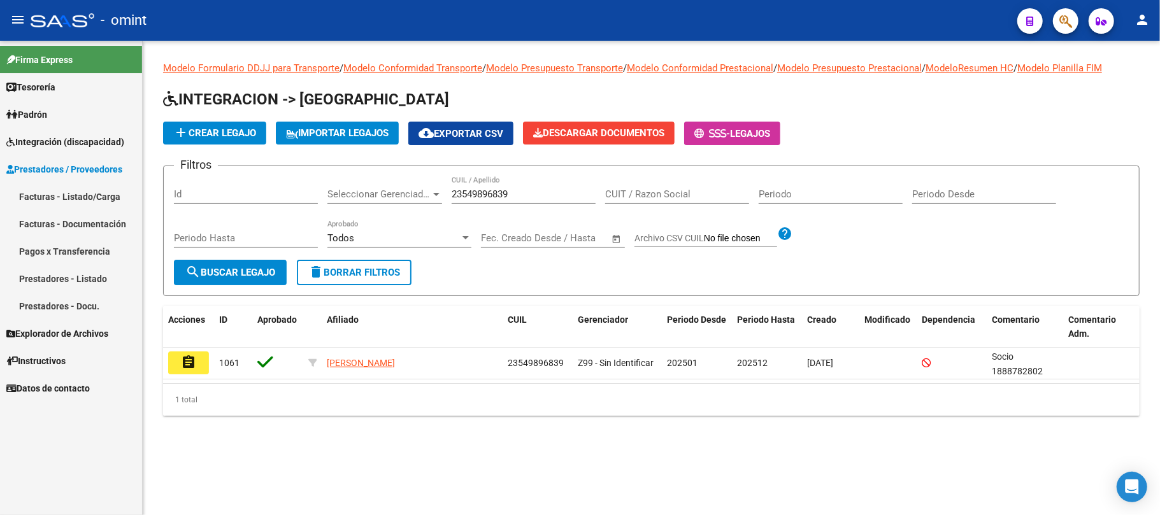
click at [198, 360] on button "assignment" at bounding box center [188, 363] width 41 height 23
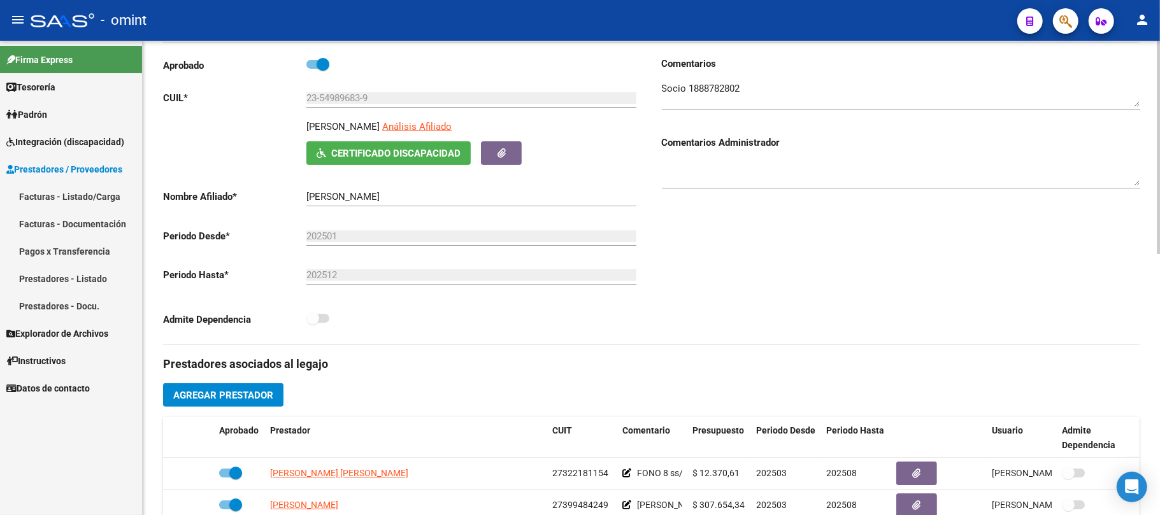
scroll to position [424, 0]
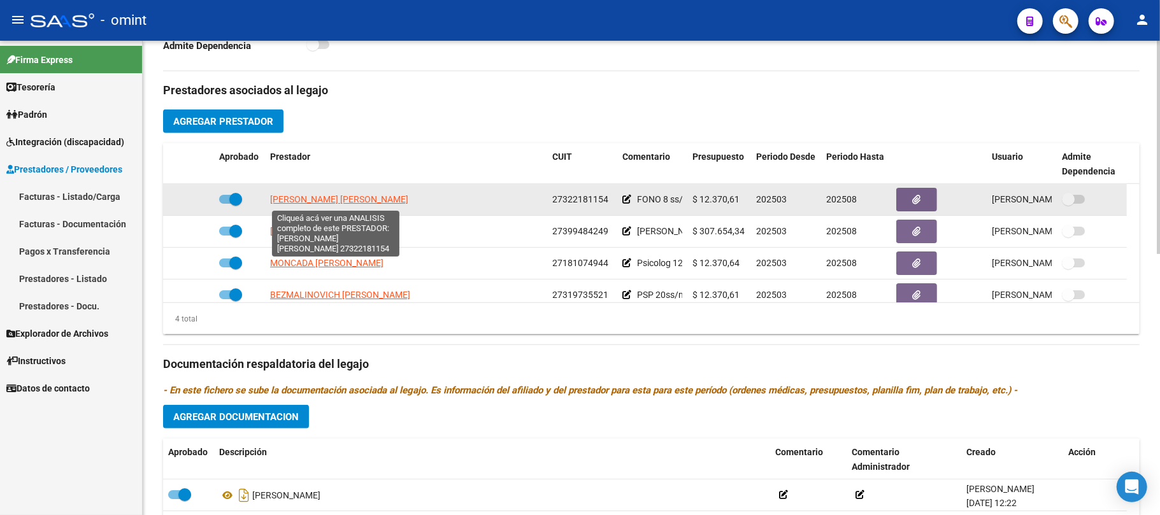
click at [332, 199] on span "[PERSON_NAME] [PERSON_NAME]" at bounding box center [339, 199] width 138 height 10
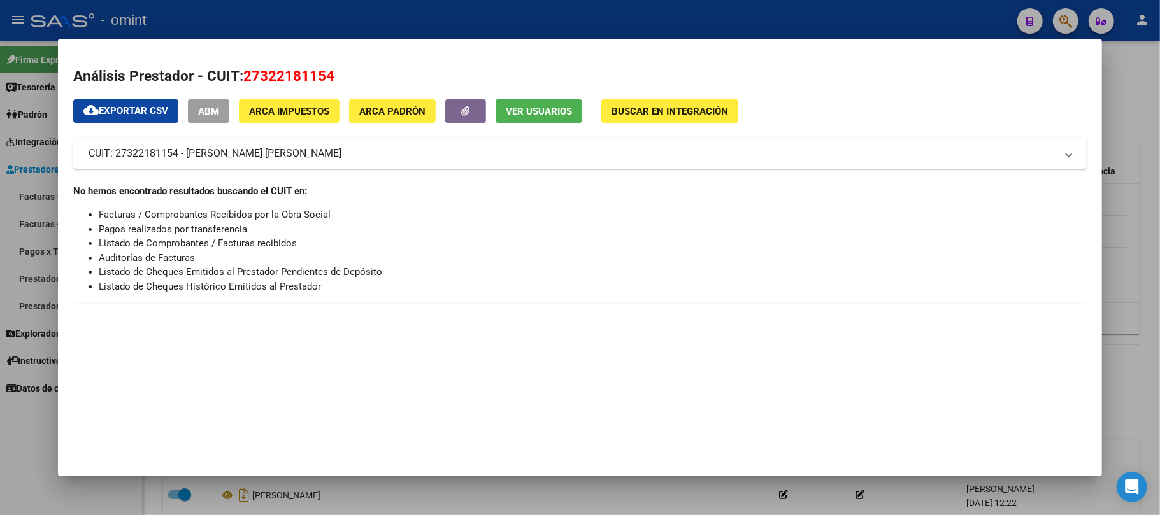
drag, startPoint x: 352, startPoint y: 14, endPoint x: 361, endPoint y: 19, distance: 9.7
click at [354, 11] on div at bounding box center [580, 257] width 1160 height 515
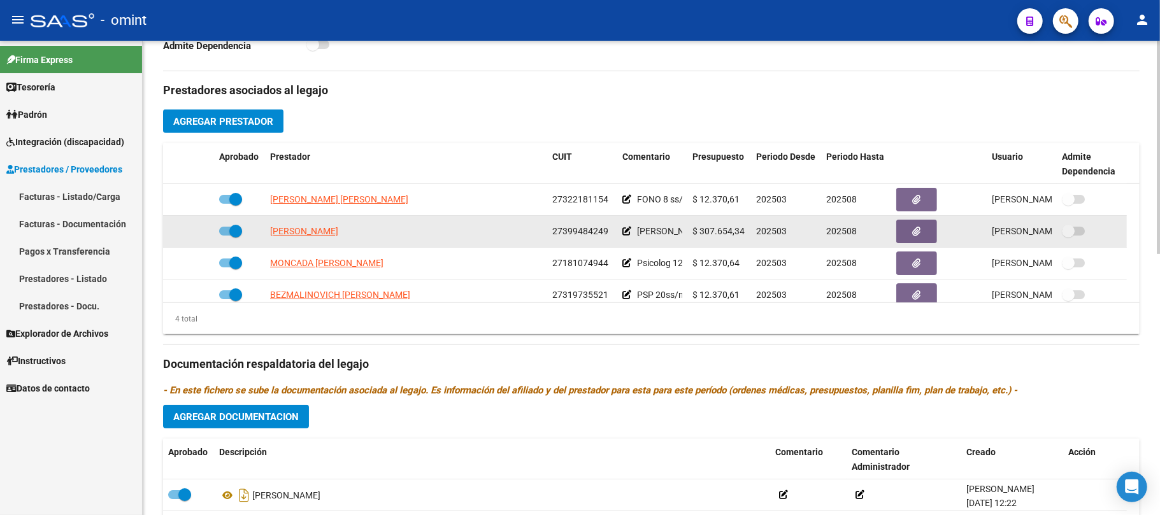
click at [339, 240] on datatable-body-cell "[PERSON_NAME]" at bounding box center [406, 231] width 282 height 31
click at [338, 232] on span "[PERSON_NAME]" at bounding box center [304, 231] width 68 height 10
type textarea "27399484249"
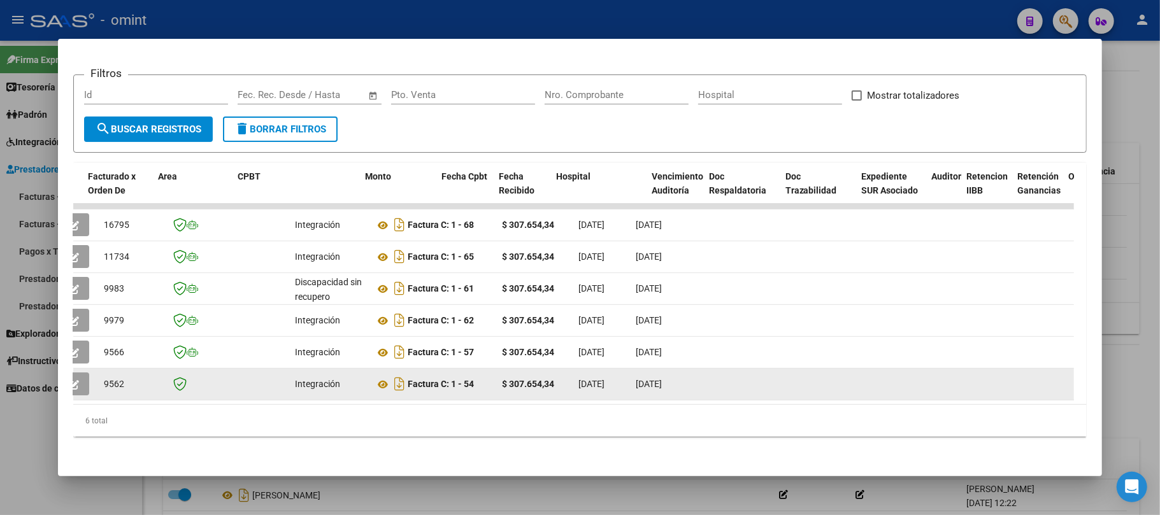
scroll to position [0, 0]
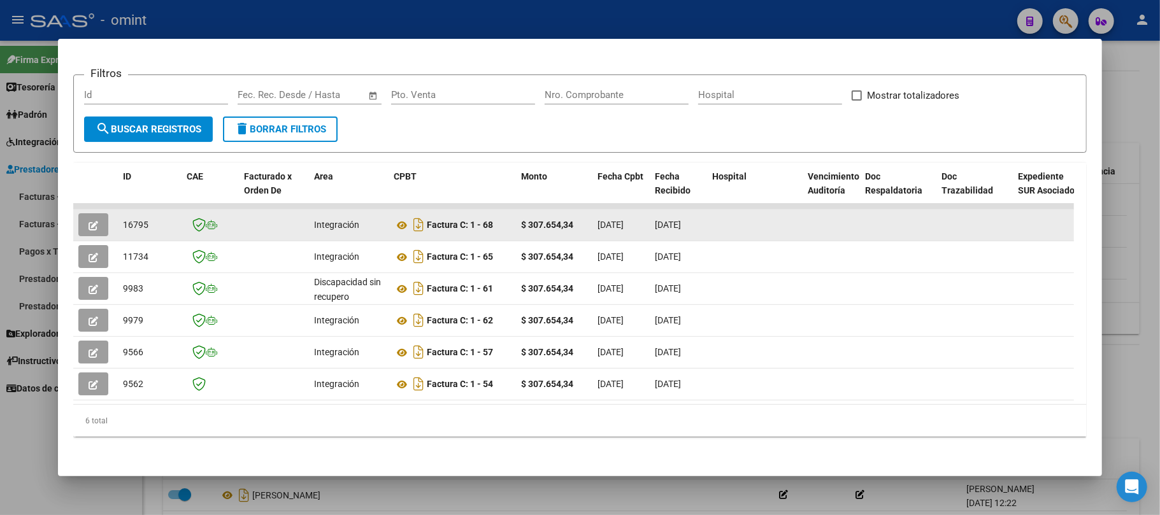
click at [141, 220] on span "16795" at bounding box center [135, 225] width 25 height 10
click at [90, 221] on icon "button" at bounding box center [94, 226] width 10 height 10
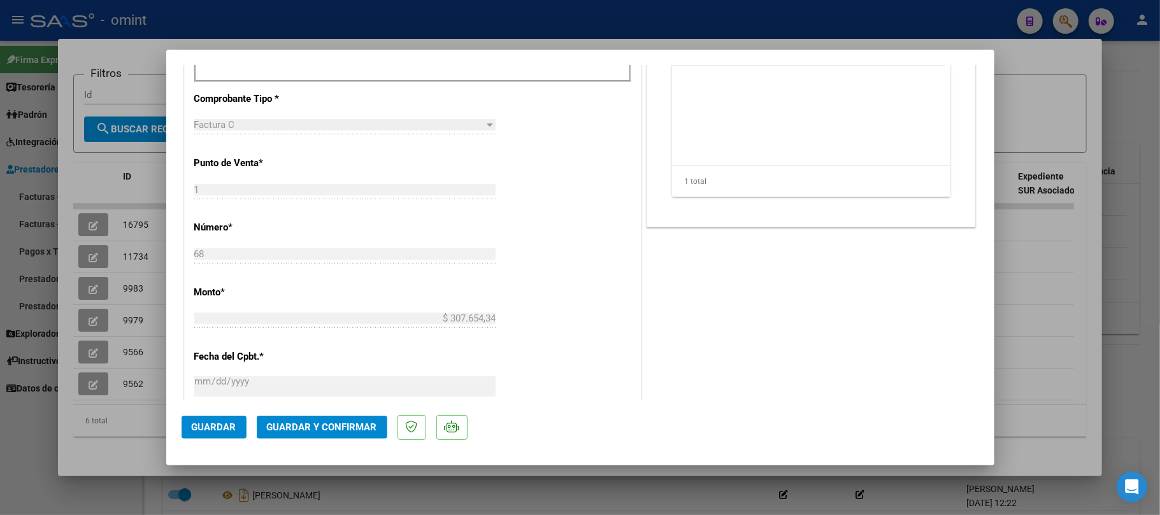
scroll to position [510, 0]
click at [340, 433] on span "Guardar y Confirmar" at bounding box center [322, 427] width 110 height 11
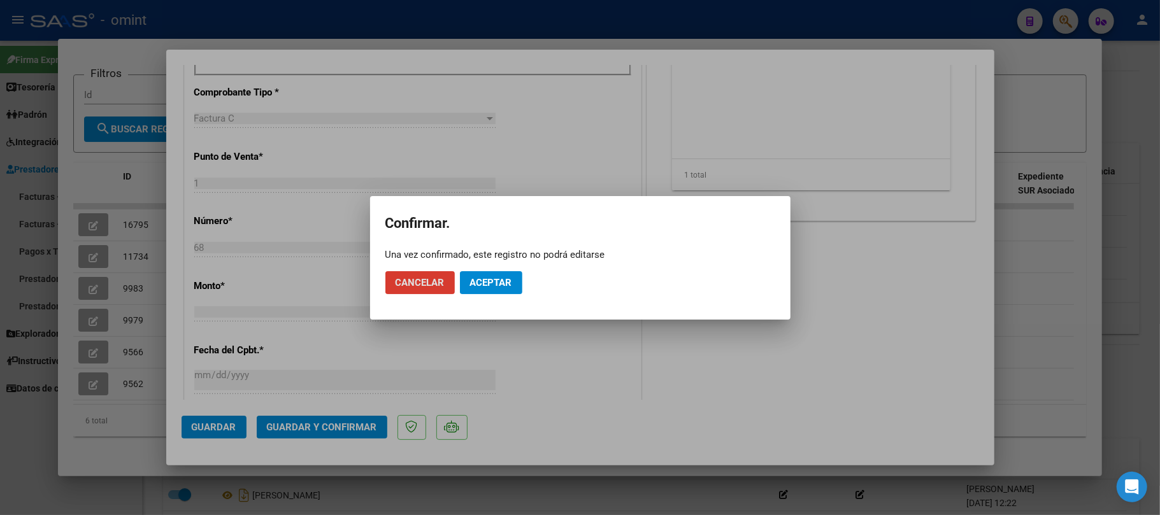
click at [508, 282] on span "Aceptar" at bounding box center [491, 282] width 42 height 11
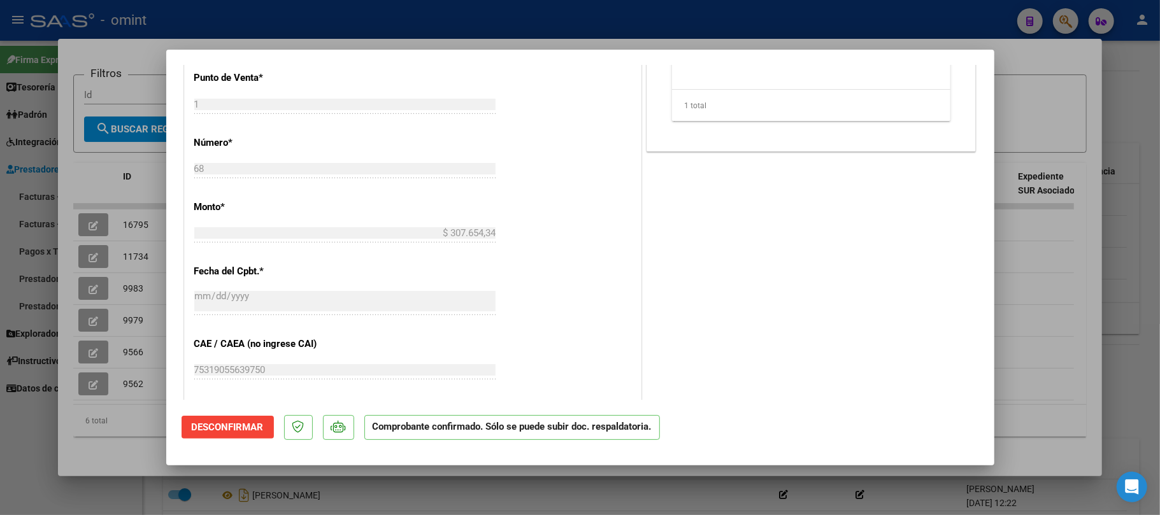
drag, startPoint x: 404, startPoint y: 22, endPoint x: 419, endPoint y: 17, distance: 16.1
click at [408, 20] on div at bounding box center [580, 257] width 1160 height 515
type input "$ 0,00"
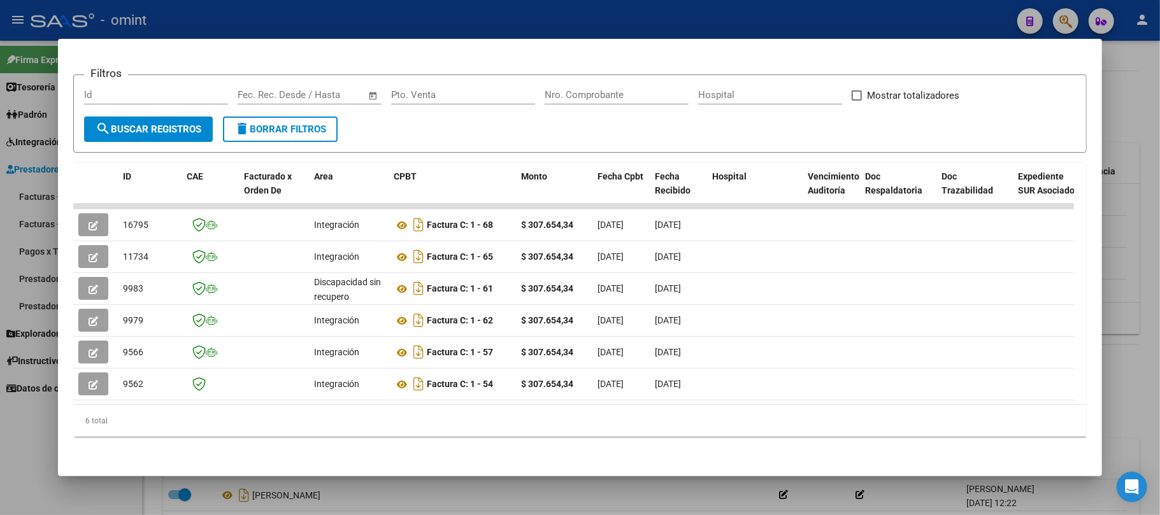
click at [408, 15] on div at bounding box center [580, 257] width 1160 height 515
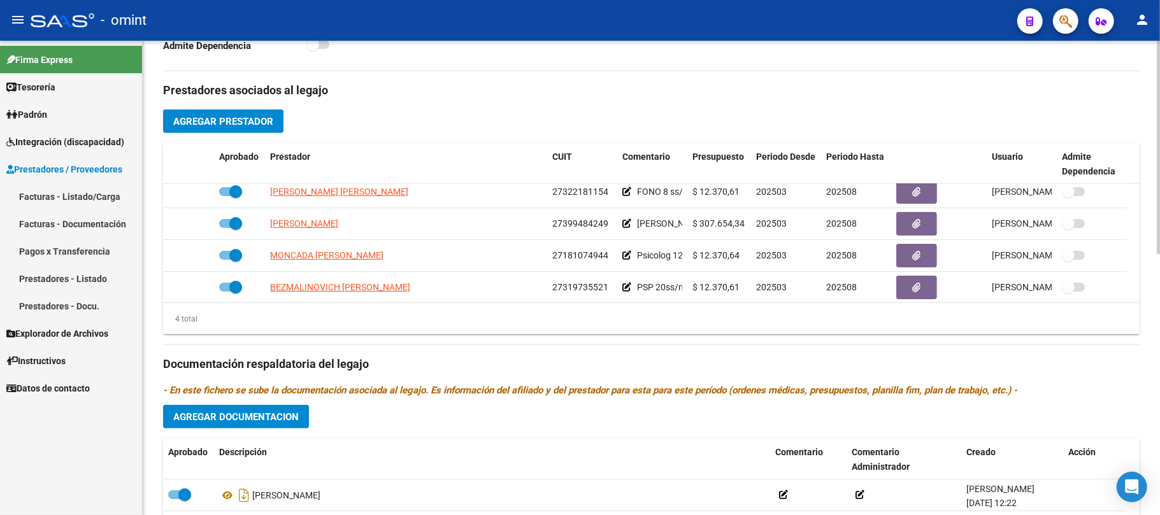
scroll to position [13, 0]
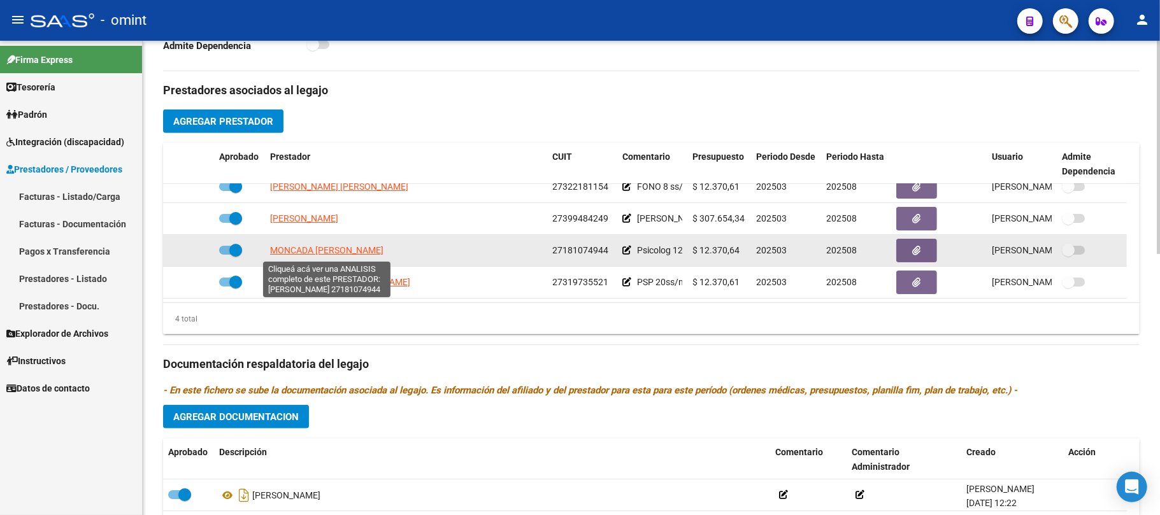
click at [329, 252] on span "MONCADA [PERSON_NAME]" at bounding box center [326, 250] width 113 height 10
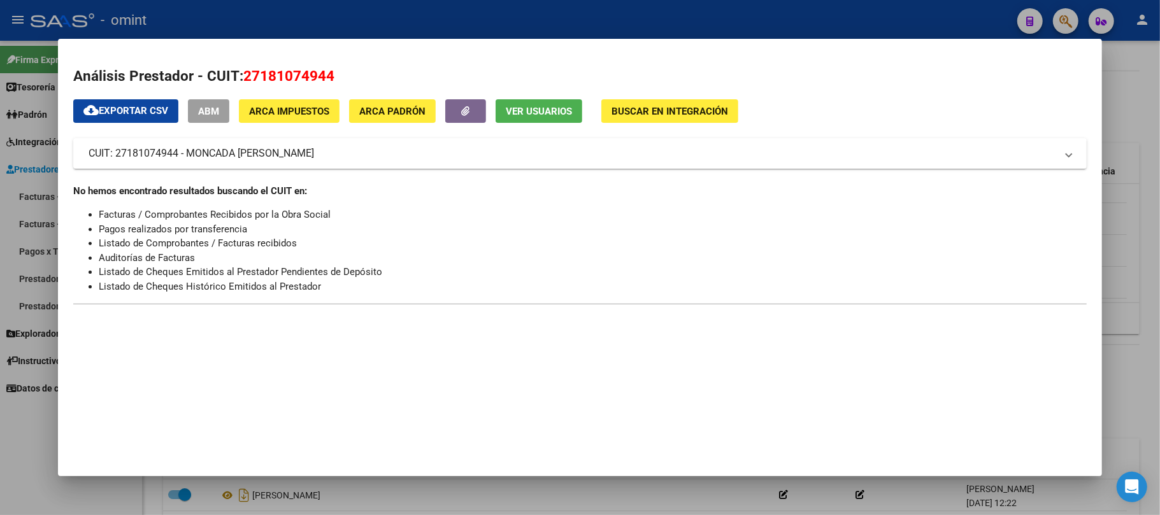
click at [305, 1] on div at bounding box center [580, 257] width 1160 height 515
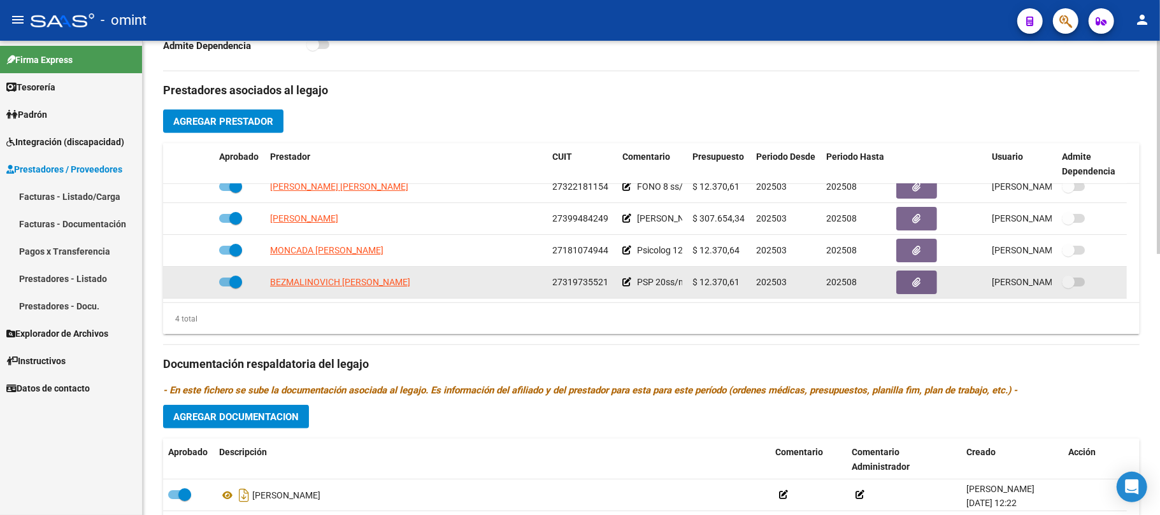
click at [331, 282] on span "BEZMALINOVICH [PERSON_NAME]" at bounding box center [340, 282] width 140 height 10
type textarea "27319735521"
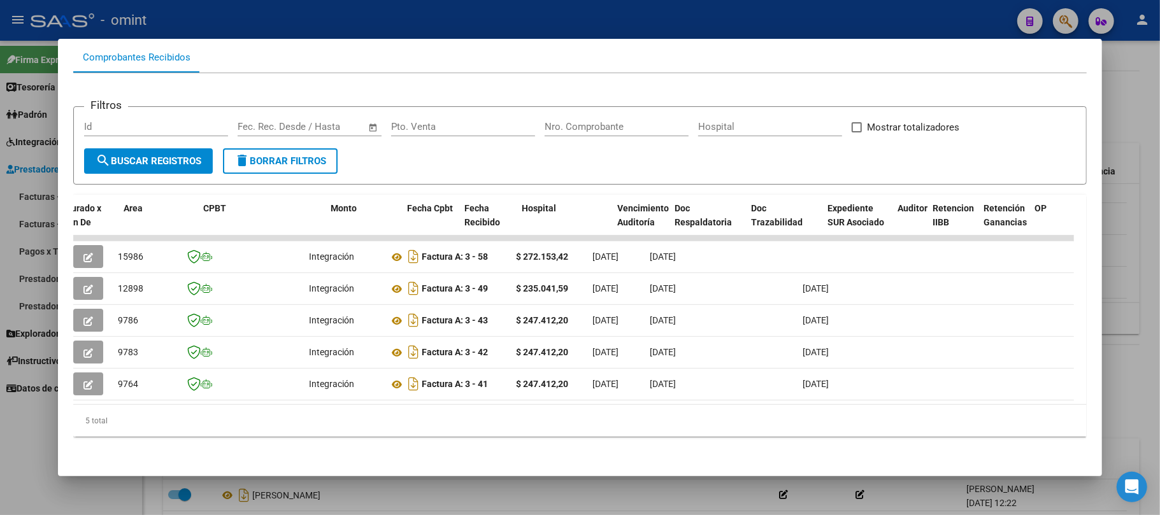
scroll to position [0, 0]
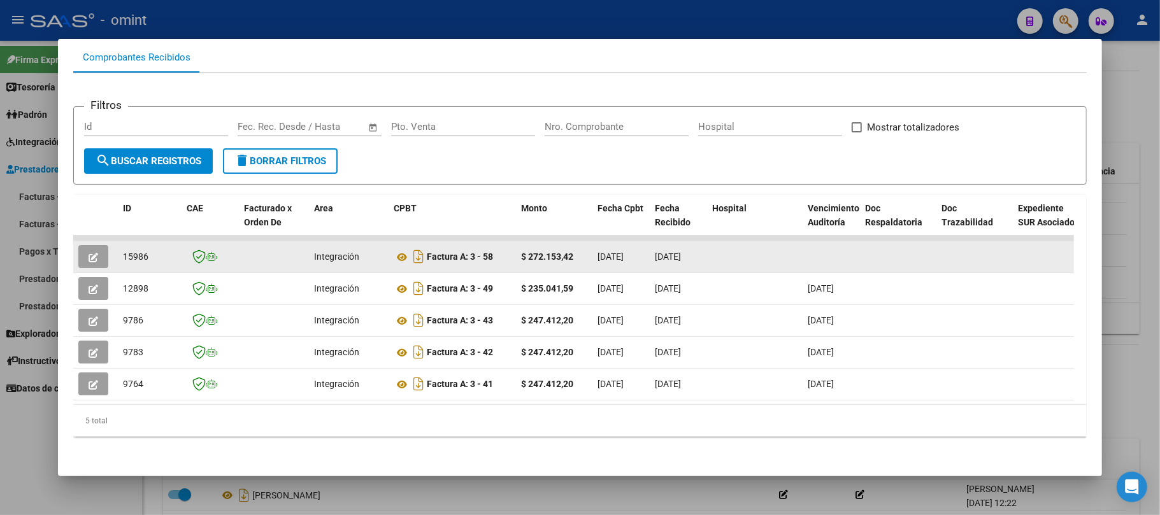
click at [94, 253] on icon "button" at bounding box center [94, 258] width 10 height 10
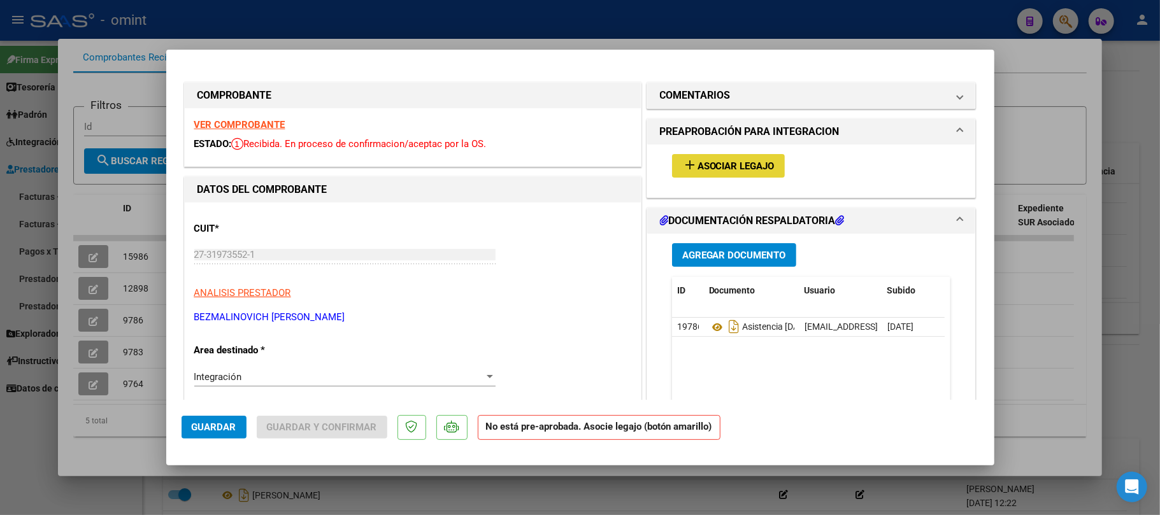
click at [721, 175] on button "add Asociar Legajo" at bounding box center [728, 166] width 113 height 24
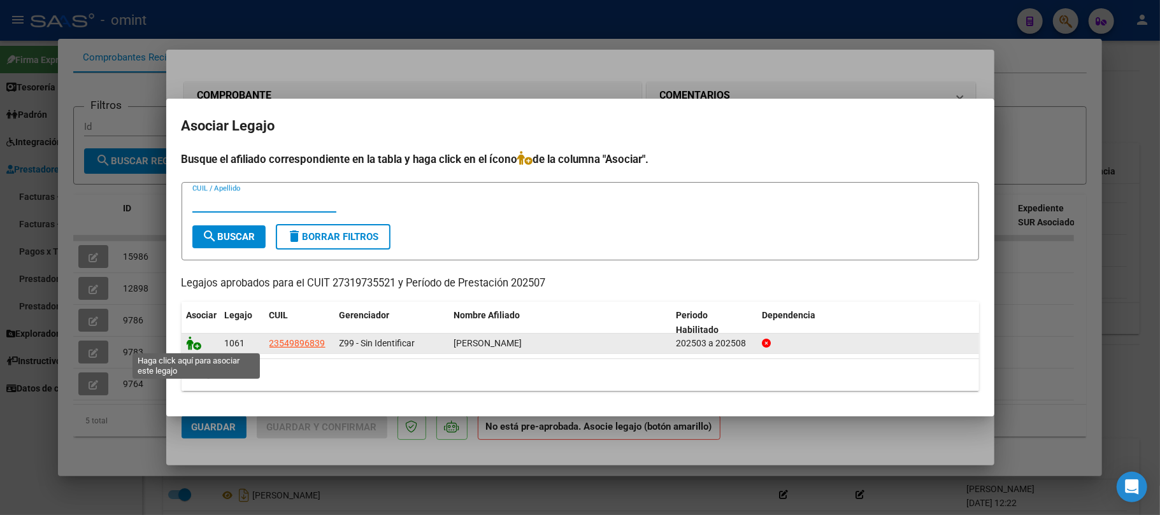
click at [187, 345] on icon at bounding box center [194, 343] width 15 height 14
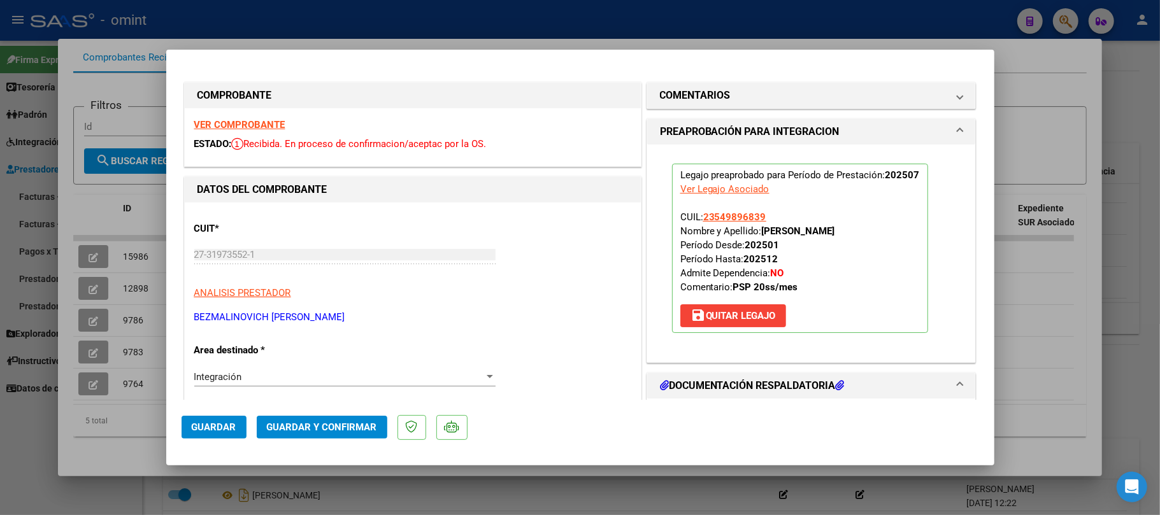
drag, startPoint x: 243, startPoint y: 133, endPoint x: 242, endPoint y: 139, distance: 6.5
click at [245, 133] on div "VER COMPROBANTE ESTADO: Recibida. En proceso de confirmacion/aceptac por la OS." at bounding box center [413, 137] width 456 height 58
click at [237, 129] on strong "VER COMPROBANTE" at bounding box center [239, 124] width 91 height 11
click at [259, 123] on strong "VER COMPROBANTE" at bounding box center [239, 124] width 91 height 11
click at [345, 428] on span "Guardar y Confirmar" at bounding box center [322, 427] width 110 height 11
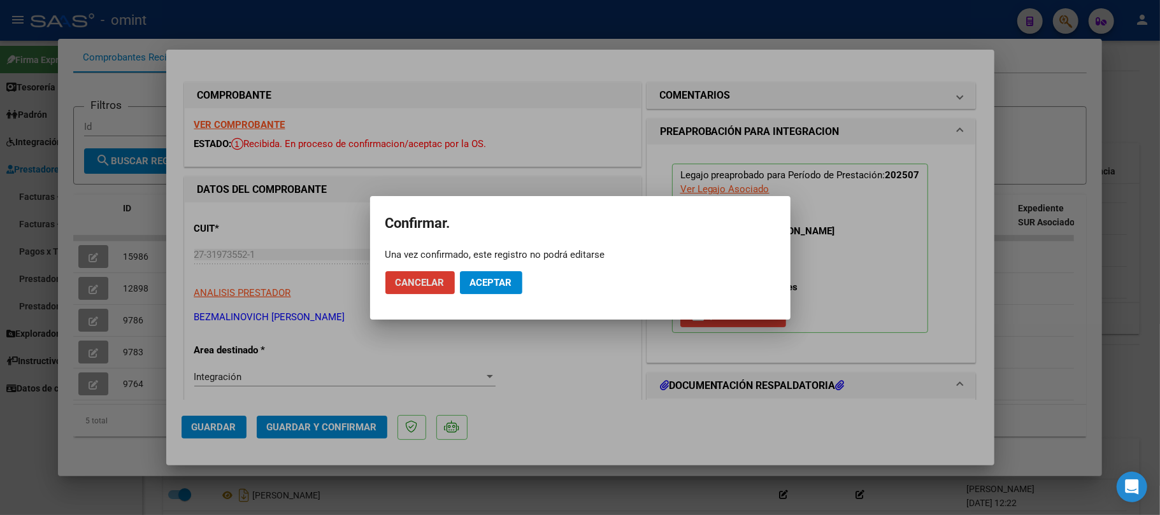
click at [494, 278] on span "Aceptar" at bounding box center [491, 282] width 42 height 11
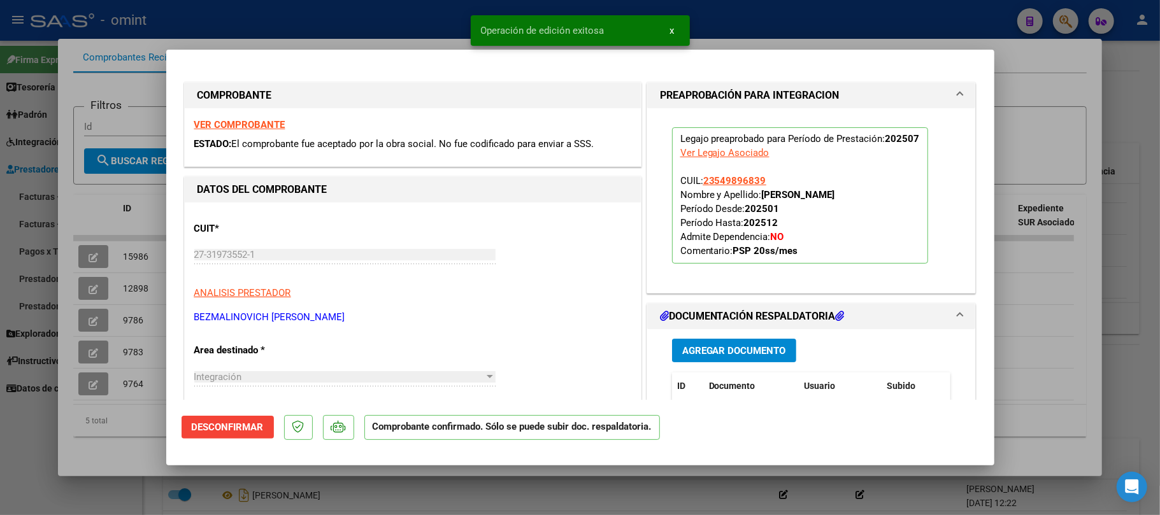
click at [131, 80] on div at bounding box center [580, 257] width 1160 height 515
type input "$ 0,00"
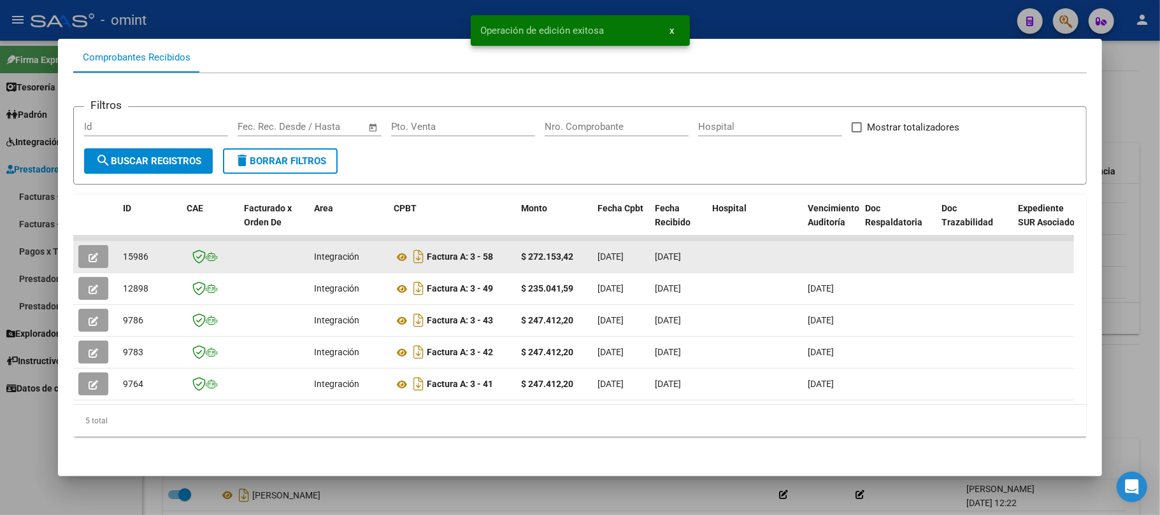
click at [139, 252] on span "15986" at bounding box center [135, 257] width 25 height 10
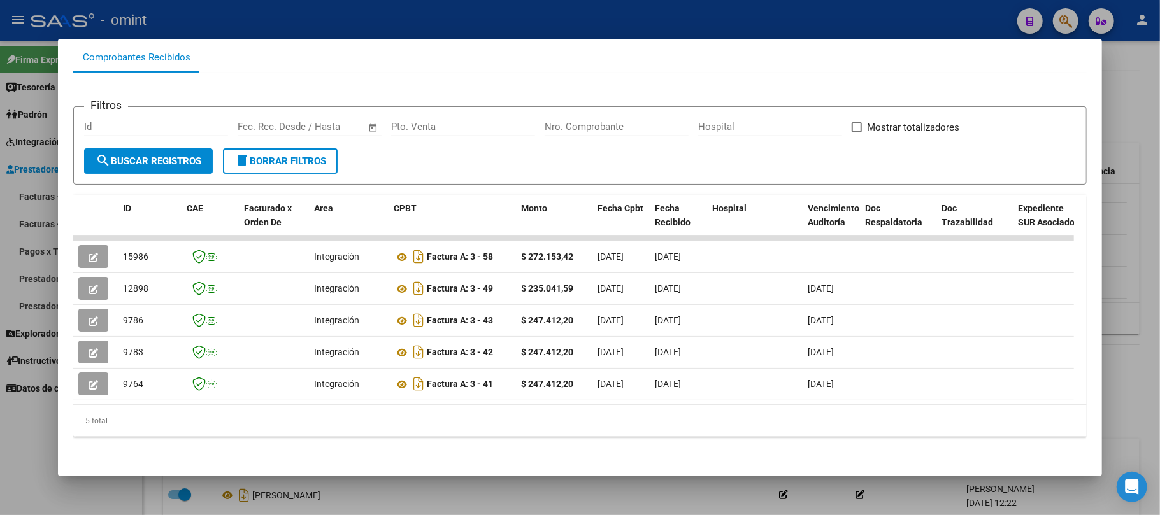
click at [234, 14] on div at bounding box center [580, 257] width 1160 height 515
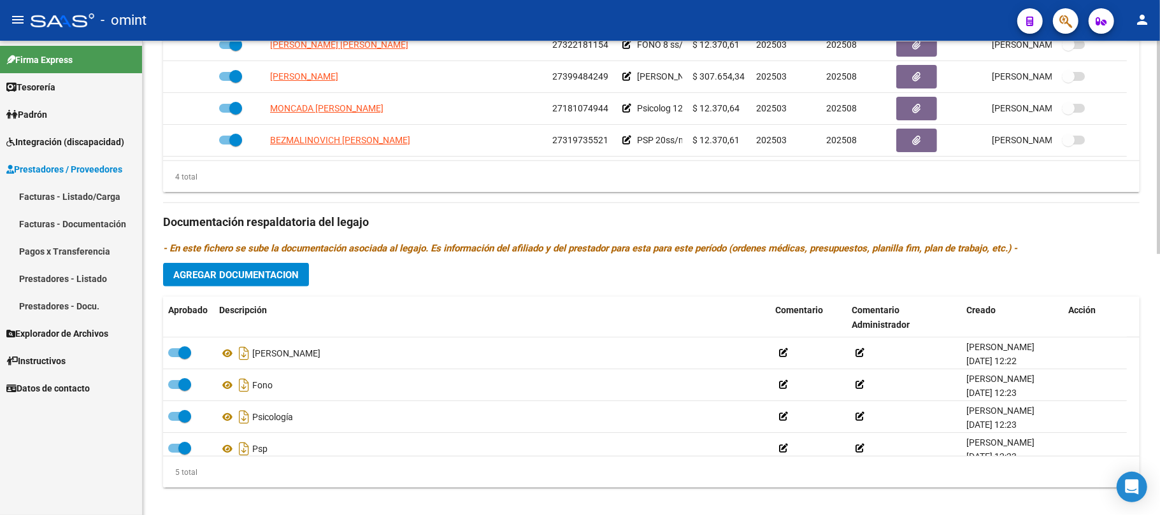
scroll to position [581, 0]
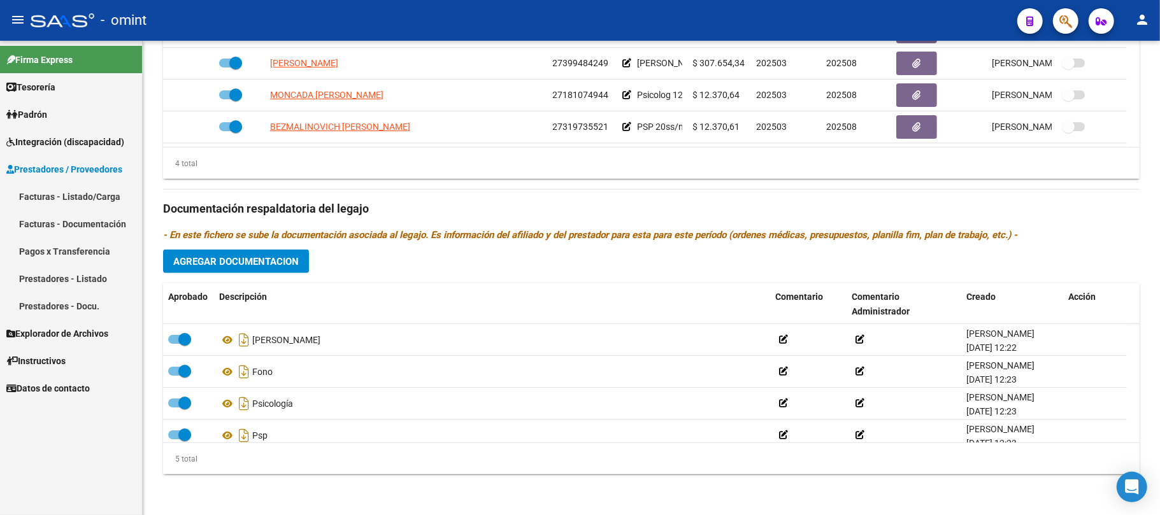
drag, startPoint x: 342, startPoint y: 256, endPoint x: 113, endPoint y: 471, distance: 313.7
click at [113, 471] on div "Firma Express Tesorería Extractos Procesados (csv) Extractos Originales (pdf) P…" at bounding box center [71, 278] width 142 height 475
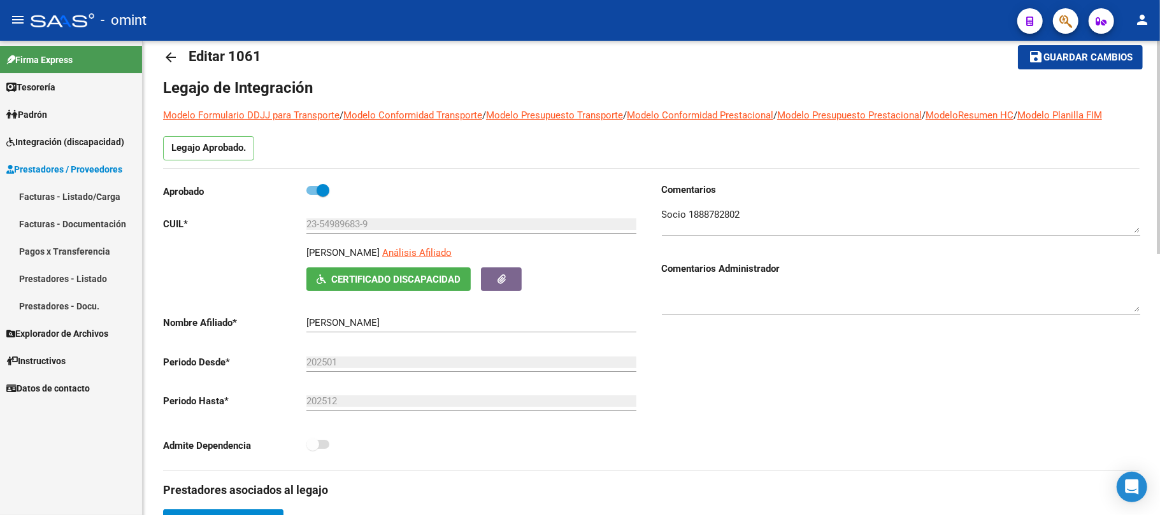
scroll to position [0, 0]
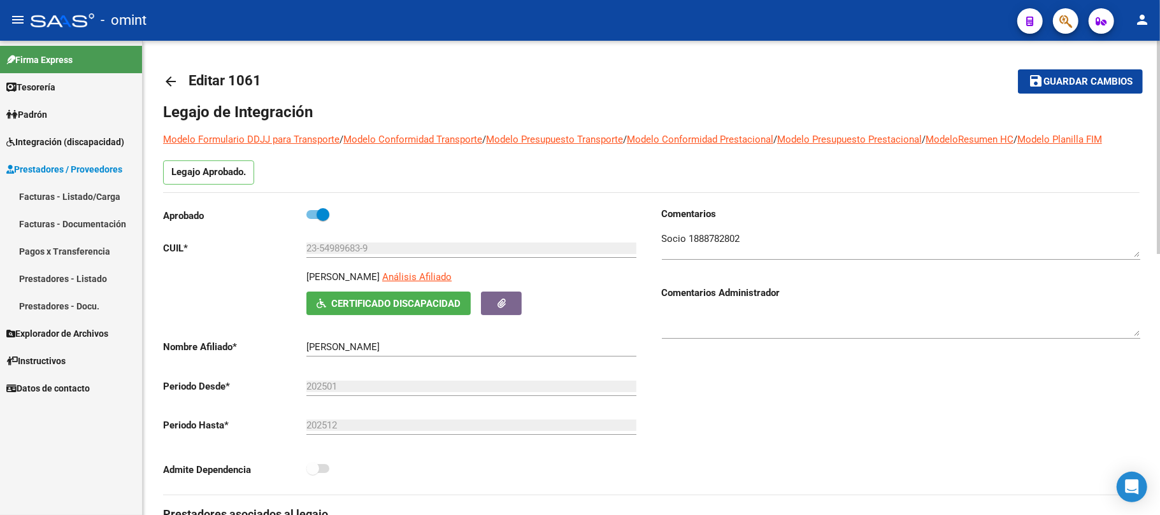
click at [172, 83] on mat-icon "arrow_back" at bounding box center [170, 81] width 15 height 15
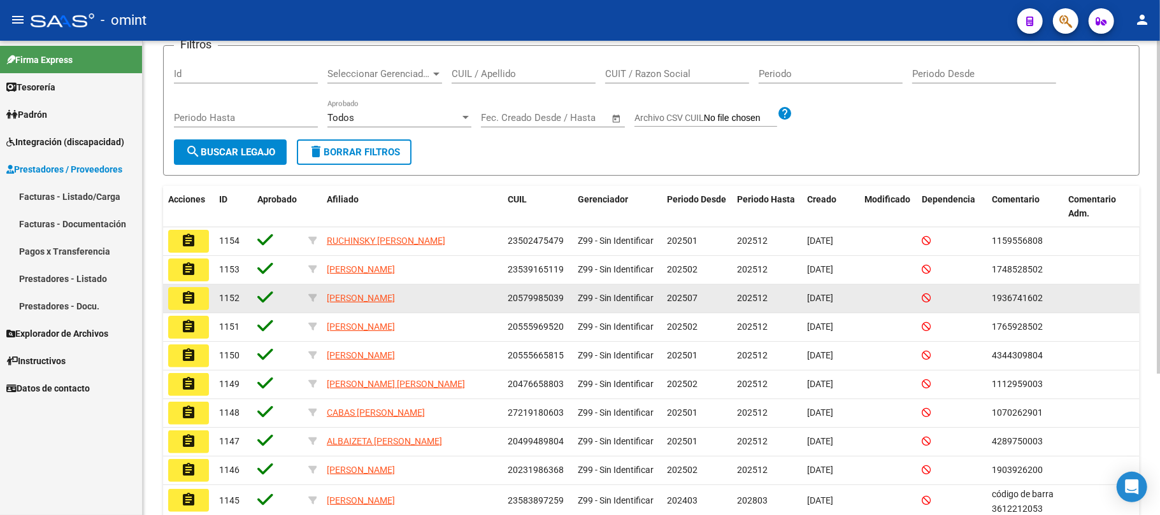
scroll to position [31, 0]
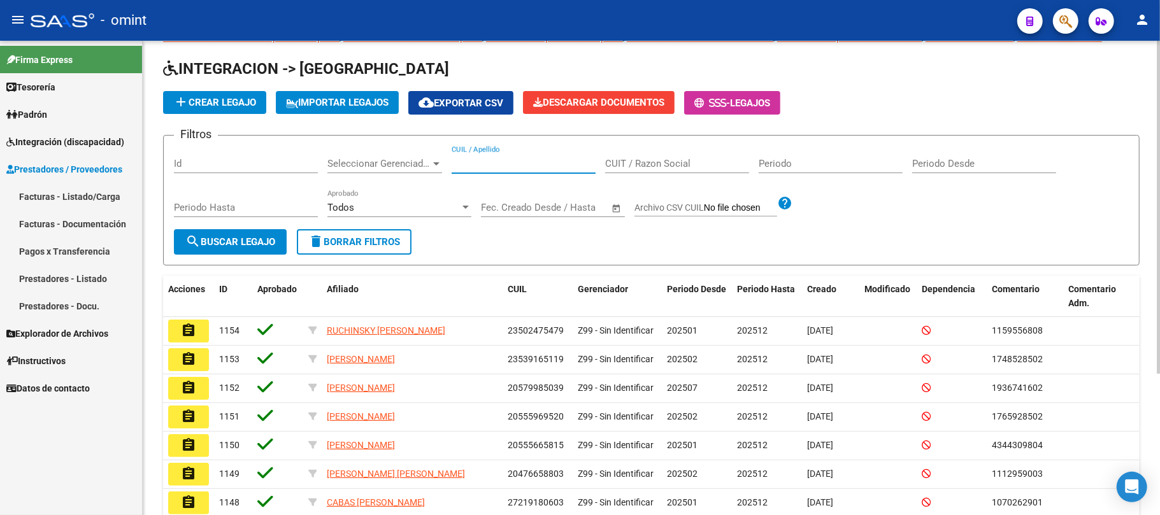
click at [486, 161] on input "CUIL / Apellido" at bounding box center [524, 163] width 144 height 11
paste input "20507444912"
type input "20507444912"
drag, startPoint x: 247, startPoint y: 245, endPoint x: 255, endPoint y: 246, distance: 8.3
click at [248, 245] on span "search Buscar Legajo" at bounding box center [230, 241] width 90 height 11
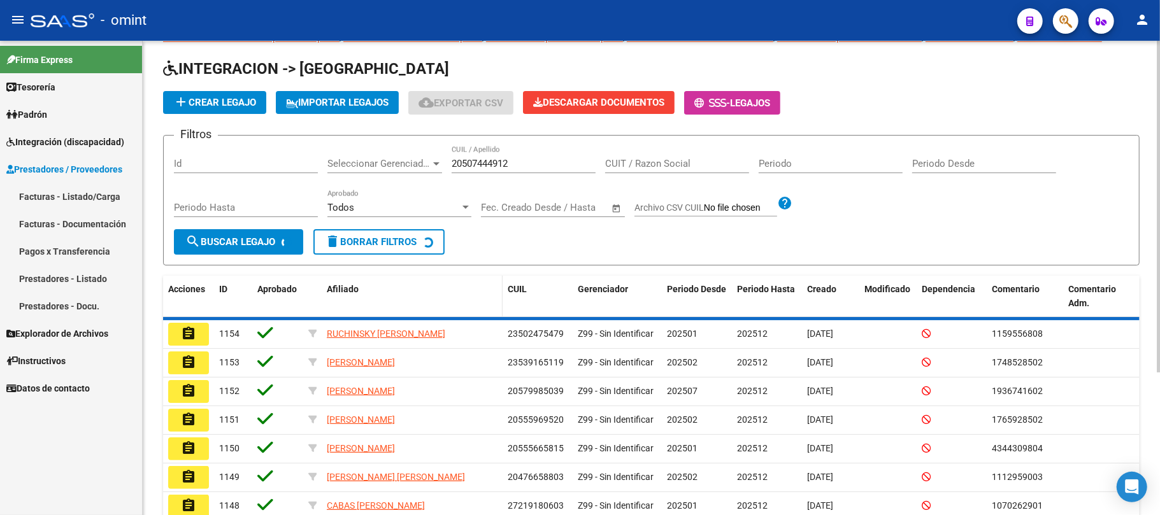
scroll to position [0, 0]
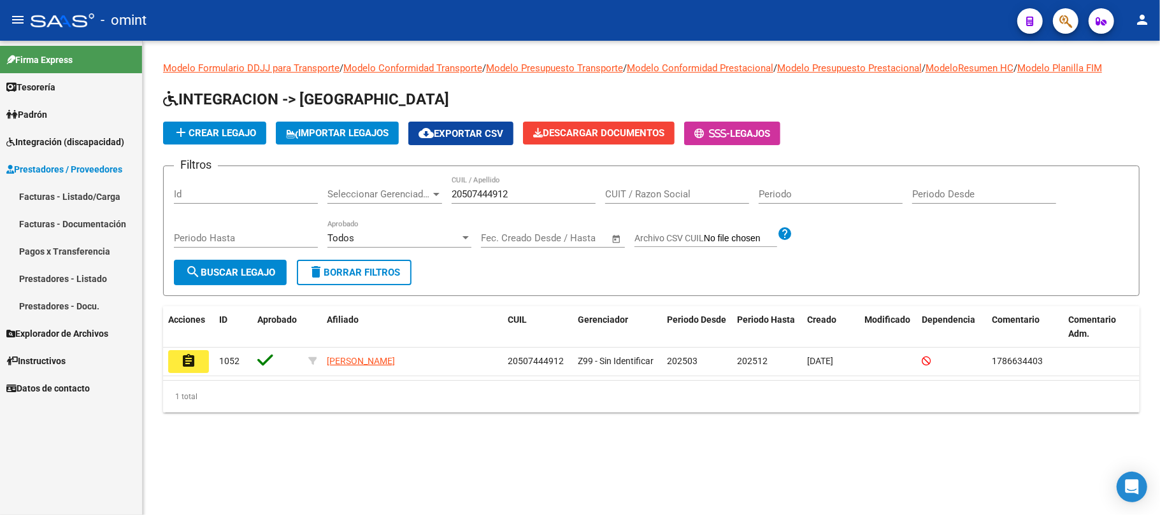
click at [183, 361] on mat-icon "assignment" at bounding box center [188, 361] width 15 height 15
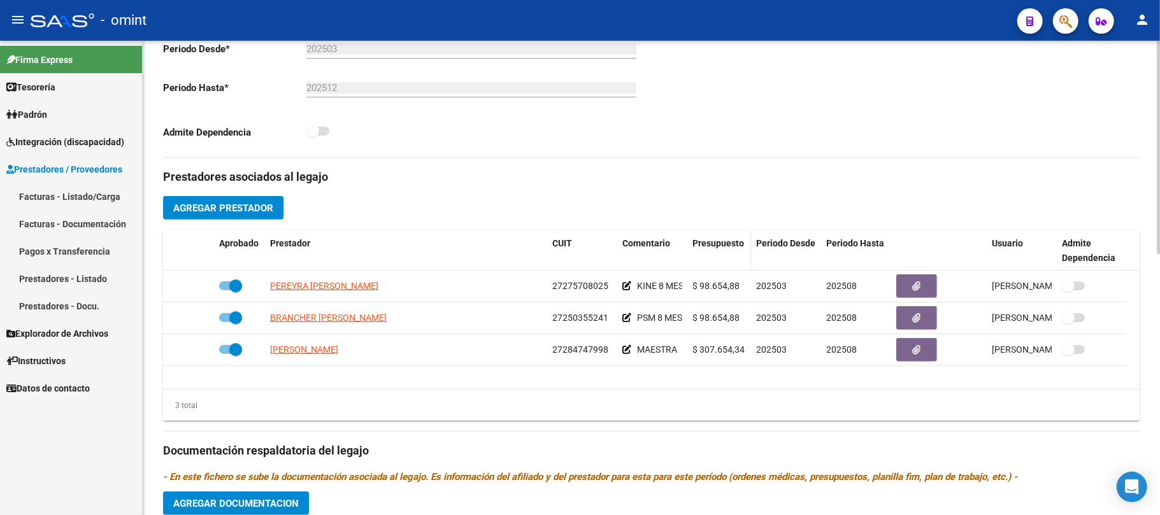
scroll to position [326, 0]
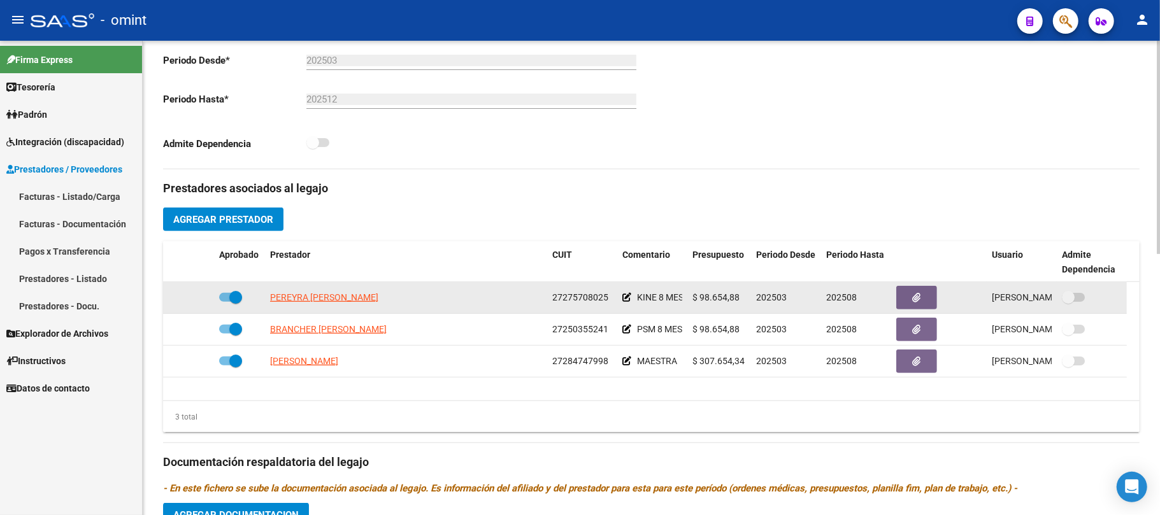
click at [326, 299] on span "PEREYRA [PERSON_NAME]" at bounding box center [324, 297] width 108 height 10
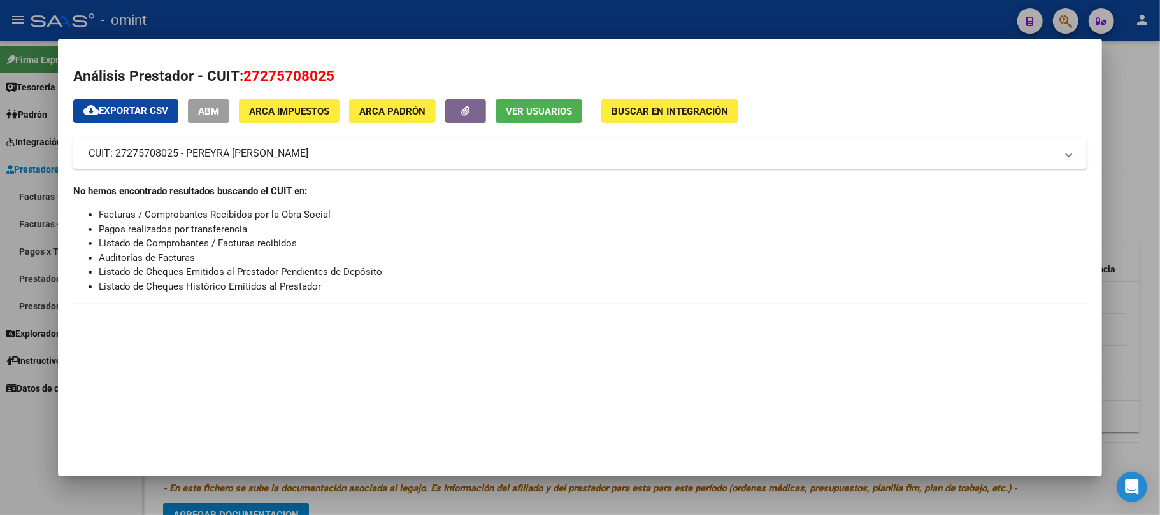
click at [289, 13] on div at bounding box center [580, 257] width 1160 height 515
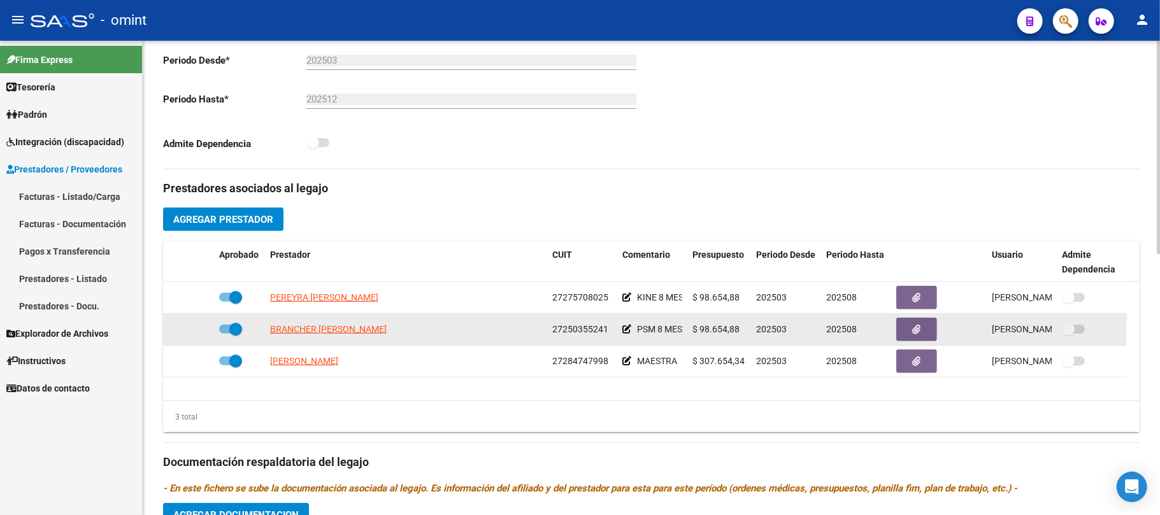
click at [335, 329] on span "BRANCHER [PERSON_NAME]" at bounding box center [328, 329] width 117 height 10
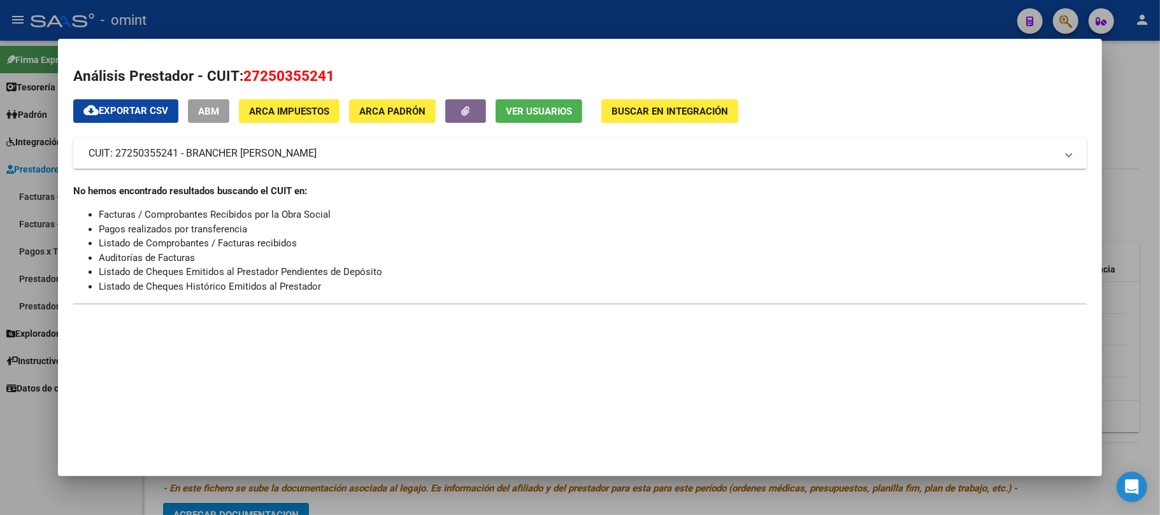
click at [343, 18] on div at bounding box center [580, 257] width 1160 height 515
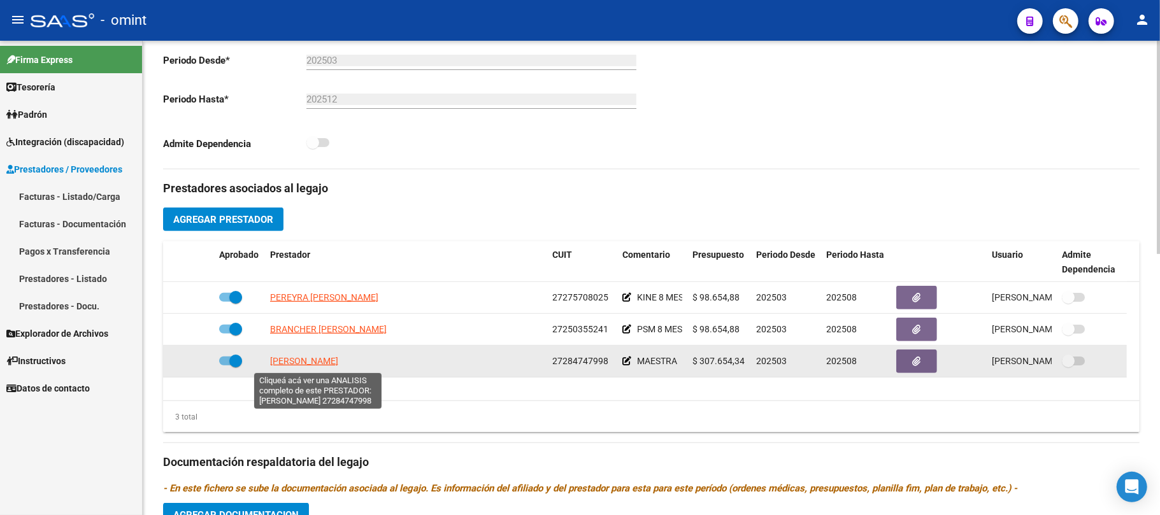
click at [314, 364] on span "[PERSON_NAME]" at bounding box center [304, 361] width 68 height 10
type textarea "27284747998"
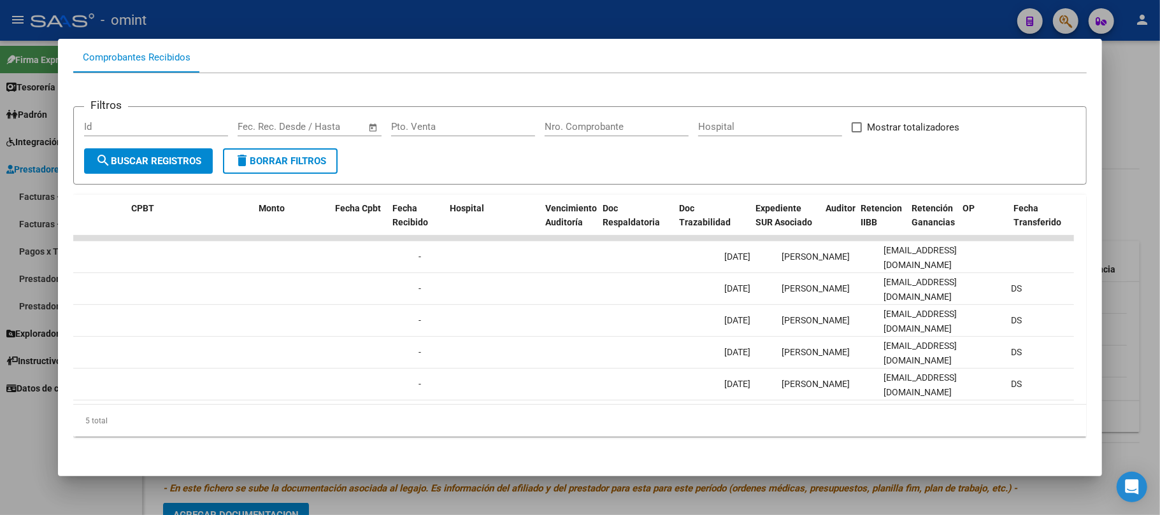
scroll to position [0, 0]
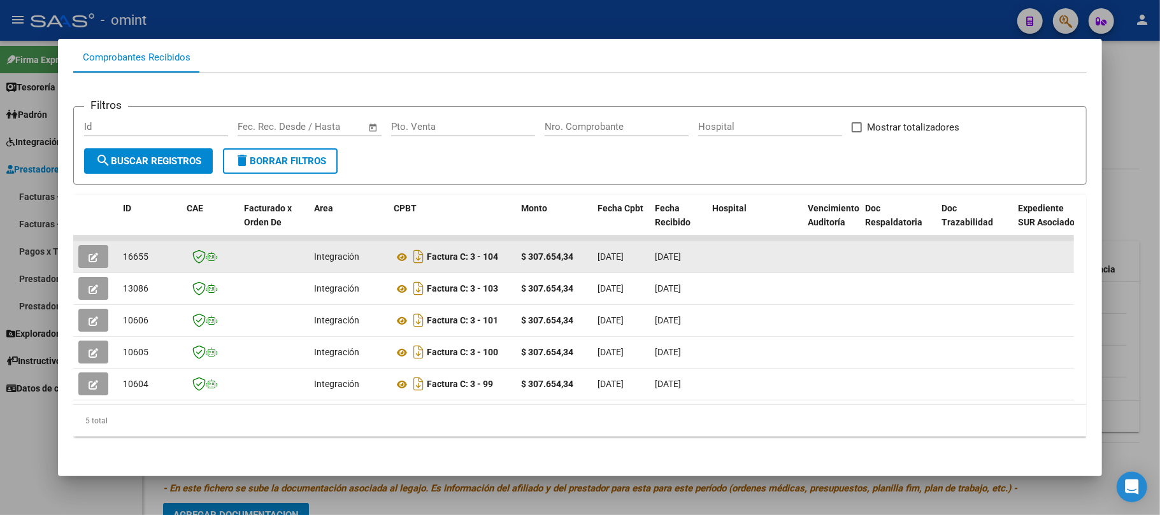
click at [148, 250] on div "16655" at bounding box center [150, 257] width 54 height 15
click at [139, 252] on span "16655" at bounding box center [135, 257] width 25 height 10
click at [97, 253] on icon "button" at bounding box center [94, 258] width 10 height 10
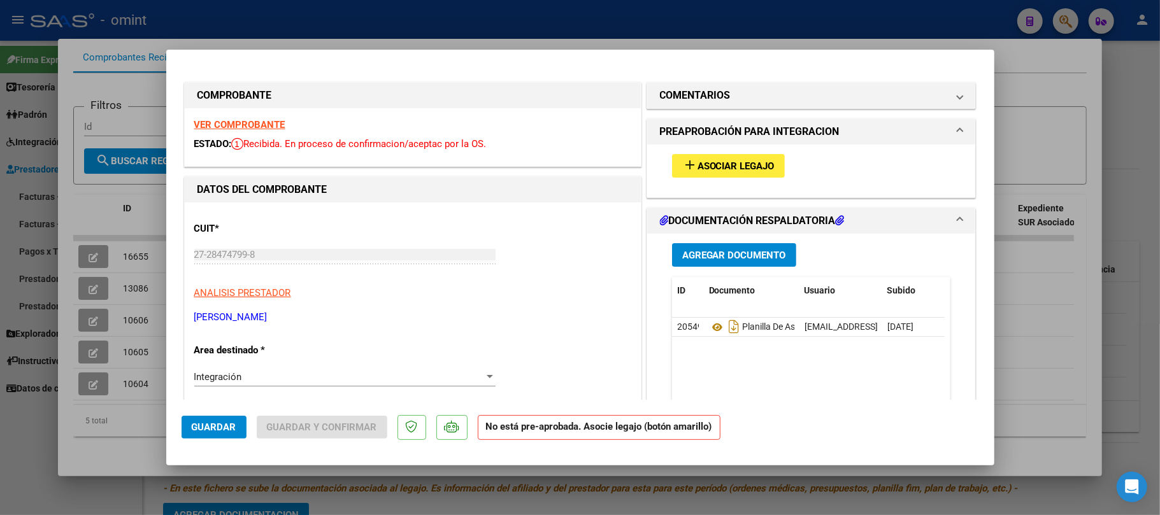
click at [742, 169] on span "Asociar Legajo" at bounding box center [736, 166] width 77 height 11
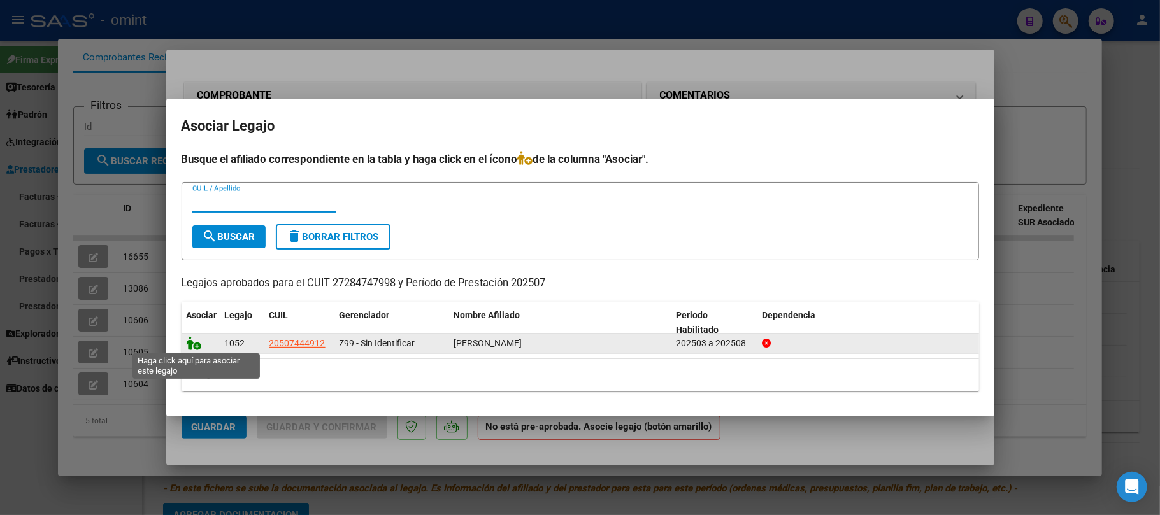
click at [191, 345] on icon at bounding box center [194, 343] width 15 height 14
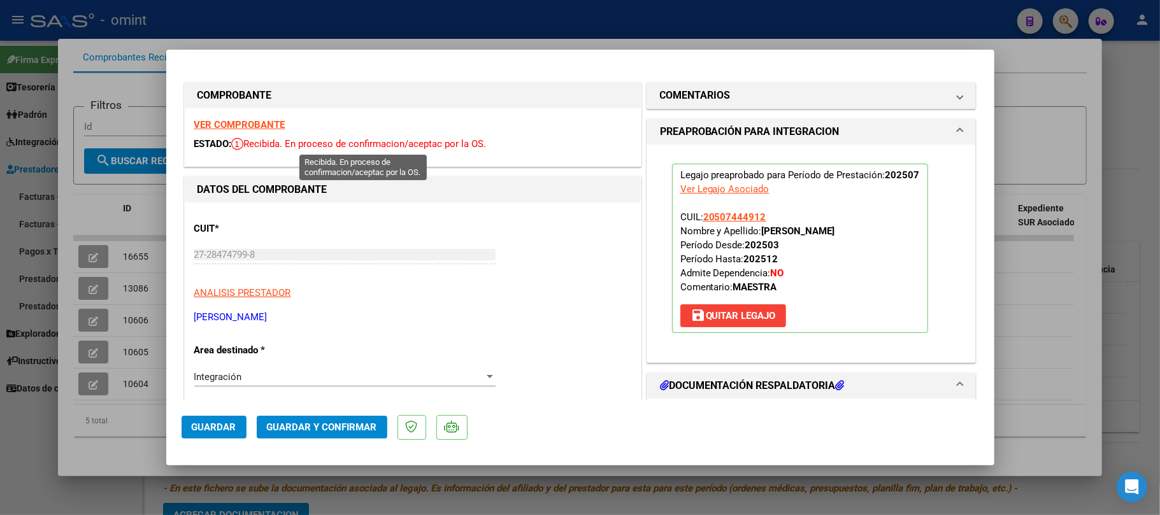
click at [268, 127] on strong "VER COMPROBANTE" at bounding box center [239, 124] width 91 height 11
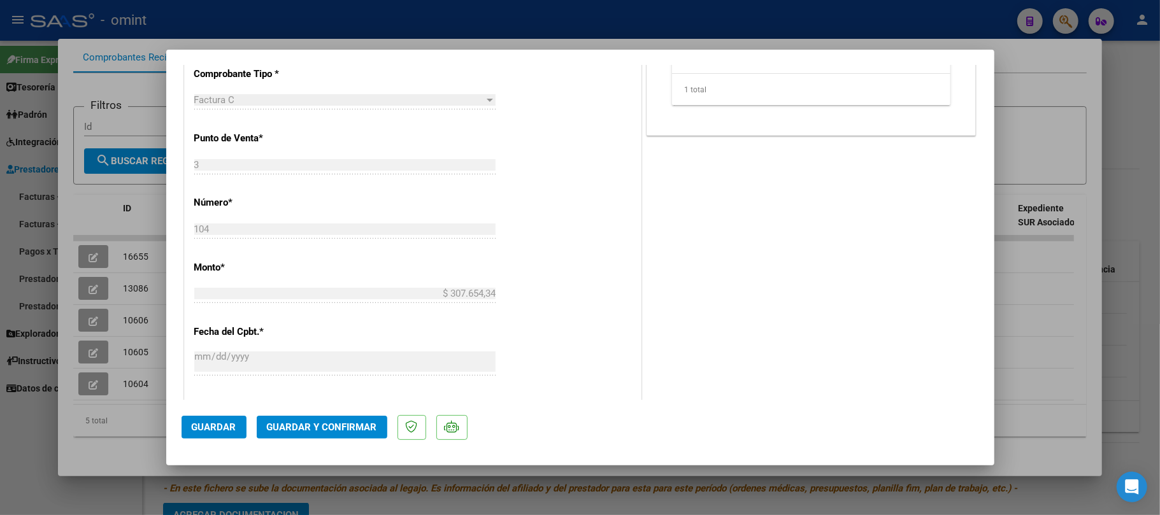
scroll to position [594, 0]
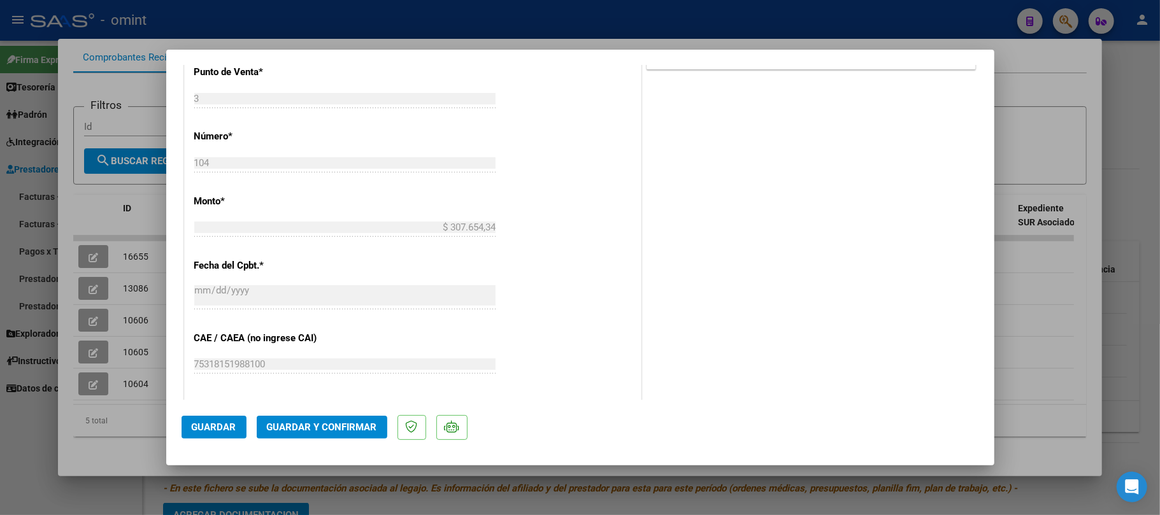
click at [326, 432] on span "Guardar y Confirmar" at bounding box center [322, 427] width 110 height 11
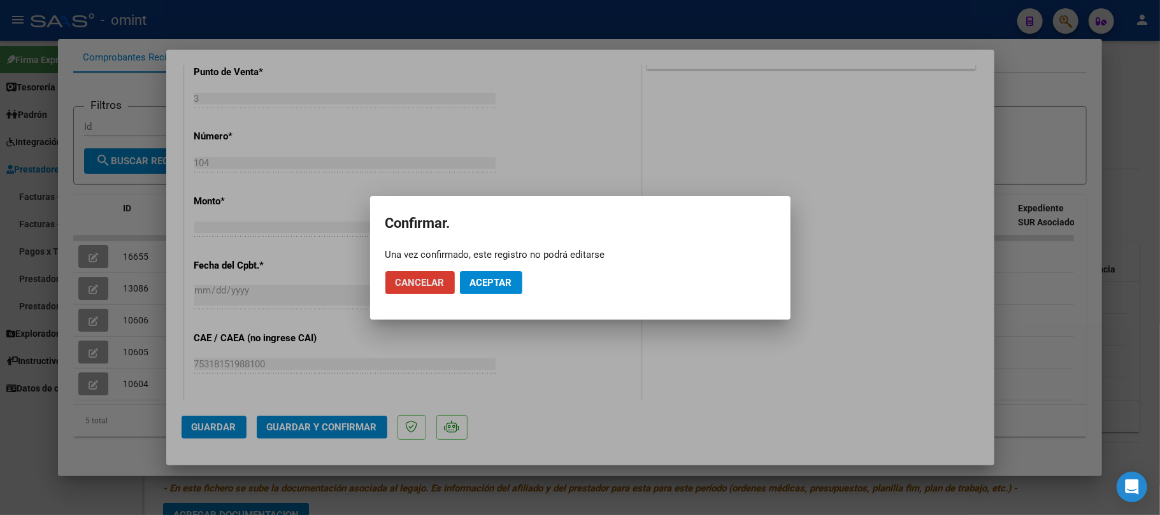
click at [502, 269] on mat-dialog-actions "Cancelar Aceptar" at bounding box center [580, 282] width 390 height 43
drag, startPoint x: 496, startPoint y: 284, endPoint x: 497, endPoint y: 291, distance: 6.5
click at [496, 288] on span "Aceptar" at bounding box center [491, 282] width 42 height 11
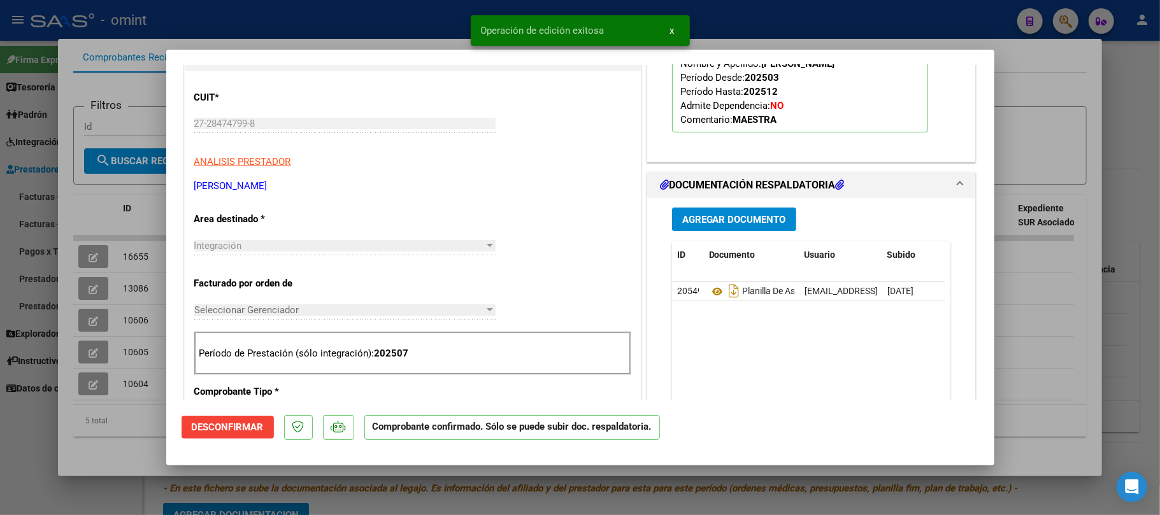
scroll to position [0, 0]
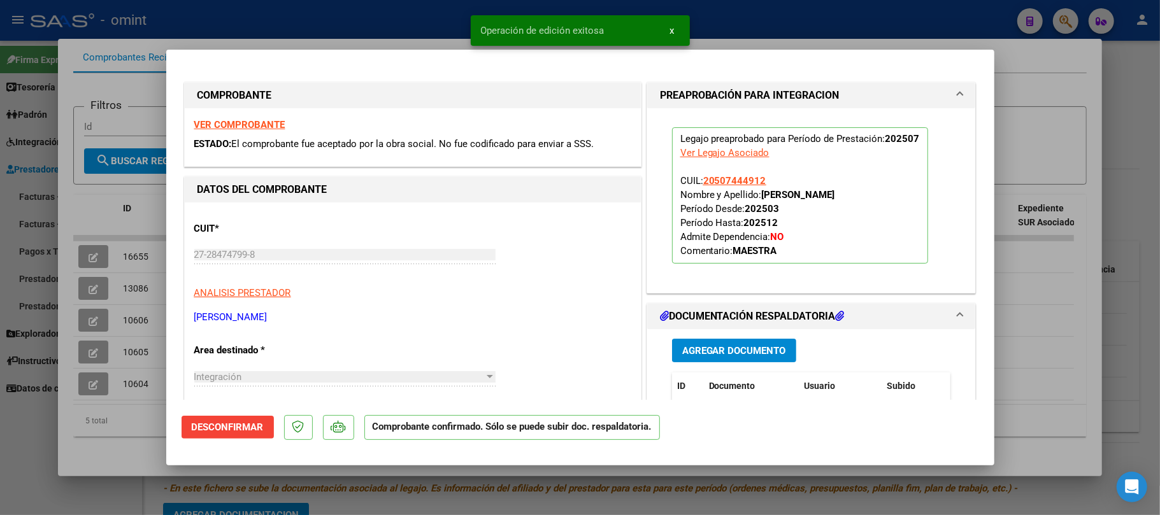
click at [361, 33] on div at bounding box center [580, 257] width 1160 height 515
type input "$ 0,00"
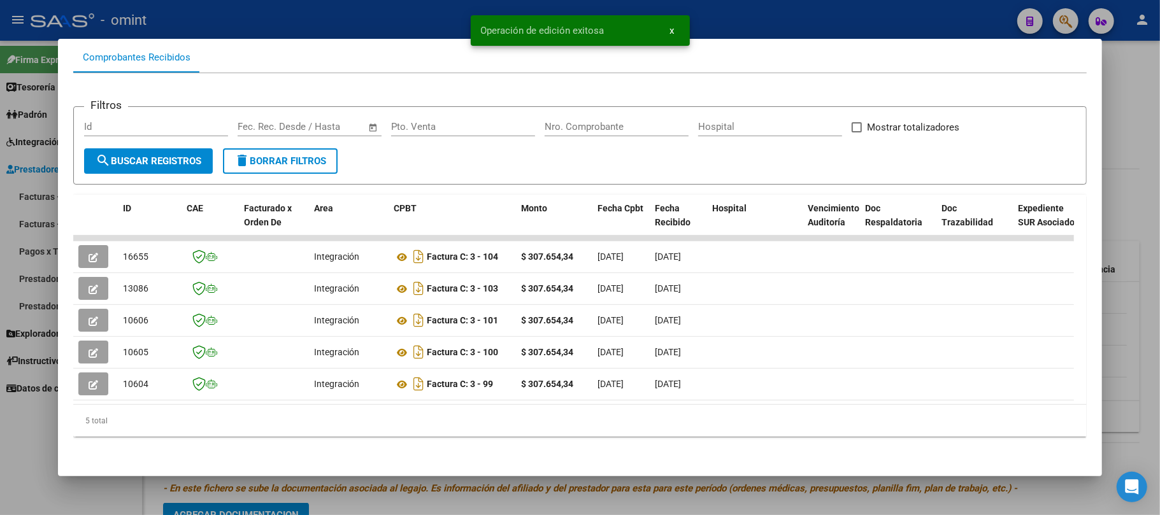
drag, startPoint x: 327, startPoint y: 10, endPoint x: 327, endPoint y: 0, distance: 10.2
click at [327, 9] on div at bounding box center [580, 257] width 1160 height 515
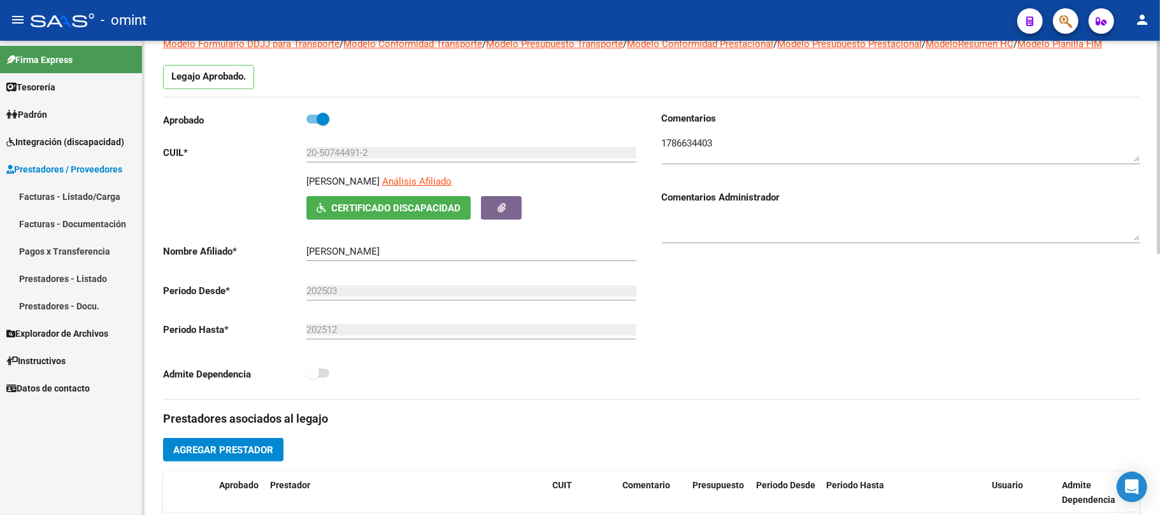
scroll to position [255, 0]
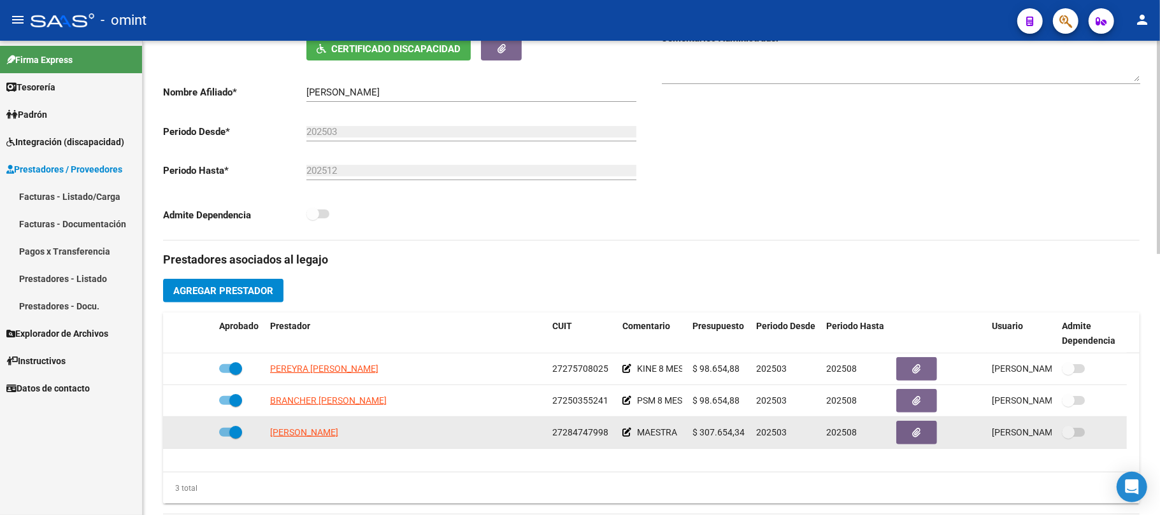
click at [311, 436] on span "[PERSON_NAME]" at bounding box center [304, 433] width 68 height 10
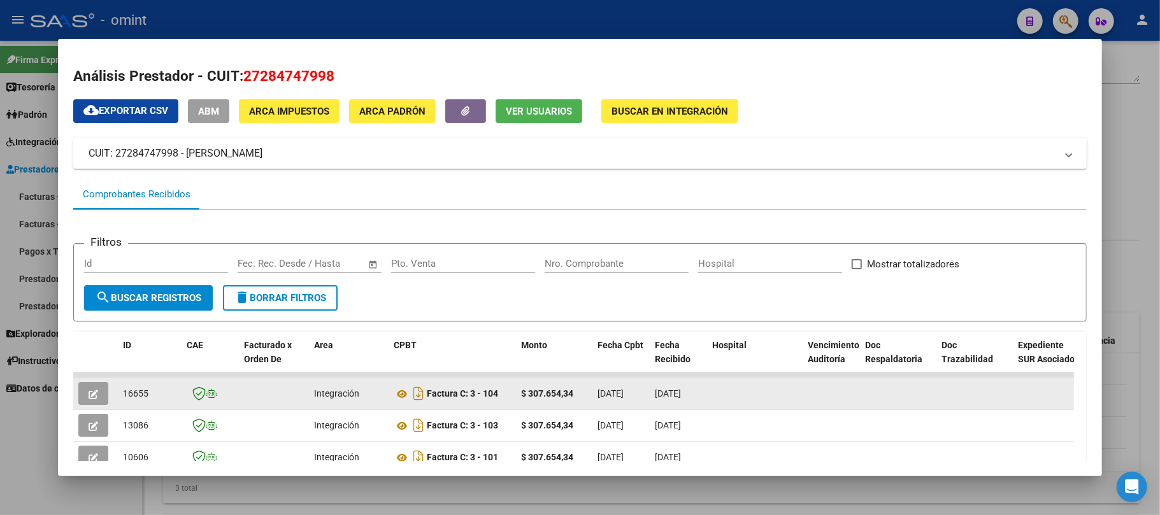
click at [125, 387] on div "16655" at bounding box center [150, 394] width 54 height 15
click at [128, 389] on span "16655" at bounding box center [135, 394] width 25 height 10
click at [130, 389] on span "16655" at bounding box center [135, 394] width 25 height 10
click at [131, 392] on span "16655" at bounding box center [135, 394] width 25 height 10
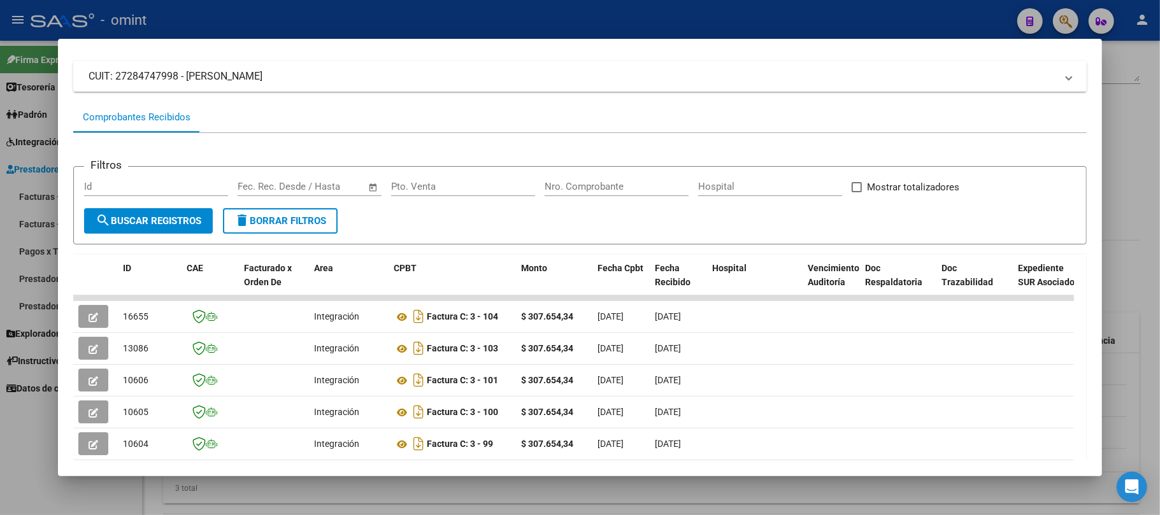
scroll to position [149, 0]
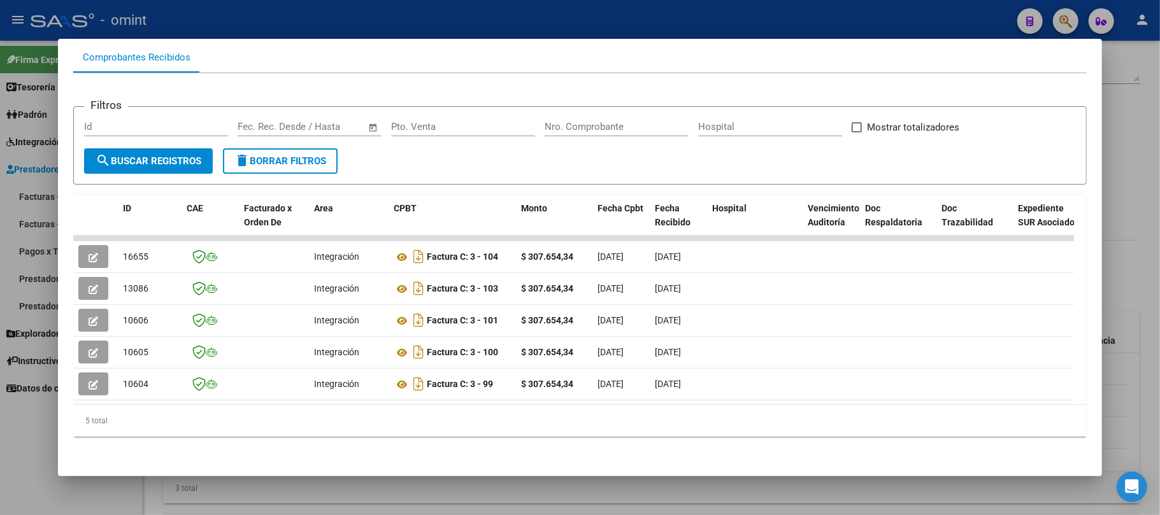
click at [354, 18] on div at bounding box center [580, 257] width 1160 height 515
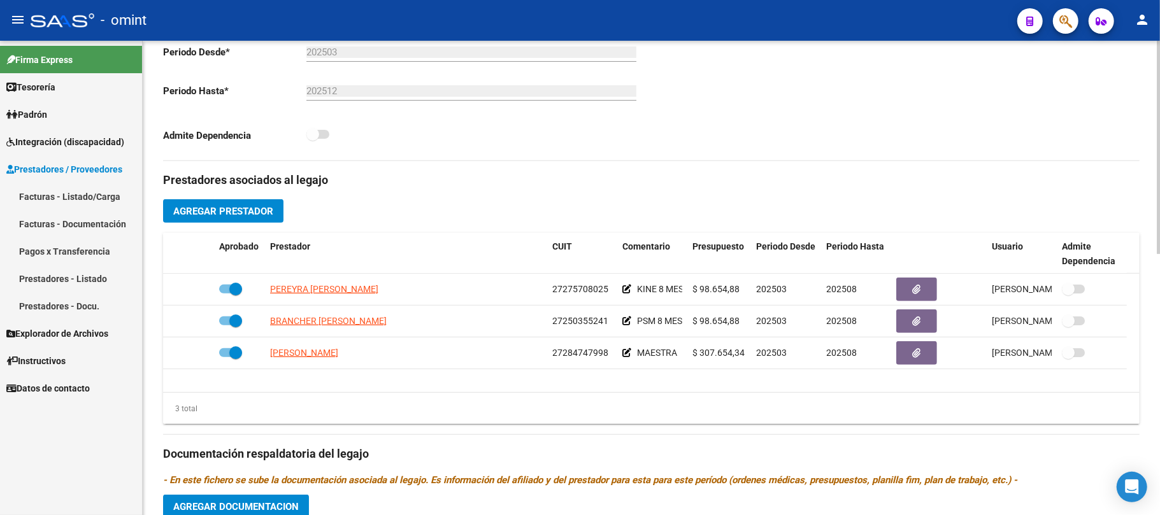
scroll to position [424, 0]
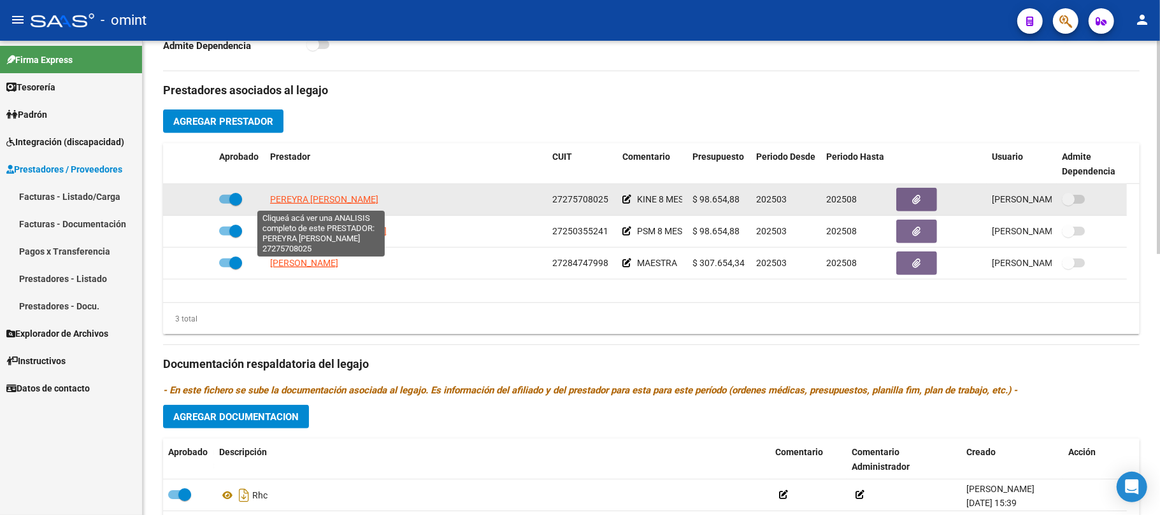
click at [315, 198] on span "PEREYRA [PERSON_NAME]" at bounding box center [324, 199] width 108 height 10
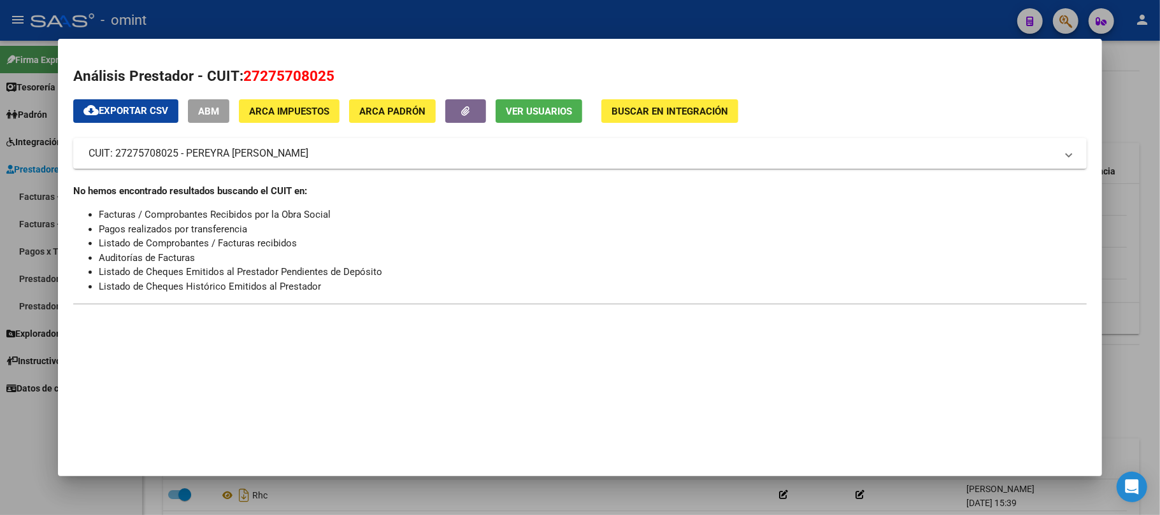
click at [307, 18] on div at bounding box center [580, 257] width 1160 height 515
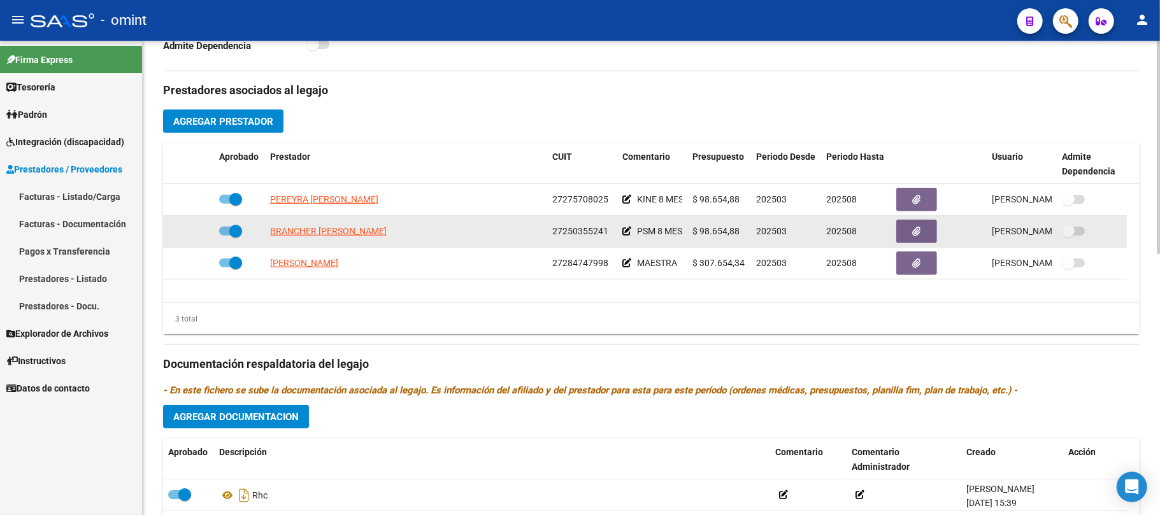
click at [342, 223] on datatable-body-cell "BRANCHER [PERSON_NAME]" at bounding box center [406, 231] width 282 height 31
click at [345, 233] on span "BRANCHER [PERSON_NAME]" at bounding box center [328, 231] width 117 height 10
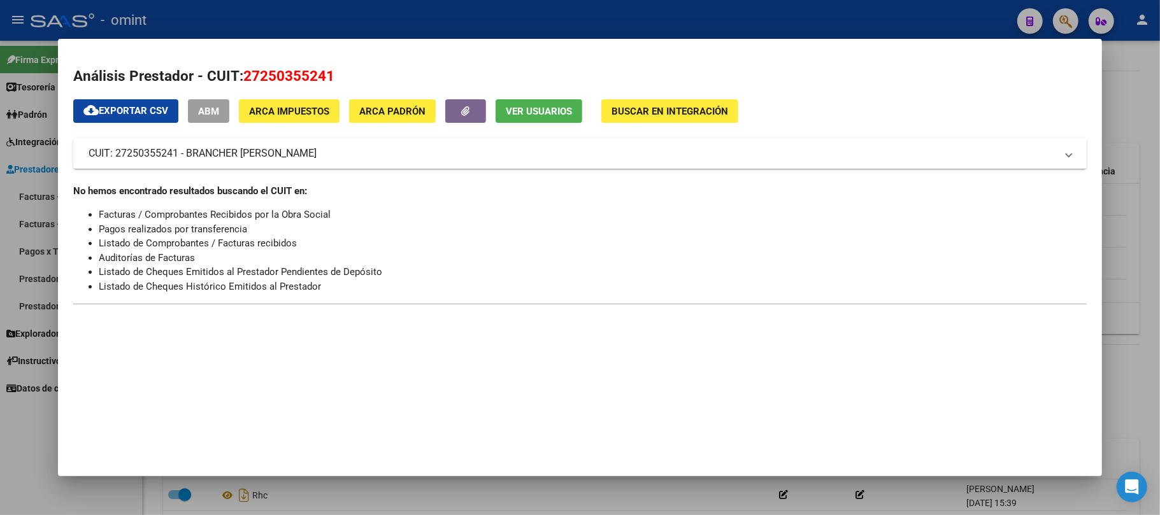
click at [324, 18] on div at bounding box center [580, 257] width 1160 height 515
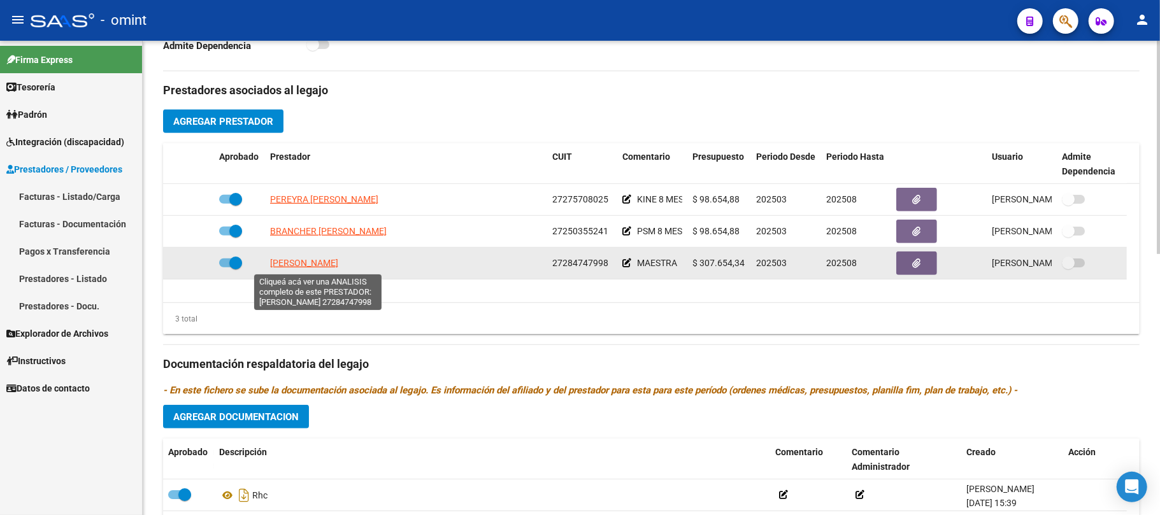
click at [316, 273] on datatable-body-cell "[PERSON_NAME]" at bounding box center [406, 263] width 282 height 31
click at [329, 266] on span "[PERSON_NAME]" at bounding box center [304, 263] width 68 height 10
type textarea "27284747998"
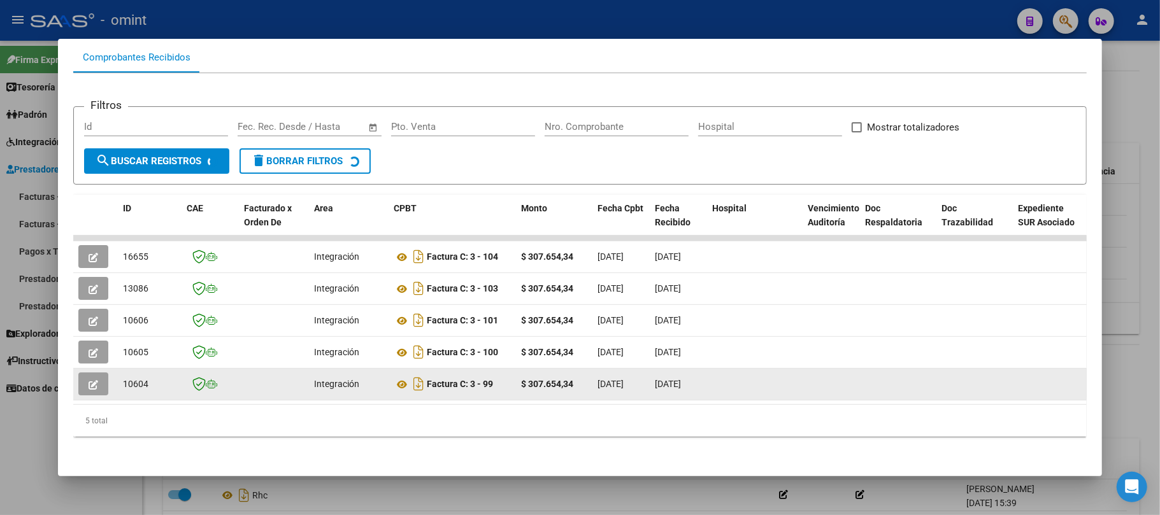
scroll to position [149, 0]
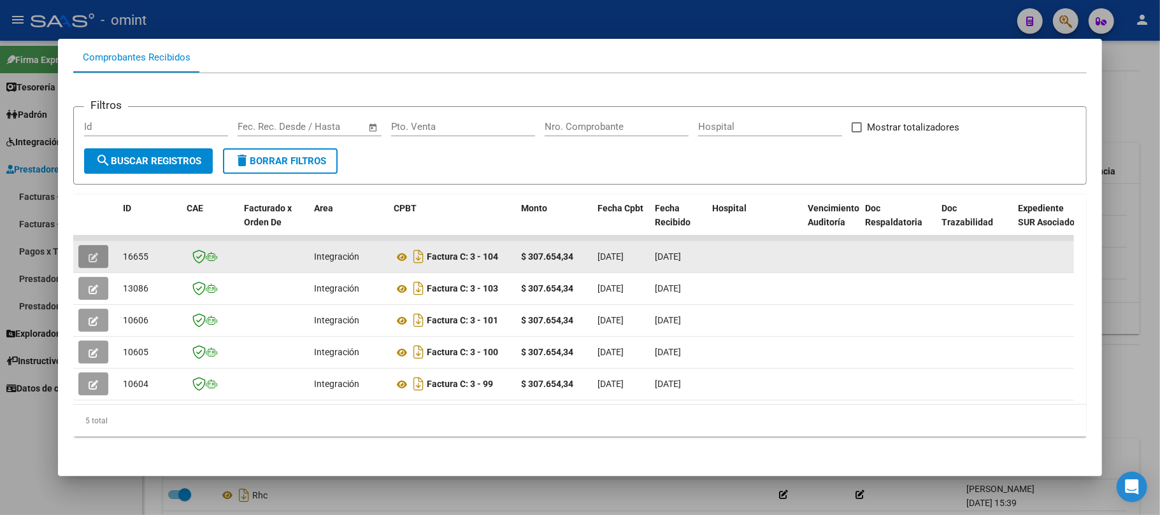
click at [93, 253] on icon "button" at bounding box center [94, 258] width 10 height 10
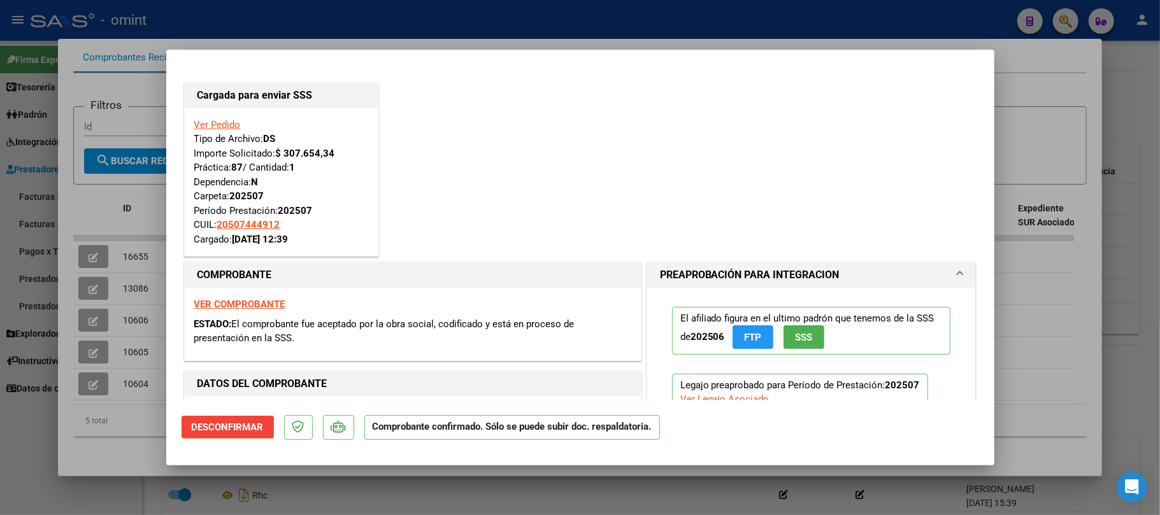
click at [375, 21] on div at bounding box center [580, 257] width 1160 height 515
type input "$ 0,00"
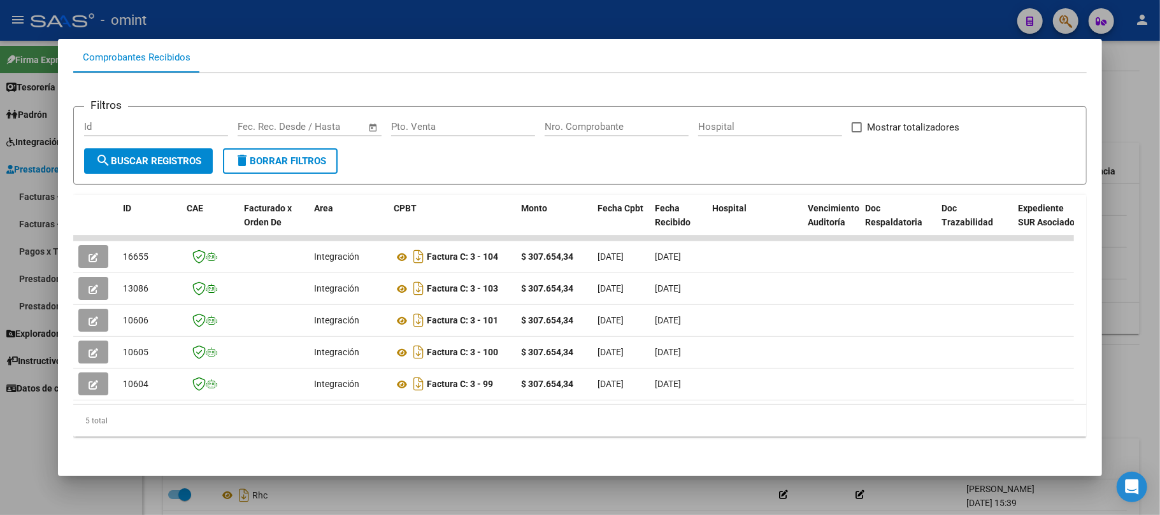
click at [343, 14] on div at bounding box center [580, 257] width 1160 height 515
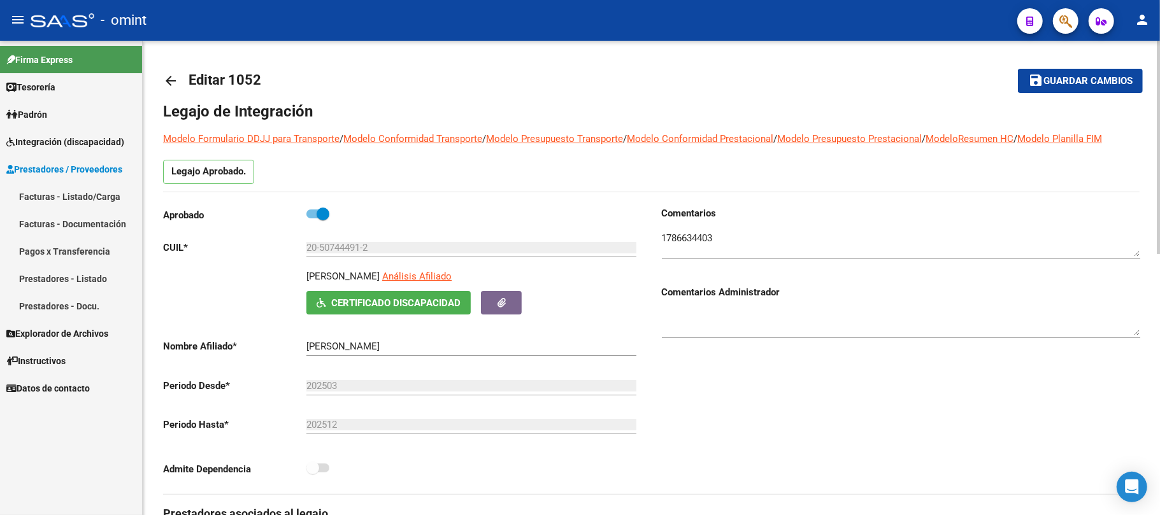
scroll to position [0, 0]
click at [164, 87] on mat-icon "arrow_back" at bounding box center [170, 81] width 15 height 15
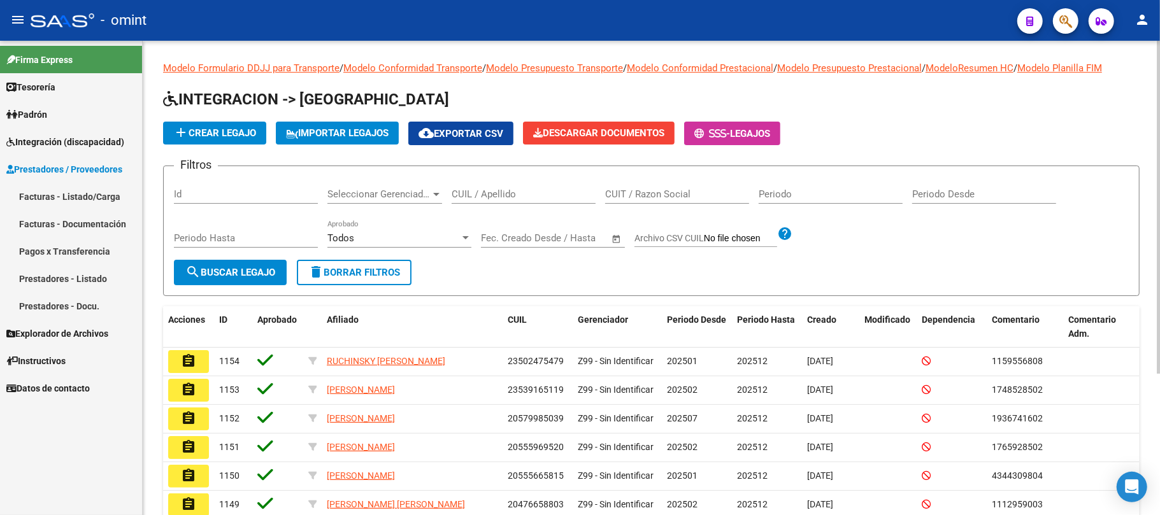
drag, startPoint x: 471, startPoint y: 181, endPoint x: 478, endPoint y: 182, distance: 6.5
click at [474, 182] on div "CUIL / Apellido" at bounding box center [524, 189] width 144 height 27
drag, startPoint x: 492, startPoint y: 187, endPoint x: 469, endPoint y: 192, distance: 23.6
click at [469, 192] on input "CUIL / Apellido" at bounding box center [524, 194] width 144 height 11
paste input "27569771418"
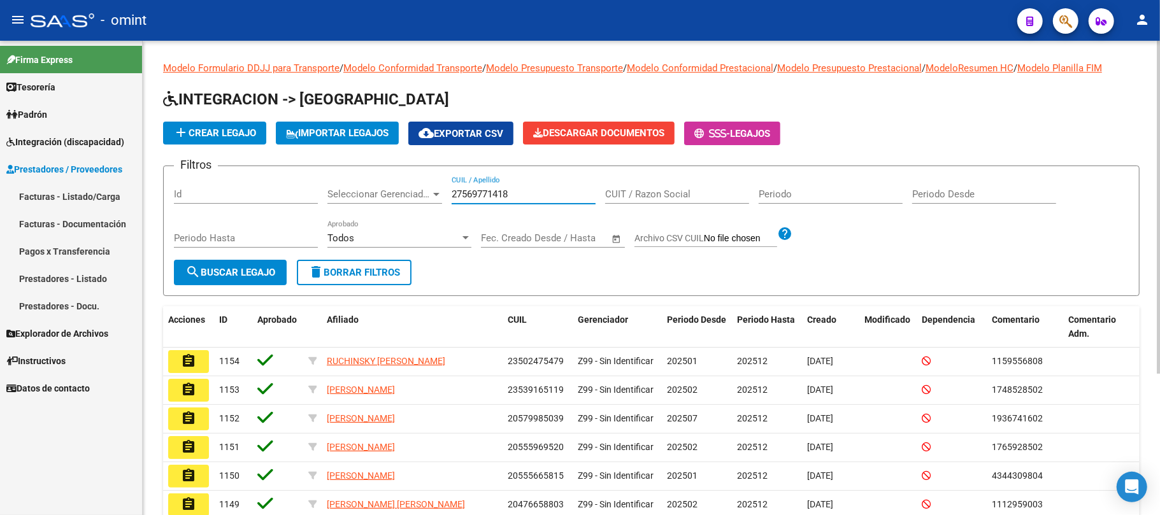
type input "27569771418"
click at [231, 281] on button "search Buscar Legajo" at bounding box center [230, 272] width 113 height 25
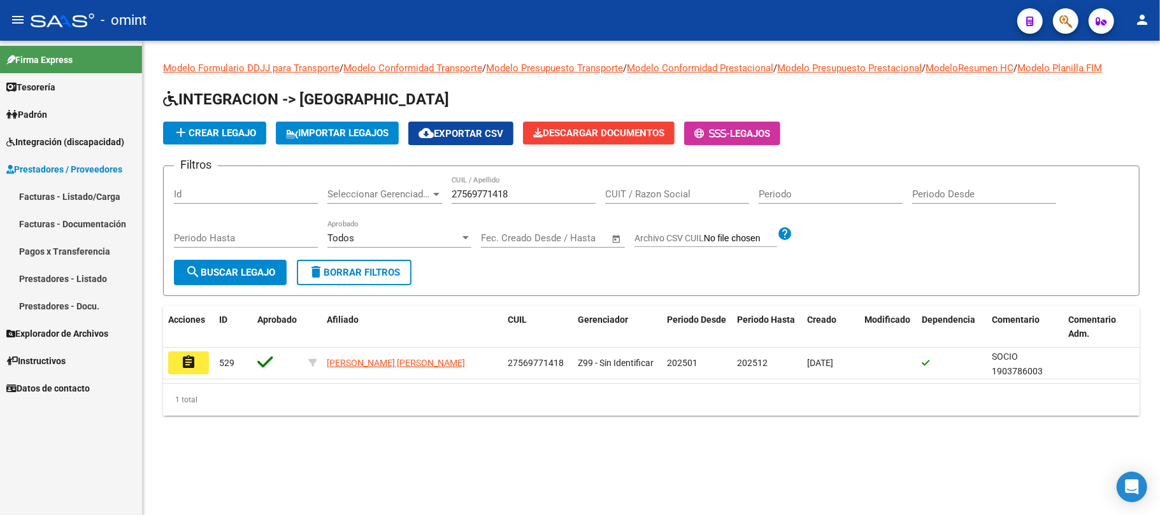
drag, startPoint x: 190, startPoint y: 362, endPoint x: 203, endPoint y: 368, distance: 14.2
click at [194, 362] on mat-icon "assignment" at bounding box center [188, 362] width 15 height 15
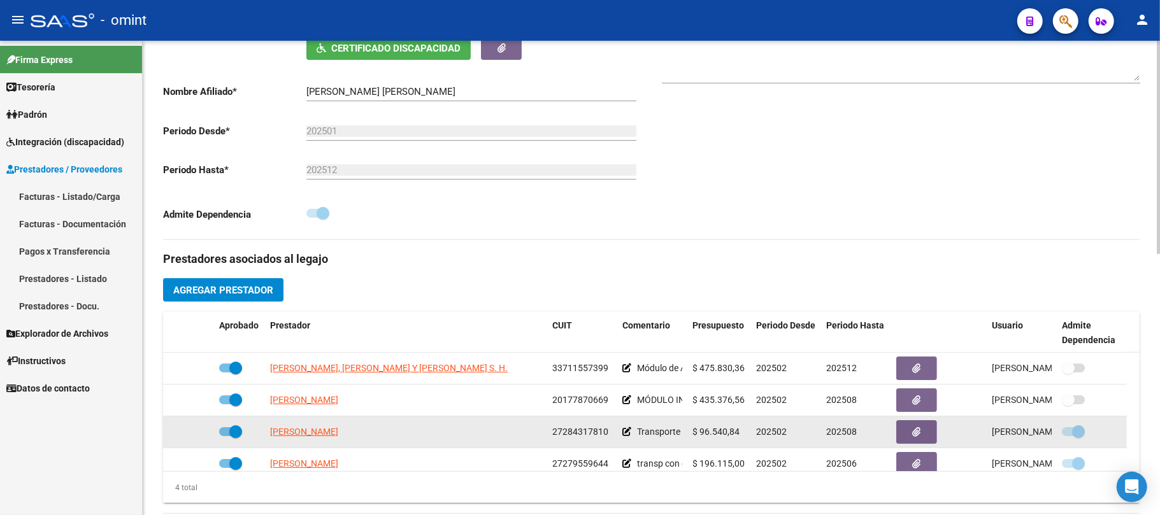
scroll to position [340, 0]
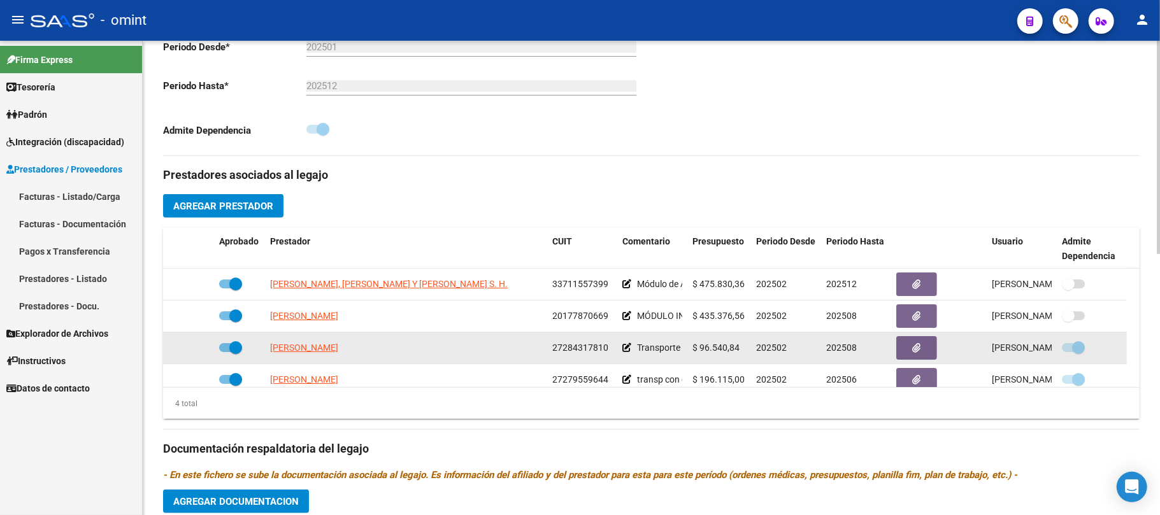
click at [1119, 340] on datatable-scroller "[PERSON_NAME], [PERSON_NAME] Y [PERSON_NAME] S. H. 33711557399 Módulo de Apoyo …" at bounding box center [651, 332] width 977 height 127
drag, startPoint x: 1119, startPoint y: 332, endPoint x: 1118, endPoint y: 354, distance: 22.4
click at [1114, 359] on datatable-scroller "[PERSON_NAME], [PERSON_NAME] Y [PERSON_NAME] S. H. 33711557399 Módulo de Apoyo …" at bounding box center [651, 332] width 977 height 127
drag, startPoint x: 1123, startPoint y: 347, endPoint x: 1126, endPoint y: 354, distance: 8.0
click at [1125, 368] on datatable-scroller "[PERSON_NAME], [PERSON_NAME] Y [PERSON_NAME] S. H. 33711557399 Módulo de Apoyo …" at bounding box center [651, 332] width 977 height 127
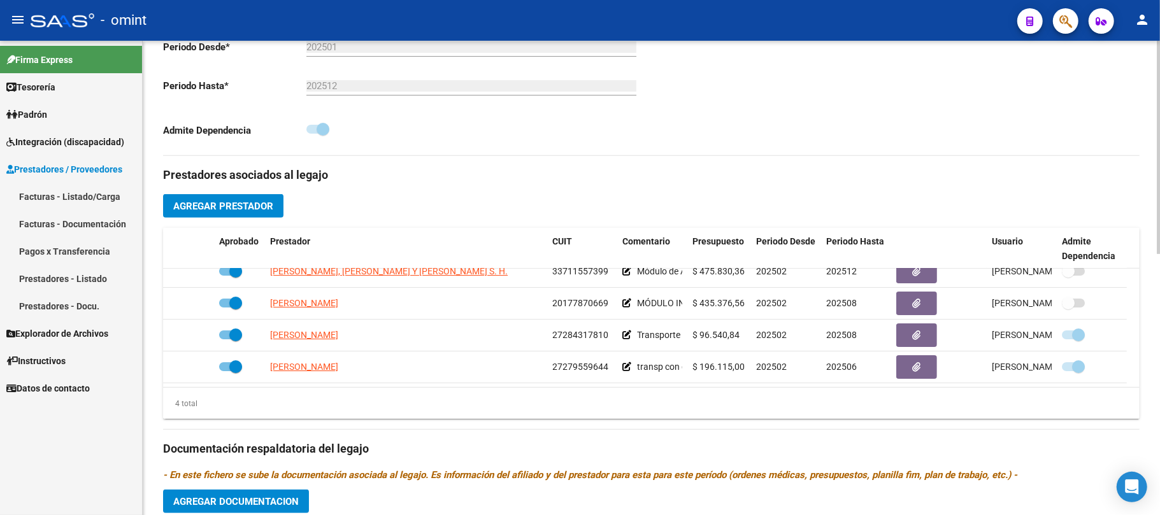
scroll to position [0, 0]
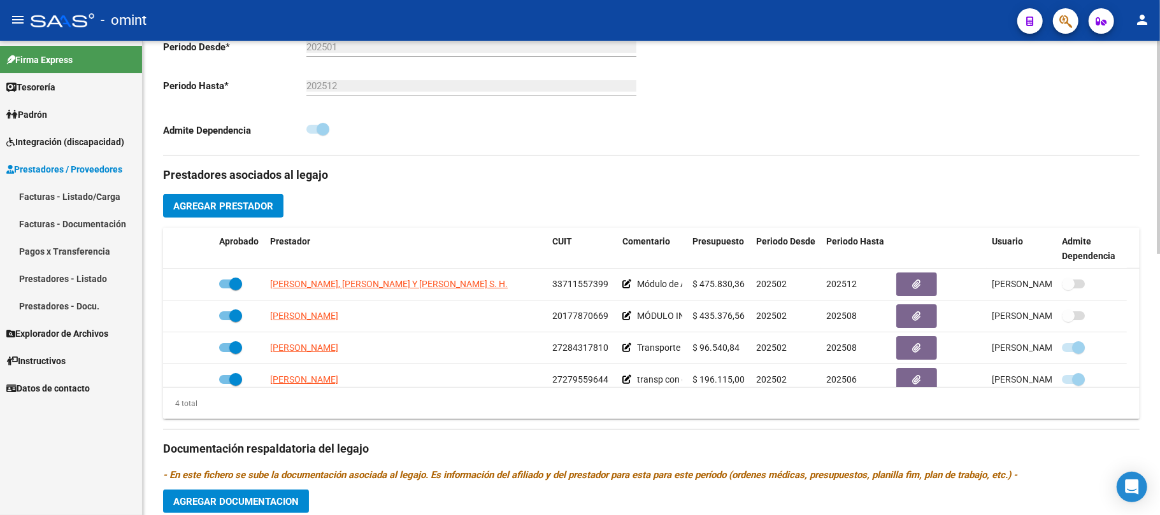
drag, startPoint x: 394, startPoint y: 284, endPoint x: 354, endPoint y: 222, distance: 73.9
click at [352, 222] on div "Prestadores asociados al legajo Agregar Prestador Aprobado Prestador CUIT Comen…" at bounding box center [651, 440] width 977 height 569
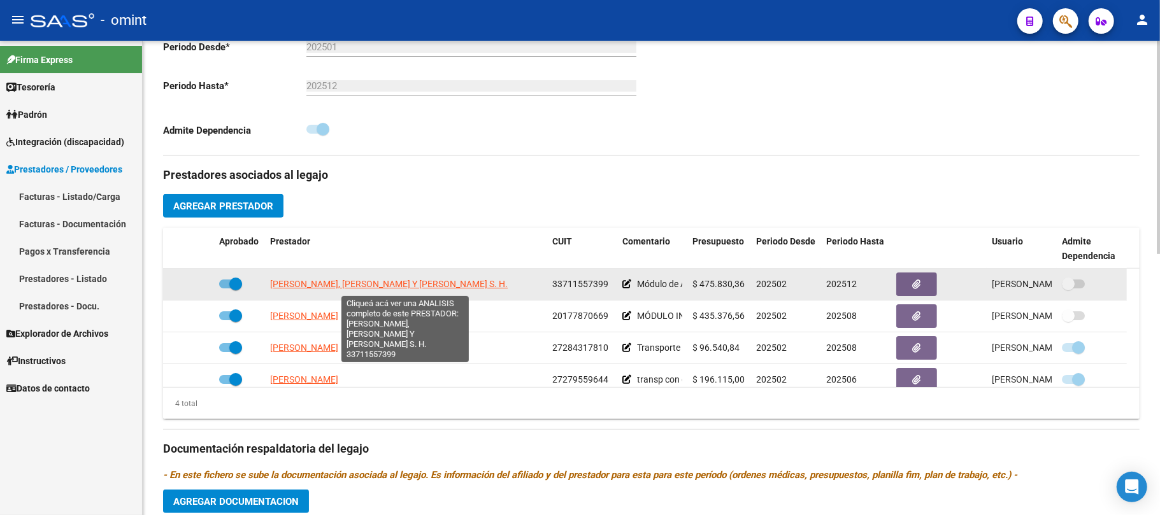
click at [338, 283] on span "[PERSON_NAME], [PERSON_NAME] Y [PERSON_NAME] S. H." at bounding box center [389, 284] width 238 height 10
type textarea "33711557399"
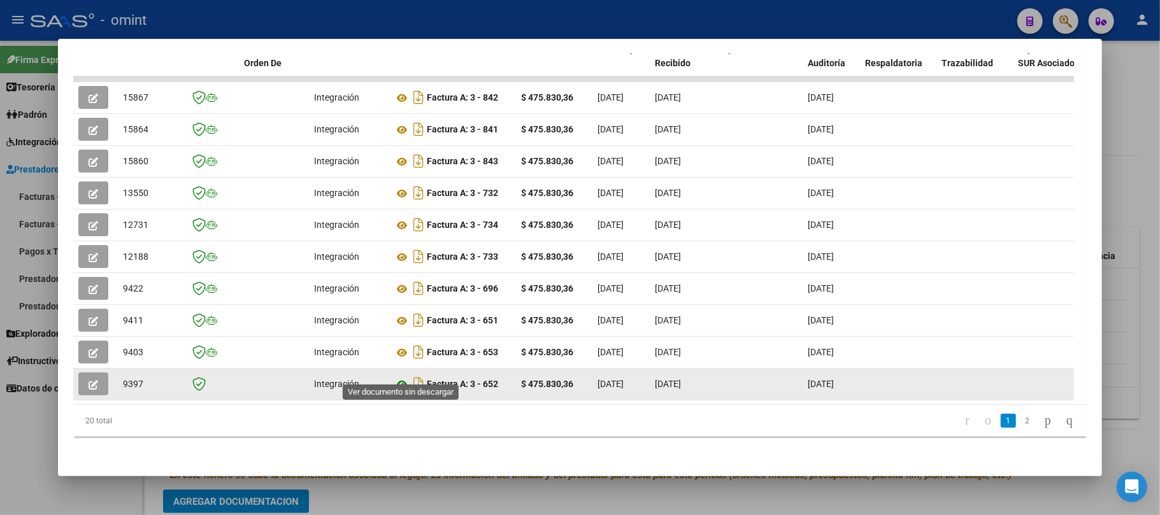
scroll to position [139, 0]
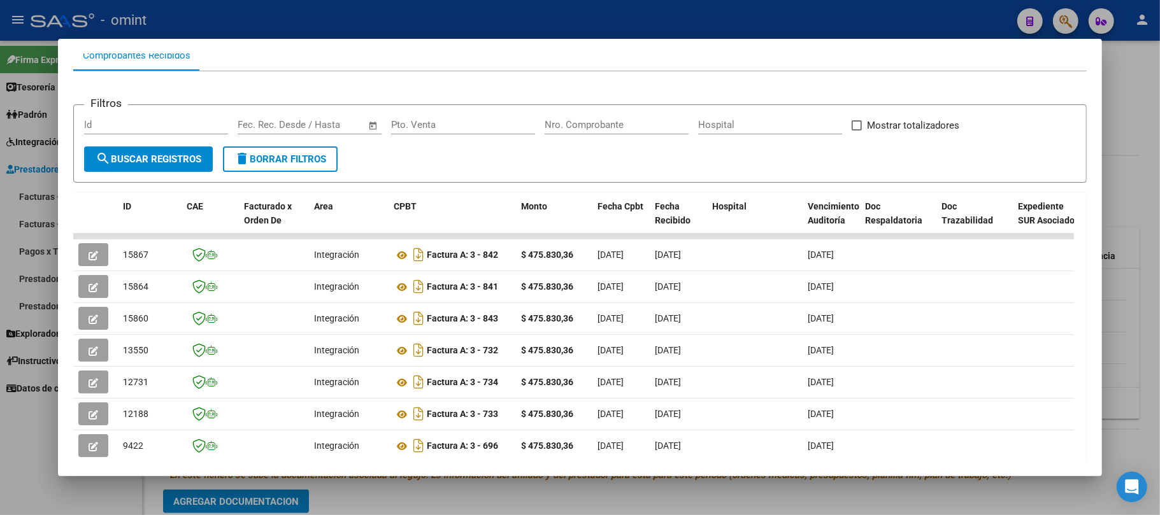
click at [291, 20] on div at bounding box center [580, 257] width 1160 height 515
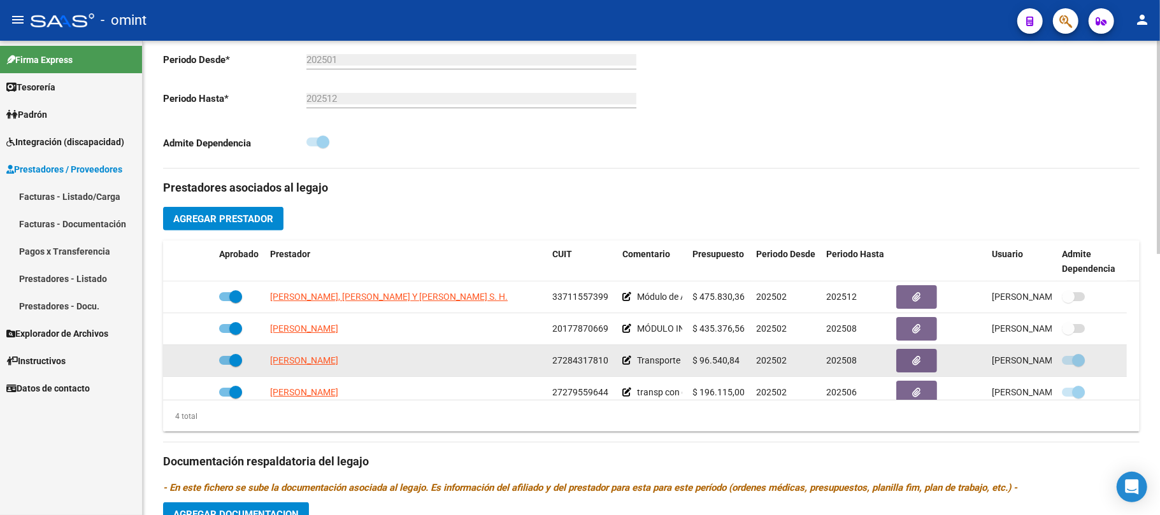
scroll to position [424, 0]
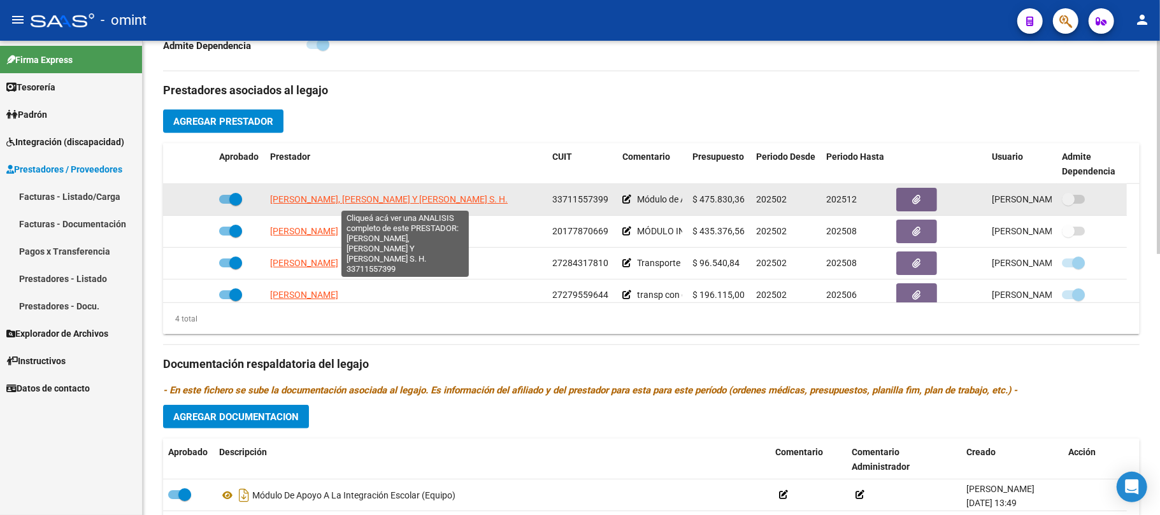
click at [401, 202] on span "[PERSON_NAME], [PERSON_NAME] Y [PERSON_NAME] S. H." at bounding box center [389, 199] width 238 height 10
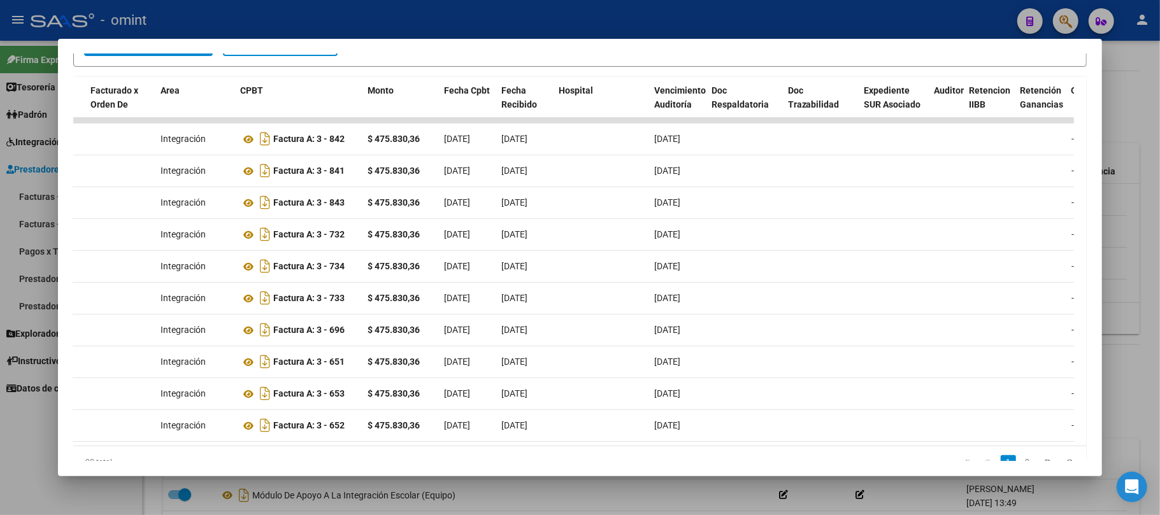
scroll to position [0, 0]
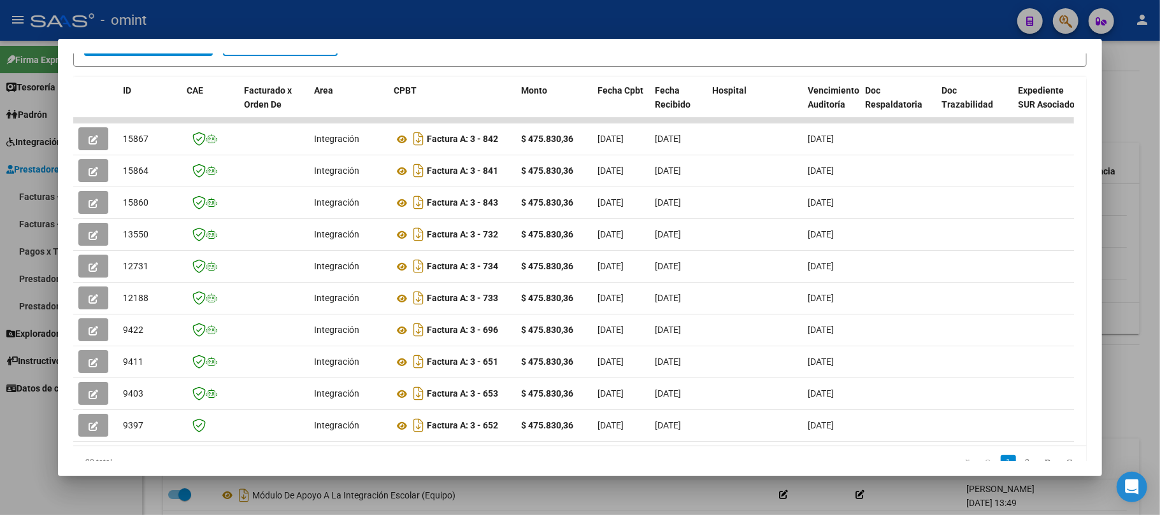
drag, startPoint x: 115, startPoint y: 164, endPoint x: -59, endPoint y: 166, distance: 173.3
click at [0, 166] on html "menu - omint person Firma Express Tesorería Extractos Procesados (csv) Extracto…" at bounding box center [580, 257] width 1160 height 515
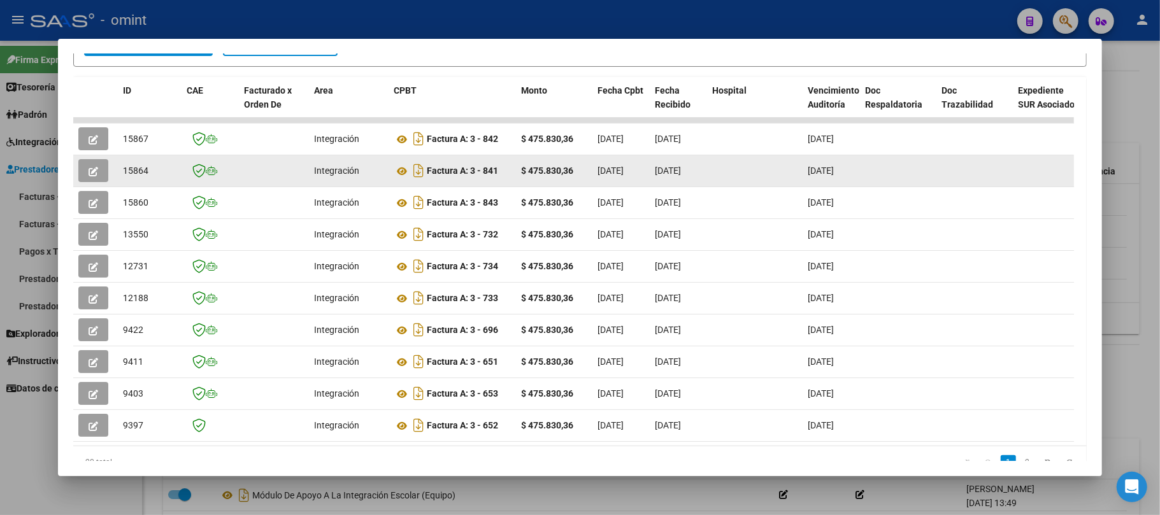
drag, startPoint x: 151, startPoint y: 166, endPoint x: 143, endPoint y: 168, distance: 8.5
click at [151, 167] on div "15864" at bounding box center [150, 171] width 54 height 15
click at [135, 168] on span "15864" at bounding box center [135, 171] width 25 height 10
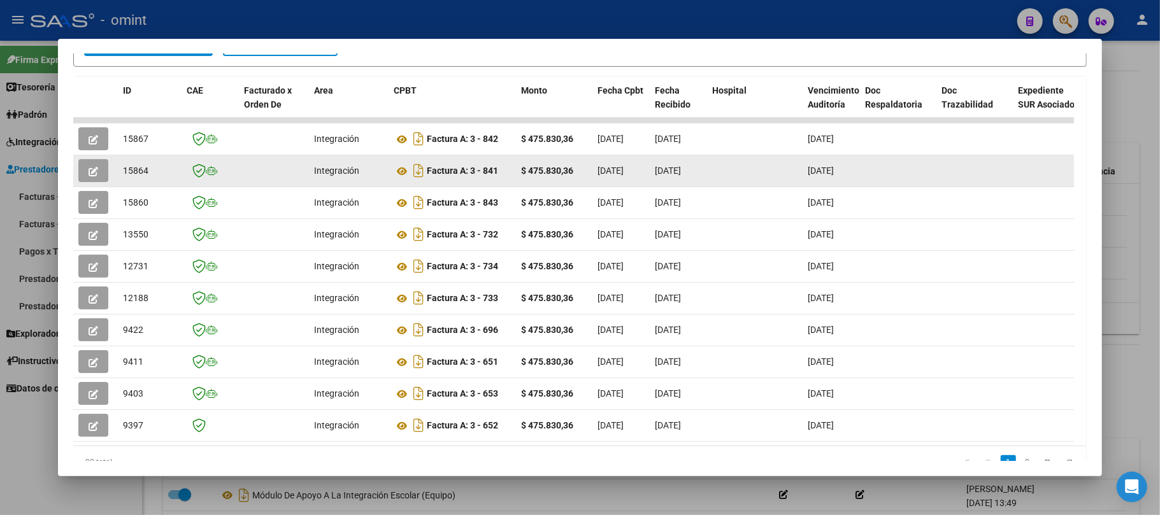
click at [92, 163] on button "button" at bounding box center [93, 170] width 30 height 23
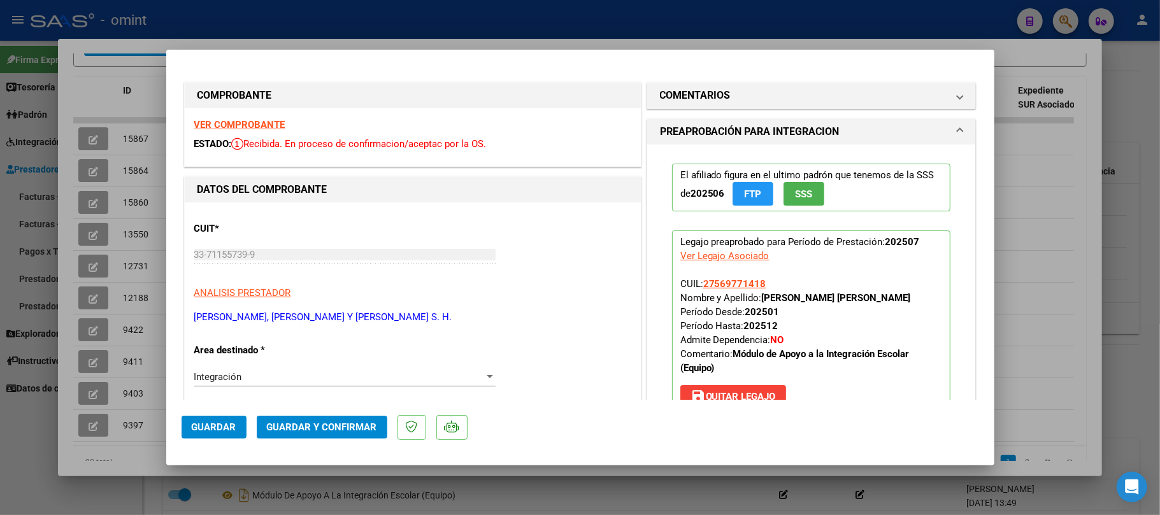
click at [329, 427] on span "Guardar y Confirmar" at bounding box center [322, 427] width 110 height 11
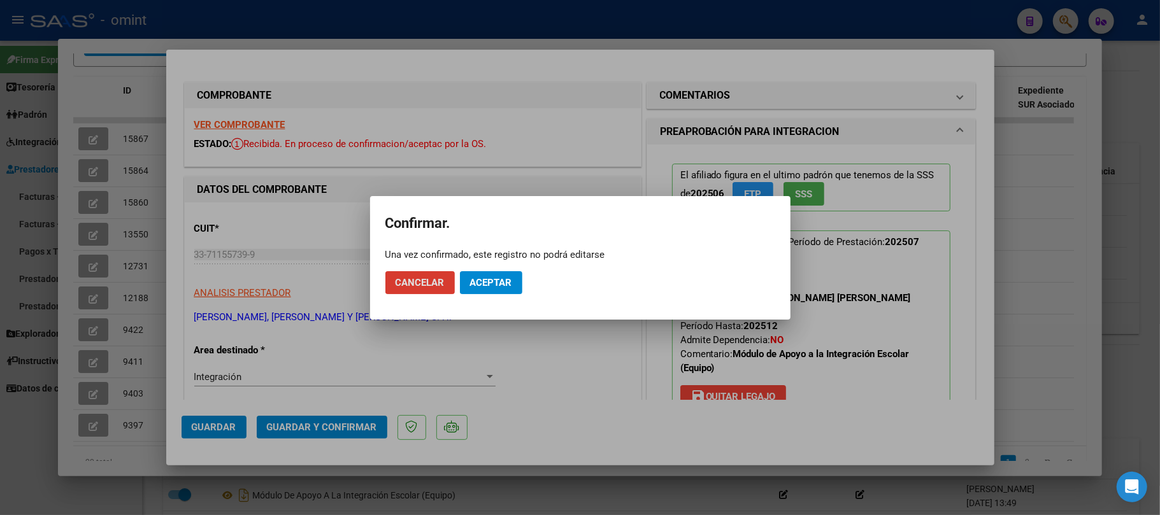
click at [494, 280] on span "Aceptar" at bounding box center [491, 282] width 42 height 11
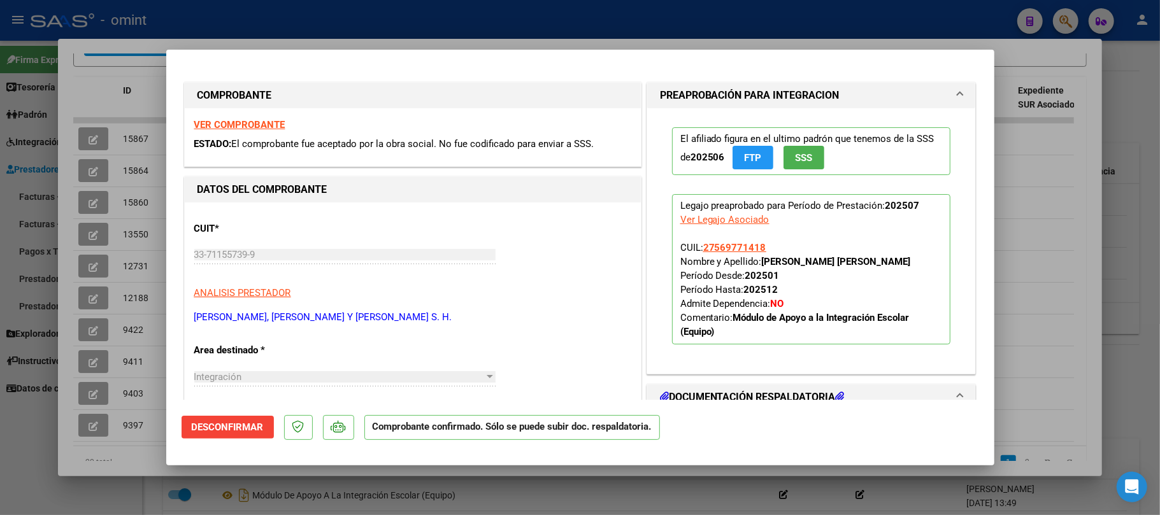
click at [381, 29] on div at bounding box center [580, 257] width 1160 height 515
type input "$ 0,00"
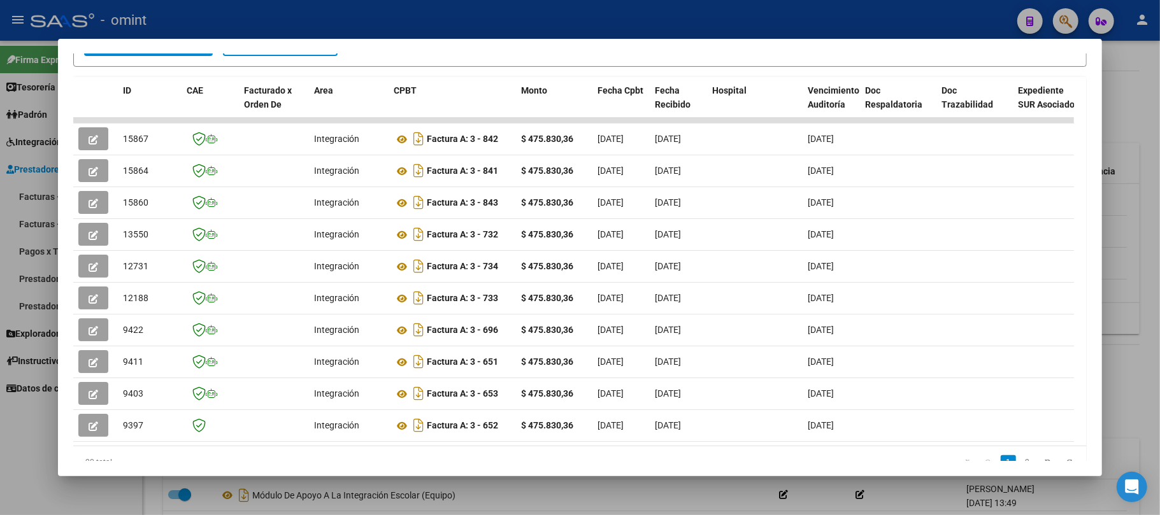
click at [380, 9] on div at bounding box center [580, 257] width 1160 height 515
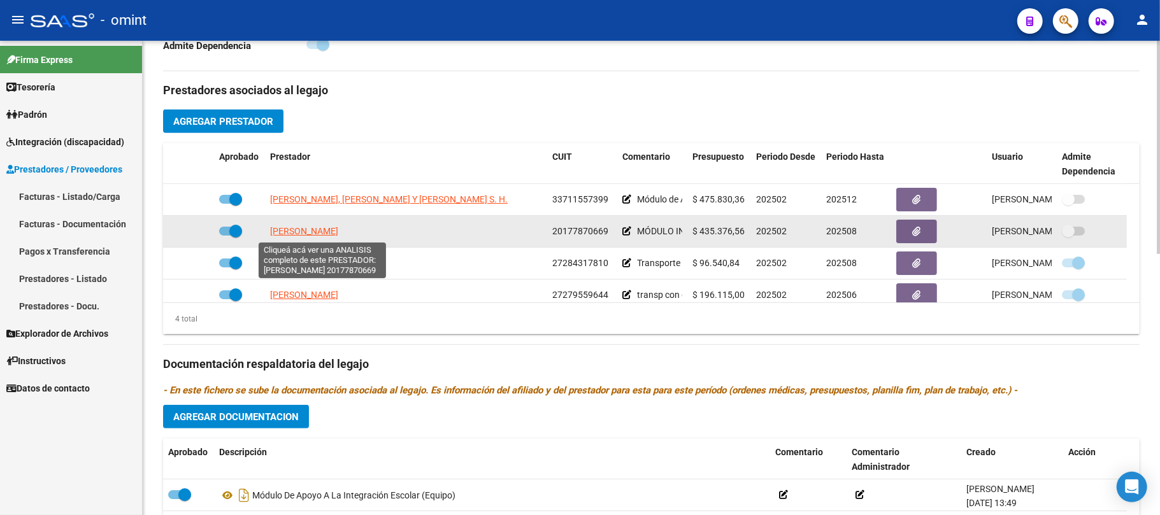
click at [334, 232] on span "[PERSON_NAME]" at bounding box center [304, 231] width 68 height 10
type textarea "20177870669"
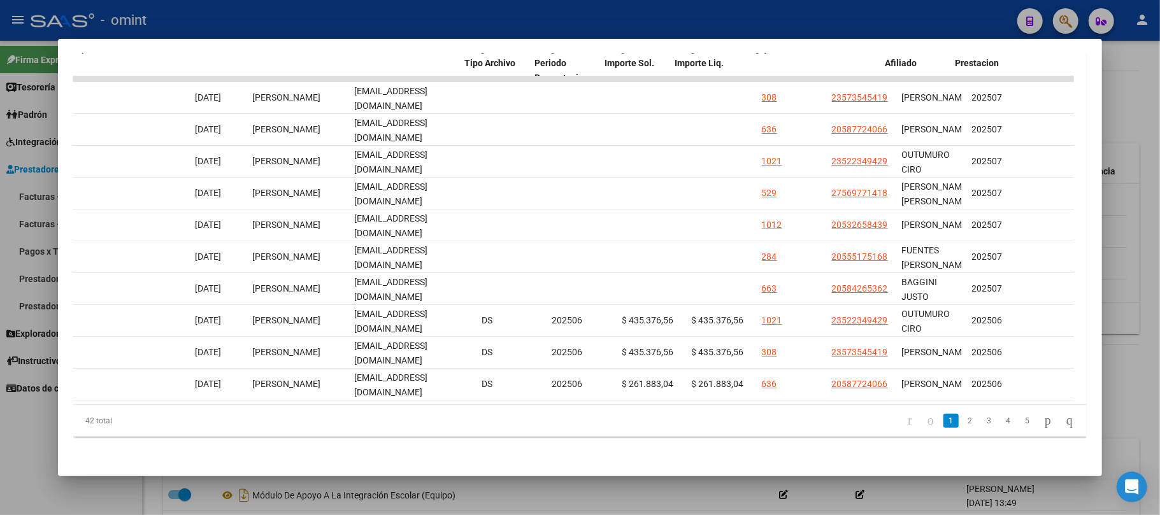
scroll to position [0, 1332]
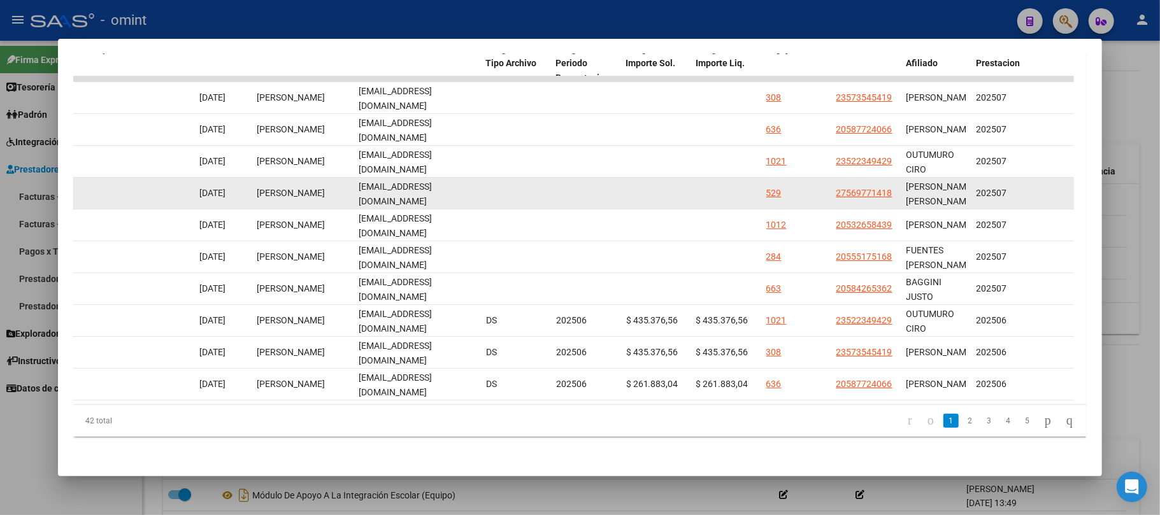
drag, startPoint x: 510, startPoint y: 182, endPoint x: 173, endPoint y: 182, distance: 336.4
click at [145, 185] on div "14879 Integración Factura A: 2 - 10023 $ 435.376,56 [DATE] [DATE] [DATE] - [DAT…" at bounding box center [118, 194] width 2752 height 32
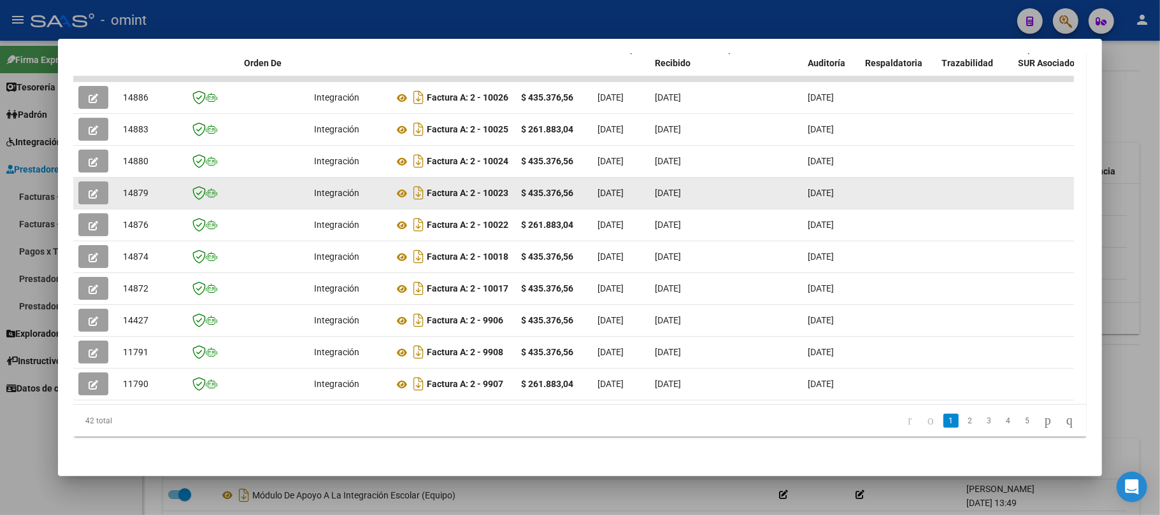
scroll to position [0, 0]
drag, startPoint x: 297, startPoint y: 182, endPoint x: 139, endPoint y: 179, distance: 158.0
click at [135, 188] on span "14879" at bounding box center [135, 193] width 25 height 10
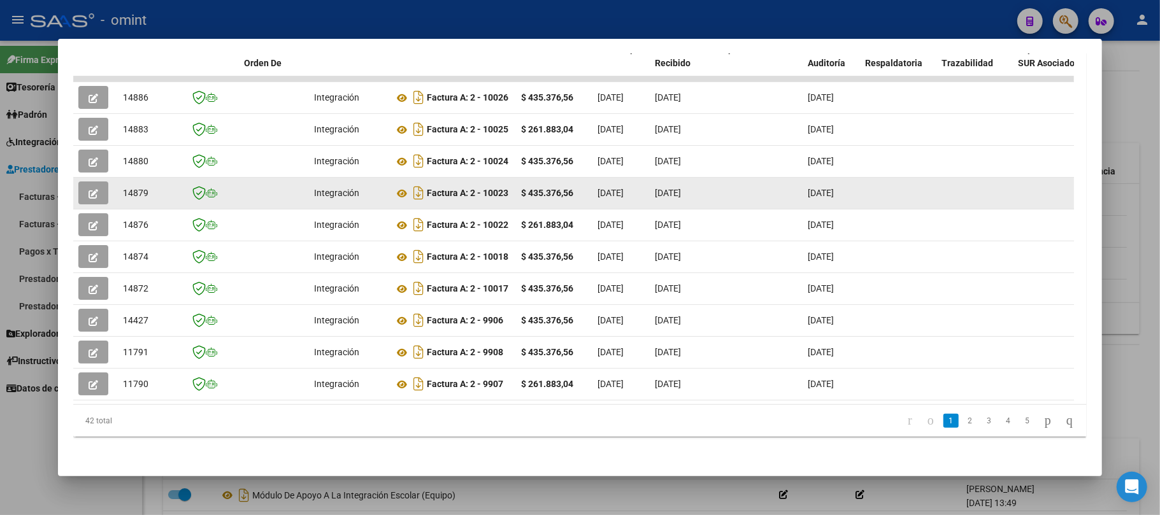
click at [84, 182] on button "button" at bounding box center [93, 193] width 30 height 23
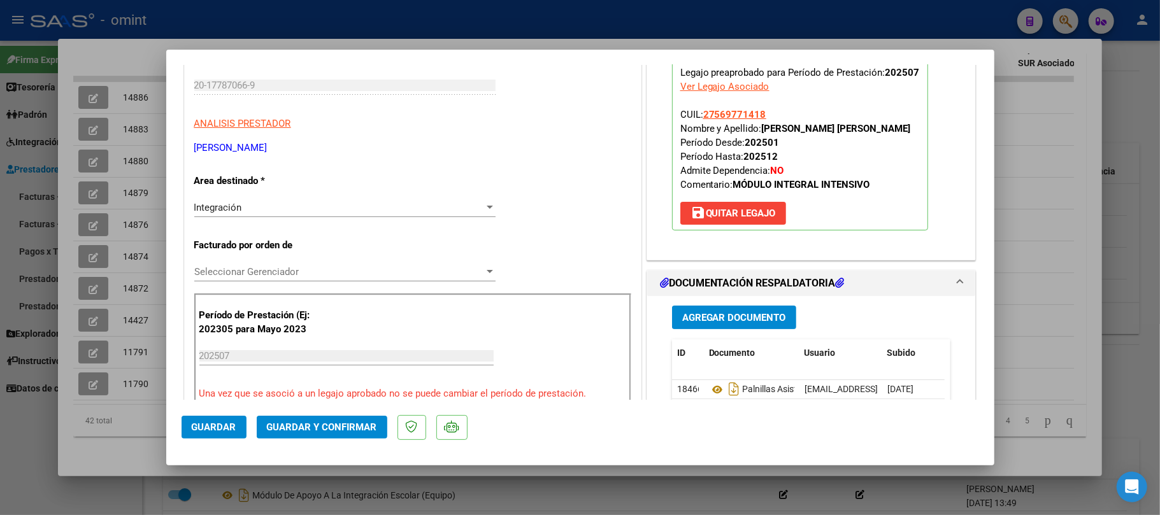
scroll to position [340, 0]
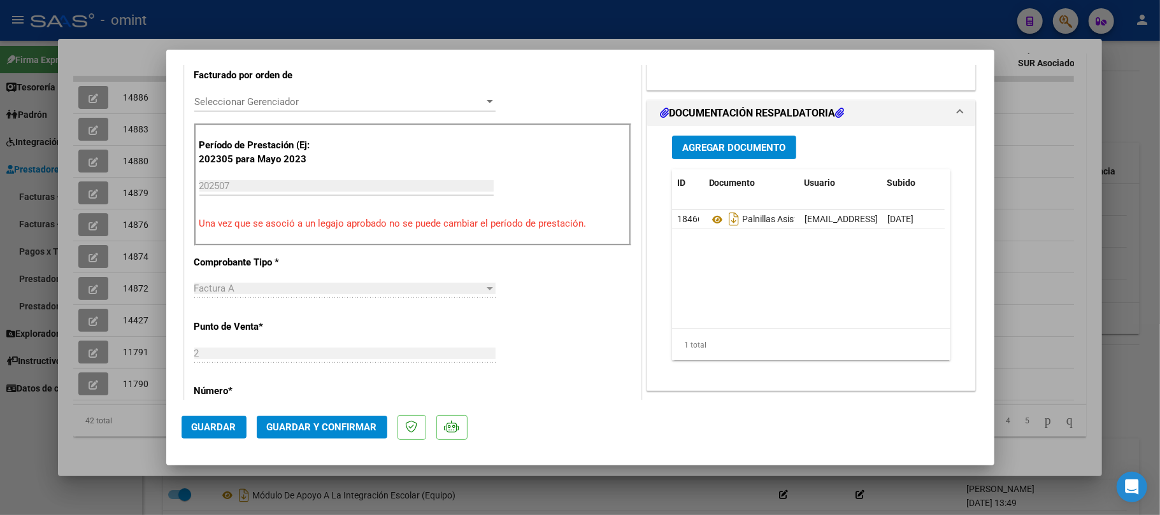
click at [327, 432] on span "Guardar y Confirmar" at bounding box center [322, 427] width 110 height 11
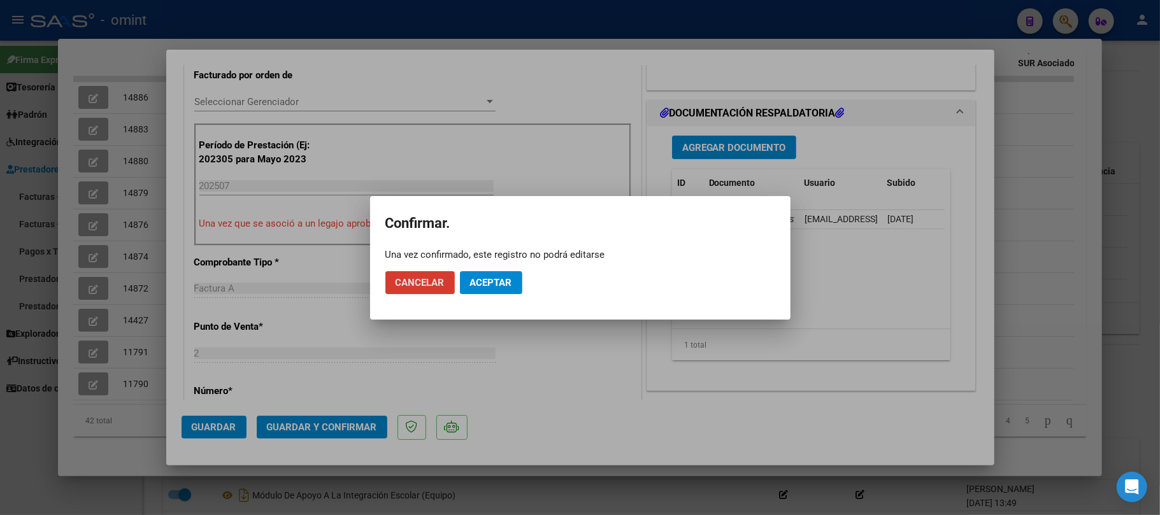
click at [493, 281] on span "Aceptar" at bounding box center [491, 282] width 42 height 11
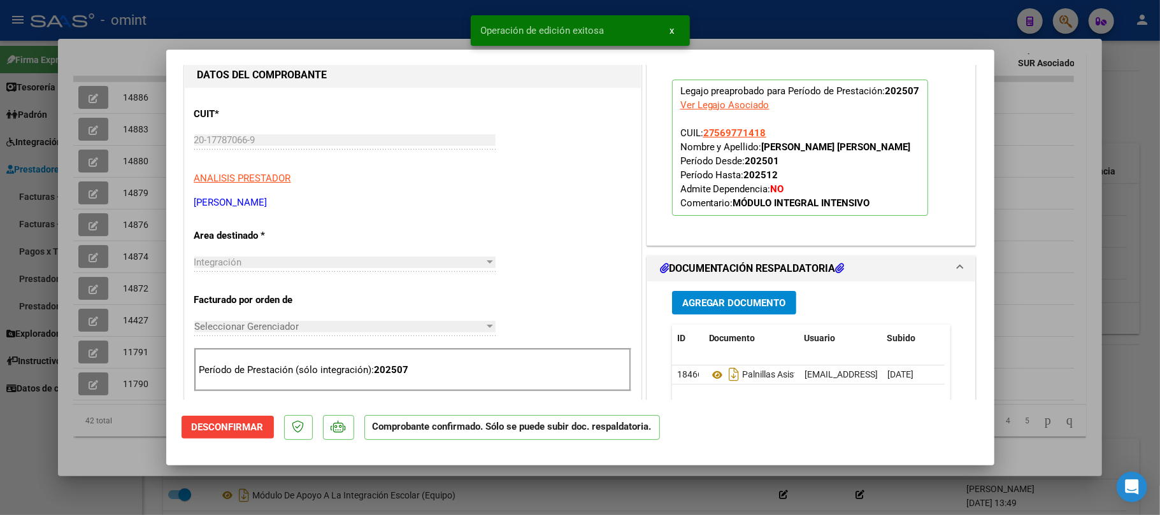
scroll to position [0, 0]
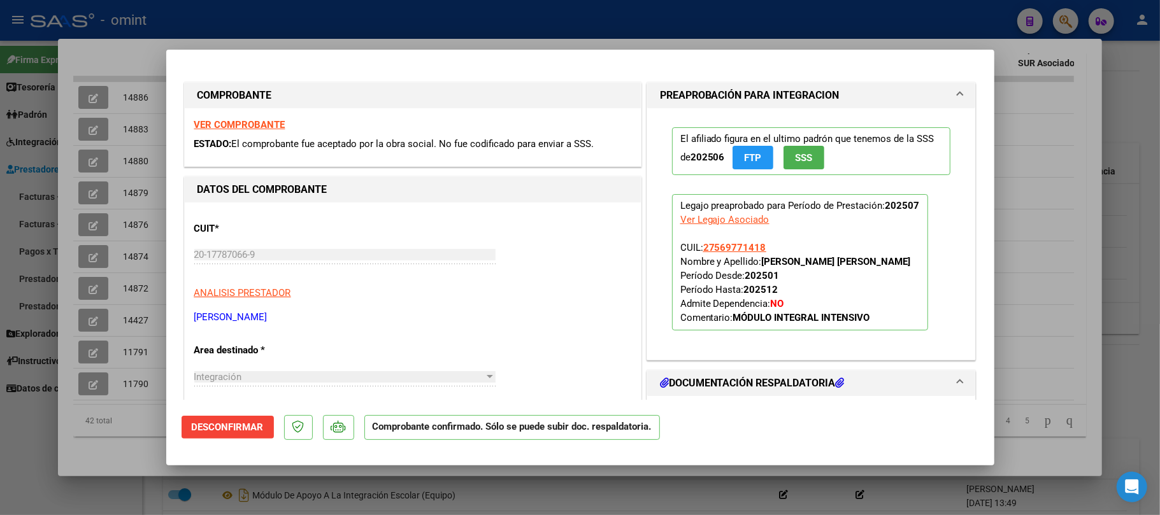
click at [143, 126] on div at bounding box center [580, 257] width 1160 height 515
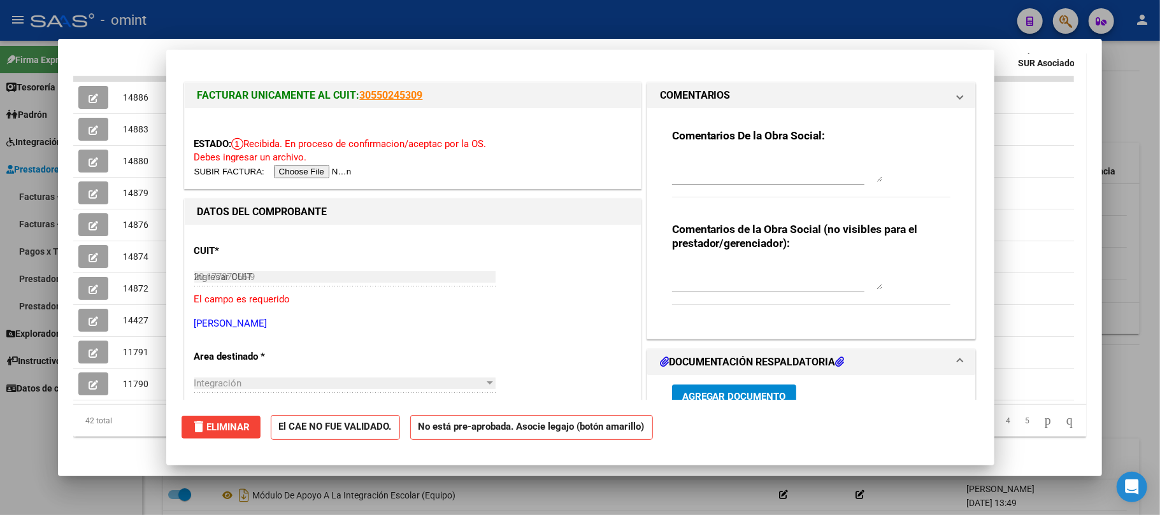
type input "$ 0,00"
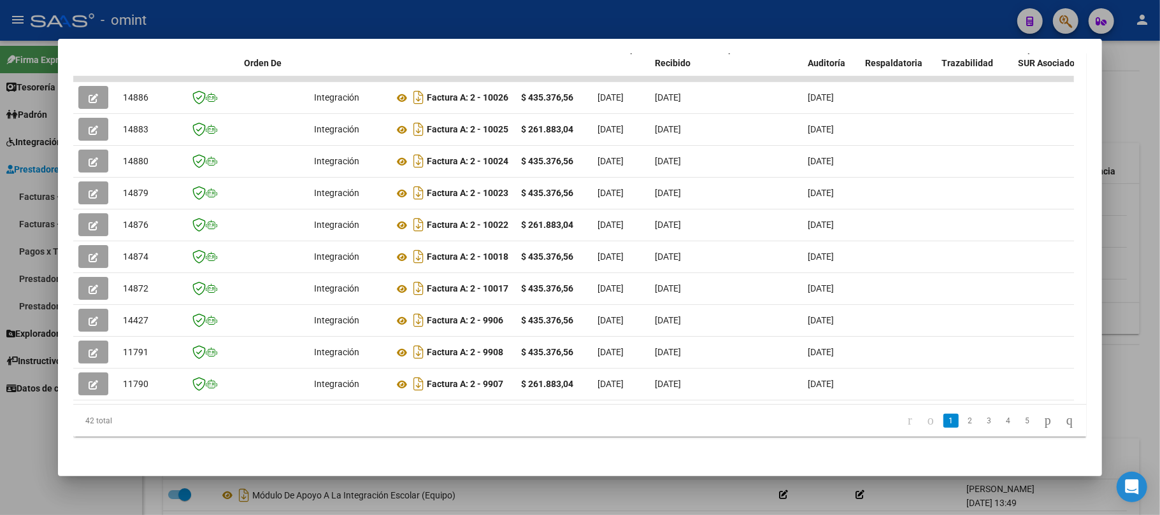
click at [312, 26] on div at bounding box center [580, 257] width 1160 height 515
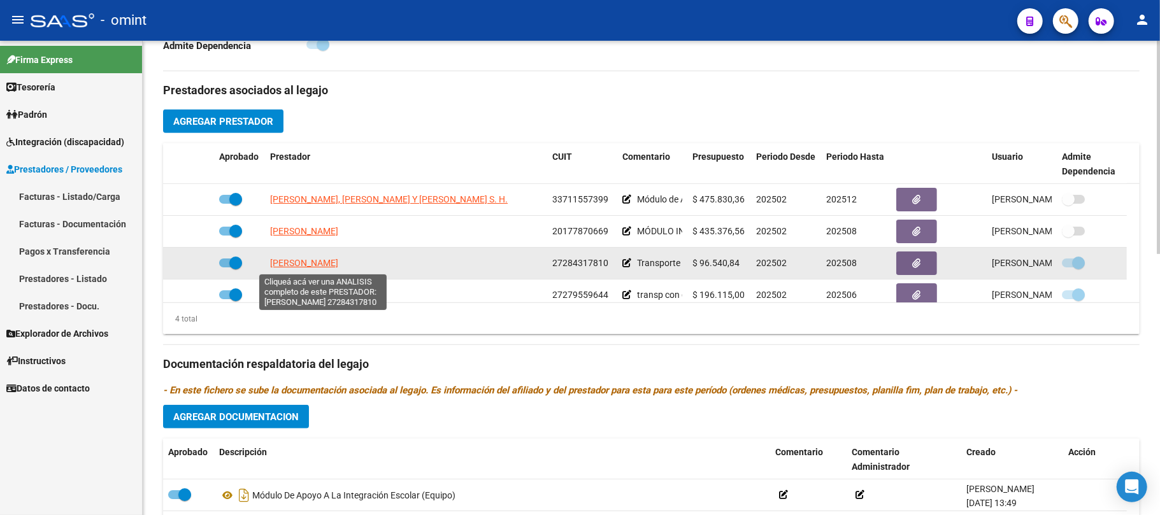
click at [322, 263] on span "[PERSON_NAME]" at bounding box center [304, 263] width 68 height 10
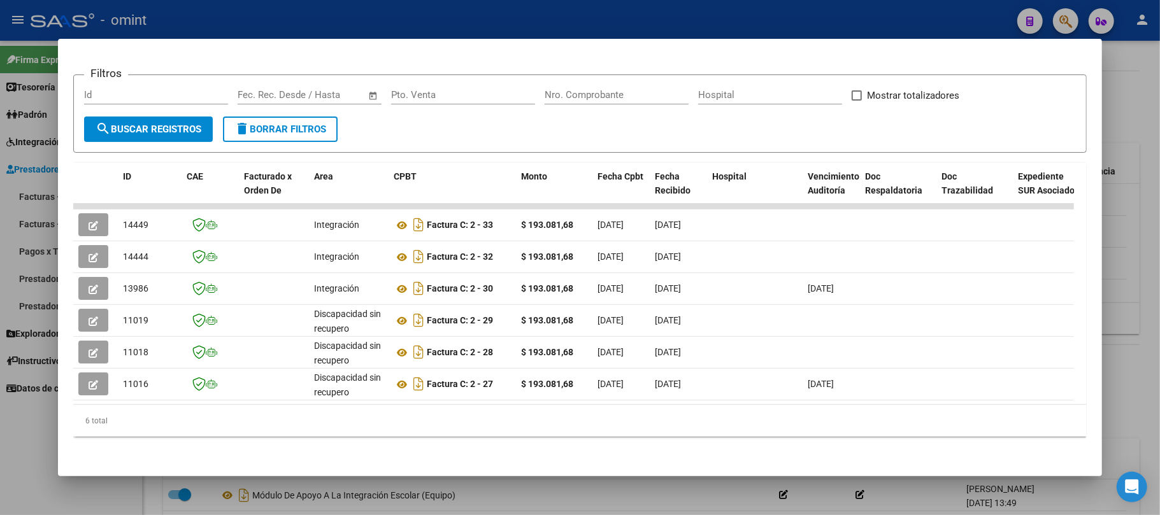
click at [407, 25] on div at bounding box center [580, 257] width 1160 height 515
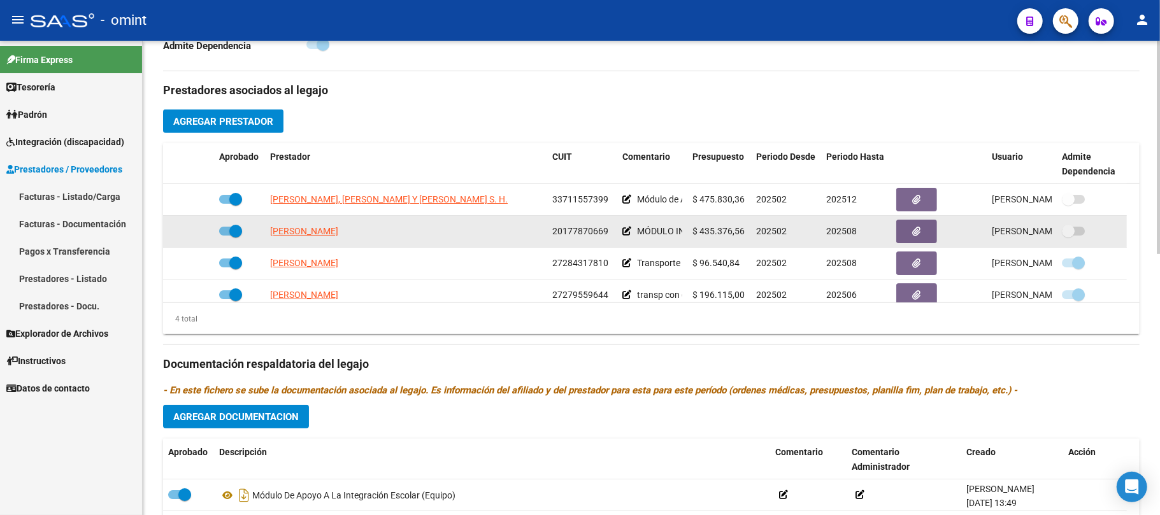
scroll to position [13, 0]
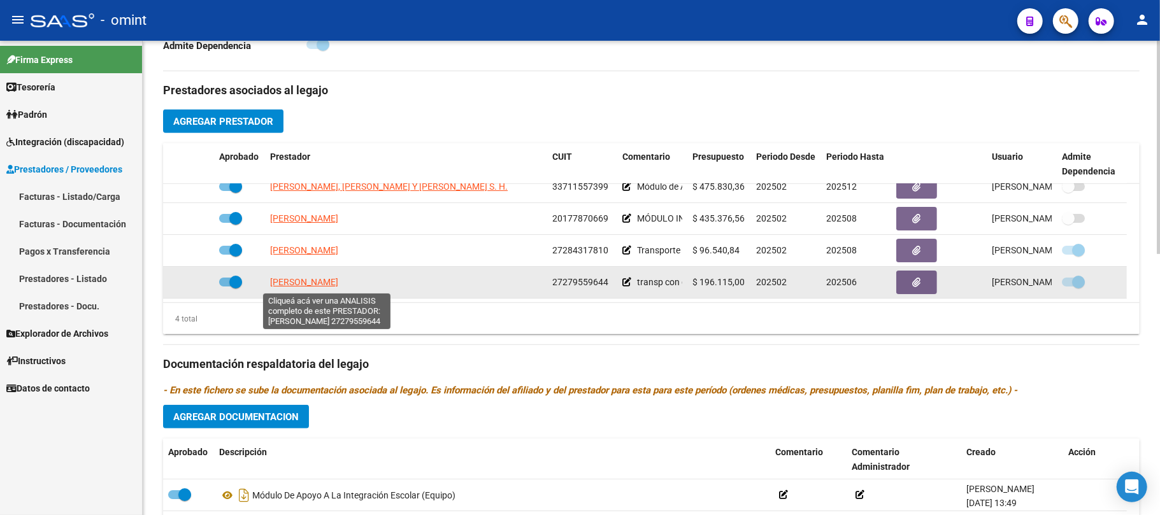
click at [316, 281] on span "[PERSON_NAME]" at bounding box center [304, 282] width 68 height 10
type textarea "27279559644"
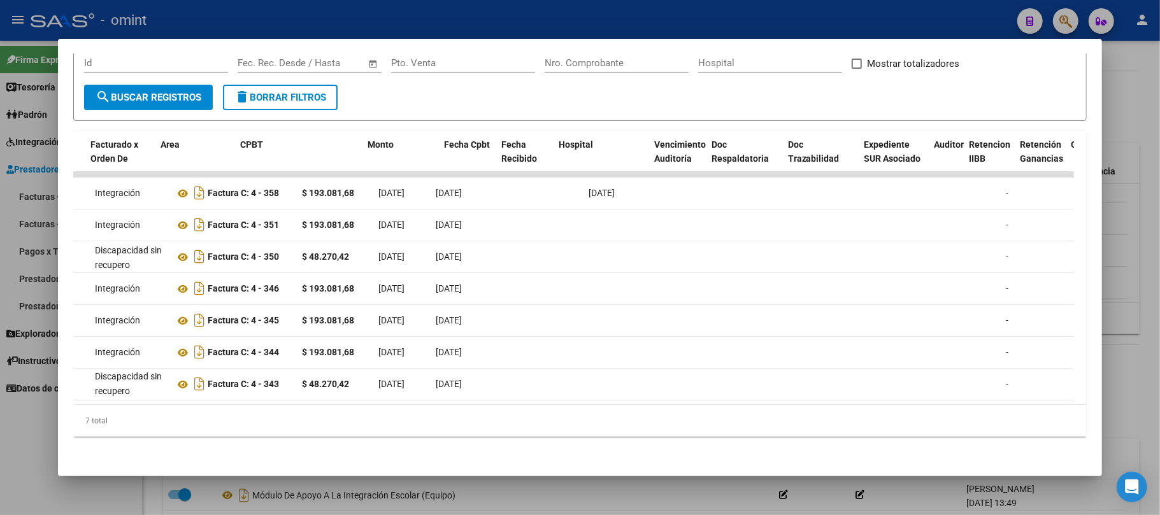
scroll to position [0, 0]
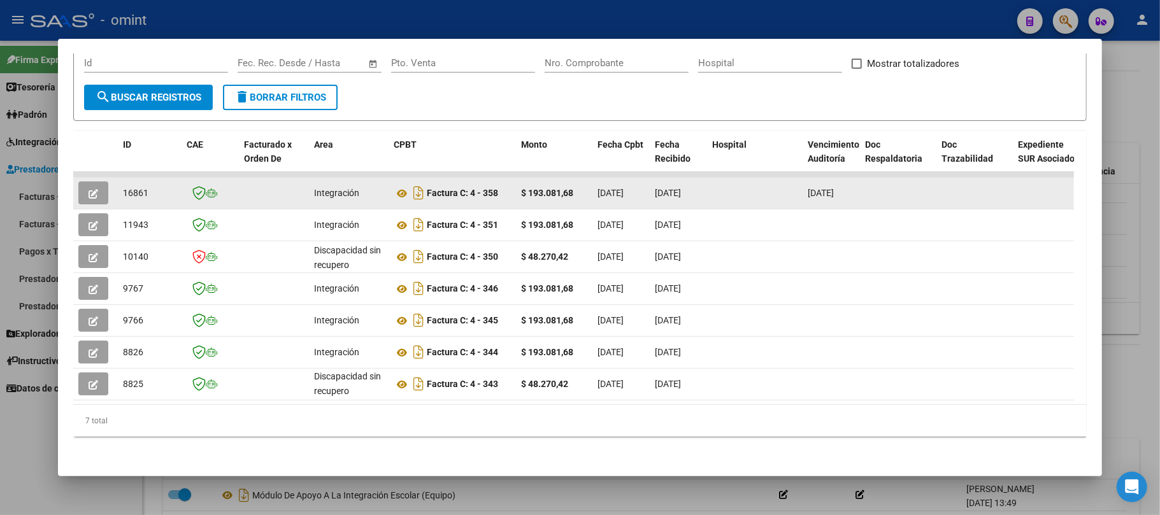
click at [96, 189] on icon "button" at bounding box center [94, 194] width 10 height 10
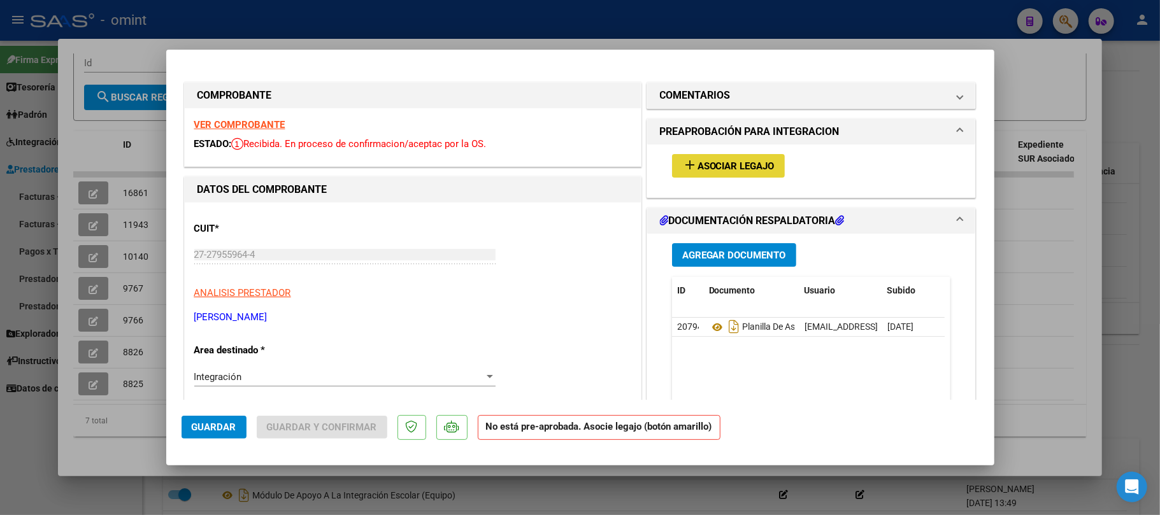
click at [714, 169] on span "Asociar Legajo" at bounding box center [736, 166] width 77 height 11
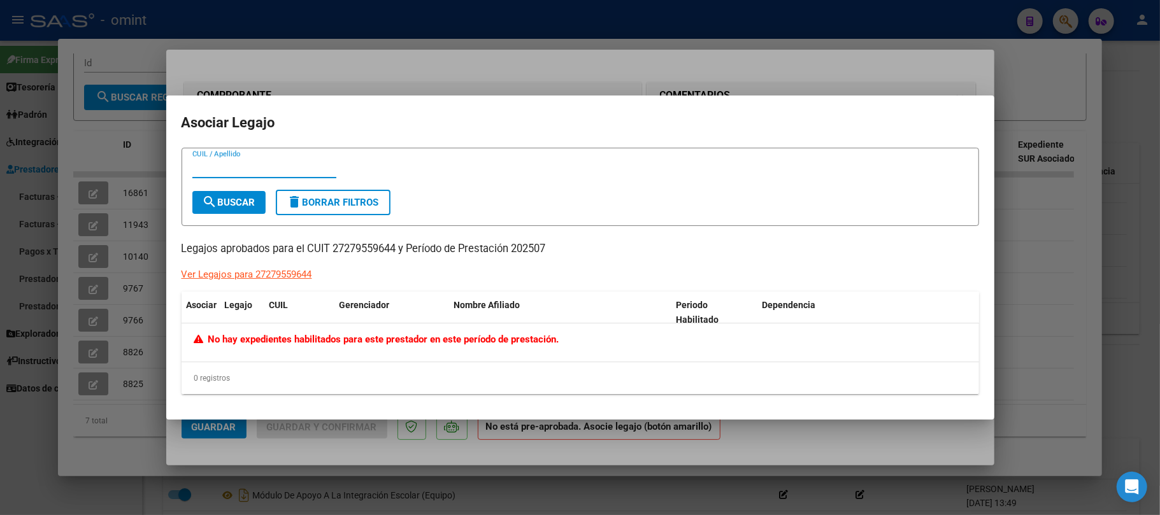
click at [329, 75] on div at bounding box center [580, 257] width 1160 height 515
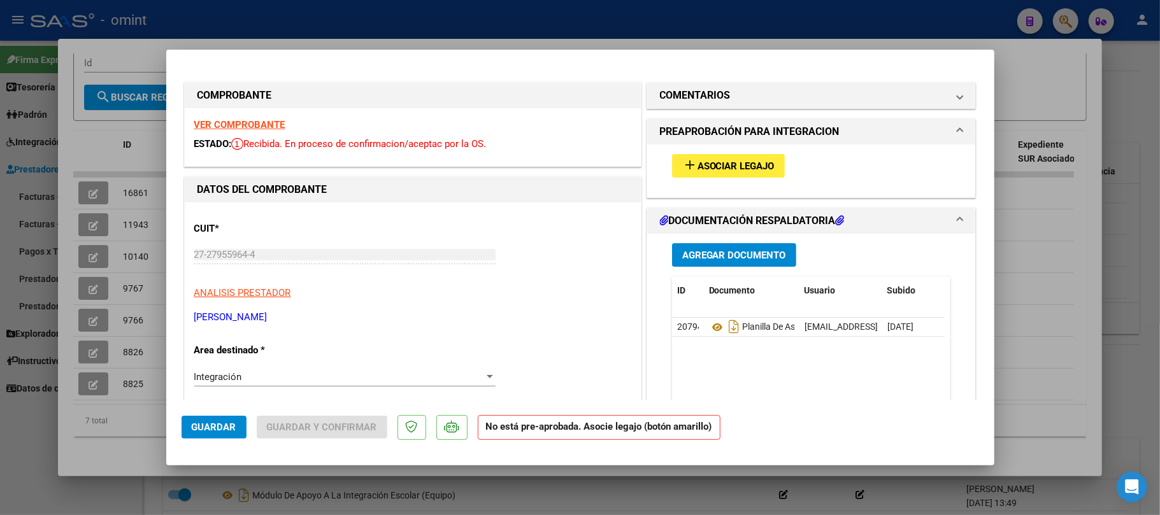
click at [364, 13] on div at bounding box center [580, 257] width 1160 height 515
type input "$ 0,00"
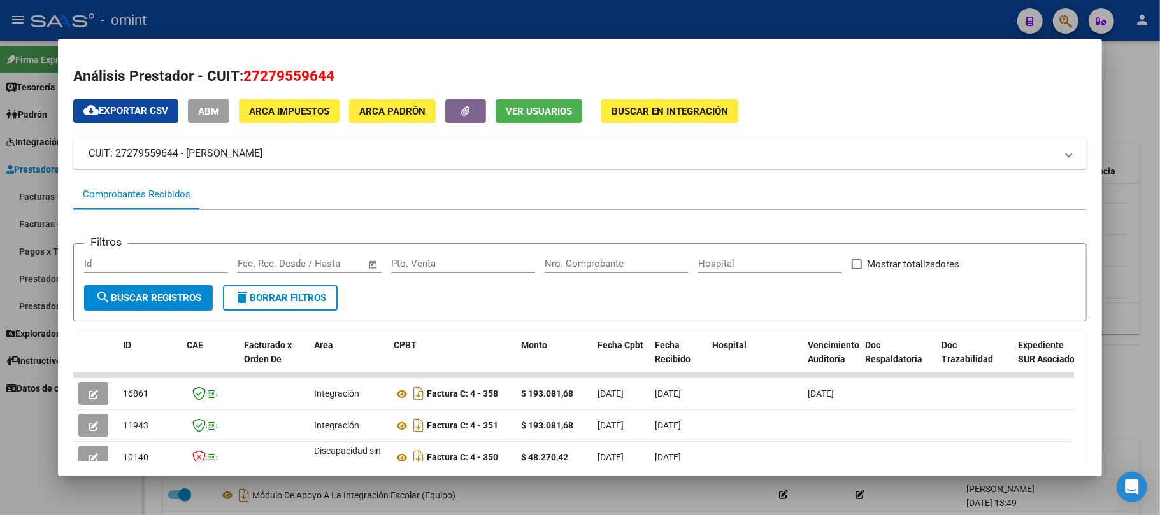
click at [336, 24] on div at bounding box center [580, 257] width 1160 height 515
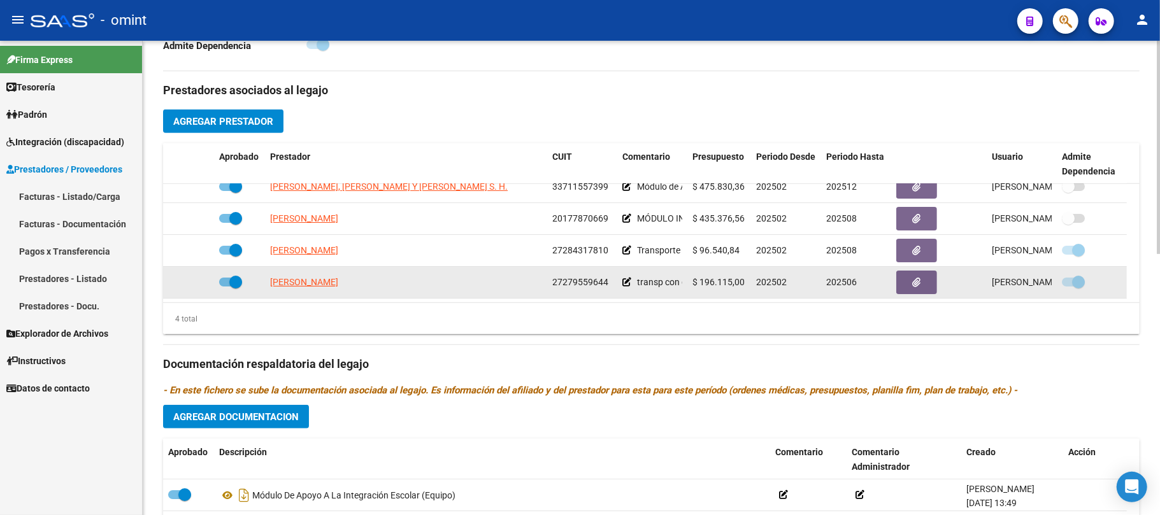
click at [222, 282] on span at bounding box center [230, 282] width 23 height 9
click at [225, 287] on input "checkbox" at bounding box center [225, 287] width 1 height 1
checkbox input "false"
click at [202, 284] on div at bounding box center [188, 282] width 41 height 15
click at [200, 286] on div at bounding box center [188, 282] width 41 height 15
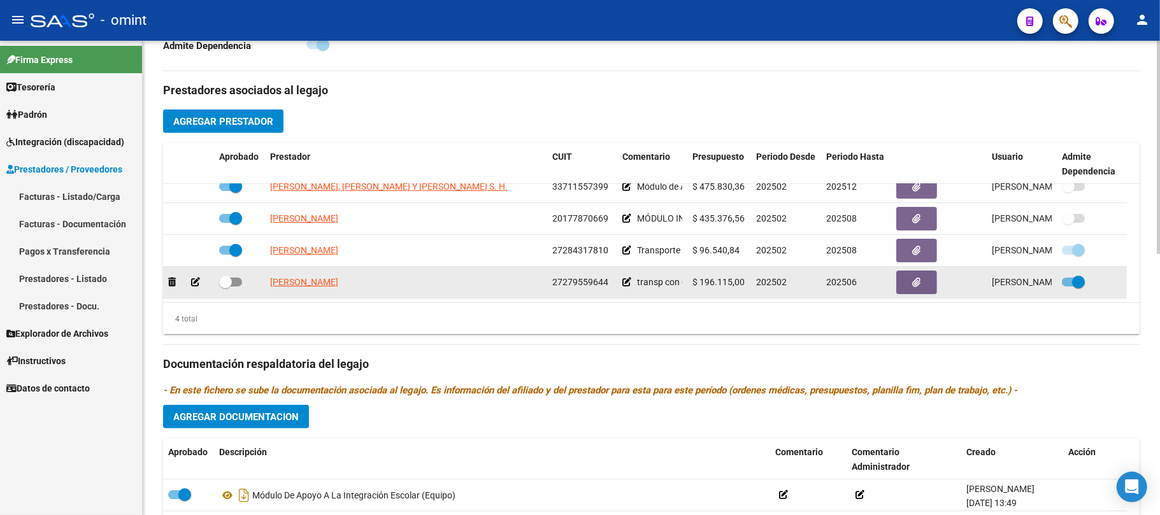
click at [197, 287] on icon at bounding box center [195, 282] width 9 height 9
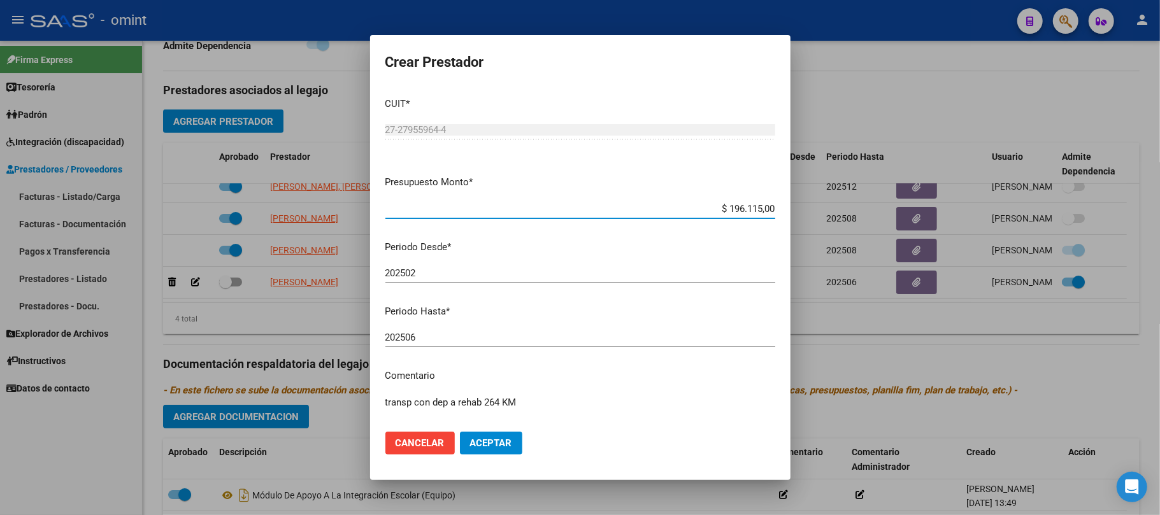
click at [427, 335] on input "202506" at bounding box center [580, 337] width 390 height 11
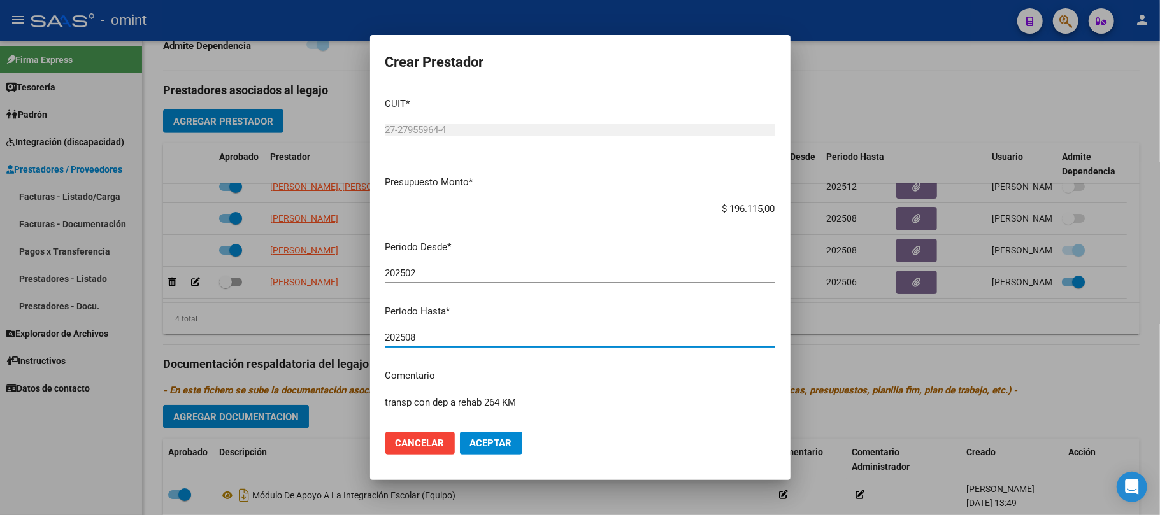
type input "202508"
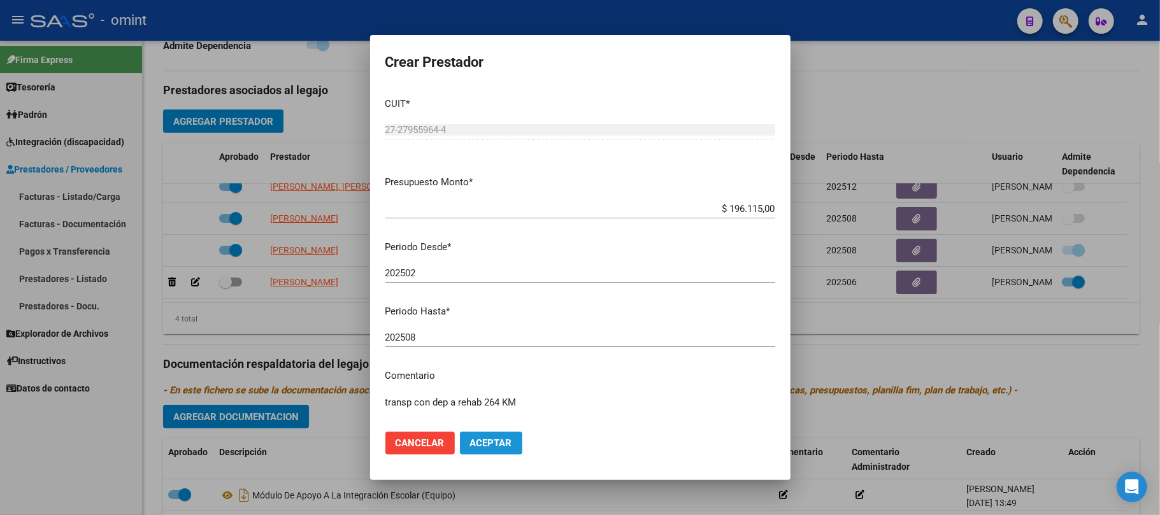
click at [502, 443] on span "Aceptar" at bounding box center [491, 443] width 42 height 11
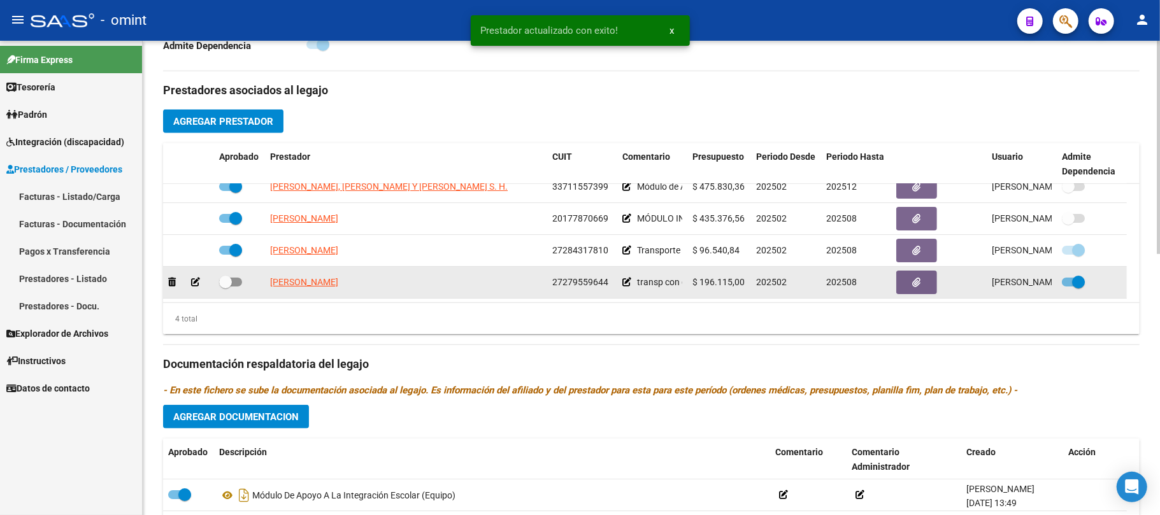
click at [243, 281] on div at bounding box center [239, 283] width 41 height 17
drag, startPoint x: 229, startPoint y: 286, endPoint x: 237, endPoint y: 288, distance: 7.9
click at [230, 286] on span at bounding box center [225, 282] width 13 height 13
click at [226, 287] on input "checkbox" at bounding box center [225, 287] width 1 height 1
checkbox input "true"
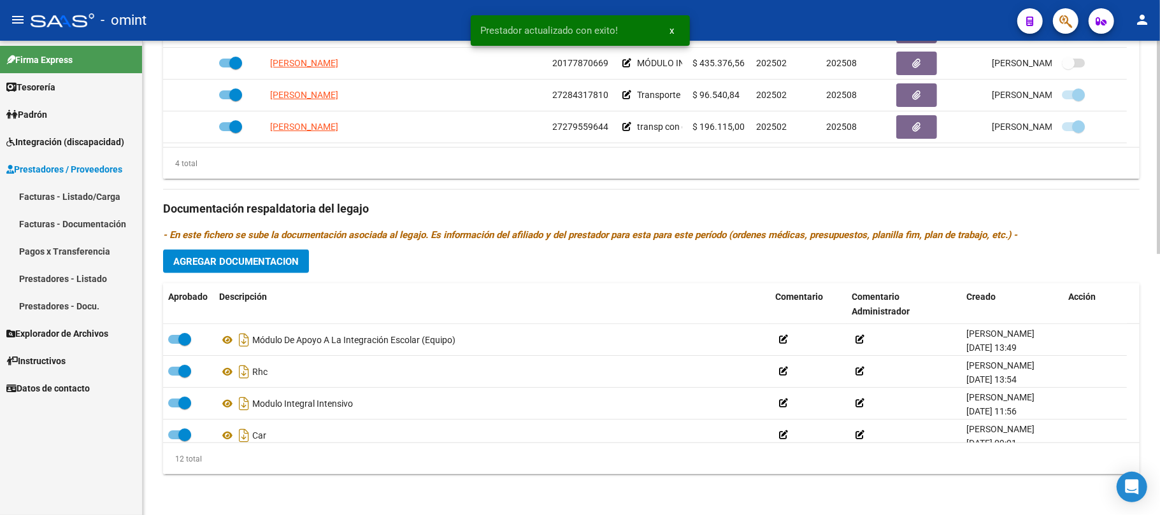
scroll to position [581, 0]
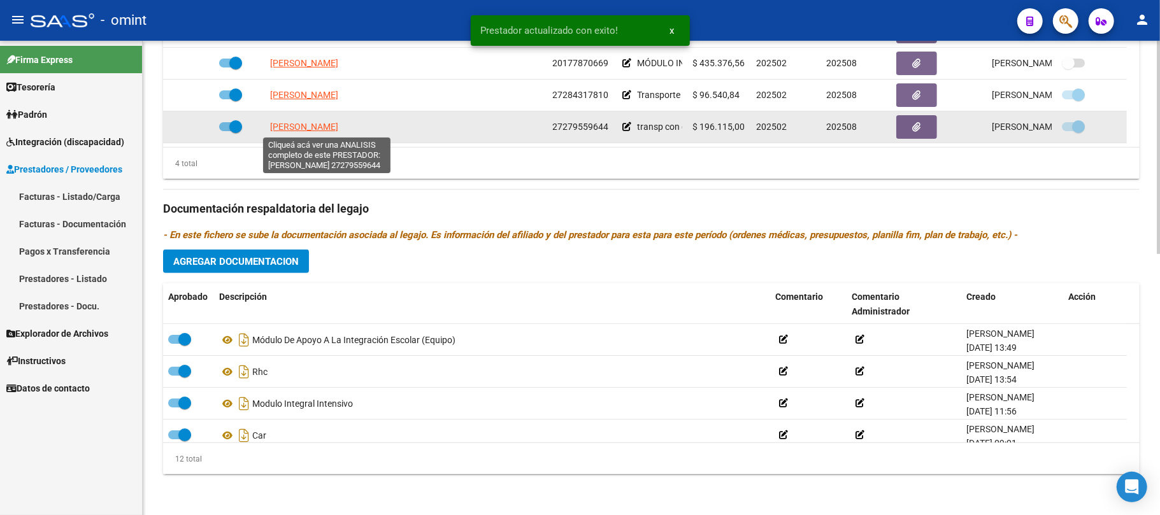
click at [304, 129] on span "[PERSON_NAME]" at bounding box center [304, 127] width 68 height 10
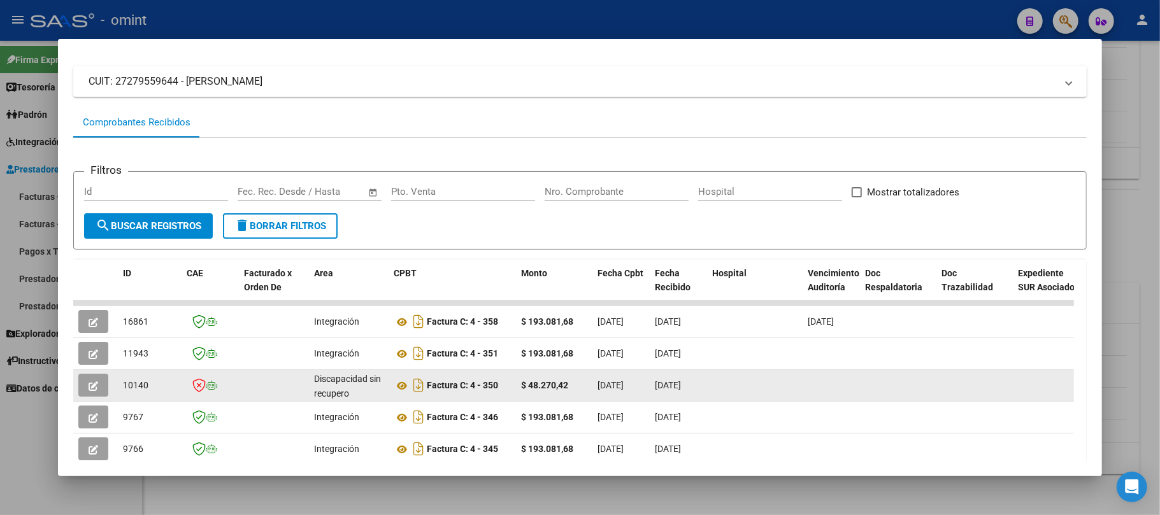
scroll to position [169, 0]
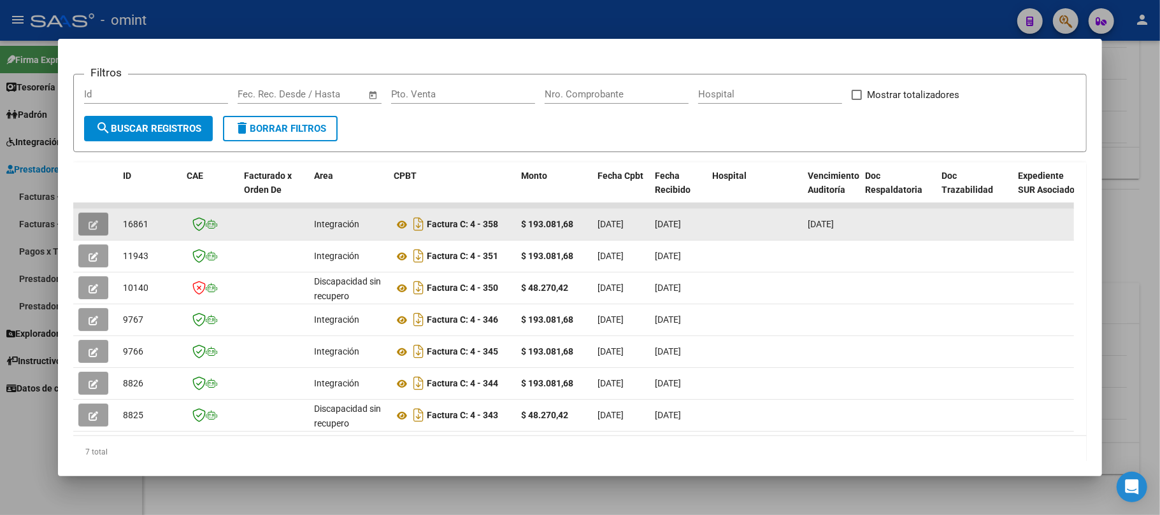
click at [93, 220] on icon "button" at bounding box center [94, 225] width 10 height 10
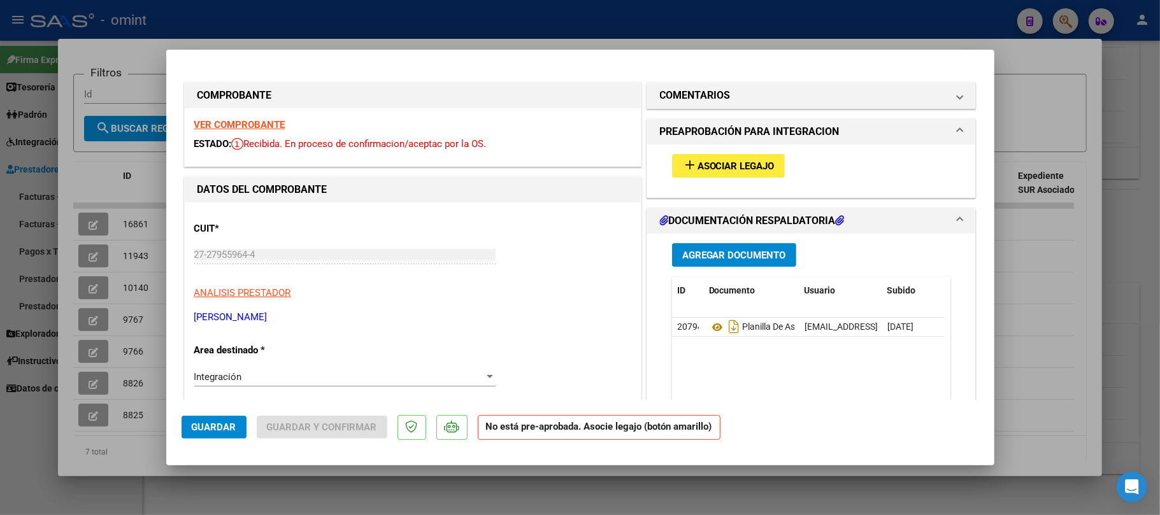
click at [684, 167] on mat-icon "add" at bounding box center [689, 164] width 15 height 15
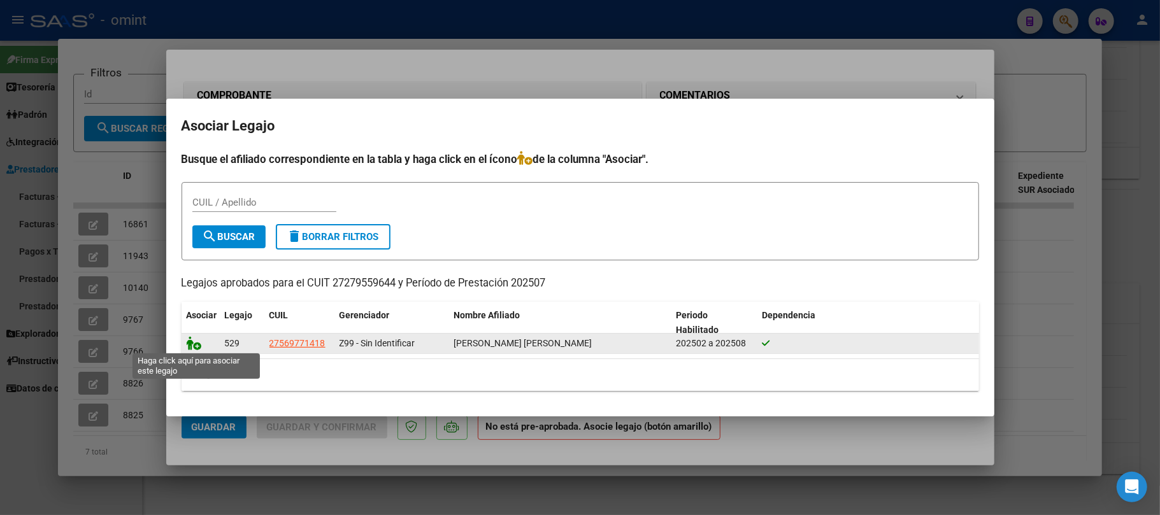
click at [192, 347] on icon at bounding box center [194, 343] width 15 height 14
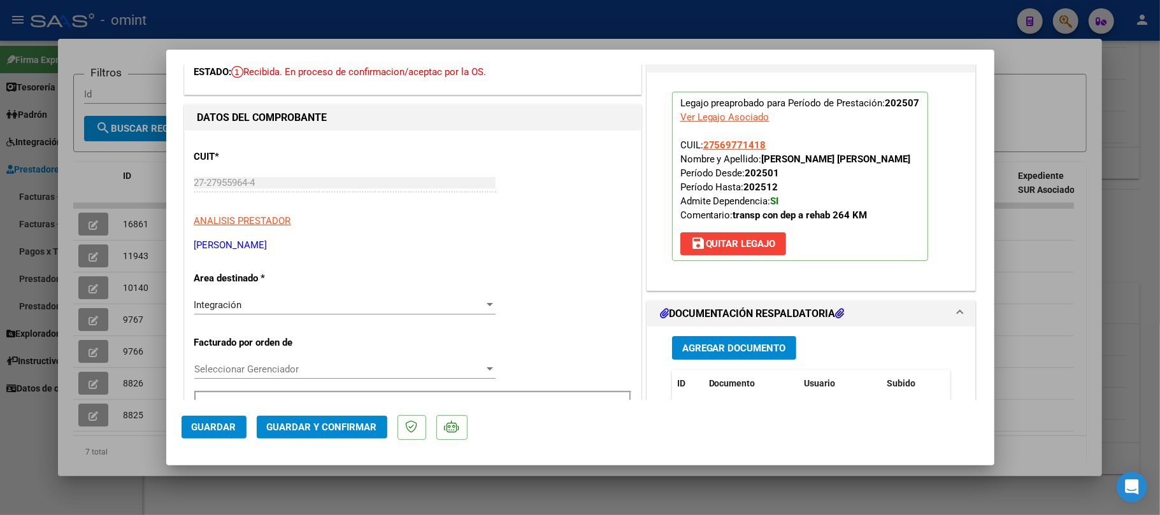
scroll to position [255, 0]
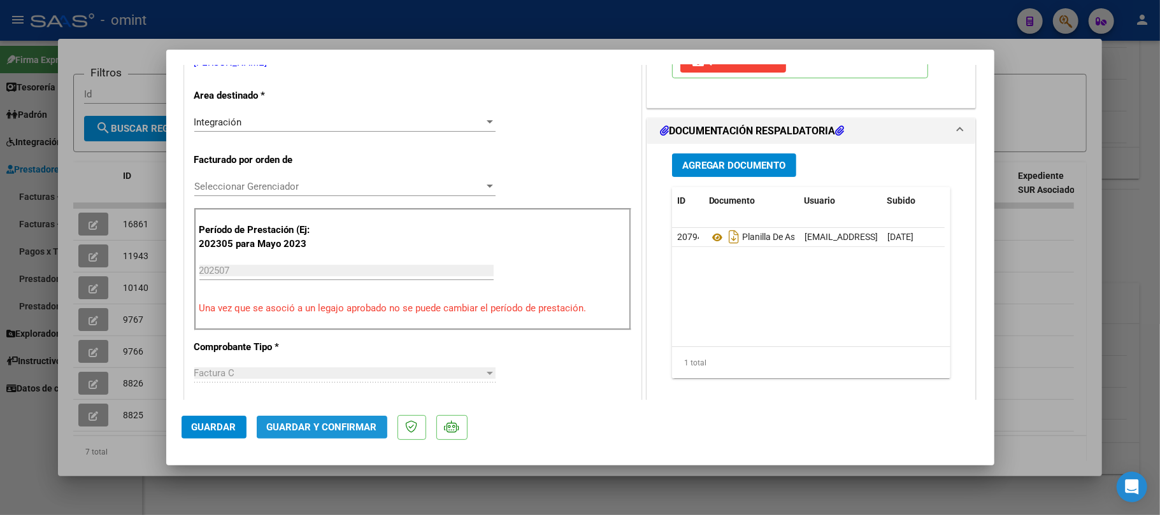
click at [315, 426] on span "Guardar y Confirmar" at bounding box center [322, 427] width 110 height 11
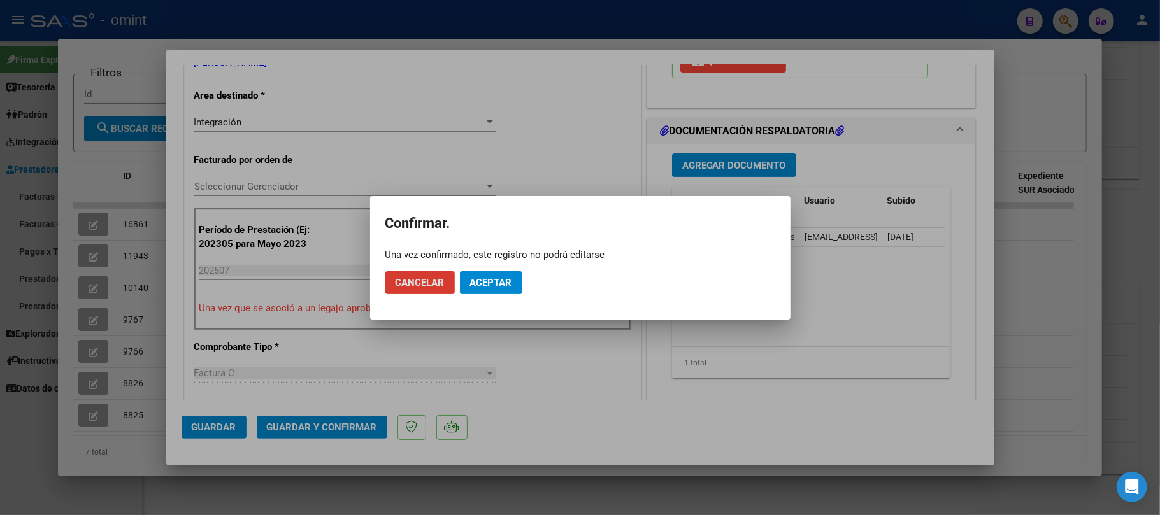
drag, startPoint x: 503, startPoint y: 281, endPoint x: 502, endPoint y: 289, distance: 7.7
click at [502, 283] on span "Aceptar" at bounding box center [491, 282] width 42 height 11
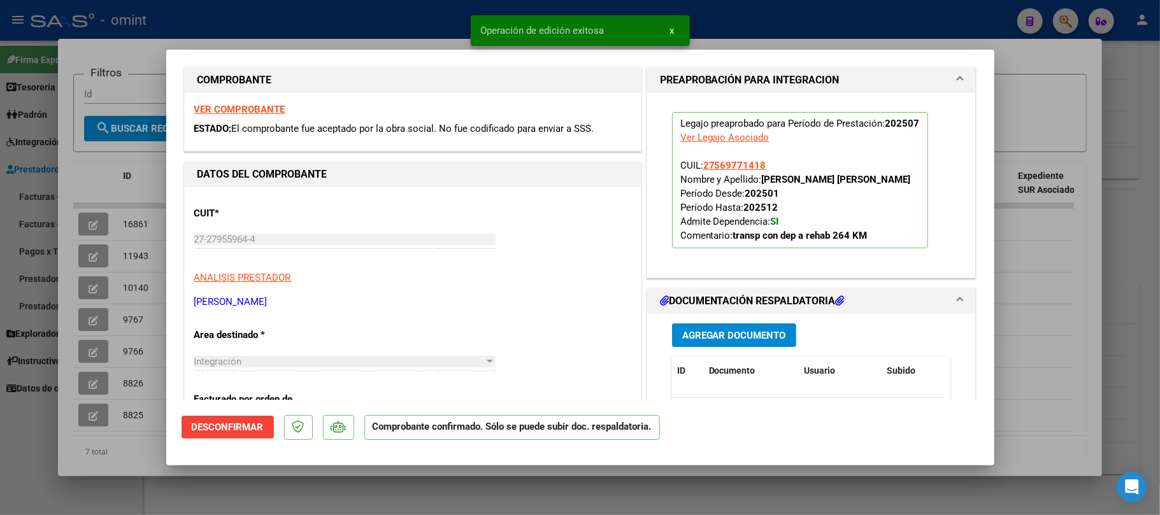
scroll to position [0, 0]
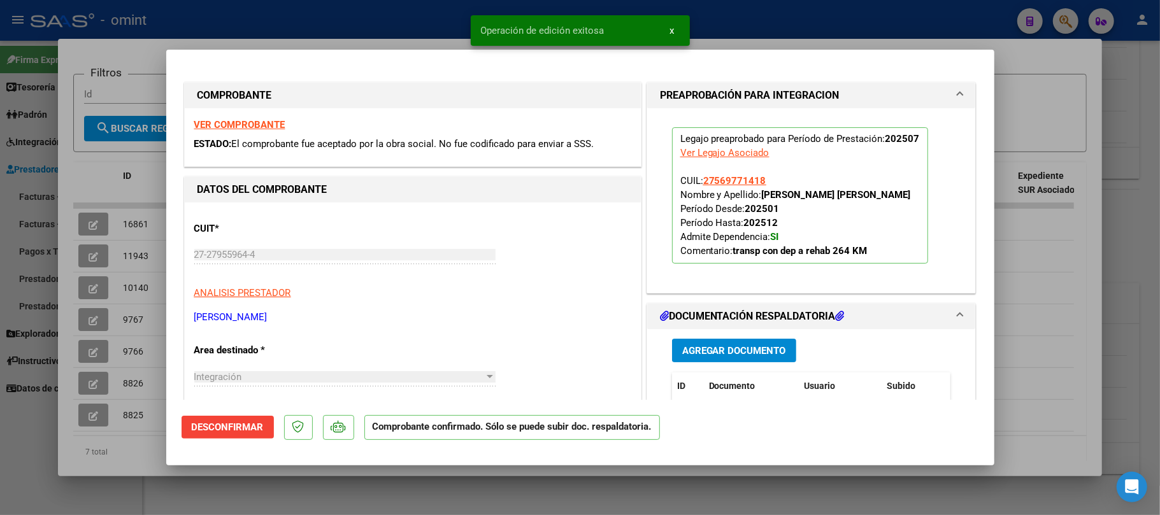
click at [271, 126] on strong "VER COMPROBANTE" at bounding box center [239, 124] width 91 height 11
drag, startPoint x: 322, startPoint y: 27, endPoint x: 324, endPoint y: 45, distance: 17.9
click at [322, 28] on div at bounding box center [580, 257] width 1160 height 515
type input "$ 0,00"
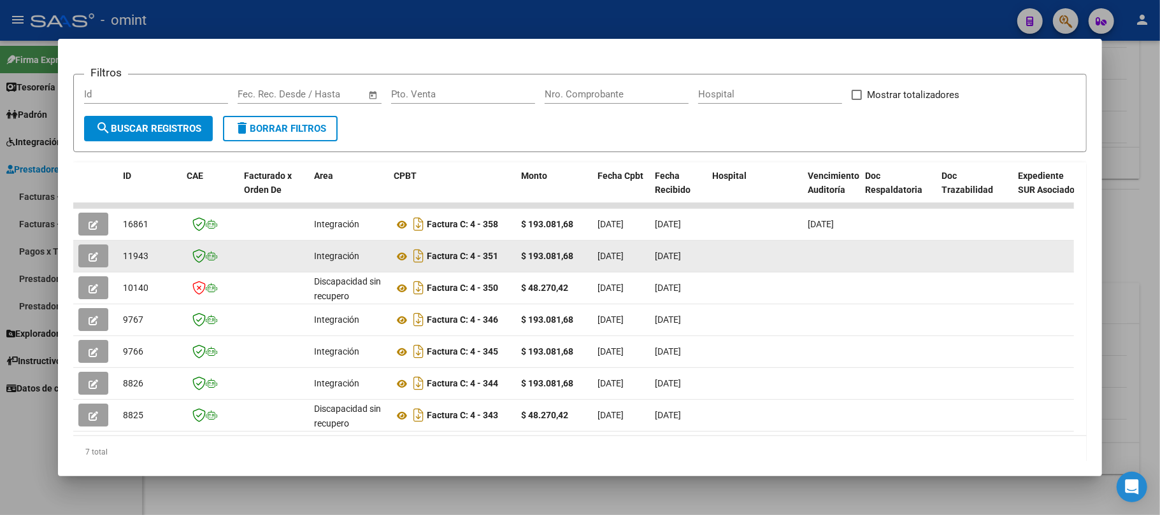
drag, startPoint x: 92, startPoint y: 225, endPoint x: 255, endPoint y: 258, distance: 166.4
click at [255, 258] on datatable-scroller "16861 Integración Factura C: 4 - 358 $ 193.081,68 [DATE] [DATE] [DATE] - [DATE]…" at bounding box center [573, 317] width 1001 height 229
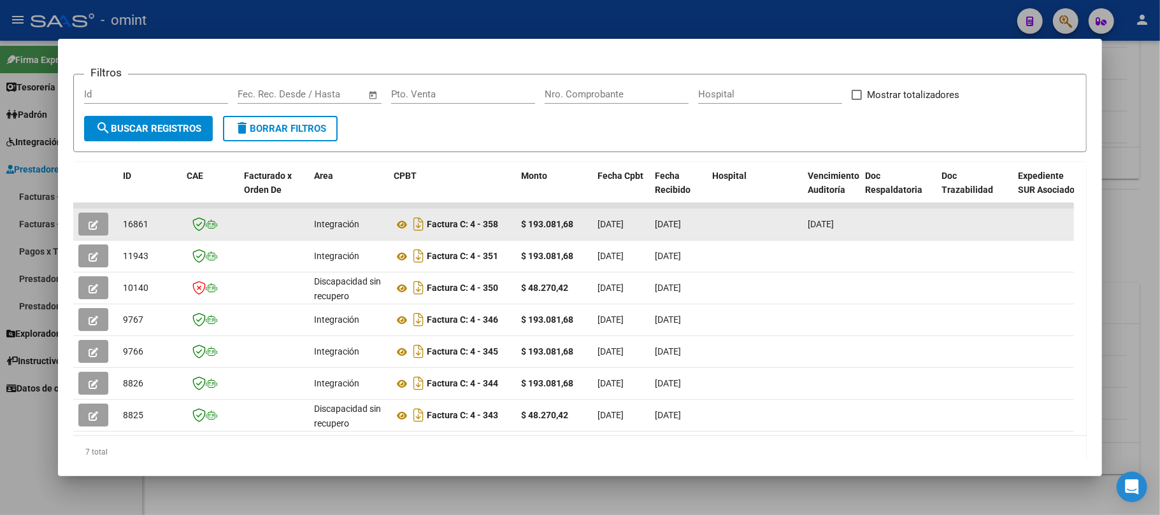
click at [136, 213] on datatable-body-cell "16861" at bounding box center [150, 224] width 64 height 31
click at [139, 222] on span "16861" at bounding box center [135, 224] width 25 height 10
